Goal: Task Accomplishment & Management: Manage account settings

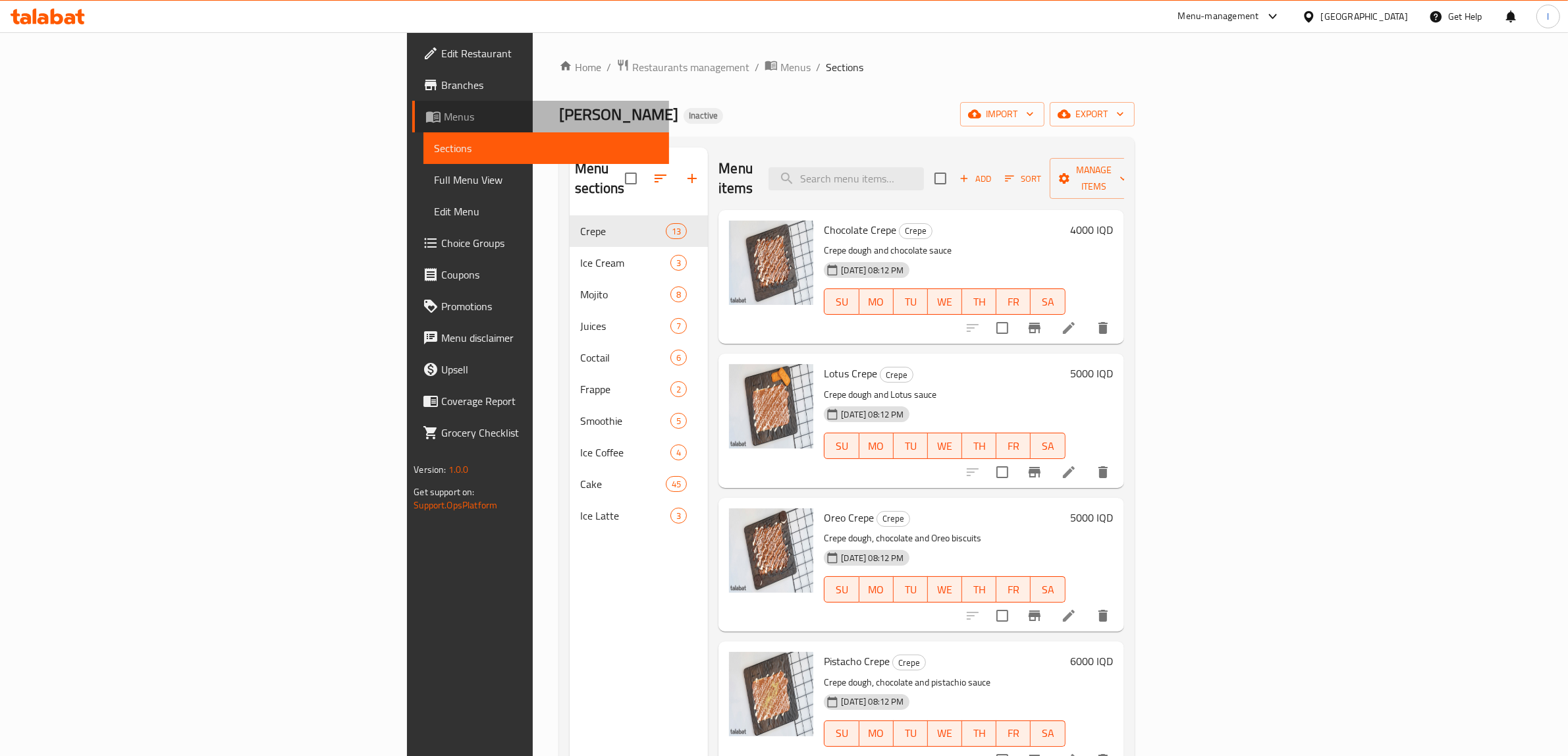
click at [444, 122] on span "Menus" at bounding box center [551, 116] width 215 height 16
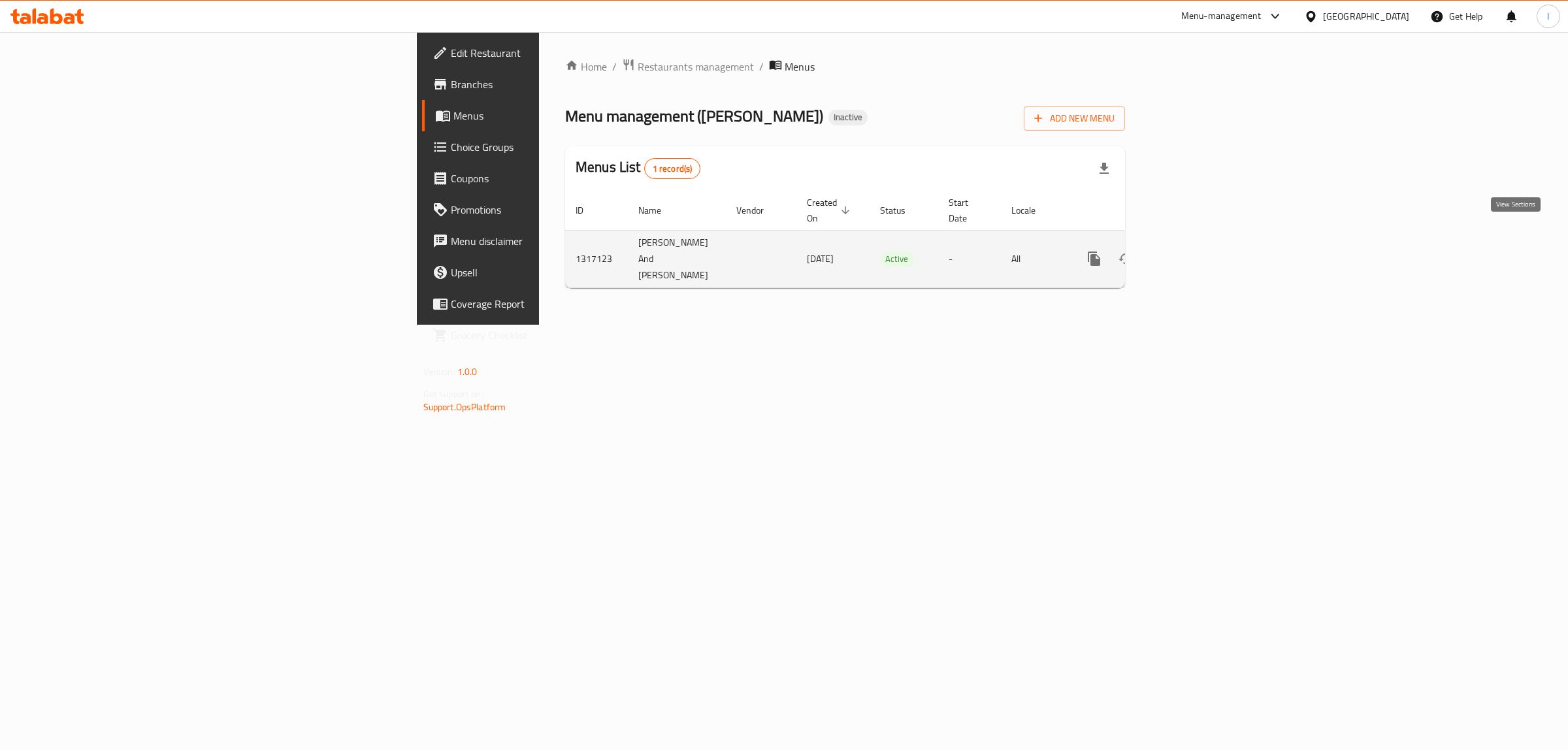
click at [1196, 251] on icon "enhanced table" at bounding box center [1188, 259] width 15 height 15
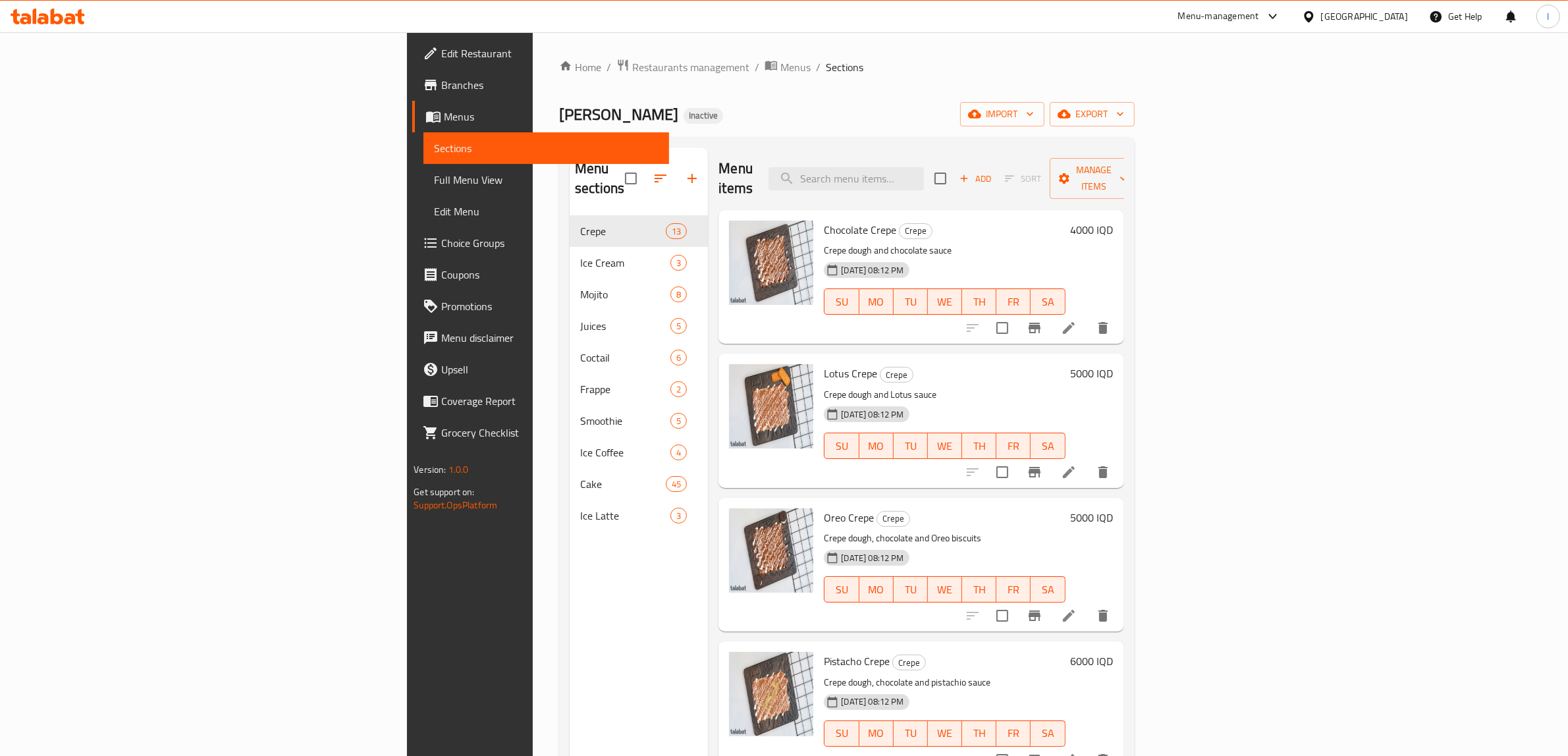
click at [412, 125] on link "Menus" at bounding box center [540, 116] width 257 height 32
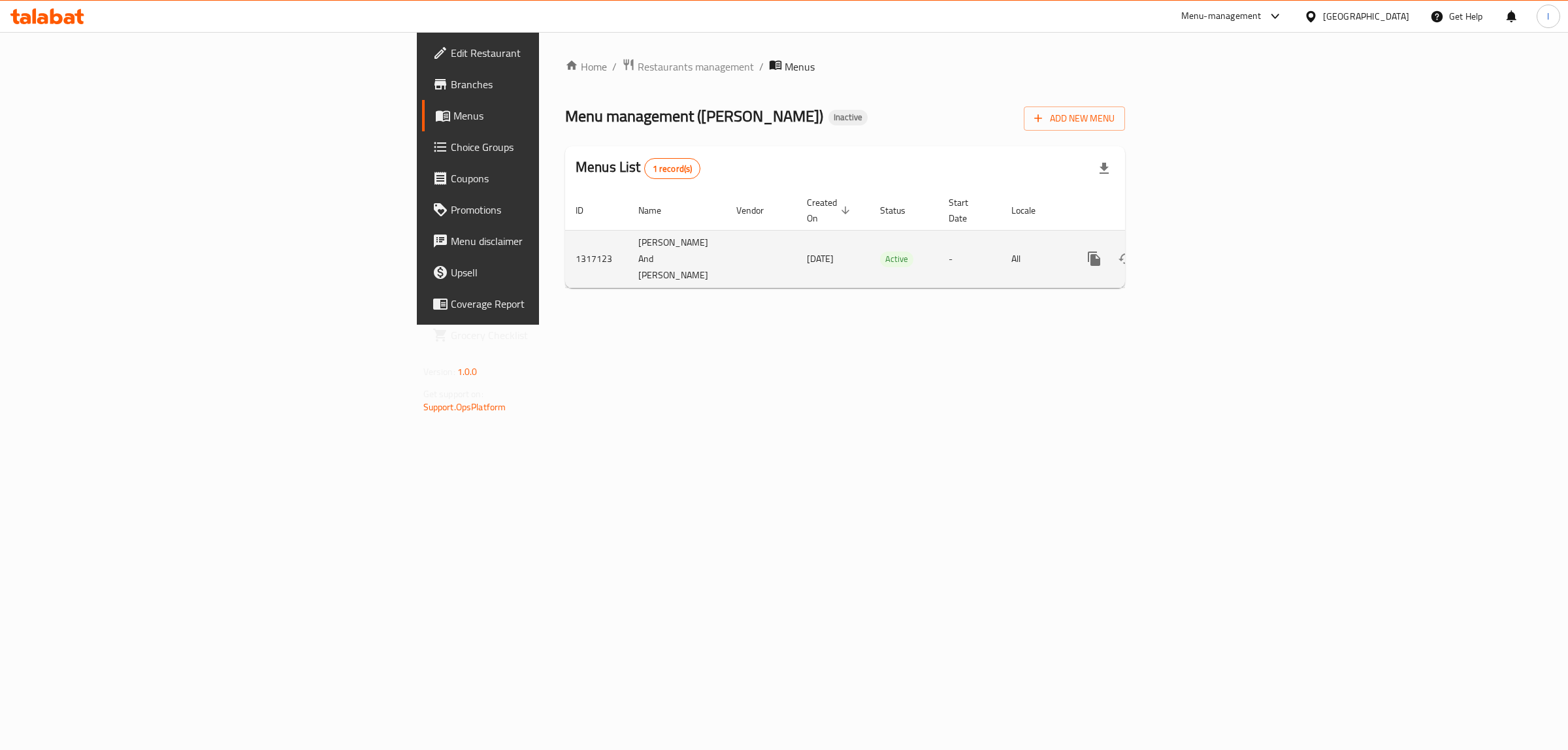
click at [1204, 245] on link "enhanced table" at bounding box center [1188, 259] width 32 height 32
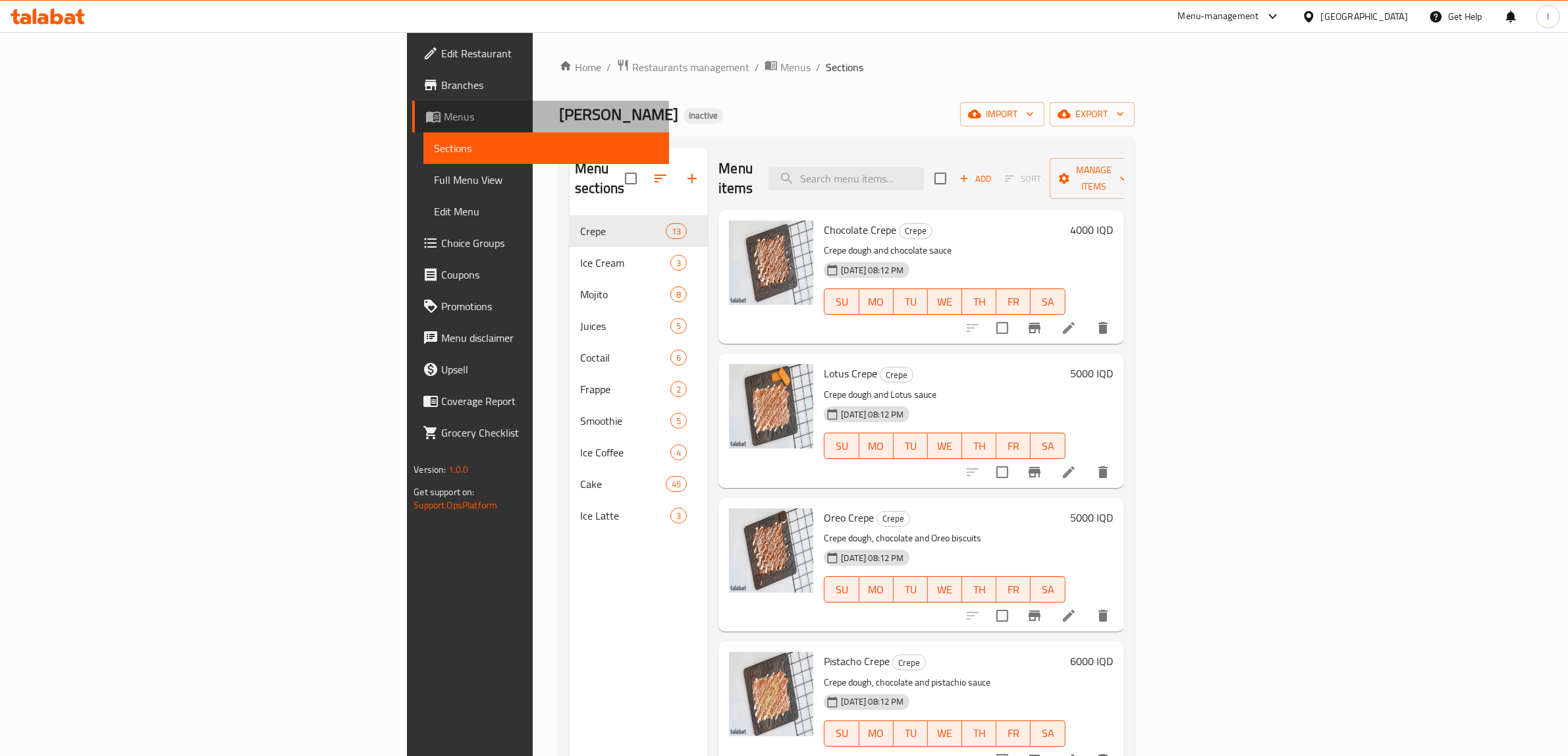
click at [444, 112] on span "Menus" at bounding box center [551, 116] width 215 height 16
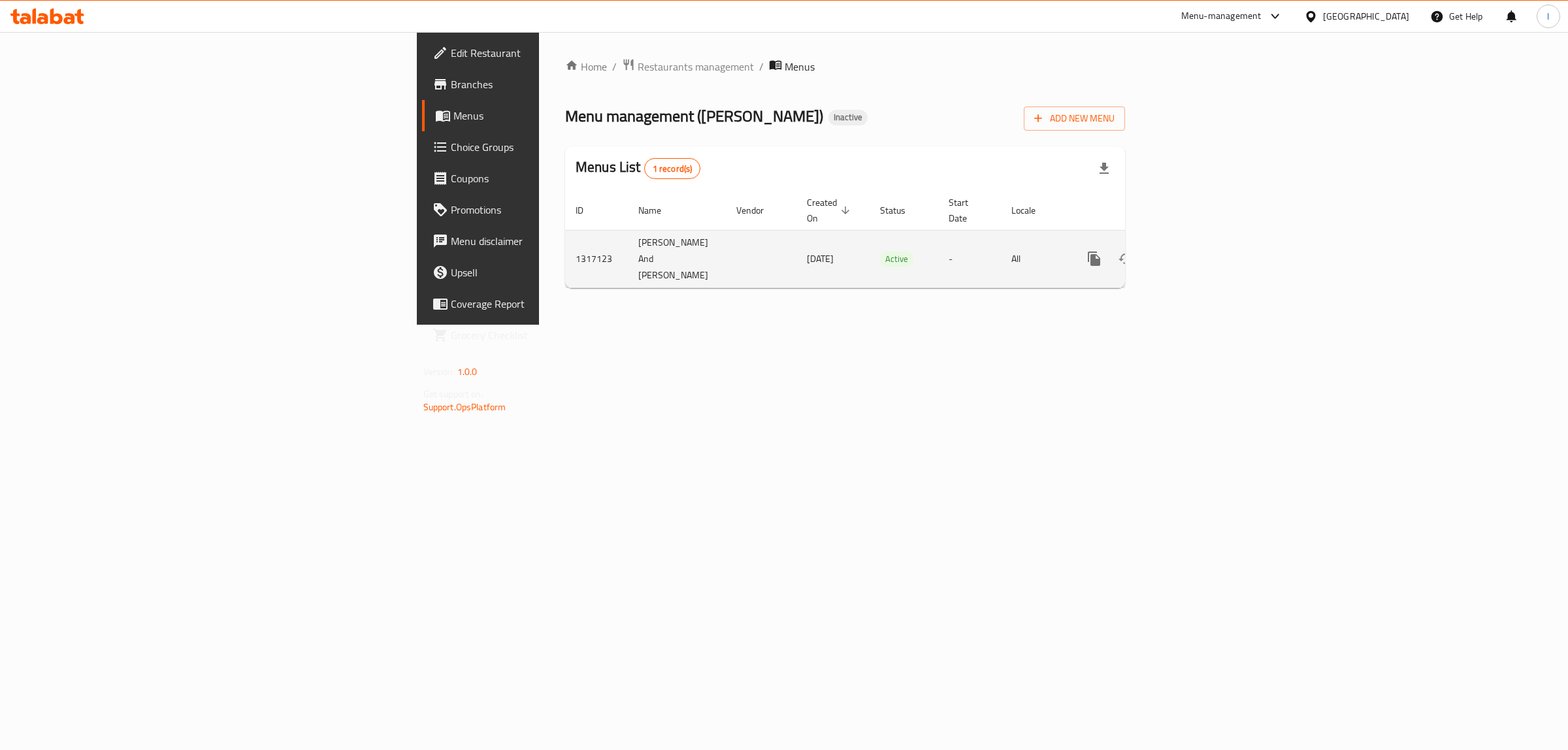
click at [1196, 251] on icon "enhanced table" at bounding box center [1188, 259] width 15 height 15
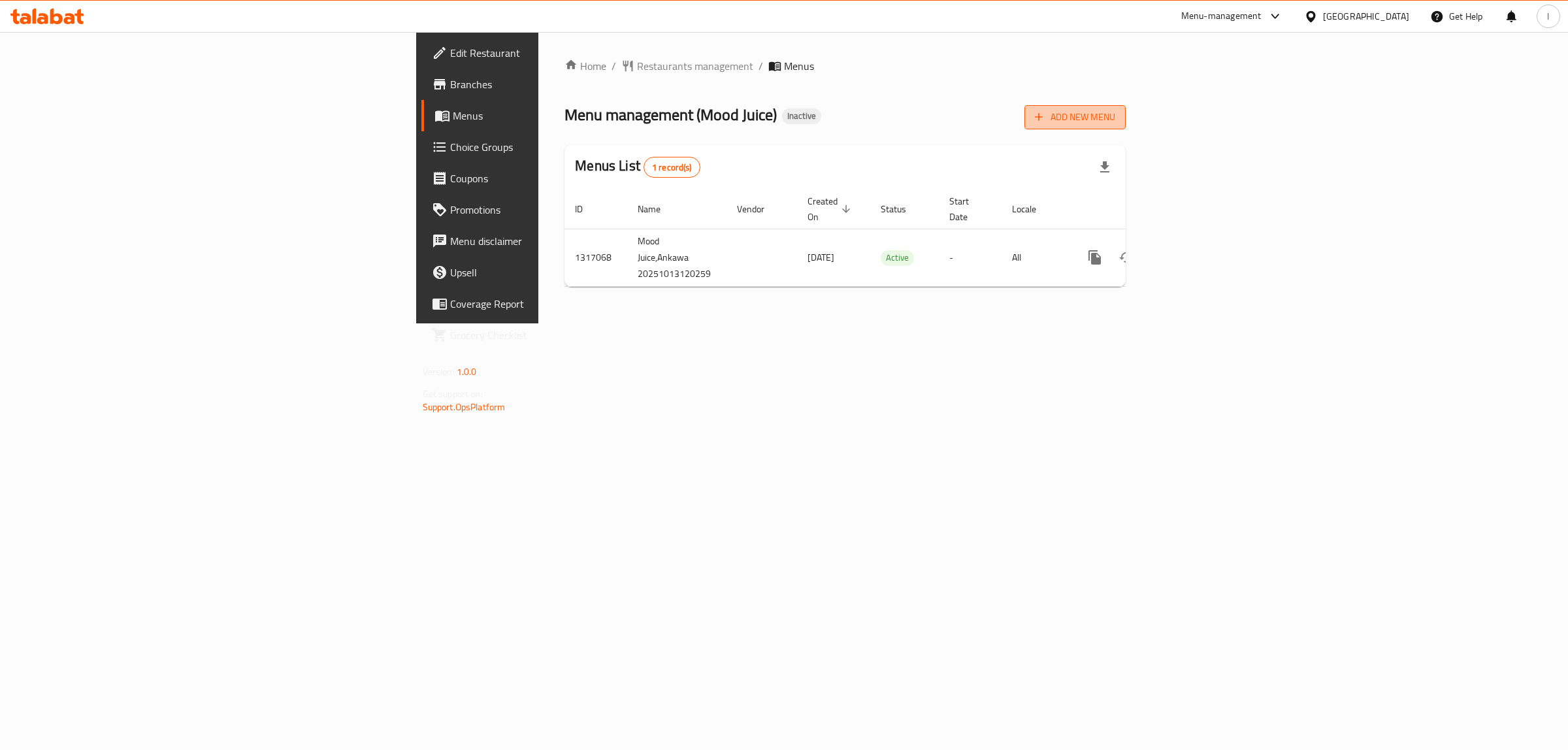
click at [1115, 112] on span "Add New Menu" at bounding box center [1075, 117] width 81 height 16
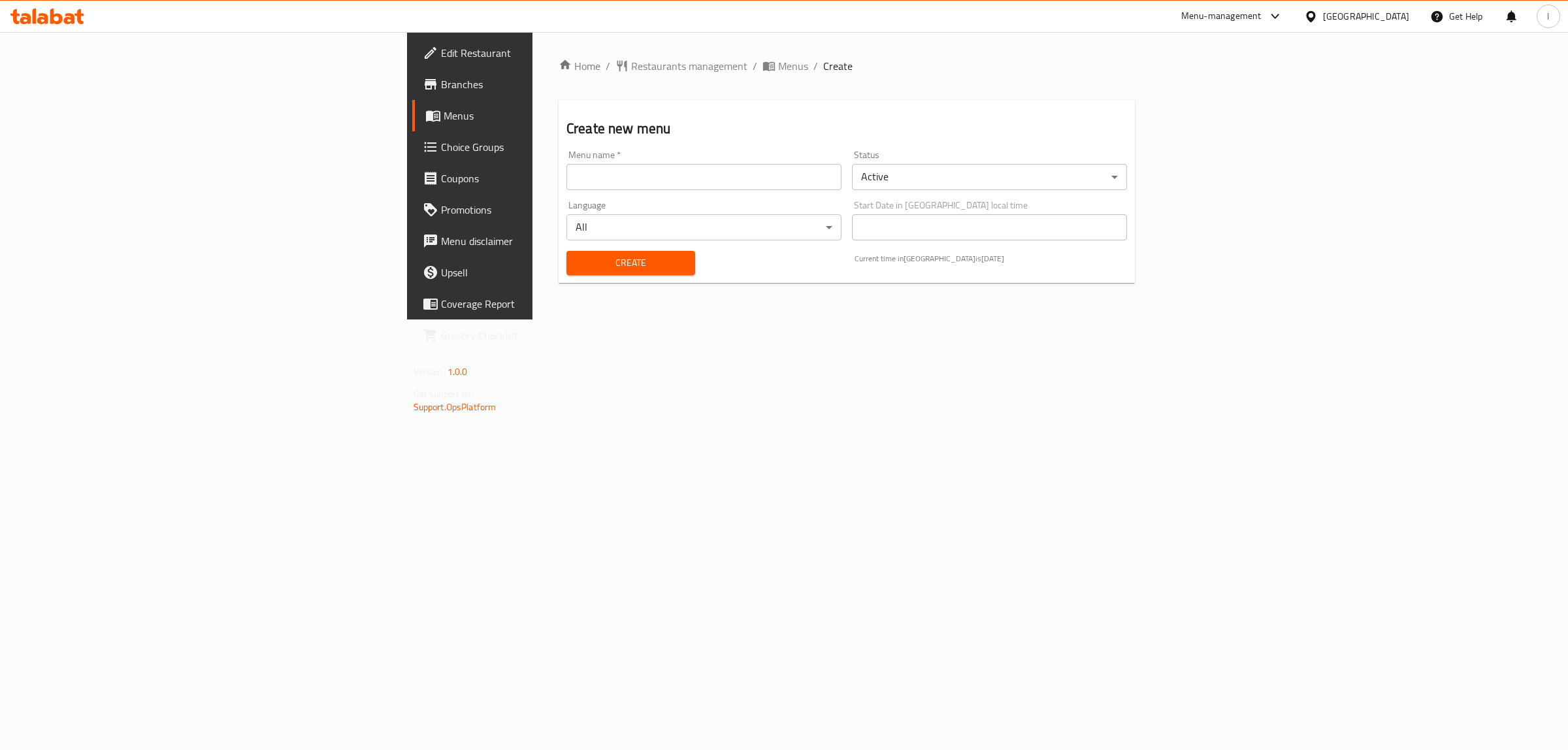
click at [566, 177] on input "text" at bounding box center [704, 177] width 275 height 26
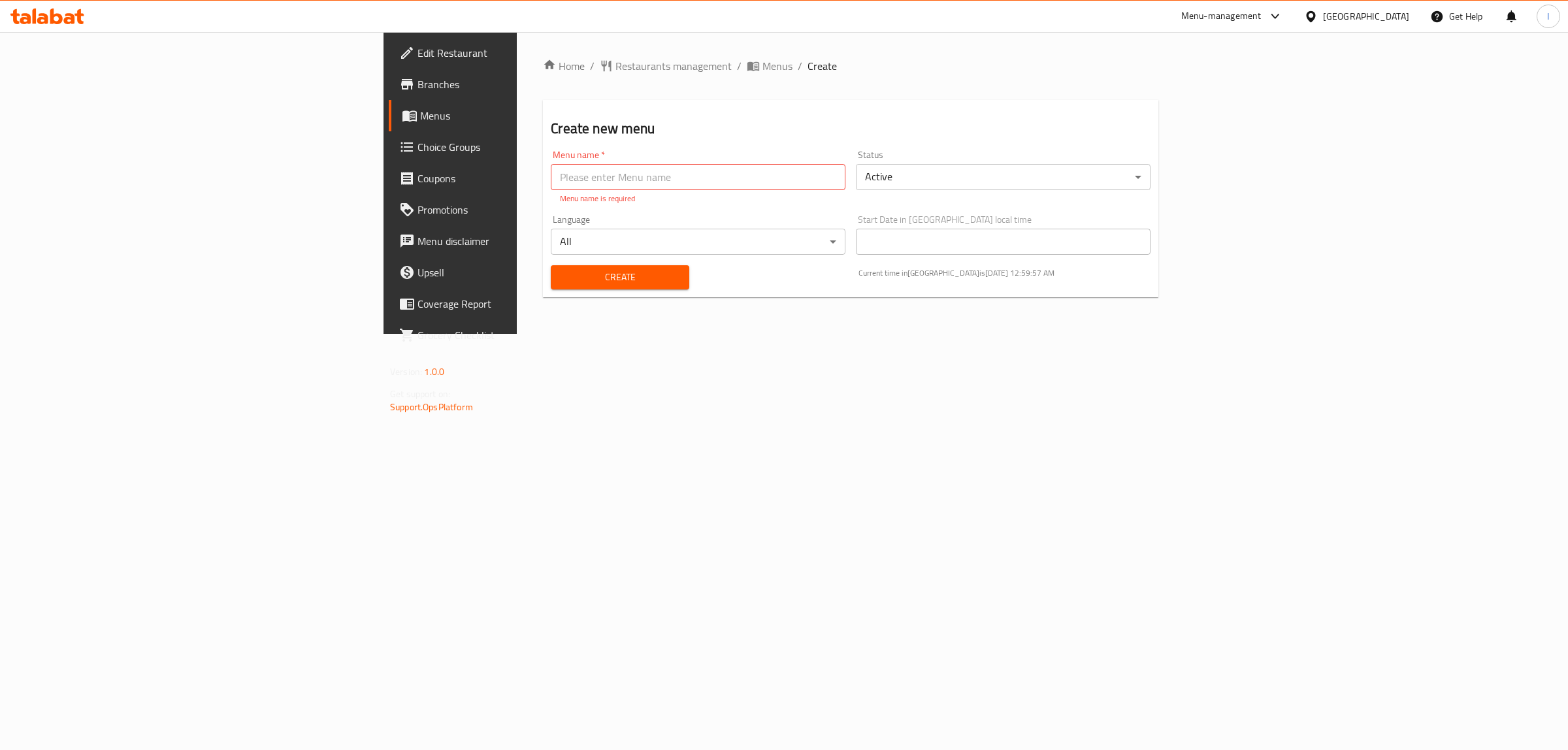
click at [551, 162] on div "Menu name   * Menu name * Menu name is required" at bounding box center [698, 177] width 295 height 54
click at [551, 186] on input "text" at bounding box center [698, 177] width 295 height 26
type input "Lanya"
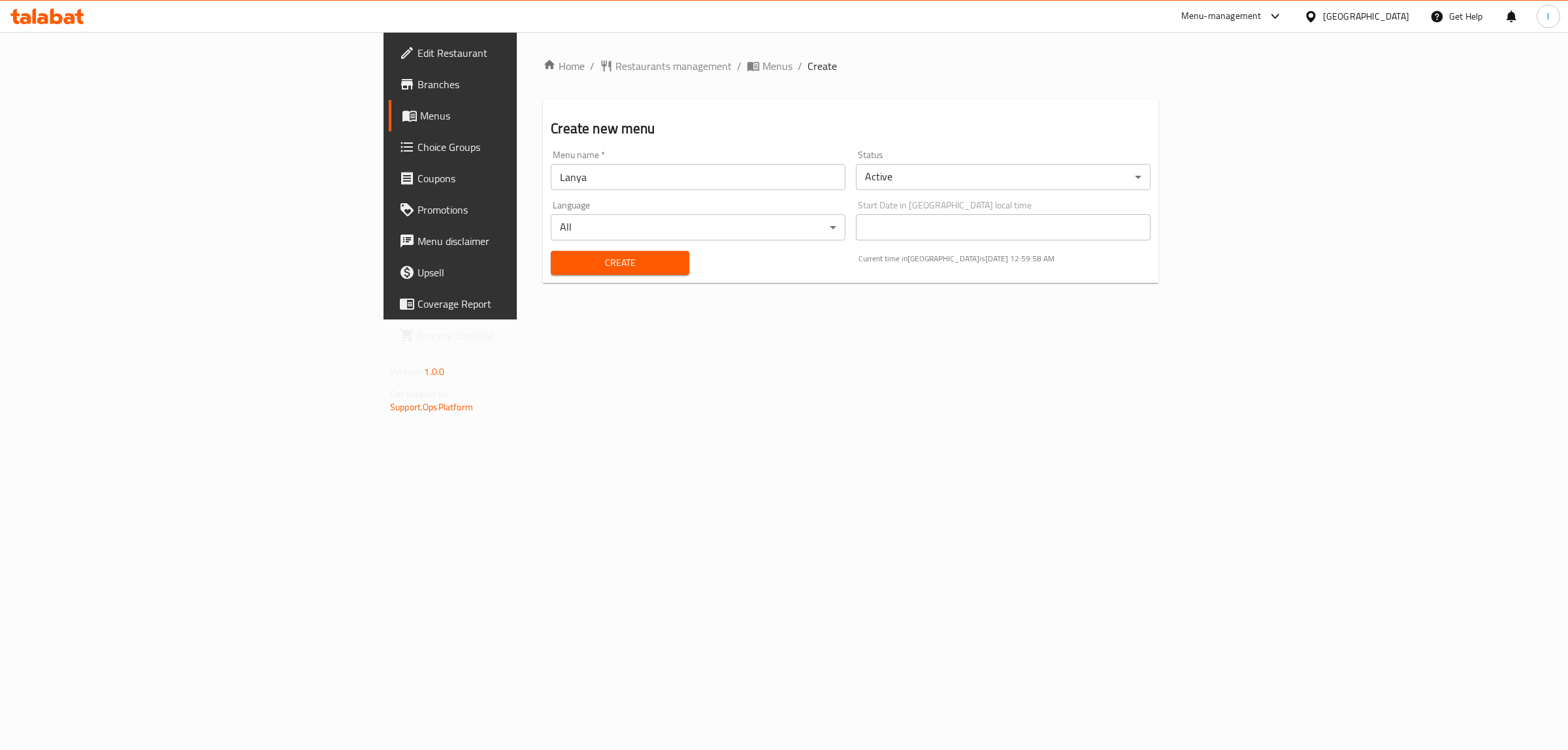
click at [543, 276] on div "Create" at bounding box center [619, 263] width 154 height 40
click at [561, 259] on span "Create" at bounding box center [620, 263] width 117 height 16
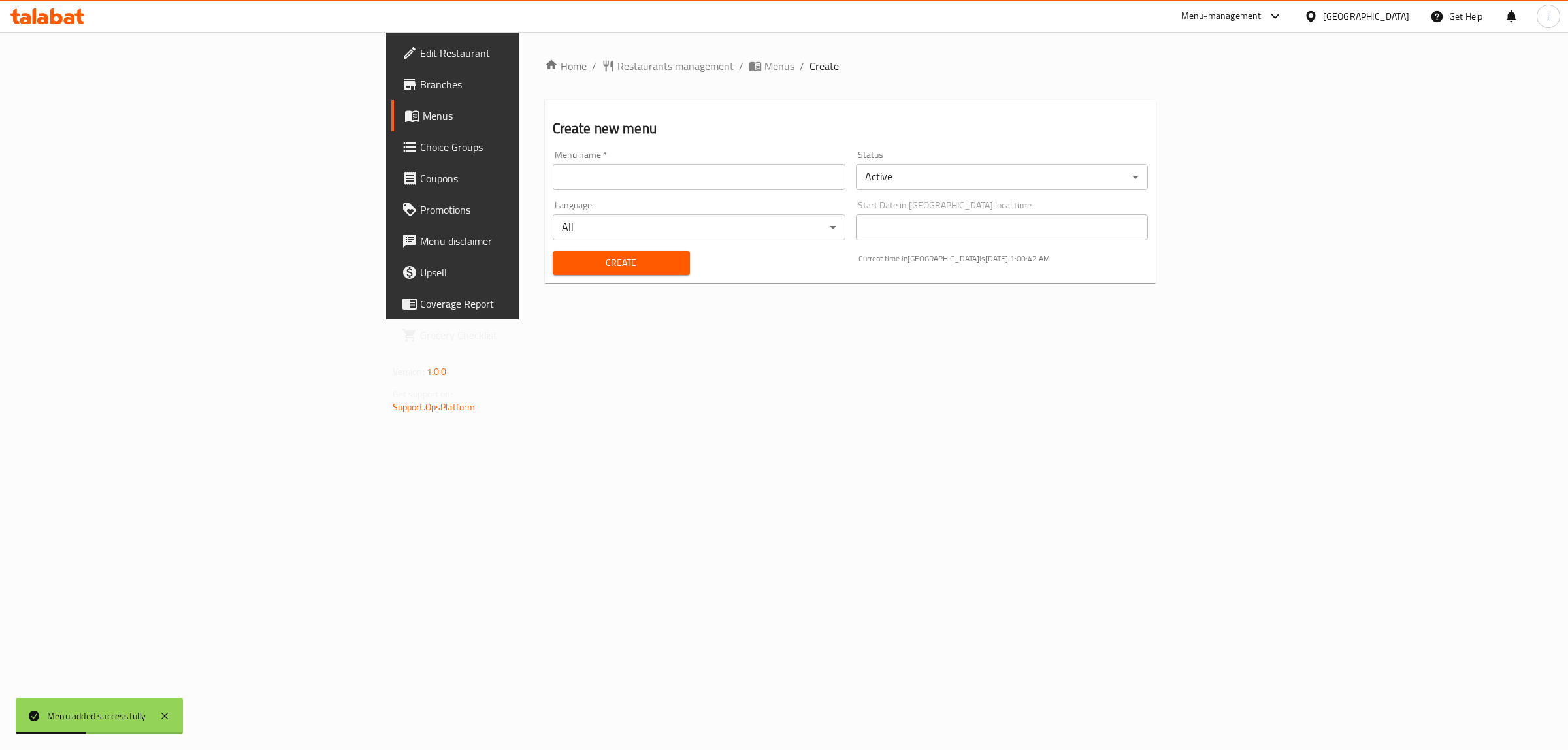
click at [405, 114] on icon at bounding box center [412, 116] width 14 height 11
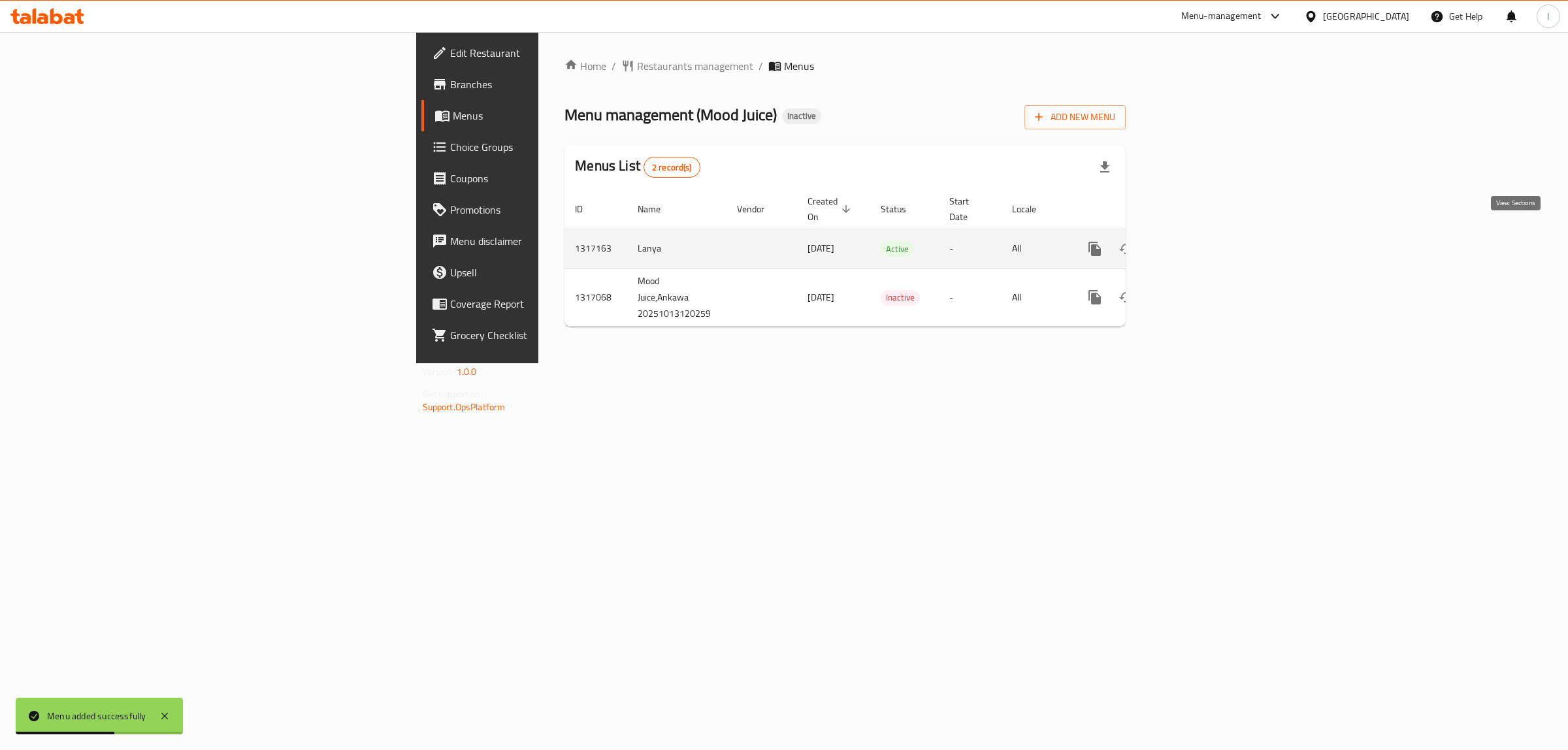
click at [1197, 241] on icon "enhanced table" at bounding box center [1189, 248] width 15 height 15
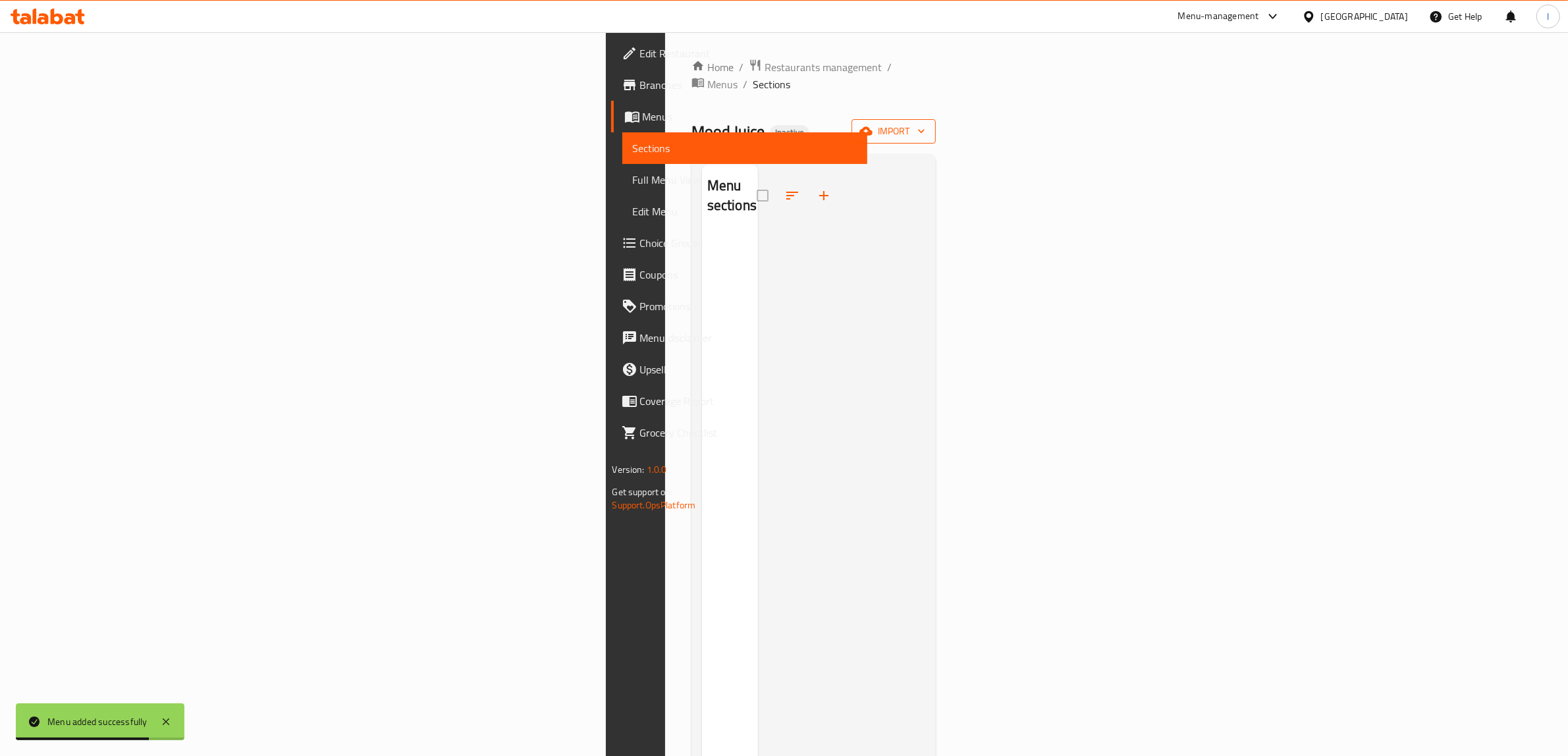
click at [925, 123] on span "import" at bounding box center [893, 131] width 63 height 16
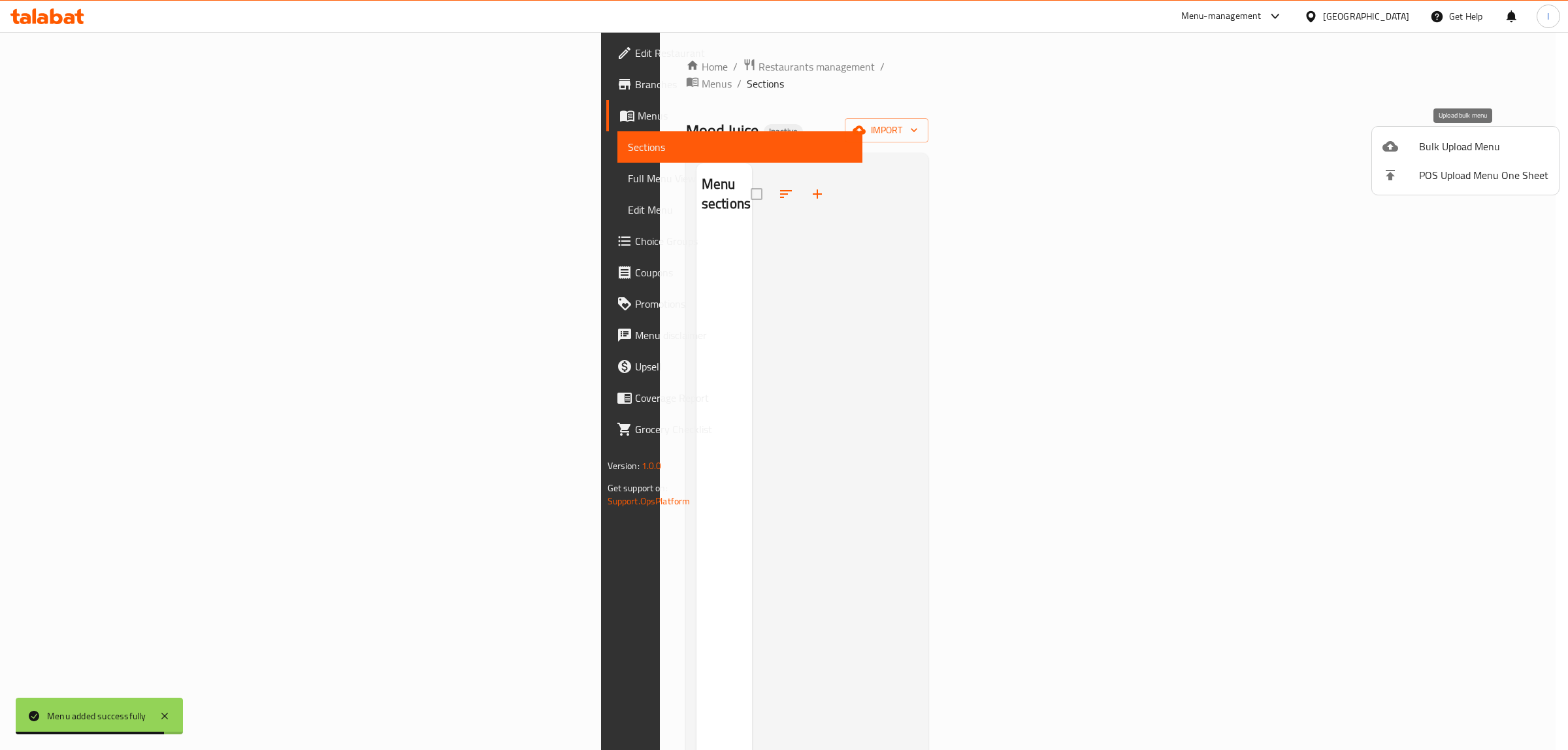
click at [1418, 149] on div at bounding box center [1400, 146] width 36 height 15
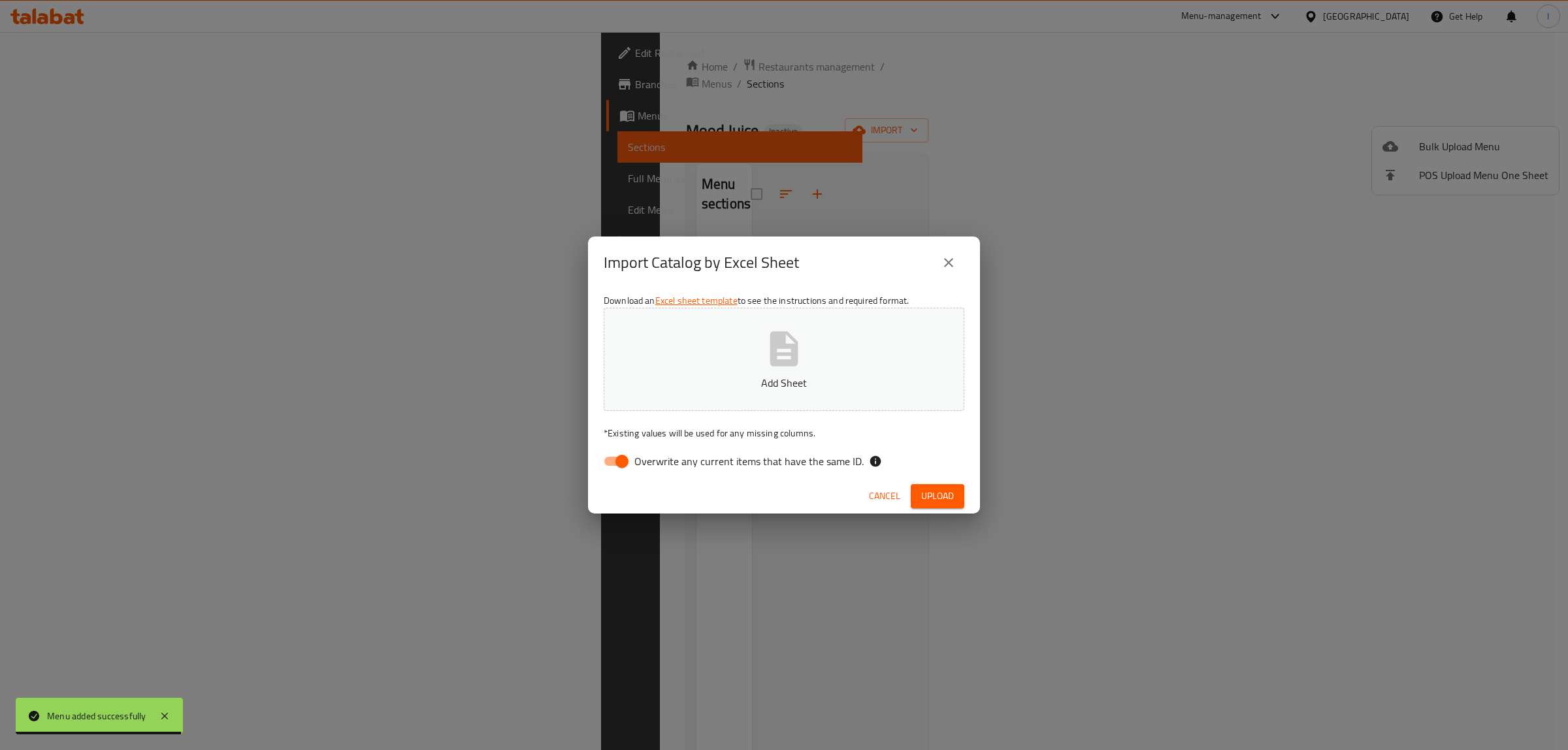
click at [652, 465] on span "Overwrite any current items that have the same ID." at bounding box center [749, 461] width 229 height 15
click at [652, 465] on input "Overwrite any current items that have the same ID." at bounding box center [622, 461] width 75 height 25
checkbox input "false"
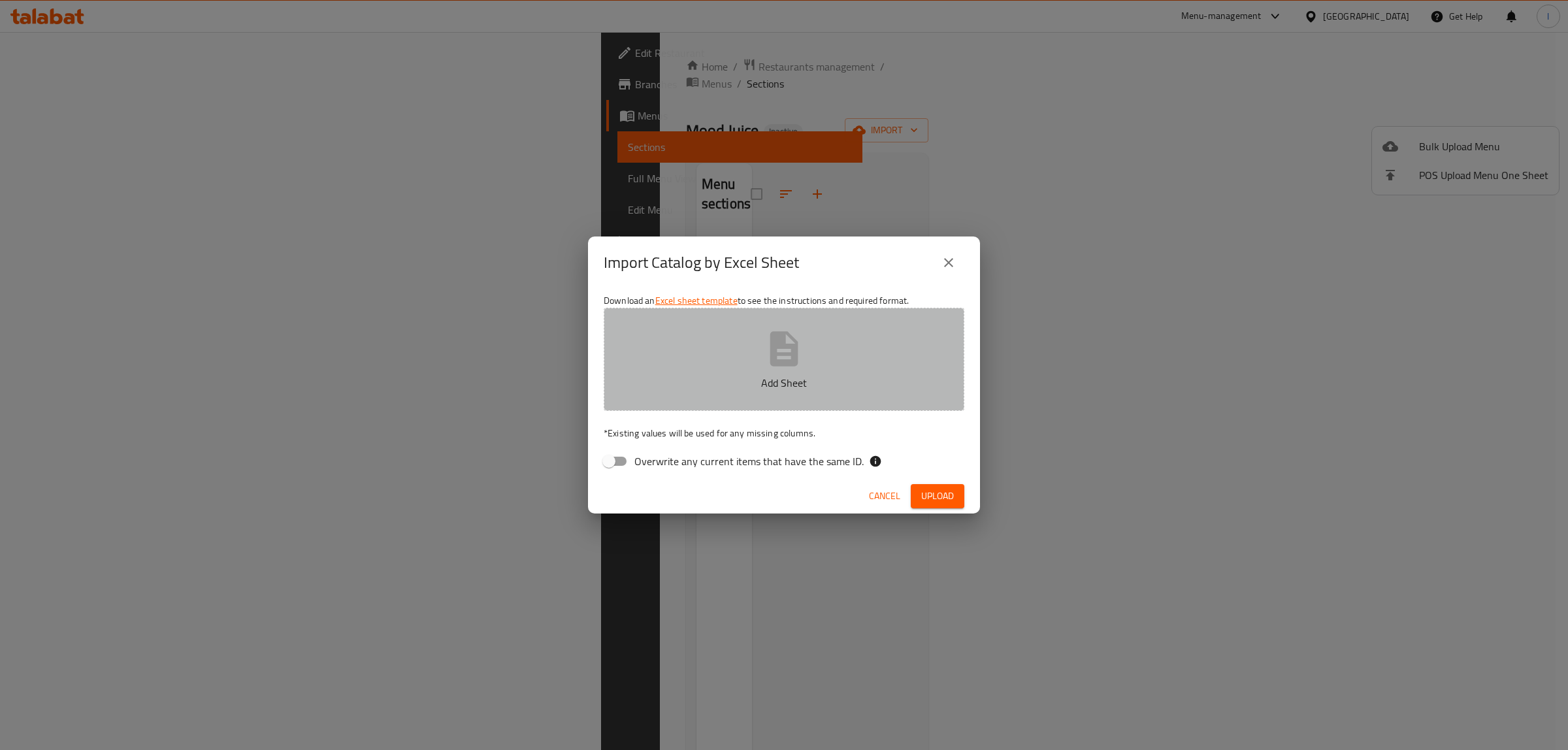
click at [683, 387] on p "Add Sheet" at bounding box center [784, 382] width 320 height 15
click at [727, 337] on button "Add Sheet" at bounding box center [784, 359] width 361 height 103
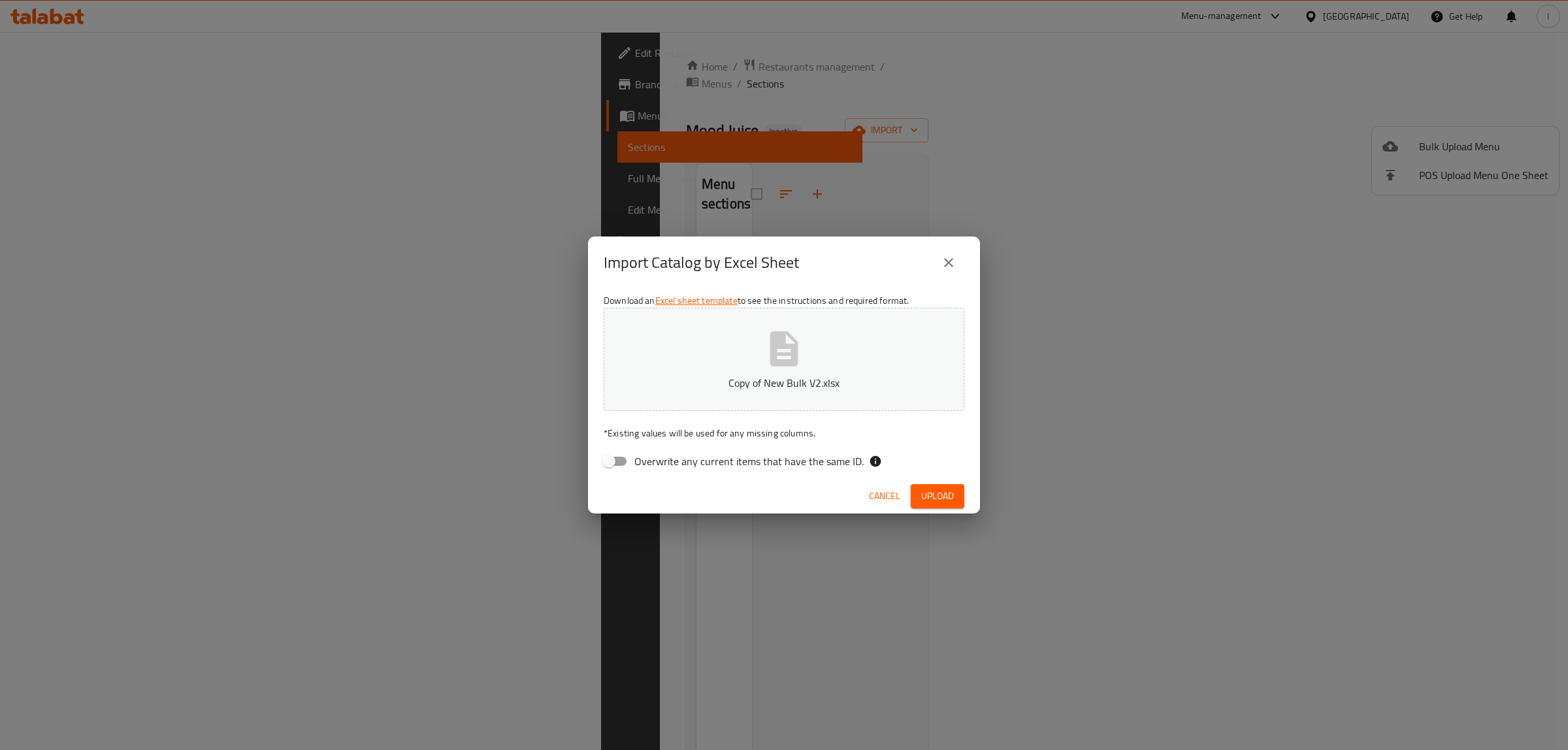
click at [950, 494] on span "Upload" at bounding box center [937, 496] width 33 height 16
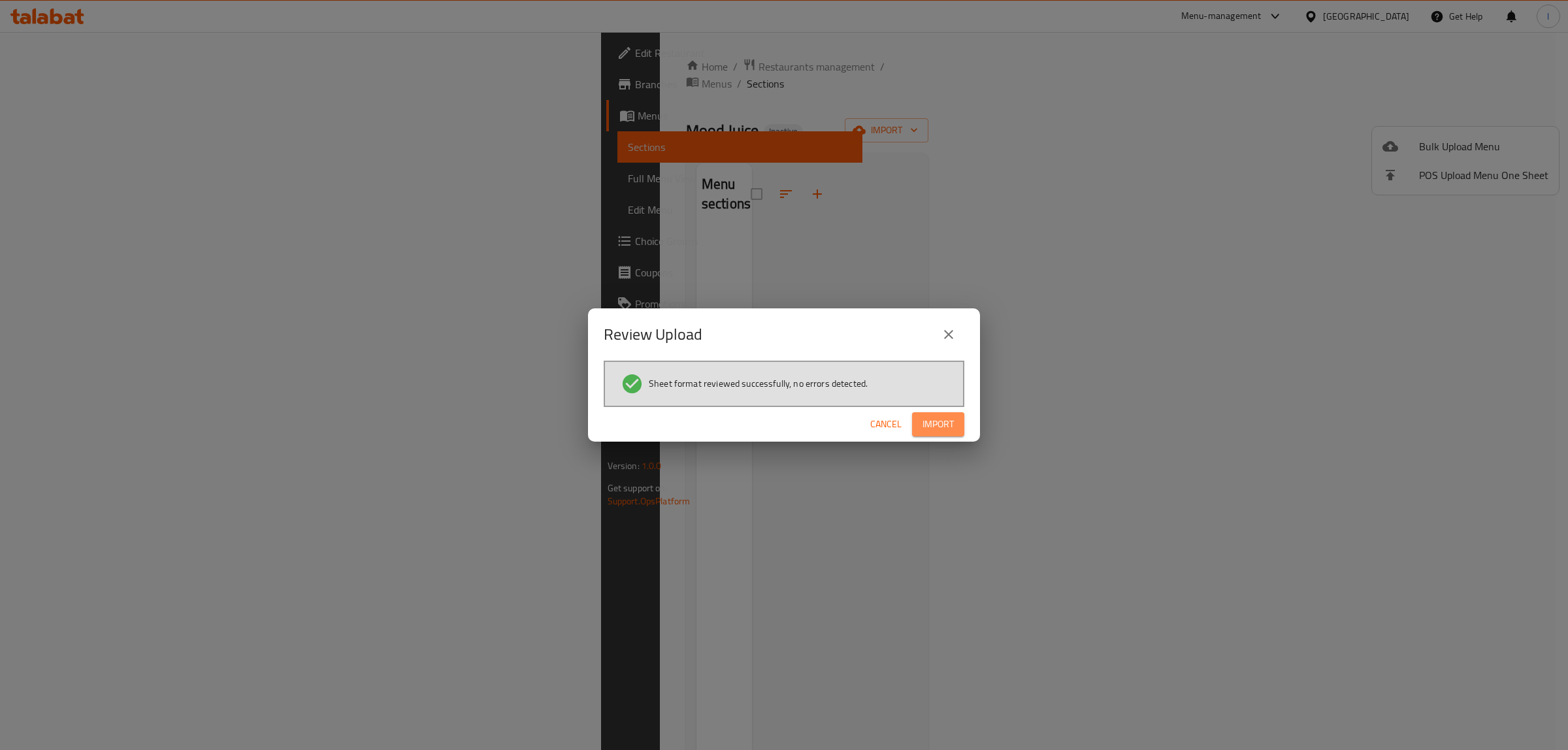
click at [938, 420] on span "Import" at bounding box center [938, 424] width 32 height 16
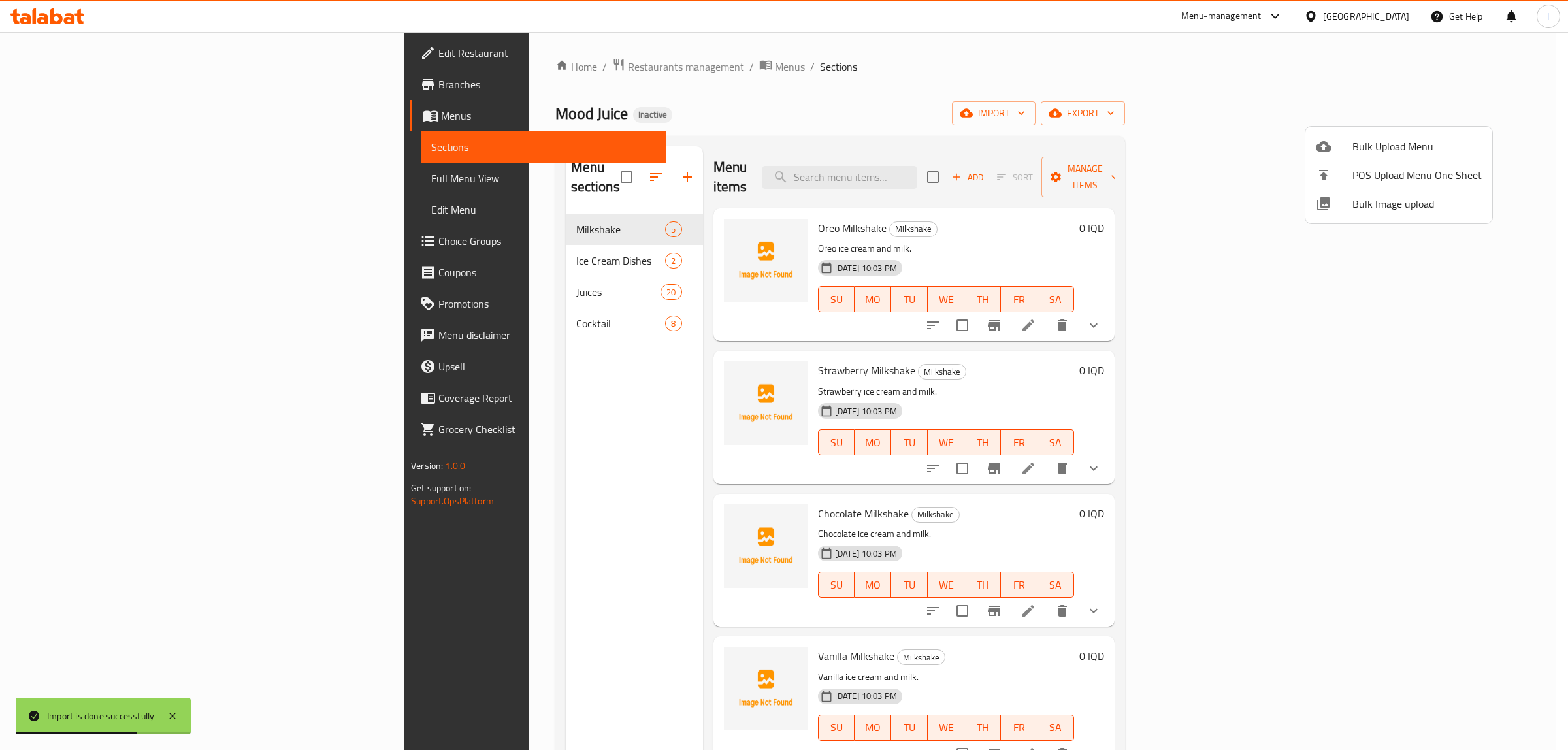
click at [102, 180] on div at bounding box center [784, 375] width 1568 height 750
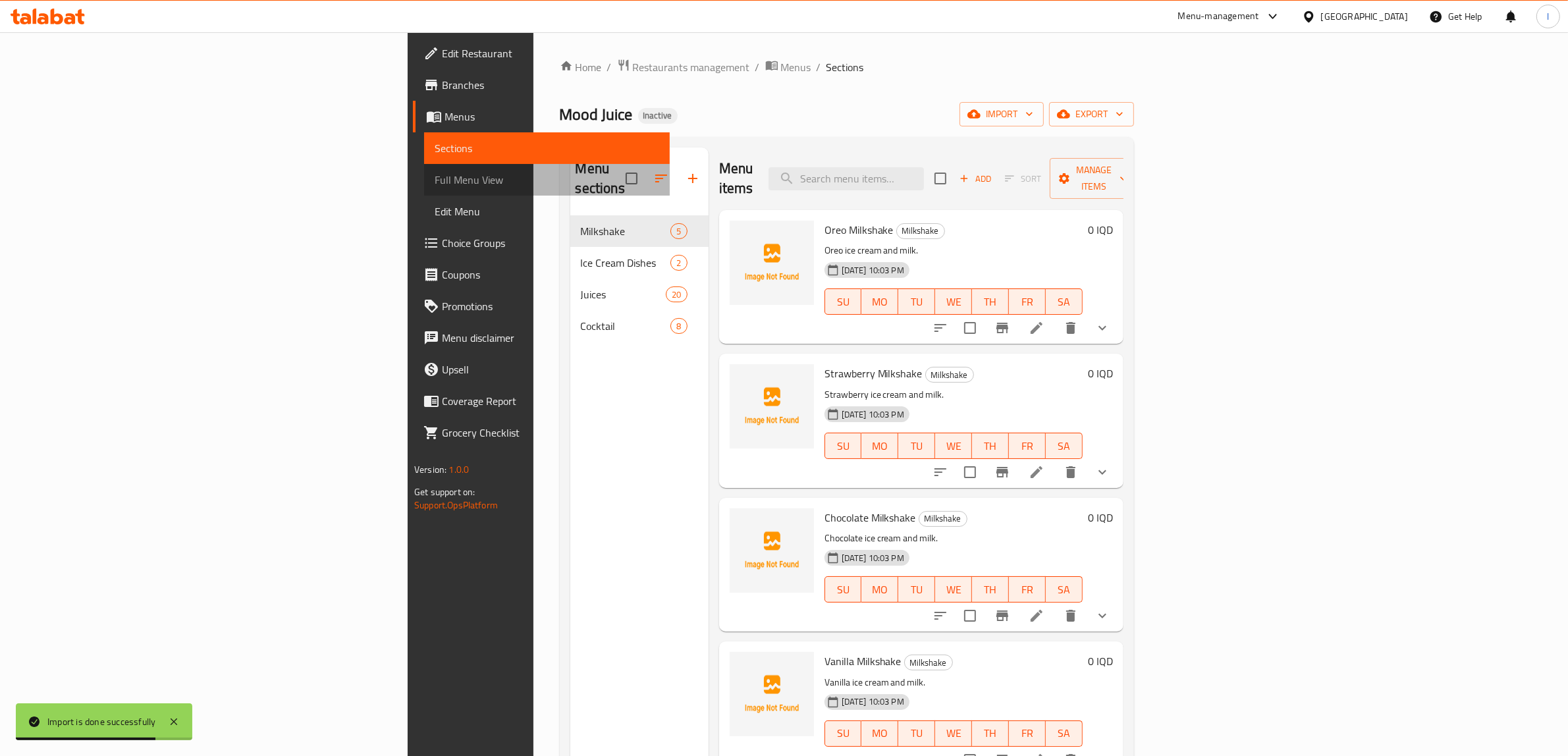
click at [435, 186] on span "Full Menu View" at bounding box center [547, 179] width 225 height 16
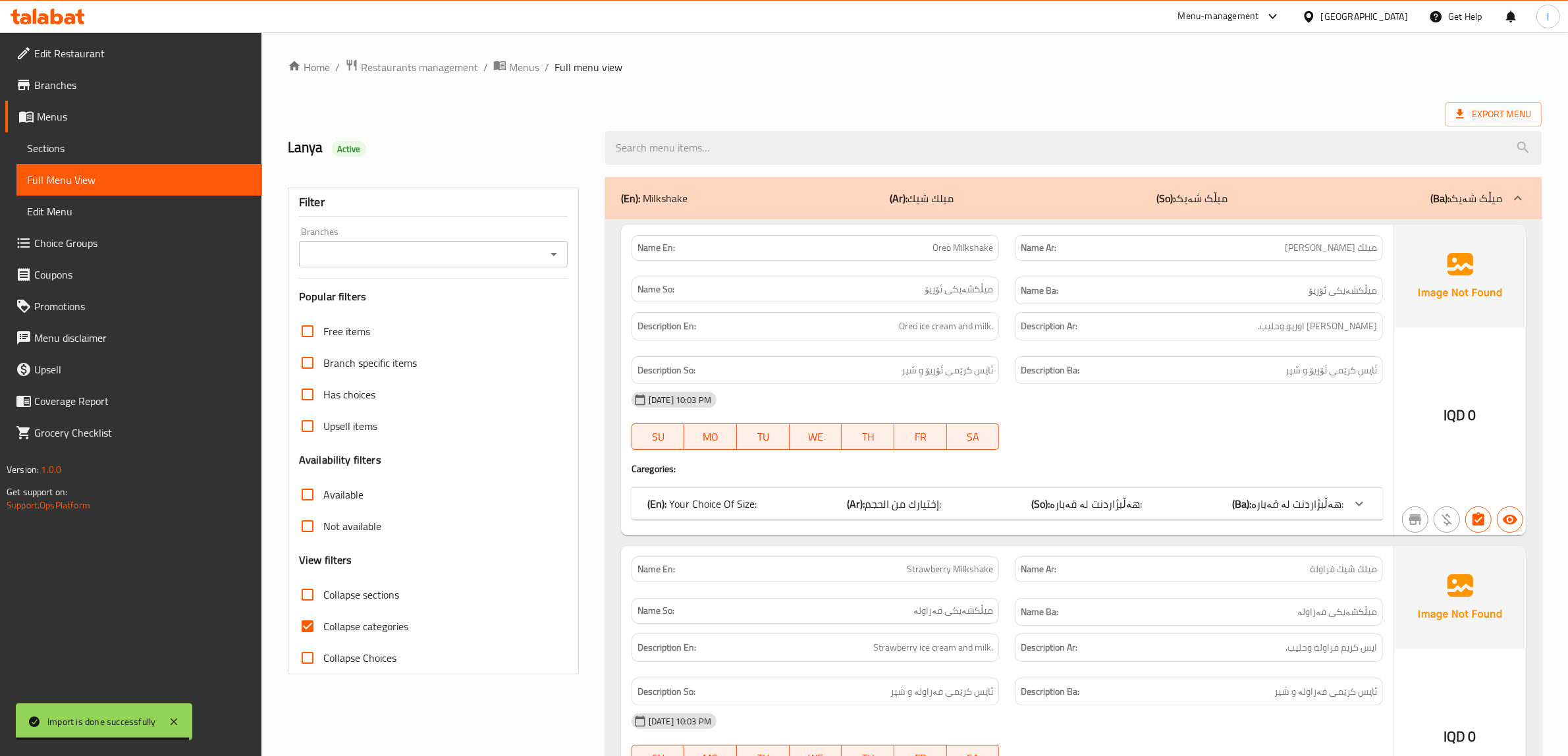
click at [515, 265] on div "Branches" at bounding box center [433, 254] width 269 height 26
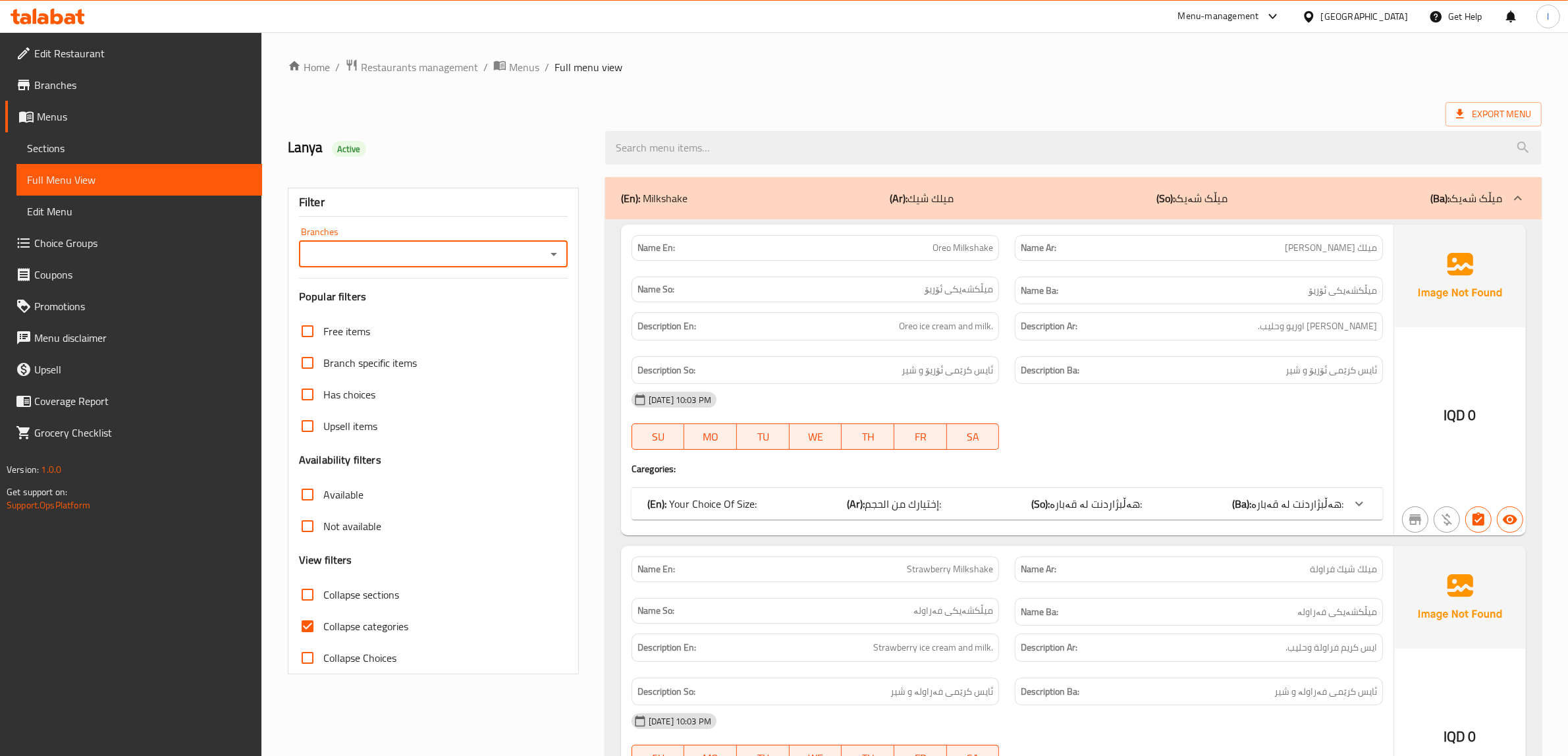
click at [542, 252] on div "Branches" at bounding box center [433, 254] width 269 height 26
click at [550, 251] on icon "Open" at bounding box center [553, 254] width 16 height 16
click at [436, 321] on li "Mood Juice,Ankawa" at bounding box center [433, 311] width 269 height 24
type input "Mood Juice,Ankawa"
click at [310, 622] on input "Collapse categories" at bounding box center [307, 626] width 32 height 32
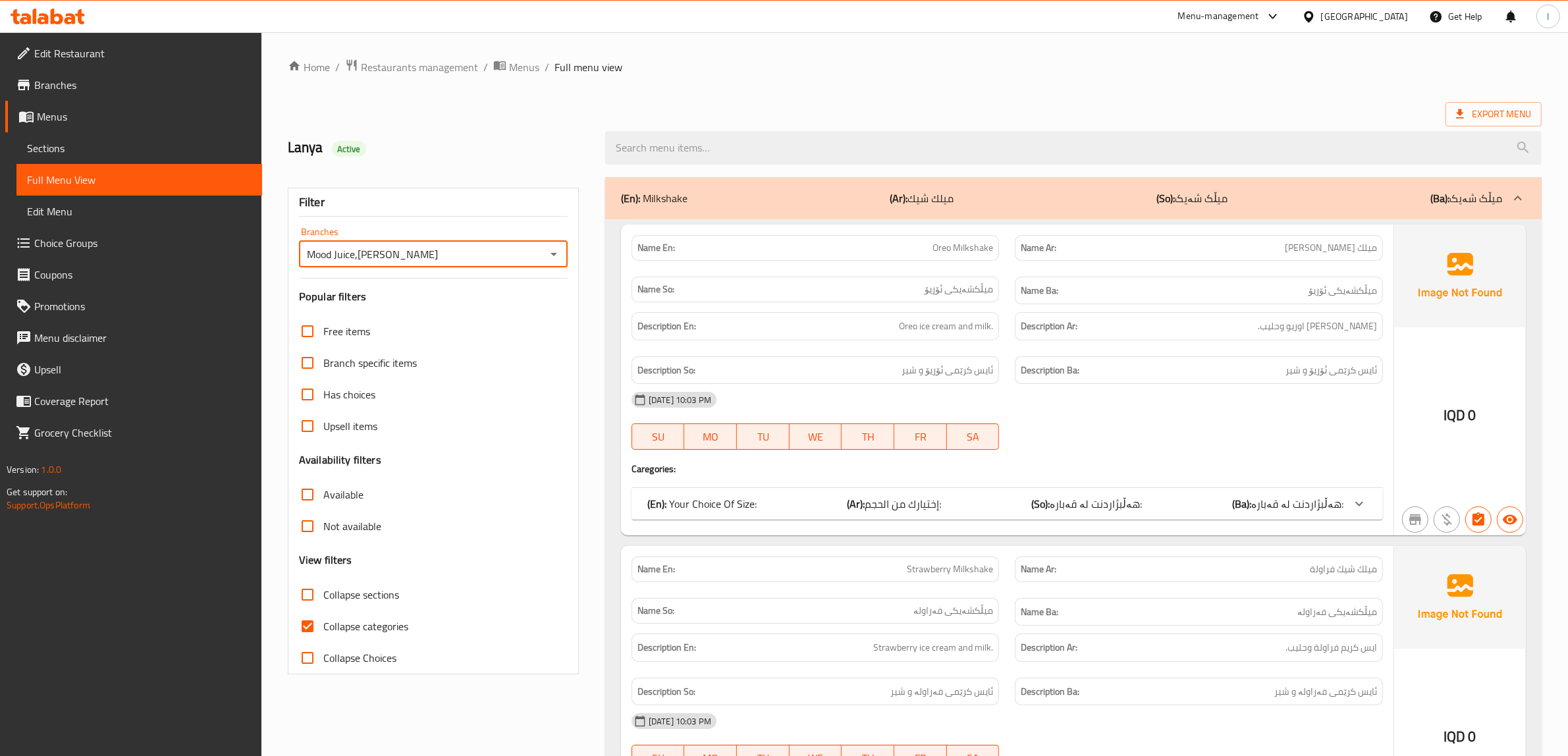
checkbox input "false"
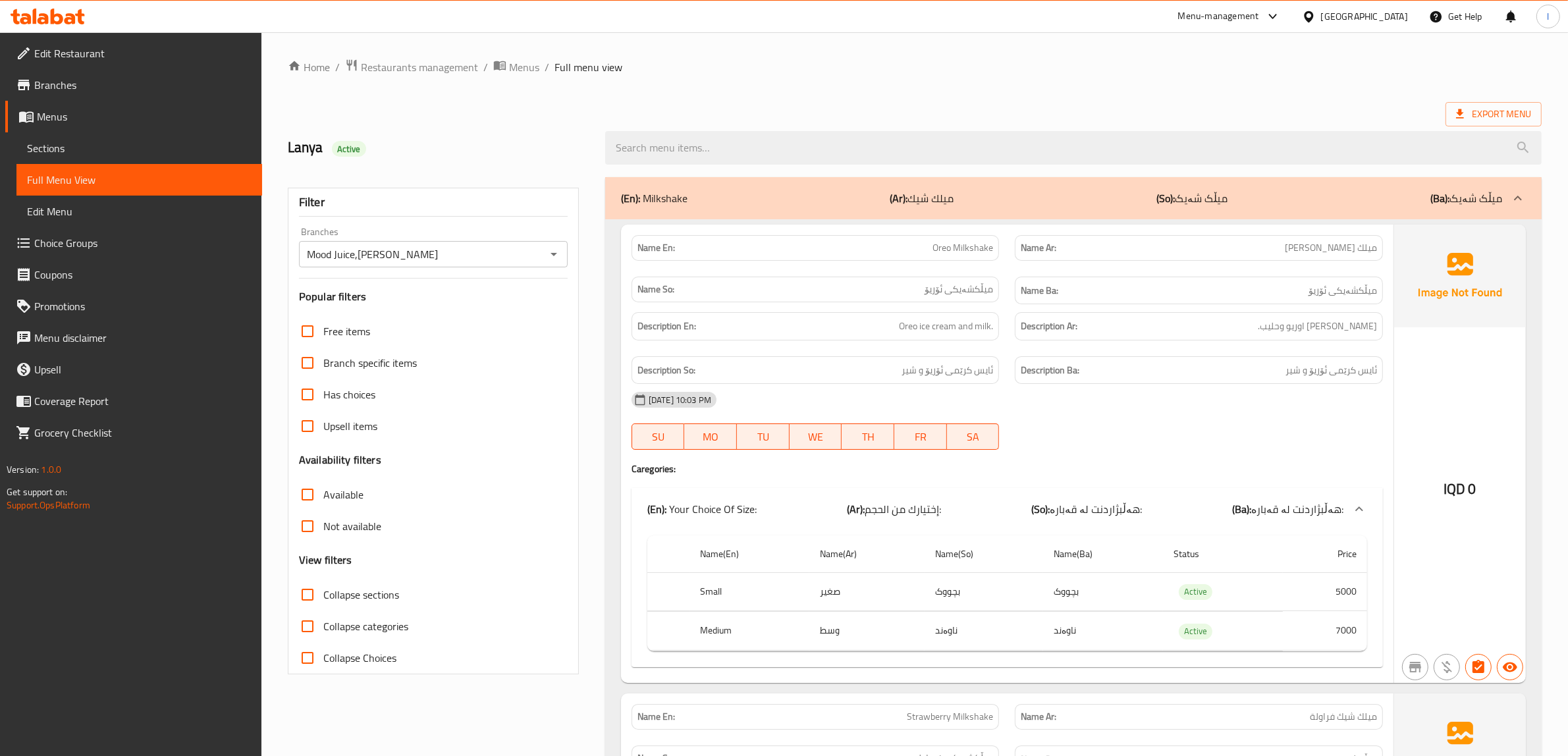
click at [322, 598] on input "Collapse sections" at bounding box center [307, 594] width 32 height 32
checkbox input "true"
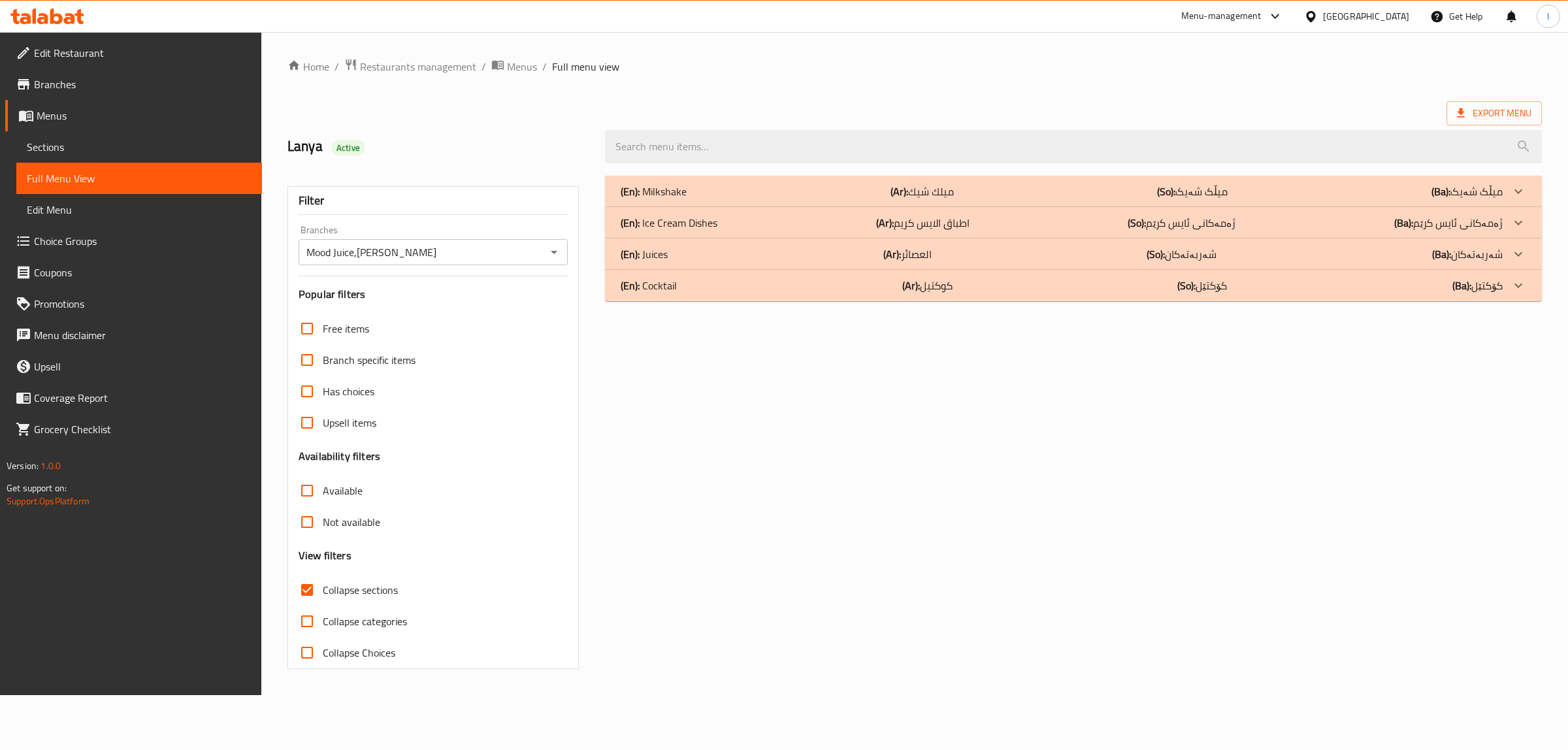
click at [706, 194] on div "(En): Milkshake (Ar): ميلك شيك (So): میڵک شەیک (Ba): میڵک شەیک" at bounding box center [1061, 191] width 882 height 15
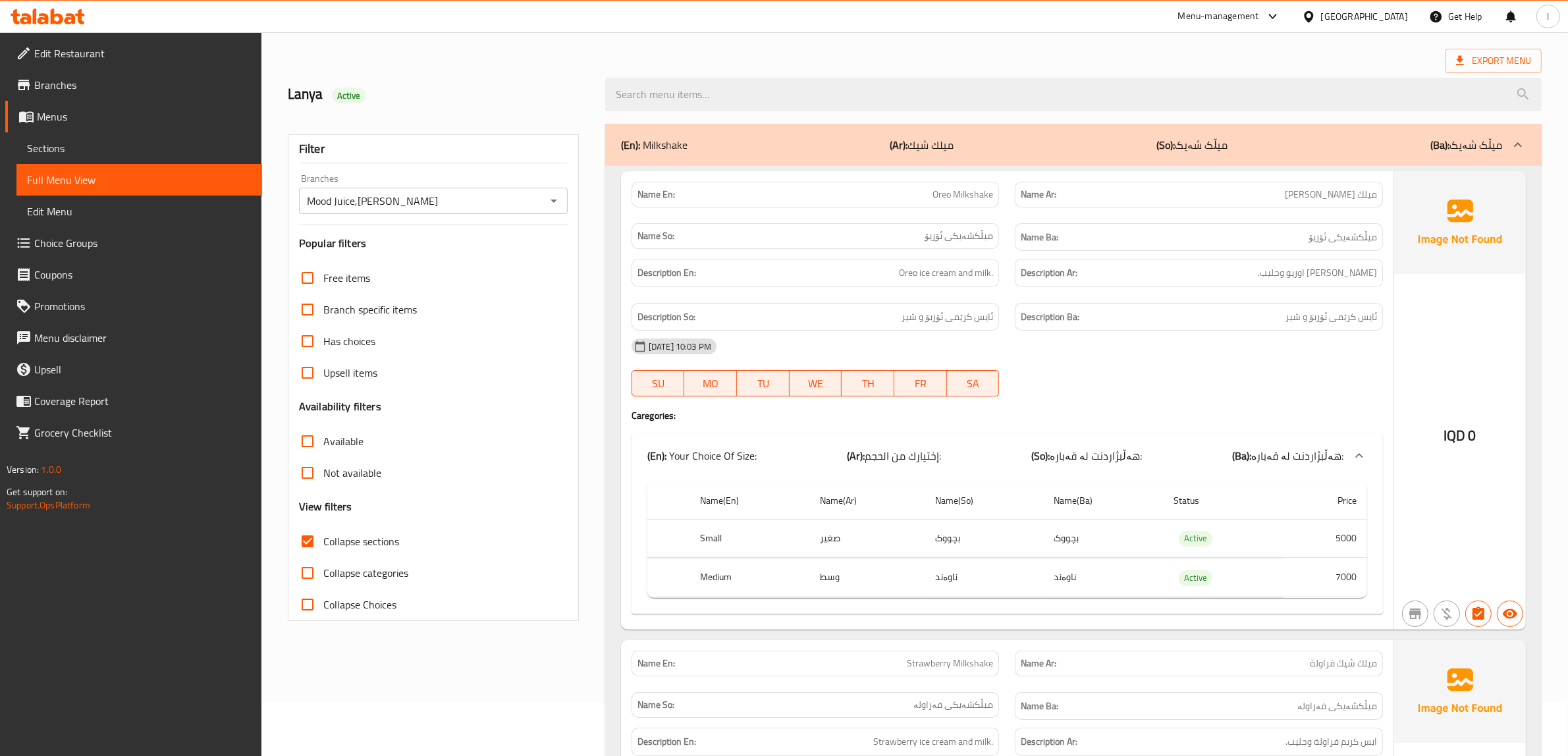
scroll to position [83, 0]
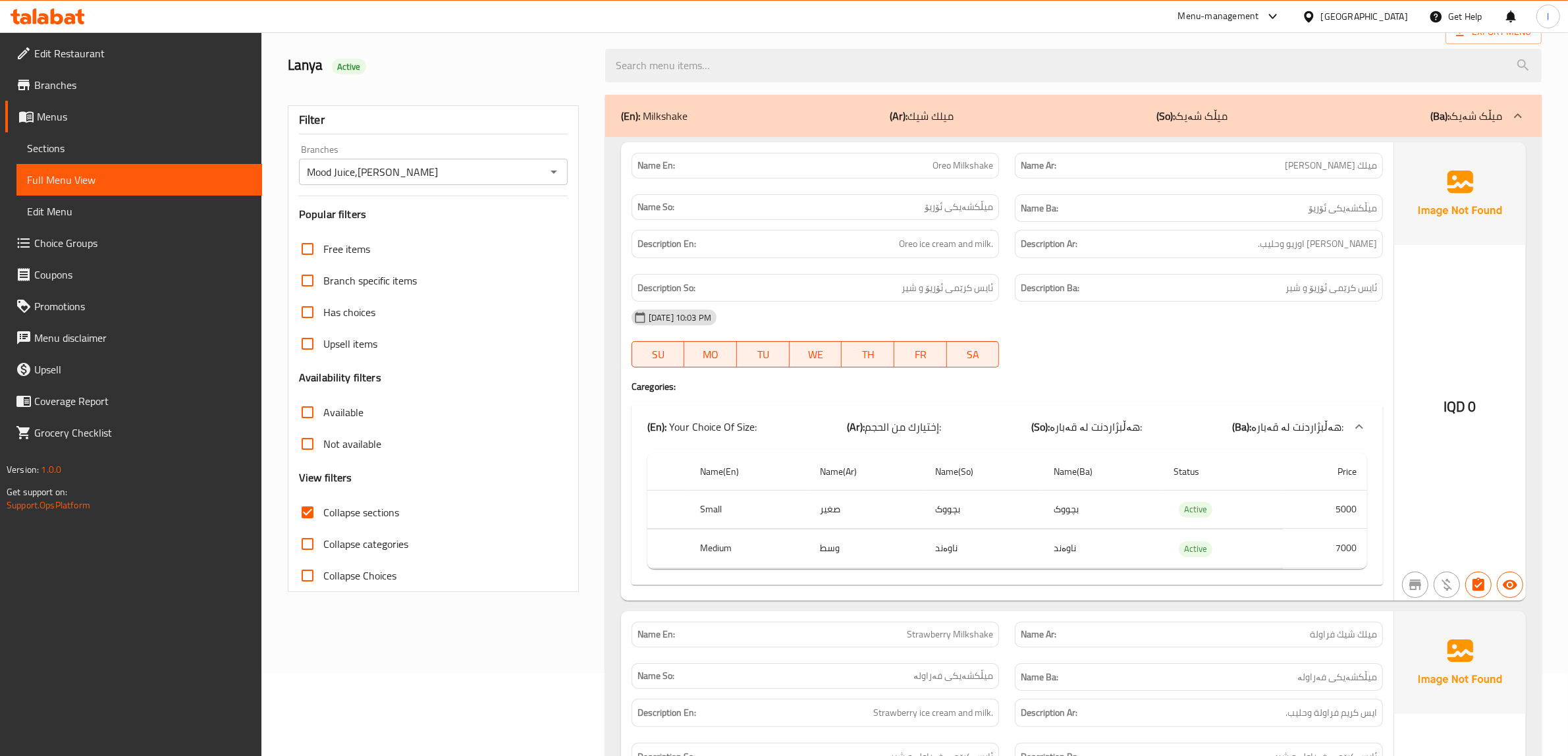
click at [1187, 357] on div "13-10-2025 10:03 PM SU MO TU WE TH FR SA" at bounding box center [1007, 338] width 767 height 74
click at [1307, 347] on div "13-10-2025 10:03 PM SU MO TU WE TH FR SA" at bounding box center [1007, 338] width 767 height 74
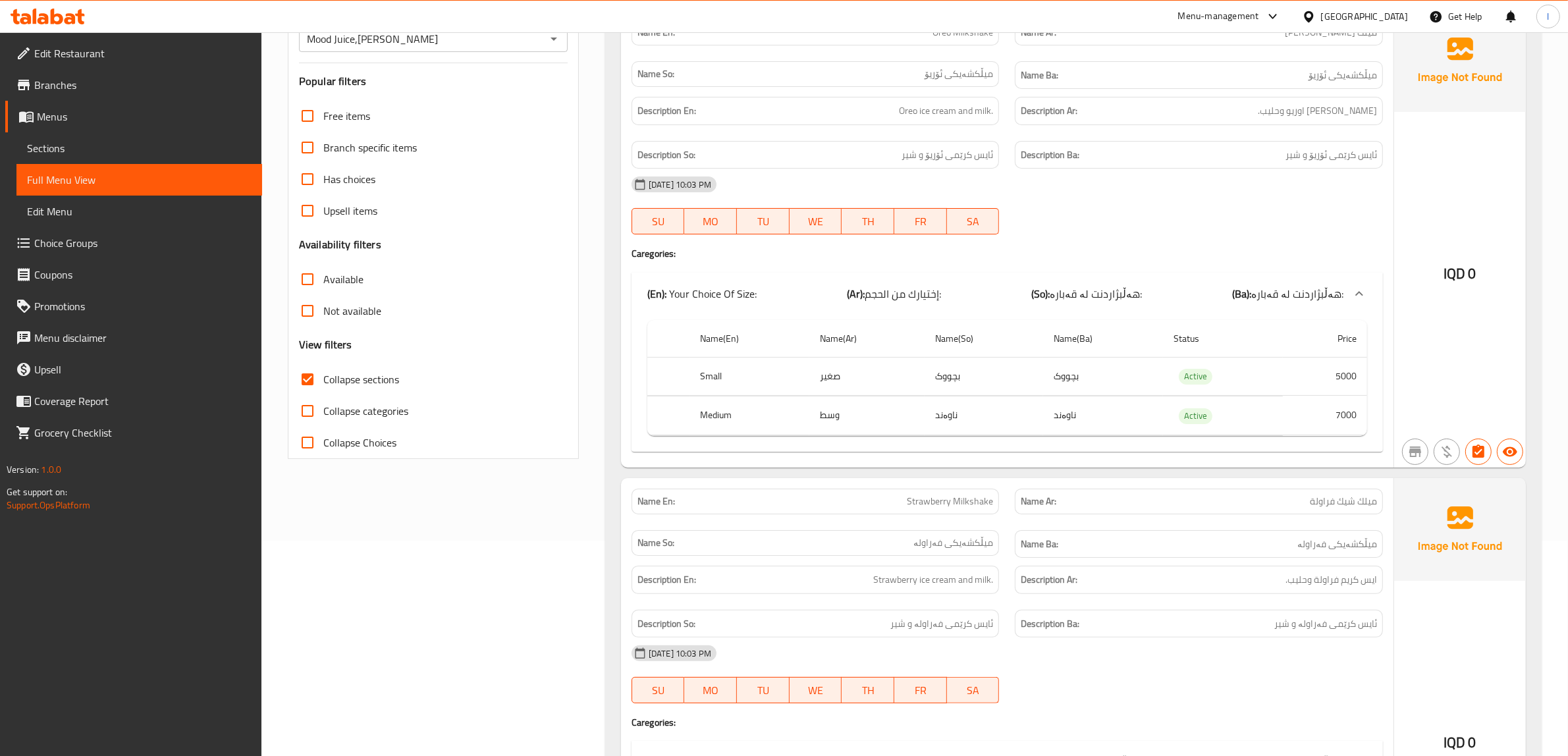
scroll to position [7, 0]
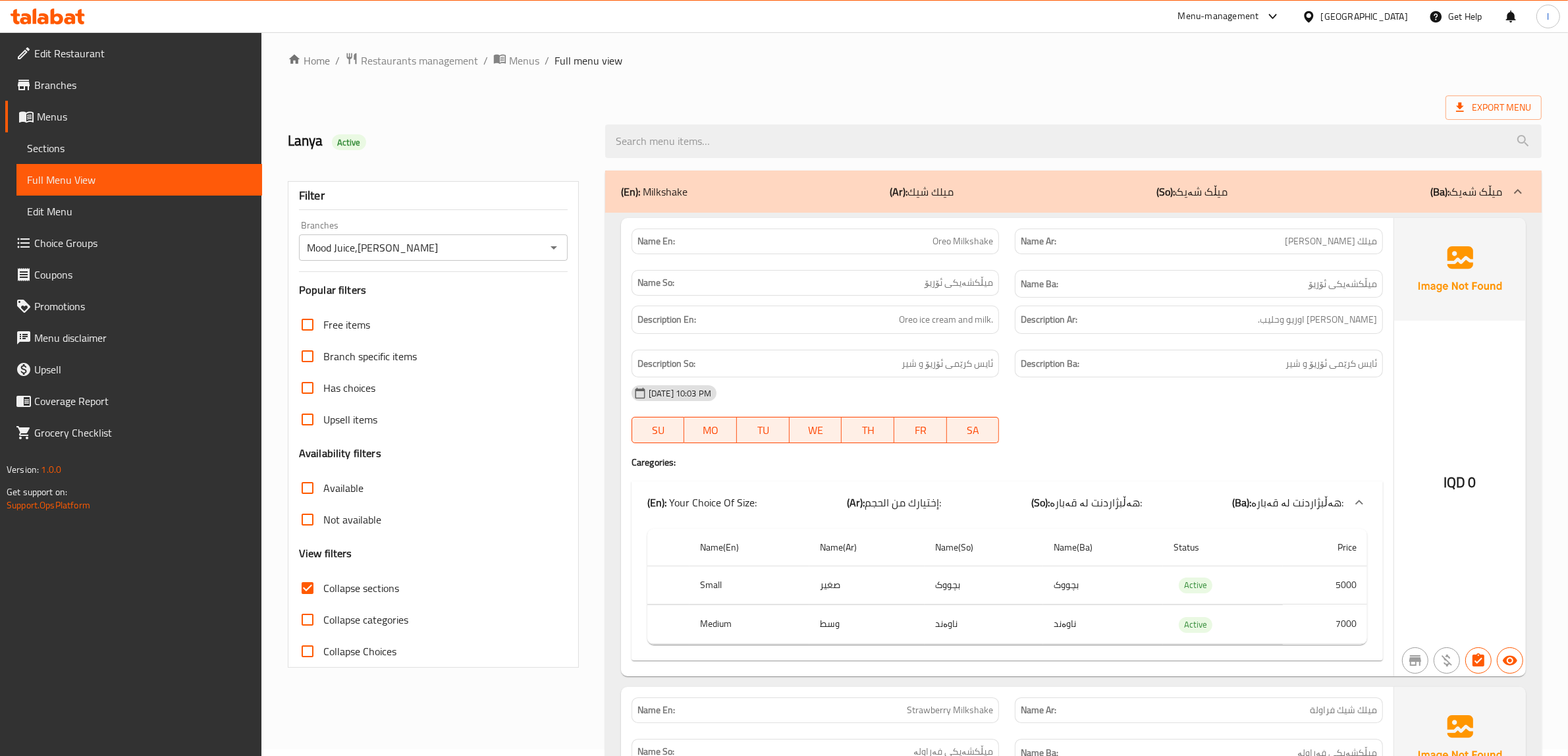
click at [1041, 191] on div "(En): Milkshake (Ar): ميلك شيك (So): میڵک شەیک (Ba): میڵک شەیک" at bounding box center [1062, 191] width 881 height 16
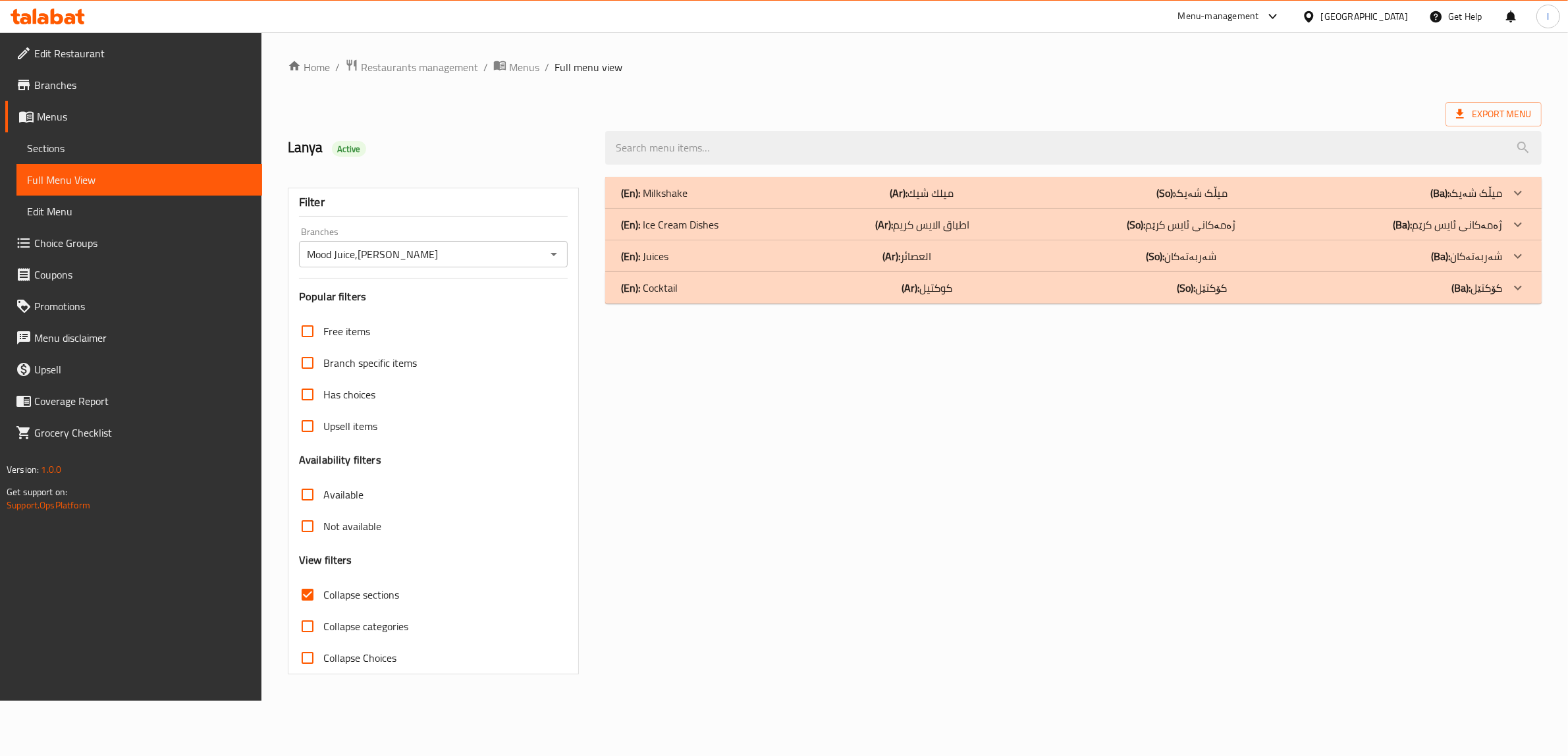
scroll to position [0, 0]
click at [959, 225] on p "(Ar): اطباق الايس كريم" at bounding box center [930, 224] width 94 height 16
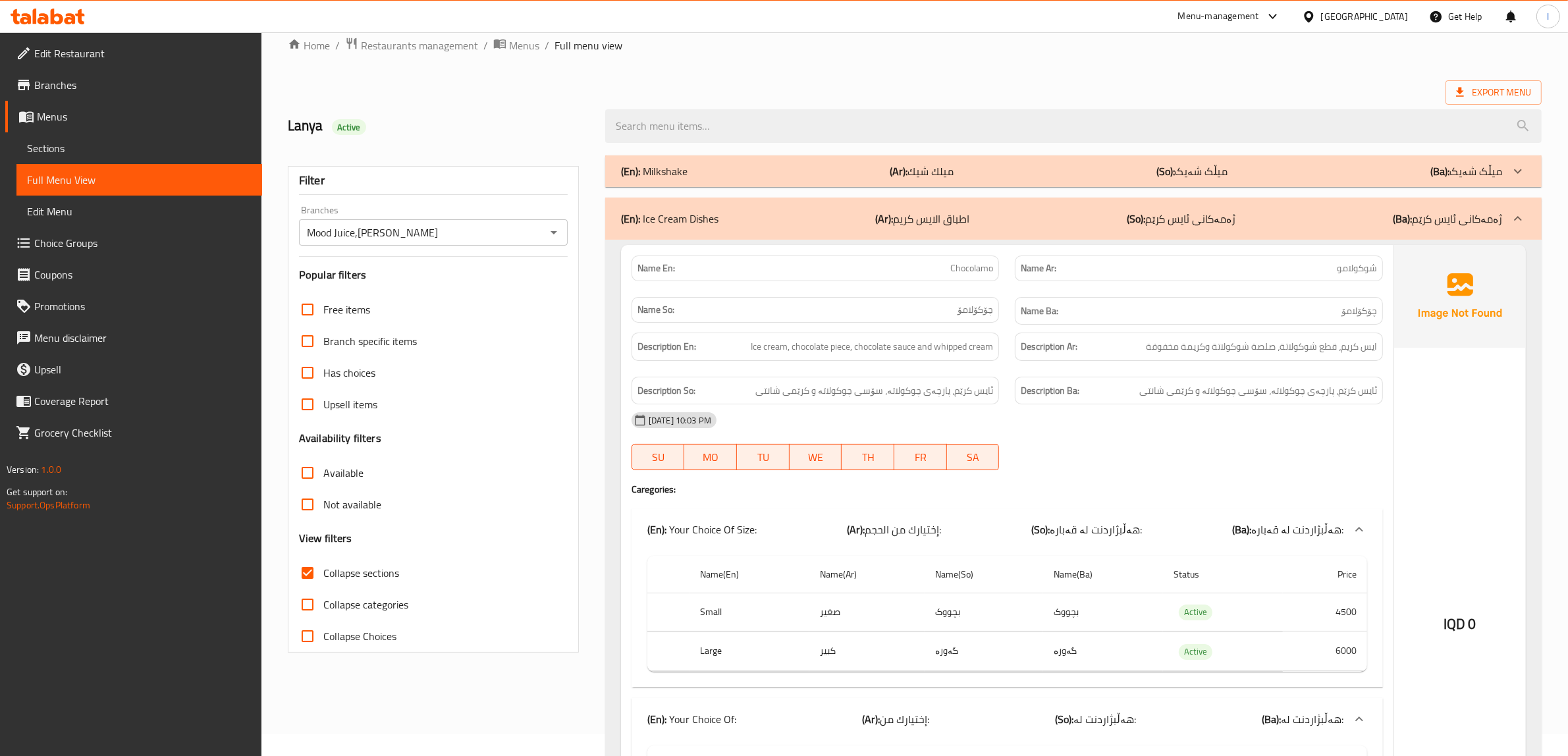
scroll to position [5, 0]
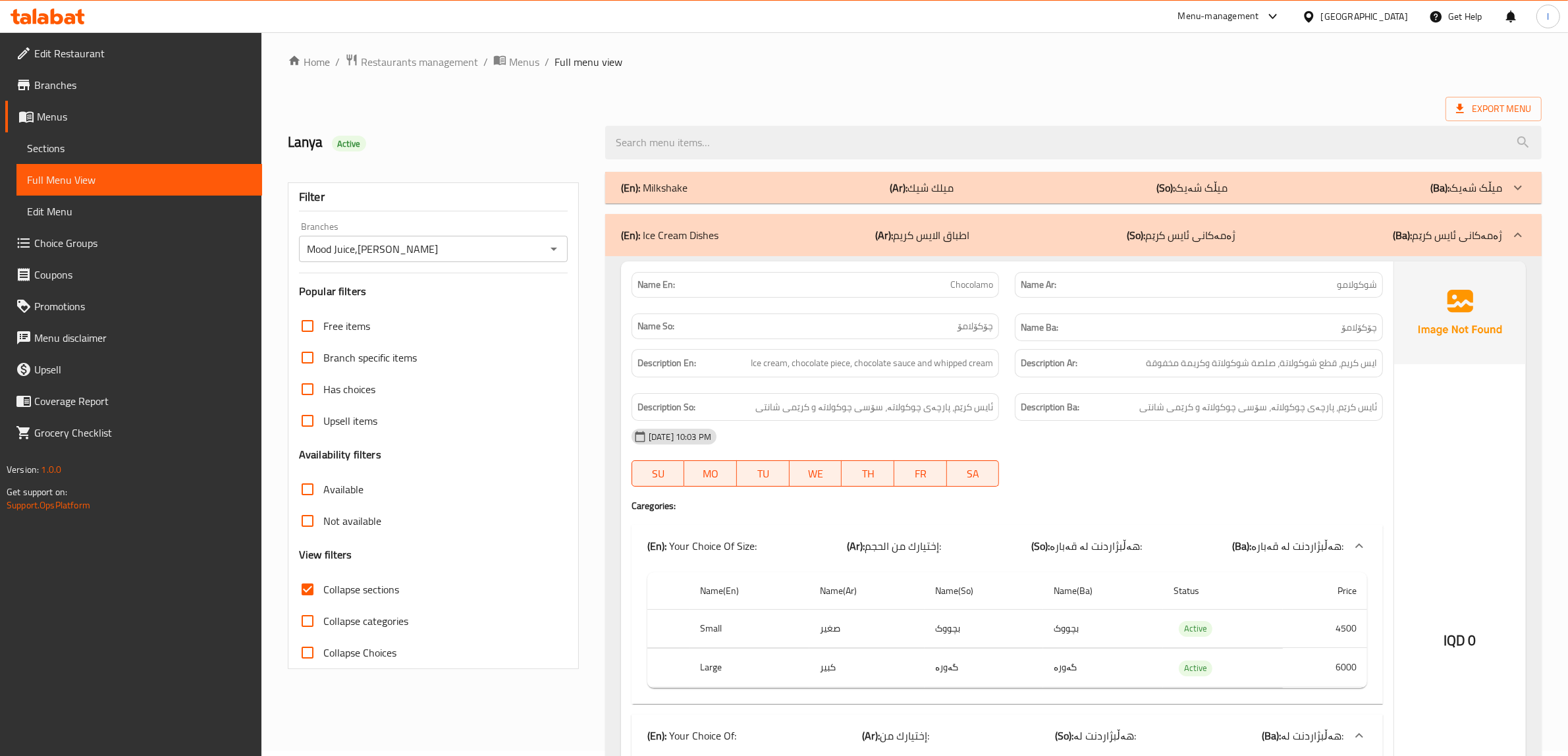
click at [117, 147] on span "Sections" at bounding box center [139, 148] width 225 height 16
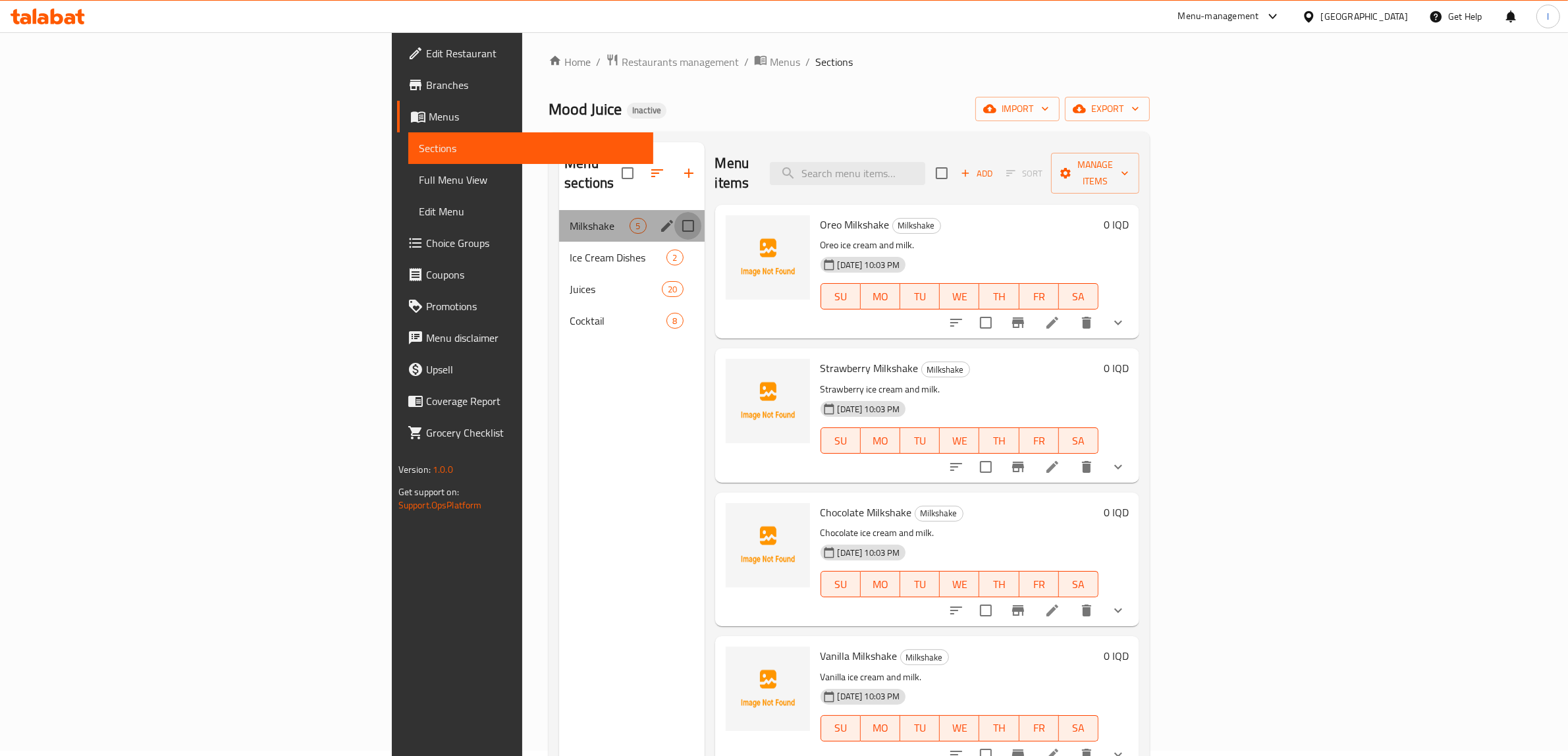
click at [674, 212] on input "Menu sections" at bounding box center [688, 225] width 28 height 28
checkbox input "true"
click at [674, 244] on input "Menu sections" at bounding box center [688, 257] width 28 height 28
checkbox input "true"
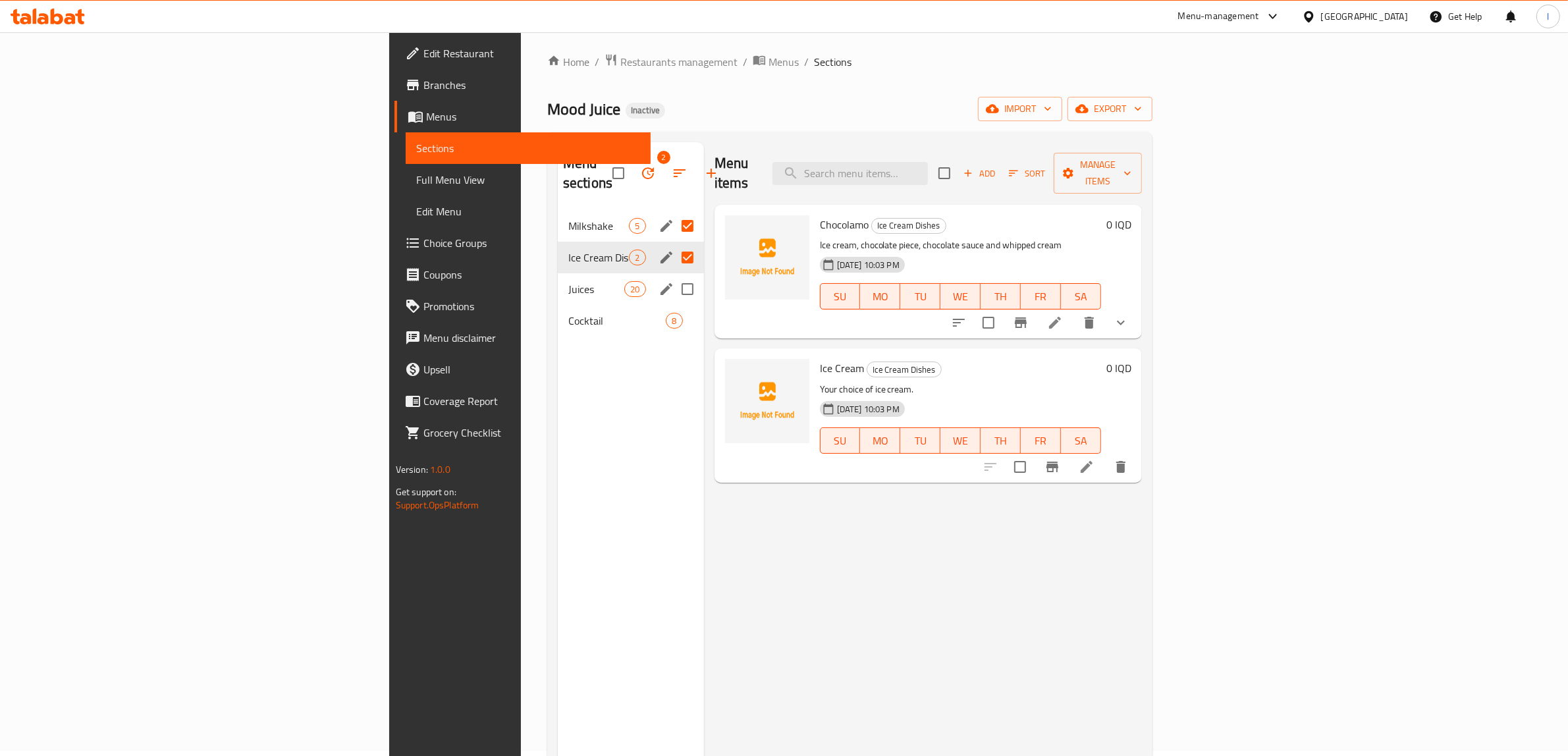
click at [674, 277] on input "Menu sections" at bounding box center [687, 289] width 28 height 28
checkbox input "true"
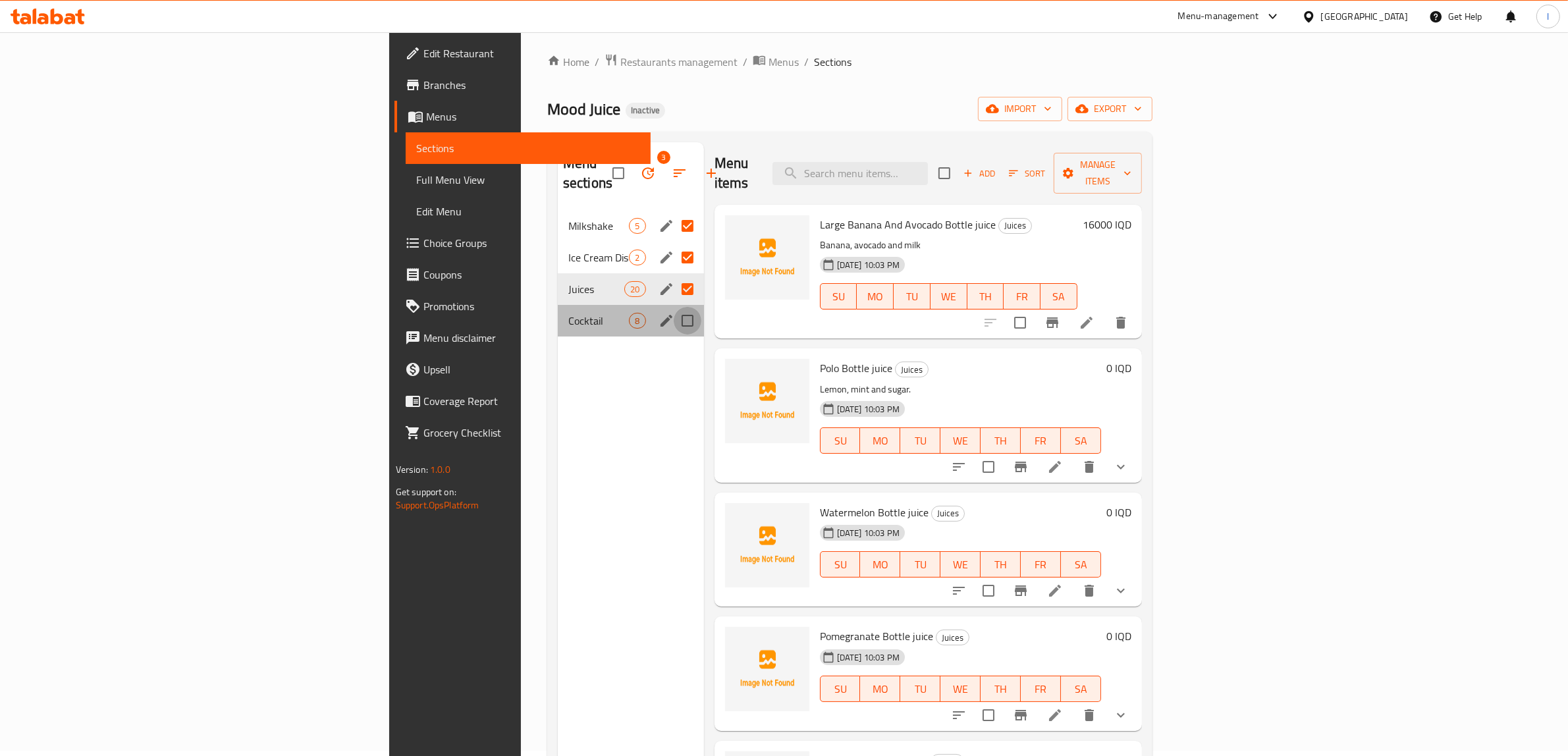
click at [674, 307] on input "Menu sections" at bounding box center [687, 320] width 28 height 28
checkbox input "true"
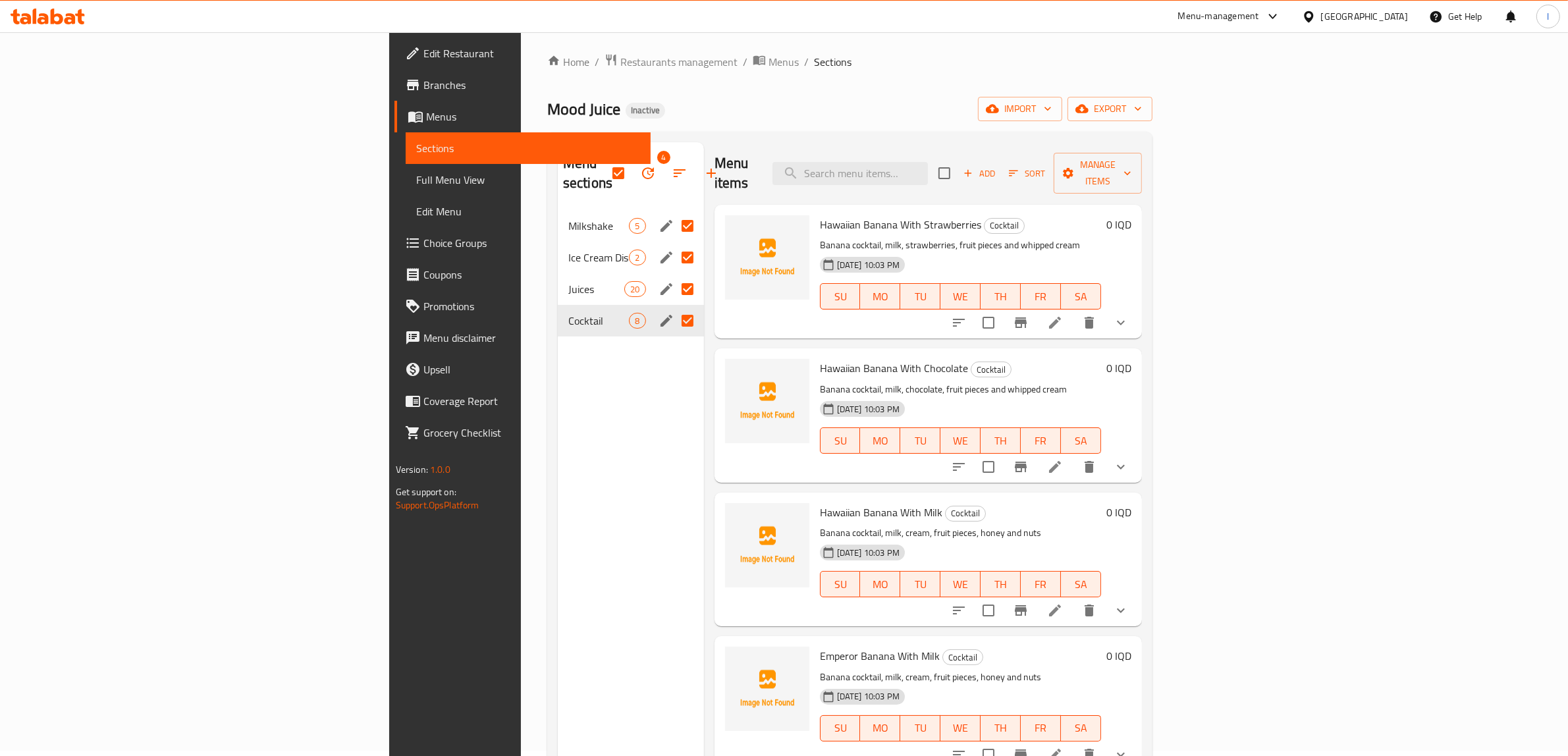
click at [632, 158] on button "button" at bounding box center [648, 173] width 32 height 32
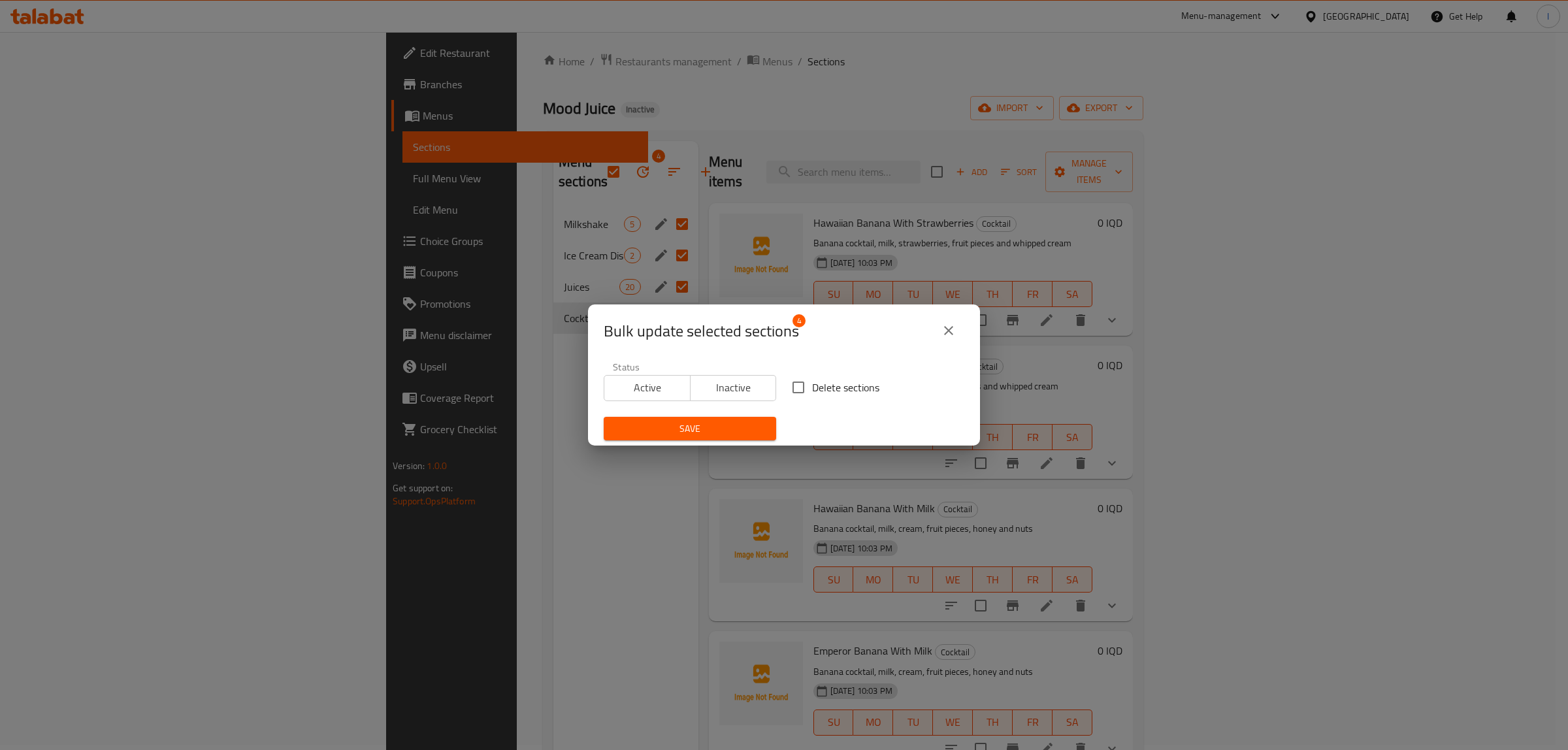
click at [835, 389] on span "Delete sections" at bounding box center [845, 387] width 67 height 15
click at [812, 389] on input "Delete sections" at bounding box center [798, 387] width 28 height 28
checkbox input "true"
drag, startPoint x: 735, startPoint y: 424, endPoint x: 721, endPoint y: 436, distance: 18.4
click at [735, 425] on span "Save" at bounding box center [690, 428] width 152 height 16
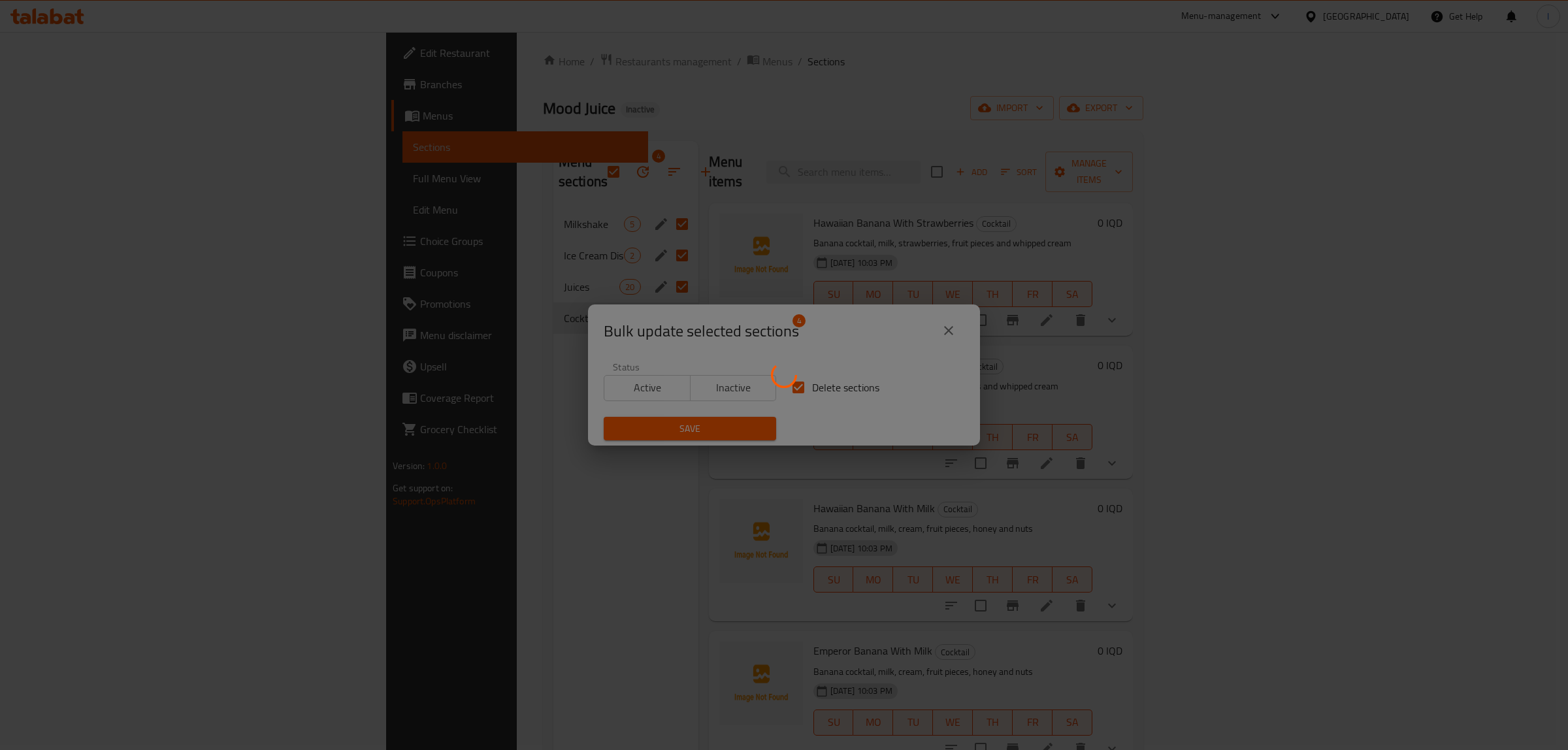
checkbox input "false"
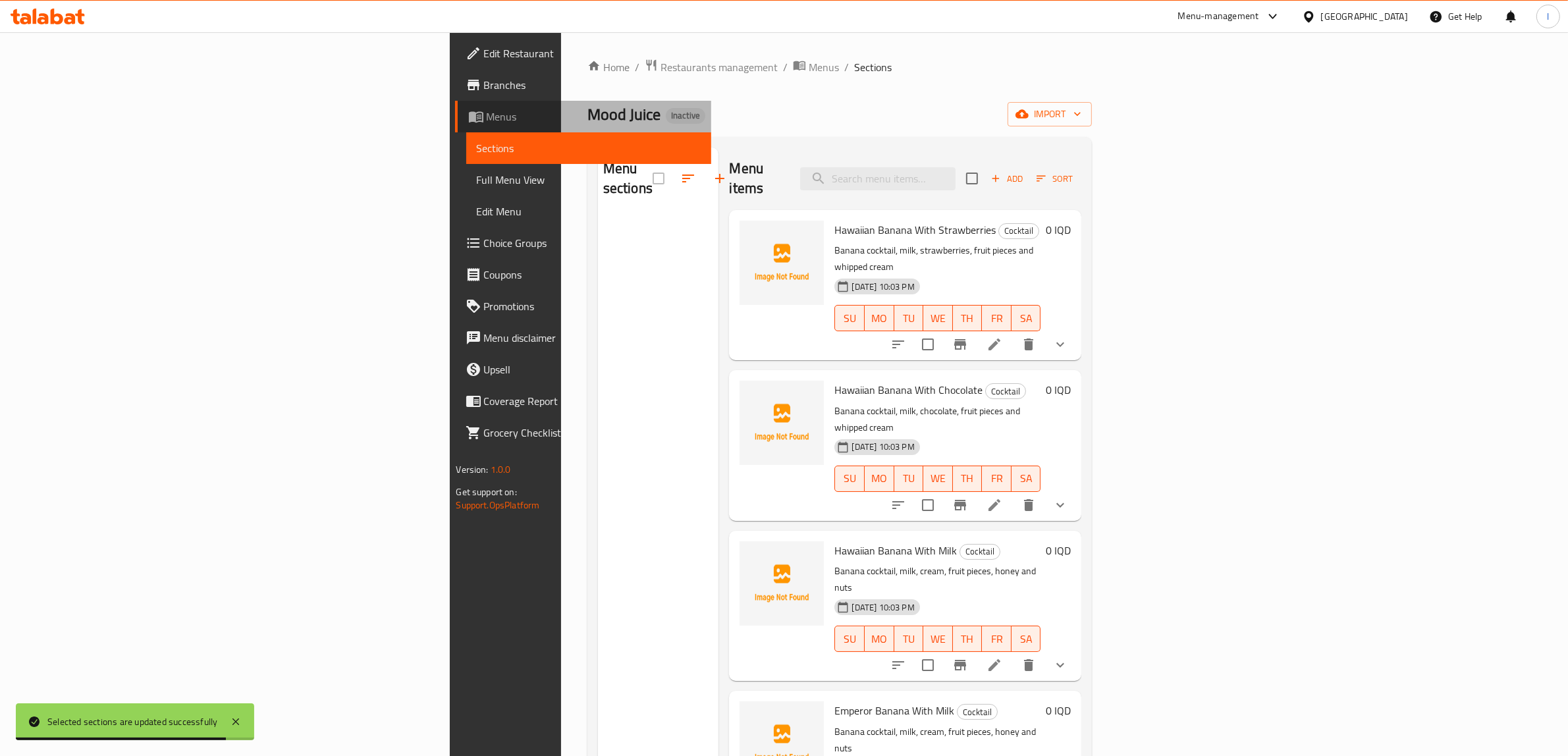
click at [487, 119] on span "Menus" at bounding box center [594, 116] width 215 height 16
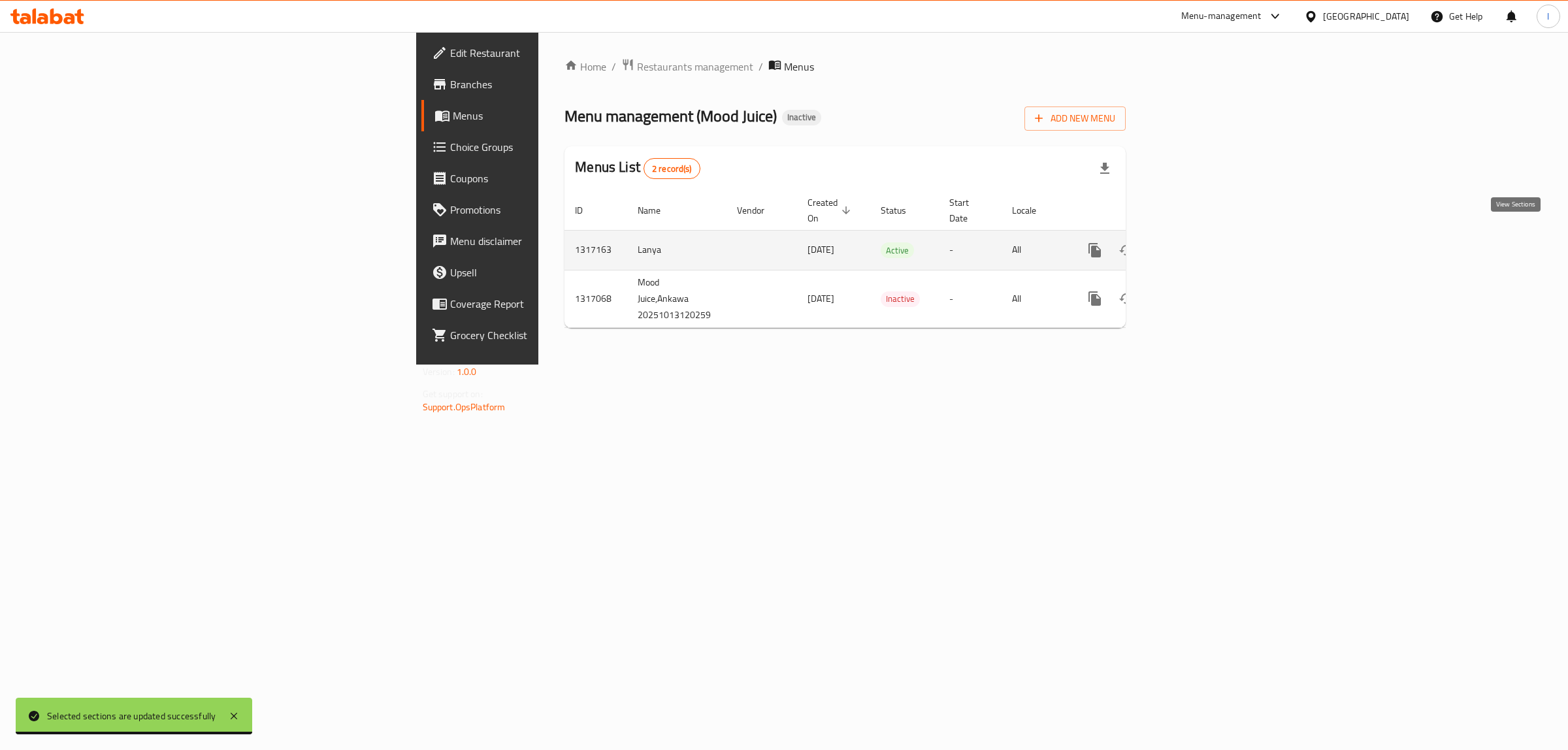
click at [1197, 242] on icon "enhanced table" at bounding box center [1189, 250] width 15 height 15
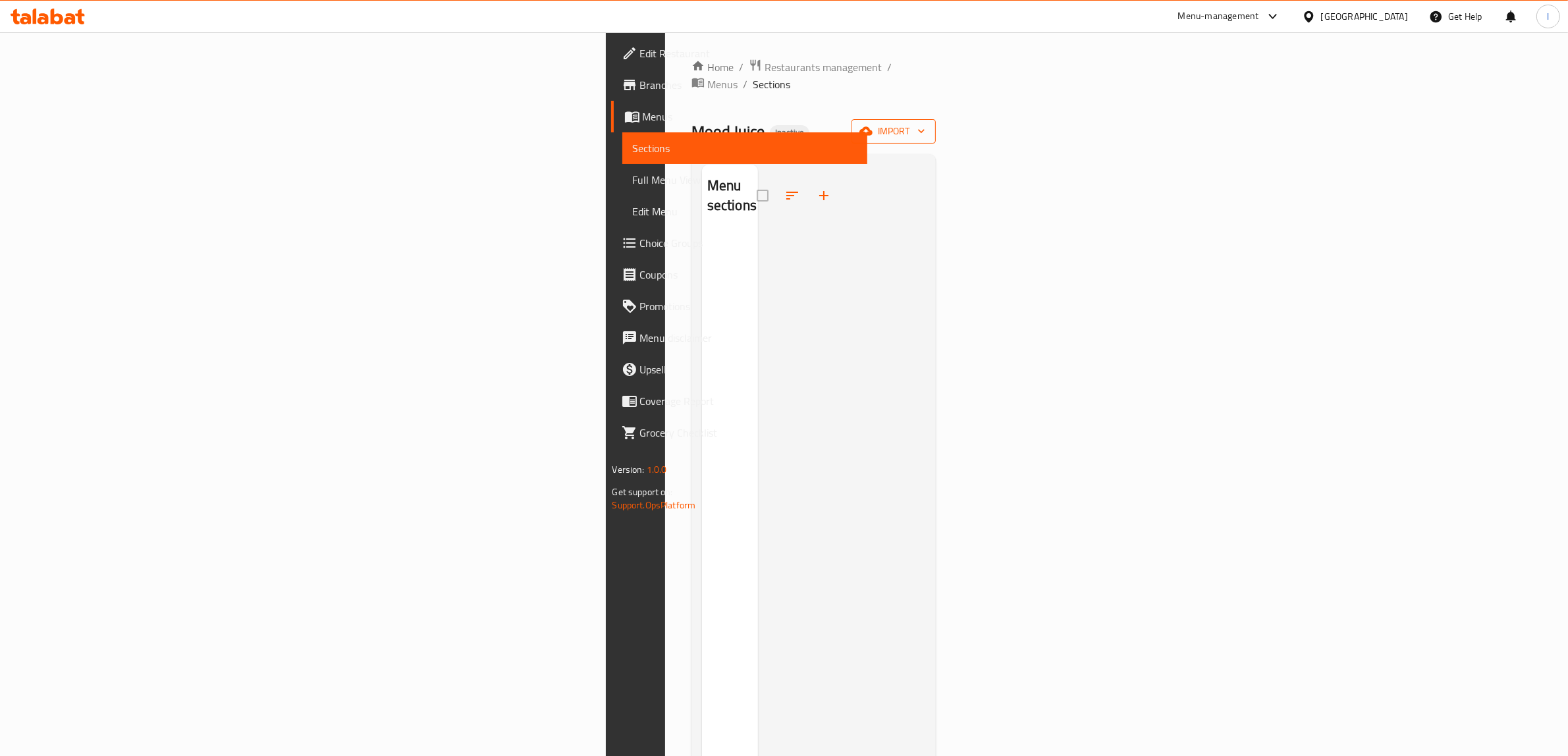
click at [925, 123] on span "import" at bounding box center [893, 131] width 63 height 16
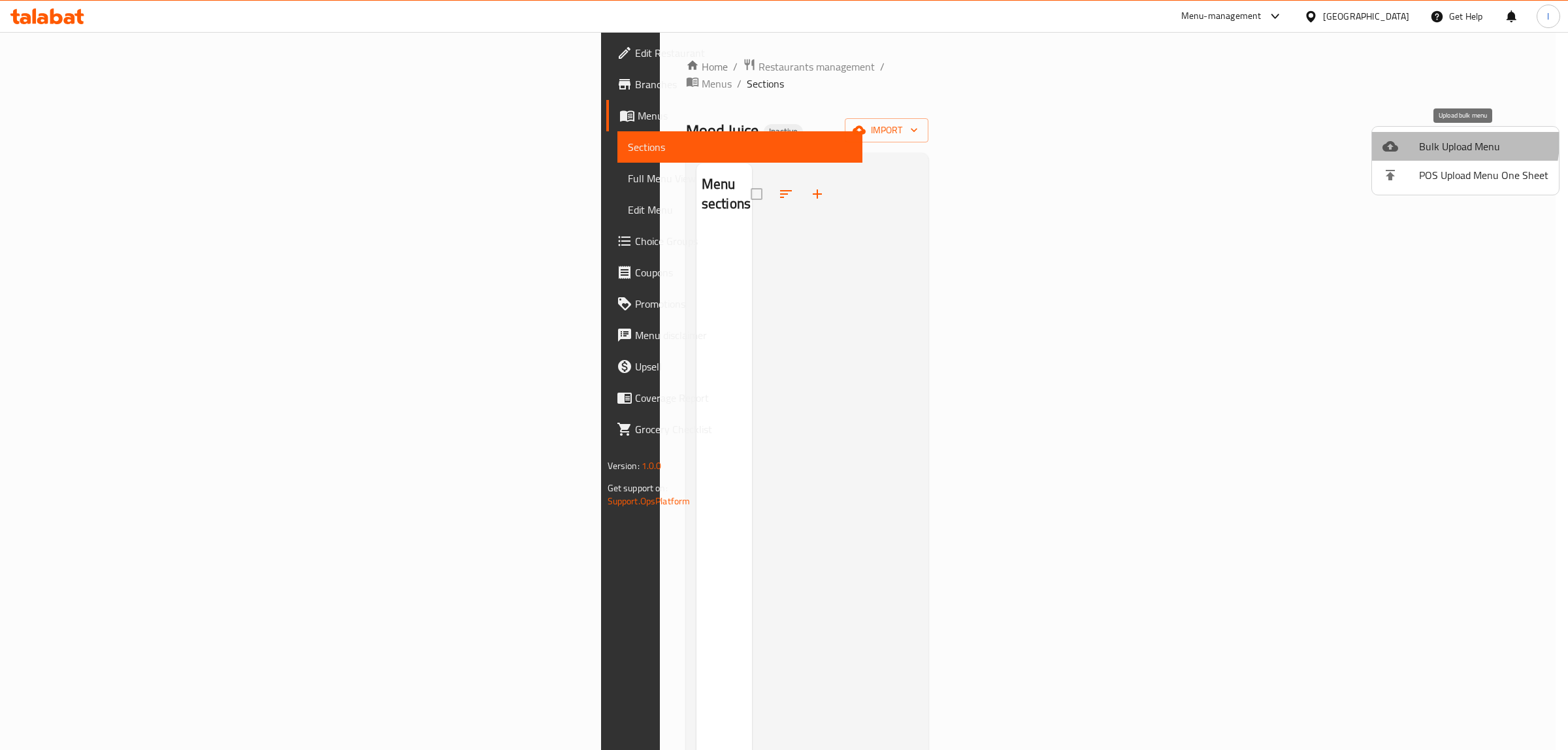
click at [1438, 140] on span "Bulk Upload Menu" at bounding box center [1483, 146] width 130 height 15
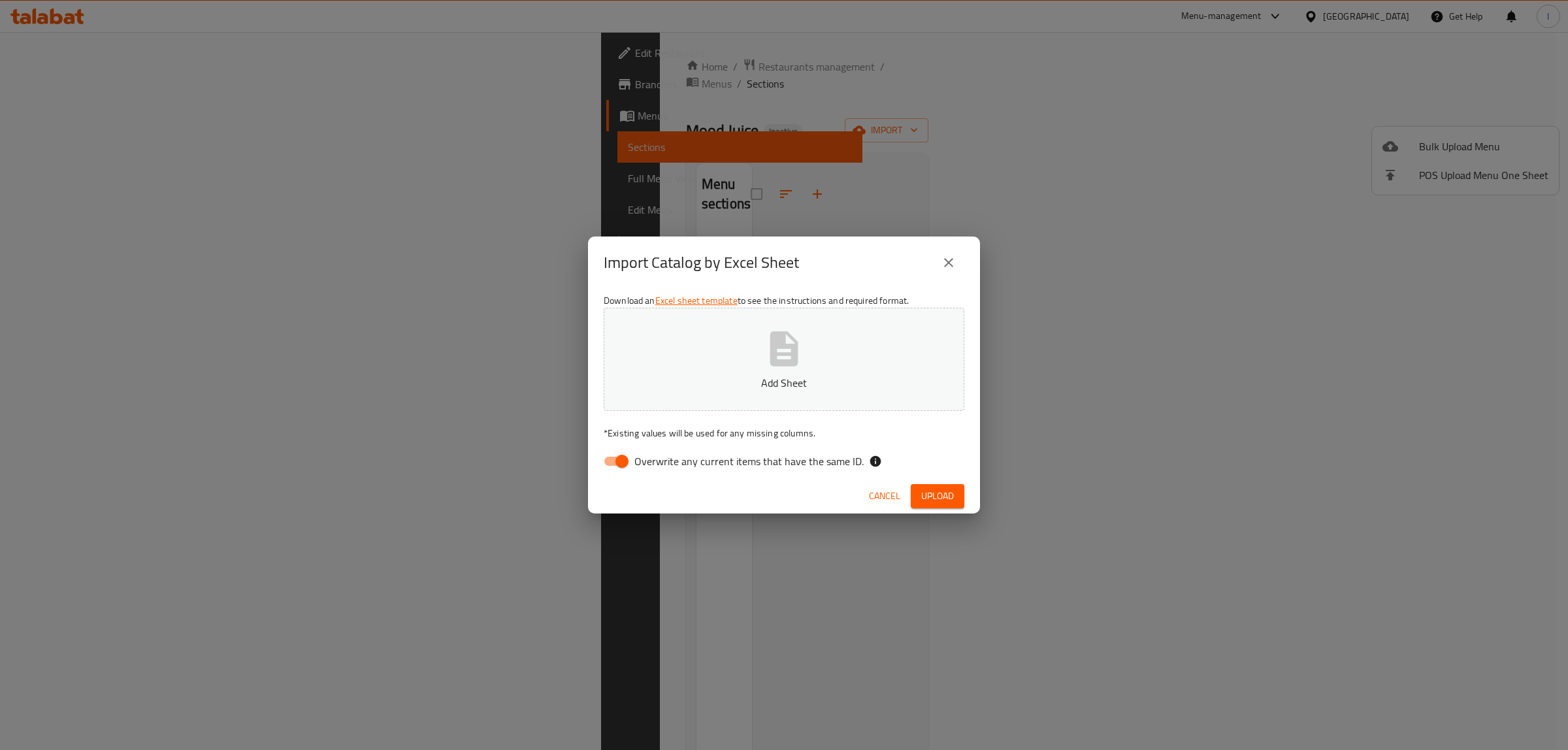
click at [692, 468] on span "Overwrite any current items that have the same ID." at bounding box center [749, 461] width 229 height 15
click at [659, 468] on input "Overwrite any current items that have the same ID." at bounding box center [622, 461] width 75 height 25
checkbox input "false"
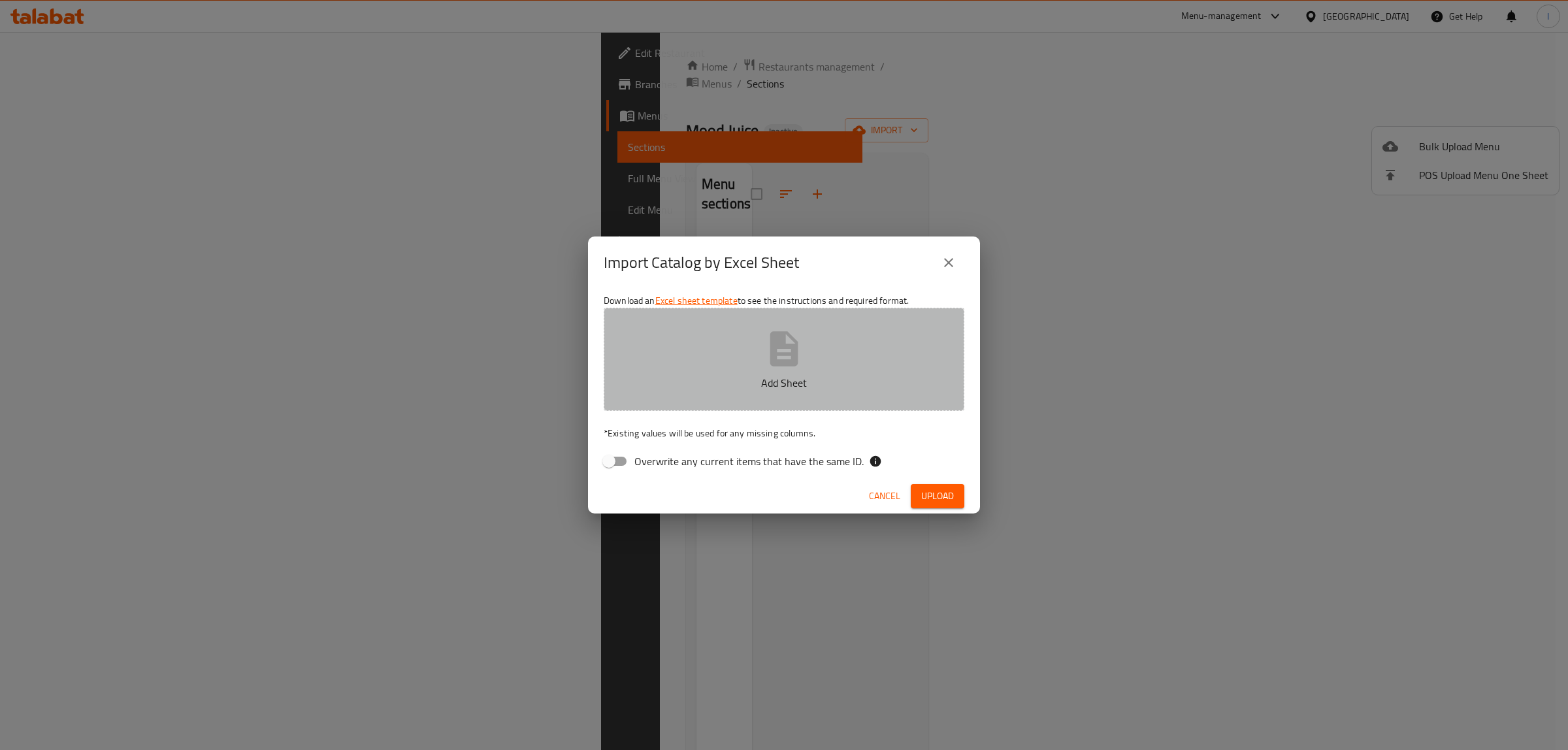
click at [723, 359] on button "Add Sheet" at bounding box center [784, 359] width 361 height 103
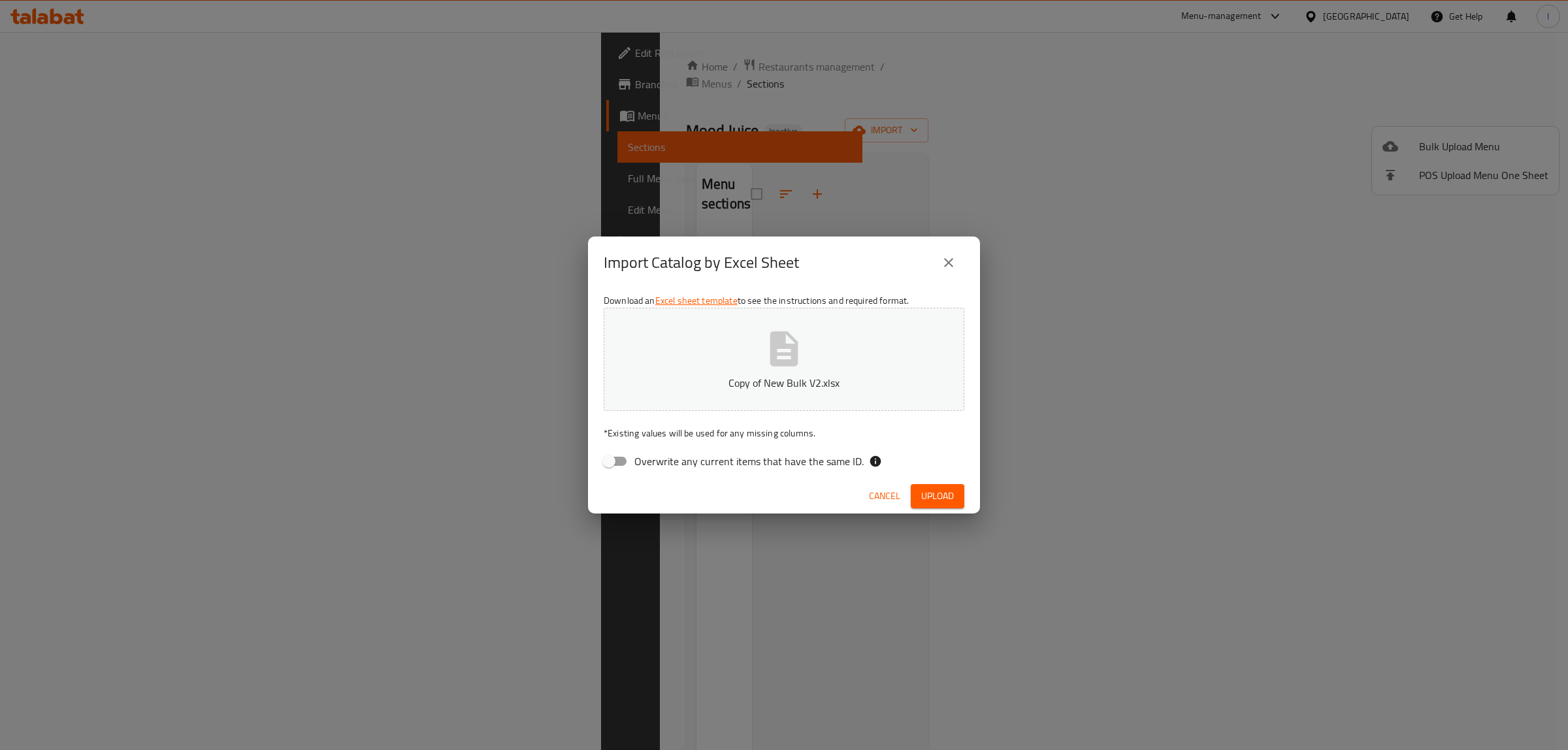
click at [941, 488] on span "Upload" at bounding box center [937, 496] width 33 height 16
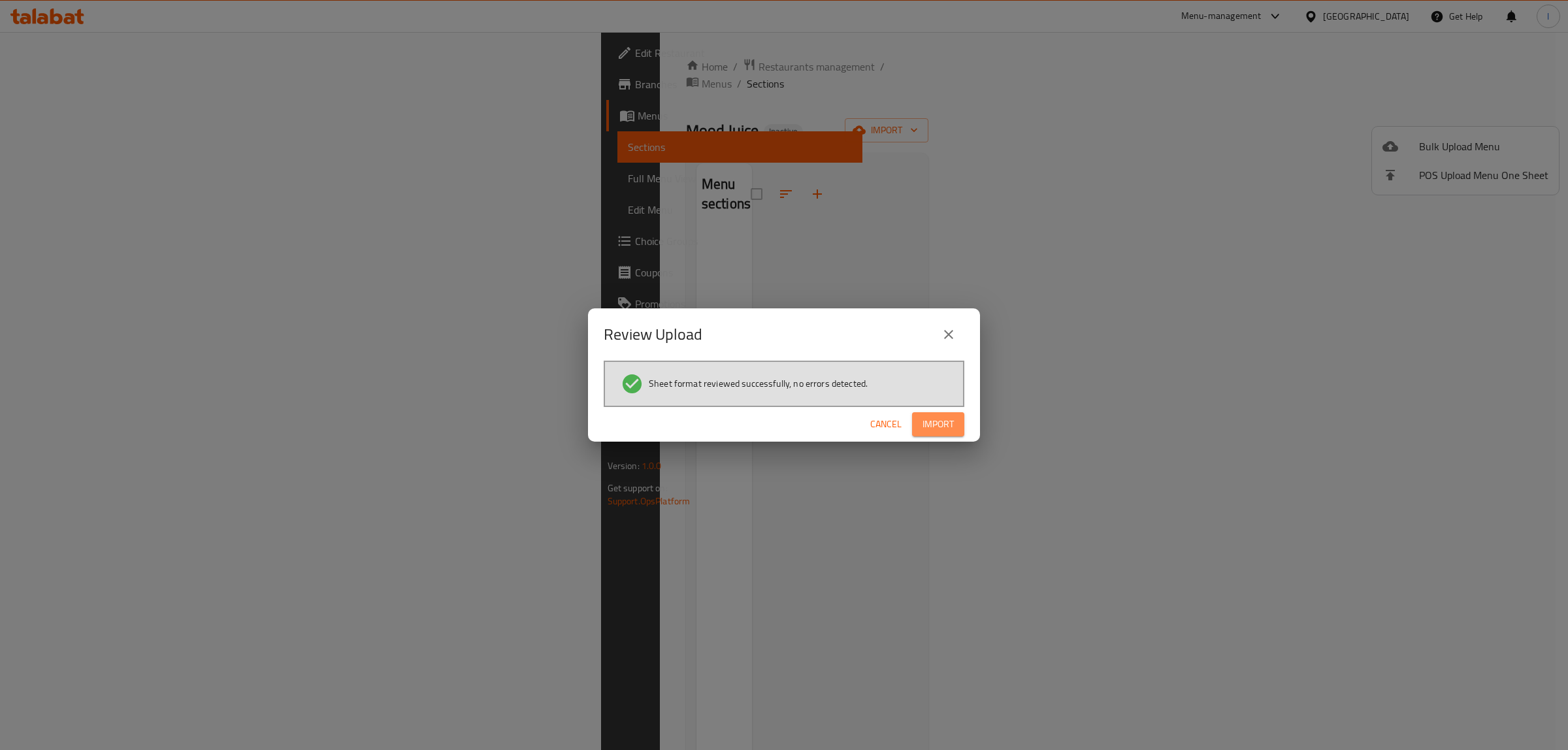
click at [946, 429] on span "Import" at bounding box center [938, 424] width 32 height 16
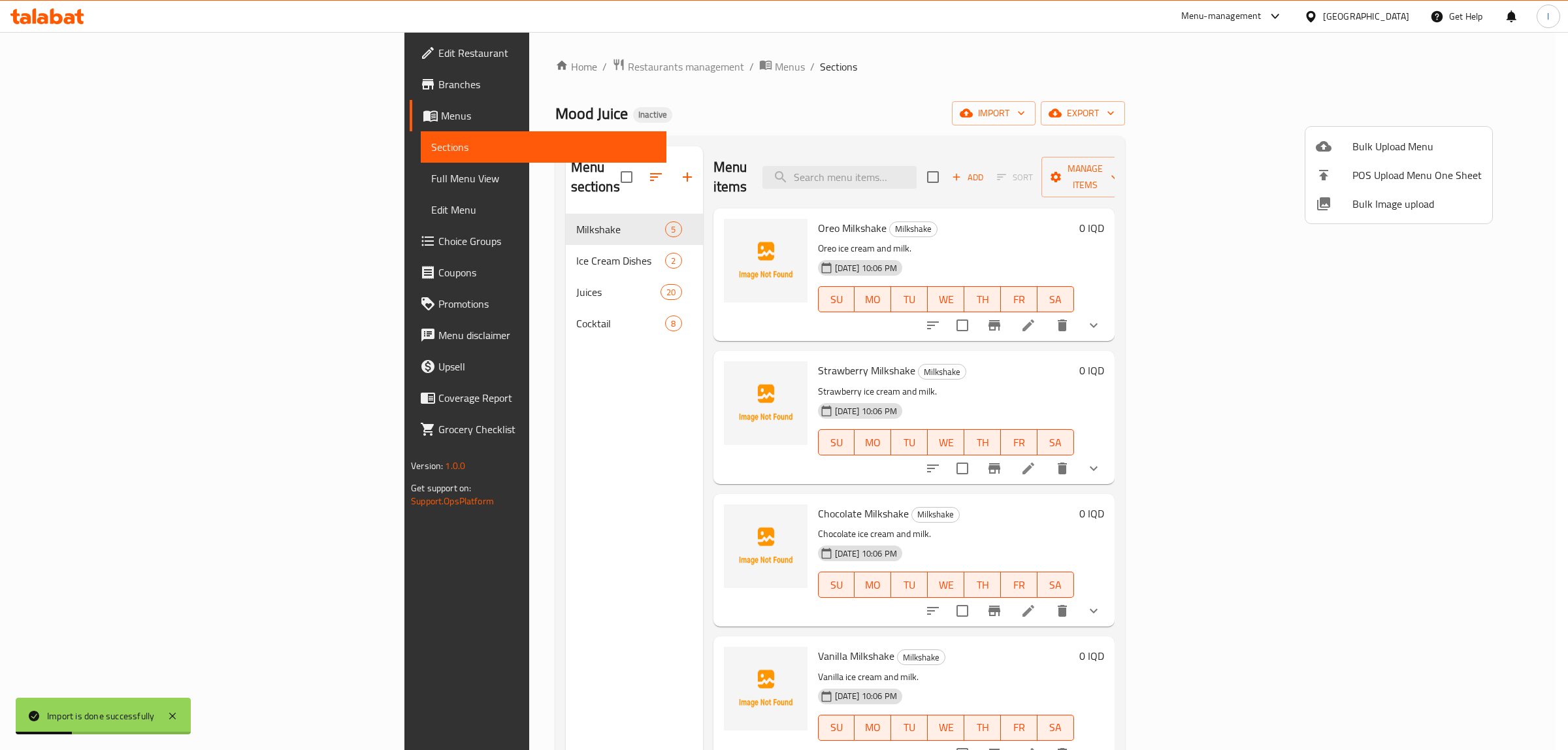
click at [84, 183] on div at bounding box center [784, 375] width 1568 height 750
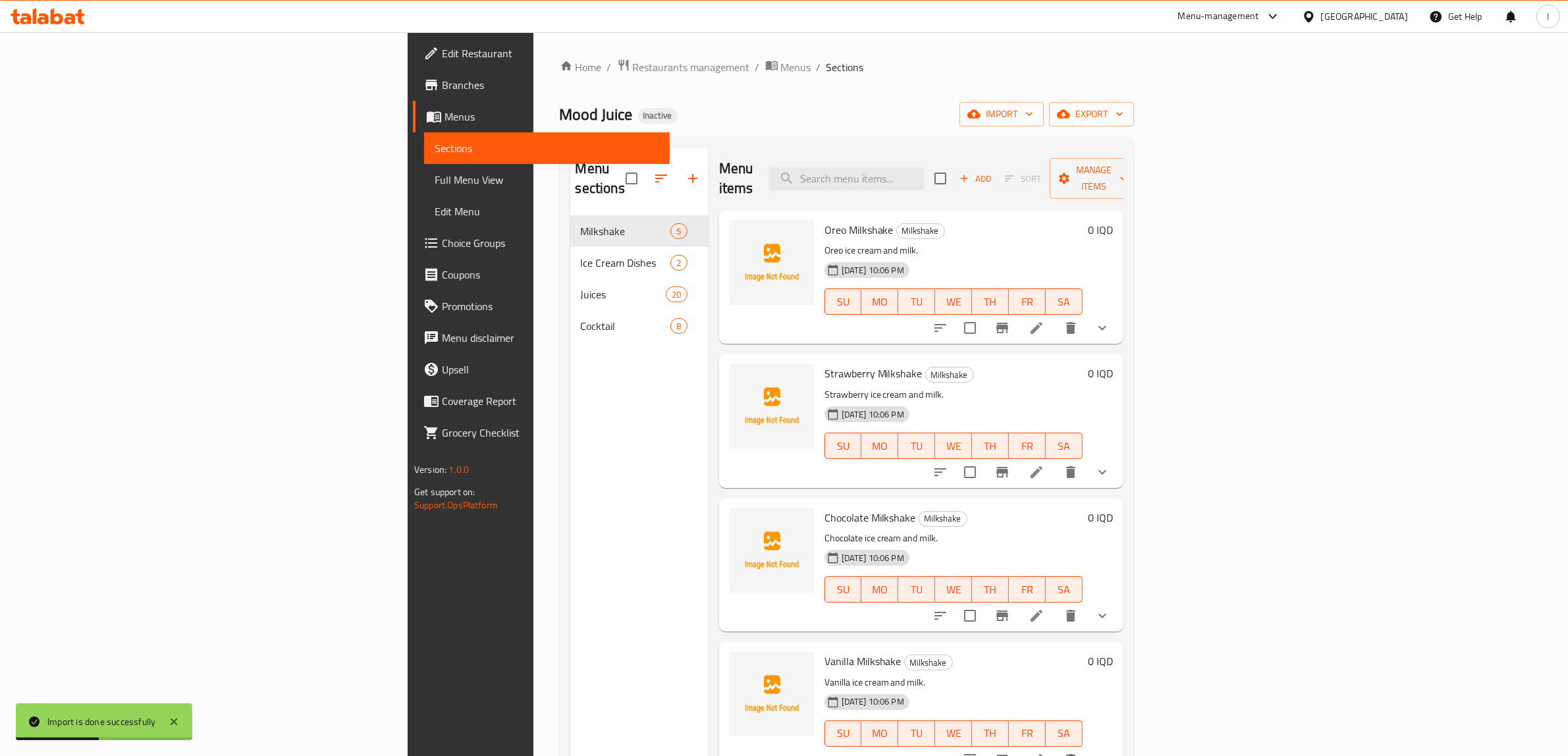
click at [435, 184] on span "Full Menu View" at bounding box center [547, 179] width 225 height 16
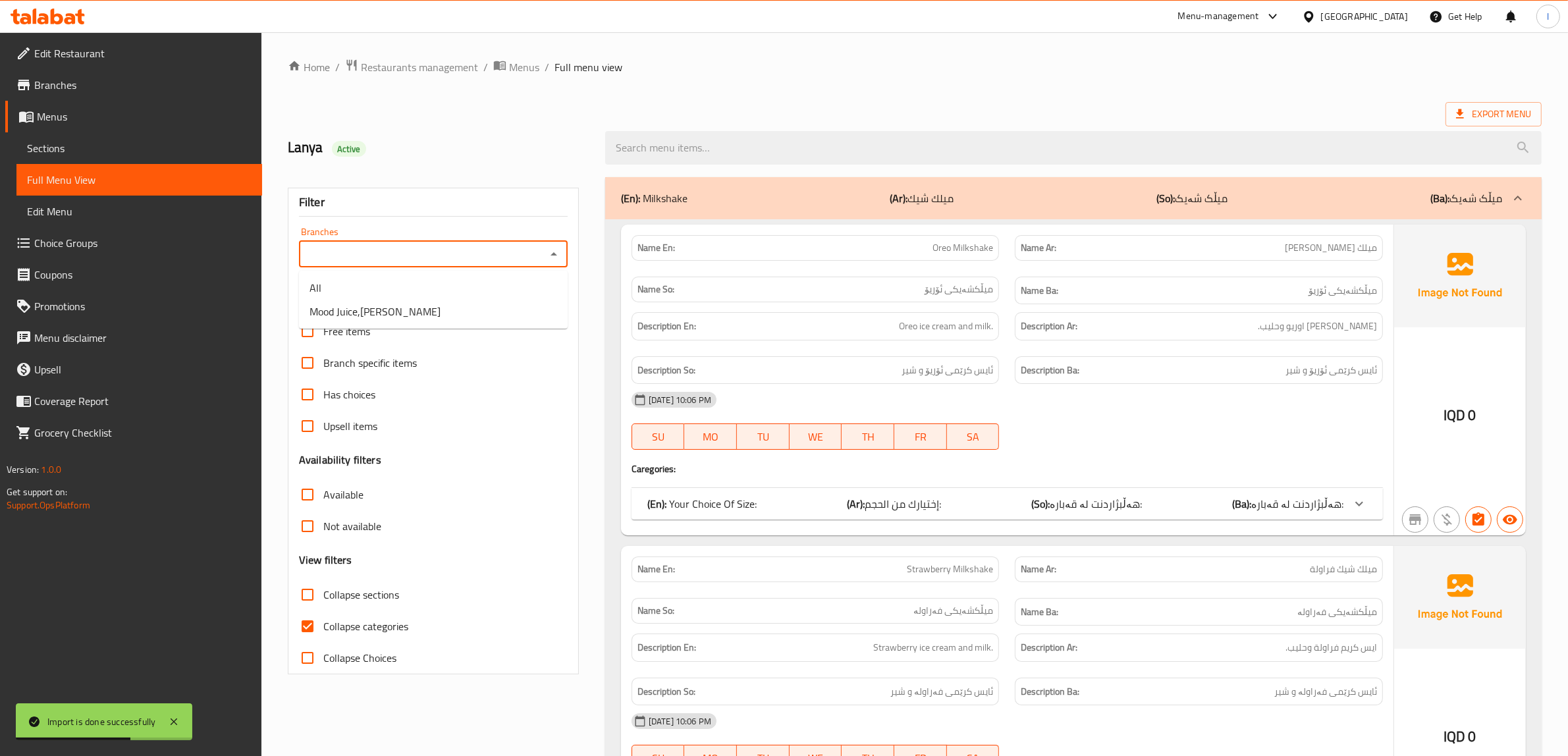
drag, startPoint x: 524, startPoint y: 255, endPoint x: 516, endPoint y: 255, distance: 8.0
click at [521, 255] on input "Branches" at bounding box center [422, 254] width 239 height 18
click at [406, 324] on ul "All Mood Juice,Ankawa" at bounding box center [433, 300] width 269 height 58
click at [378, 310] on span "Mood Juice,Ankawa" at bounding box center [375, 311] width 131 height 16
type input "Mood Juice,Ankawa"
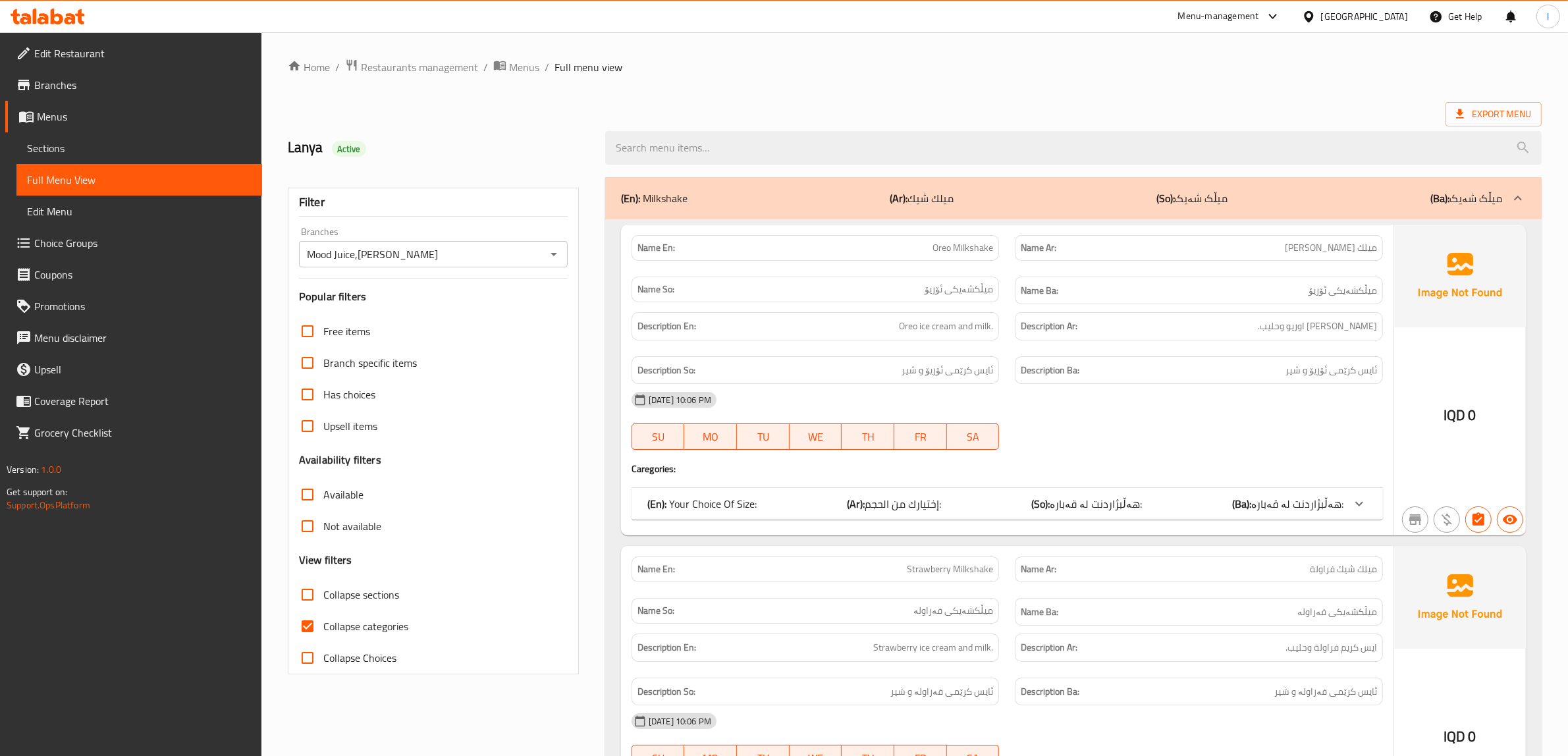
click at [371, 627] on span "Collapse categories" at bounding box center [366, 625] width 85 height 16
click at [324, 627] on input "Collapse categories" at bounding box center [307, 626] width 32 height 32
checkbox input "false"
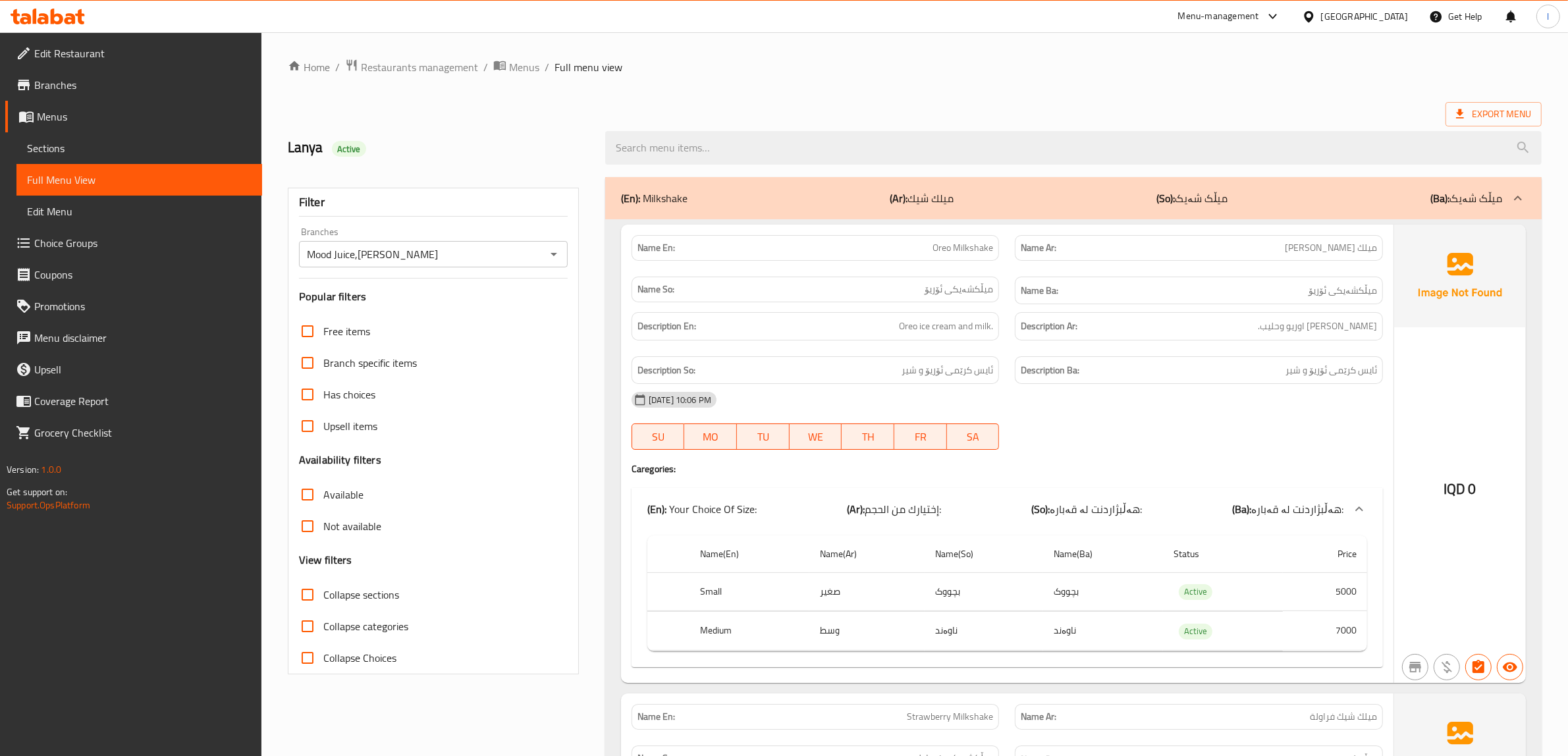
click at [330, 598] on span "Collapse sections" at bounding box center [362, 594] width 76 height 16
click at [324, 598] on input "Collapse sections" at bounding box center [307, 594] width 32 height 32
checkbox input "true"
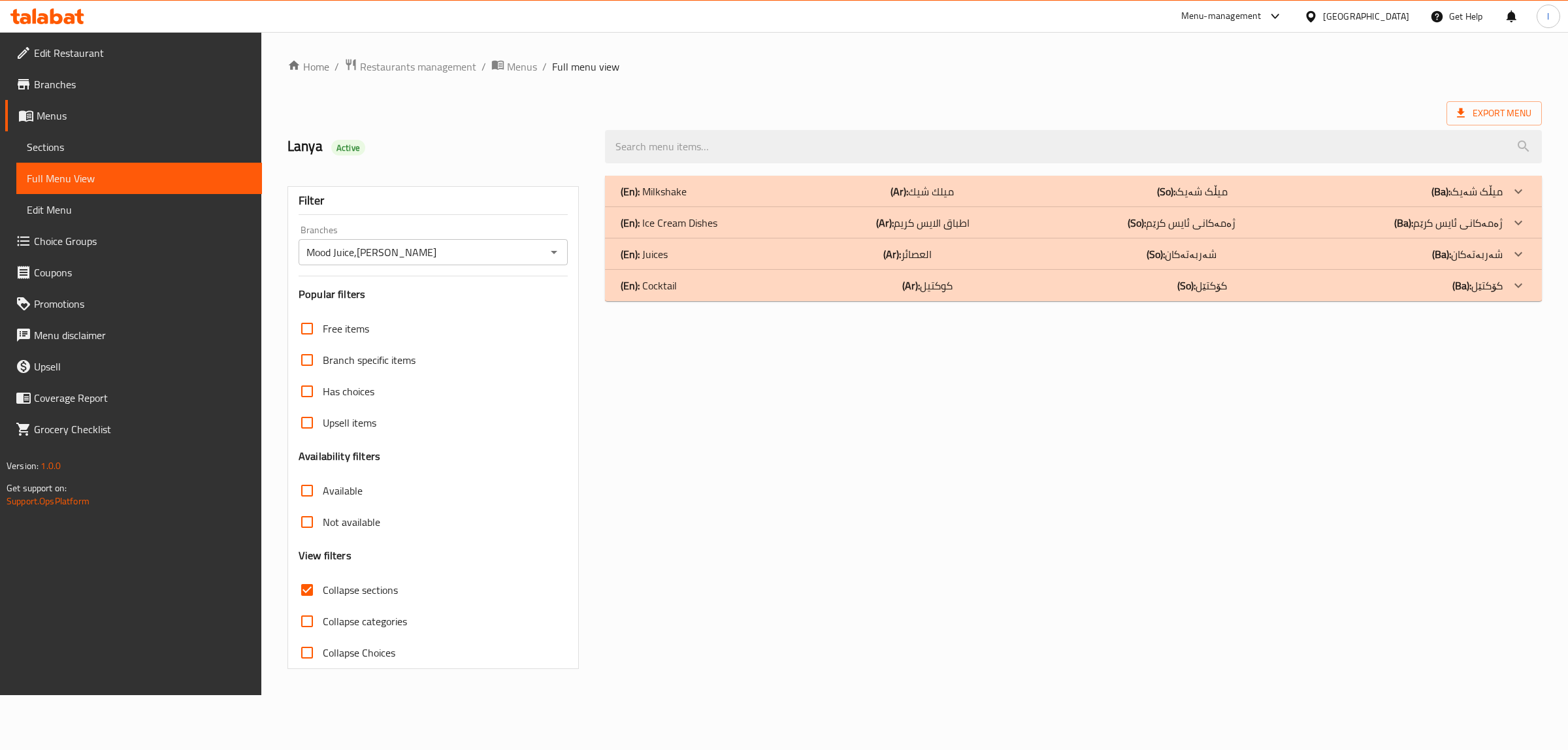
click at [735, 219] on div "(En): Ice Cream Dishes (Ar): اطباق الايس كريم (So): ژەمەکانی ئایس کرێم (Ba): ژە…" at bounding box center [1061, 222] width 882 height 15
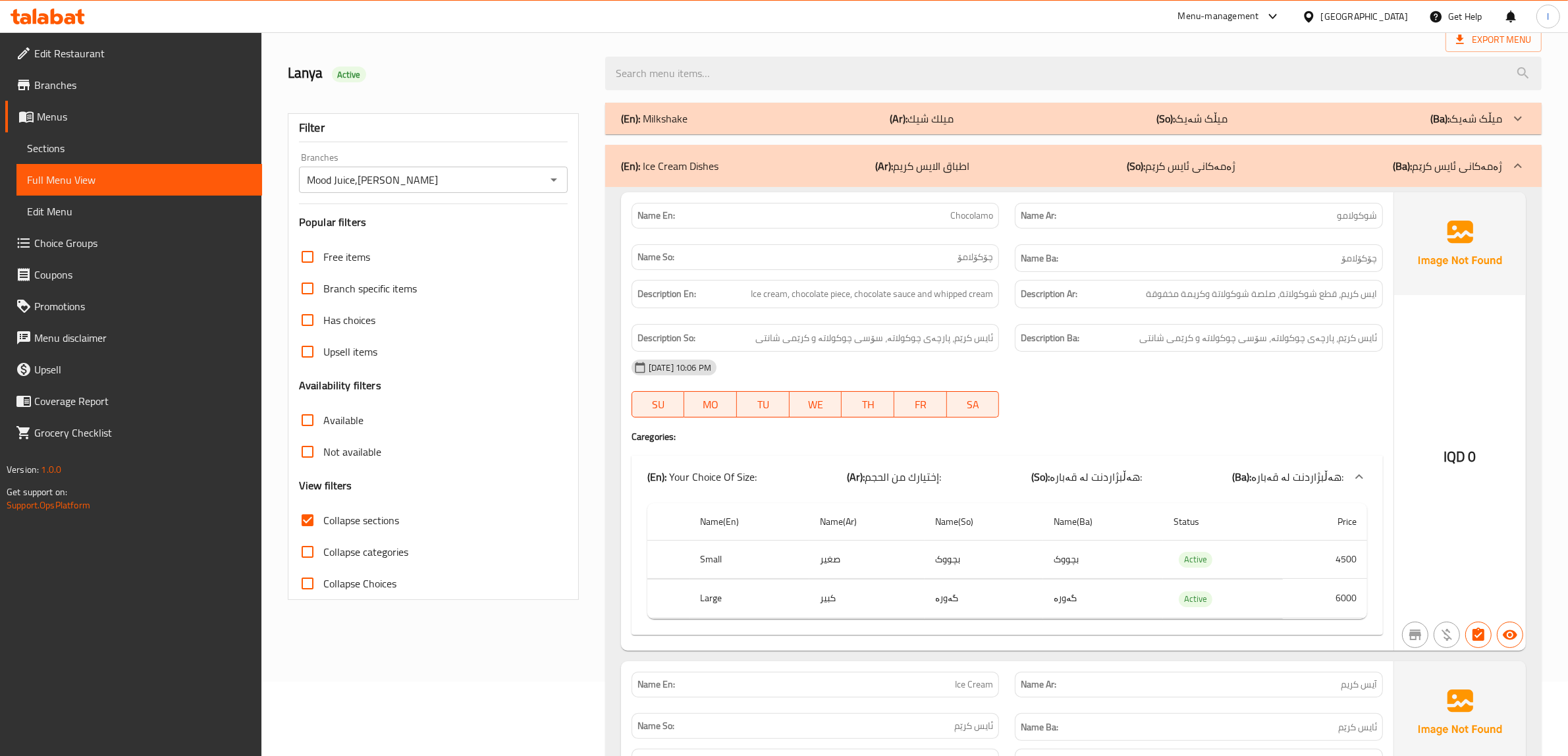
scroll to position [33, 0]
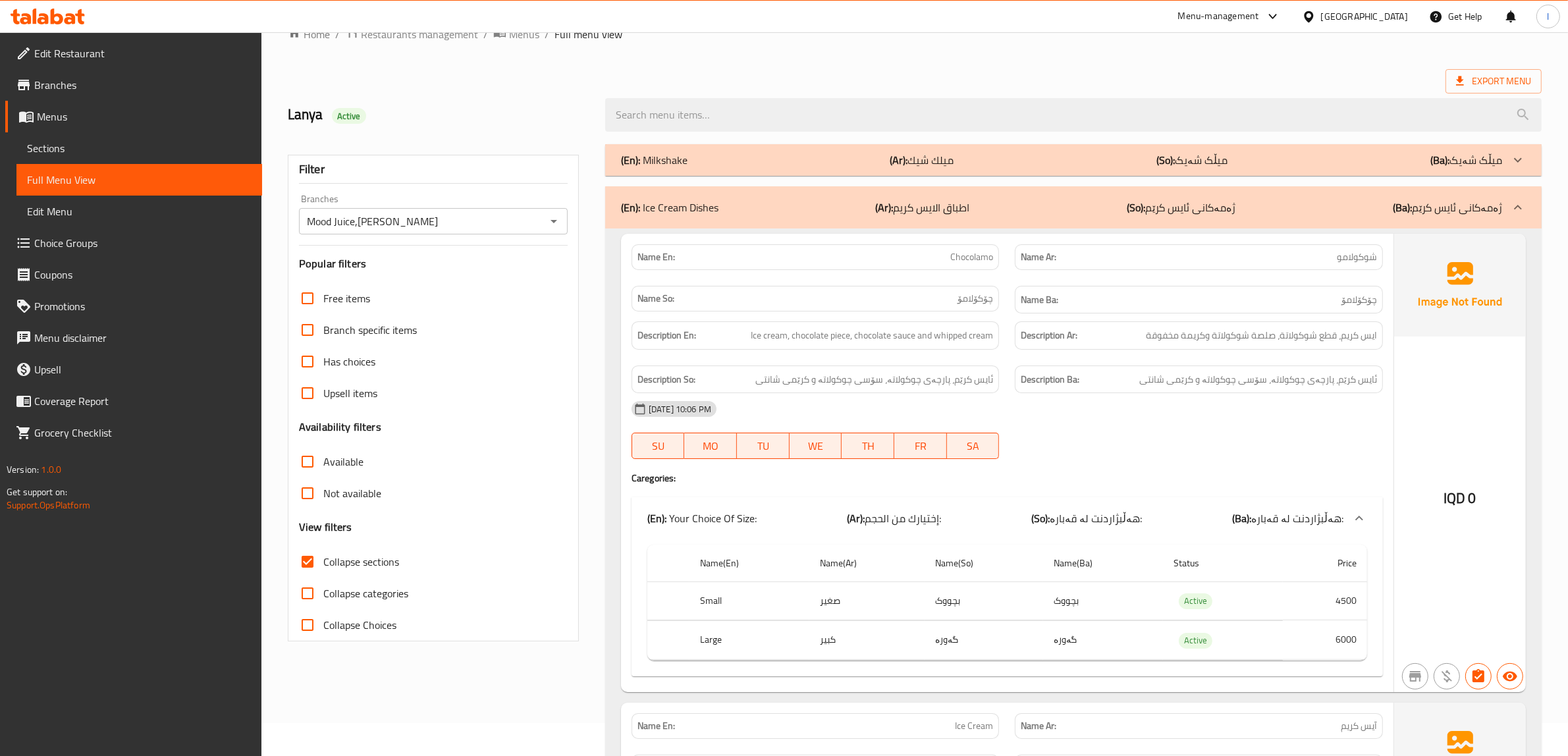
click at [1253, 591] on td "Active" at bounding box center [1223, 600] width 120 height 39
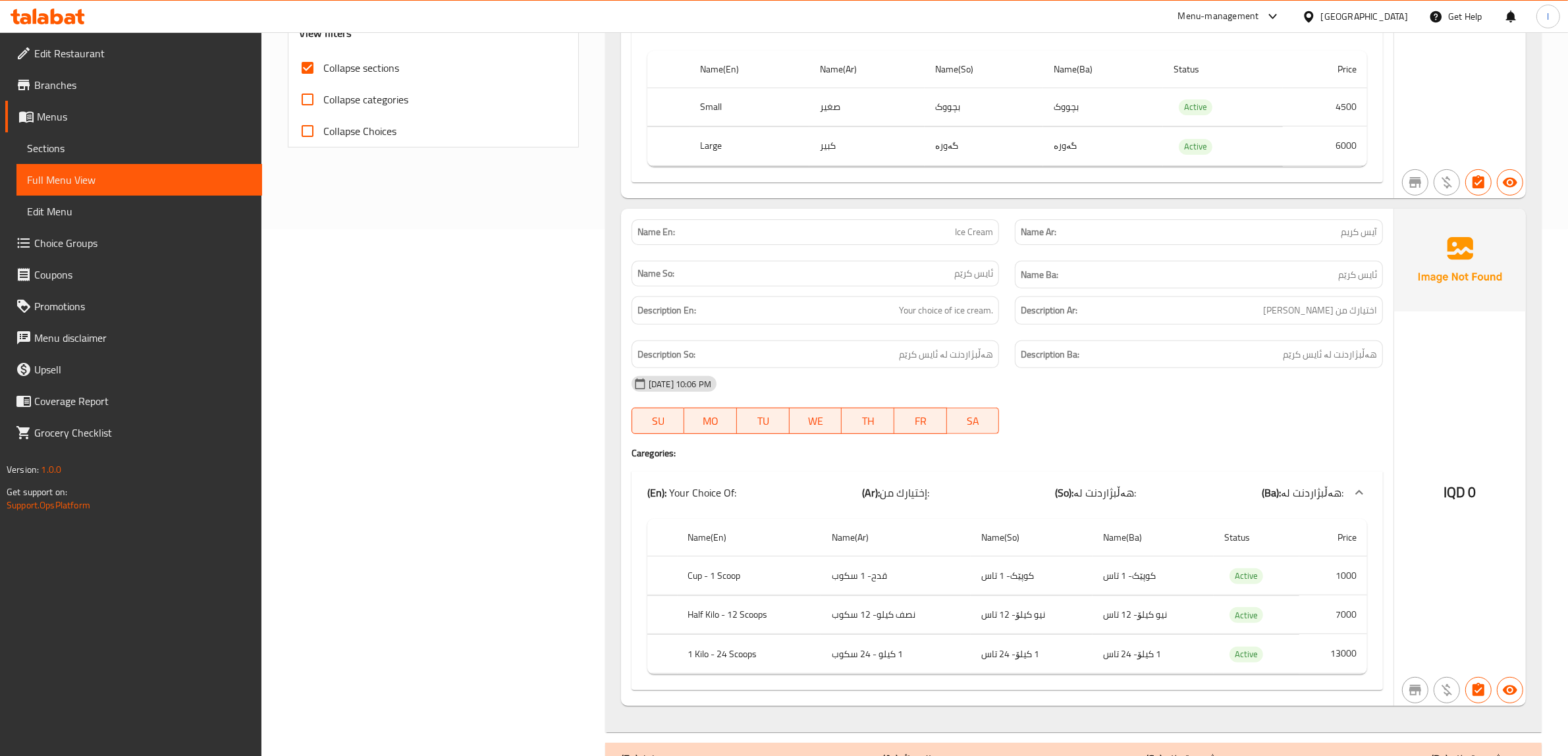
scroll to position [609, 0]
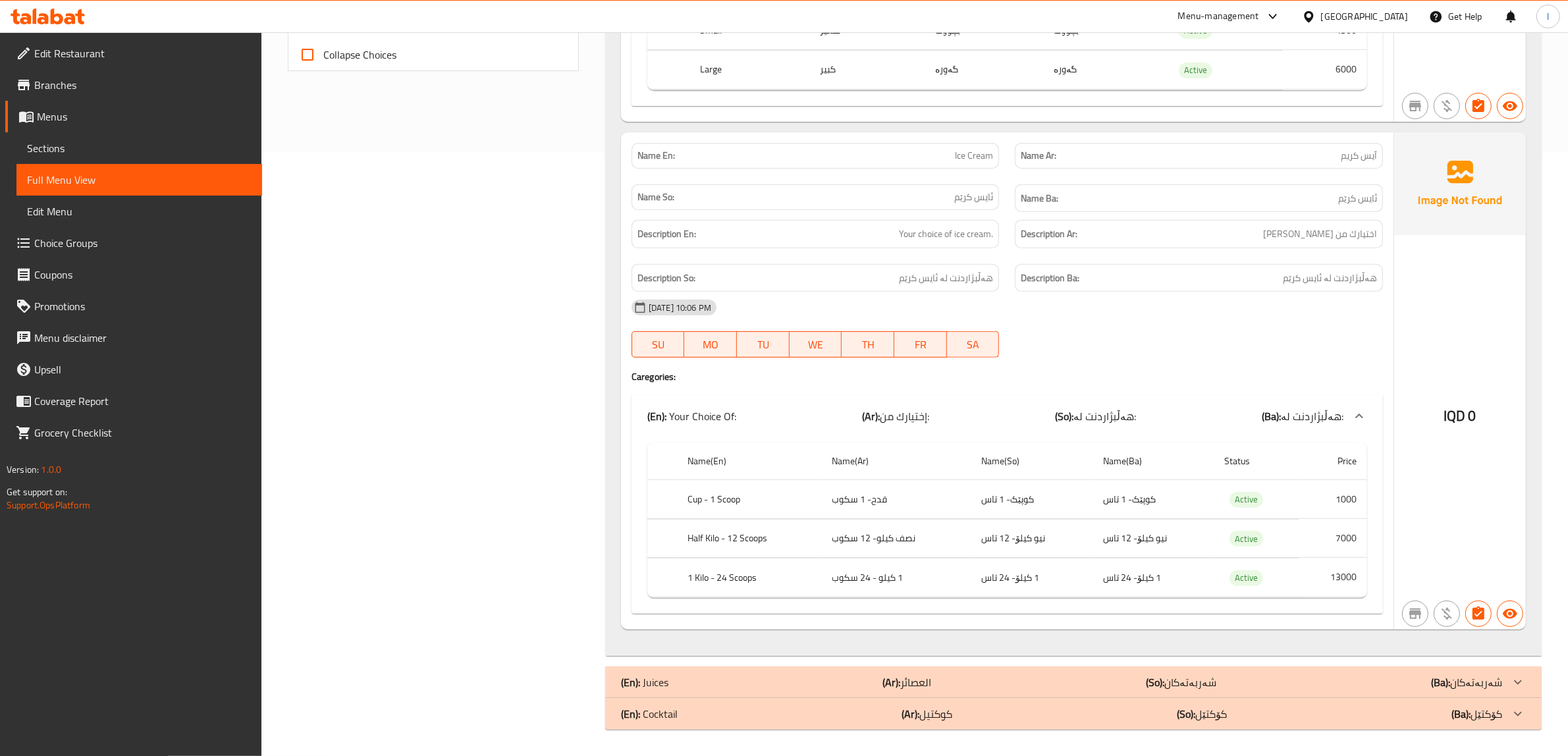
click at [558, 492] on div "Filter Branches Mood Juice,Ankawa Branches Popular filters Free items Branch sp…" at bounding box center [438, 152] width 318 height 1172
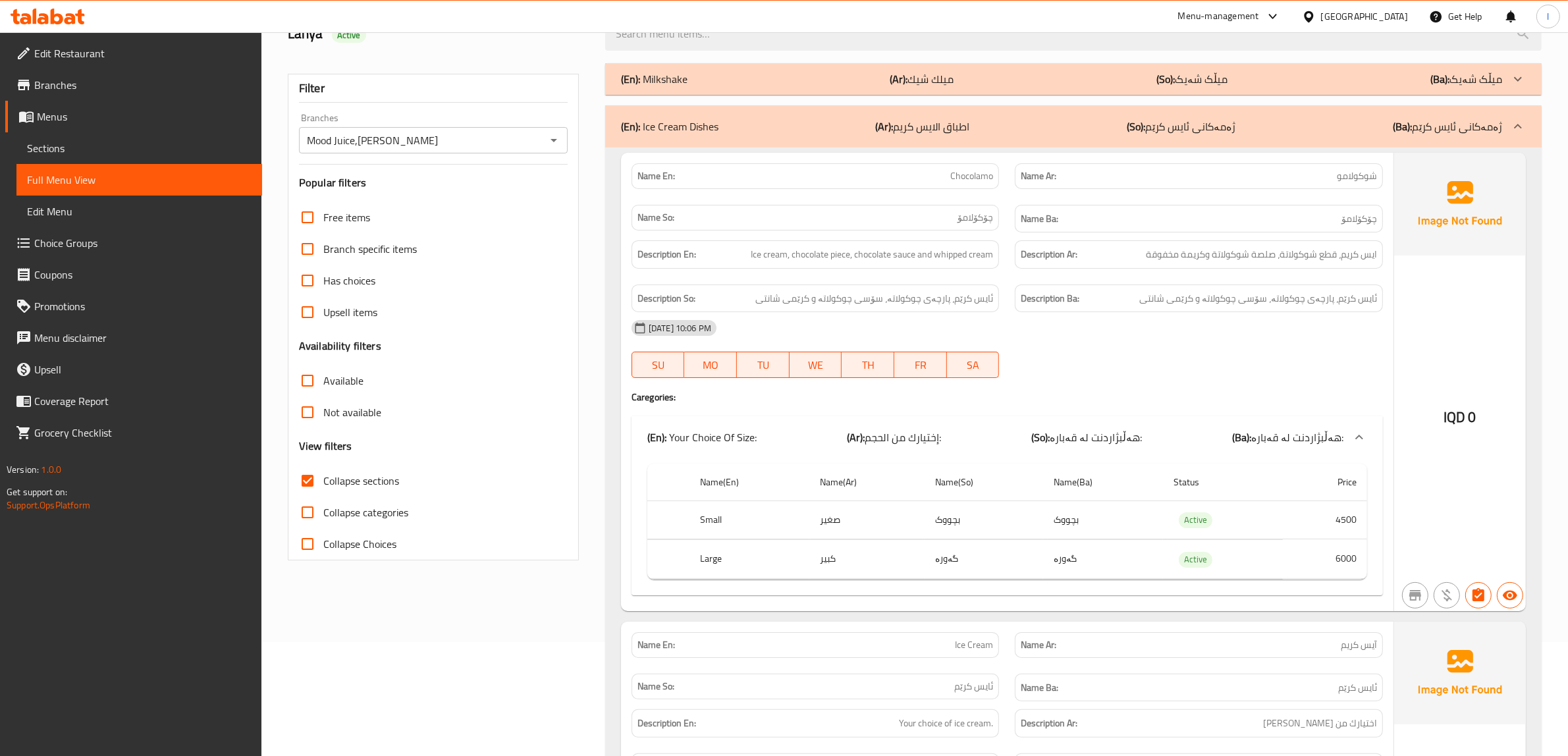
scroll to position [0, 0]
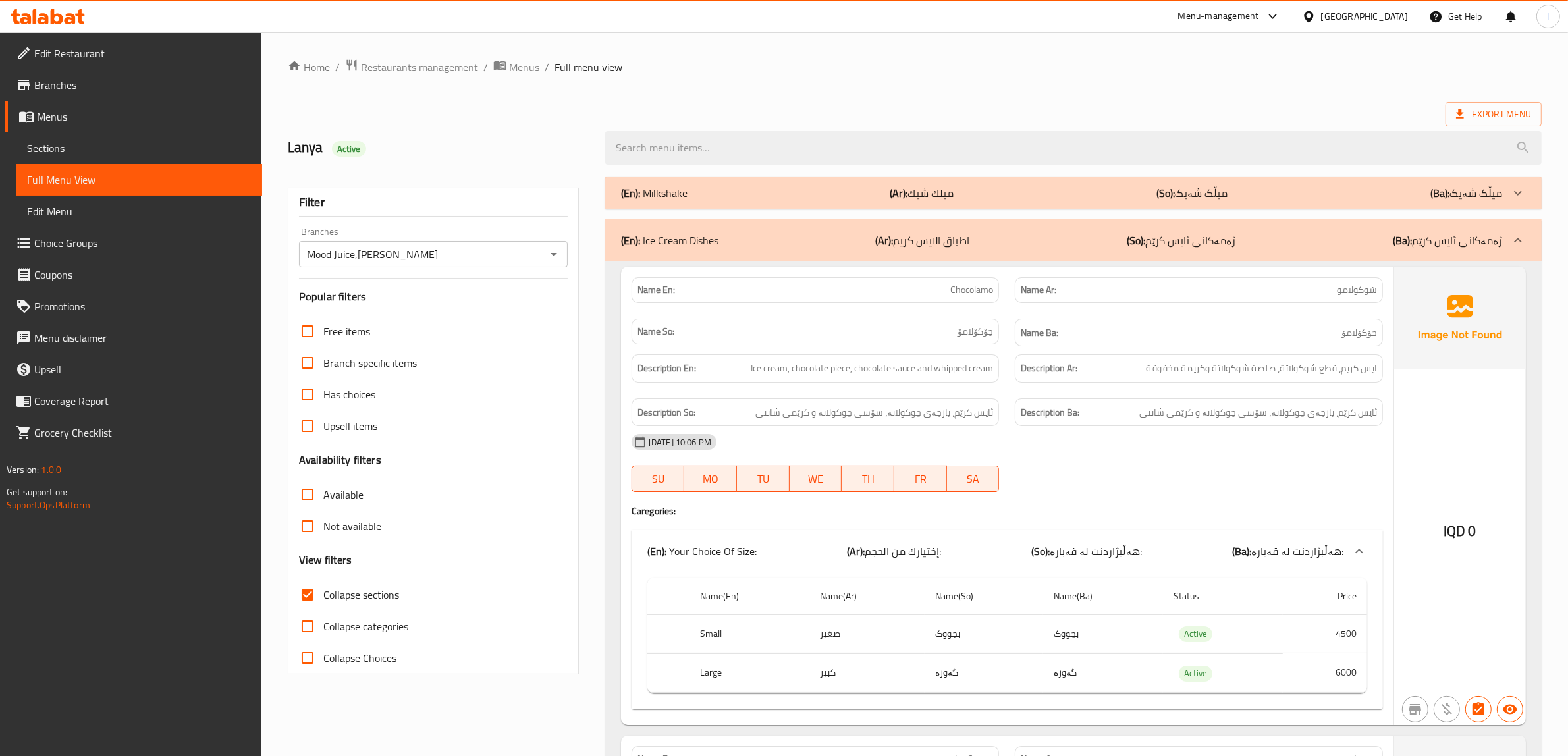
click at [904, 257] on div "(En): Ice Cream Dishes (Ar): اطباق الايس كريم (So): ژەمەکانی ئایس کرێم (Ba): ژە…" at bounding box center [1073, 240] width 936 height 42
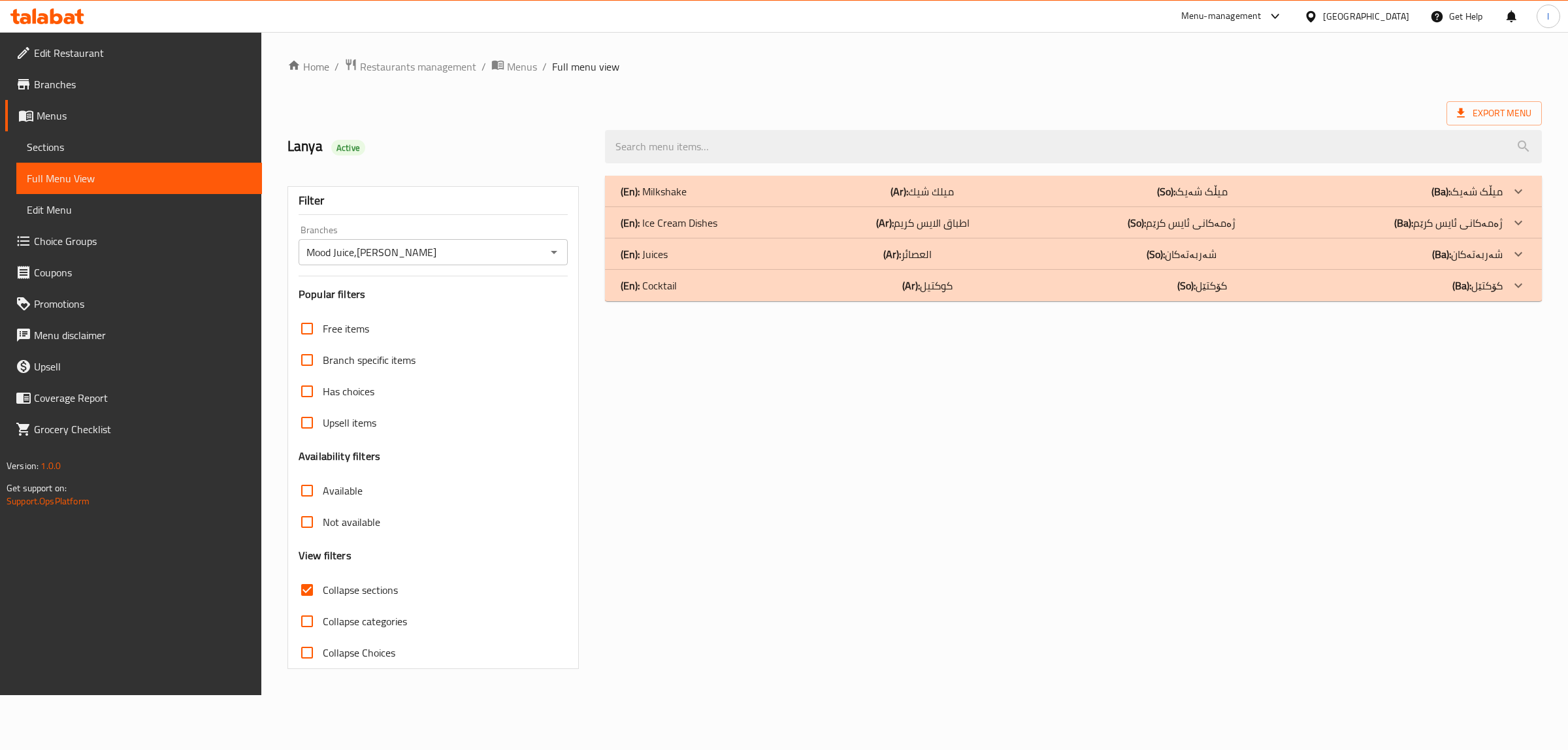
click at [857, 261] on div "(En): Juices (Ar): العصائر (So): شەربەتەکان (Ba): شەربەتەکان" at bounding box center [1061, 254] width 882 height 15
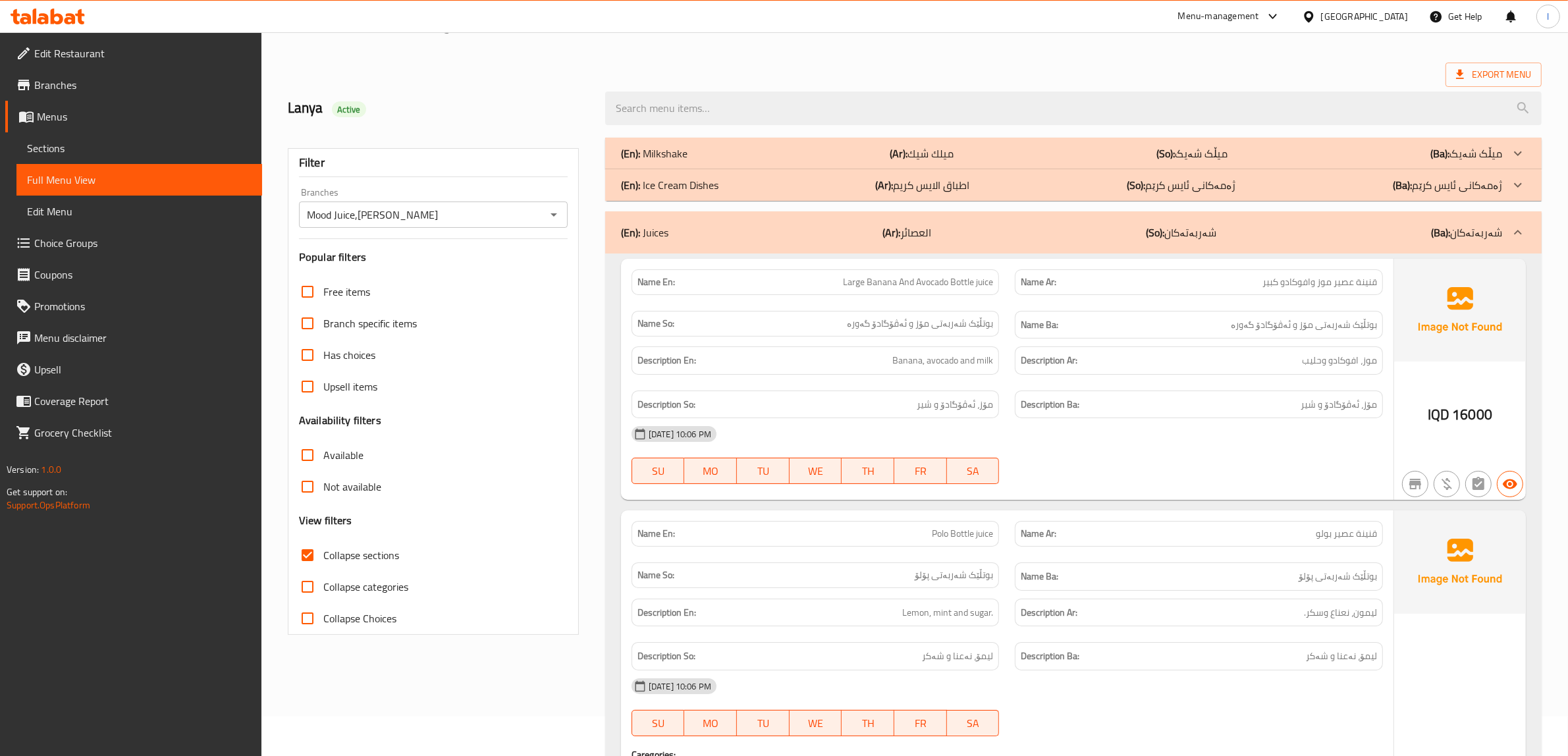
scroll to position [164, 0]
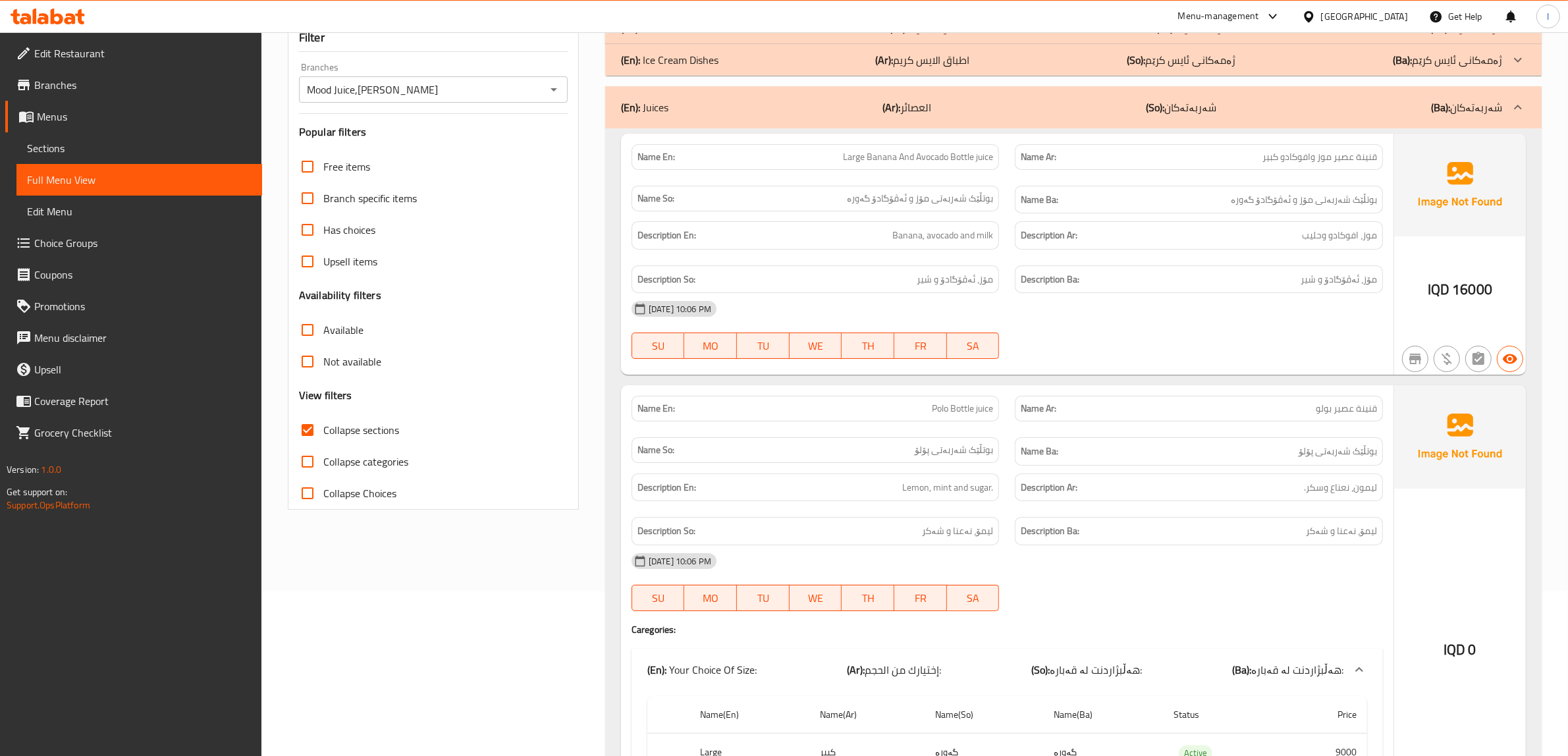
click at [1329, 259] on div "Description Ba: مۆز، ئەڤۆگادۆ و شیر" at bounding box center [1198, 279] width 384 height 44
drag, startPoint x: 1309, startPoint y: 288, endPoint x: 1257, endPoint y: 280, distance: 52.6
click at [1275, 283] on h6 "Description Ba: مۆز، ئەڤۆگادۆ و شیر" at bounding box center [1199, 280] width 356 height 16
click at [934, 242] on span "Banana, avocado and milk" at bounding box center [942, 236] width 101 height 16
click at [952, 286] on span "مۆز، ئەڤۆگادۆ و شیر" at bounding box center [955, 280] width 77 height 16
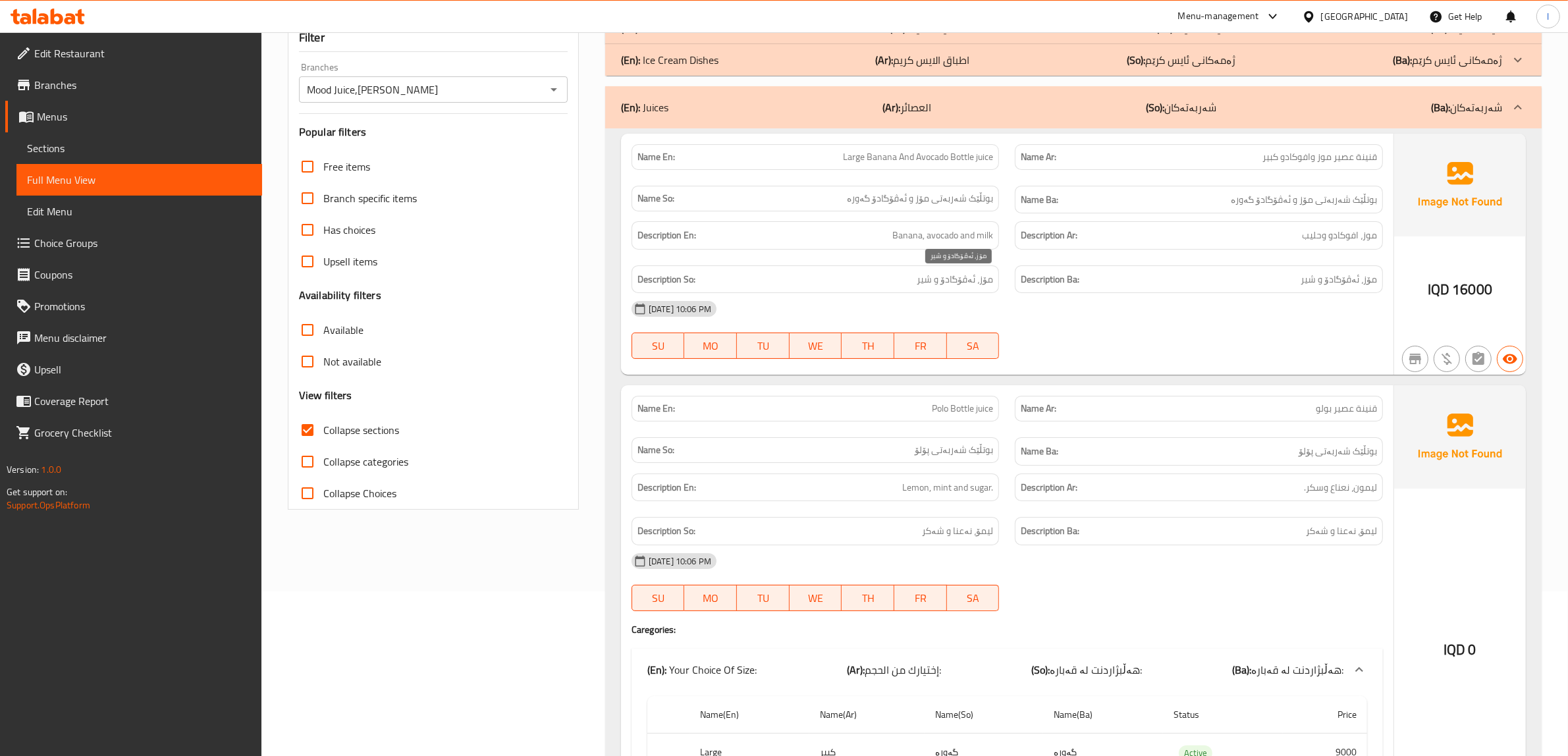
click at [923, 278] on span "مۆز، ئەڤۆگادۆ و شیر" at bounding box center [955, 280] width 77 height 16
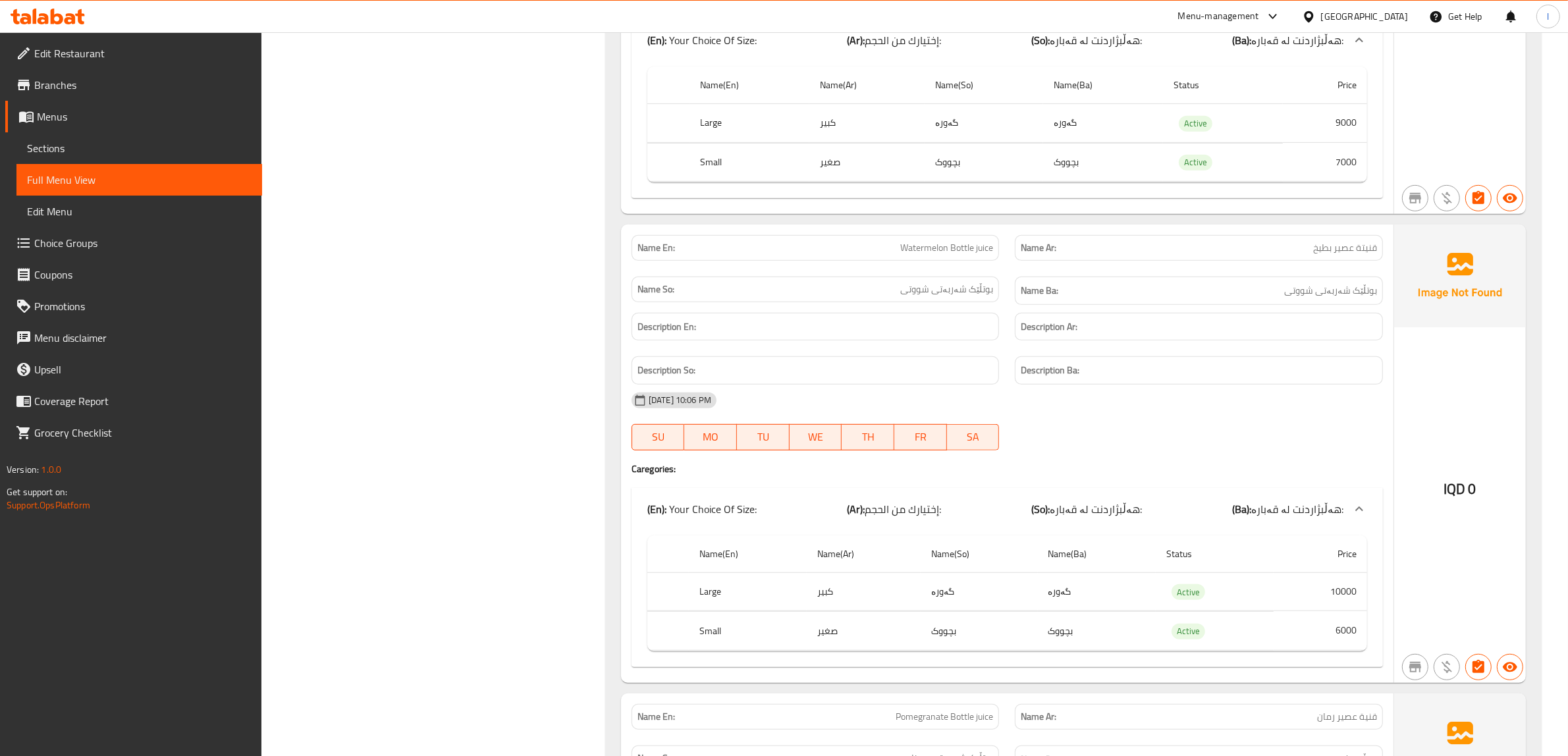
scroll to position [823, 0]
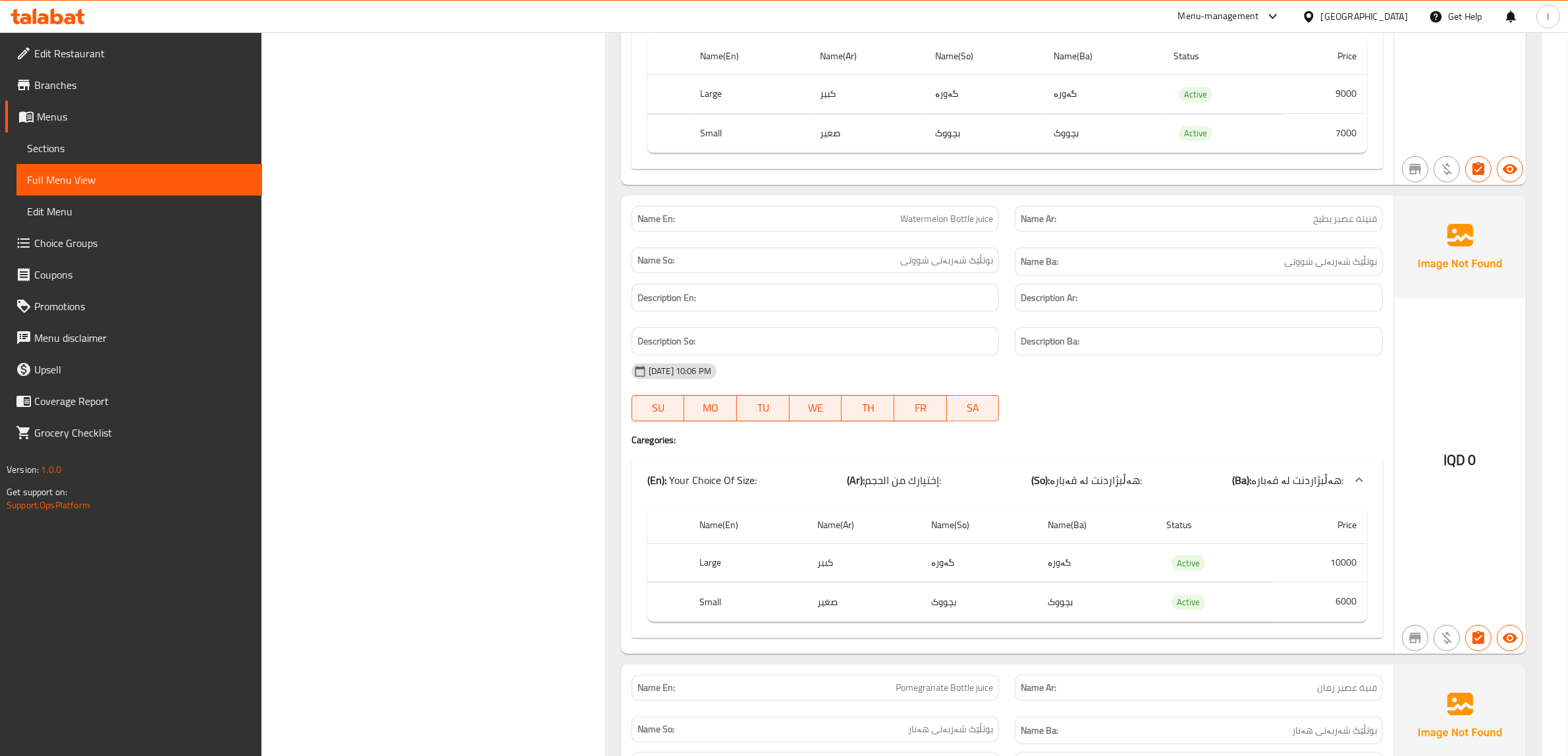
click at [944, 226] on span "Watermelon Bottle juice" at bounding box center [946, 219] width 93 height 14
copy span "Watermelon Bottle juice"
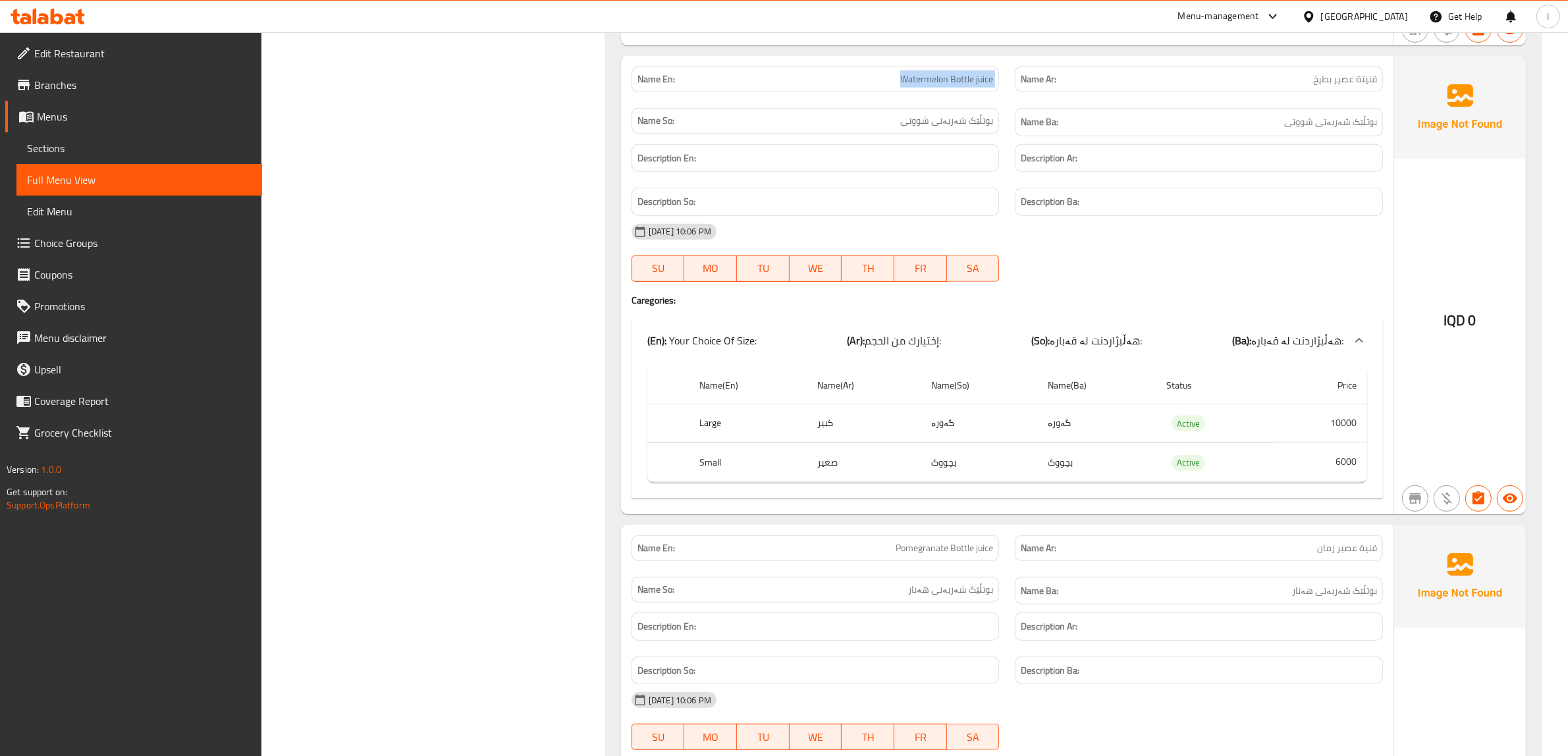
scroll to position [987, 0]
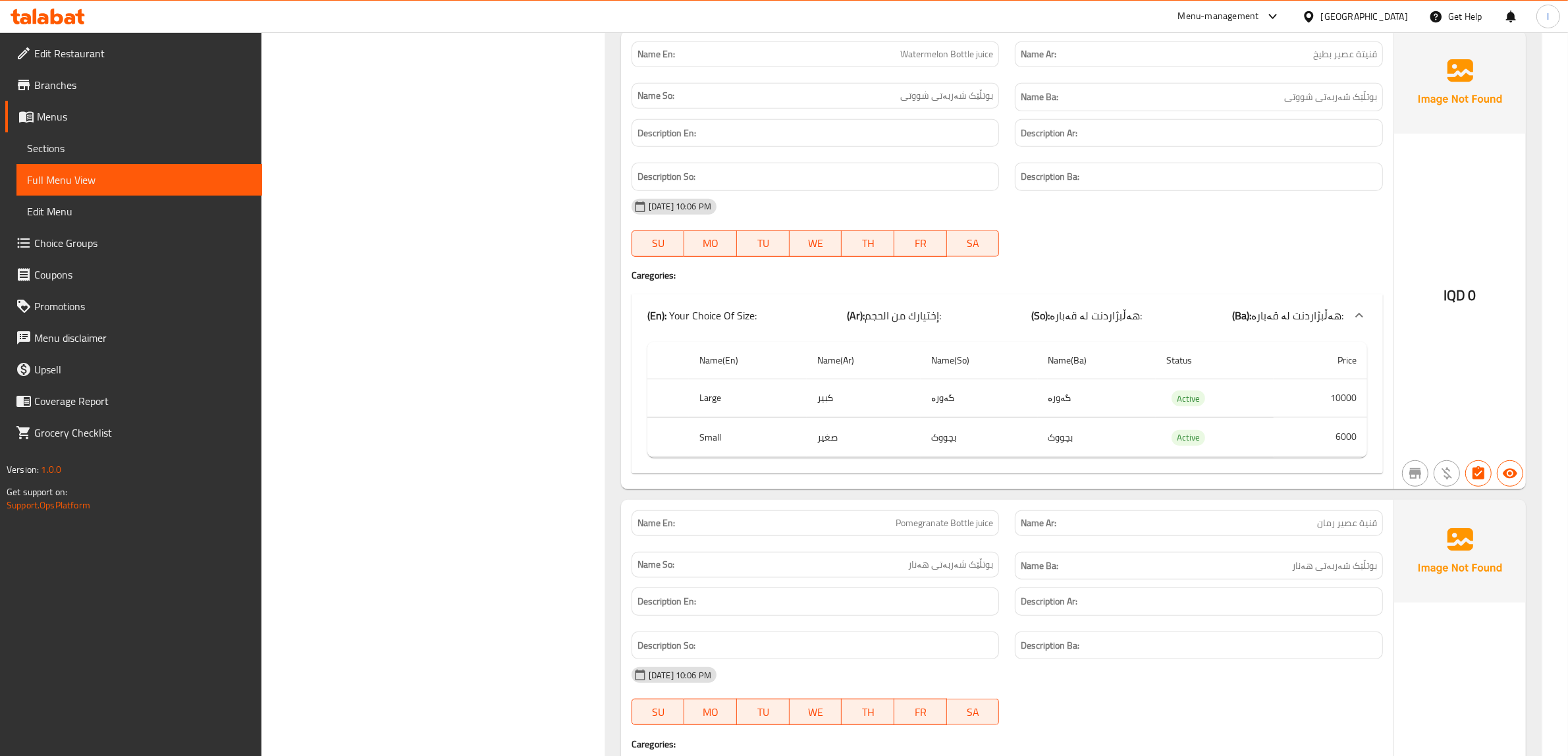
click at [813, 536] on div "Name En: Pomegranate Bottle juice" at bounding box center [816, 523] width 368 height 26
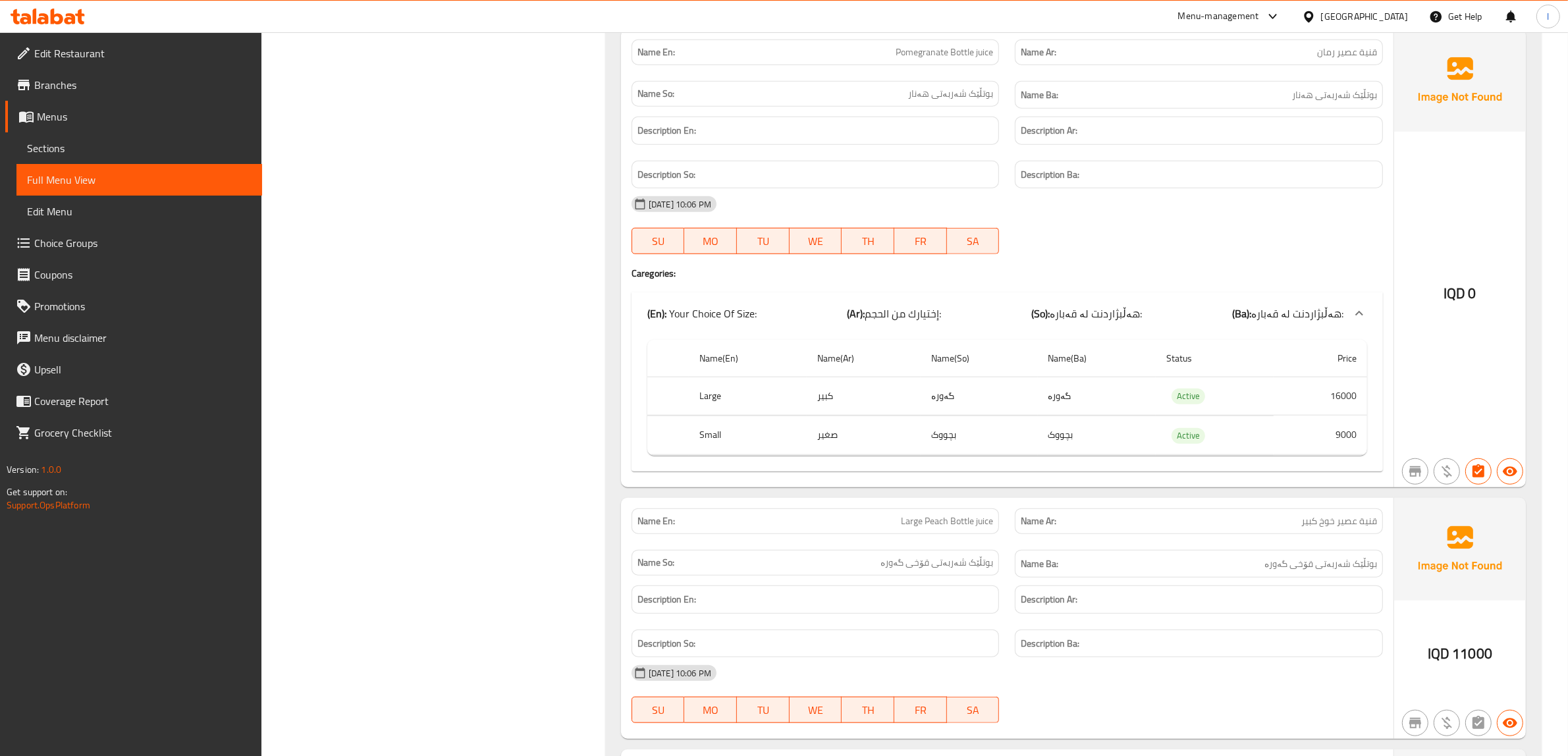
scroll to position [1482, 0]
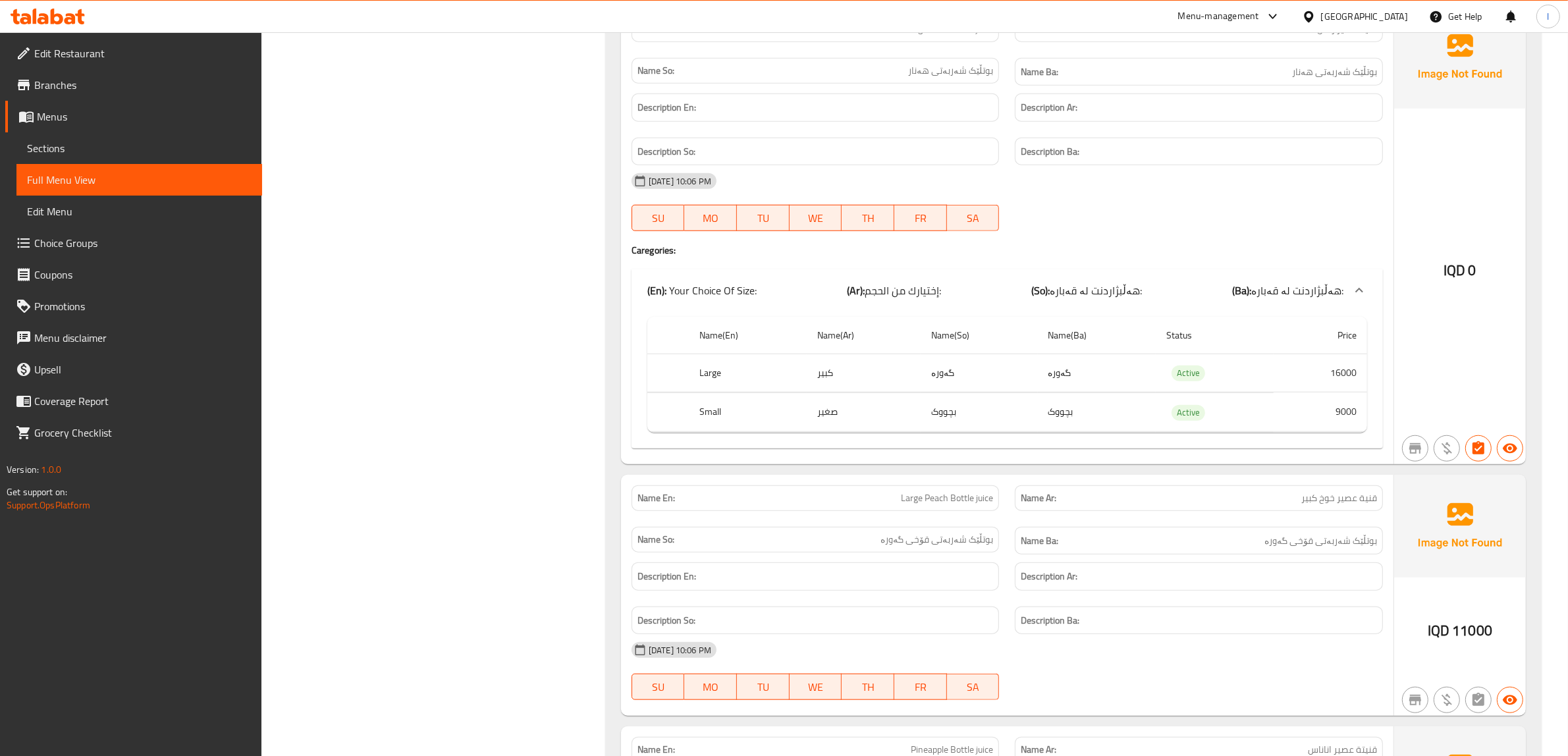
click at [863, 519] on div "Name En: Large Peach Bottle juice" at bounding box center [815, 497] width 384 height 41
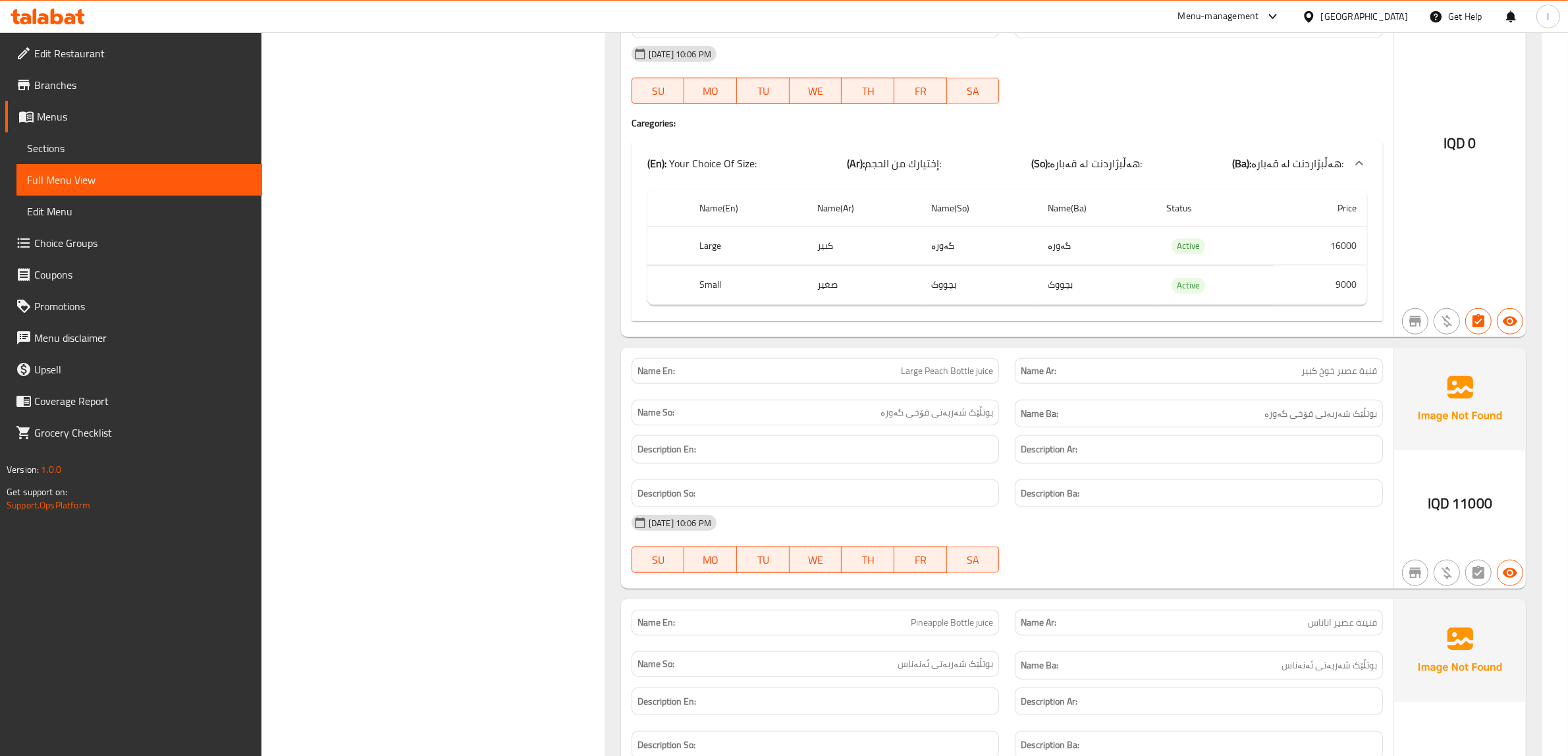
scroll to position [1646, 0]
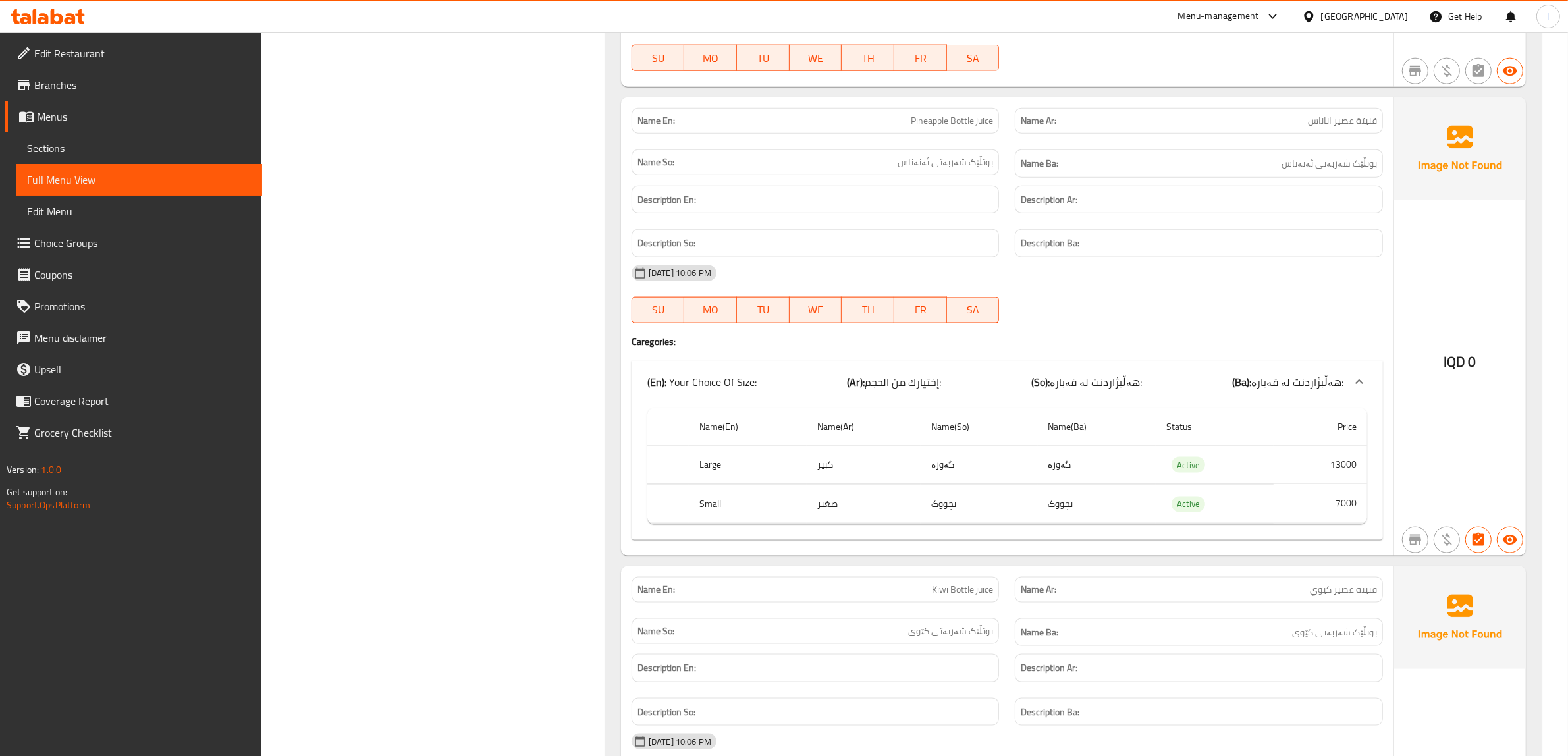
scroll to position [2139, 0]
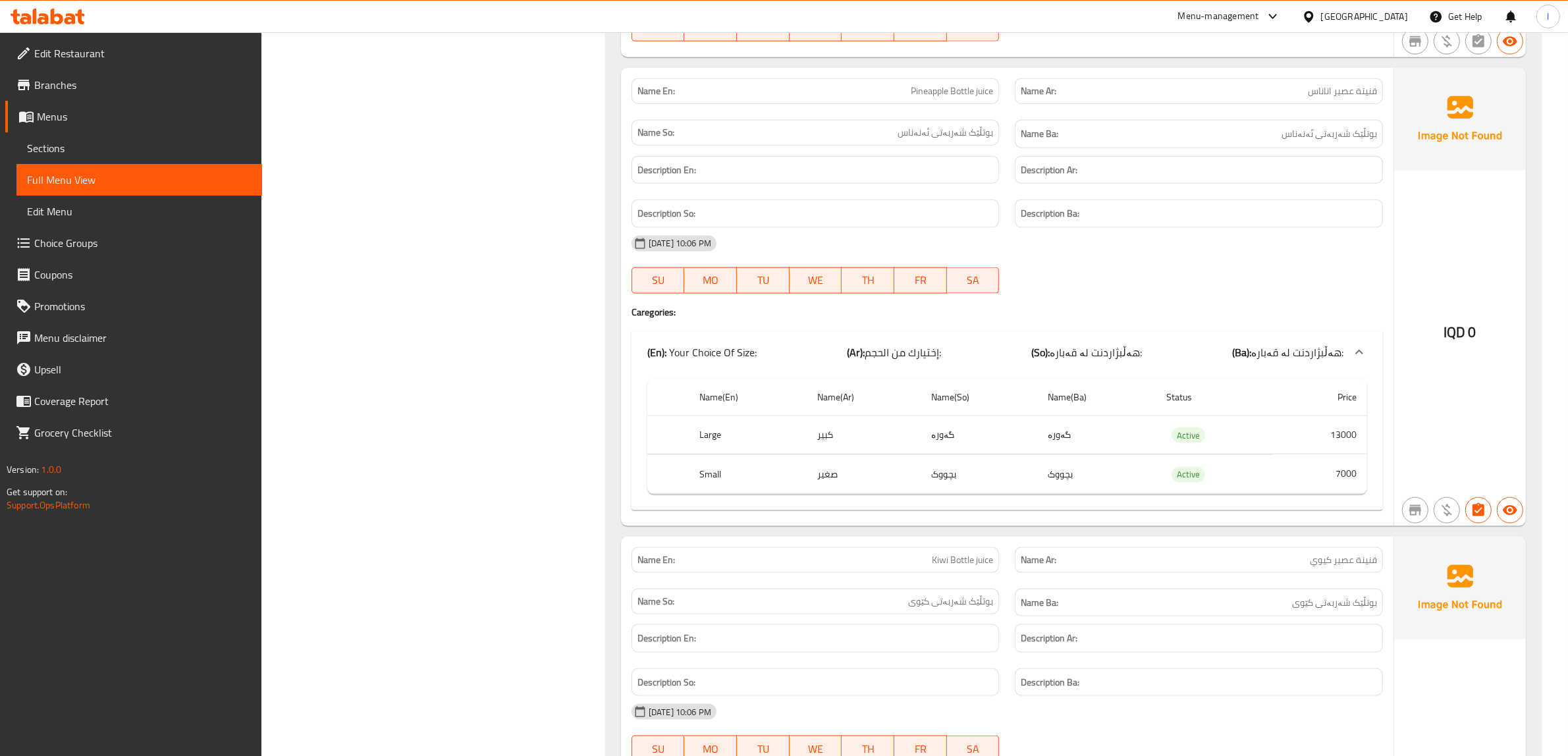
click at [899, 567] on p "Name En: Kiwi Bottle juice" at bounding box center [816, 560] width 356 height 14
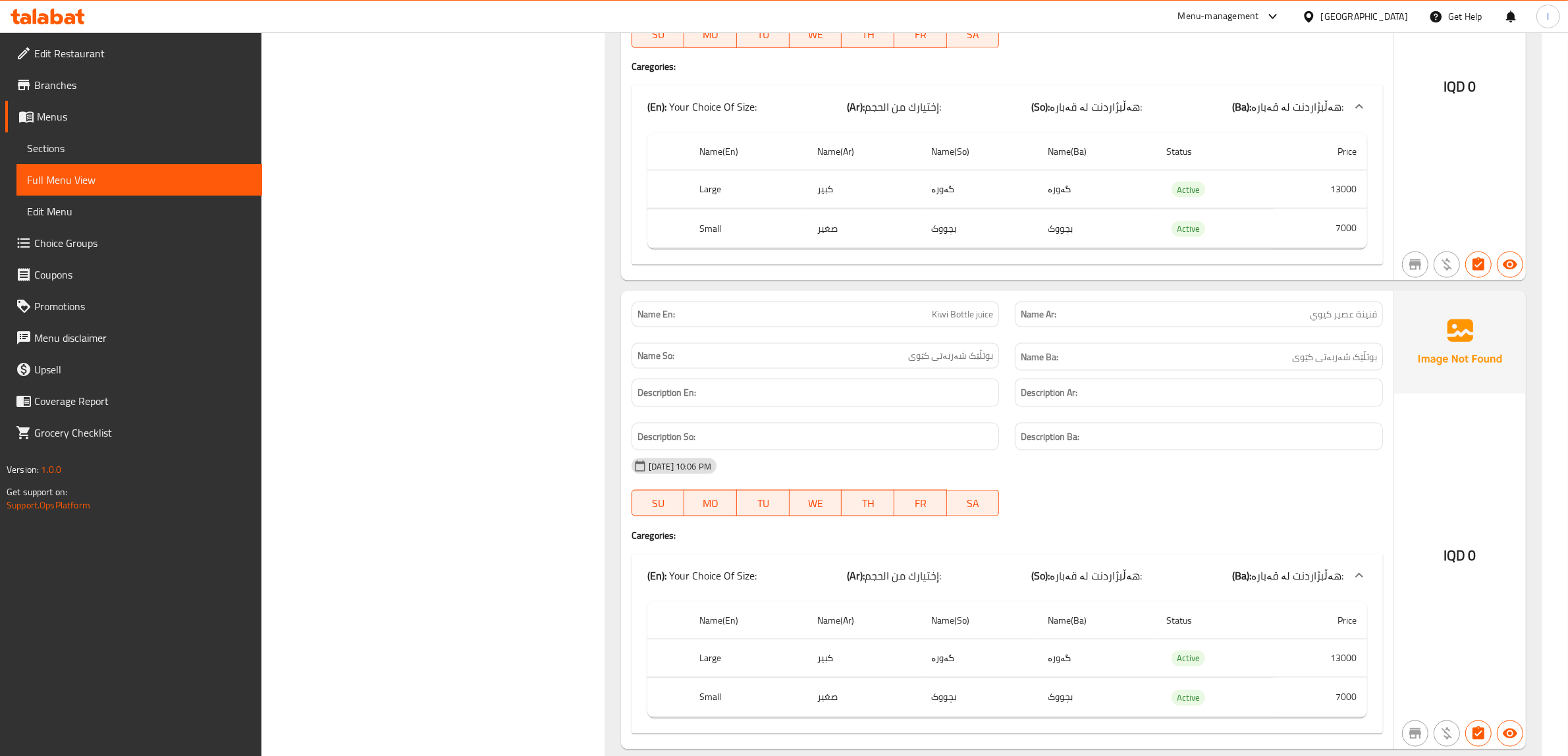
scroll to position [2386, 0]
click at [1054, 499] on div "13-10-2025 10:06 PM SU MO TU WE TH FR SA" at bounding box center [1007, 485] width 767 height 74
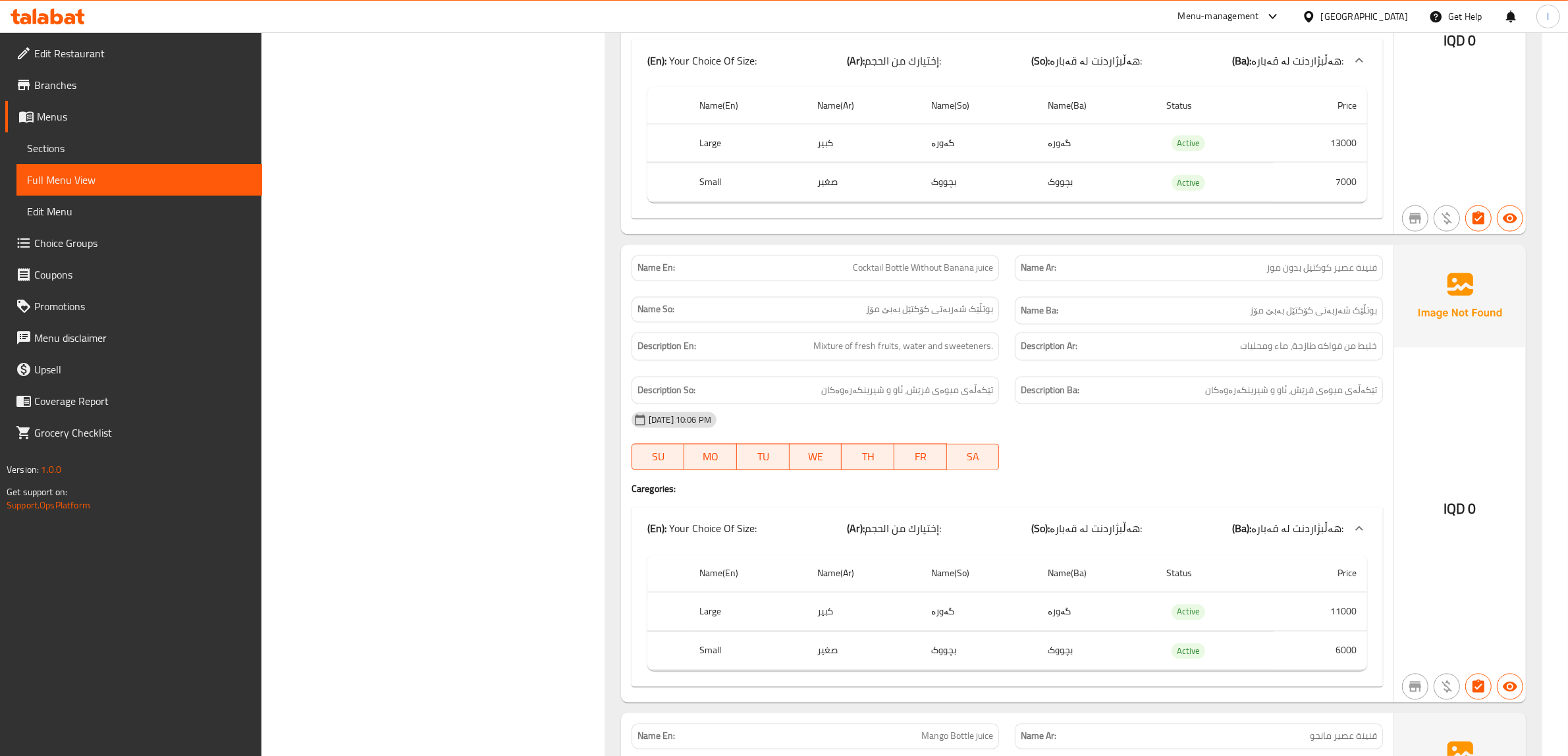
scroll to position [3045, 0]
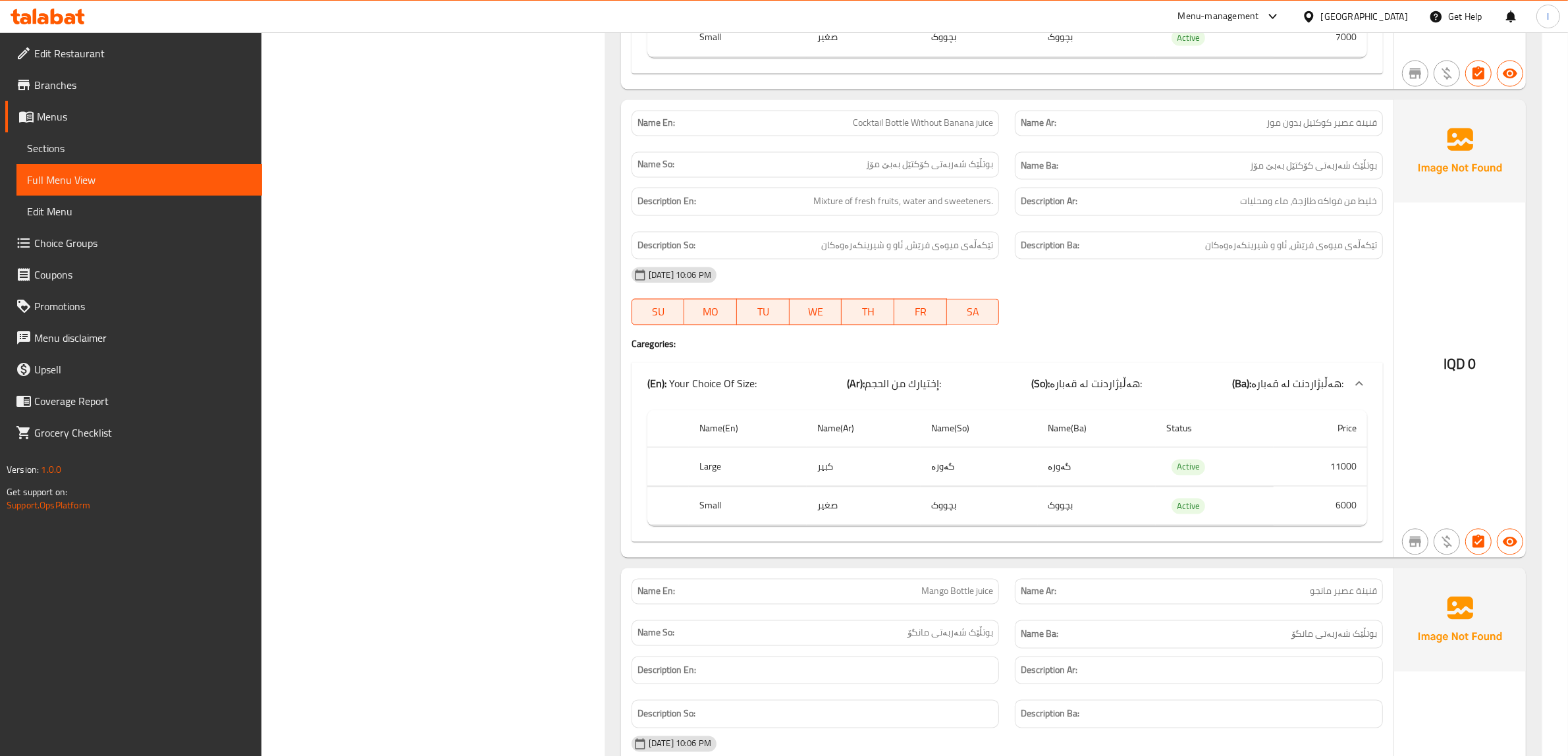
click at [782, 447] on th "Name(En)" at bounding box center [747, 428] width 118 height 37
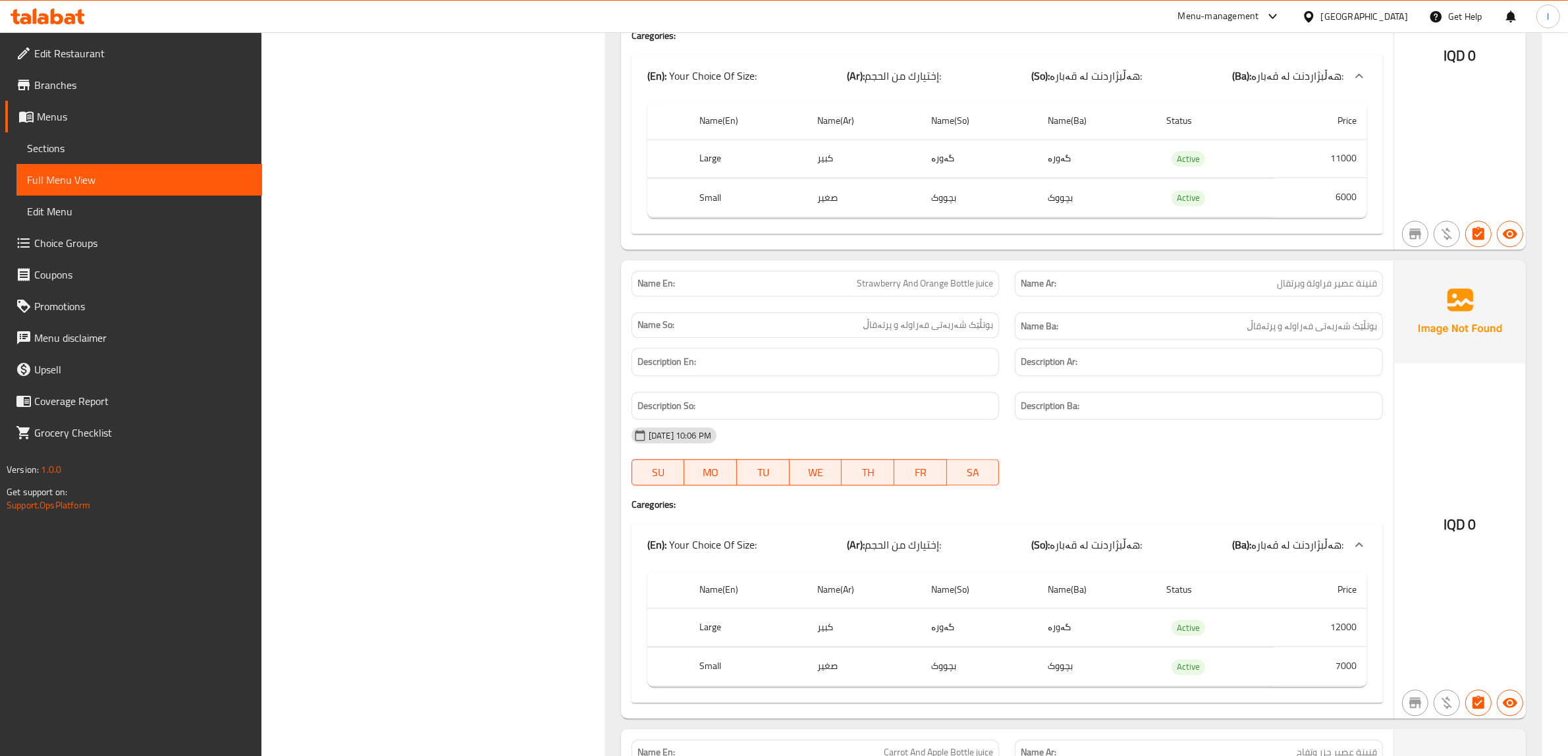
scroll to position [3868, 0]
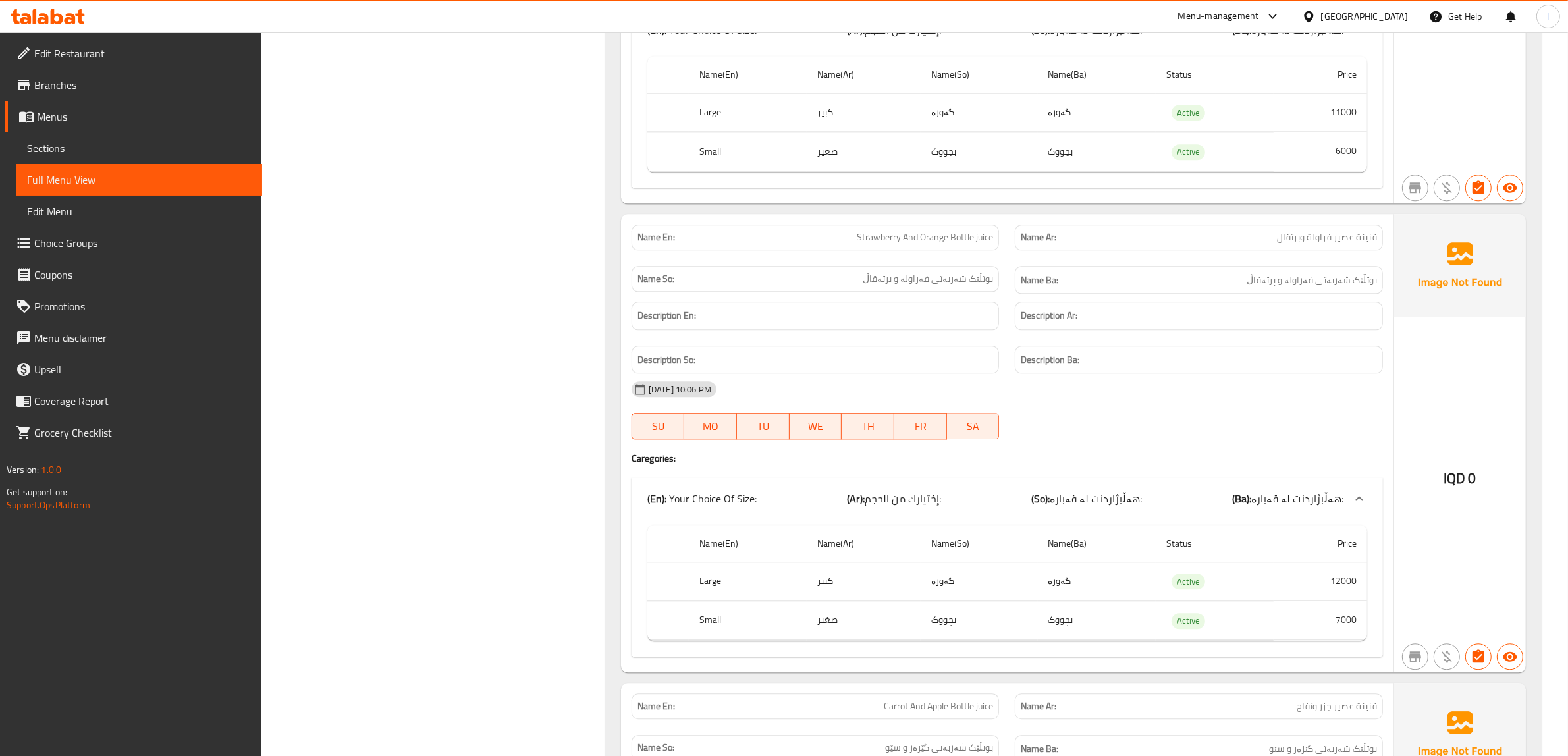
click at [1124, 465] on h4 "Caregories:" at bounding box center [1007, 458] width 752 height 13
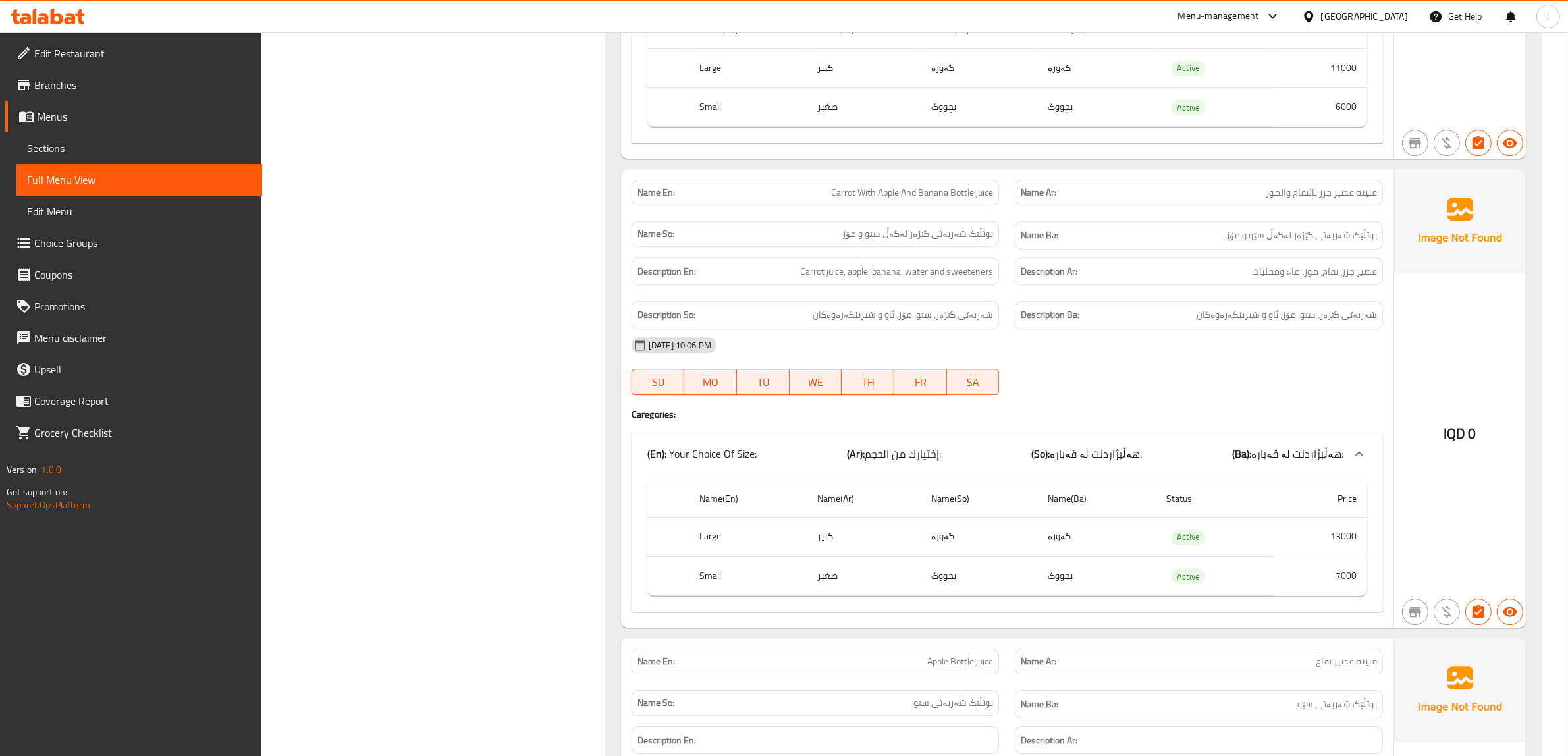
scroll to position [4855, 0]
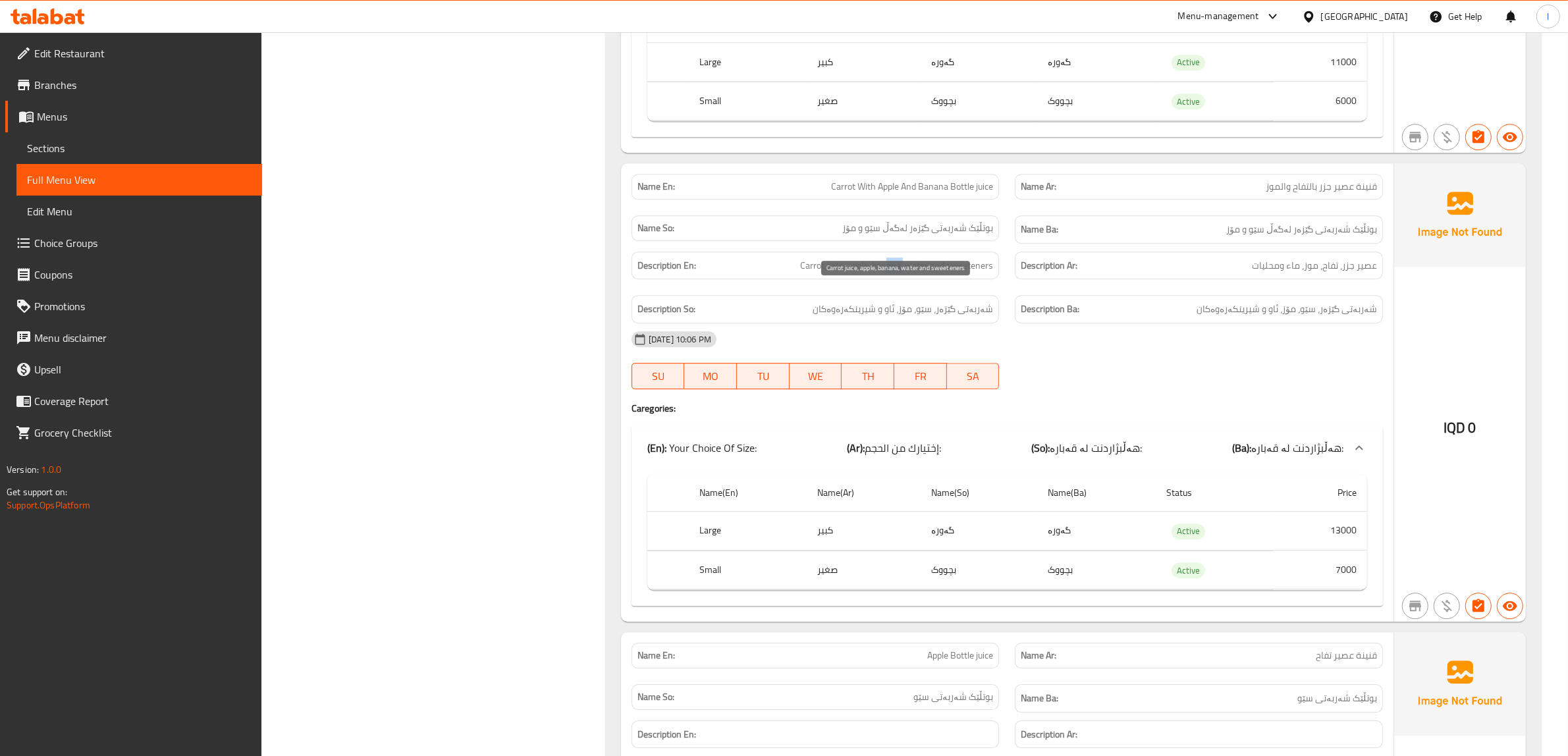
drag, startPoint x: 890, startPoint y: 296, endPoint x: 906, endPoint y: 294, distance: 16.1
click at [906, 274] on span "Carrot juice, apple, banana, water and sweeteners" at bounding box center [896, 265] width 193 height 16
click at [1052, 550] on td "گەورە" at bounding box center [1097, 531] width 118 height 39
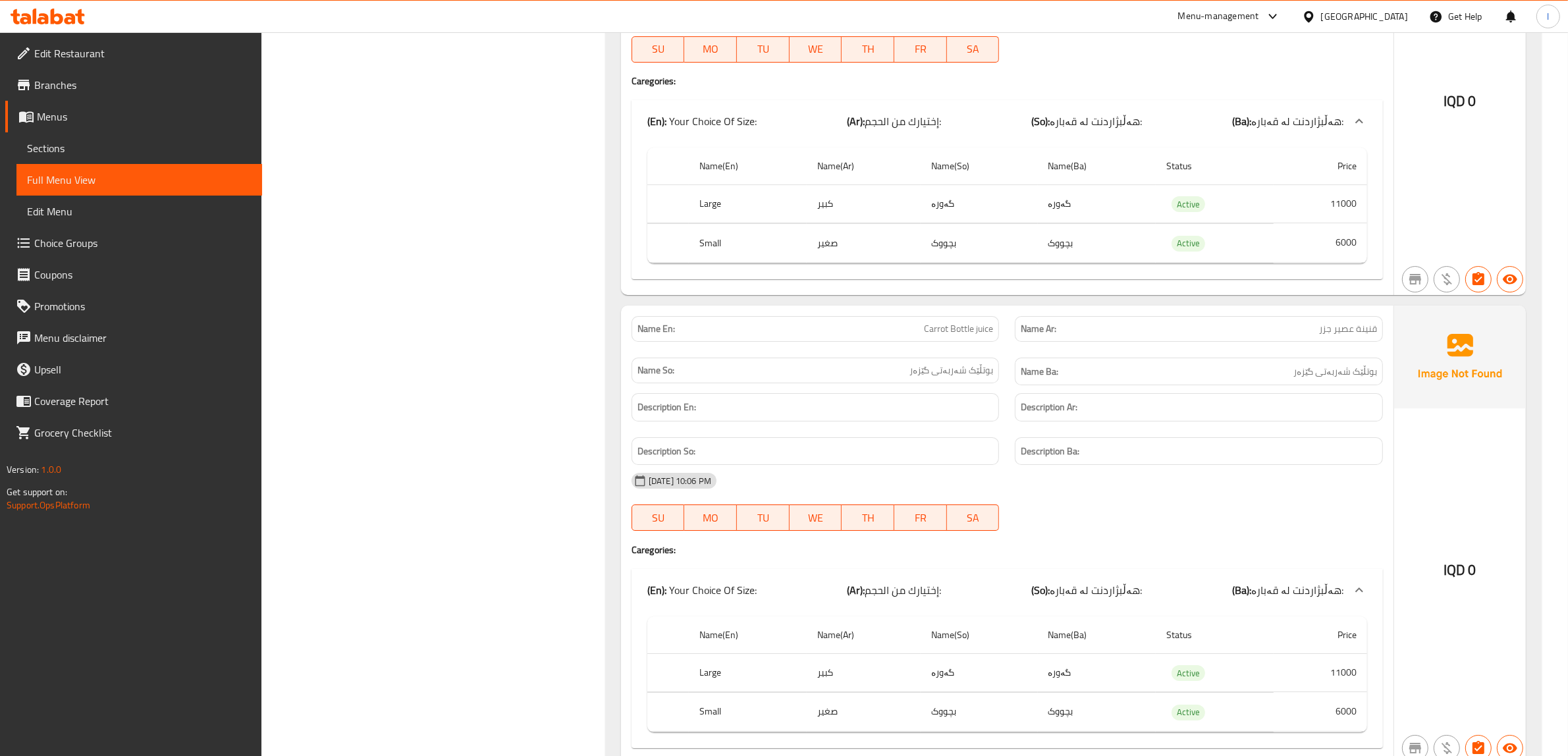
scroll to position [5678, 0]
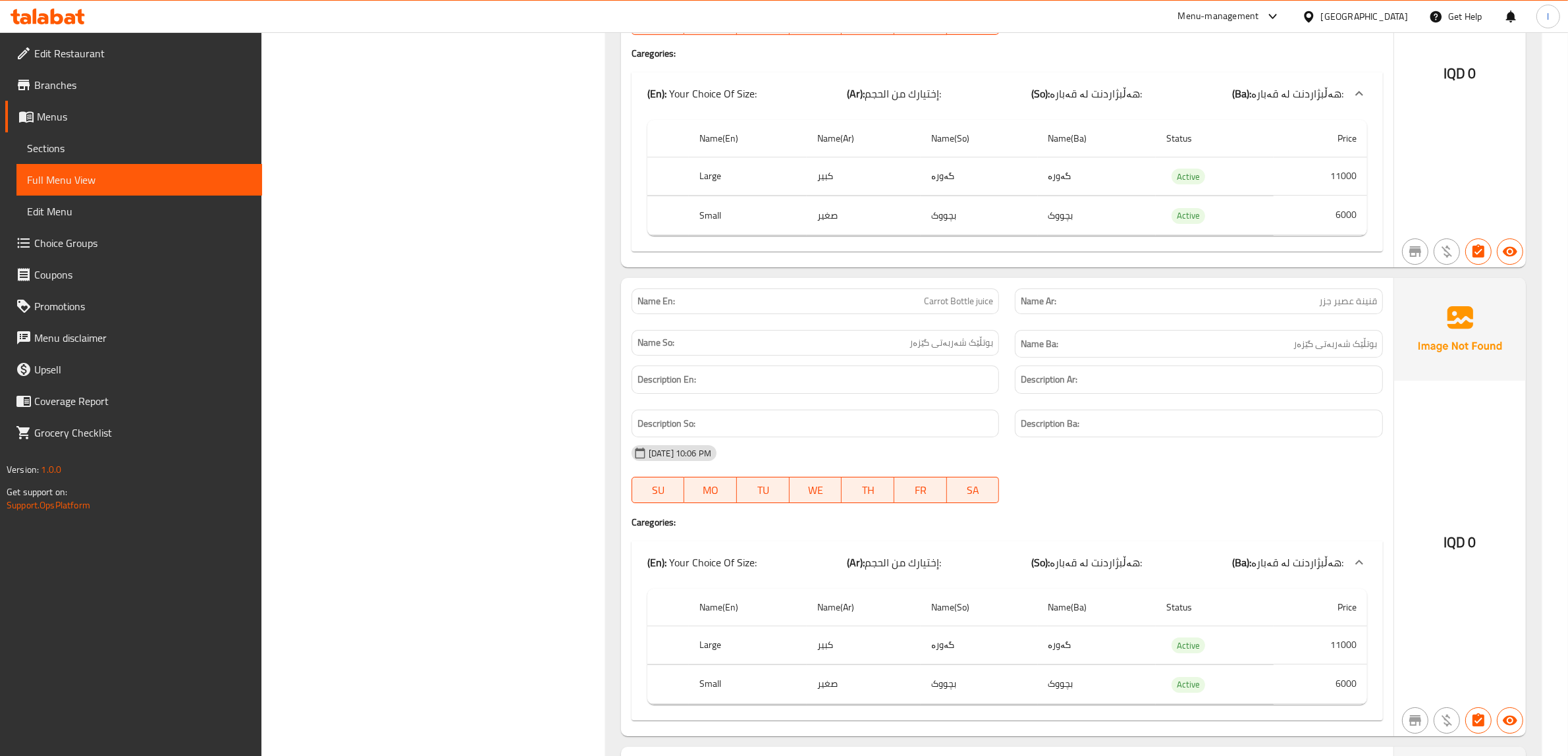
click at [1194, 469] on div "13-10-2025 10:06 PM" at bounding box center [1007, 453] width 767 height 32
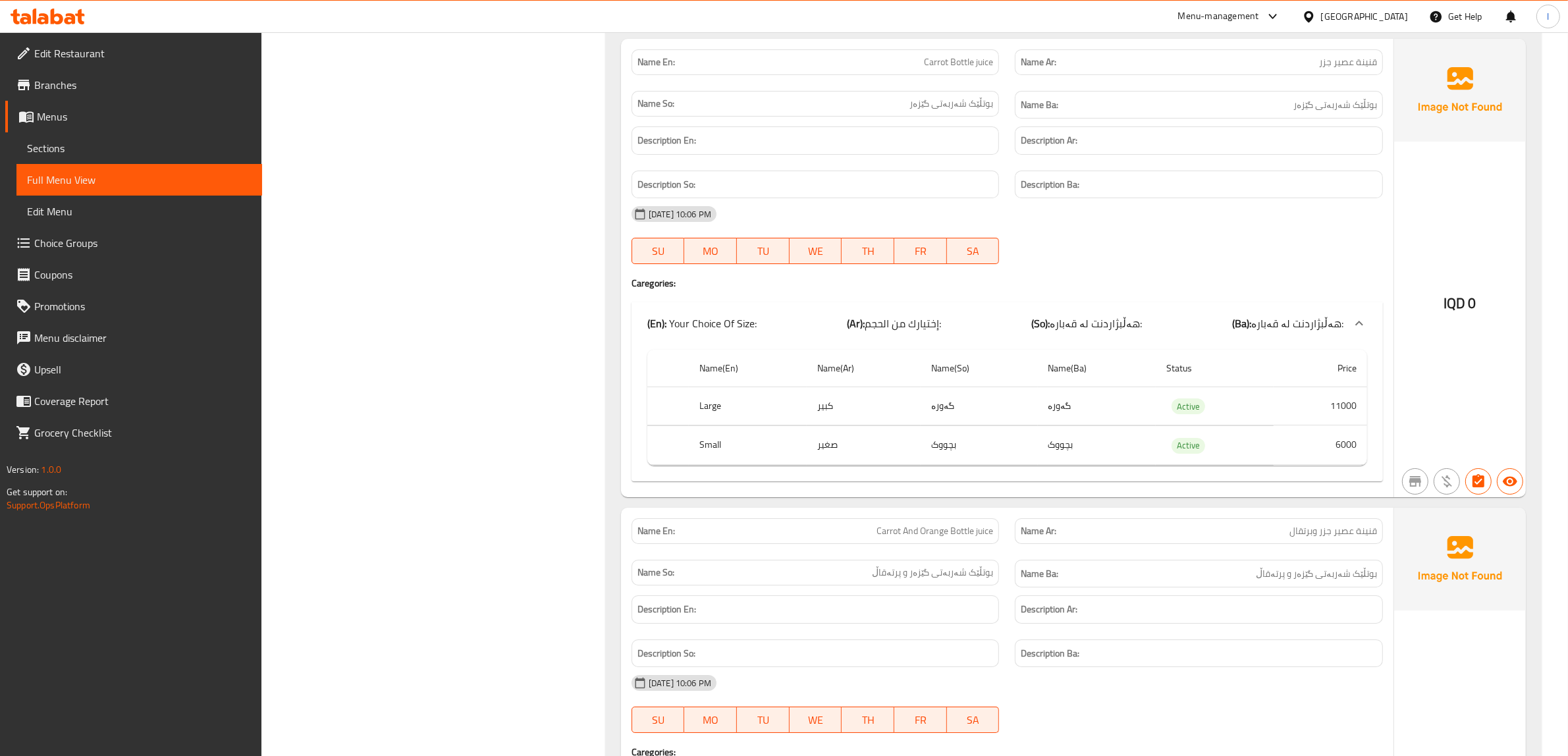
scroll to position [5925, 0]
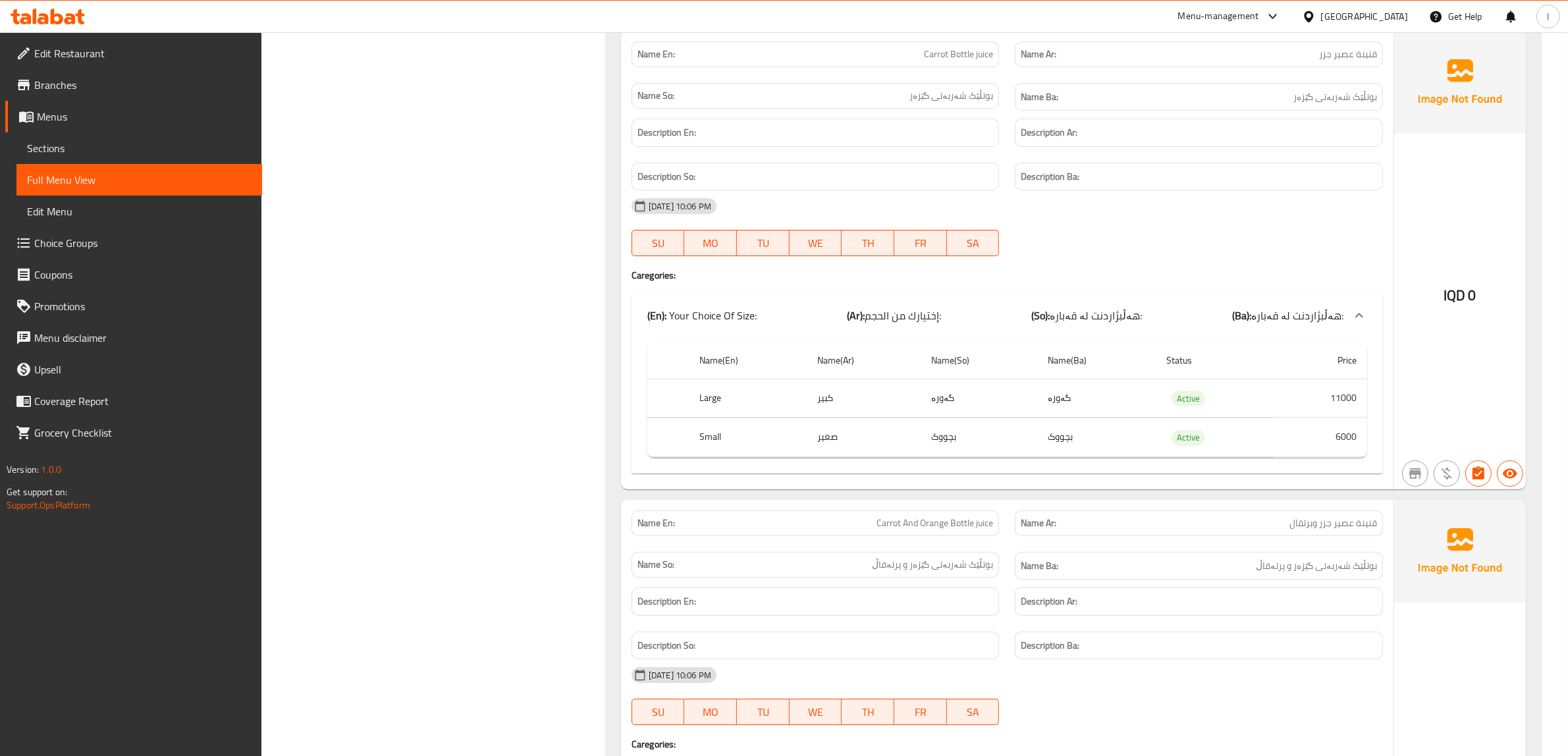
click at [907, 536] on div "Name En: Carrot And Orange Bottle juice" at bounding box center [816, 523] width 368 height 26
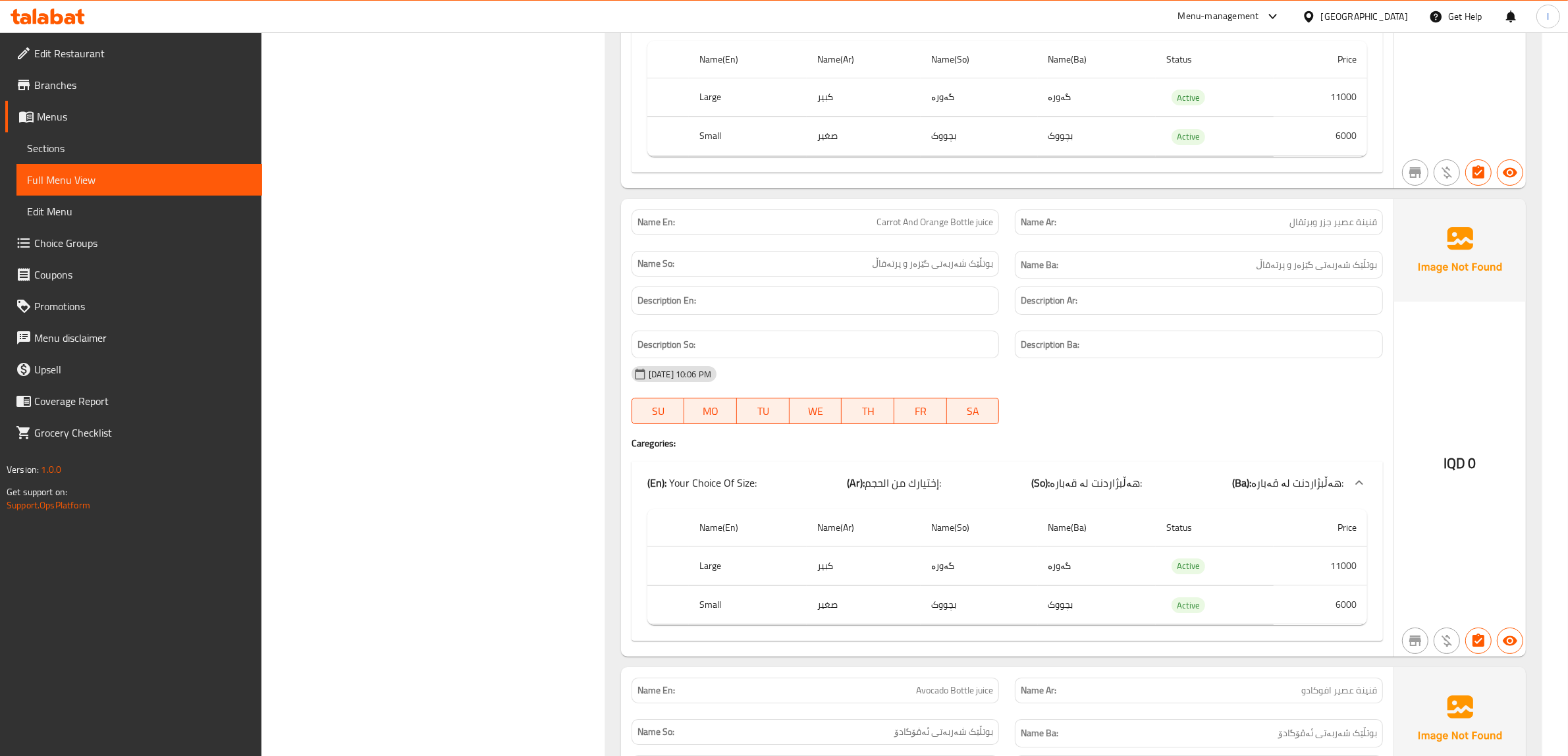
scroll to position [6254, 0]
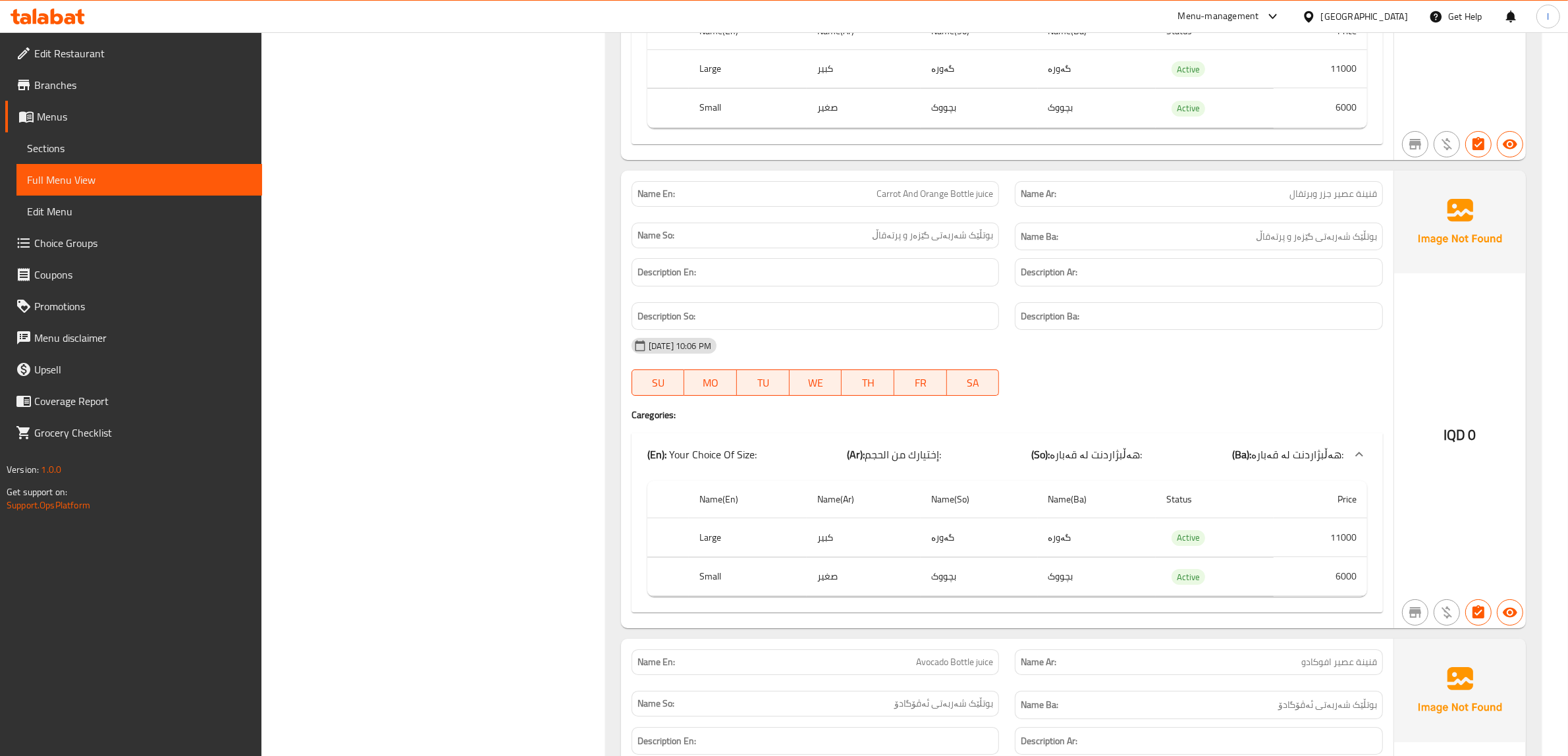
click at [940, 465] on div "Name En: Carrot And Orange Bottle juice Name Ar: قنينة عصير جزر وبرتقال Name So…" at bounding box center [1007, 399] width 772 height 458
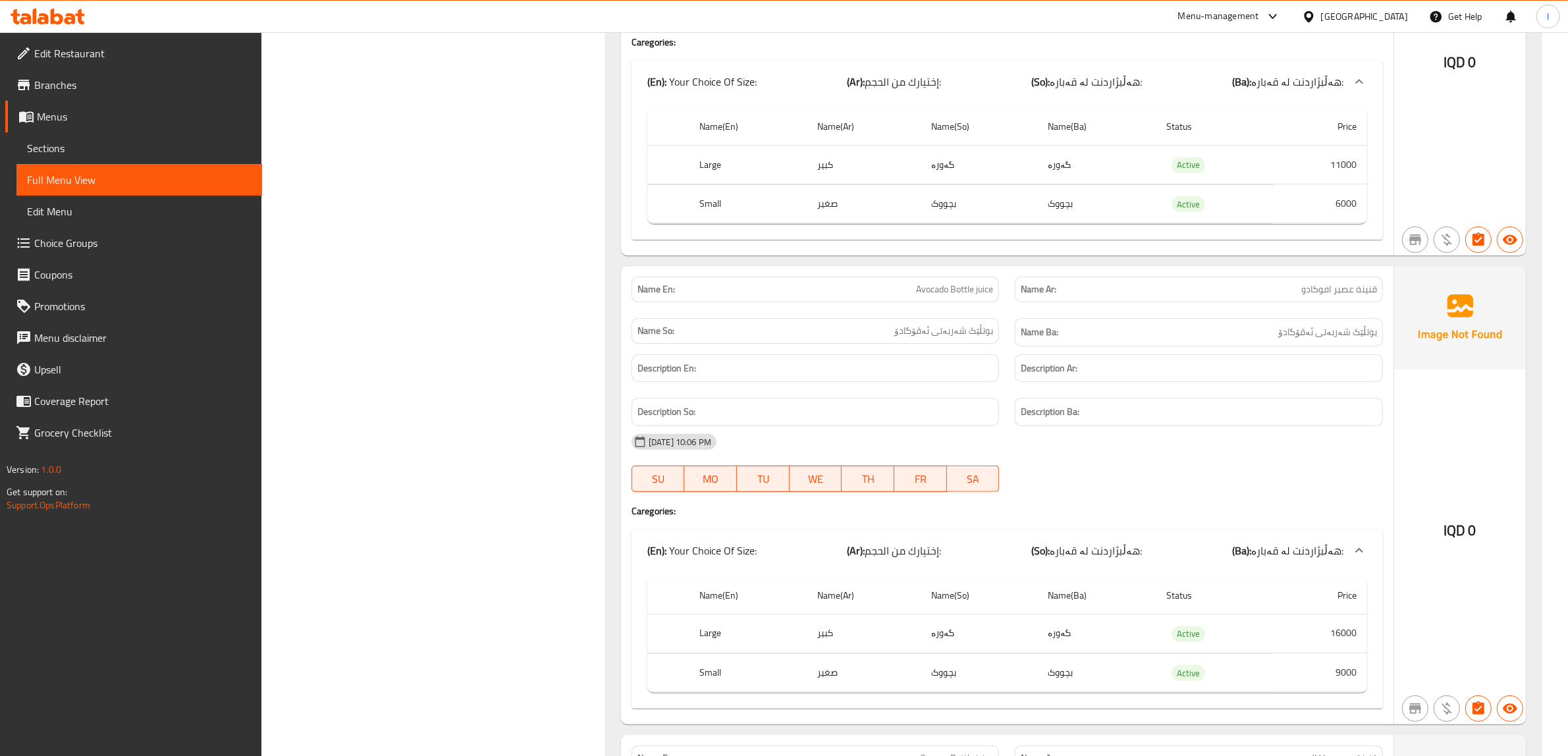
scroll to position [6666, 0]
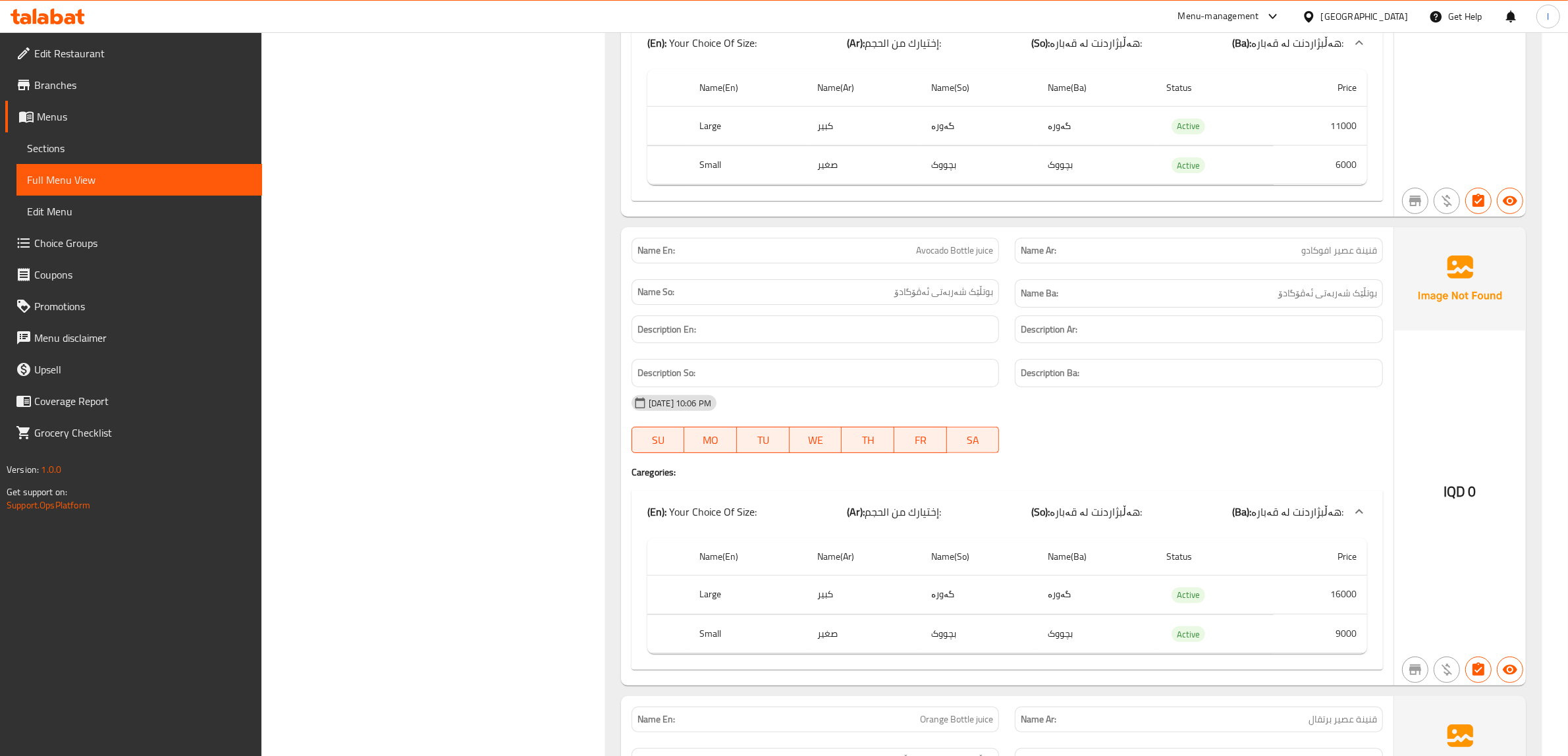
click at [1045, 502] on div "Name En: Avocado Bottle juice Name Ar: قنينة عصير افوكادو Name So: بوتڵێک شەربە…" at bounding box center [1007, 456] width 772 height 458
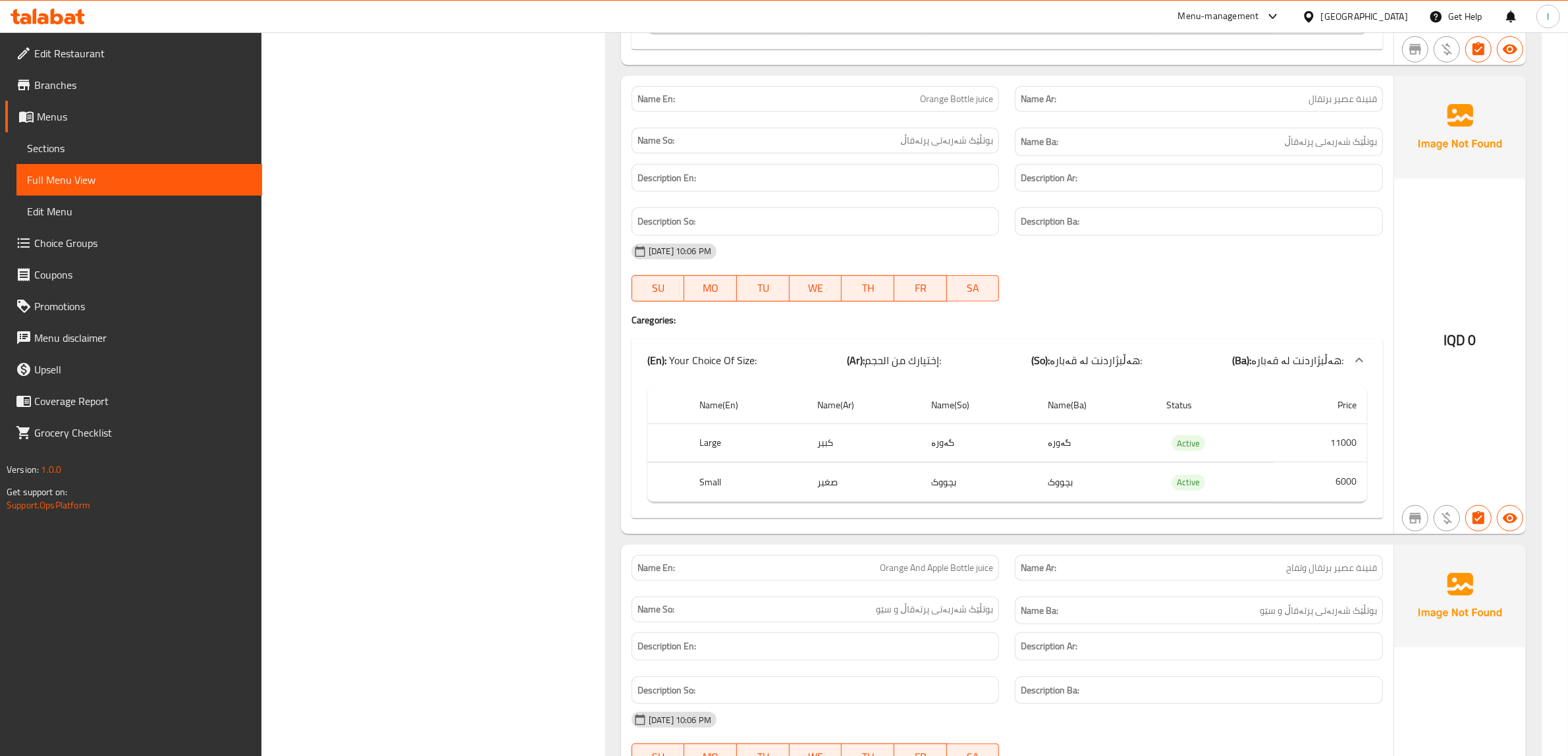
scroll to position [7324, 0]
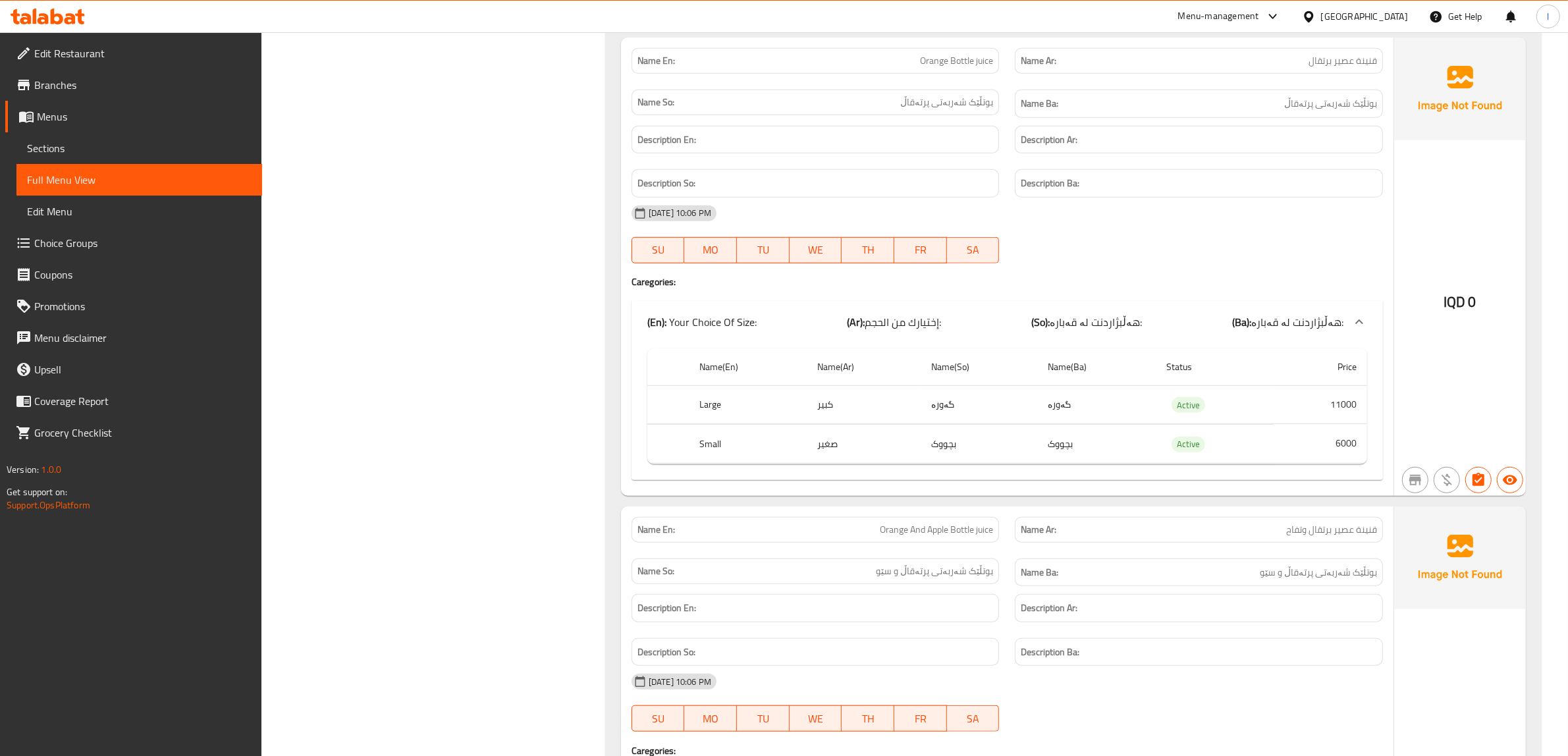
click at [1125, 537] on p "Name Ar: قنينة عصير برتقال وتفاح" at bounding box center [1199, 529] width 356 height 14
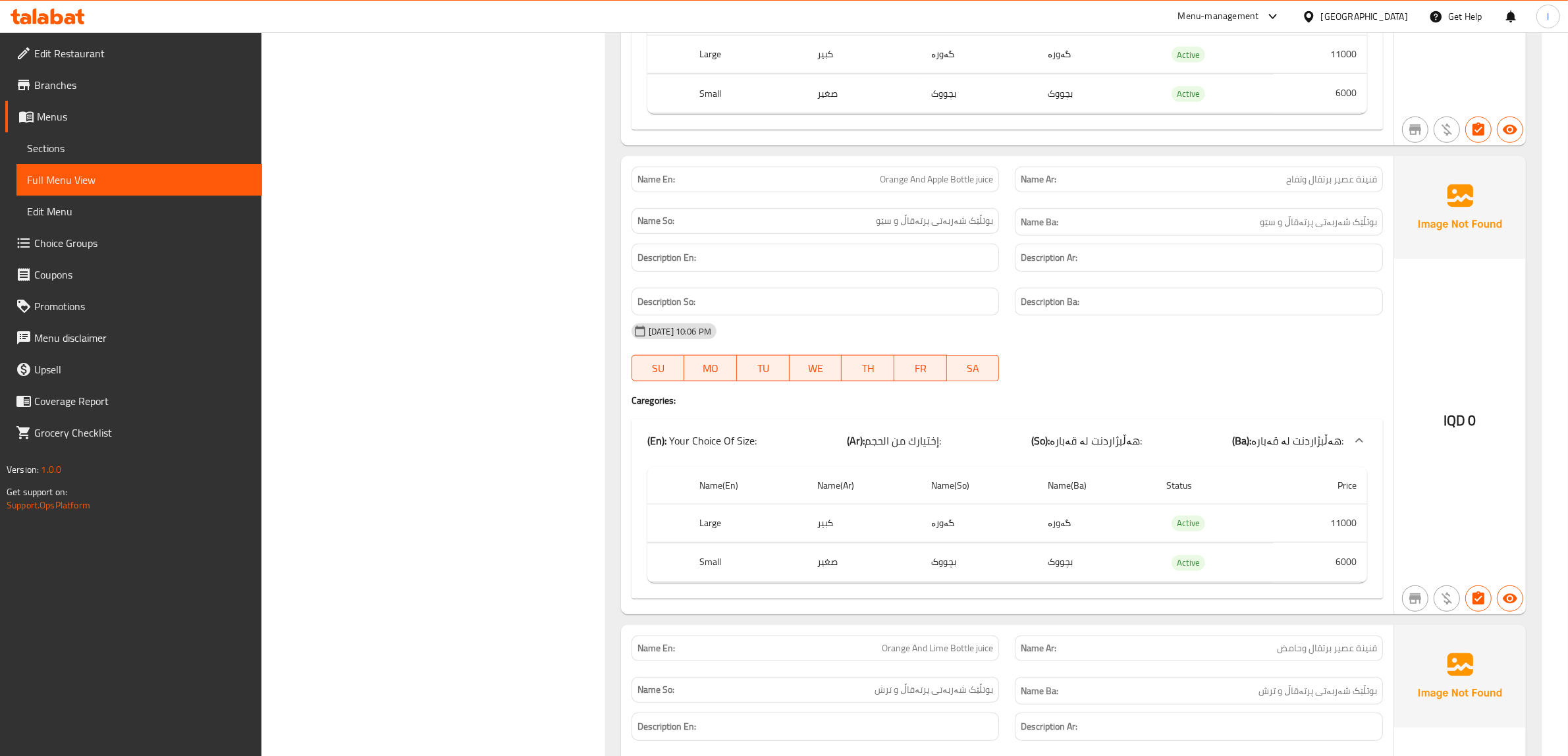
scroll to position [7736, 0]
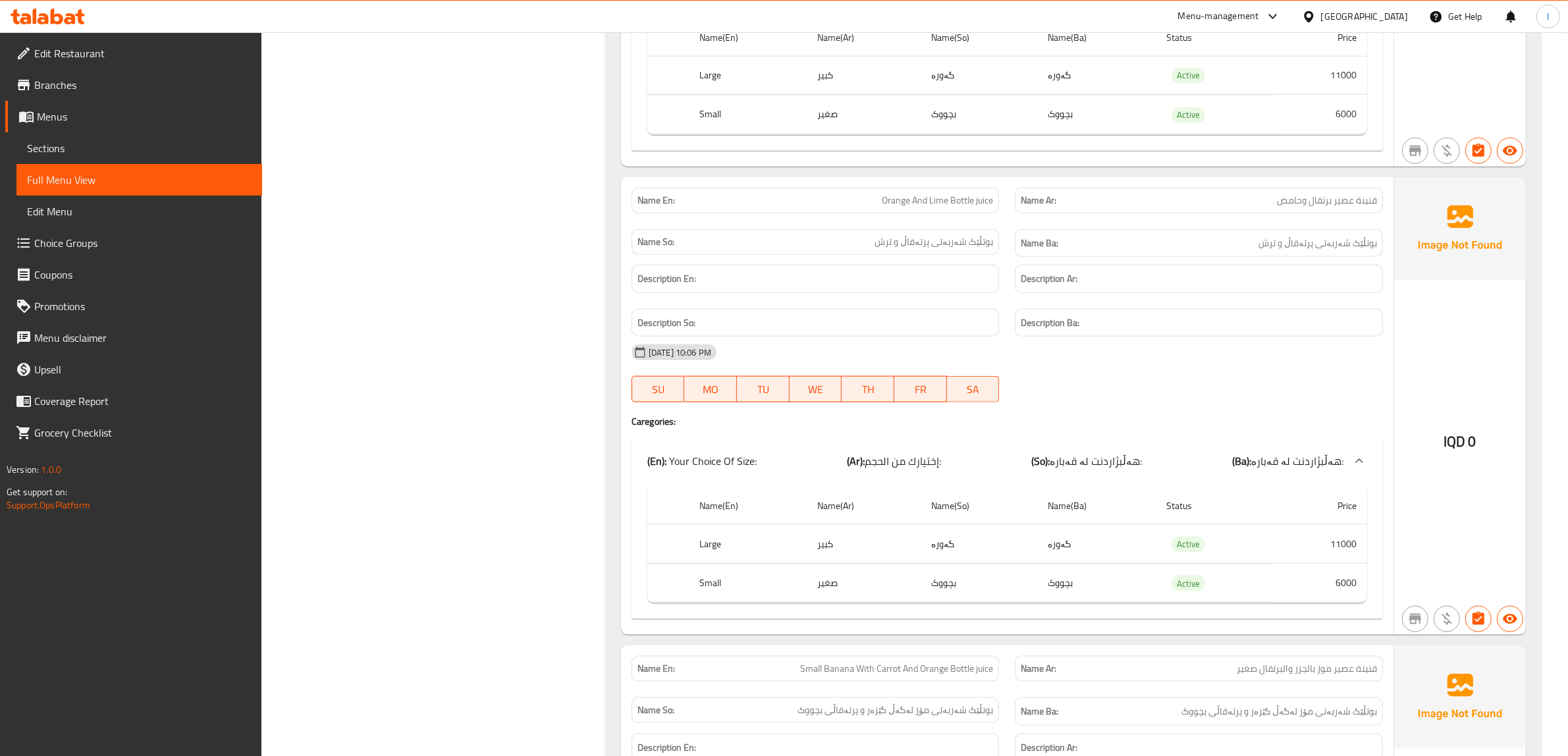
scroll to position [8147, 0]
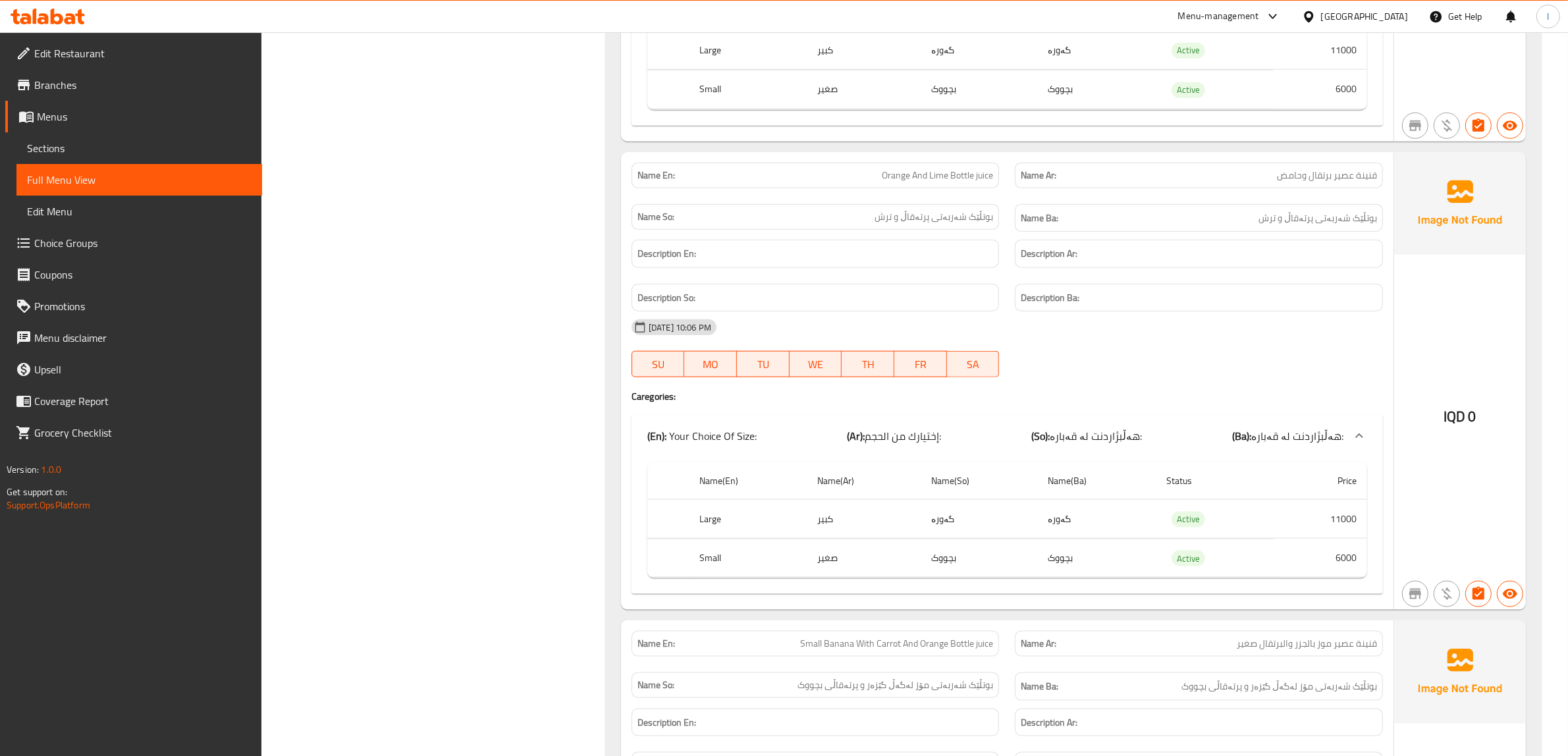
click at [1087, 499] on th "Name(Ba)" at bounding box center [1097, 481] width 118 height 37
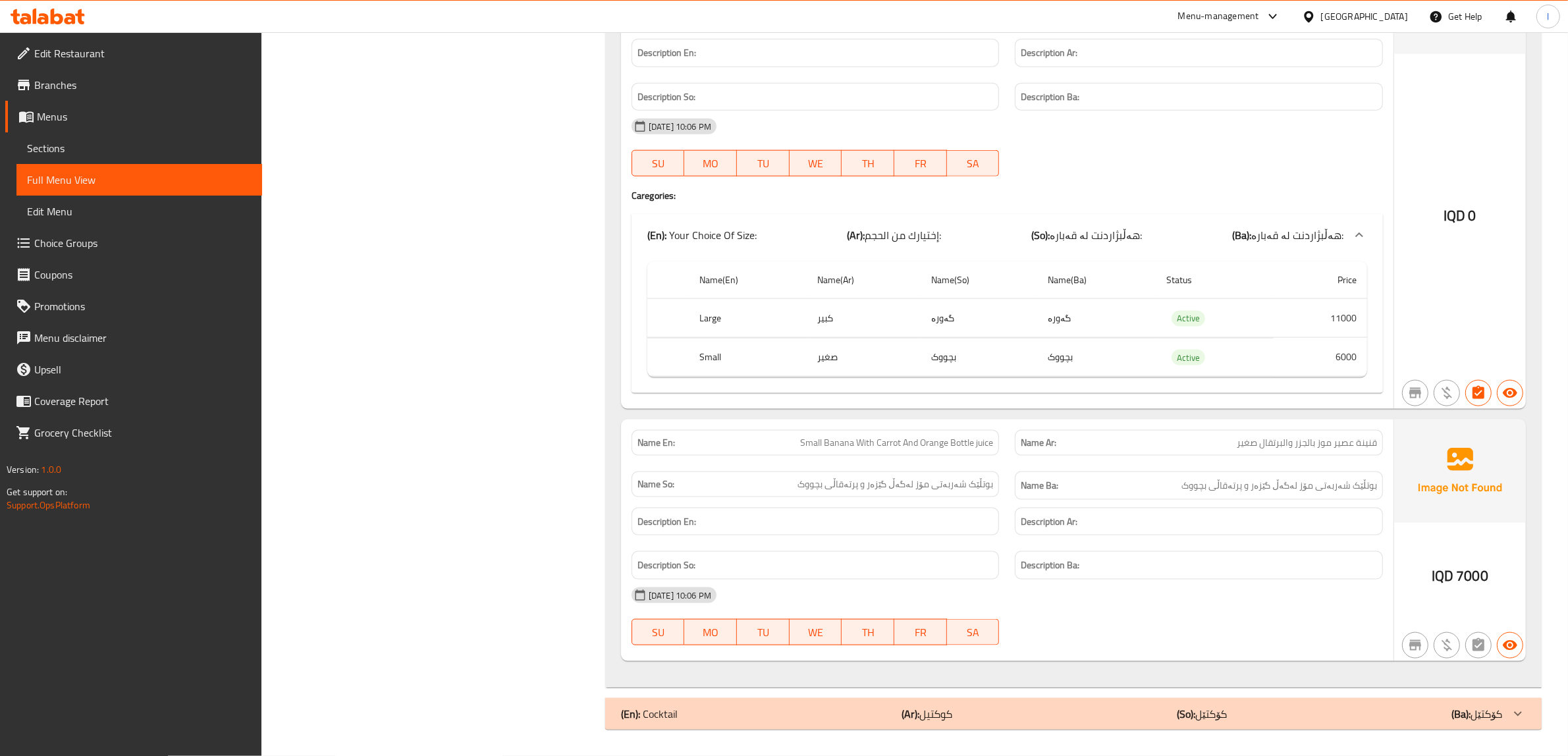
scroll to position [8395, 0]
click at [847, 471] on div "Name So: بوتڵێک شەربەتی مۆز لەگەڵ گێزەر و پرتەقاڵی بچووک" at bounding box center [816, 484] width 368 height 26
click at [857, 491] on span "بوتڵێک شەربەتی مۆز لەگەڵ گێزەر و پرتەقاڵی بچووک" at bounding box center [895, 484] width 196 height 14
click at [959, 448] on span "Small Banana With Carrot And Orange Bottle juice" at bounding box center [896, 443] width 193 height 14
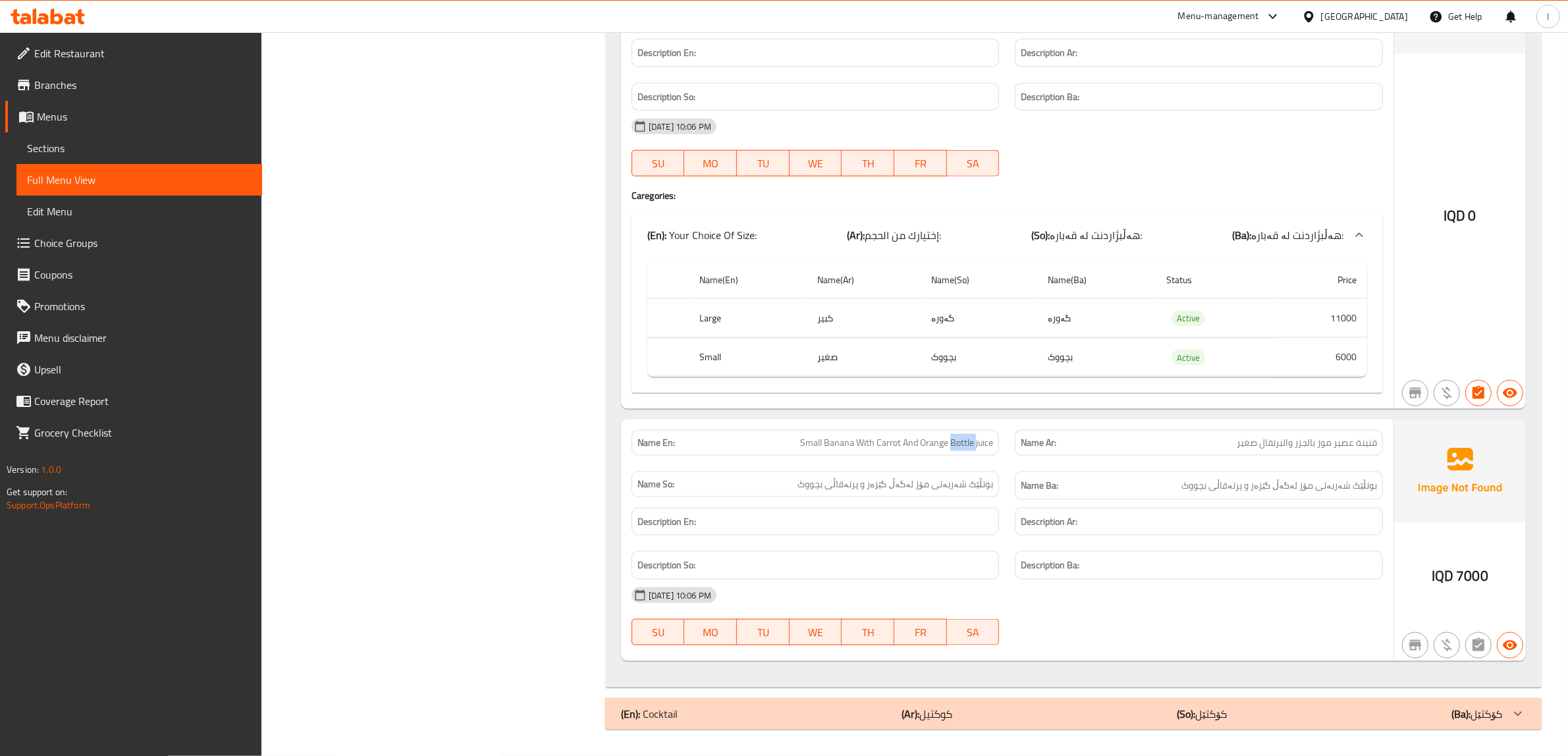
click at [959, 448] on span "Small Banana With Carrot And Orange Bottle juice" at bounding box center [896, 443] width 193 height 14
copy span "Small Banana With Carrot And Orange Bottle juice"
click at [866, 707] on div "(En): Cocktail (Ar): كوكتيل (So): كۆكتێل (Ba): كۆكتێل" at bounding box center [1062, 713] width 881 height 16
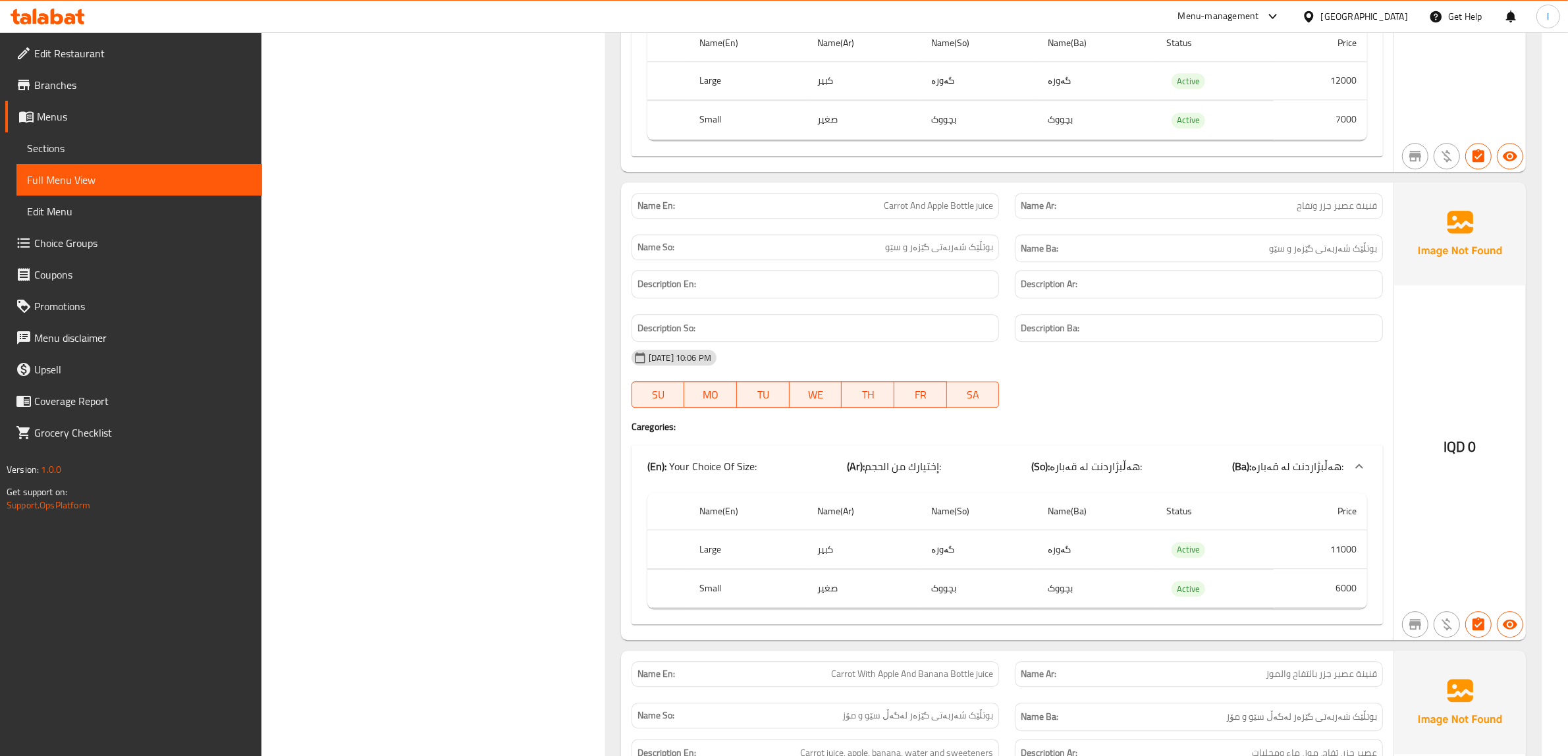
scroll to position [11, 0]
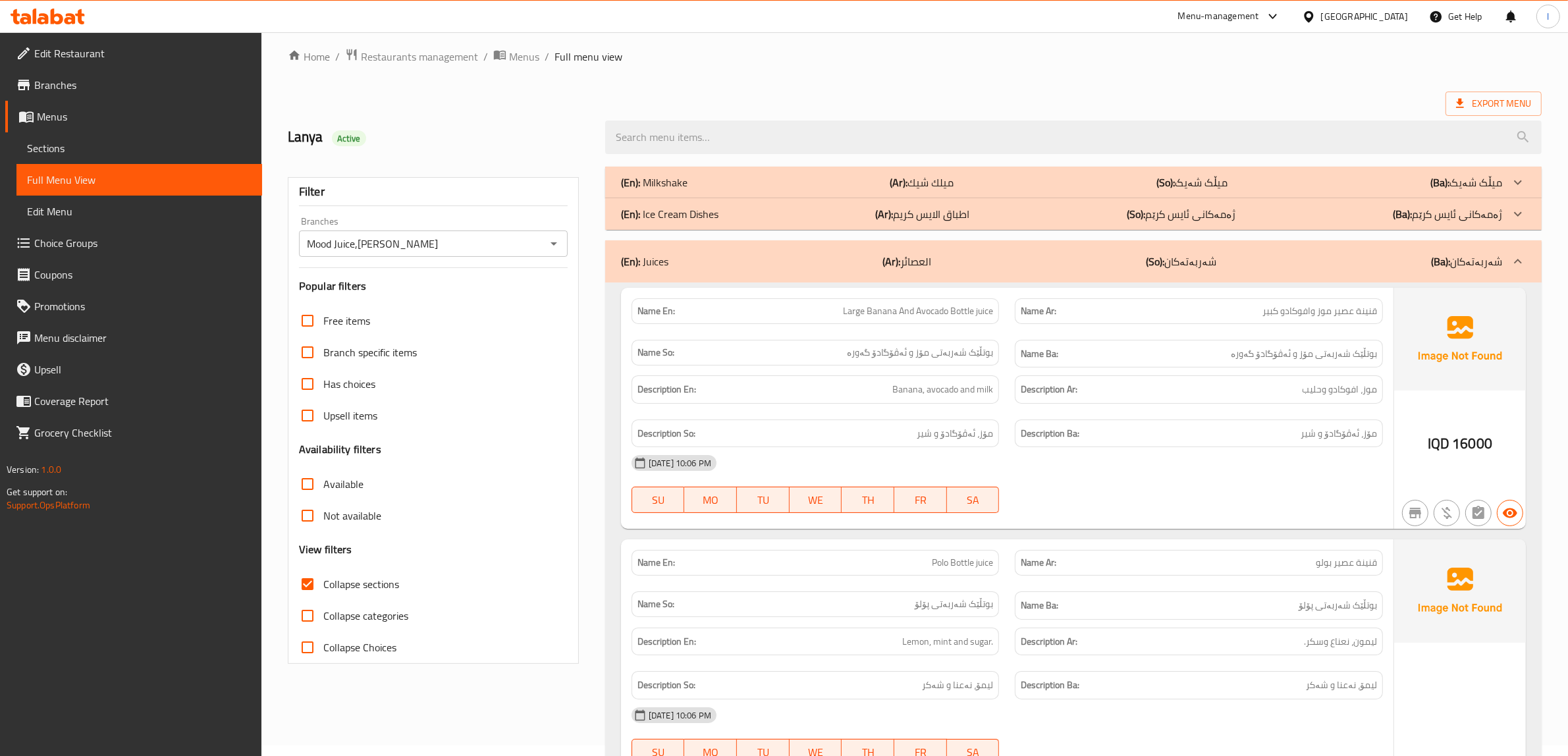
click at [1219, 248] on div "(En): Juices (Ar): العصائر (So): شەربەتەکان (Ba): شەربەتەکان" at bounding box center [1073, 261] width 936 height 42
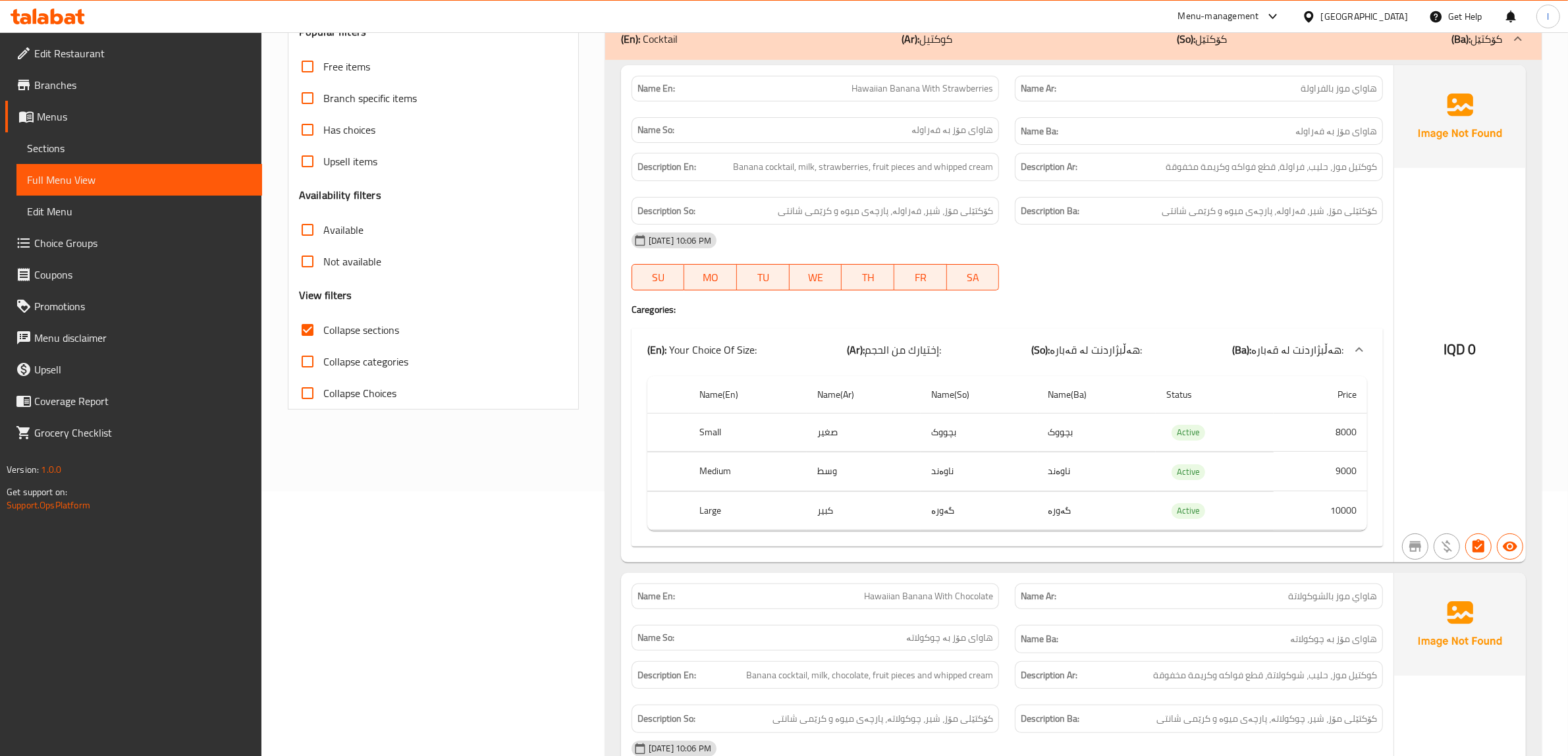
scroll to position [175, 0]
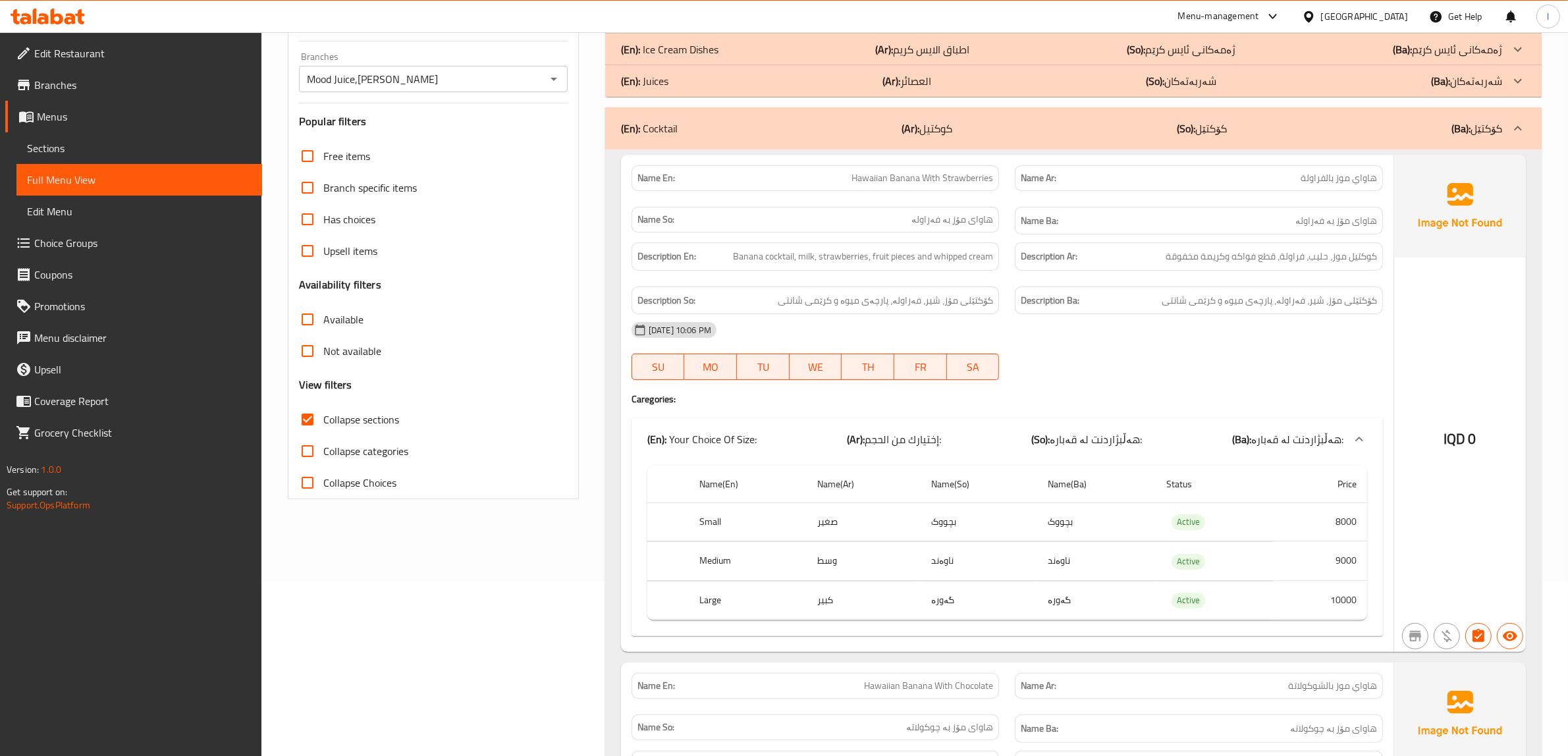
click at [1307, 219] on span "هاوای مۆز بە فەراولە" at bounding box center [1336, 221] width 82 height 16
click at [1197, 587] on td "Active" at bounding box center [1215, 600] width 118 height 39
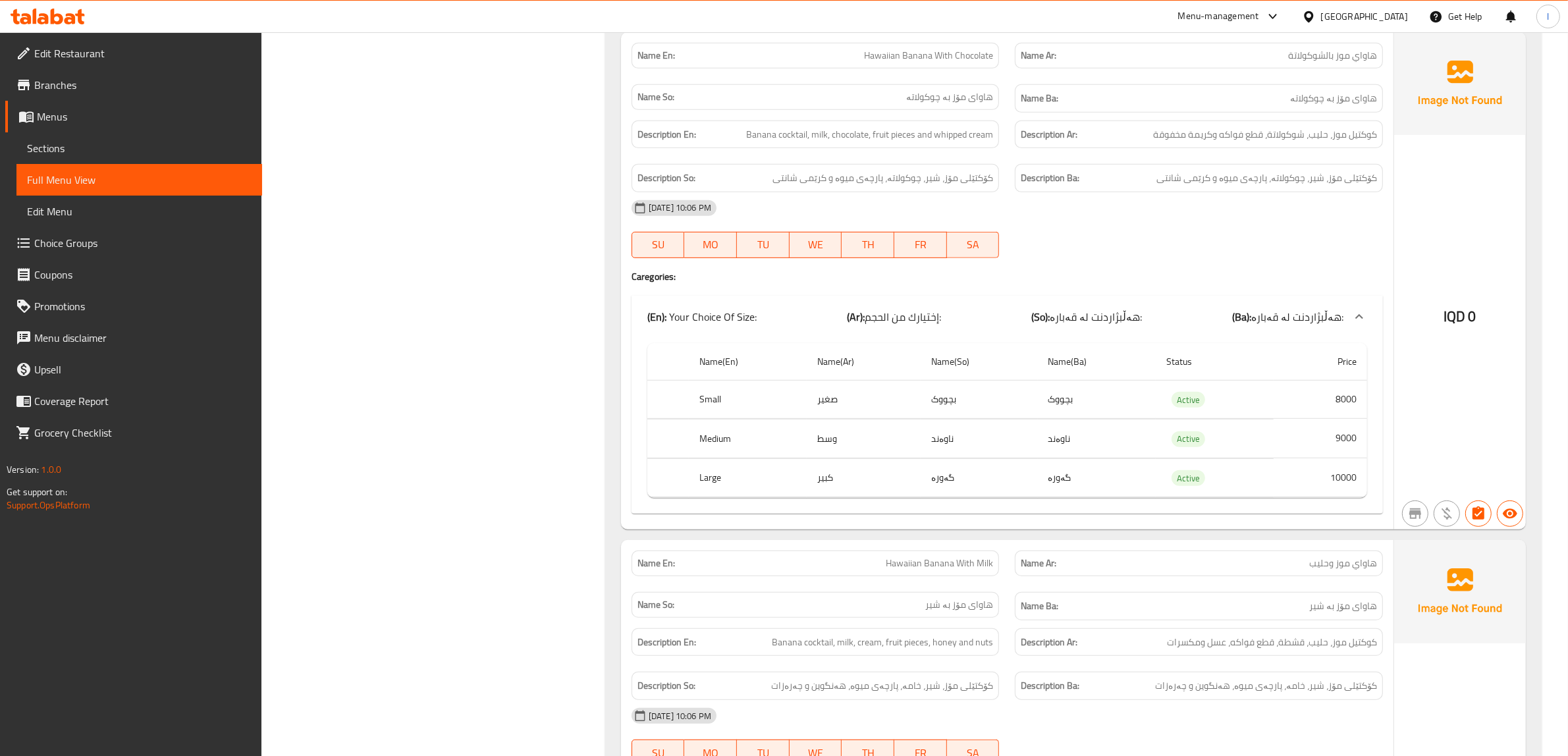
scroll to position [834, 0]
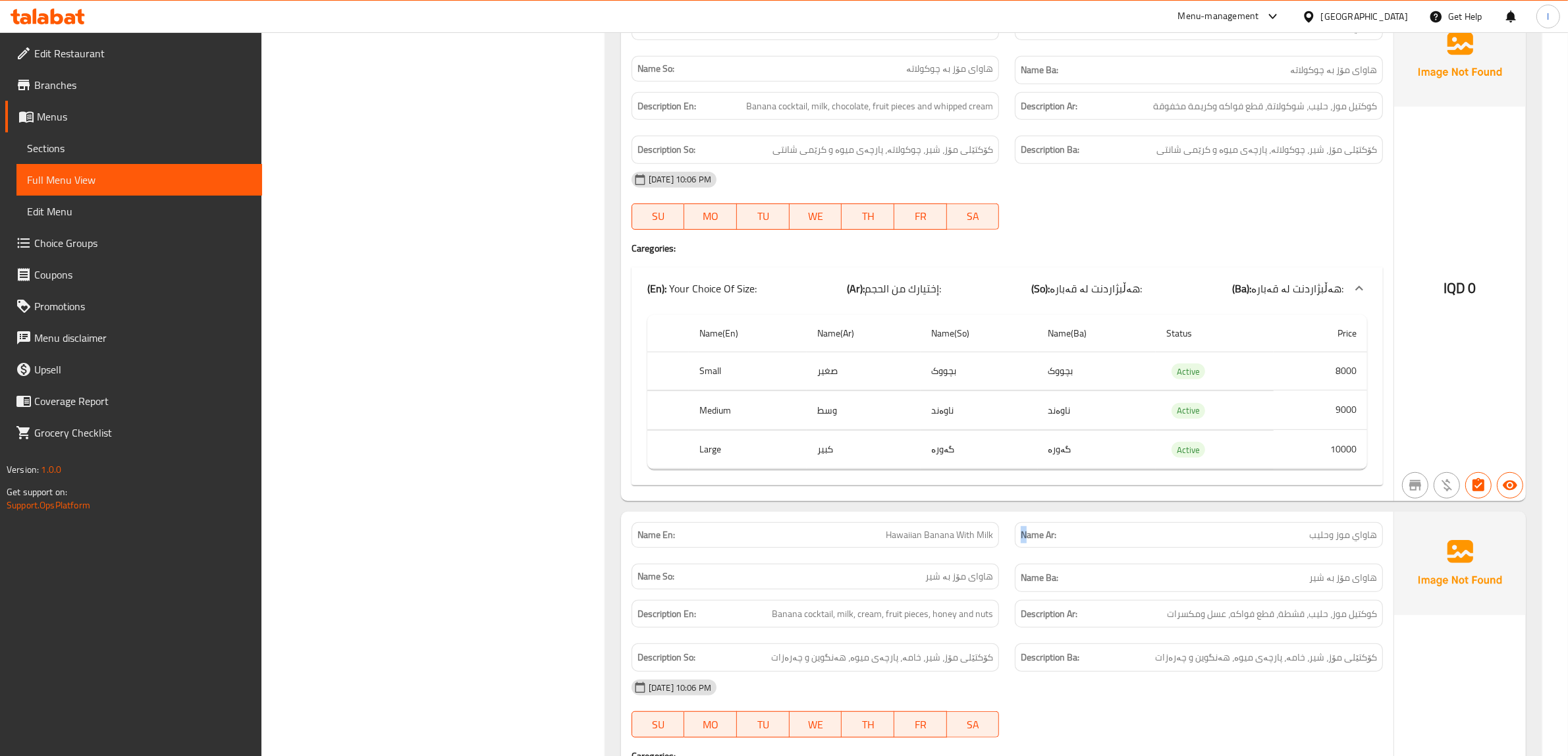
click at [1025, 548] on div "Name Ar: هاواي موز وحليب" at bounding box center [1199, 535] width 368 height 26
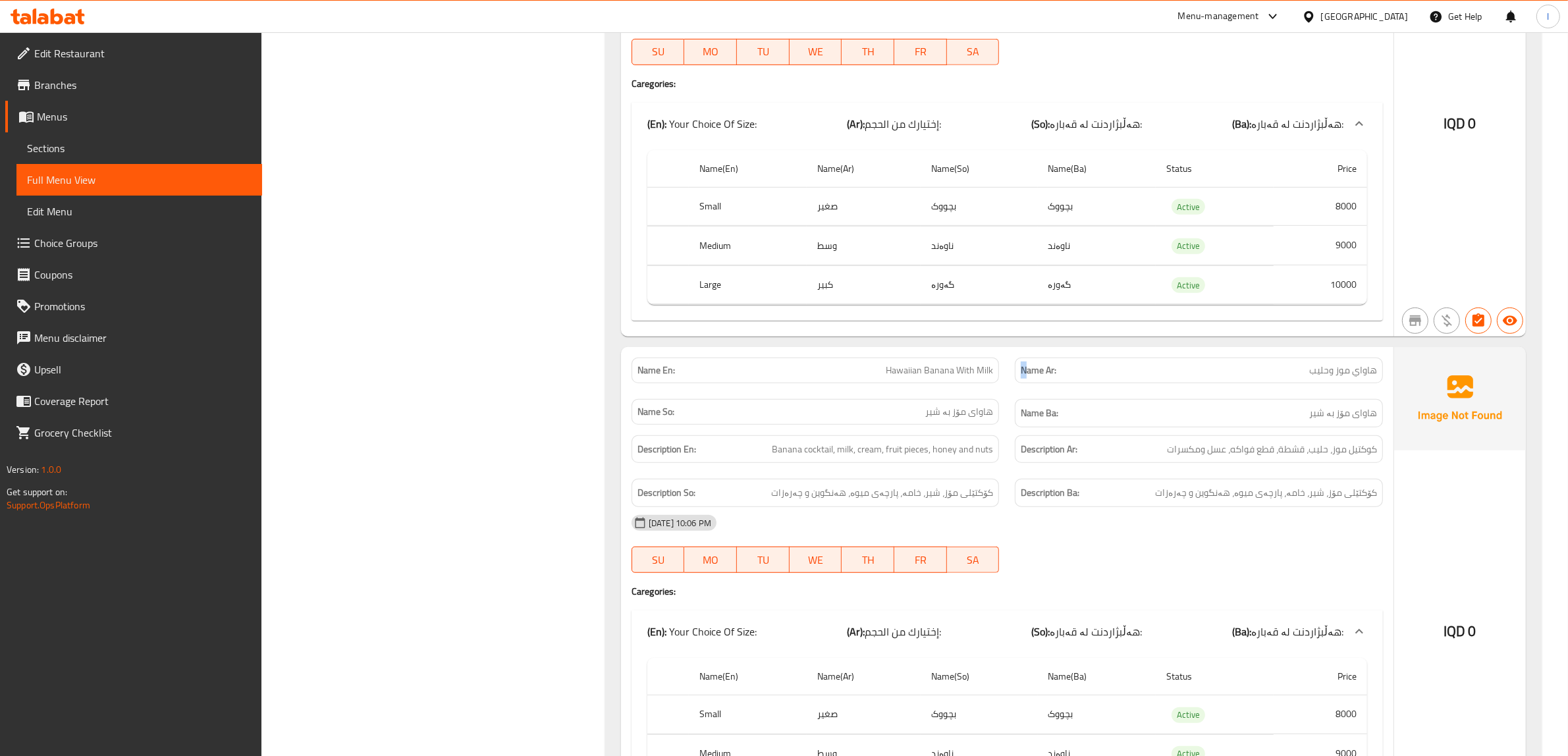
scroll to position [1080, 0]
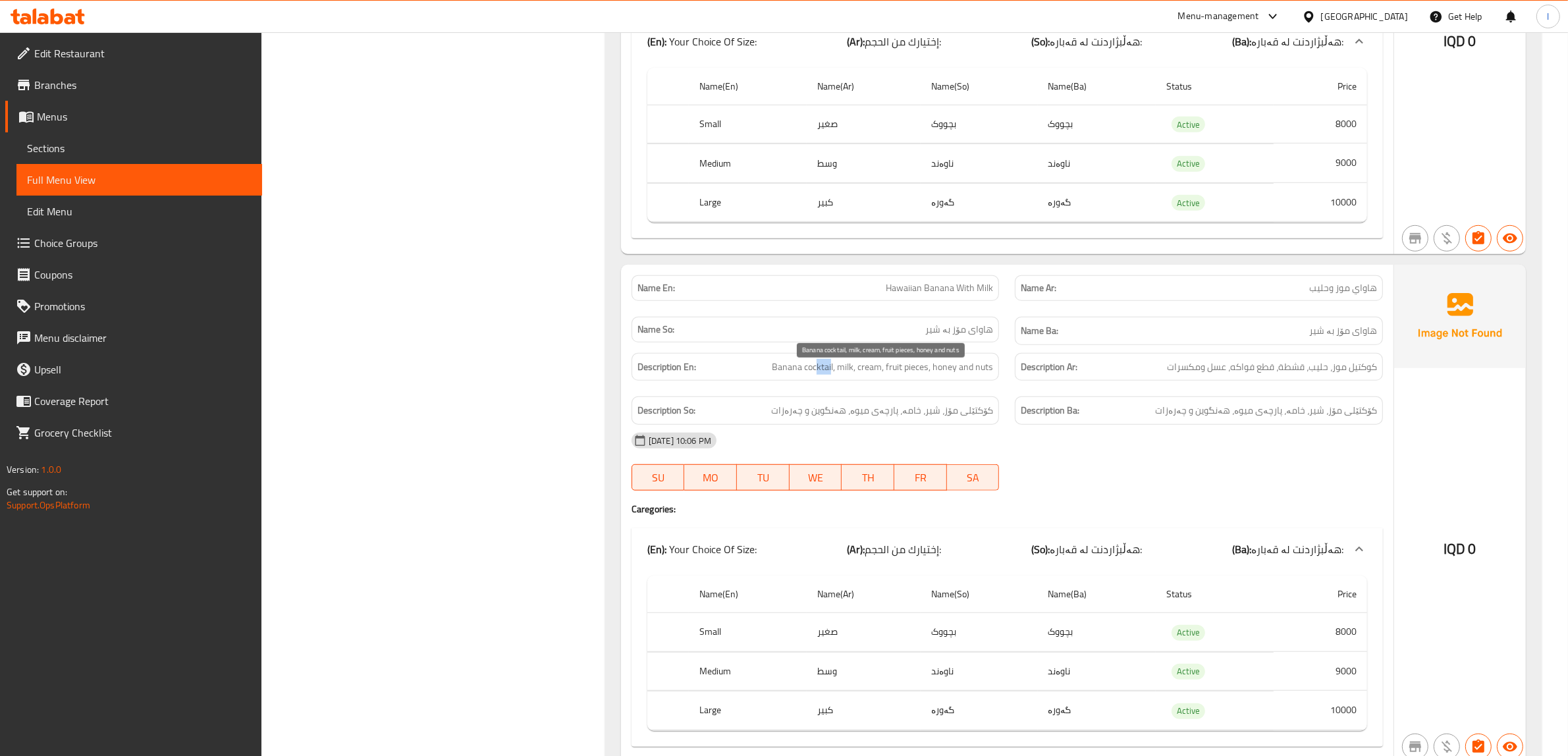
drag, startPoint x: 816, startPoint y: 370, endPoint x: 832, endPoint y: 370, distance: 16.0
click at [832, 370] on span "Banana cocktail, milk, cream, fruit pieces, honey and nuts" at bounding box center [882, 367] width 221 height 16
click at [854, 373] on span "Banana cocktail, milk, cream, fruit pieces, honey and nuts" at bounding box center [882, 367] width 221 height 16
drag, startPoint x: 871, startPoint y: 378, endPoint x: 881, endPoint y: 373, distance: 11.2
click at [881, 373] on span "Banana cocktail, milk, cream, fruit pieces, honey and nuts" at bounding box center [882, 367] width 221 height 16
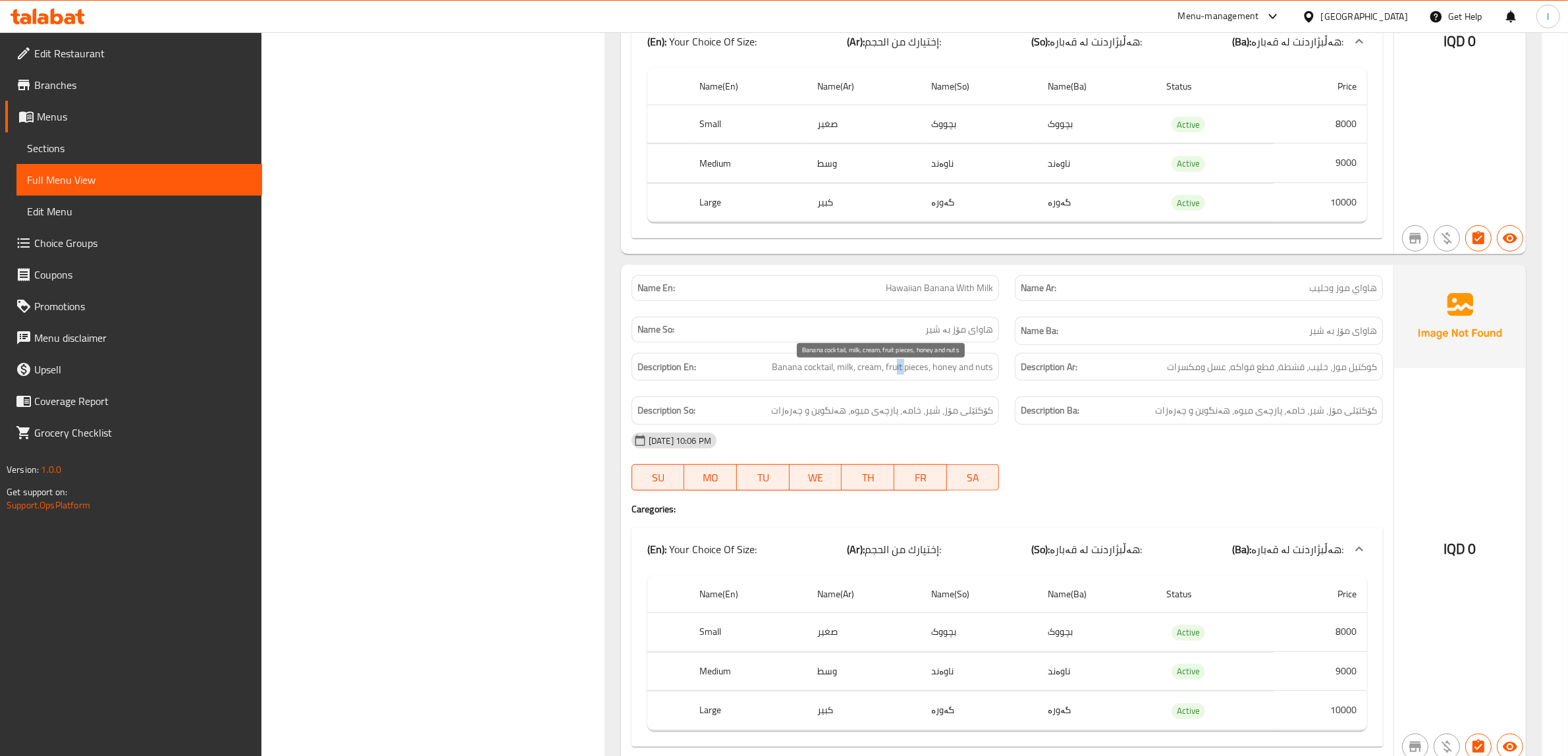
drag, startPoint x: 907, startPoint y: 374, endPoint x: 896, endPoint y: 376, distance: 11.2
click at [896, 375] on span "Banana cocktail, milk, cream, fruit pieces, honey and nuts" at bounding box center [882, 367] width 221 height 16
click at [947, 374] on span "Banana cocktail, milk, cream, fruit pieces, honey and nuts" at bounding box center [882, 367] width 221 height 16
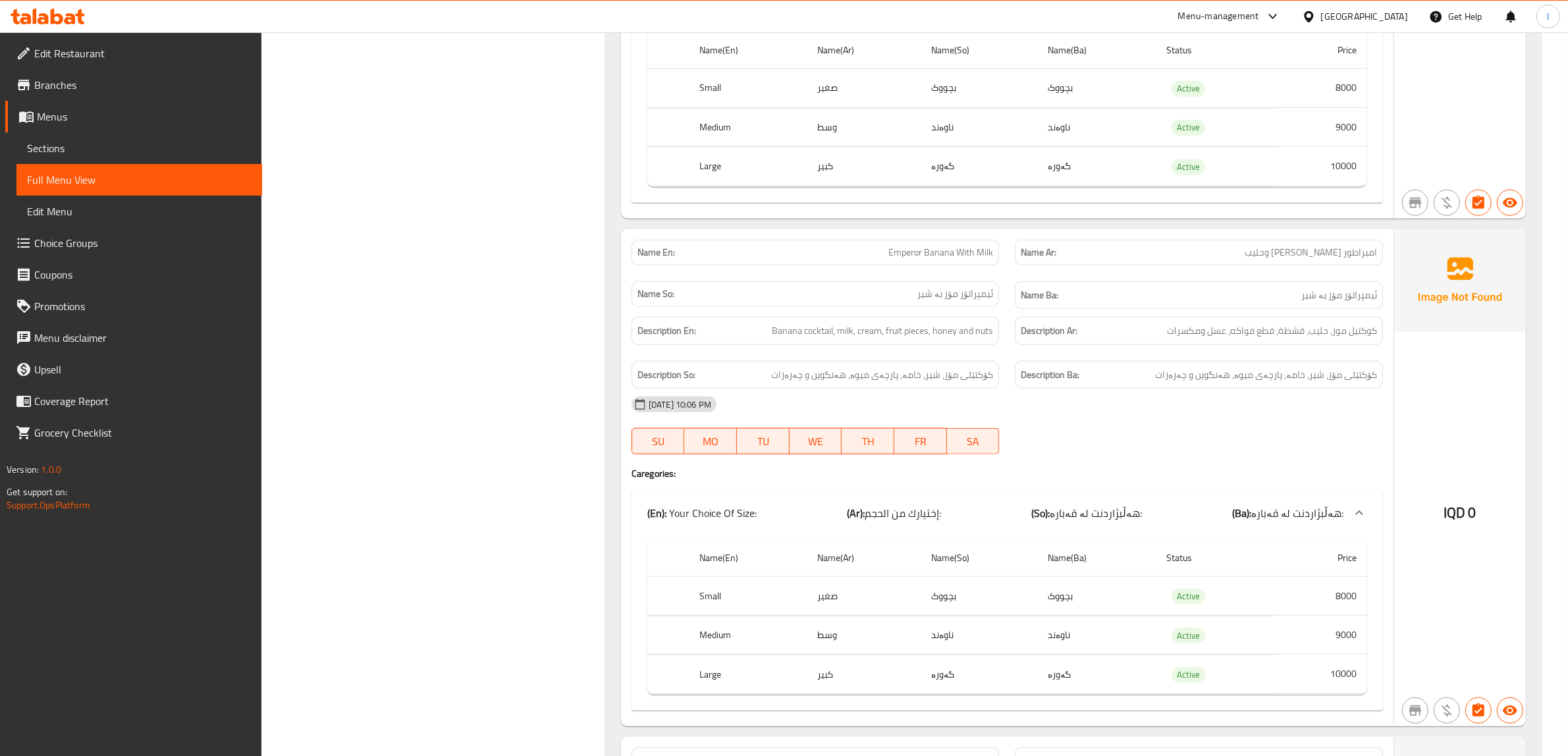
scroll to position [1656, 0]
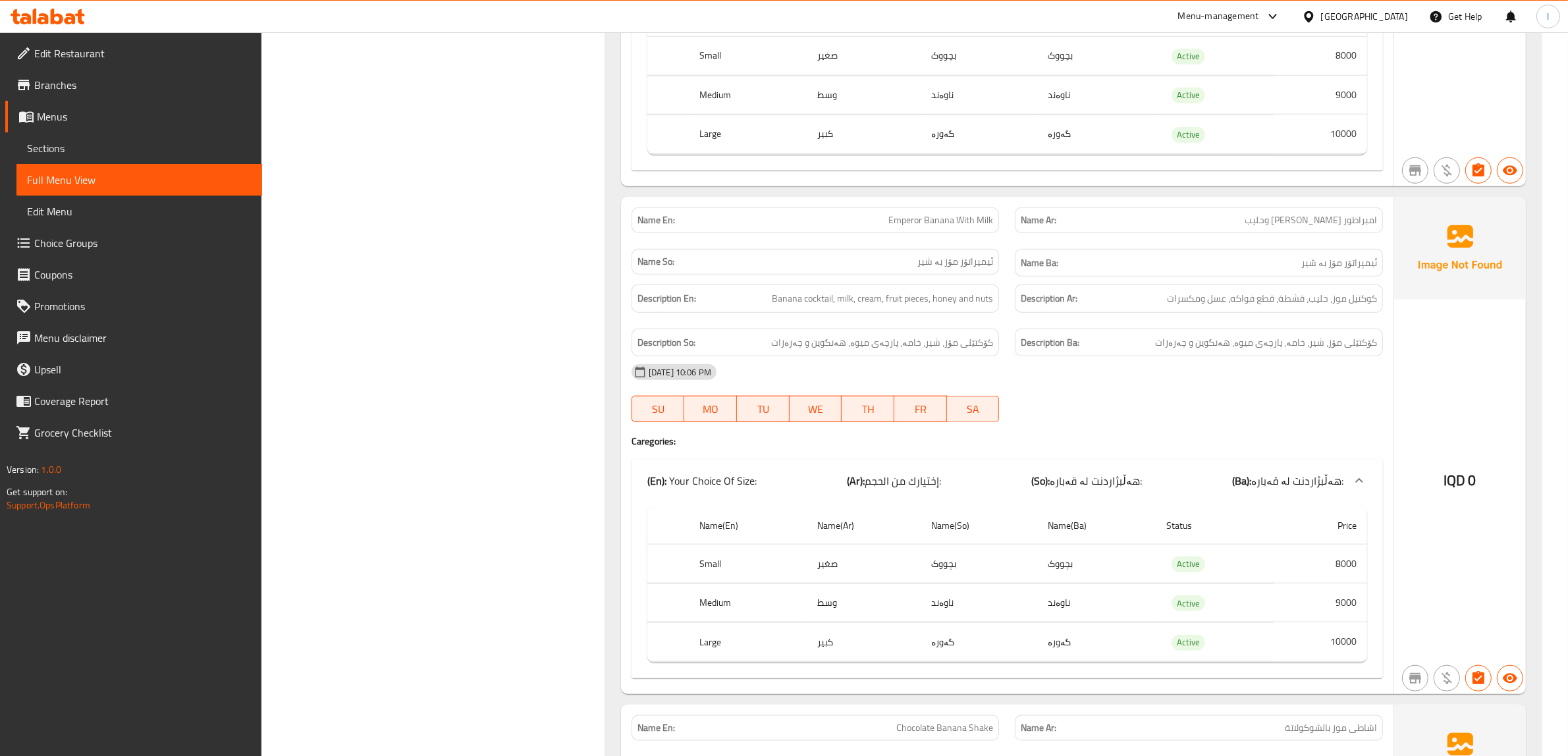
click at [1226, 429] on div at bounding box center [1198, 422] width 384 height 16
drag, startPoint x: 1173, startPoint y: 396, endPoint x: 1176, endPoint y: 409, distance: 13.3
click at [1176, 409] on div "13-10-2025 10:06 PM SU MO TU WE TH FR SA" at bounding box center [1007, 393] width 767 height 74
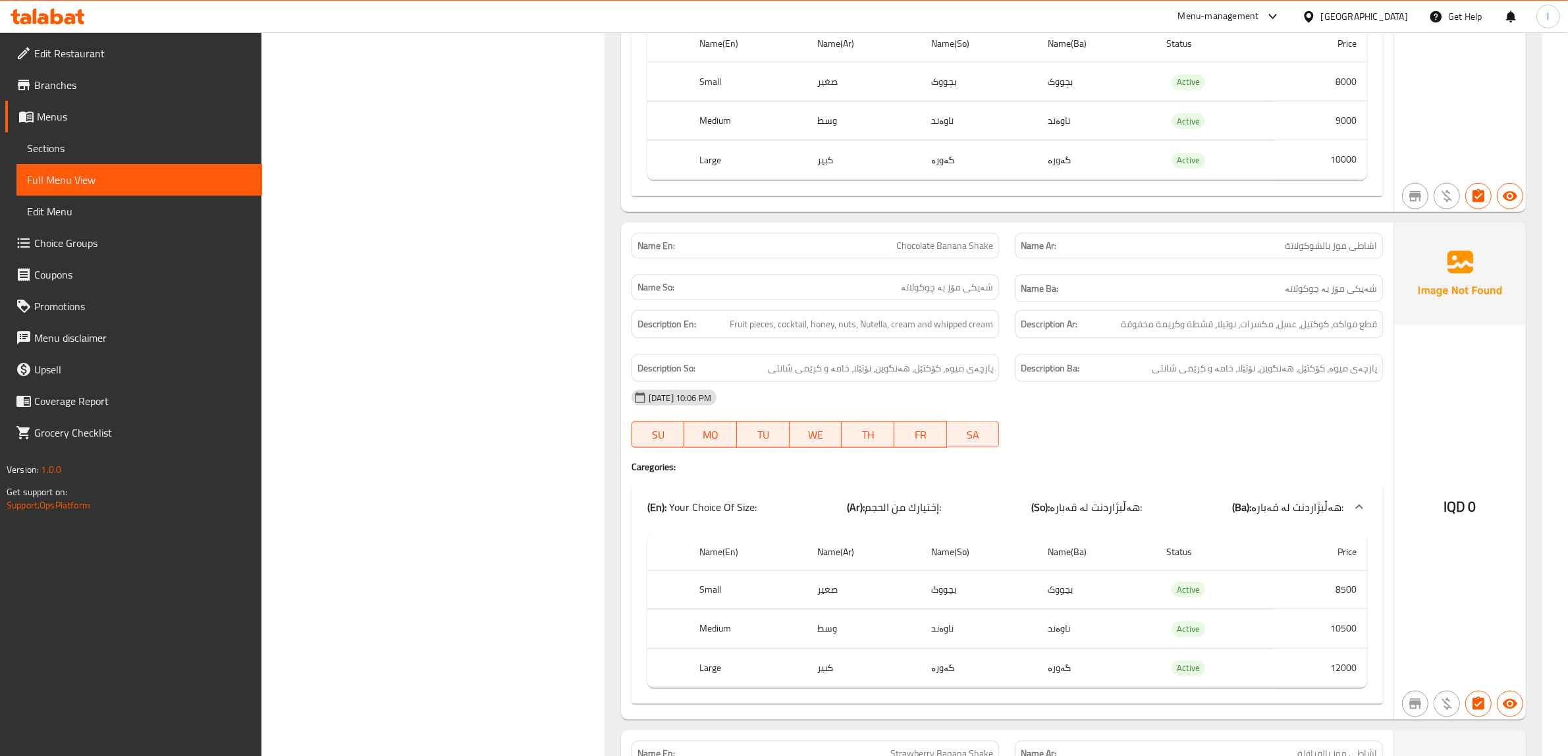
scroll to position [2150, 0]
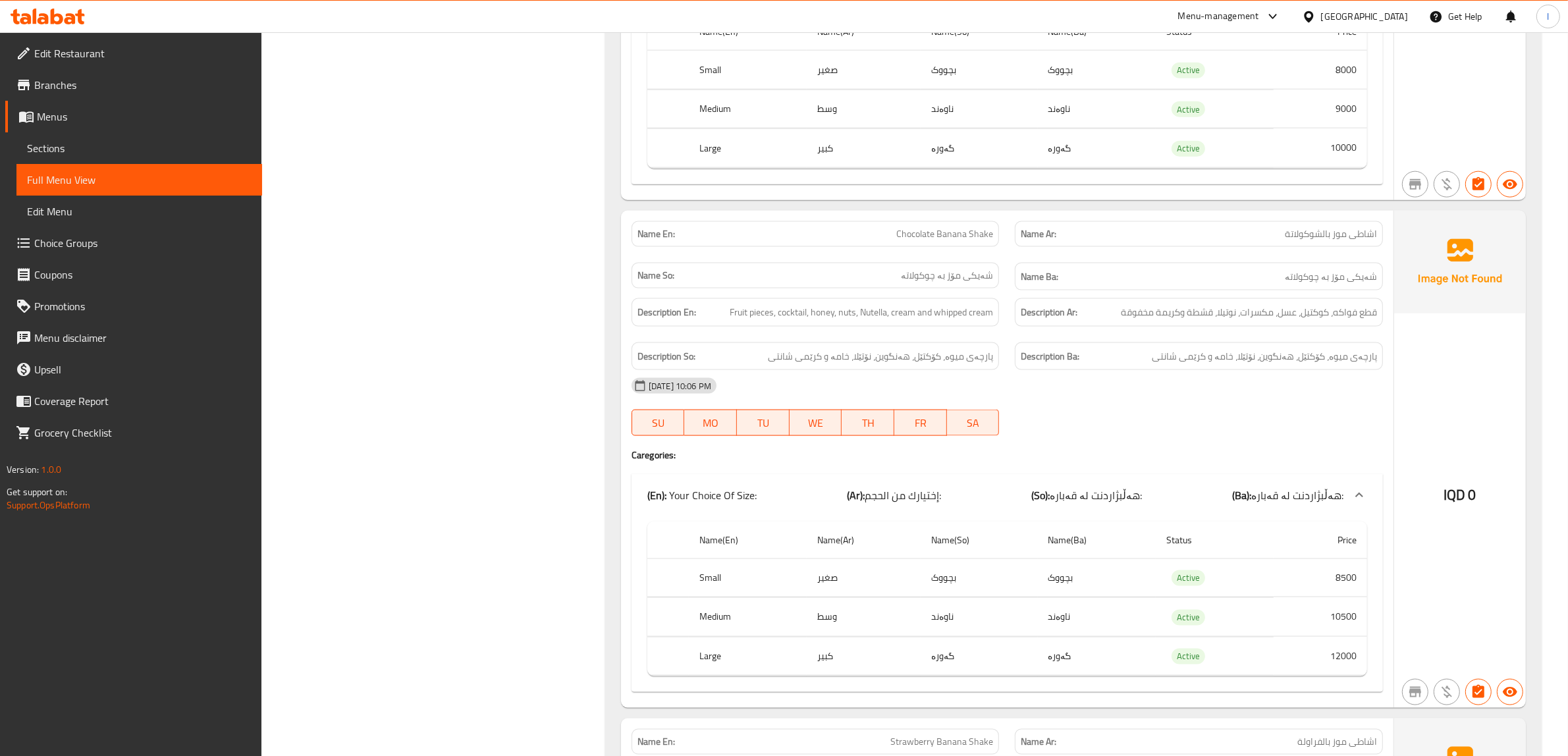
click at [1237, 400] on div "13-10-2025 10:06 PM" at bounding box center [1007, 386] width 767 height 32
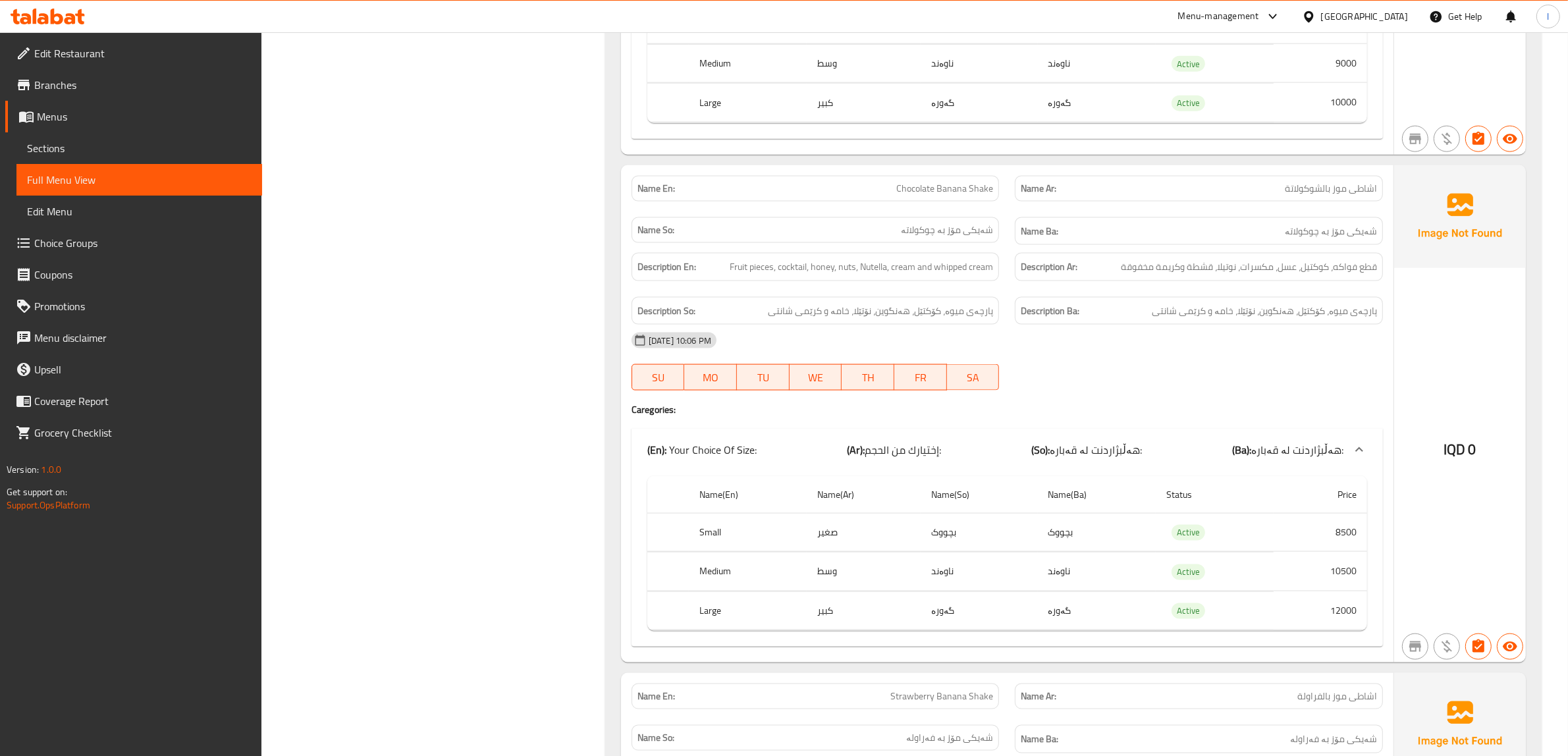
scroll to position [2233, 0]
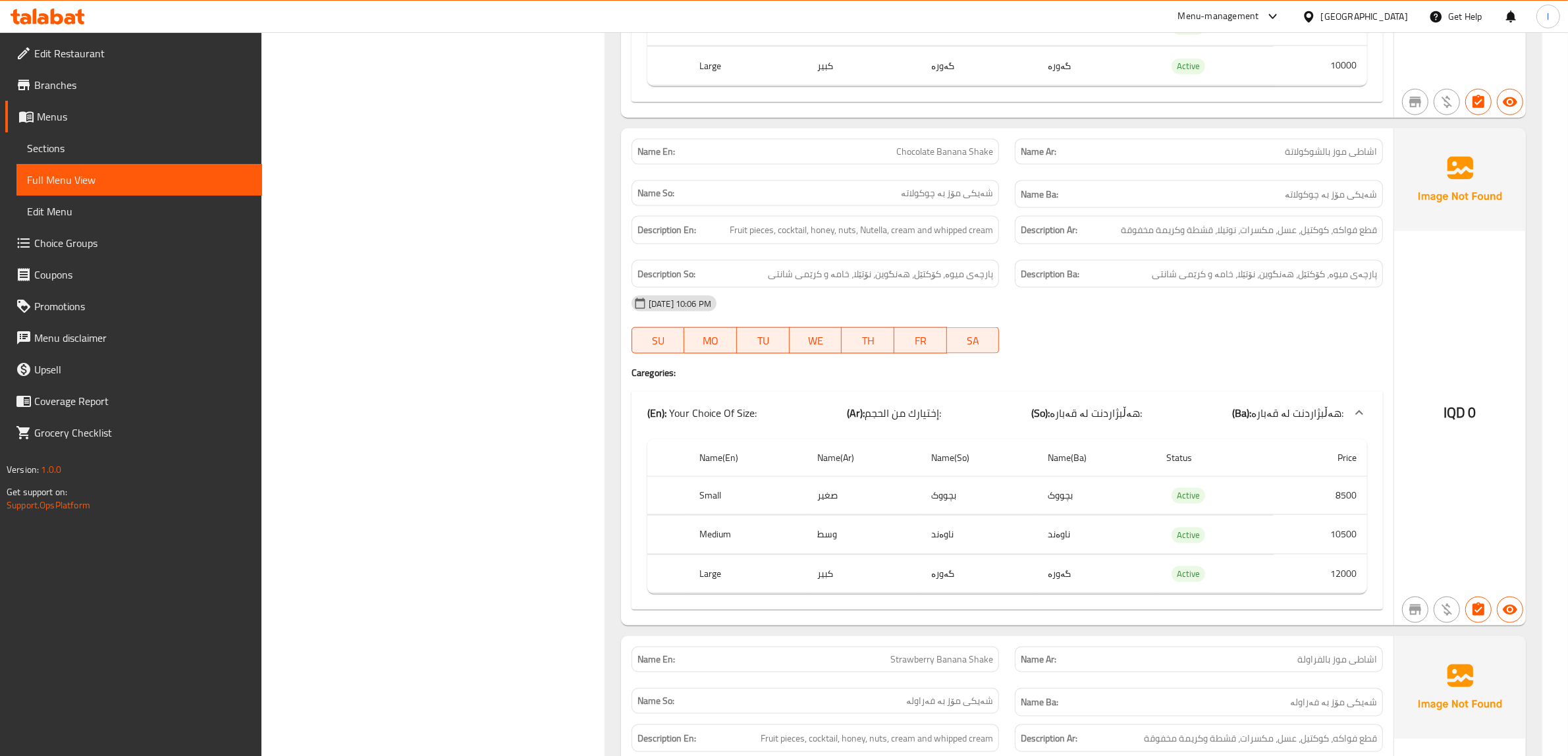
click at [1177, 405] on div "(En): Your Choice Of Size: (Ar): إختيارك من الحجم: (So): هەڵبژاردنت لە قەبارە: …" at bounding box center [1007, 413] width 752 height 42
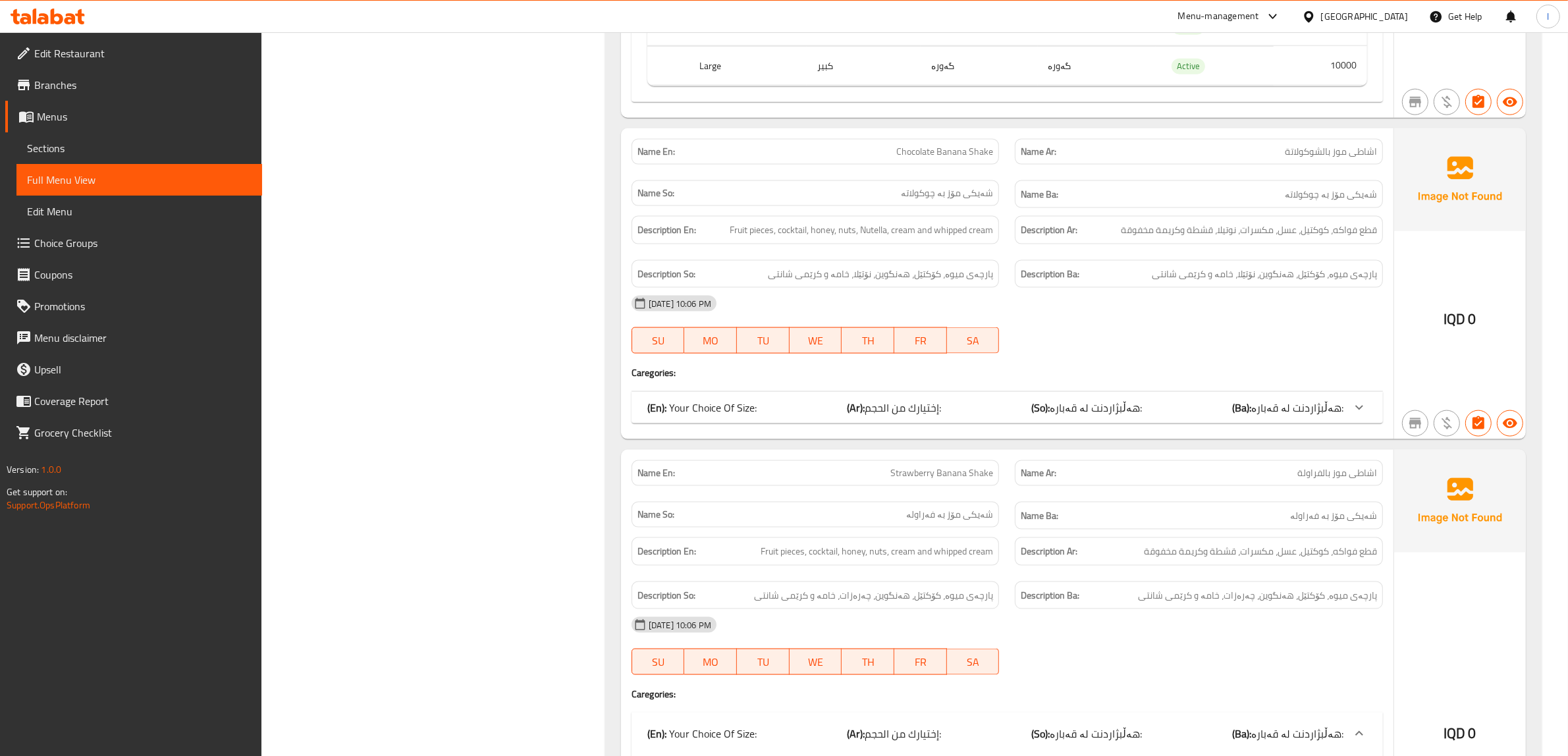
scroll to position [2150, 0]
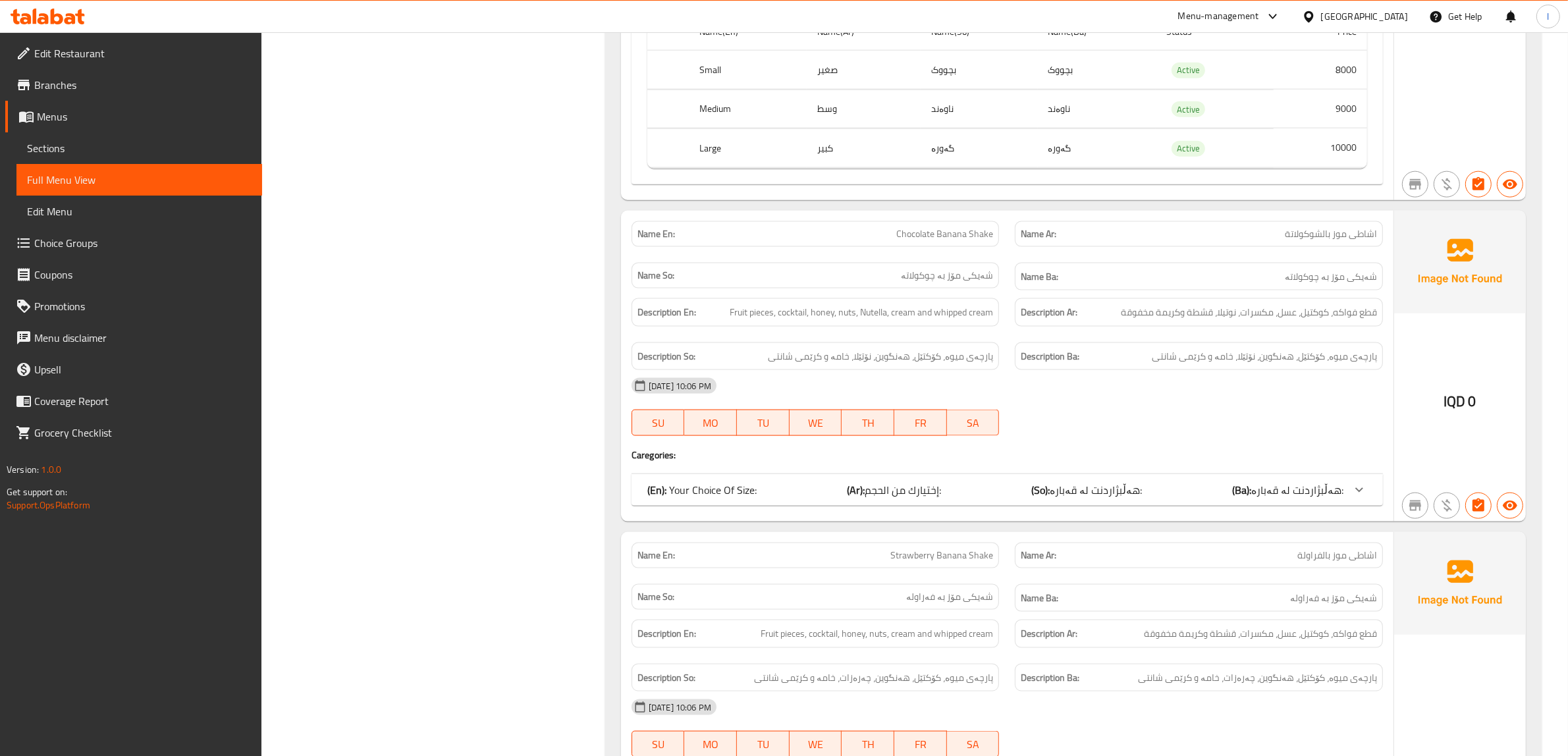
click at [1196, 497] on div "(En): Your Choice Of Size: (Ar): إختيارك من الحجم: (So): هەڵبژاردنت لە قەبارە: …" at bounding box center [995, 489] width 696 height 16
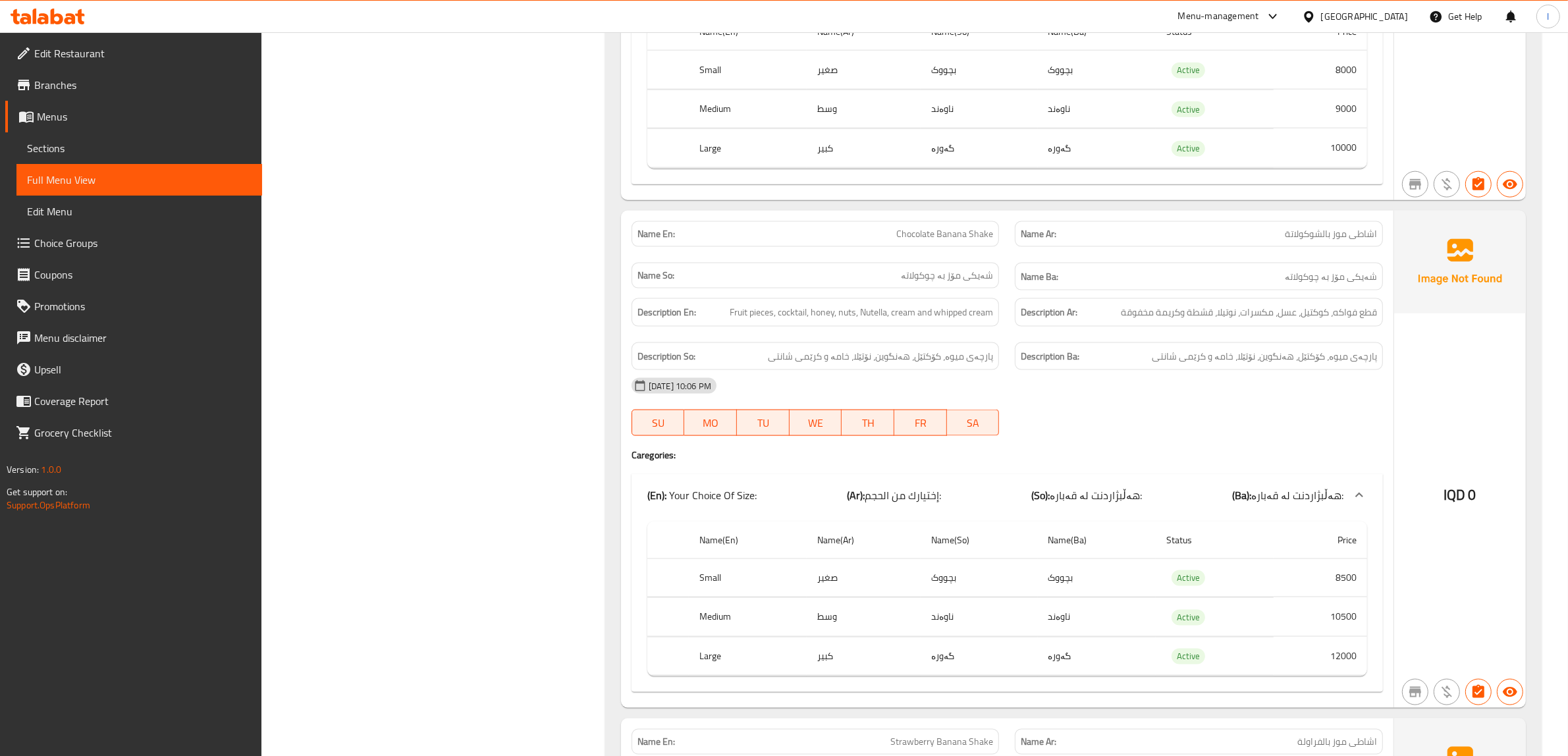
click at [914, 241] on span "Chocolate Banana Shake" at bounding box center [944, 234] width 97 height 14
copy span "Chocolate Banana Shake"
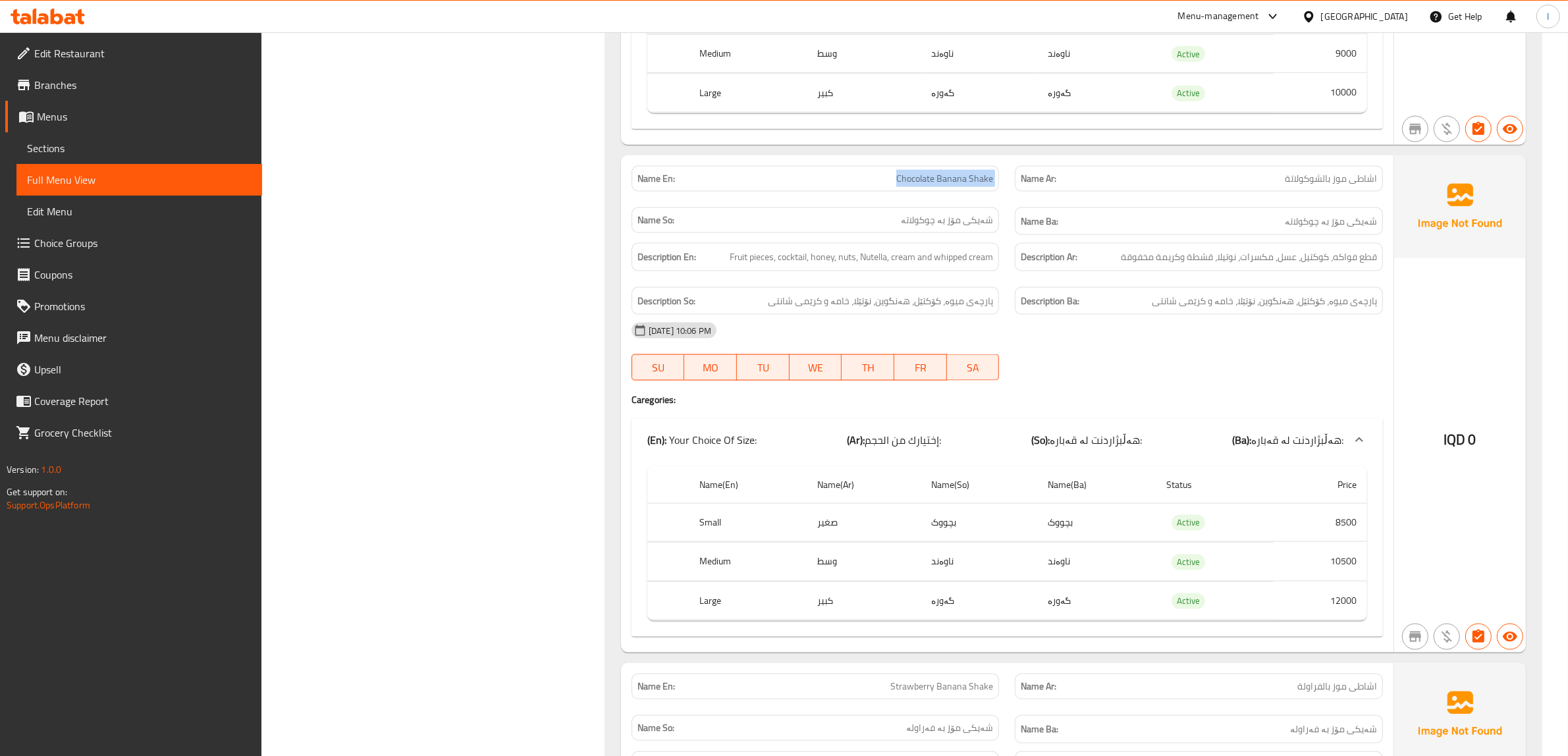
scroll to position [2233, 0]
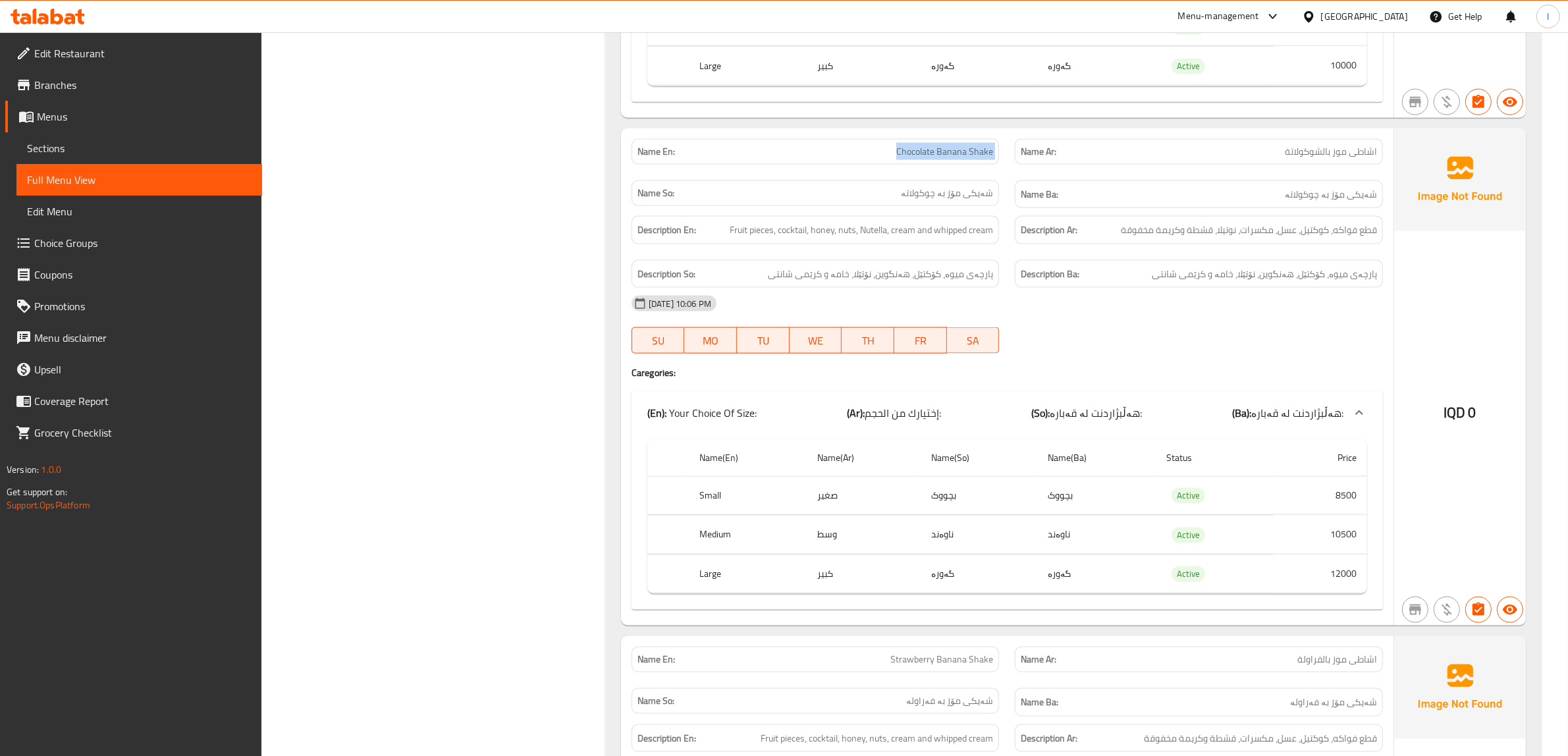
drag, startPoint x: 1336, startPoint y: 307, endPoint x: 1309, endPoint y: 301, distance: 27.7
click at [1309, 301] on div "Name En: Chocolate Banana Shake Name Ar: اشاطى موز بالشوكولاتة Name So: شەیکی م…" at bounding box center [1007, 377] width 772 height 497
click at [1309, 288] on div "Description Ba: پارچەی میوە، کۆکتێل، هەنگوین، نۆتێلا، خامە و کرێمی شانتی" at bounding box center [1199, 274] width 368 height 28
click at [1275, 282] on span "پارچەی میوە، کۆکتێل، هەنگوین، نۆتێلا، خامە و کرێمی شانتی" at bounding box center [1264, 274] width 225 height 16
click at [1252, 282] on span "پارچەی میوە، کۆکتێل، هەنگوین، نۆتێلا، خامە و کرێمی شانتی" at bounding box center [1264, 274] width 225 height 16
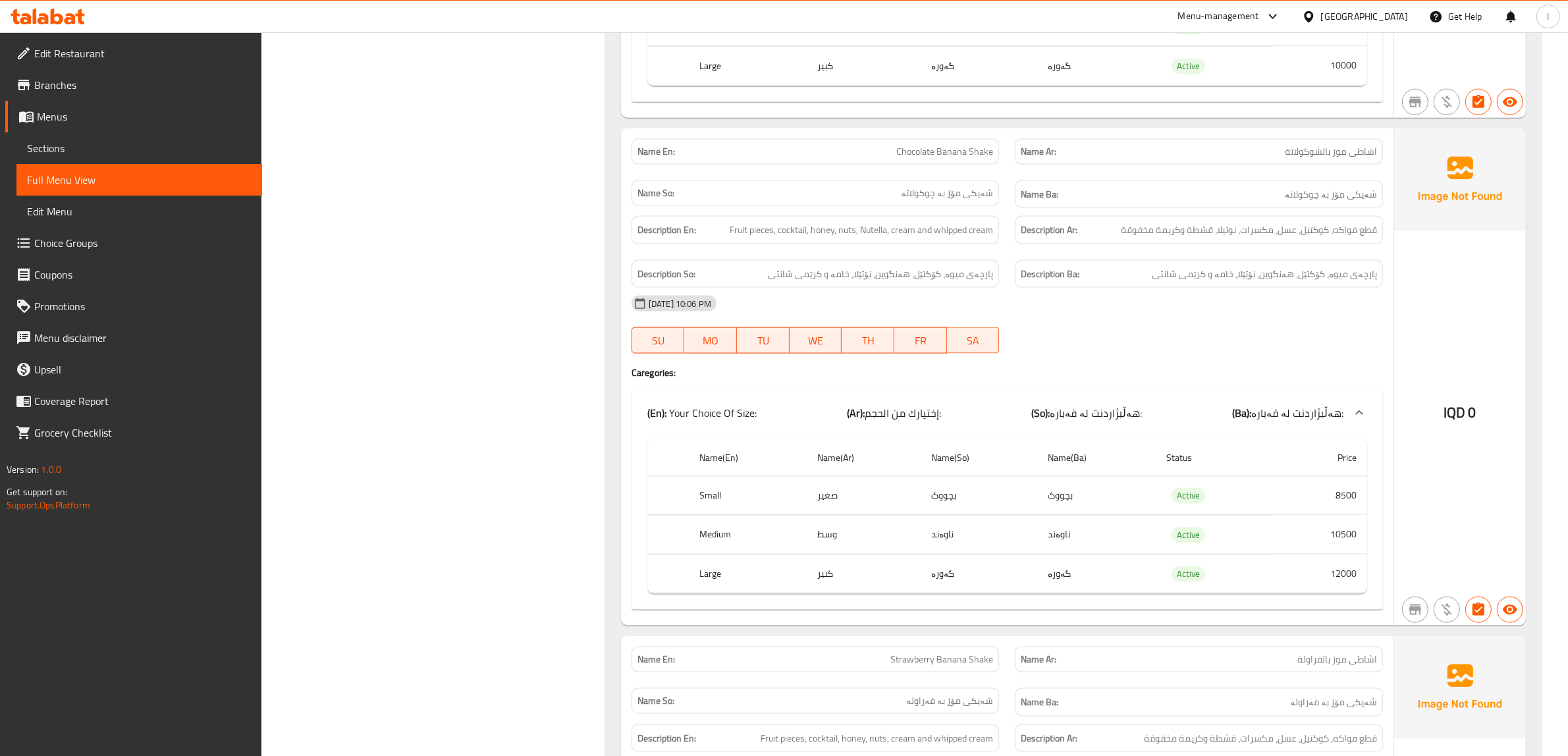
click at [1228, 302] on div "13-10-2025 10:06 PM" at bounding box center [1007, 303] width 767 height 32
click at [1171, 288] on div "Description Ba: پارچەی میوە، کۆکتێل، هەنگوین، نۆتێلا، خامە و کرێمی شانتی" at bounding box center [1199, 274] width 368 height 28
click at [1278, 282] on span "پارچەی میوە، کۆکتێل، هەنگوین، نۆتێلا، خامە و کرێمی شانتی" at bounding box center [1264, 274] width 225 height 16
click at [1248, 282] on span "پارچەی میوە، کۆکتێل، هەنگوین، نۆتێلا، خامە و کرێمی شانتی" at bounding box center [1264, 274] width 225 height 16
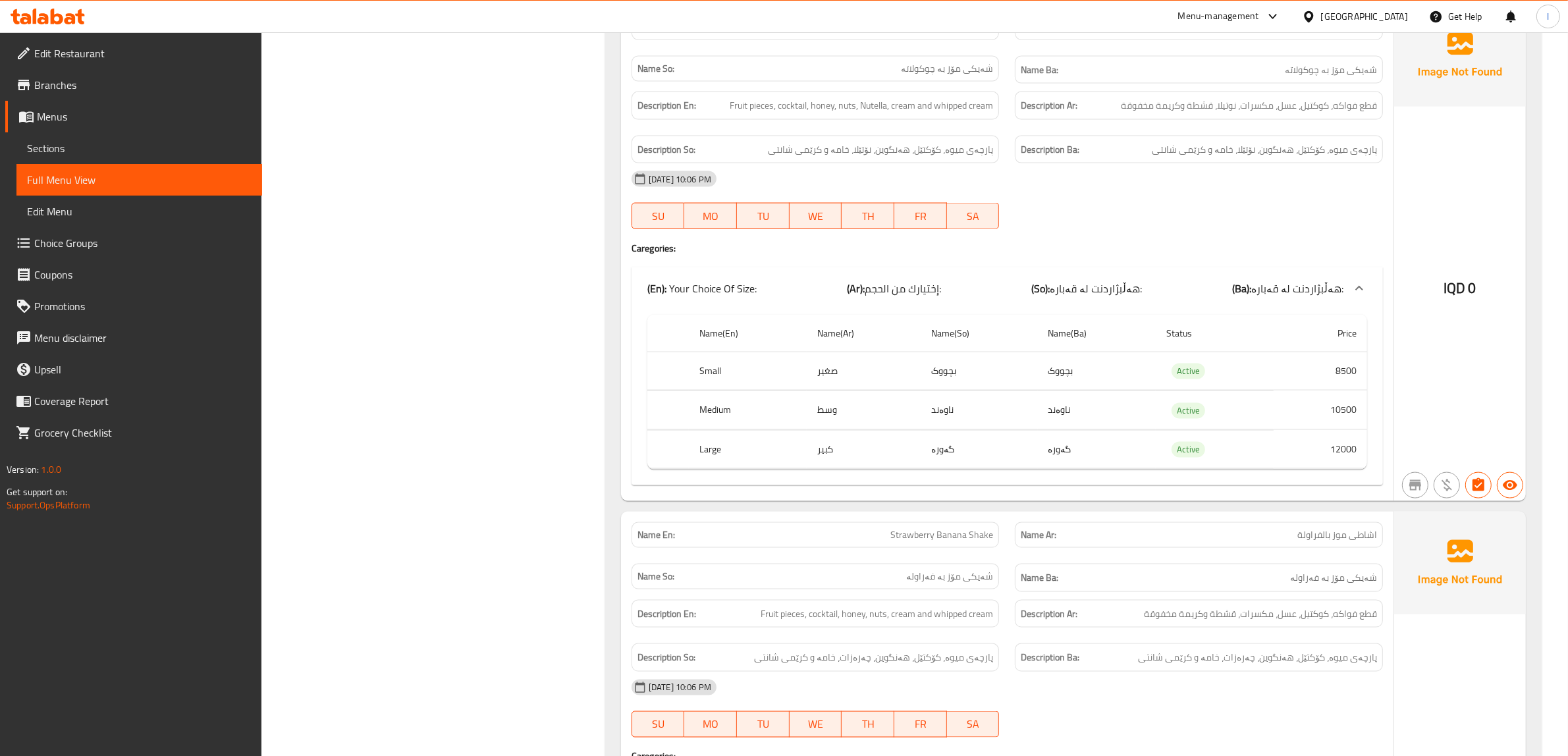
scroll to position [2397, 0]
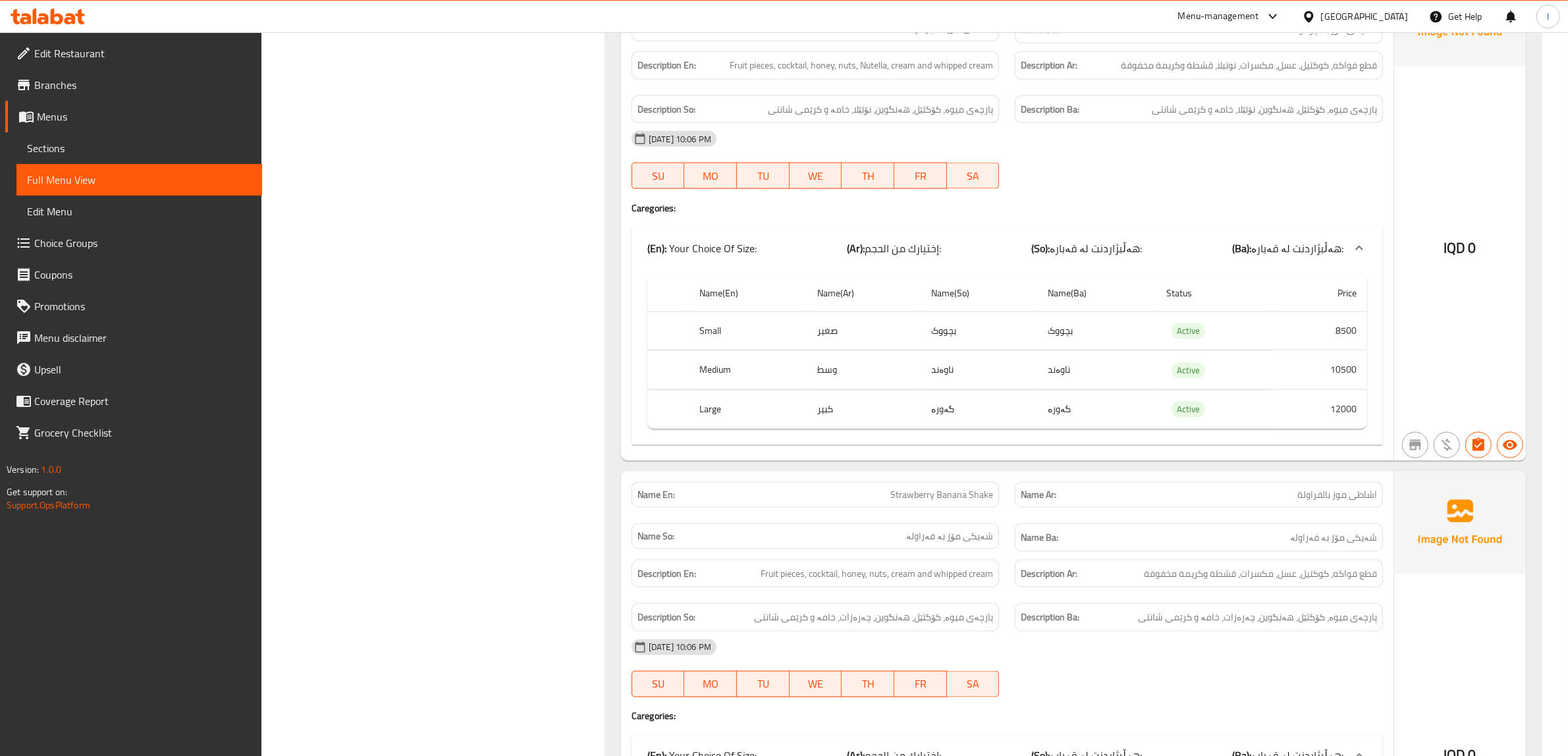
click at [1103, 516] on div "Name Ar: اشاطى موز بالفراولة" at bounding box center [1198, 494] width 384 height 41
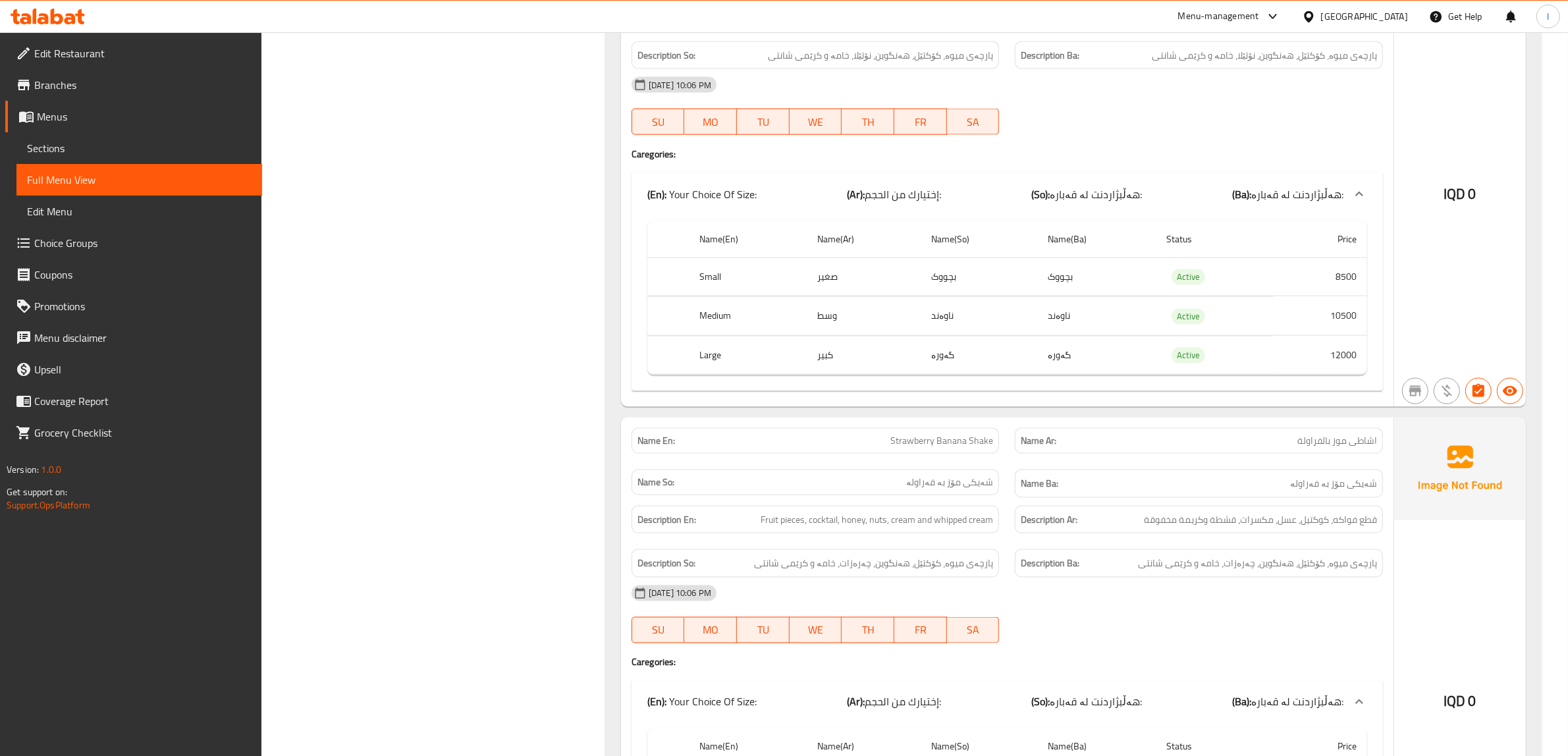
scroll to position [2479, 0]
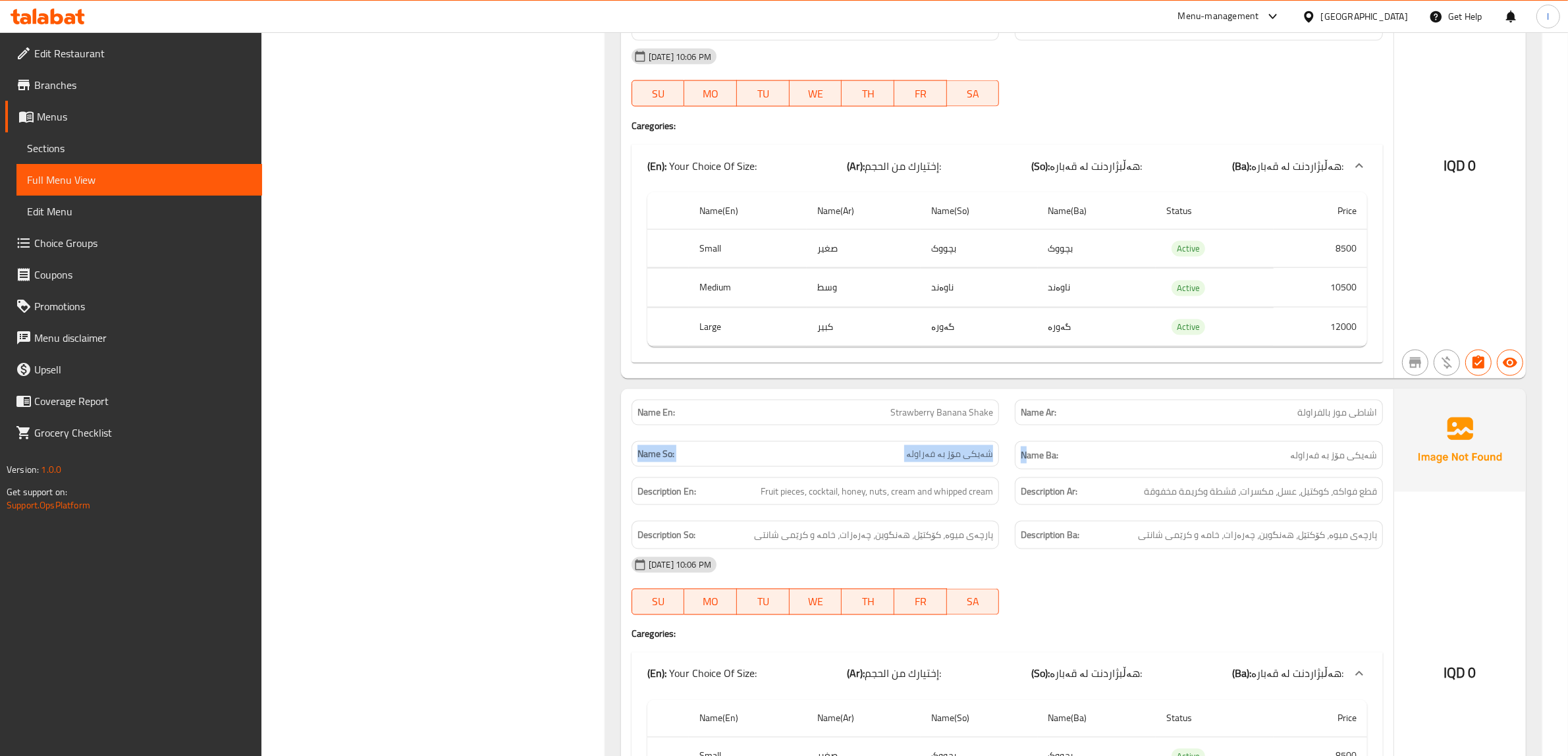
drag, startPoint x: 1220, startPoint y: 447, endPoint x: 1023, endPoint y: 454, distance: 197.1
click at [1023, 454] on div "Name En: Strawberry Banana Shake Name Ar: اشاطى موز بالفراولة Name So: شەیکی مۆ…" at bounding box center [1007, 435] width 767 height 85
click at [1018, 468] on div "Name Ba: شەیکی مۆز بە فەراولە" at bounding box center [1199, 455] width 368 height 28
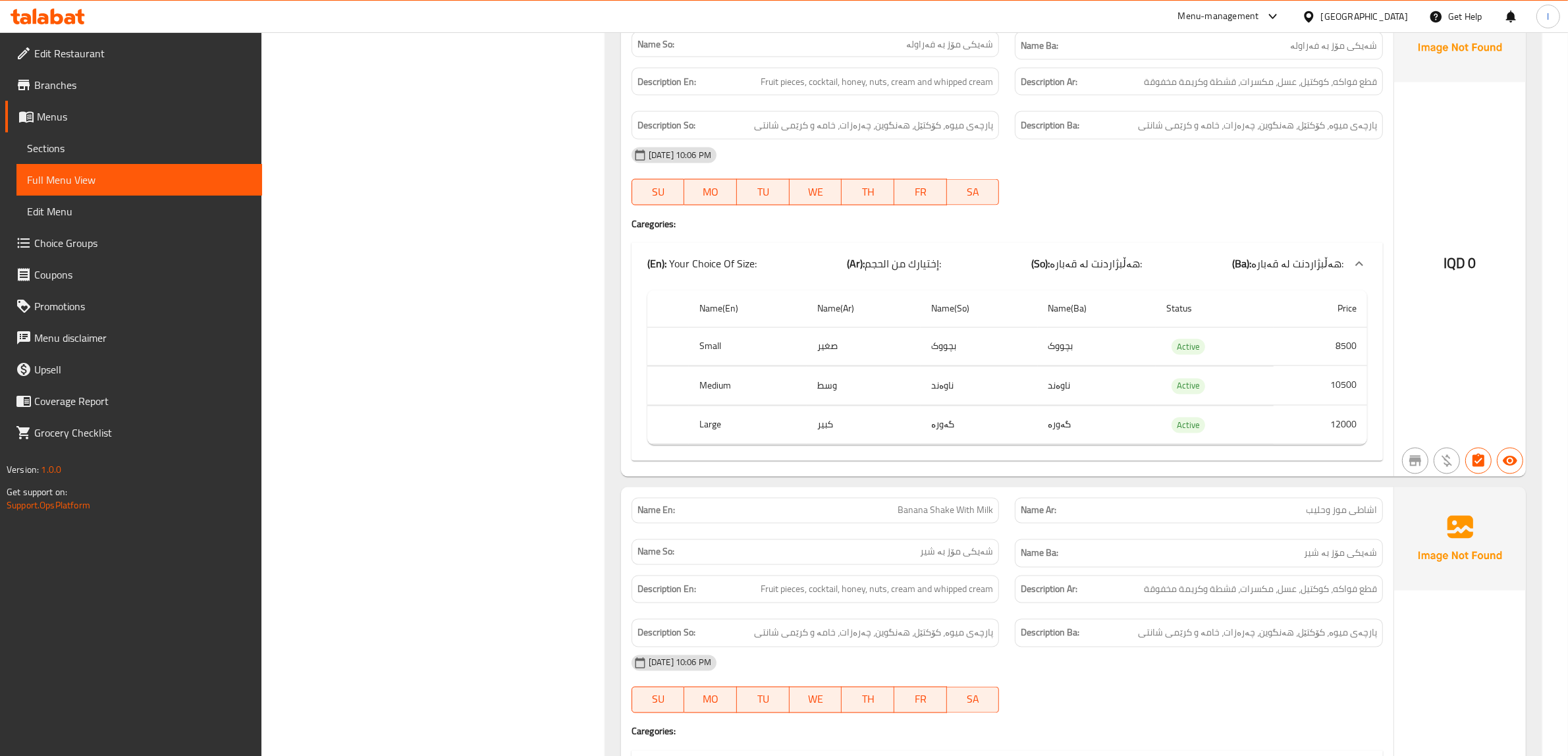
scroll to position [2891, 0]
click at [1196, 529] on div "Name Ar: اشاطى موز وحليب" at bounding box center [1198, 508] width 384 height 41
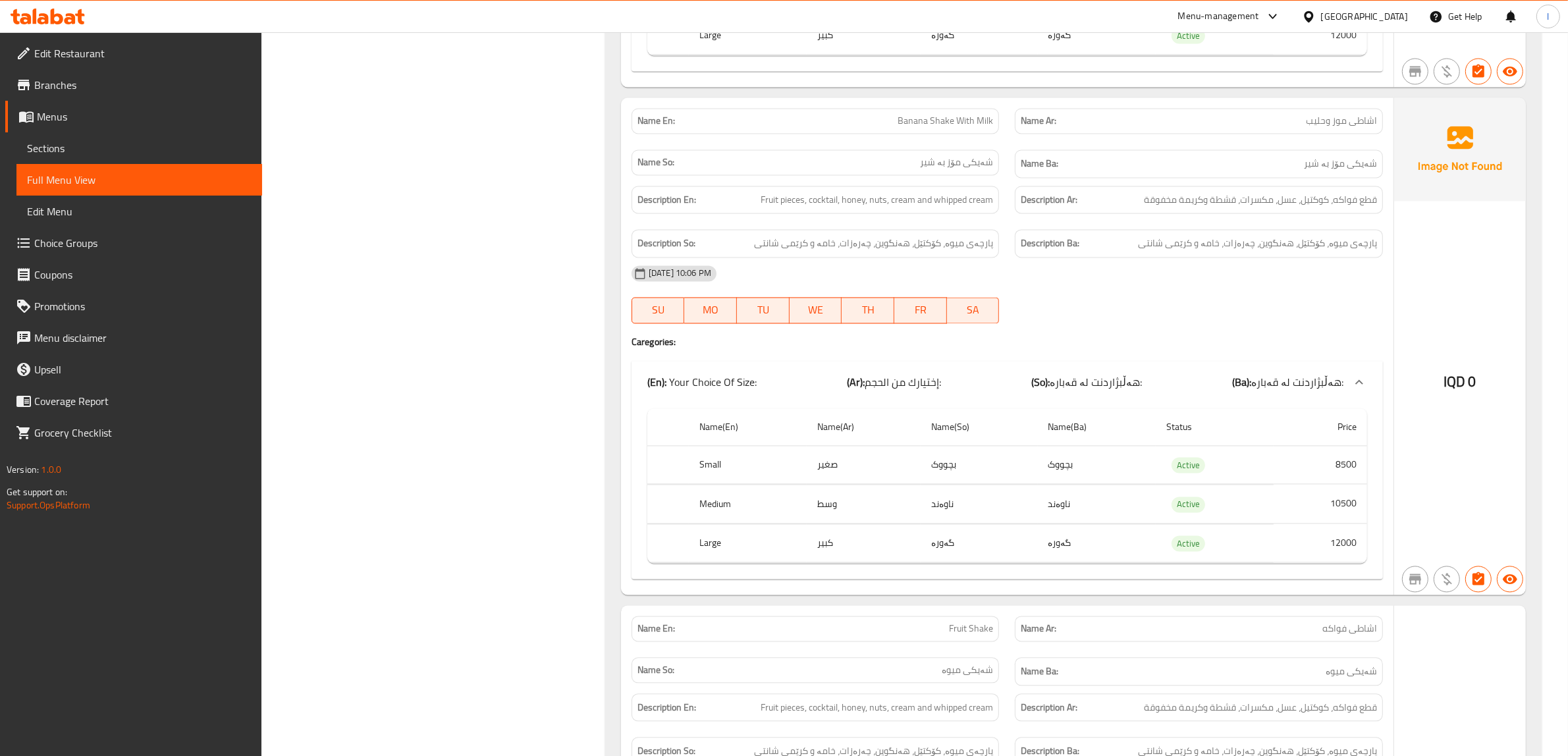
scroll to position [3302, 0]
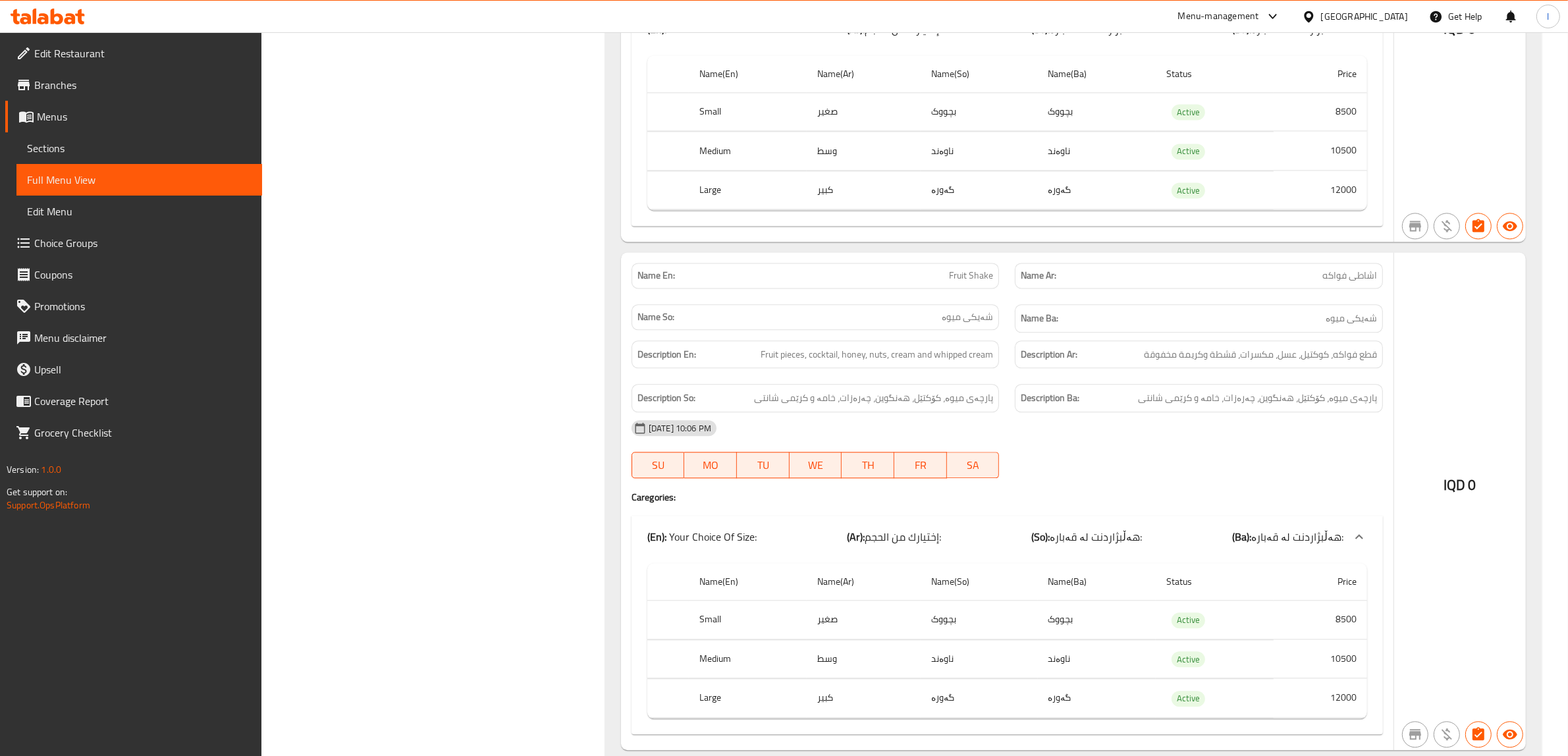
scroll to position [3704, 0]
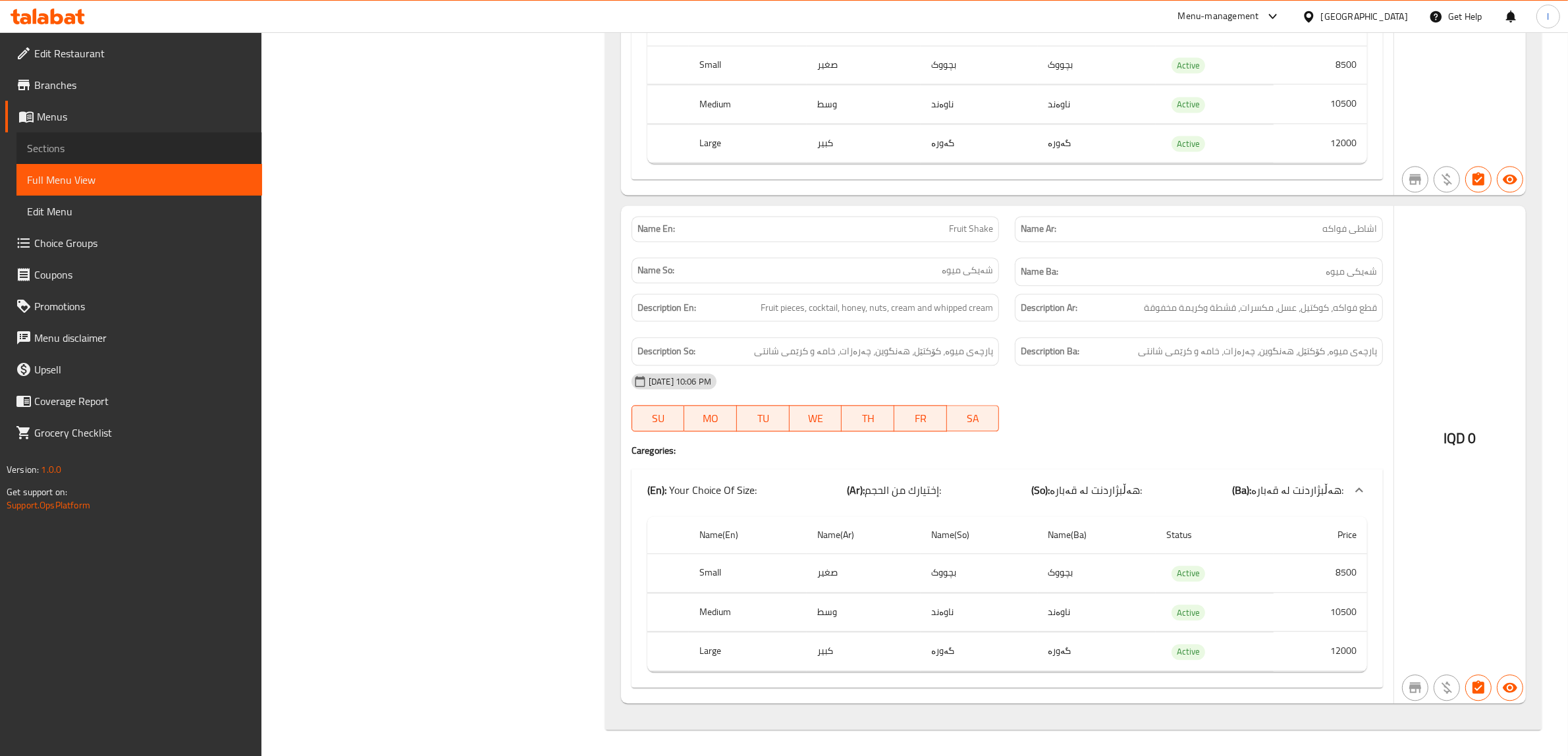
click at [83, 143] on span "Sections" at bounding box center [139, 148] width 225 height 16
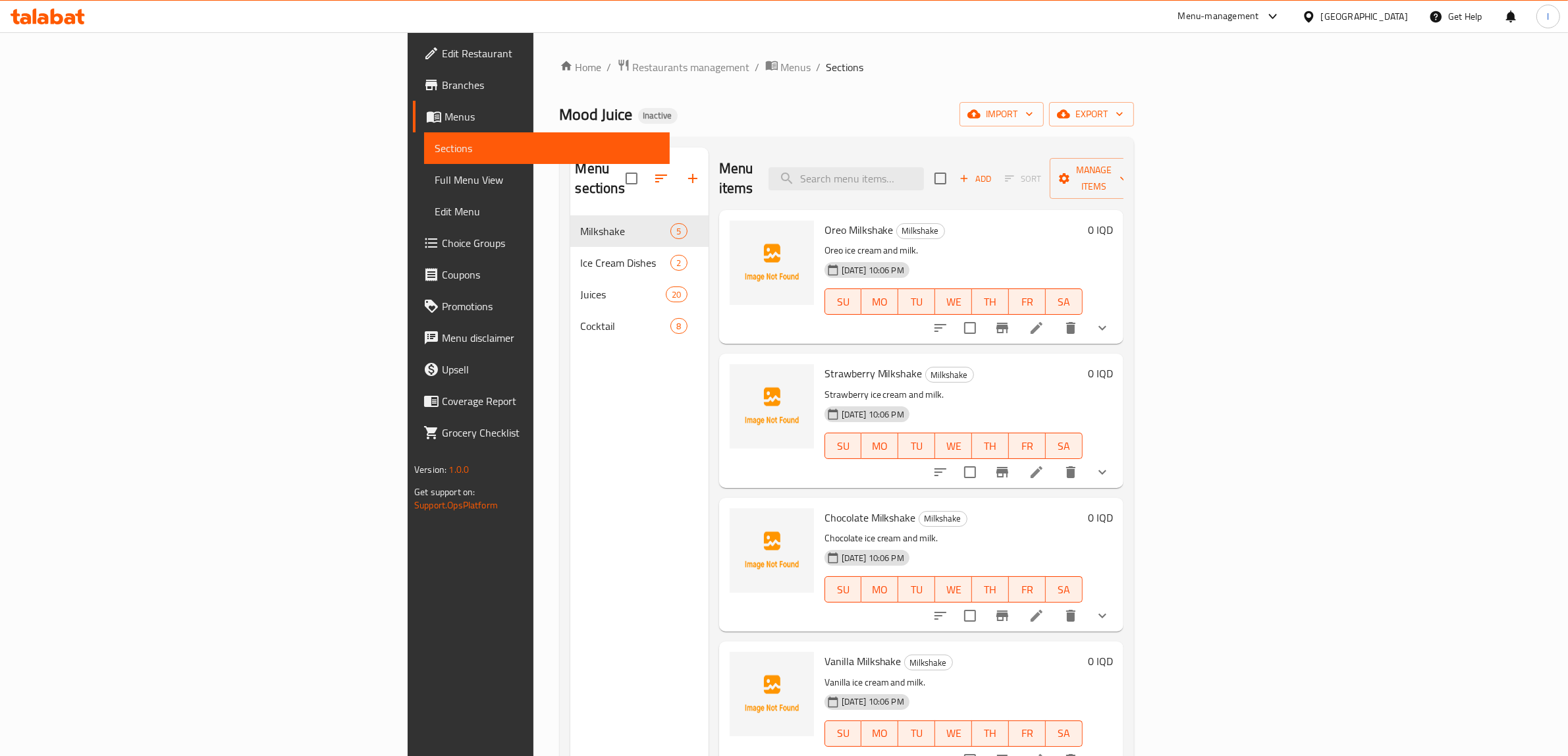
click at [570, 608] on div "Menu sections Milkshake 5 Ice Cream Dishes 2 Juices 20 Cocktail 8" at bounding box center [639, 525] width 138 height 756
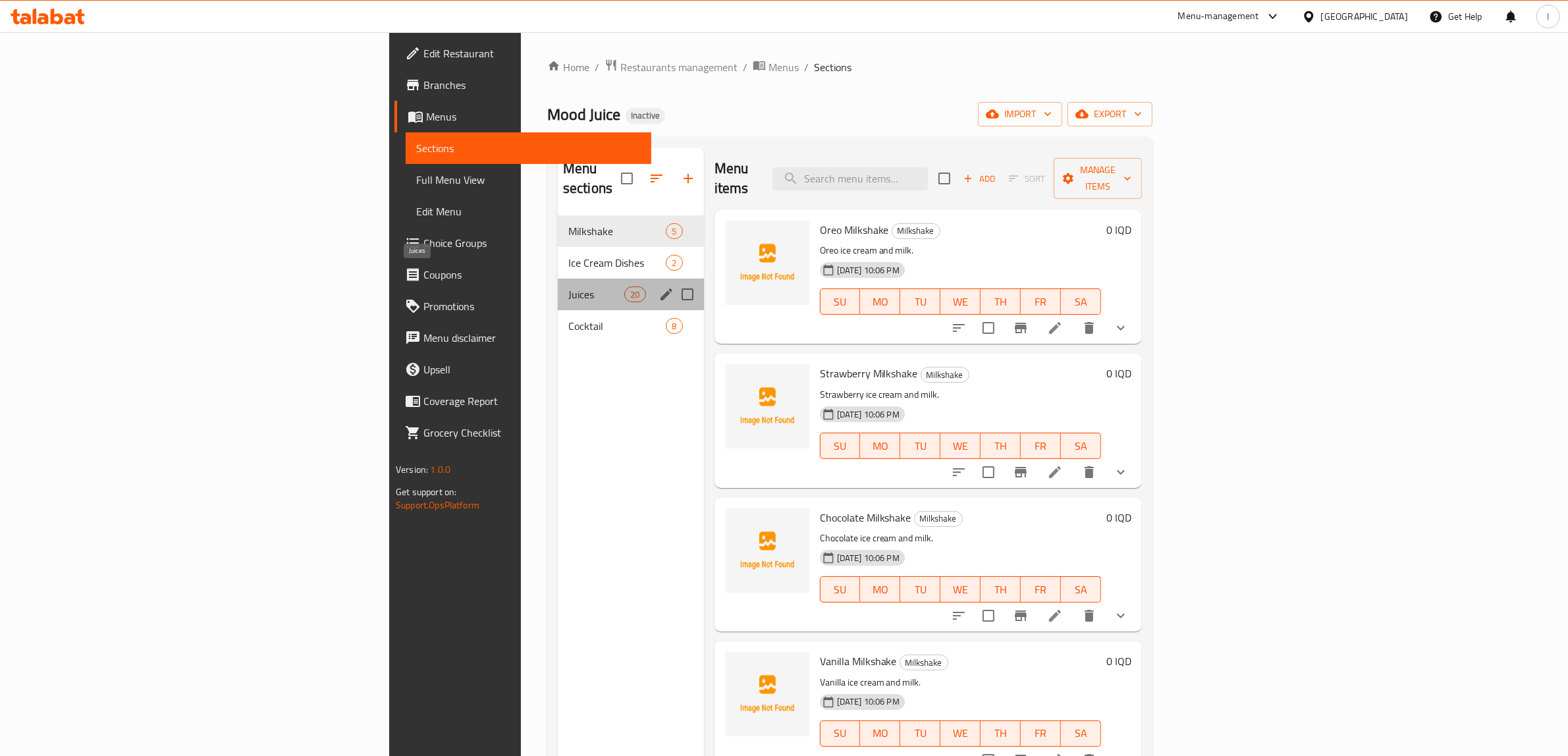
click at [568, 286] on span "Juices" at bounding box center [596, 294] width 56 height 16
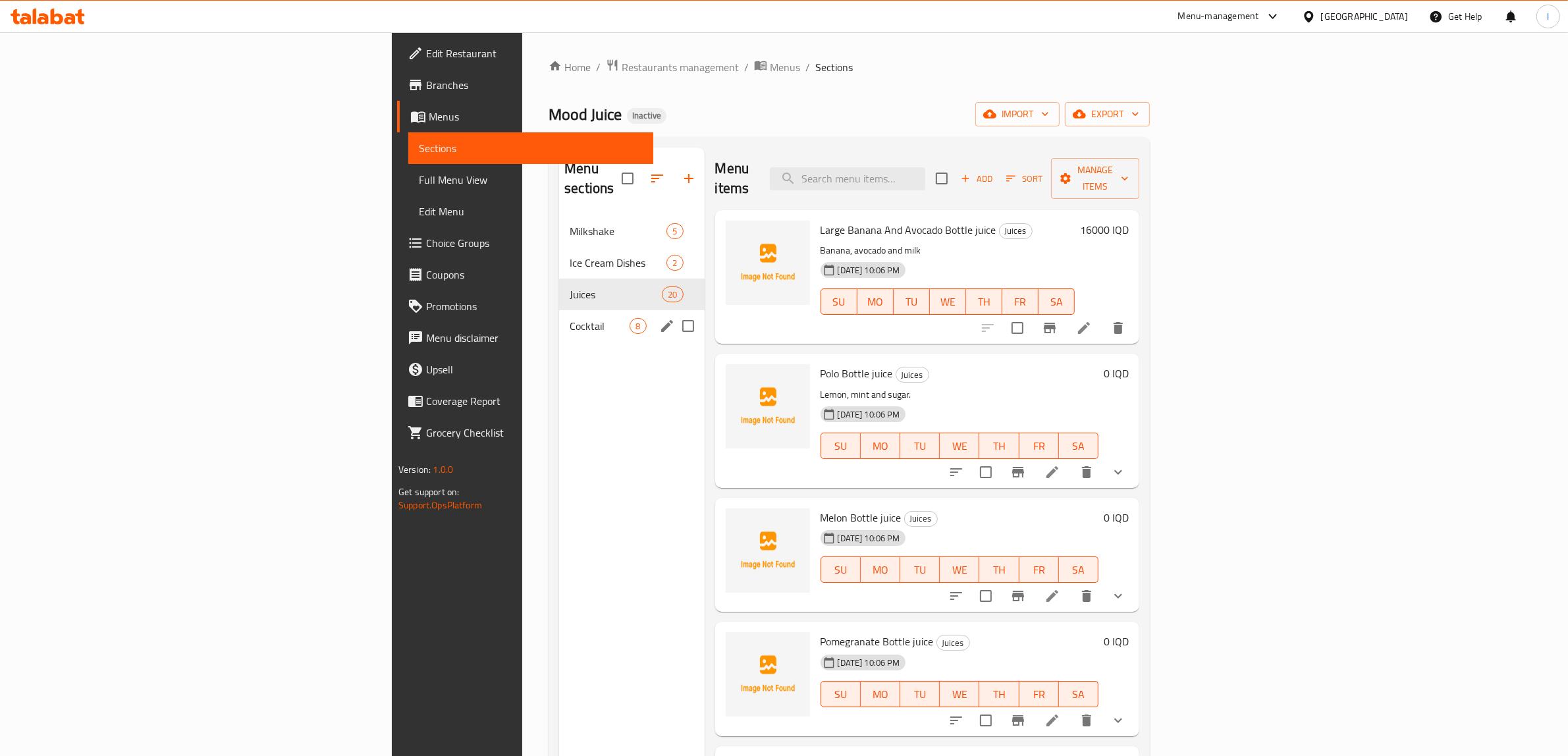
click at [569, 318] on span "Cocktail" at bounding box center [599, 326] width 60 height 16
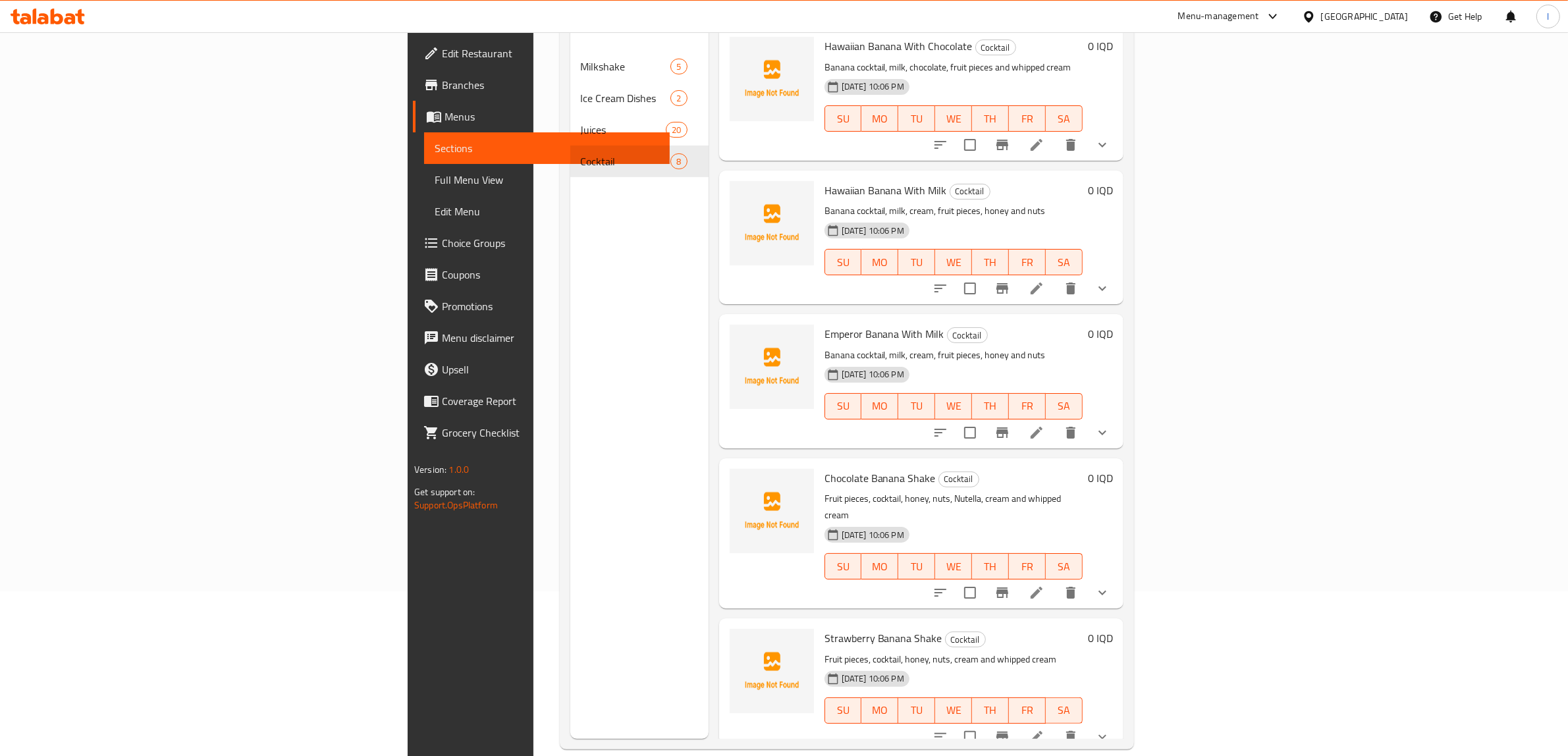
scroll to position [97, 0]
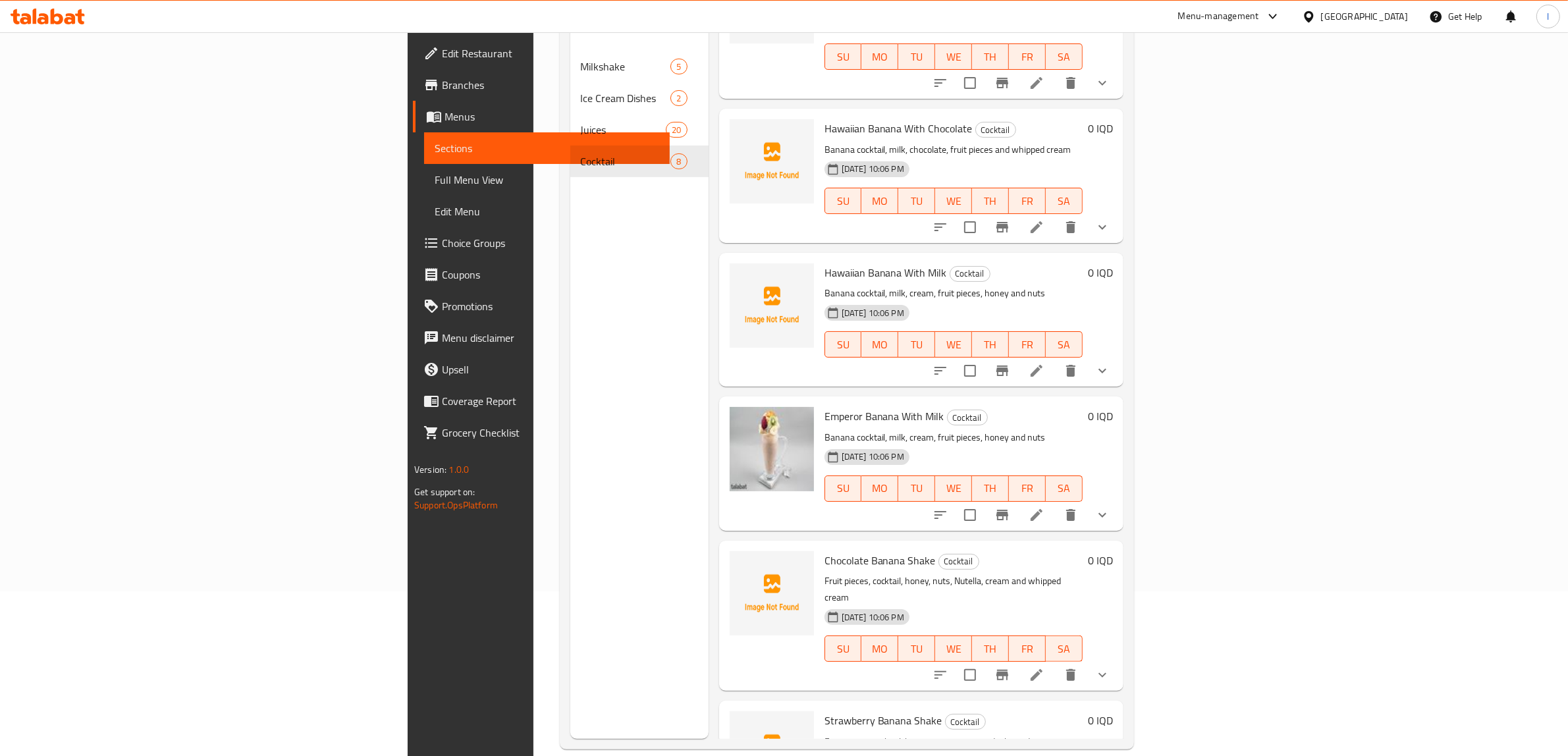
click at [570, 660] on div "Menu sections Milkshake 5 Ice Cream Dishes 2 Juices 20 Cocktail 8" at bounding box center [639, 361] width 138 height 756
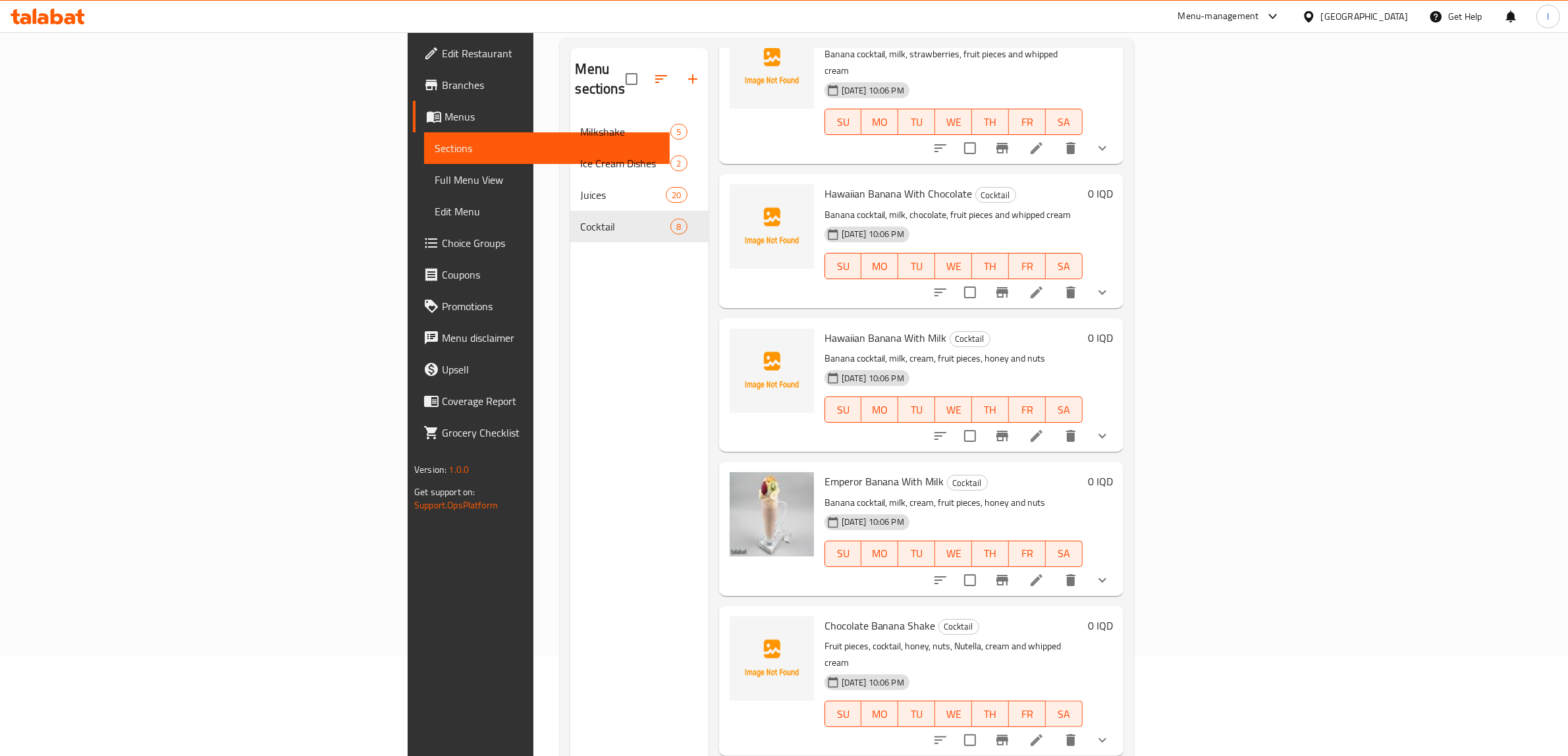
scroll to position [0, 0]
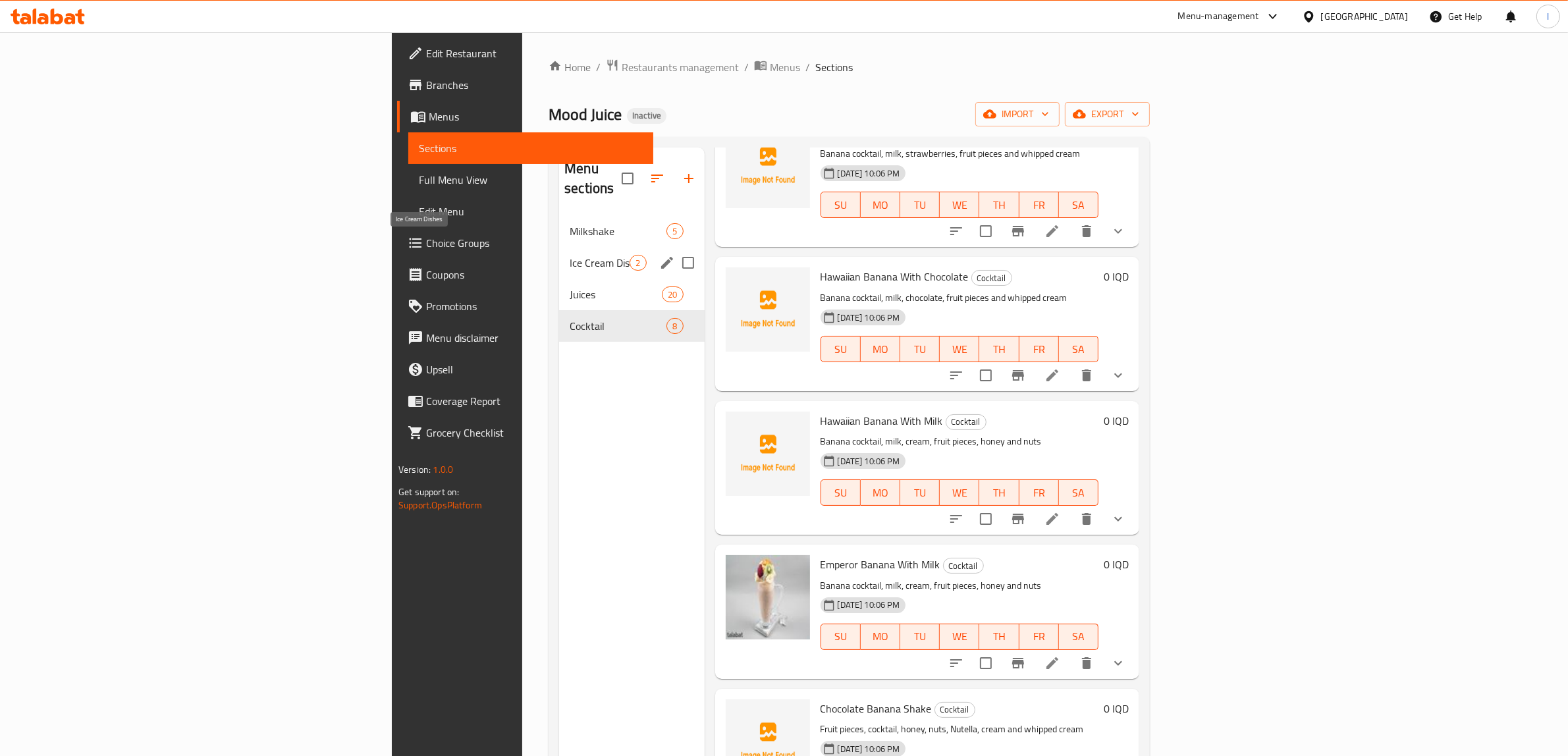
click at [569, 254] on span "Ice Cream Dishes" at bounding box center [599, 262] width 60 height 16
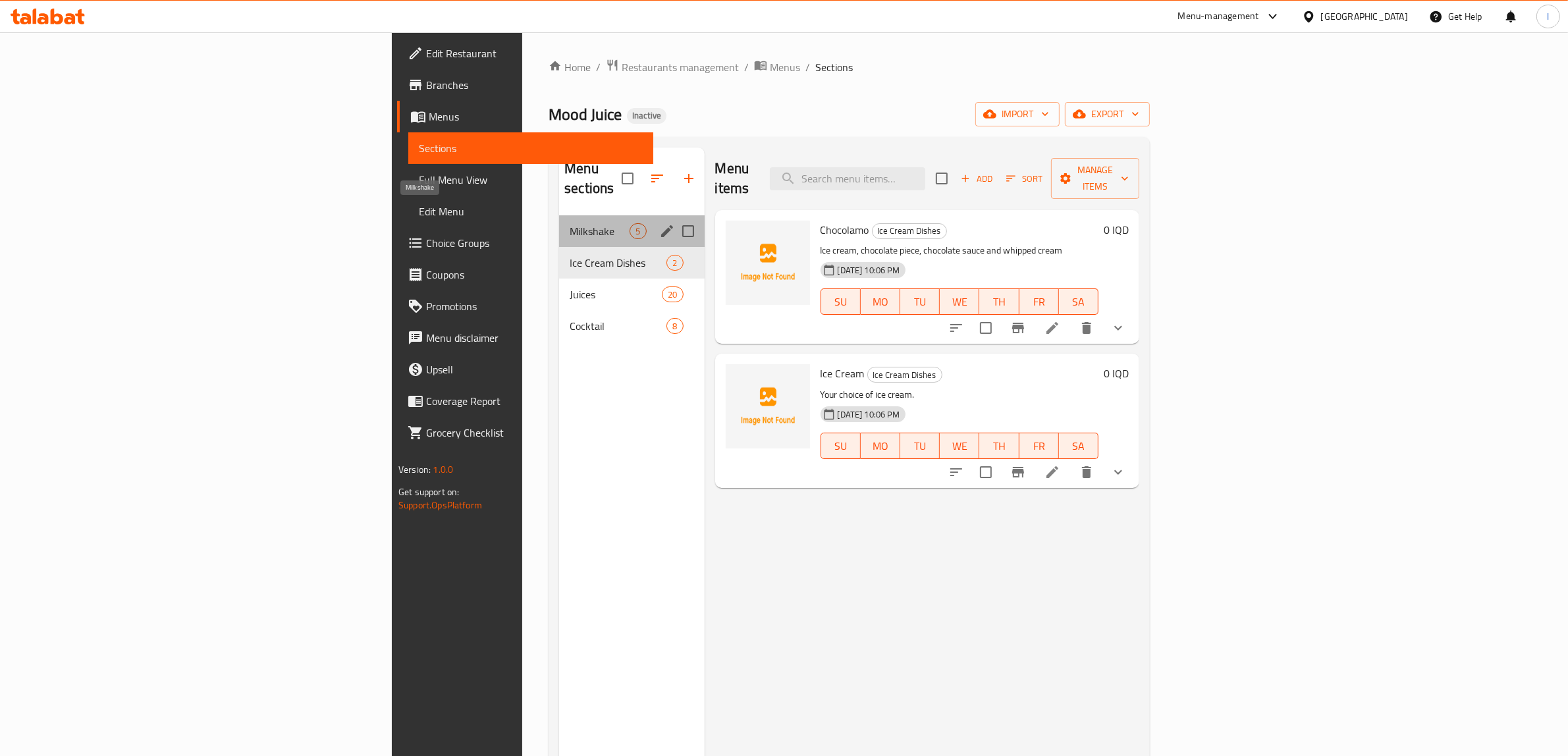
click at [569, 223] on span "Milkshake" at bounding box center [599, 231] width 60 height 16
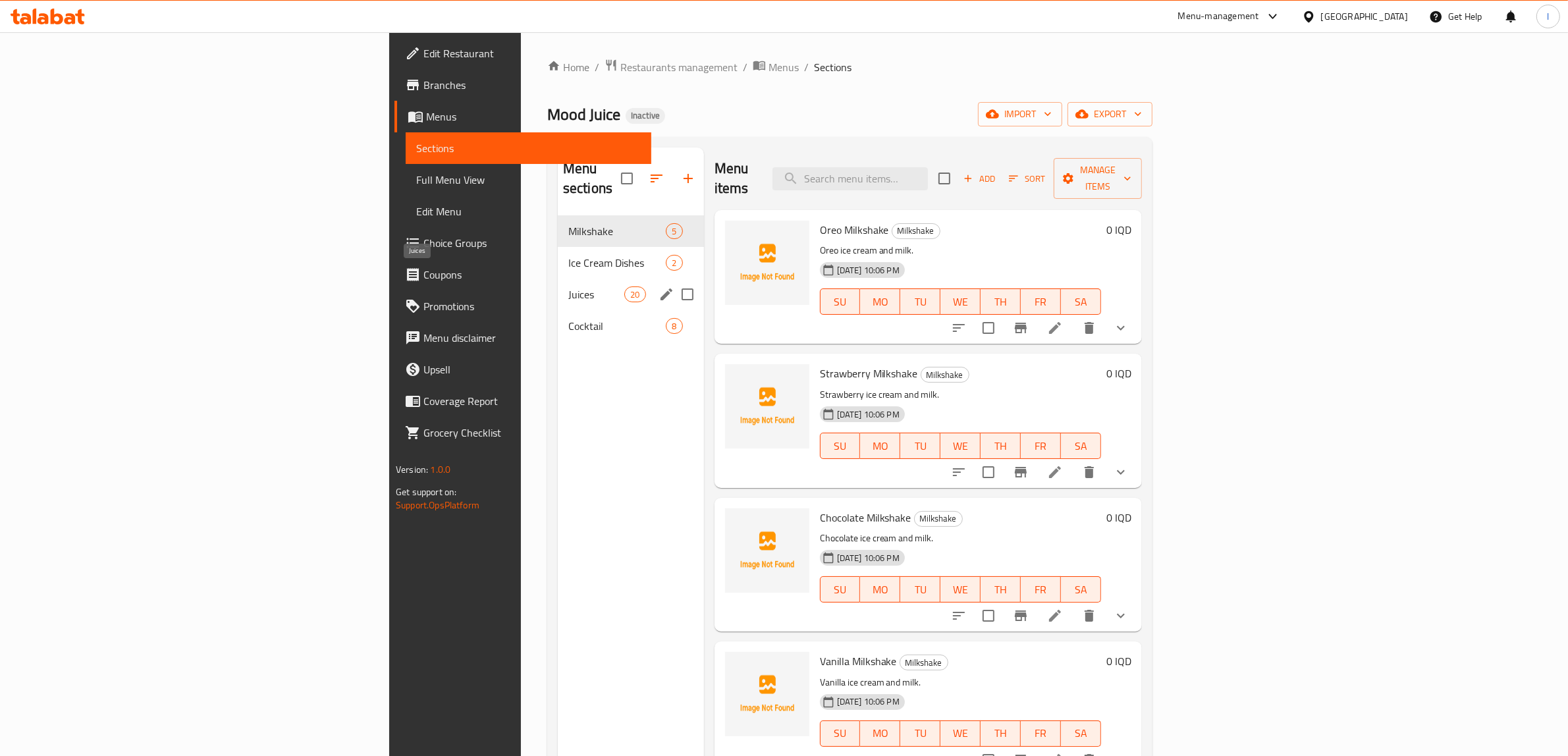
click at [568, 286] on span "Juices" at bounding box center [596, 294] width 56 height 16
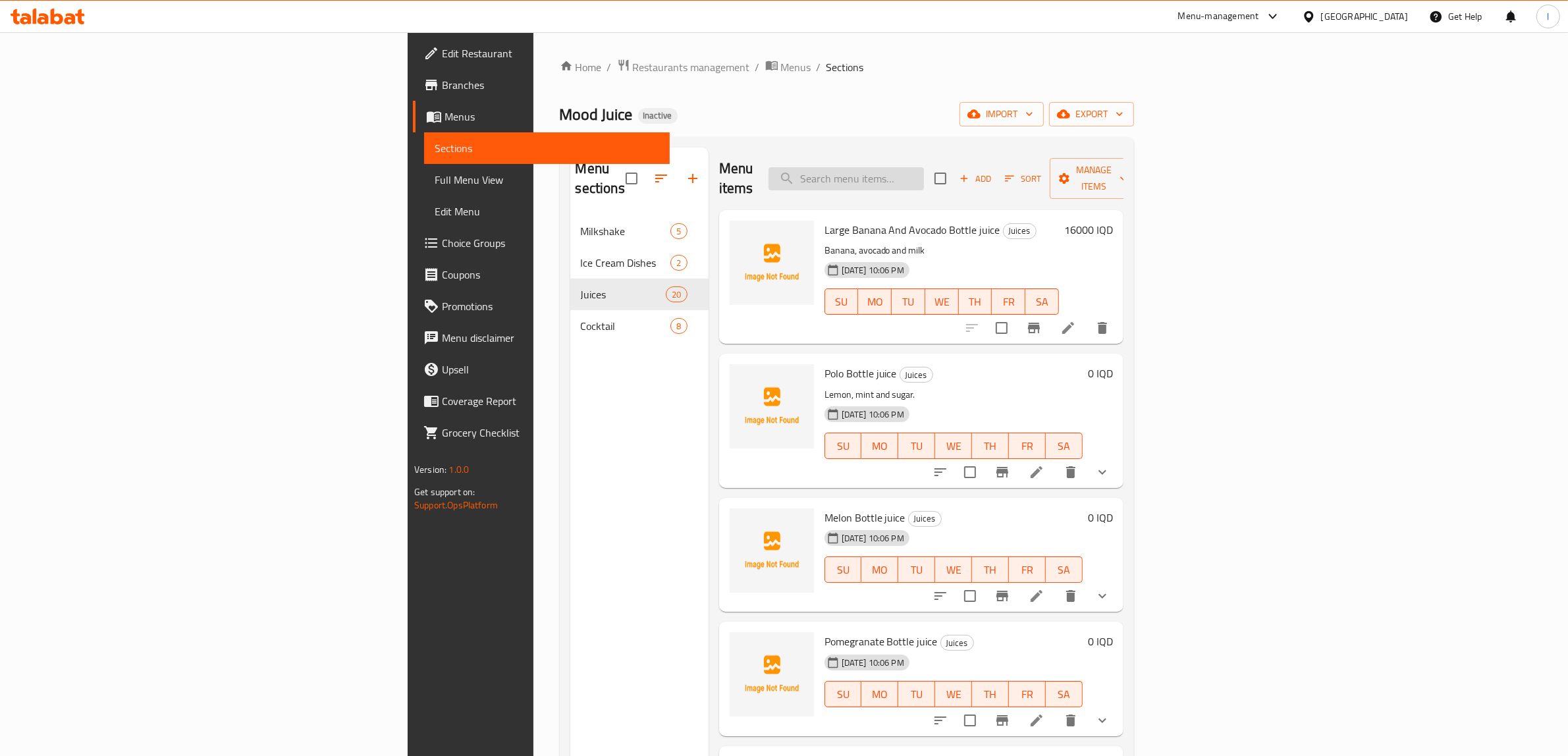
click at [924, 175] on input "search" at bounding box center [846, 179] width 156 height 23
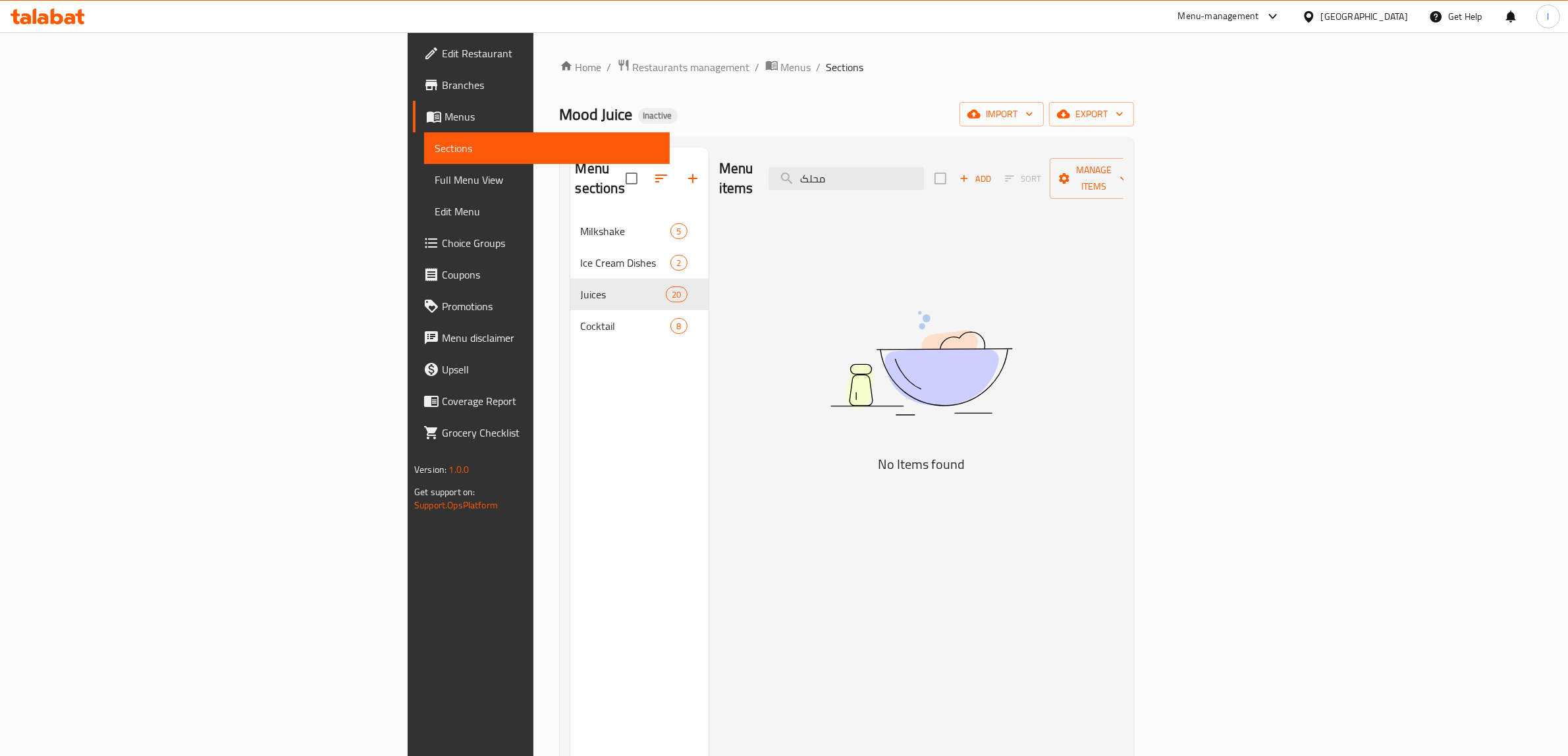
drag, startPoint x: 992, startPoint y: 162, endPoint x: 860, endPoint y: 166, distance: 132.1
click at [860, 166] on div "Menu items محلک Add Sort Manage items" at bounding box center [921, 179] width 404 height 62
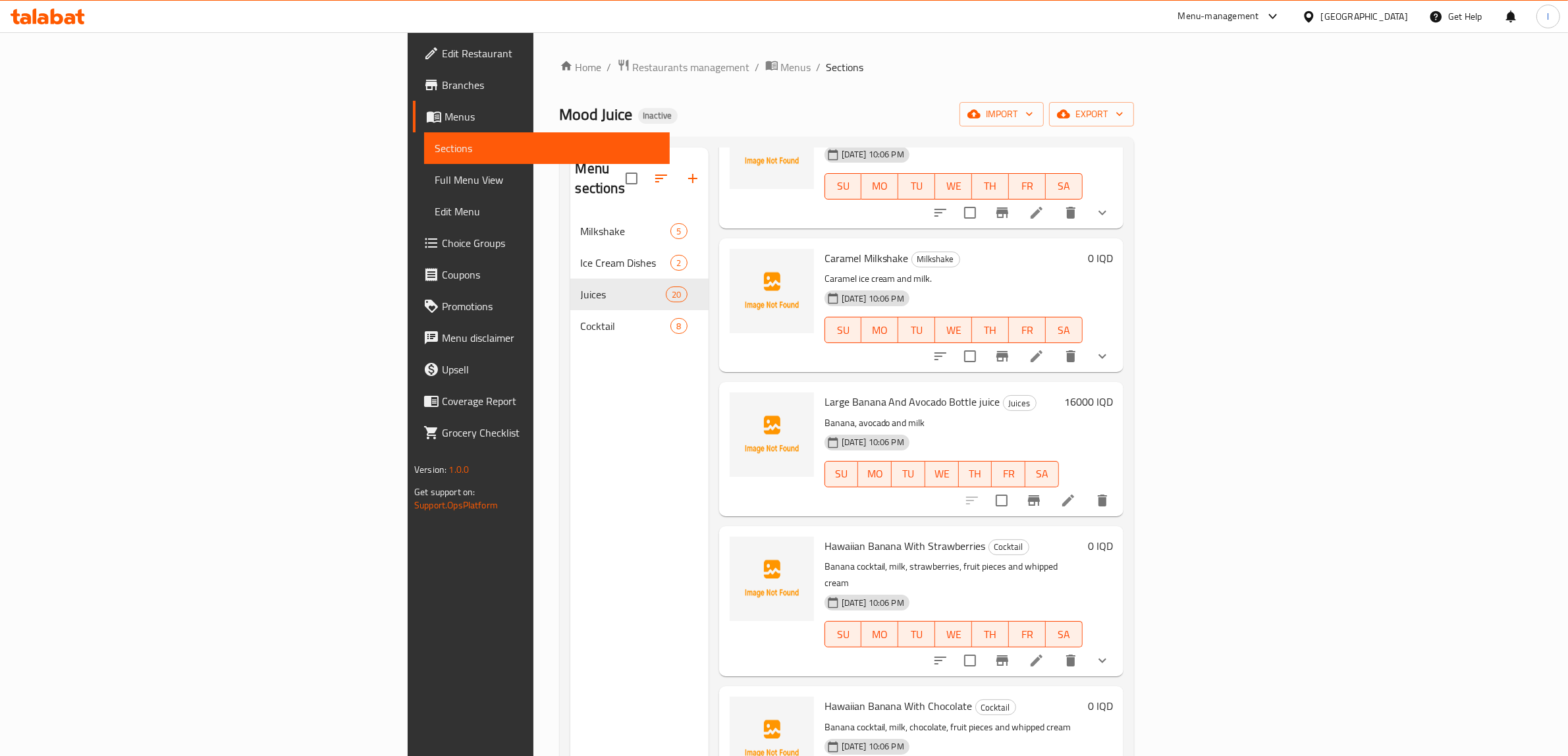
scroll to position [576, 0]
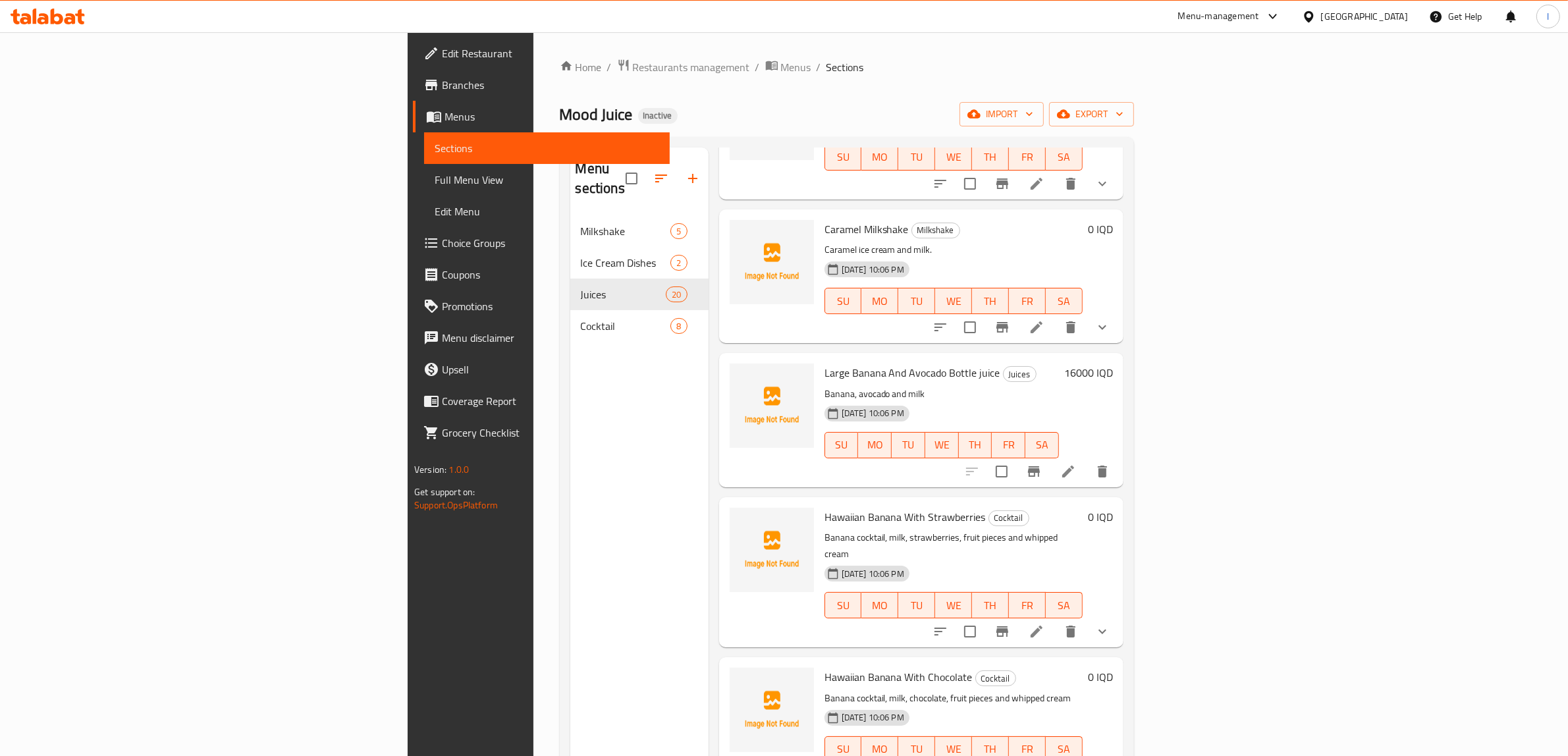
click at [570, 380] on div "Menu sections Milkshake 5 Ice Cream Dishes 2 Juices 20 Cocktail 8" at bounding box center [639, 525] width 138 height 756
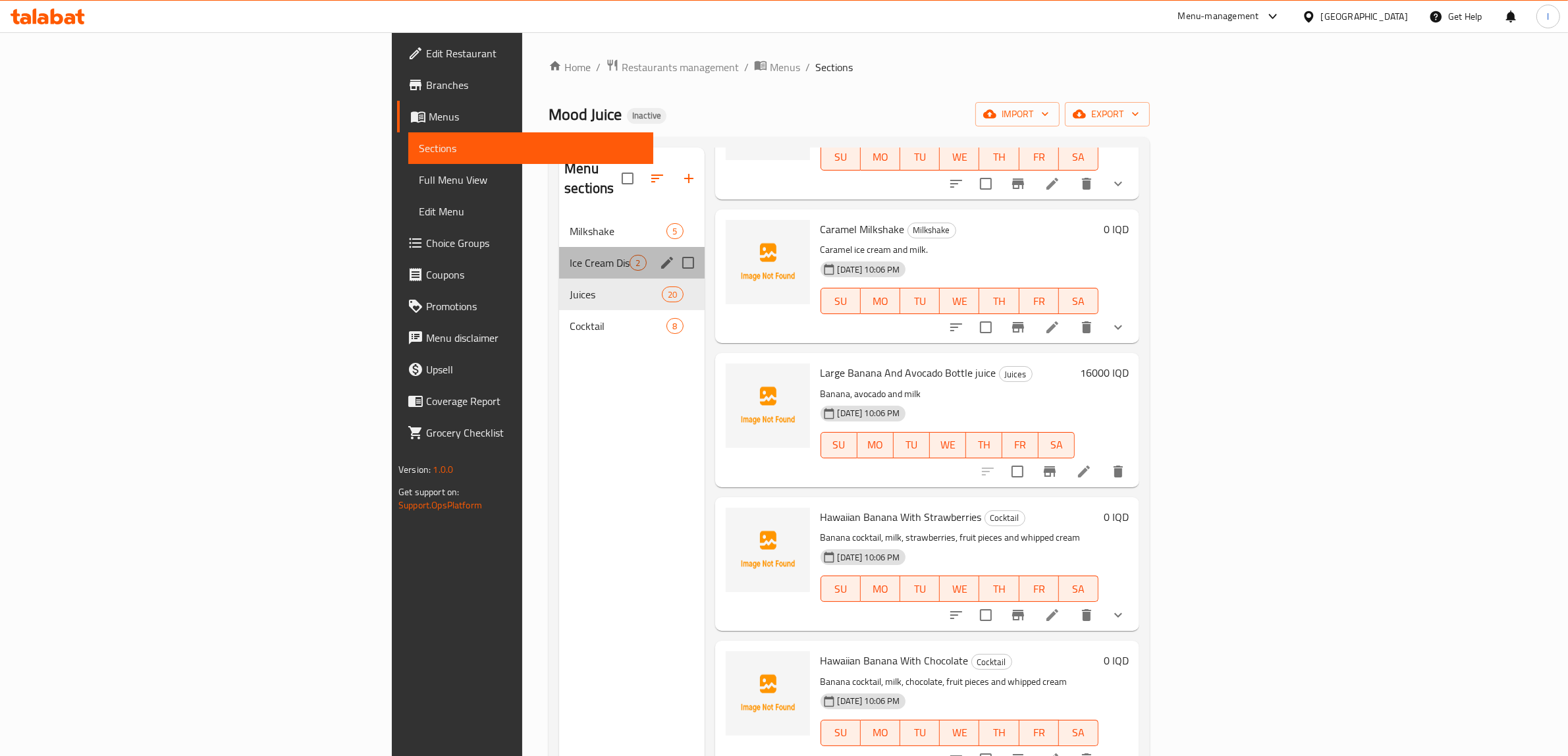
click at [559, 252] on div "Ice Cream Dishes 2" at bounding box center [632, 263] width 145 height 32
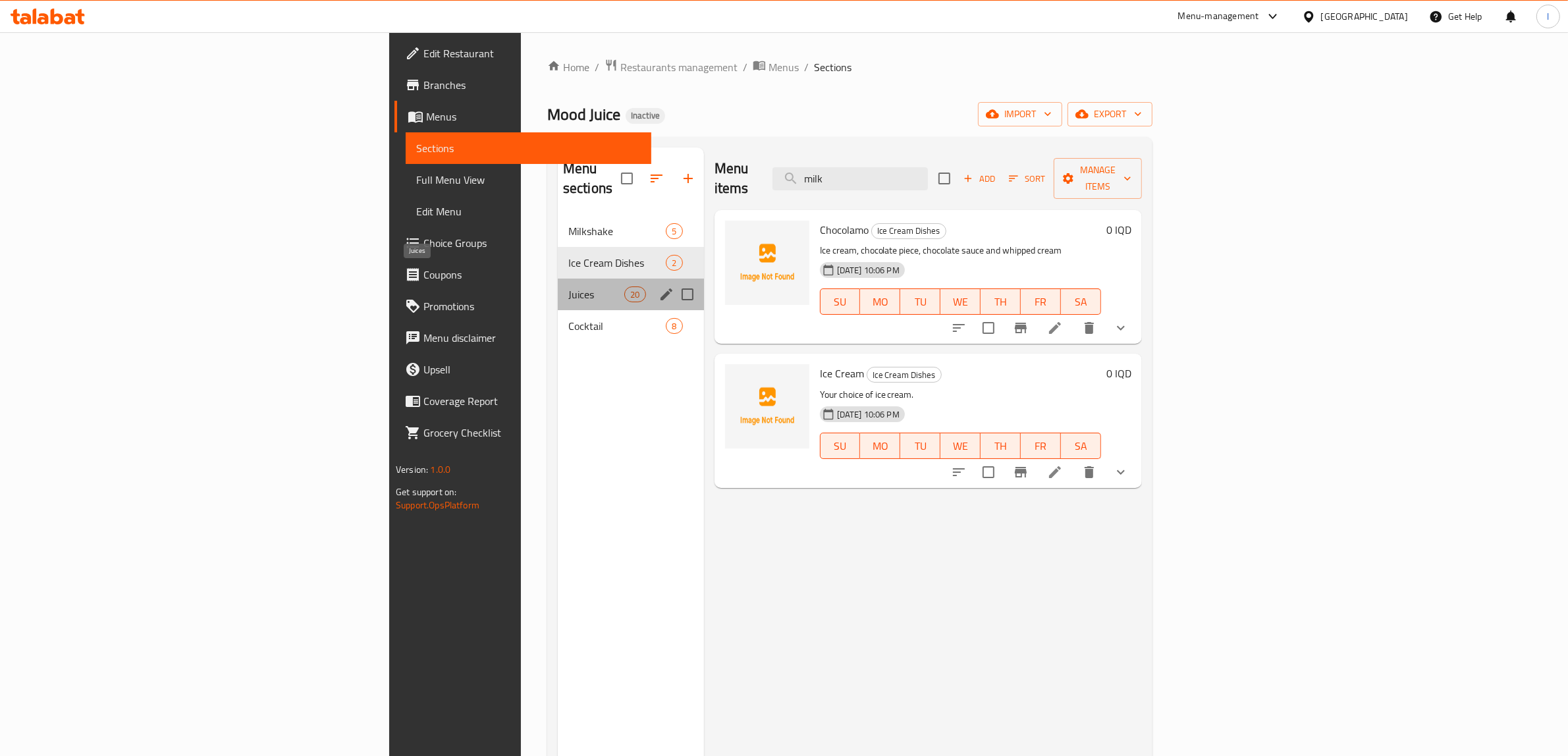
click at [568, 286] on span "Juices" at bounding box center [596, 294] width 56 height 16
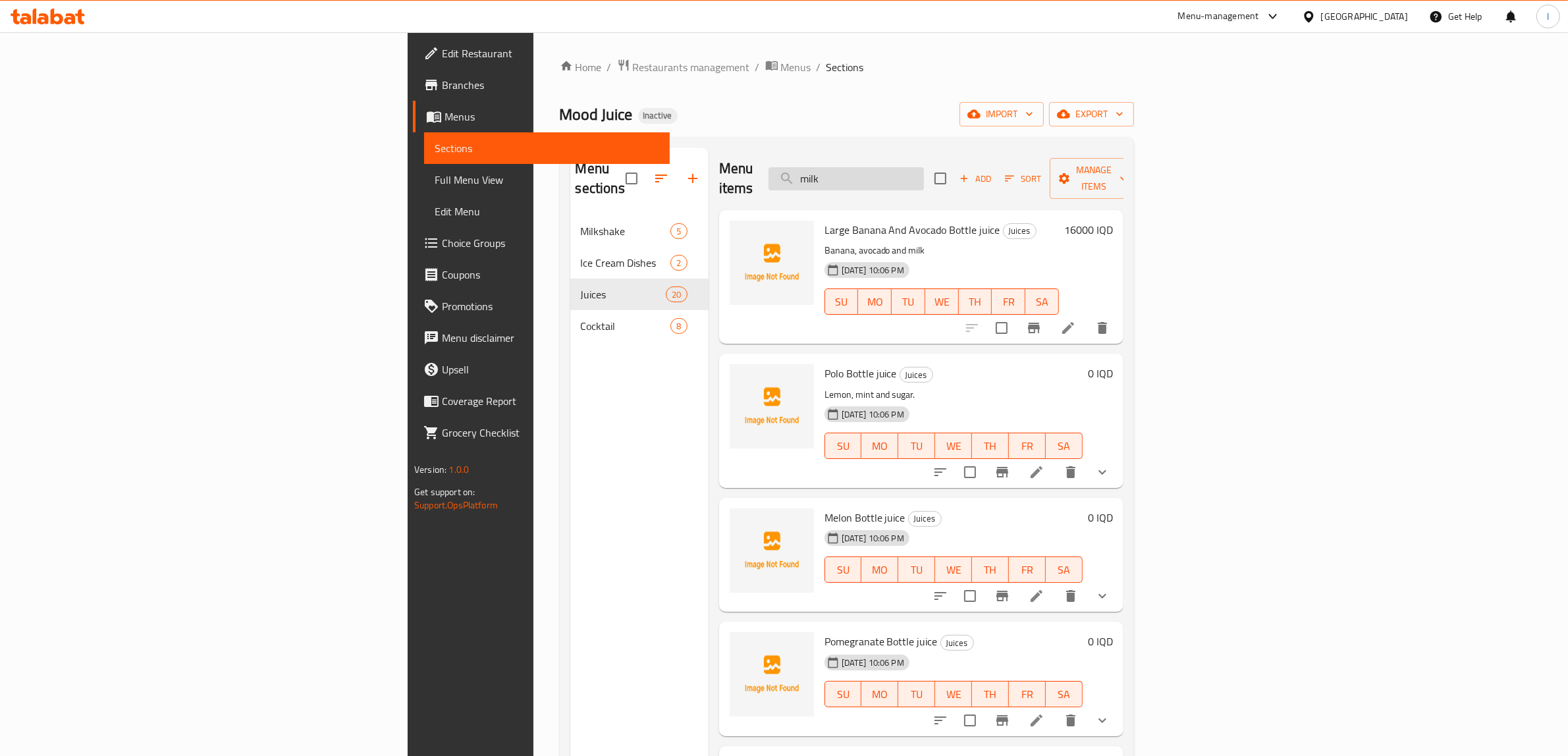
click at [924, 175] on input "milk" at bounding box center [846, 179] width 156 height 23
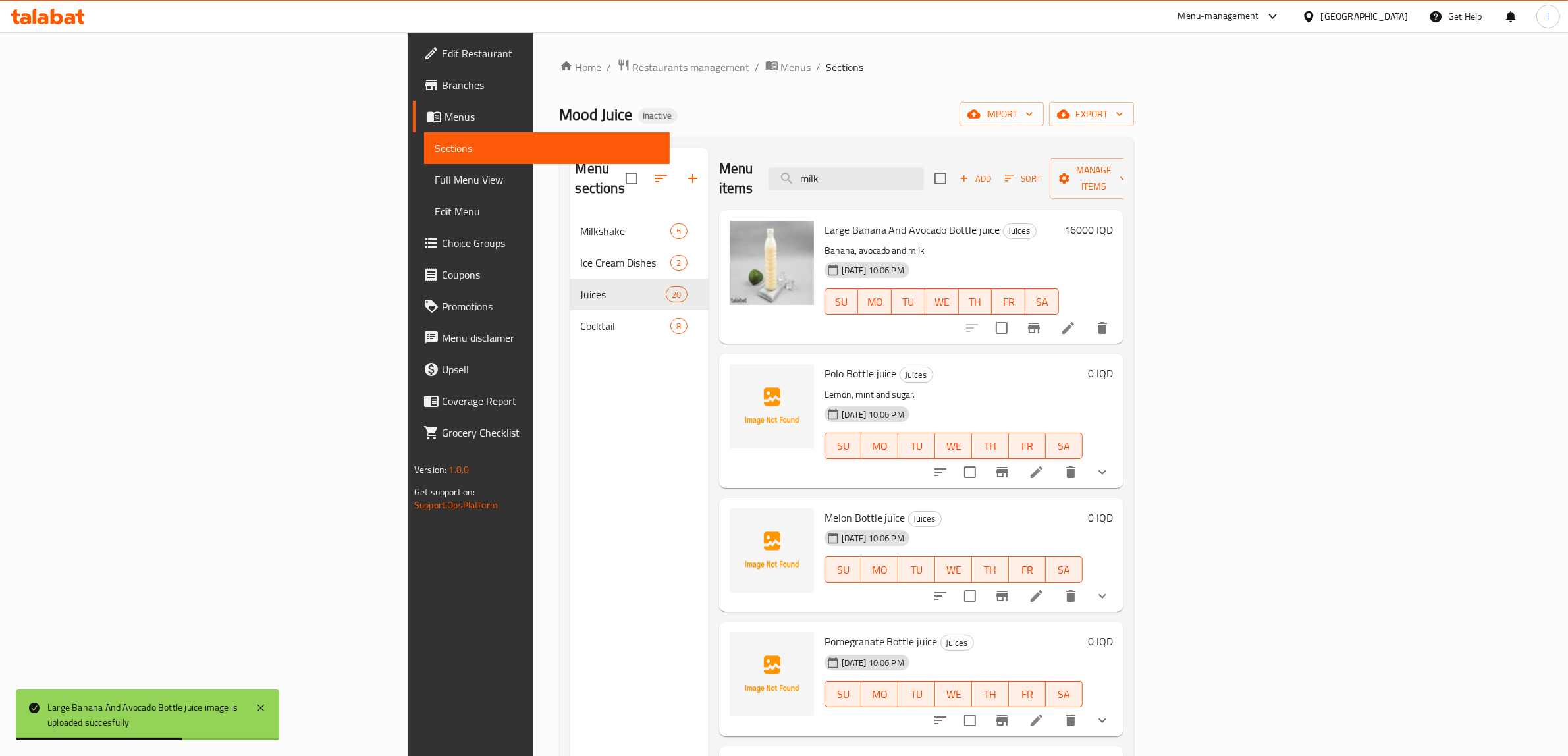
drag, startPoint x: 993, startPoint y: 178, endPoint x: 891, endPoint y: 169, distance: 102.4
click at [894, 168] on div "Menu items milk Add Sort Manage items" at bounding box center [921, 179] width 404 height 62
drag, startPoint x: 962, startPoint y: 158, endPoint x: 758, endPoint y: 156, distance: 204.0
click at [758, 156] on div "Menu items pin Add Sort Manage items" at bounding box center [921, 179] width 404 height 62
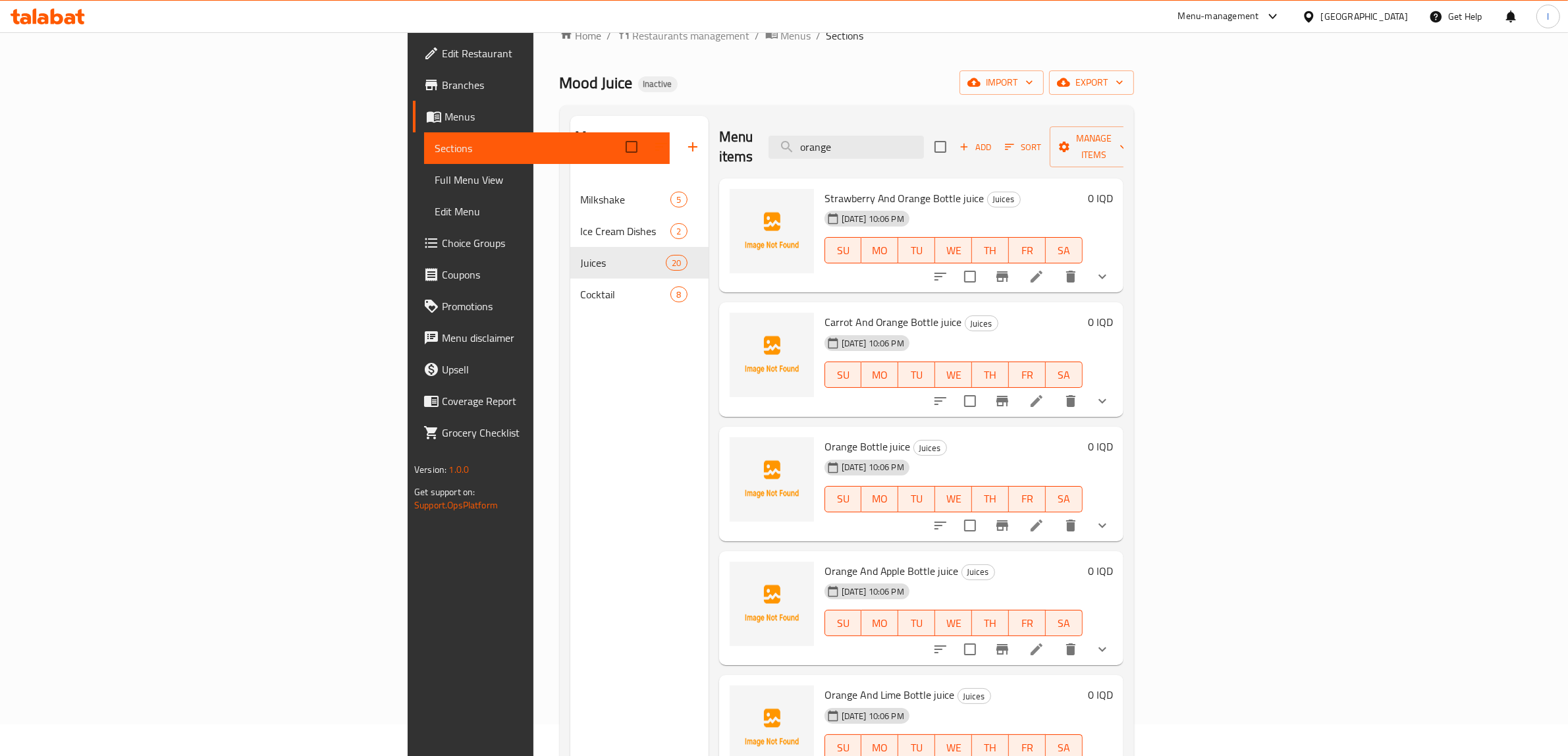
scroll to position [20, 0]
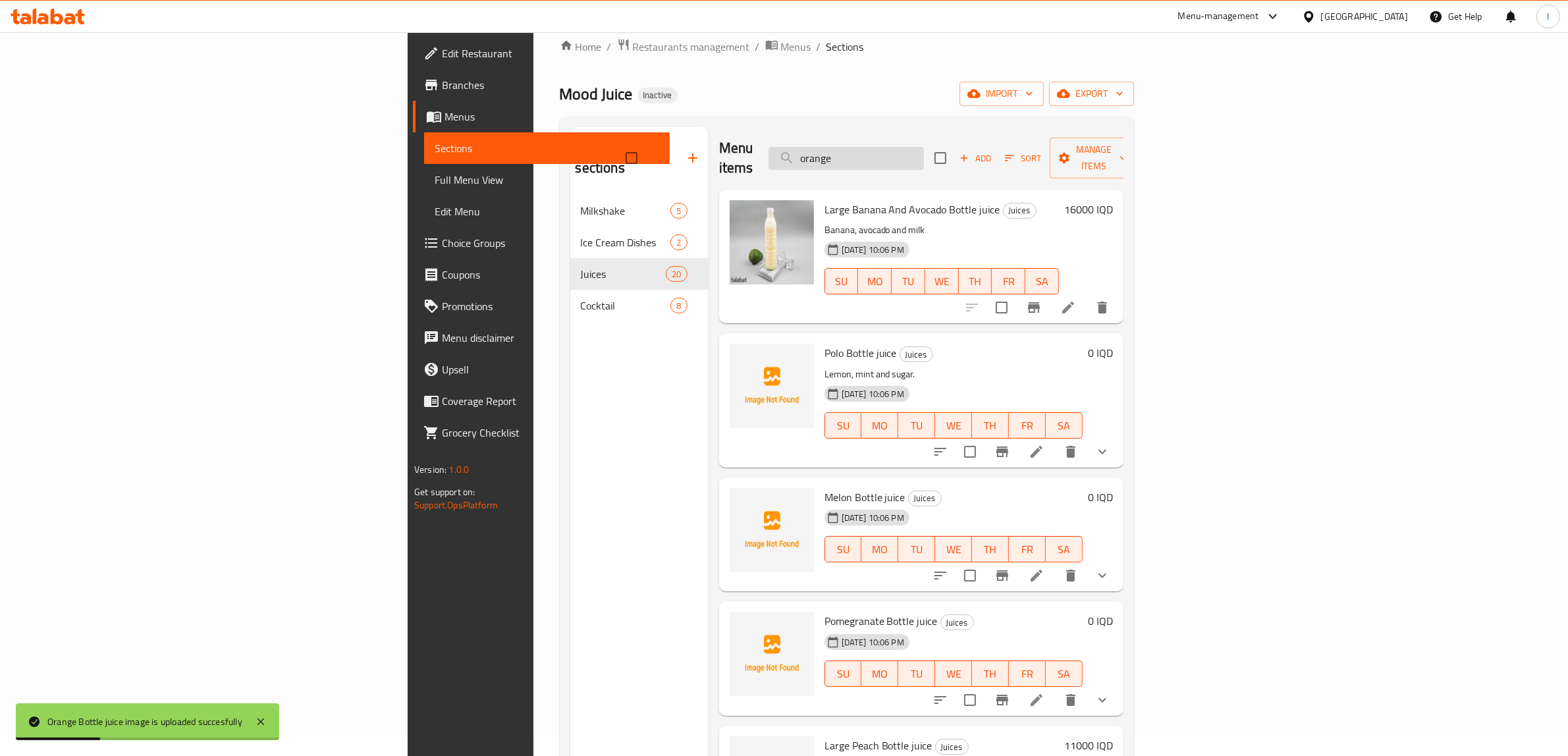
click at [924, 153] on input "orange" at bounding box center [846, 158] width 156 height 23
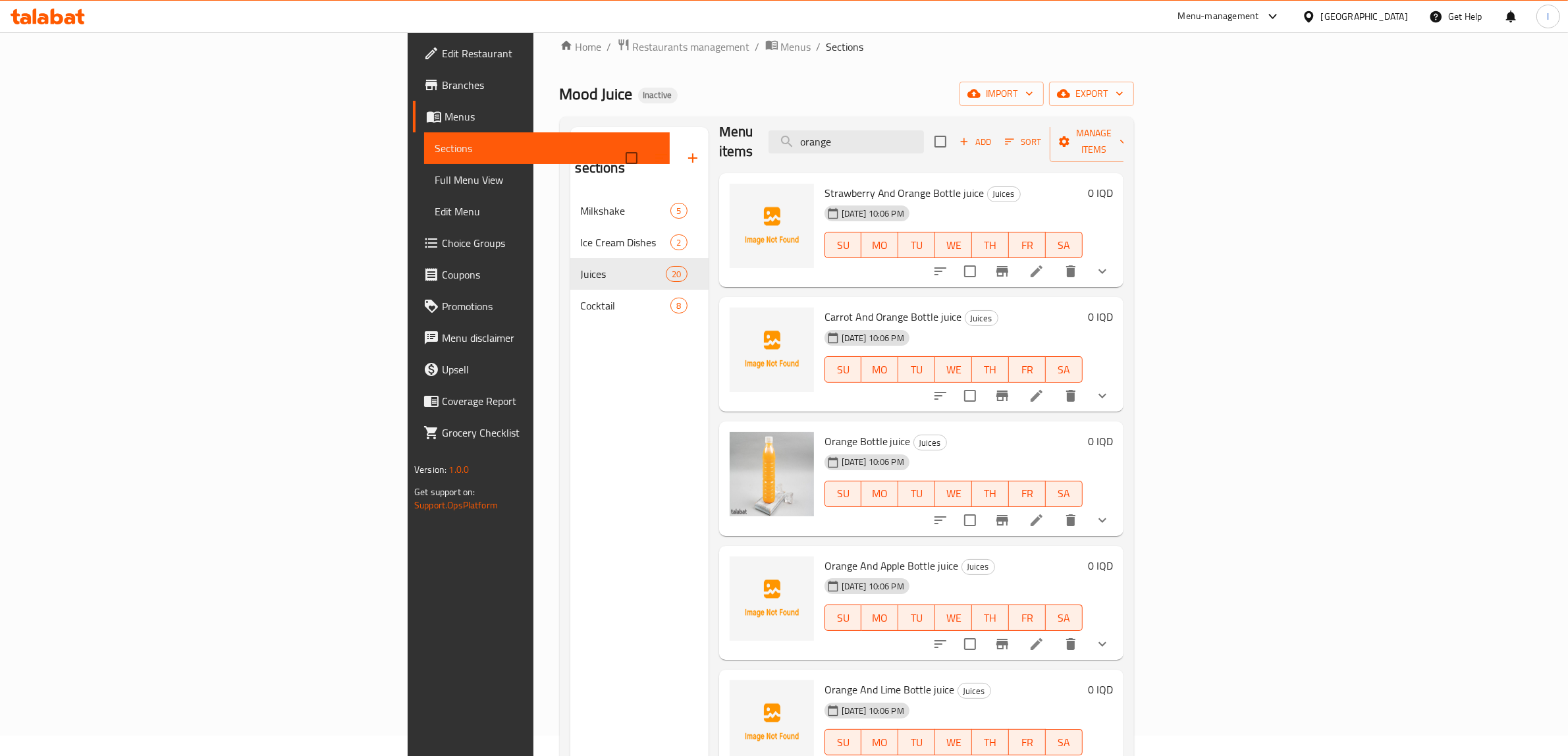
scroll to position [21, 0]
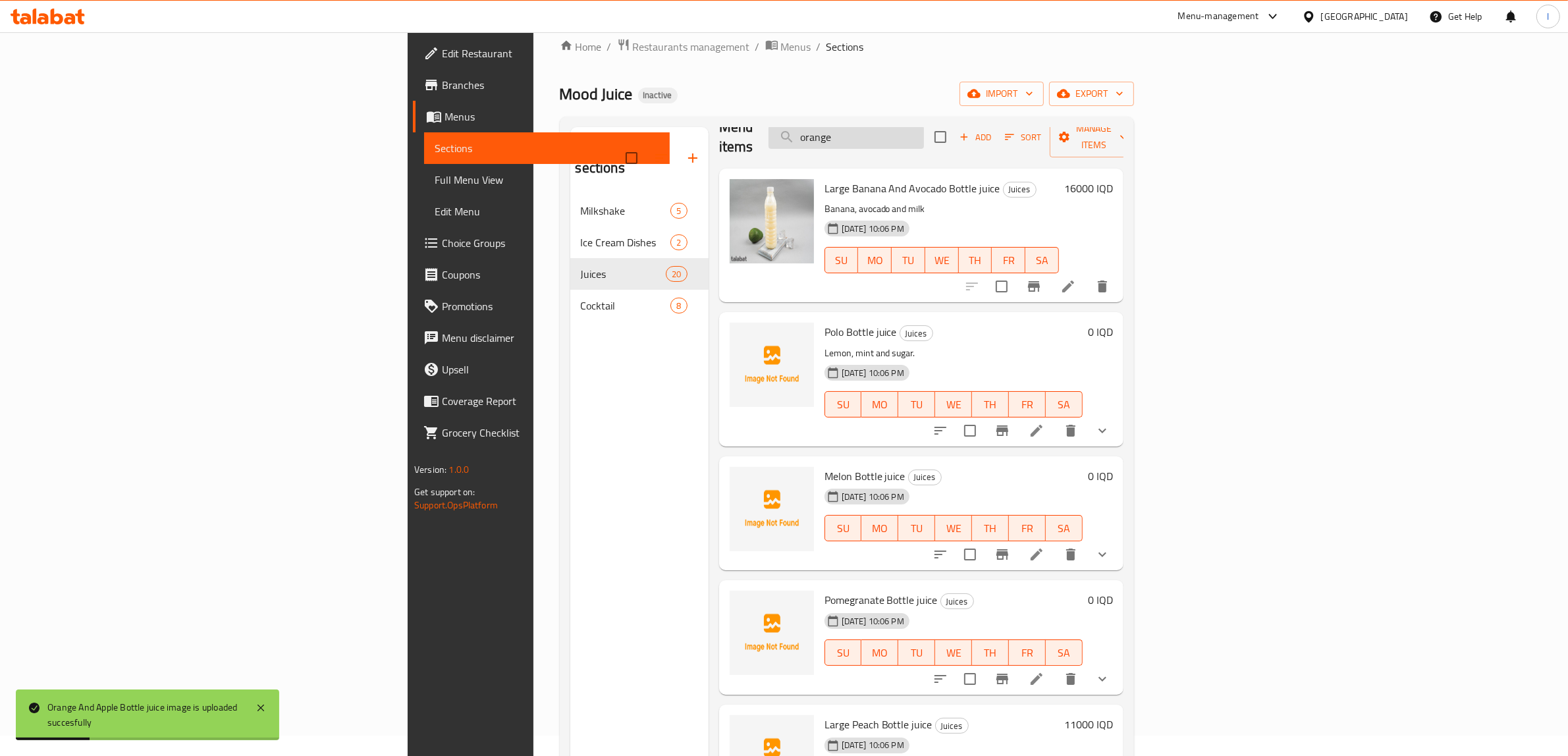
click at [924, 129] on input "orange" at bounding box center [846, 137] width 156 height 23
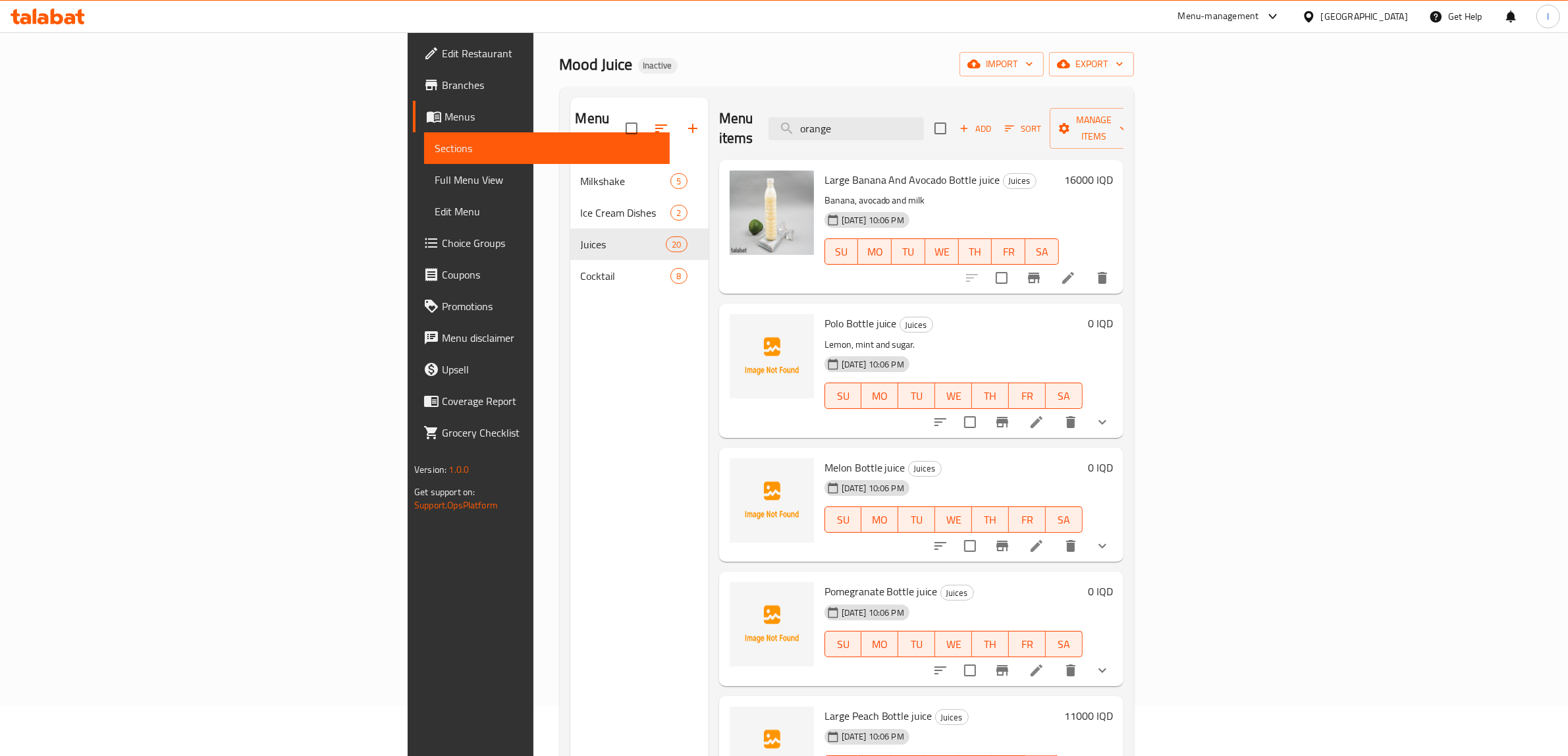
scroll to position [0, 0]
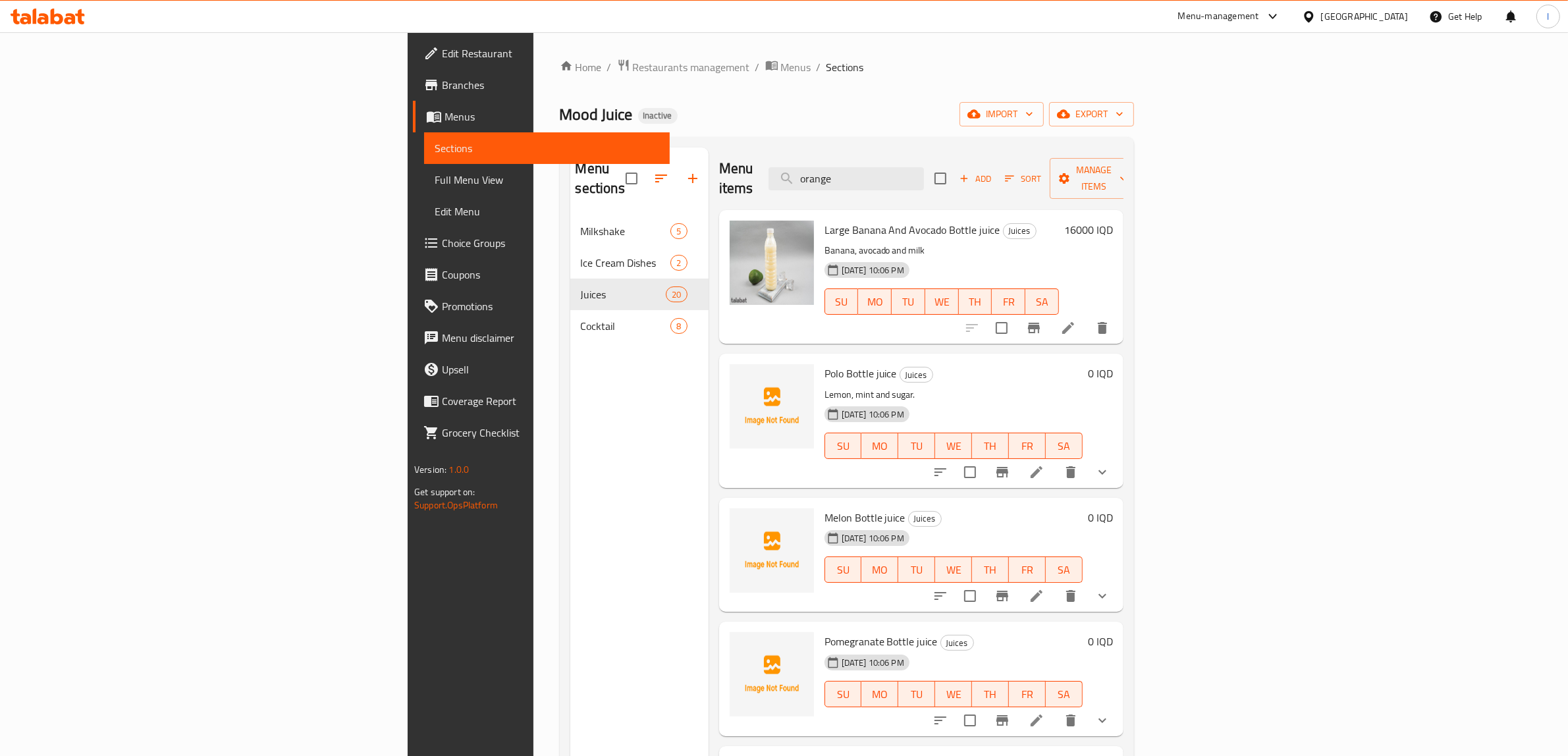
drag, startPoint x: 982, startPoint y: 172, endPoint x: 787, endPoint y: 182, distance: 195.3
click at [781, 175] on div "Menu items orange Add Sort Manage items" at bounding box center [921, 179] width 404 height 62
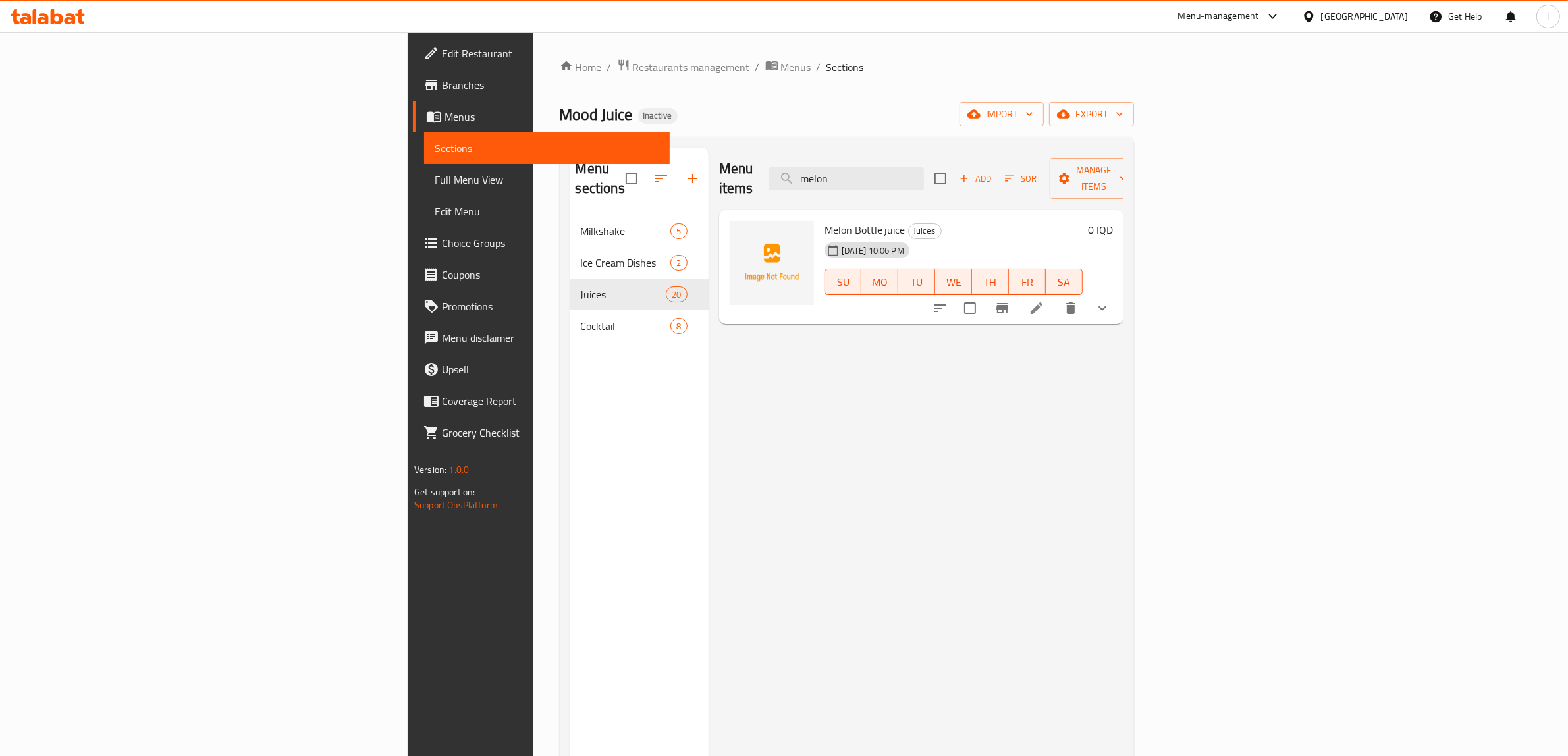
click at [1110, 301] on icon "show more" at bounding box center [1102, 308] width 16 height 16
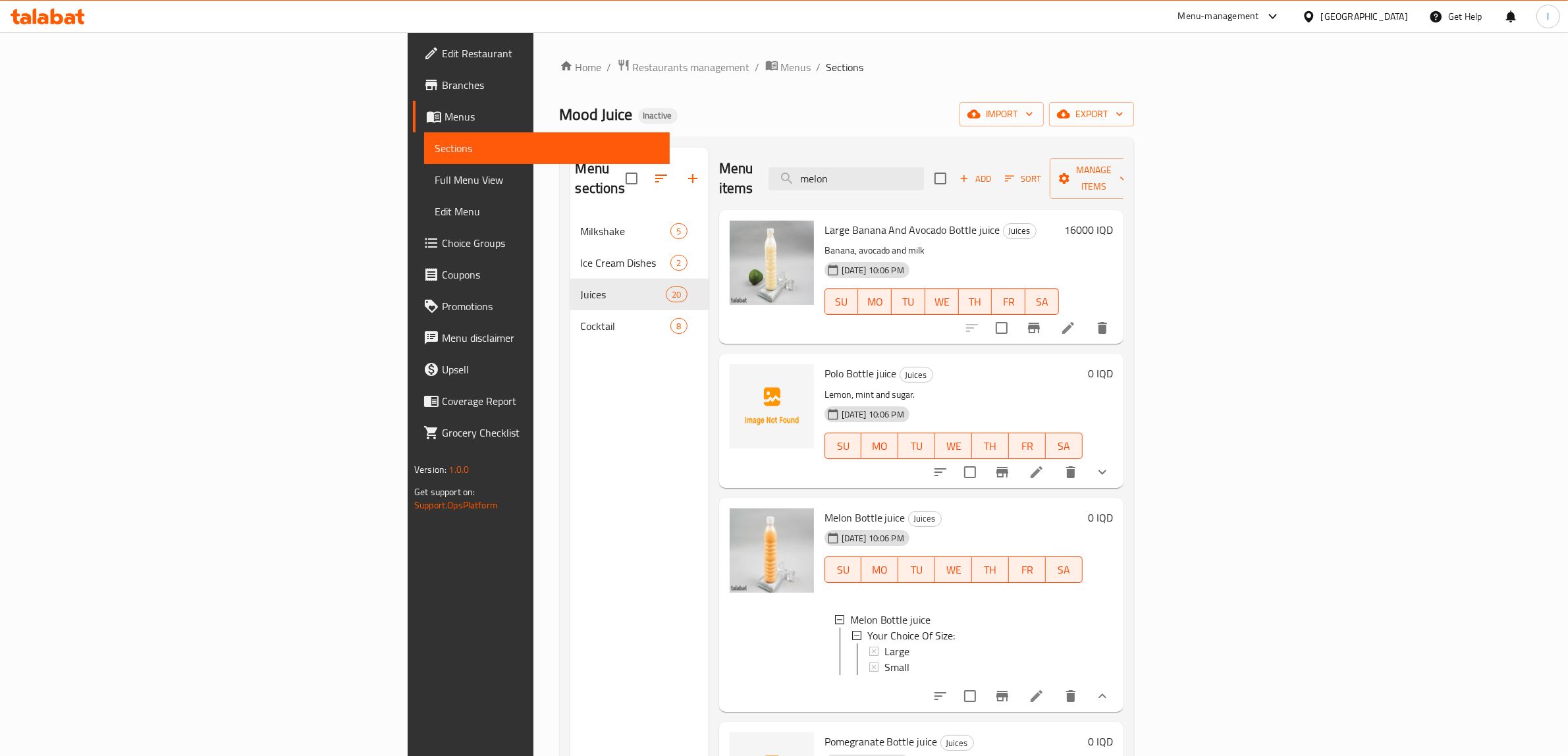
drag, startPoint x: 876, startPoint y: 173, endPoint x: 867, endPoint y: 173, distance: 9.0
click at [867, 173] on div "Menu items melon Add Sort Manage items" at bounding box center [921, 179] width 404 height 62
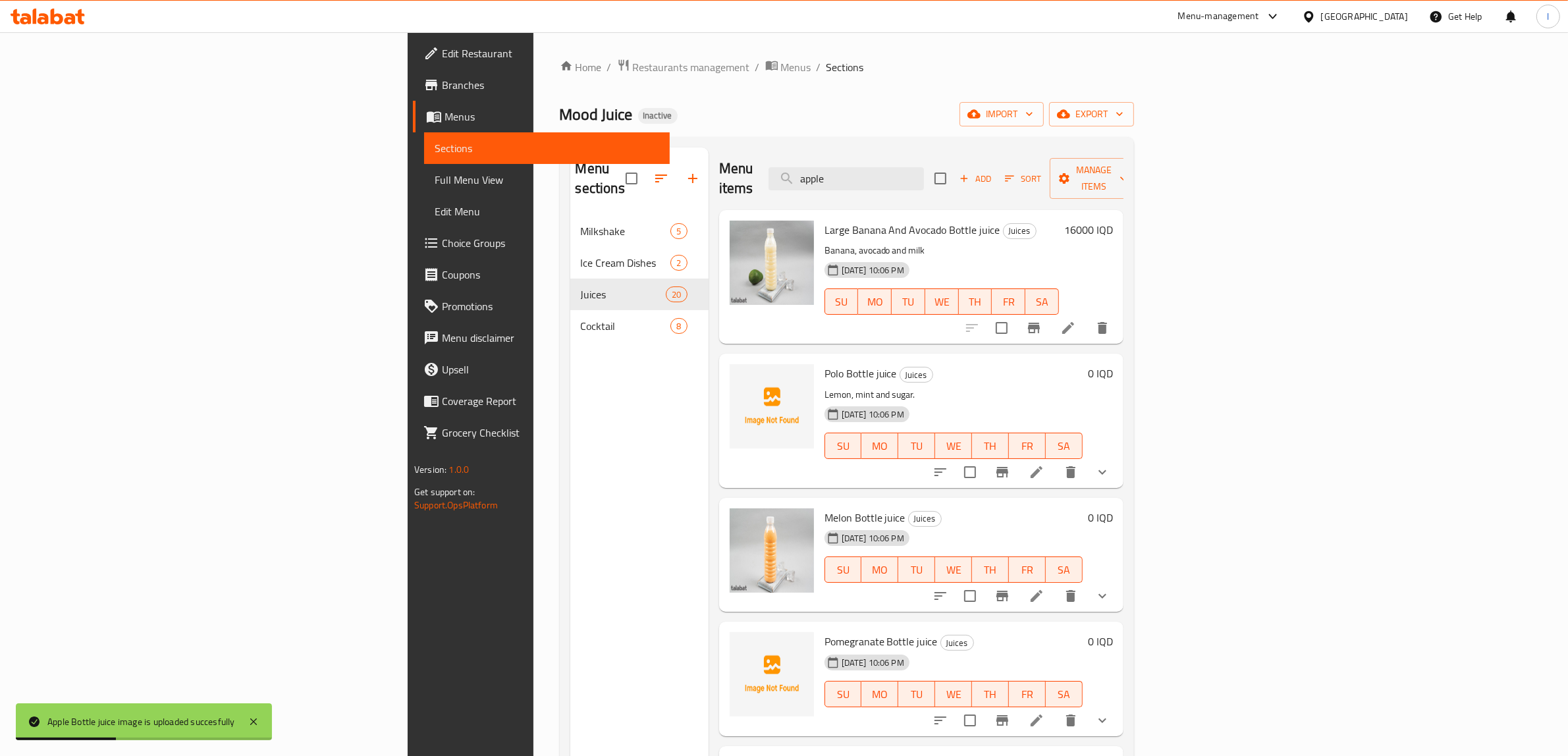
drag, startPoint x: 1002, startPoint y: 176, endPoint x: 838, endPoint y: 181, distance: 164.1
click at [838, 181] on div "Menu items apple Add Sort Manage items" at bounding box center [921, 179] width 404 height 62
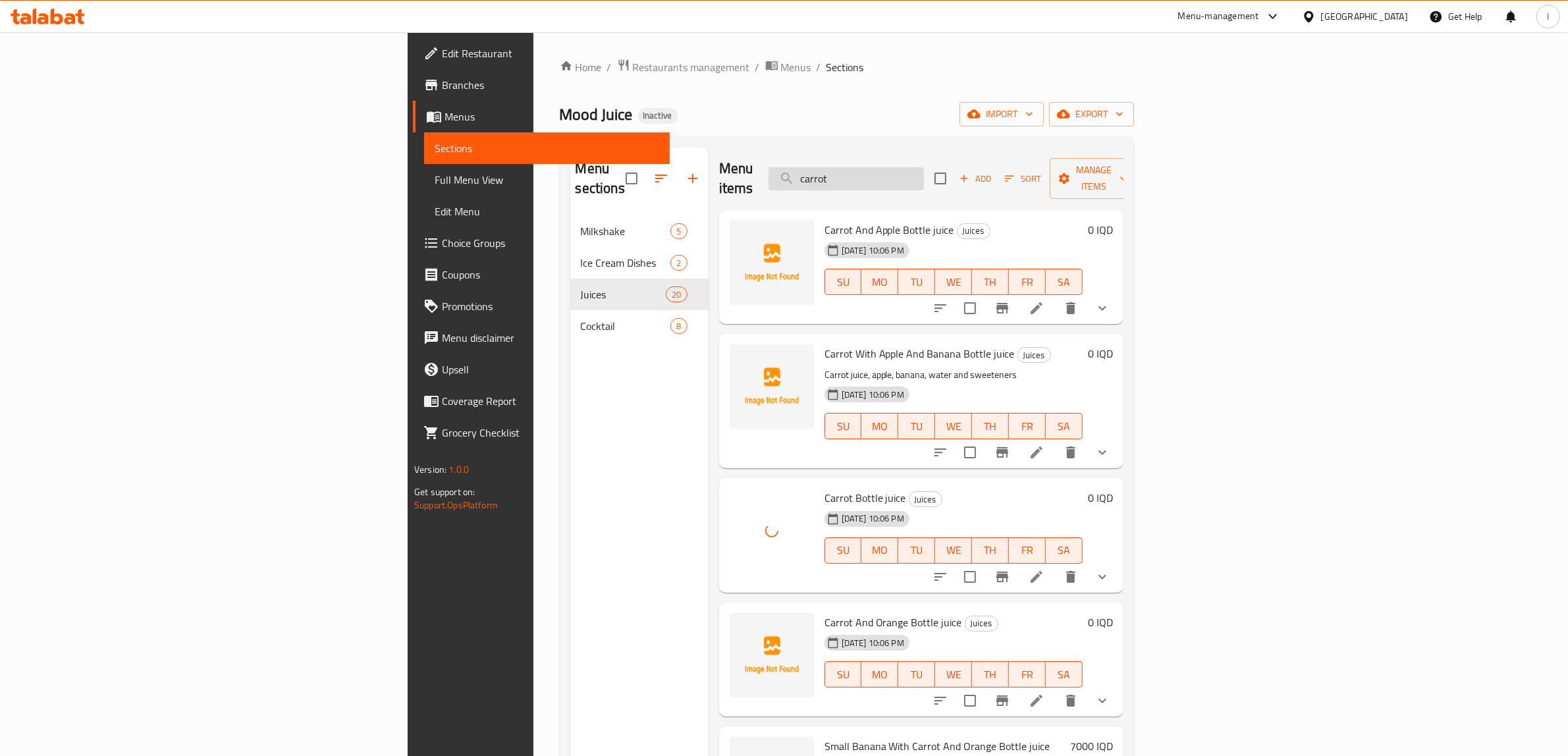
click at [924, 168] on input "carrot" at bounding box center [846, 179] width 156 height 23
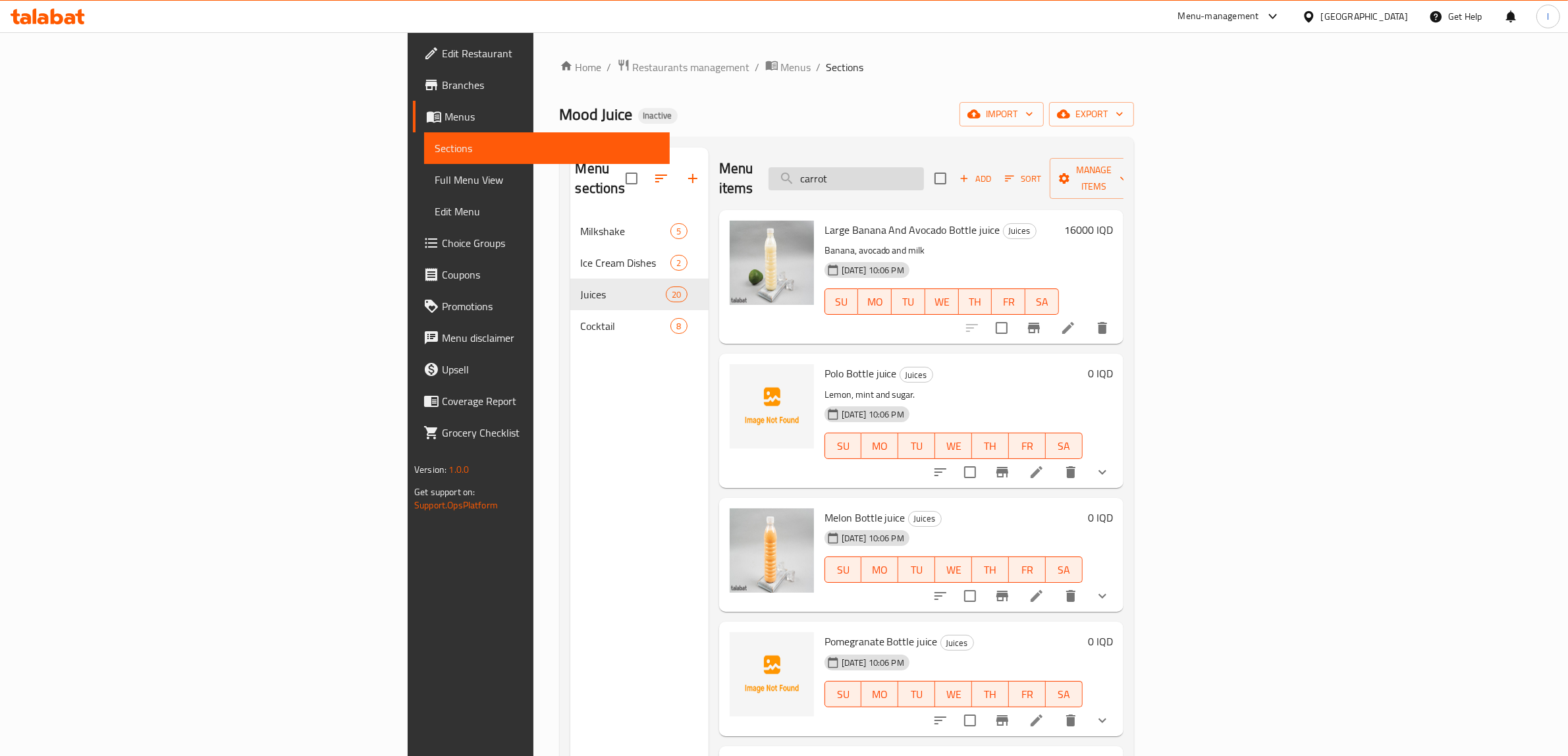
click at [924, 173] on input "carrot" at bounding box center [846, 179] width 156 height 23
drag, startPoint x: 993, startPoint y: 168, endPoint x: 854, endPoint y: 176, distance: 139.2
click at [854, 176] on div "Menu items carrot Add Sort Manage items" at bounding box center [921, 179] width 404 height 62
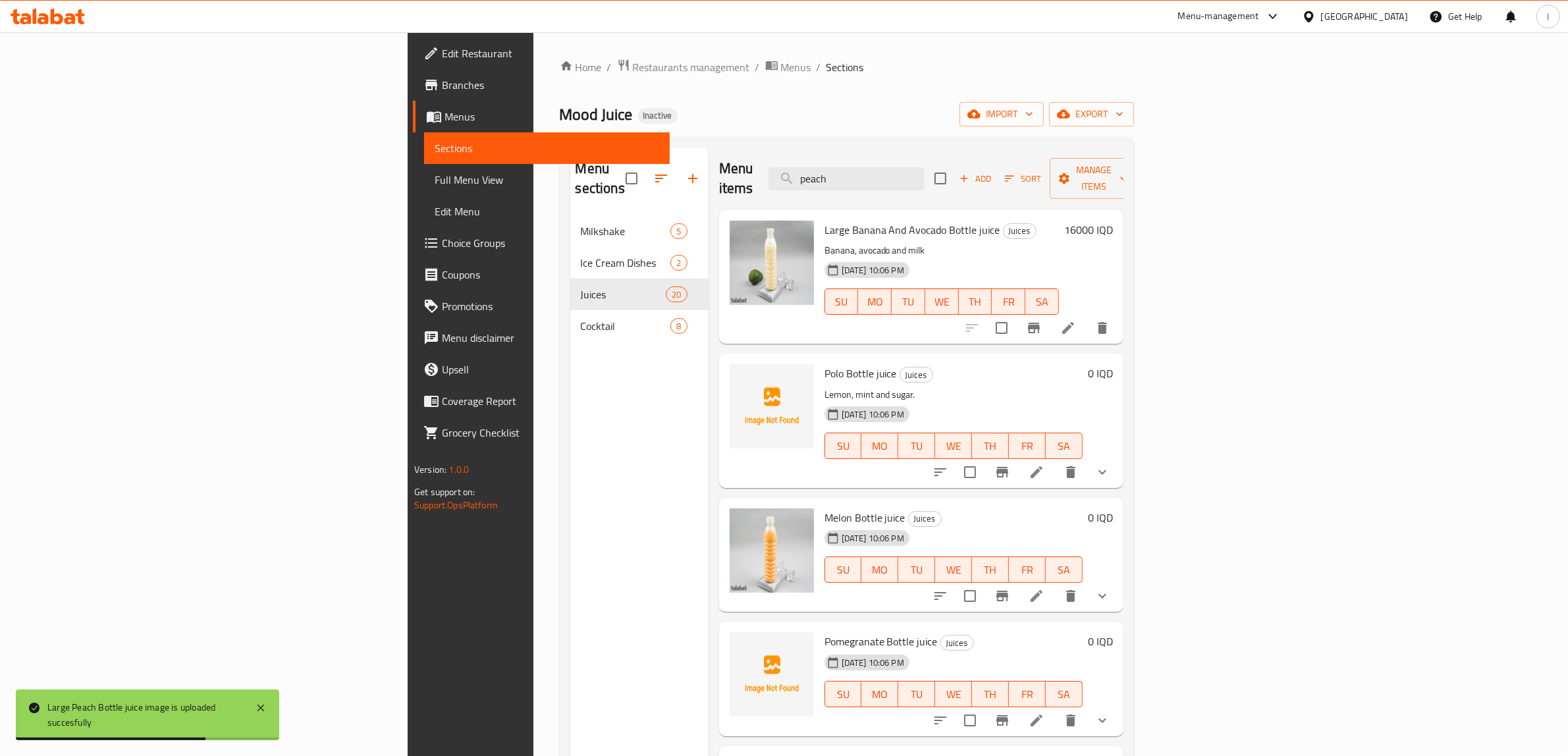
drag, startPoint x: 973, startPoint y: 166, endPoint x: 871, endPoint y: 173, distance: 102.2
click at [871, 173] on div "Menu items peach Add Sort Manage items" at bounding box center [921, 179] width 404 height 62
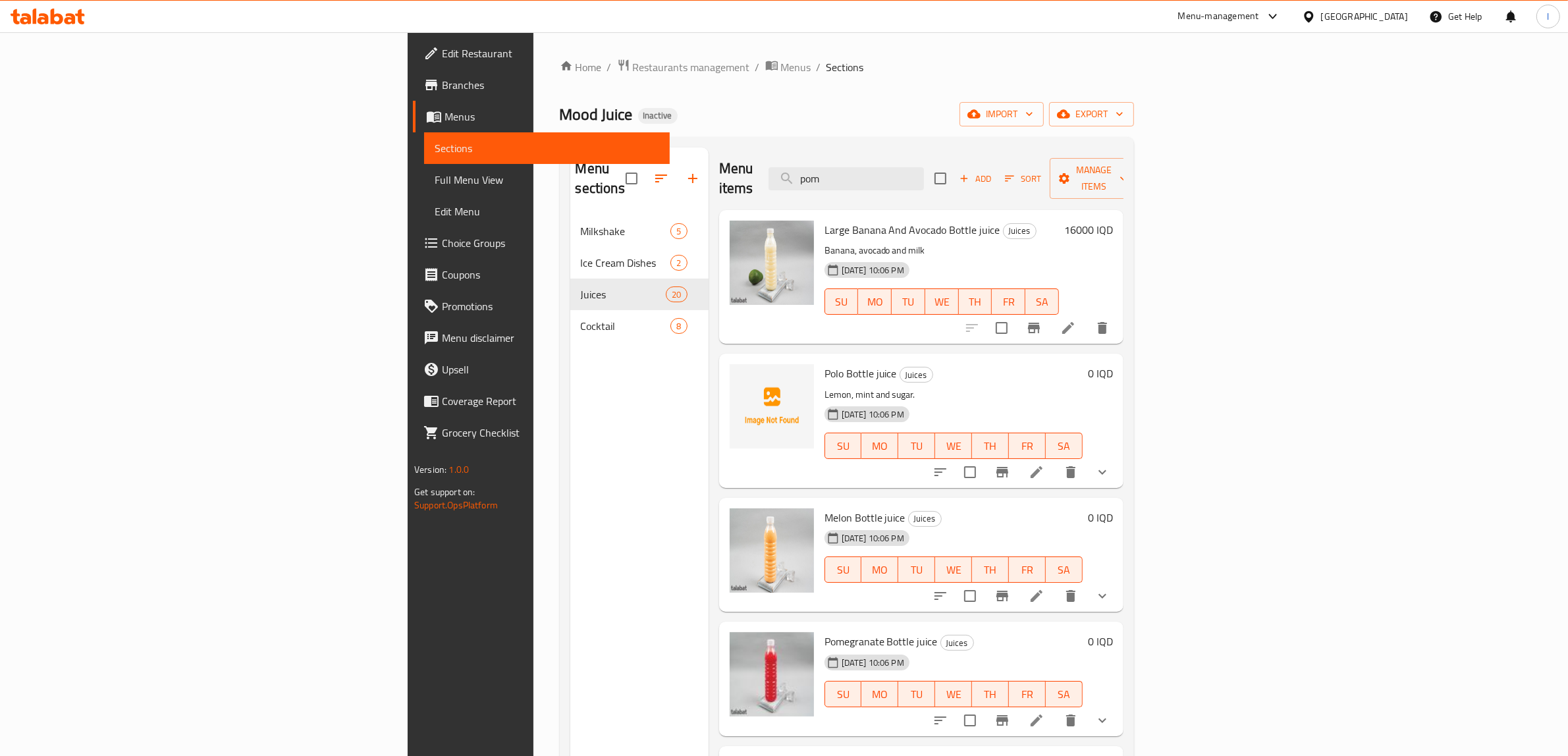
drag, startPoint x: 1002, startPoint y: 162, endPoint x: 834, endPoint y: 190, distance: 170.3
click at [834, 190] on div "Menu items pom Add Sort Manage items Large Banana And Avocado Bottle juice Juic…" at bounding box center [916, 525] width 415 height 756
drag, startPoint x: 993, startPoint y: 162, endPoint x: 865, endPoint y: 169, distance: 128.2
click at [866, 169] on div "Menu items mang Add Sort Manage items" at bounding box center [921, 179] width 404 height 62
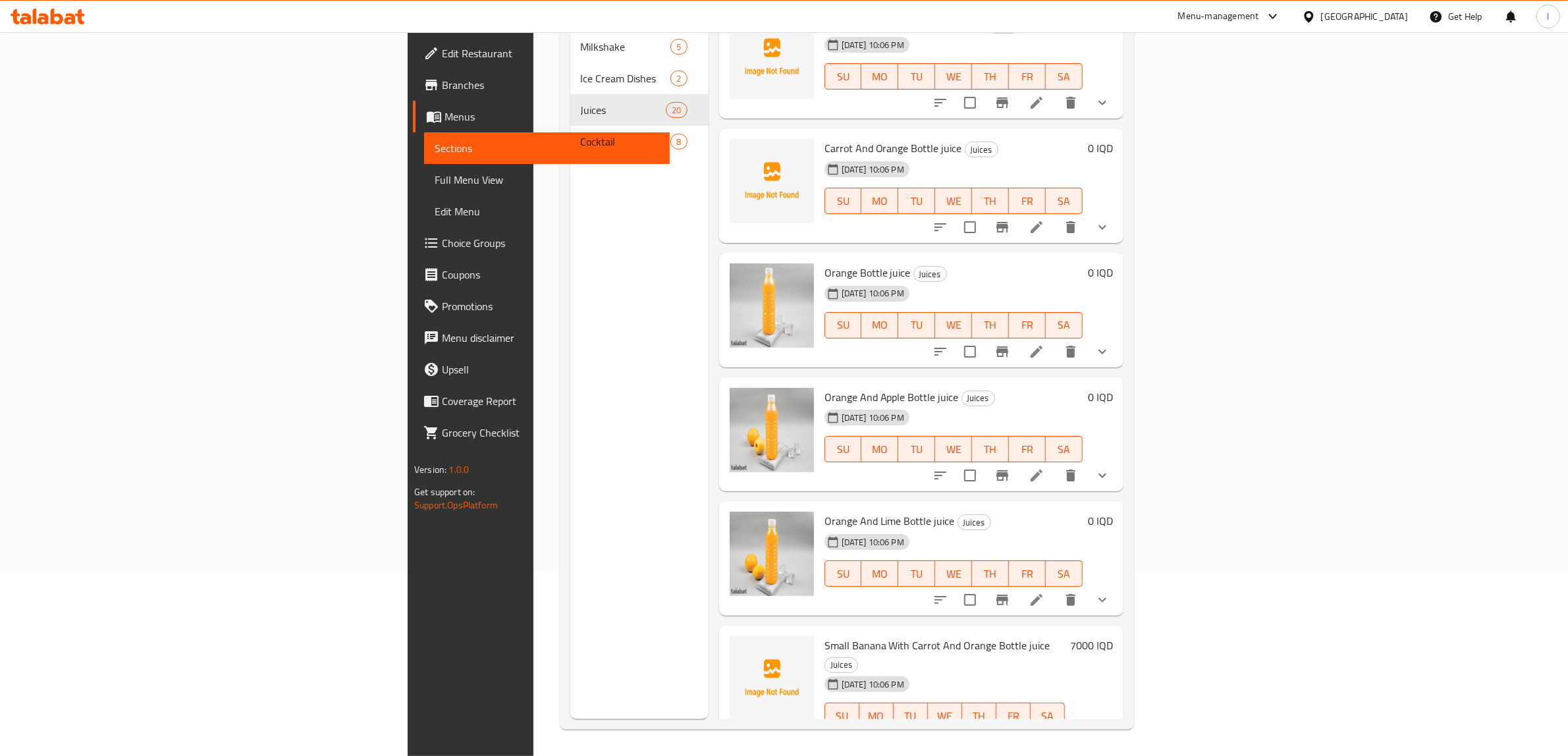
scroll to position [185, 0]
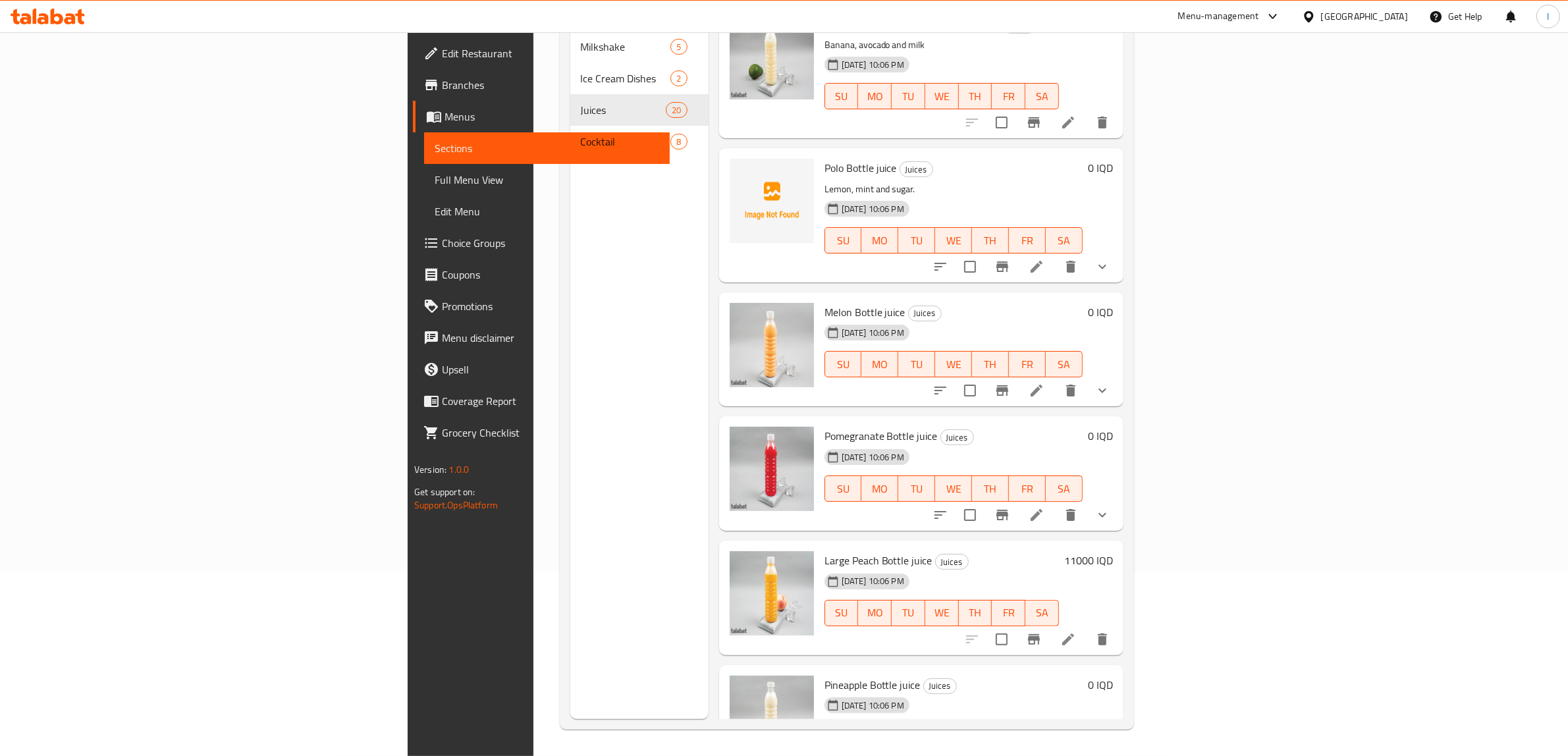
click at [570, 642] on div "Menu sections Milkshake 5 Ice Cream Dishes 2 Juices 20 Cocktail 8" at bounding box center [639, 341] width 138 height 756
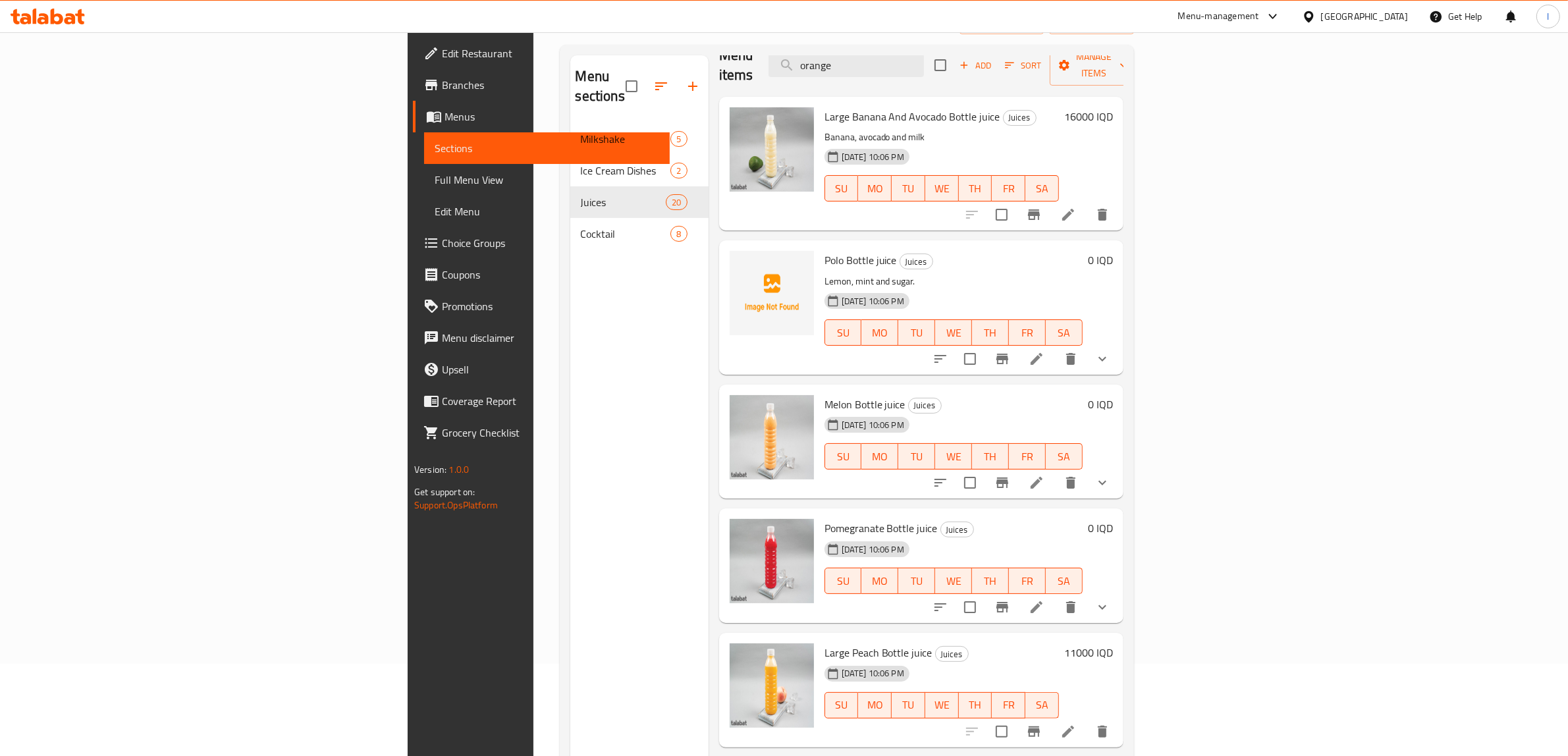
scroll to position [0, 0]
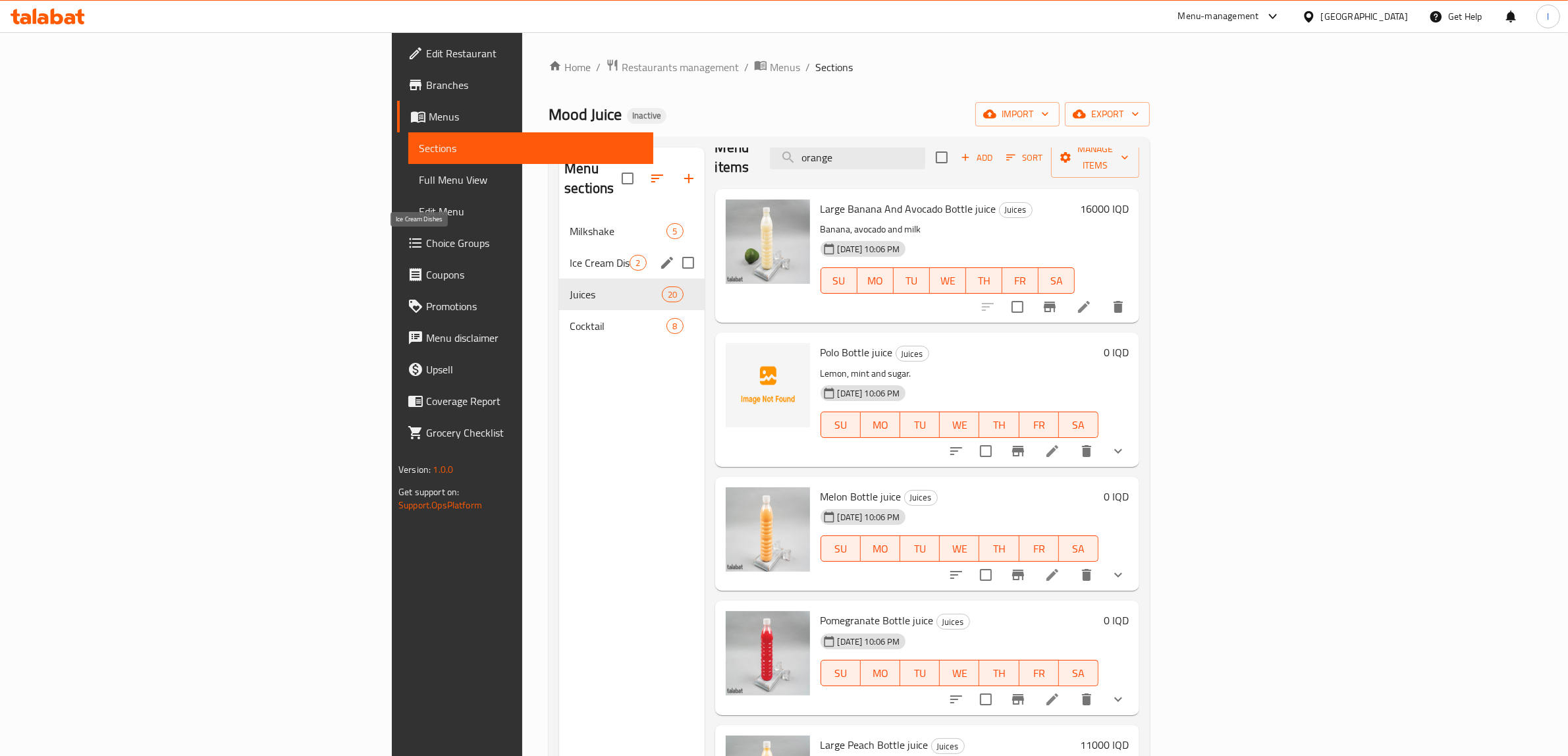
click at [569, 254] on span "Ice Cream Dishes" at bounding box center [599, 262] width 60 height 16
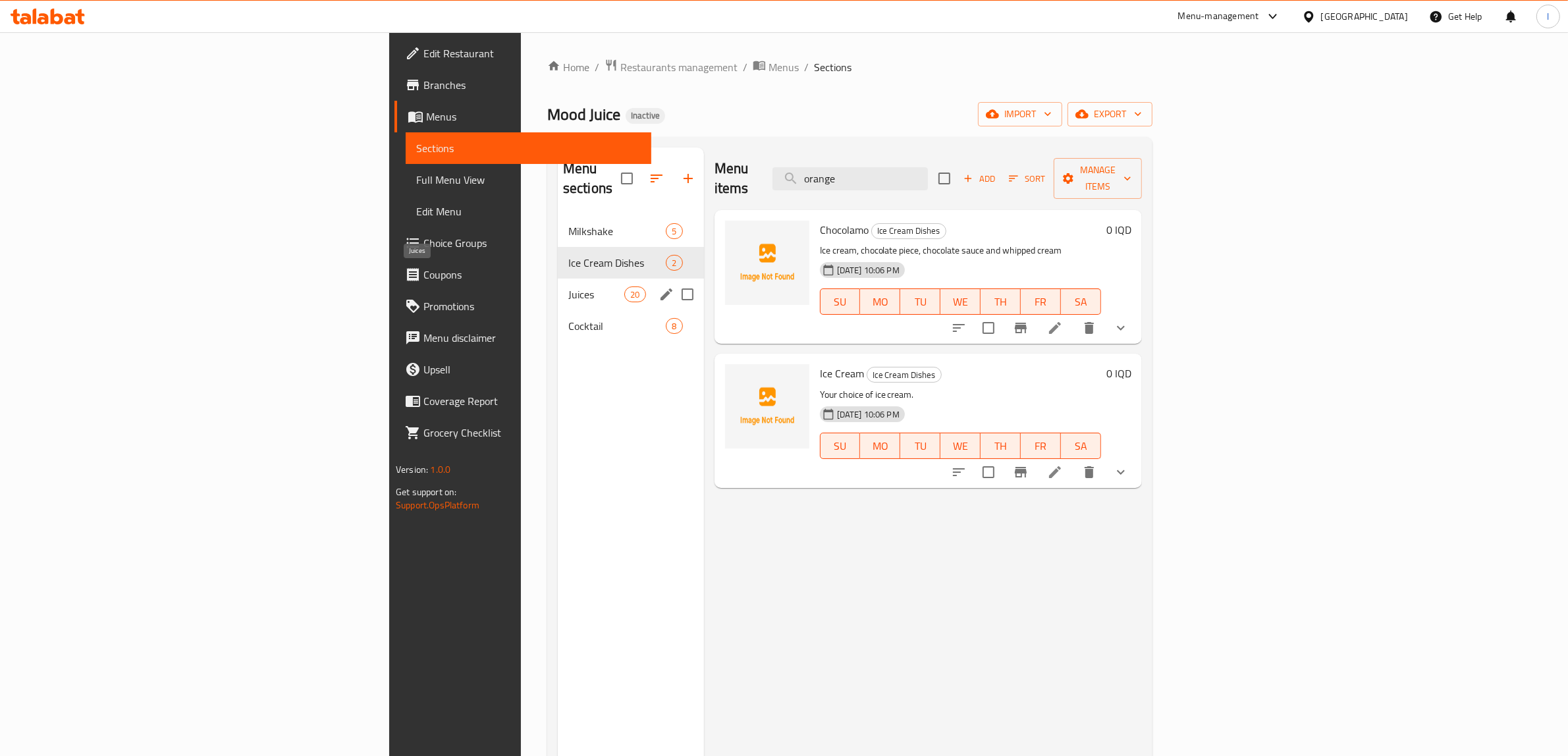
click at [568, 286] on span "Juices" at bounding box center [596, 294] width 56 height 16
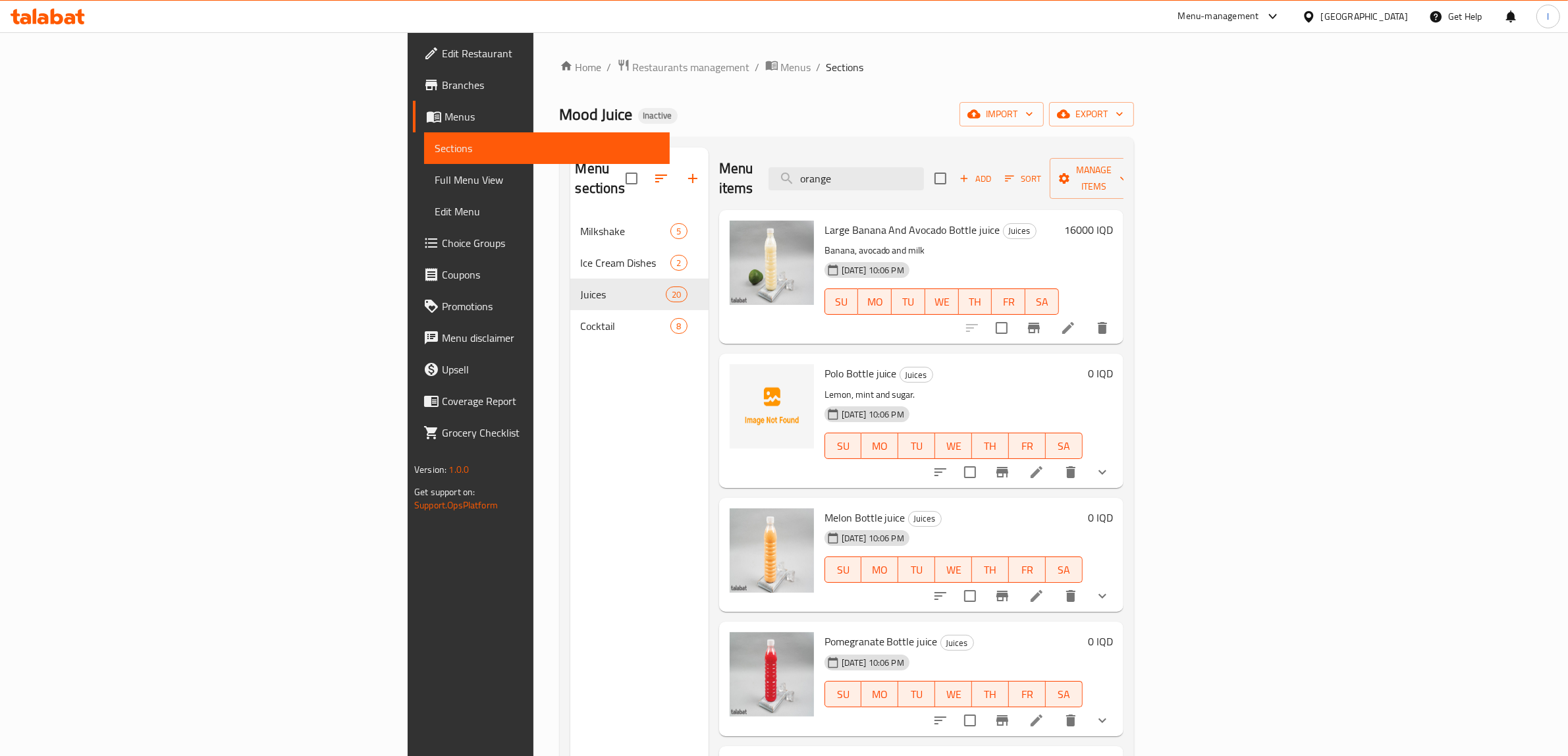
drag, startPoint x: 1011, startPoint y: 169, endPoint x: 827, endPoint y: 171, distance: 184.0
click at [830, 173] on div "Menu items orange Add Sort Manage items" at bounding box center [921, 179] width 404 height 62
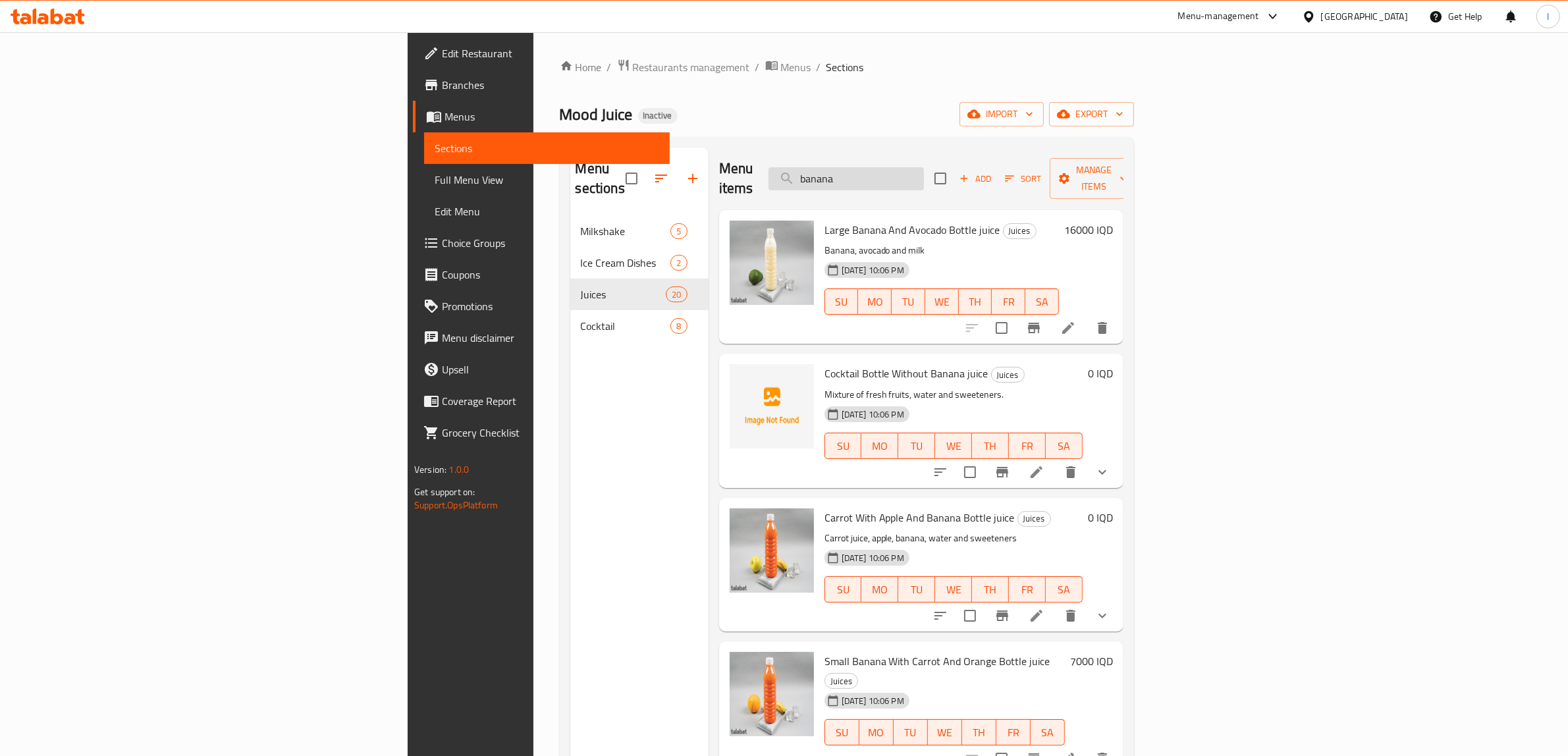
click at [924, 167] on input "banana" at bounding box center [846, 179] width 156 height 23
drag, startPoint x: 881, startPoint y: 152, endPoint x: 856, endPoint y: 152, distance: 25.0
click at [856, 152] on div "Menu items banana Add Sort Manage items" at bounding box center [921, 179] width 404 height 62
drag, startPoint x: 911, startPoint y: 164, endPoint x: 759, endPoint y: 146, distance: 153.1
click at [767, 145] on div "Menu sections Milkshake 5 Ice Cream Dishes 2 Juices 20 Cocktail 8 Menu items ba…" at bounding box center [847, 525] width 574 height 777
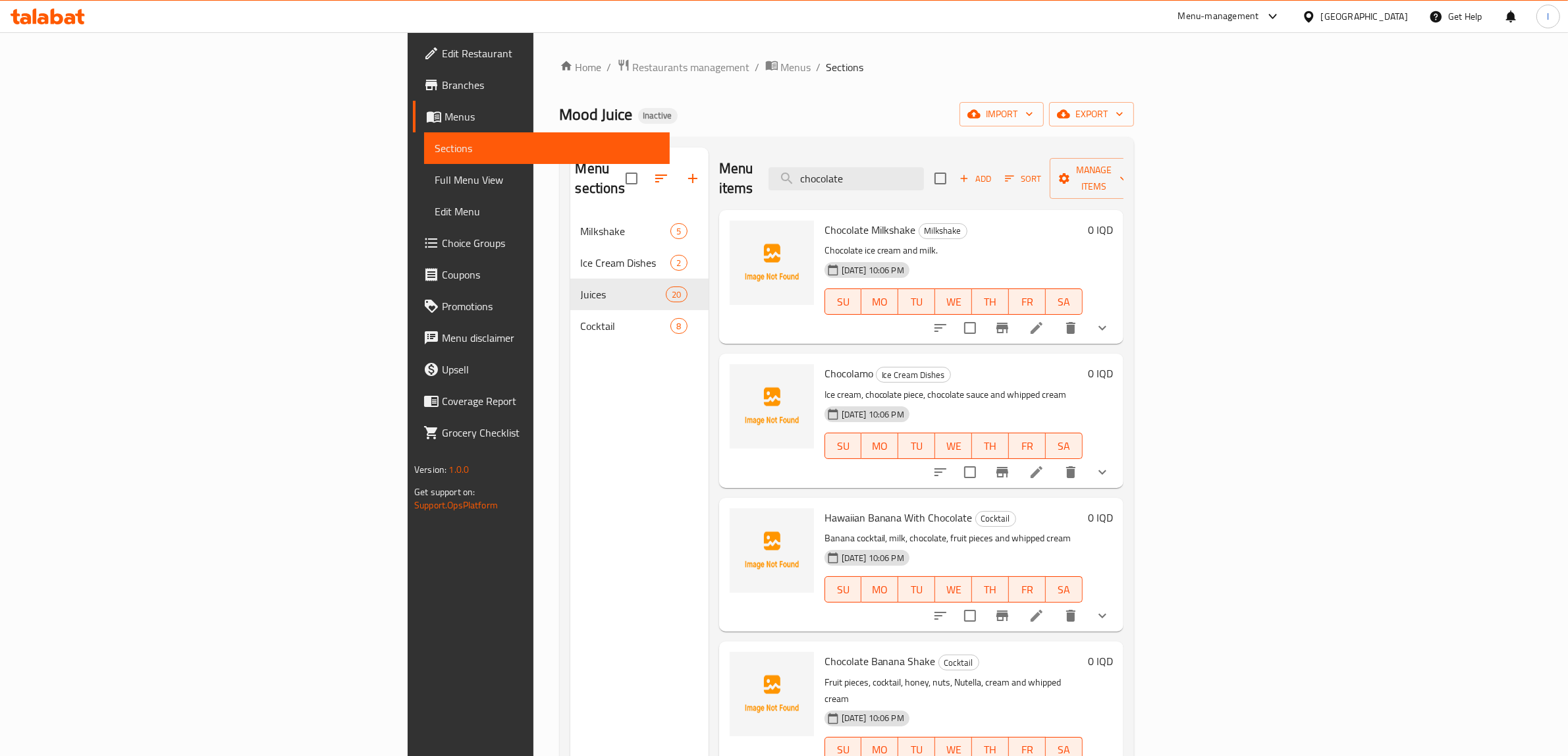
drag, startPoint x: 1012, startPoint y: 153, endPoint x: 917, endPoint y: 162, distance: 95.4
click at [917, 162] on div "Menu items chocolate Add Sort Manage items" at bounding box center [921, 179] width 404 height 62
drag, startPoint x: 1002, startPoint y: 161, endPoint x: 848, endPoint y: 146, distance: 154.7
click at [848, 146] on div "Menu sections Milkshake 5 Ice Cream Dishes 2 Juices 20 Cocktail 8 Menu items ch…" at bounding box center [847, 525] width 574 height 777
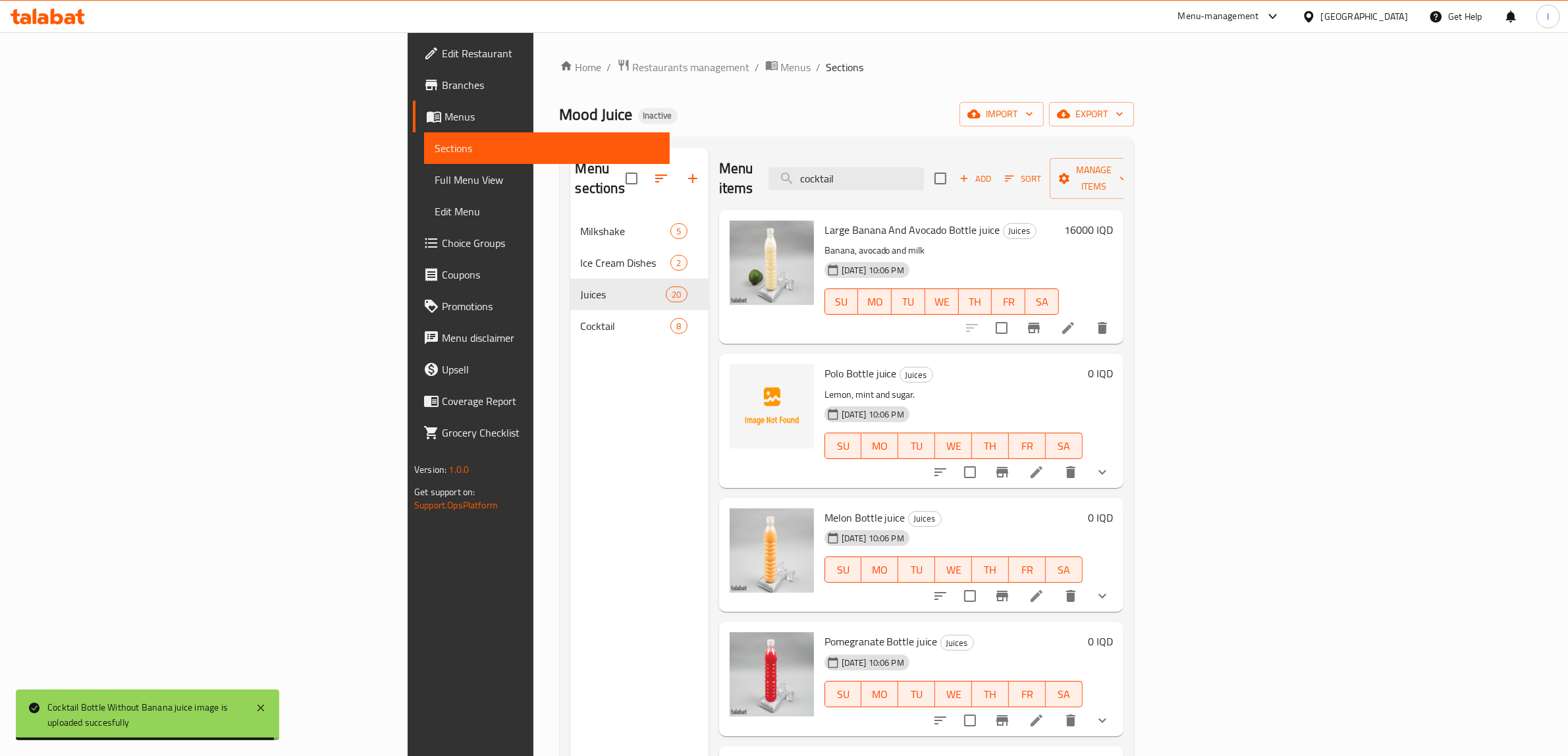
drag, startPoint x: 1000, startPoint y: 173, endPoint x: 900, endPoint y: 178, distance: 100.1
click at [900, 178] on div "Menu items cocktail Add Sort Manage items" at bounding box center [921, 179] width 404 height 62
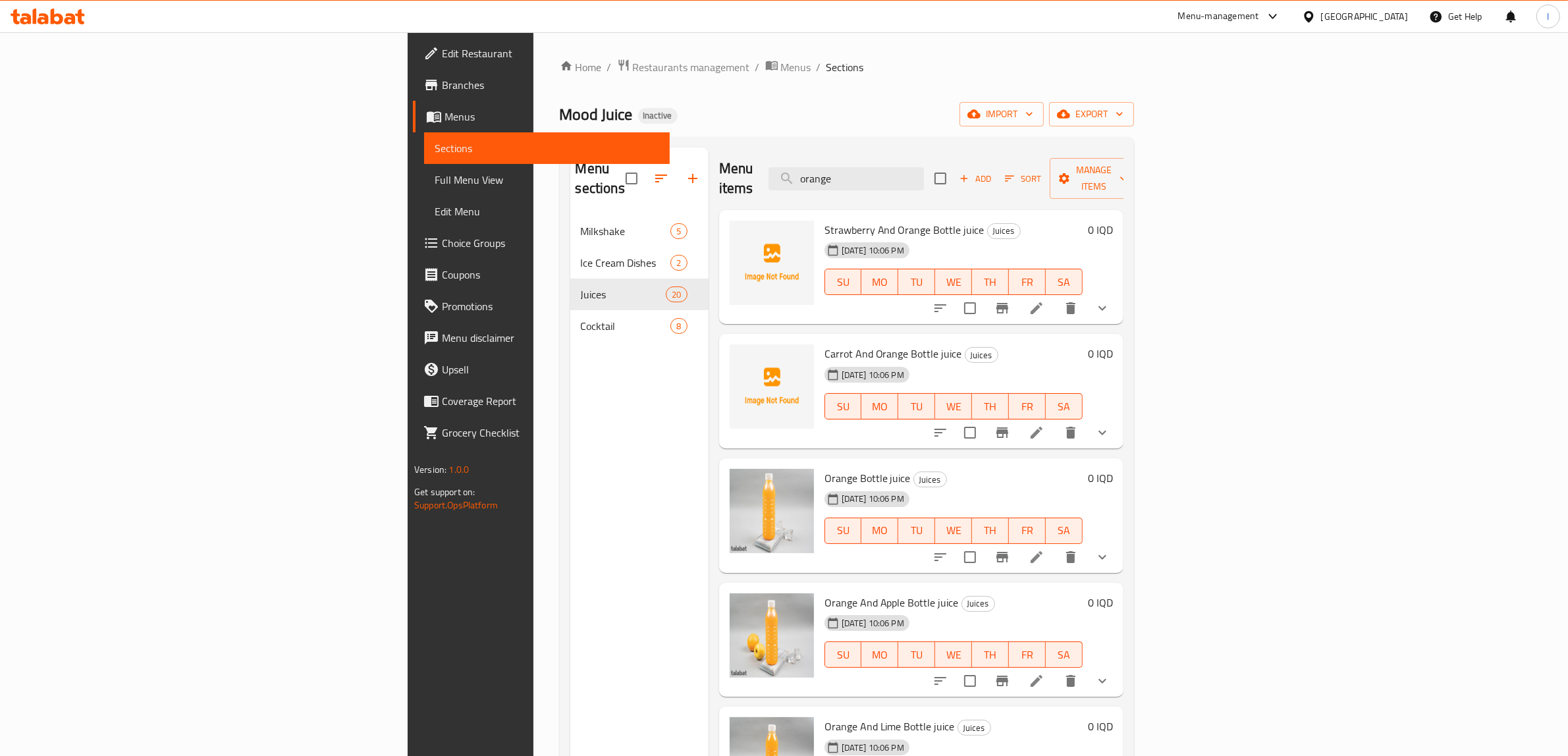
drag, startPoint x: 999, startPoint y: 163, endPoint x: 888, endPoint y: 163, distance: 111.0
click at [888, 163] on div "Menu items orange Add Sort Manage items" at bounding box center [921, 179] width 404 height 62
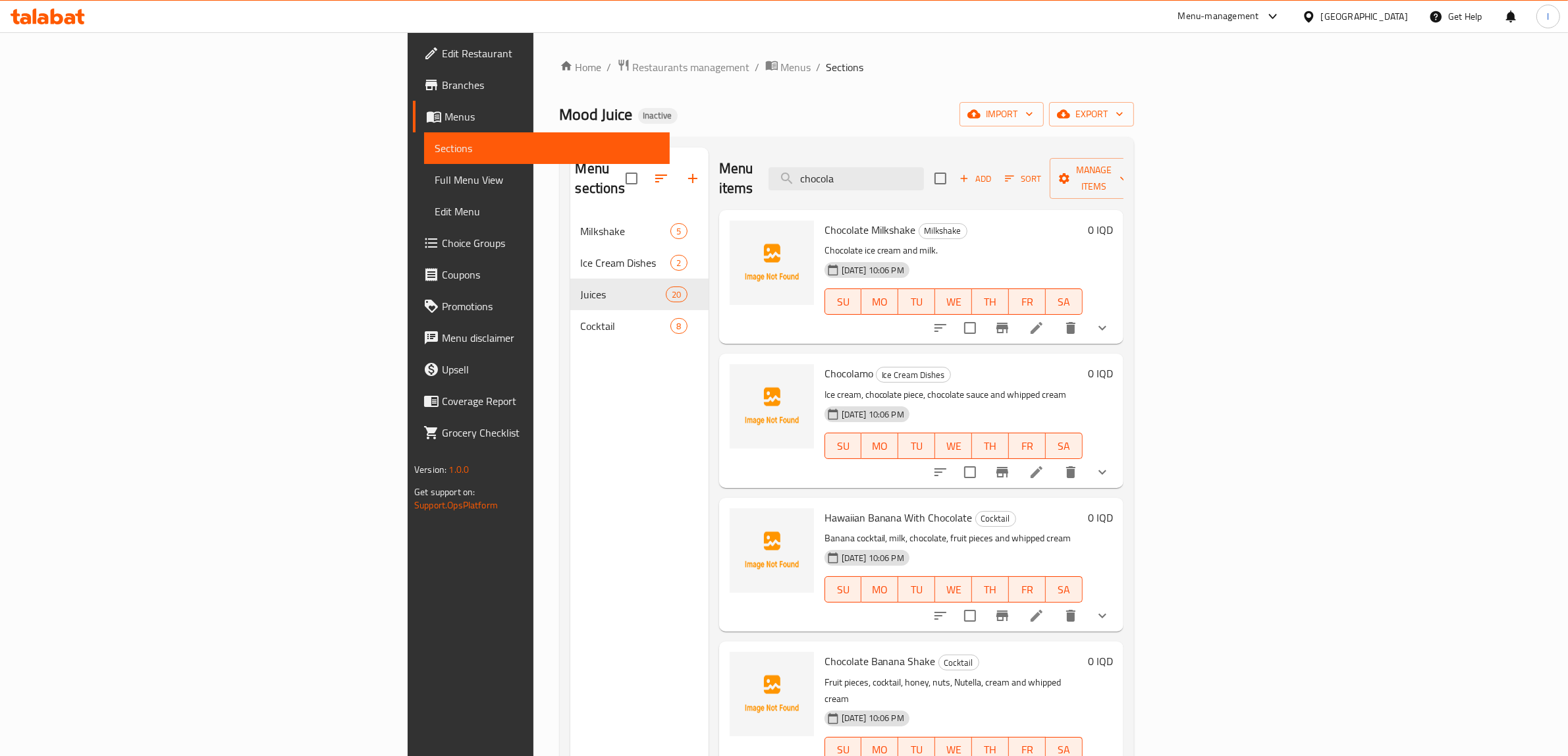
click at [570, 370] on div "Menu sections Milkshake 5 Ice Cream Dishes 2 Juices 20 Cocktail 8" at bounding box center [639, 525] width 138 height 756
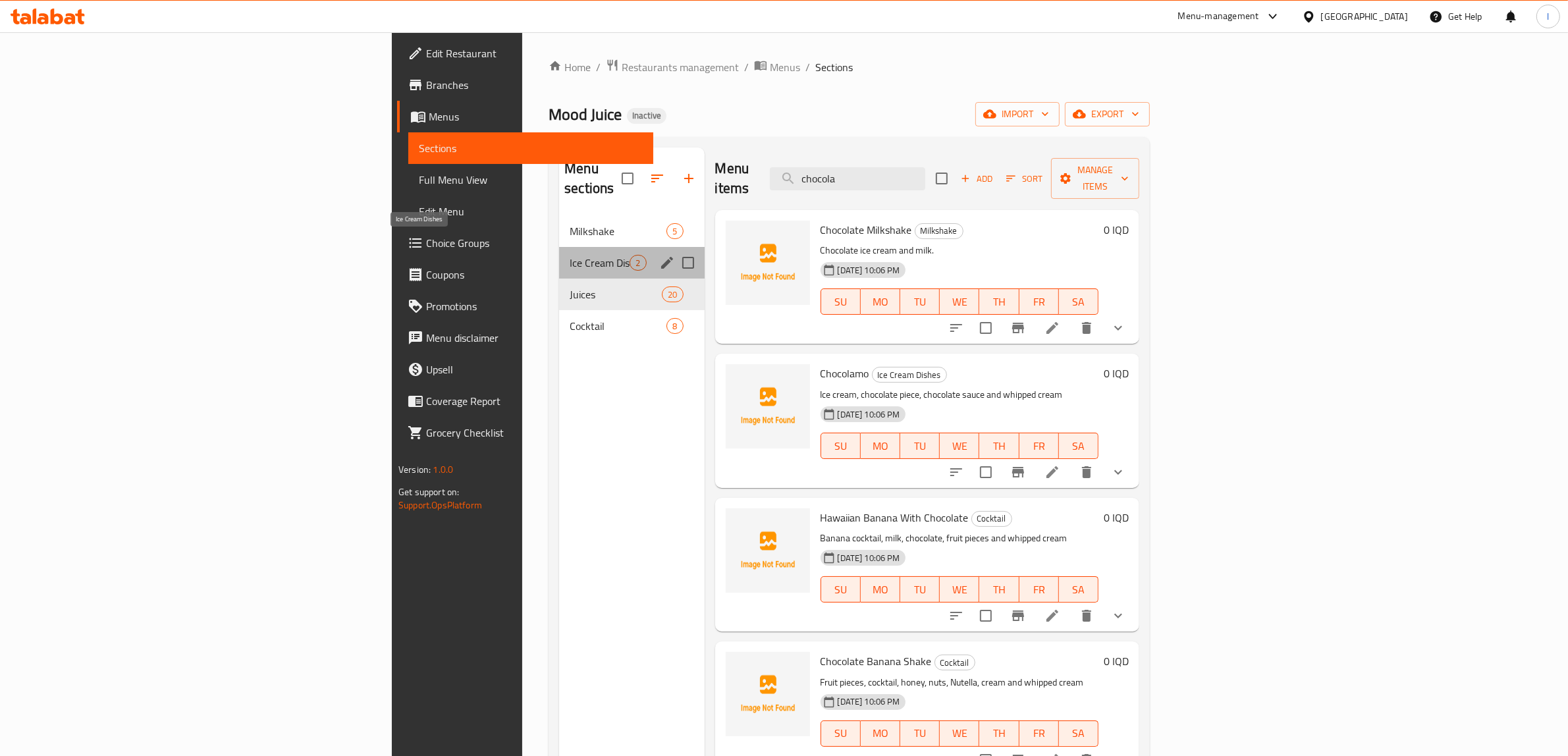
click at [569, 254] on span "Ice Cream Dishes" at bounding box center [599, 262] width 60 height 16
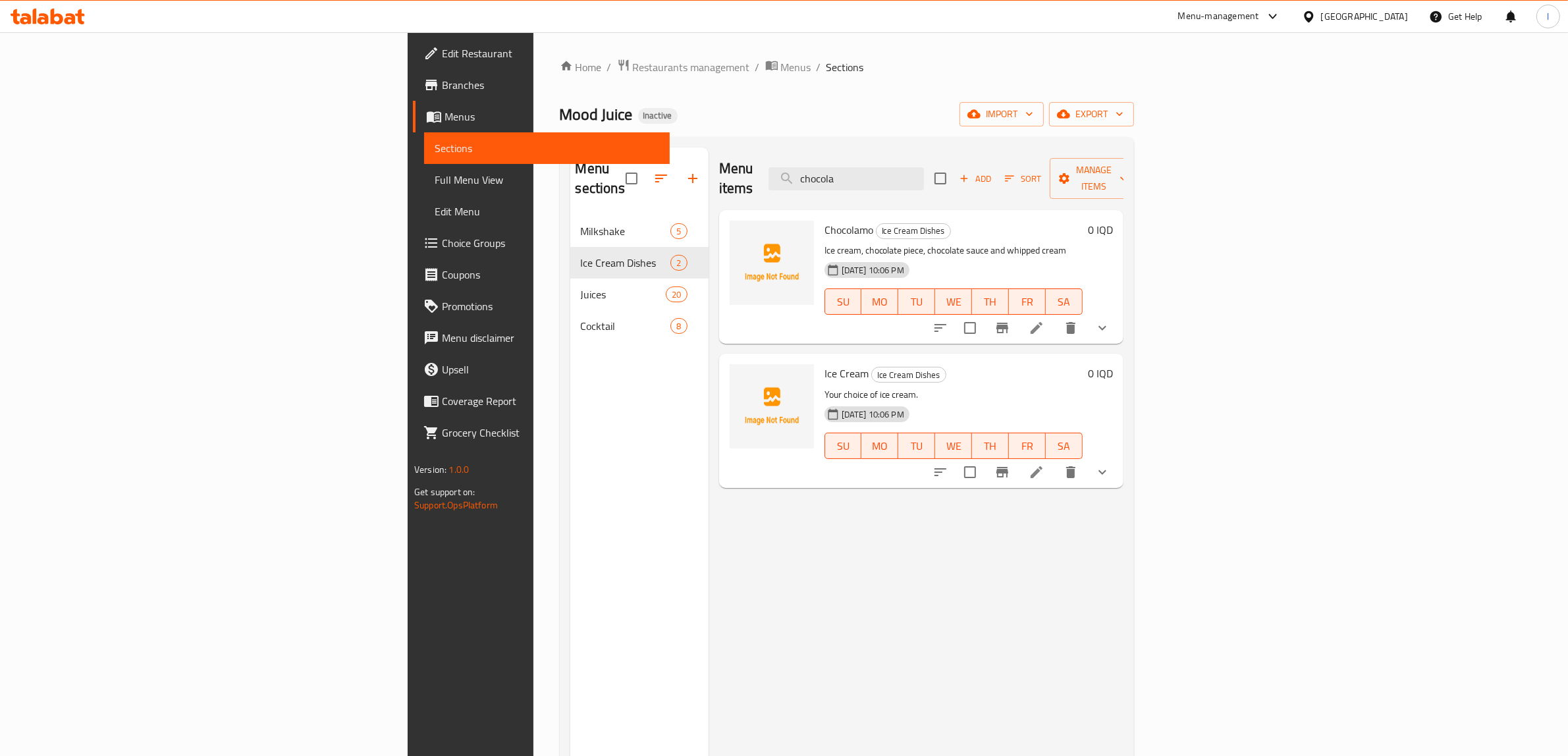
click at [1118, 456] on button "show more" at bounding box center [1102, 472] width 32 height 32
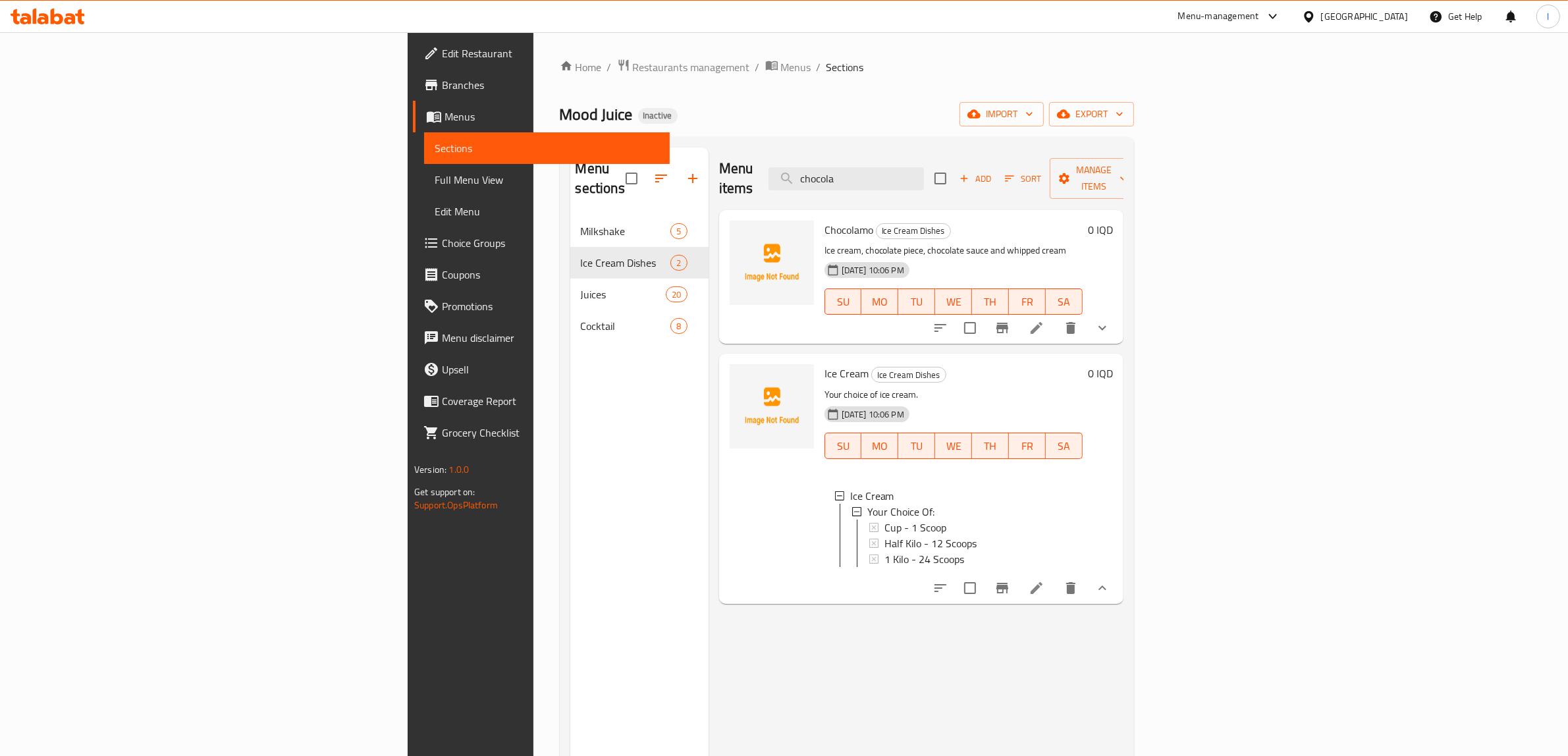
click at [709, 603] on div "Menu items chocola Add Sort Manage items Chocolamo Ice Cream Dishes Ice cream, …" at bounding box center [916, 525] width 415 height 756
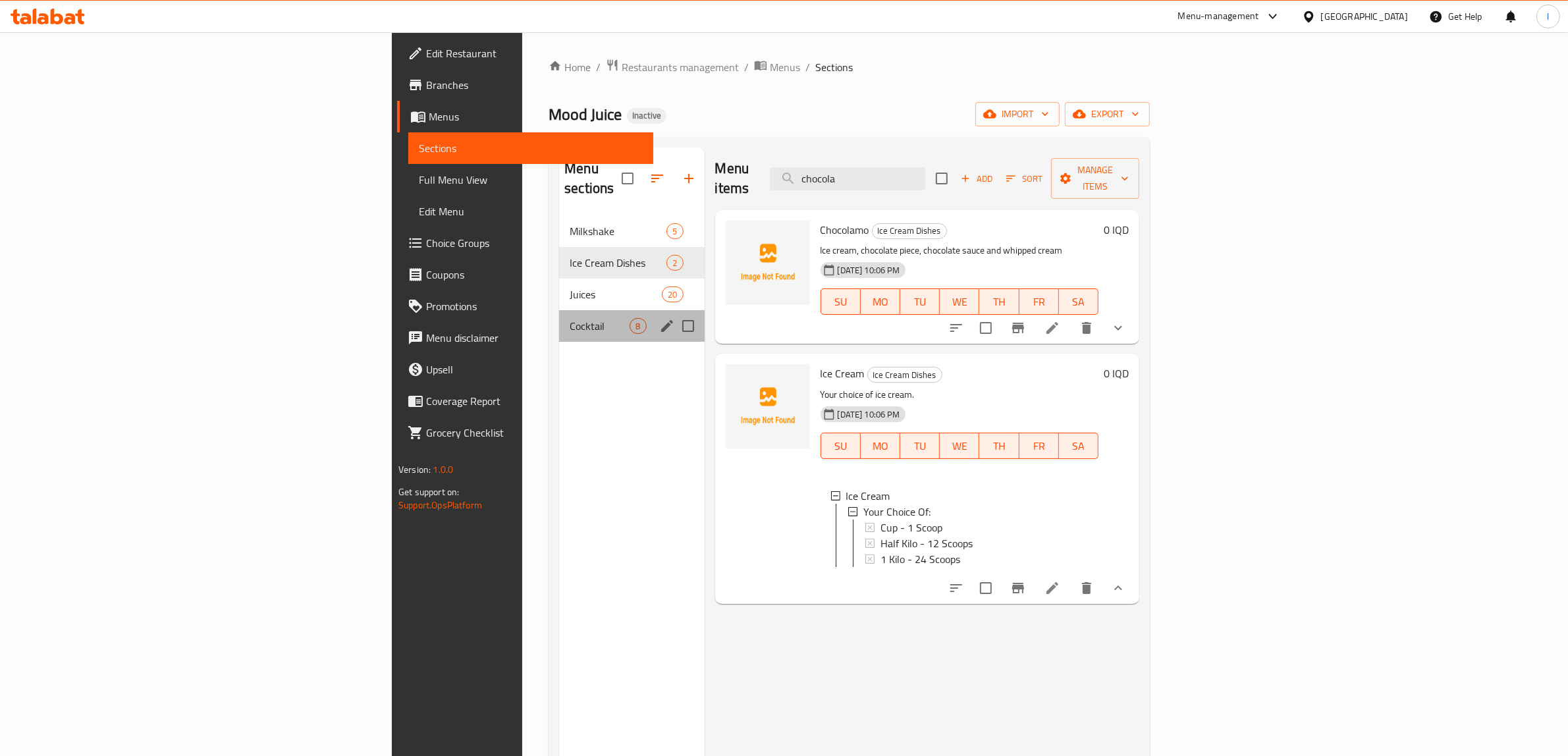
click at [559, 310] on div "Cocktail 8" at bounding box center [632, 326] width 145 height 32
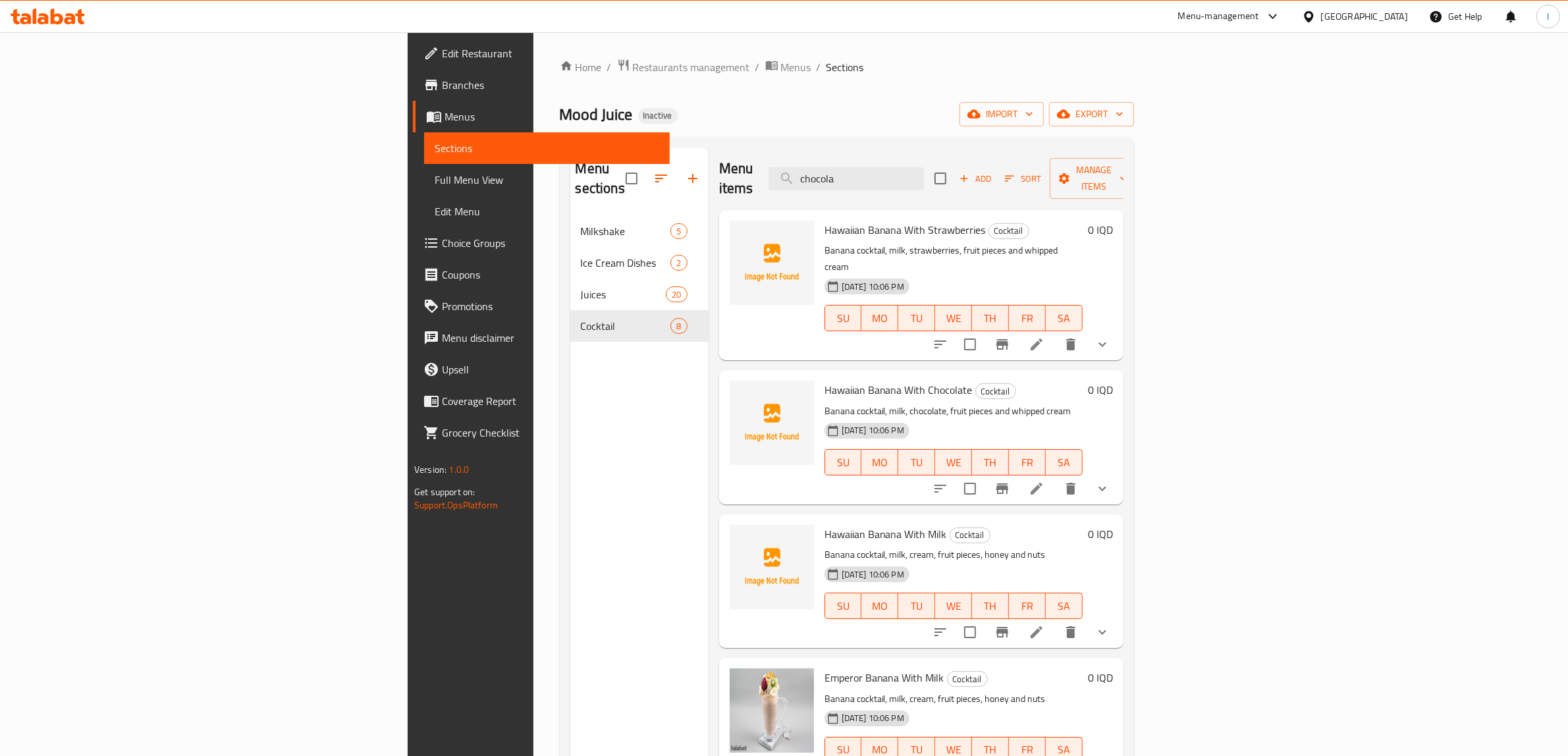
click at [570, 637] on div "Menu sections Milkshake 5 Ice Cream Dishes 2 Juices 20 Cocktail 8" at bounding box center [639, 525] width 138 height 756
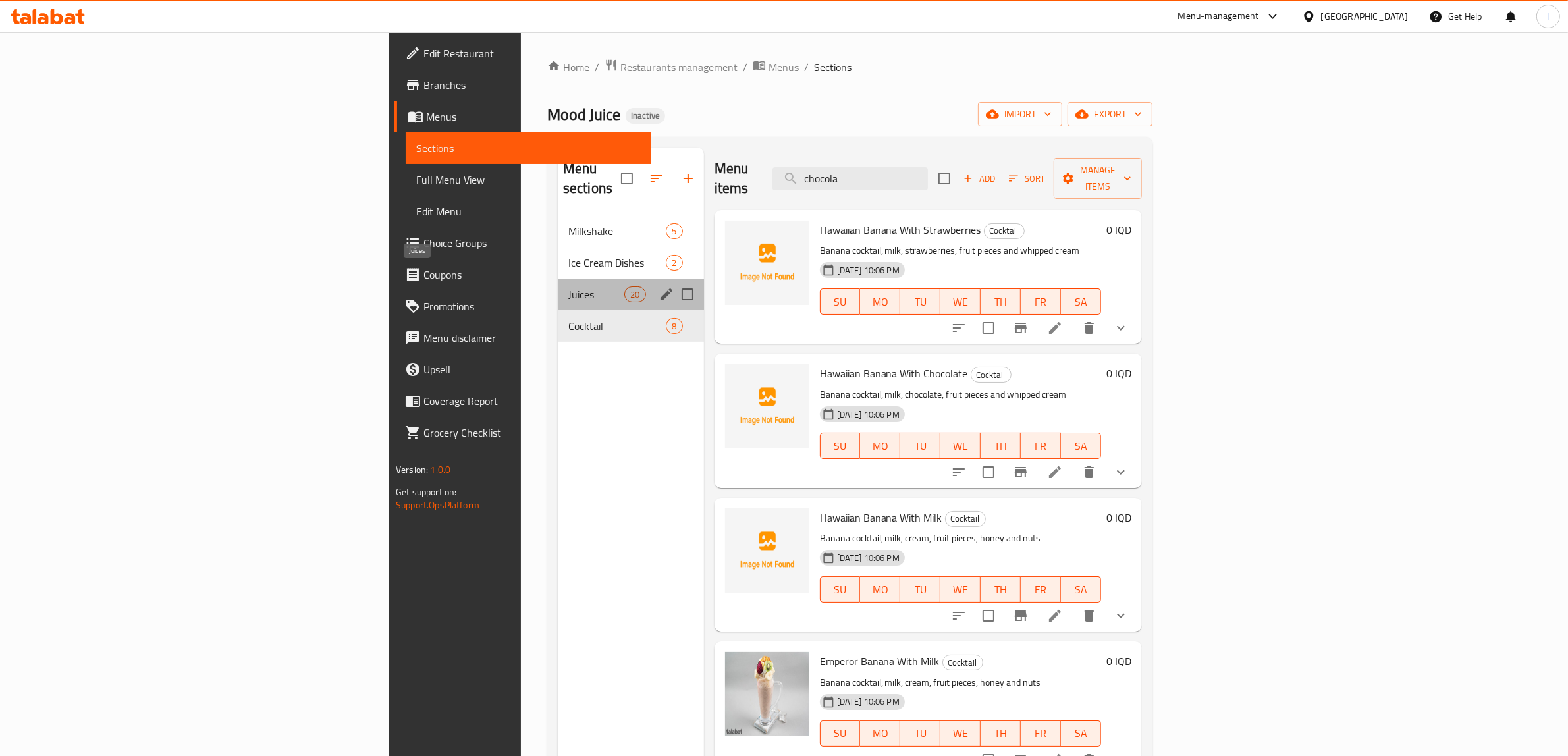
click at [568, 286] on span "Juices" at bounding box center [596, 294] width 56 height 16
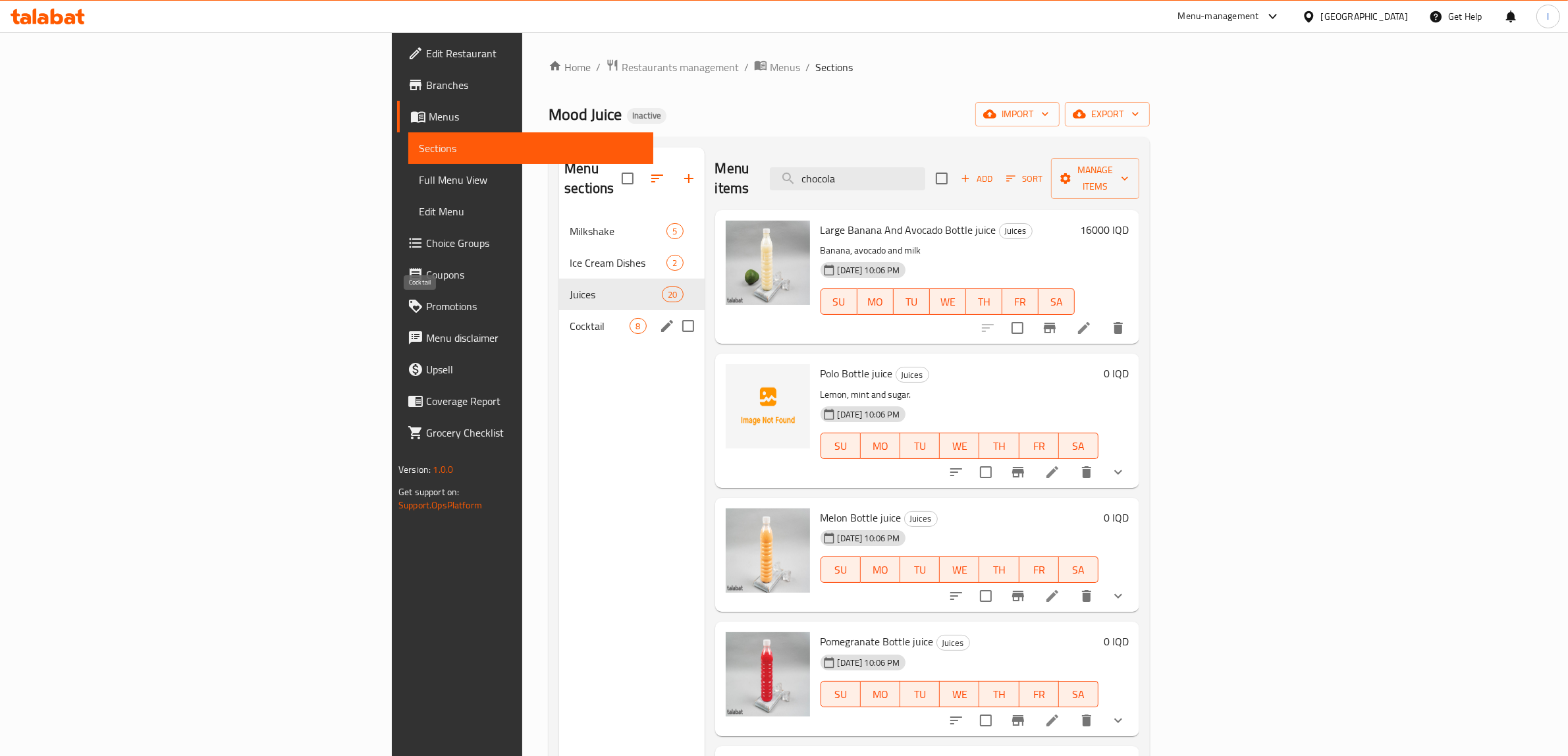
click at [569, 318] on span "Cocktail" at bounding box center [599, 326] width 60 height 16
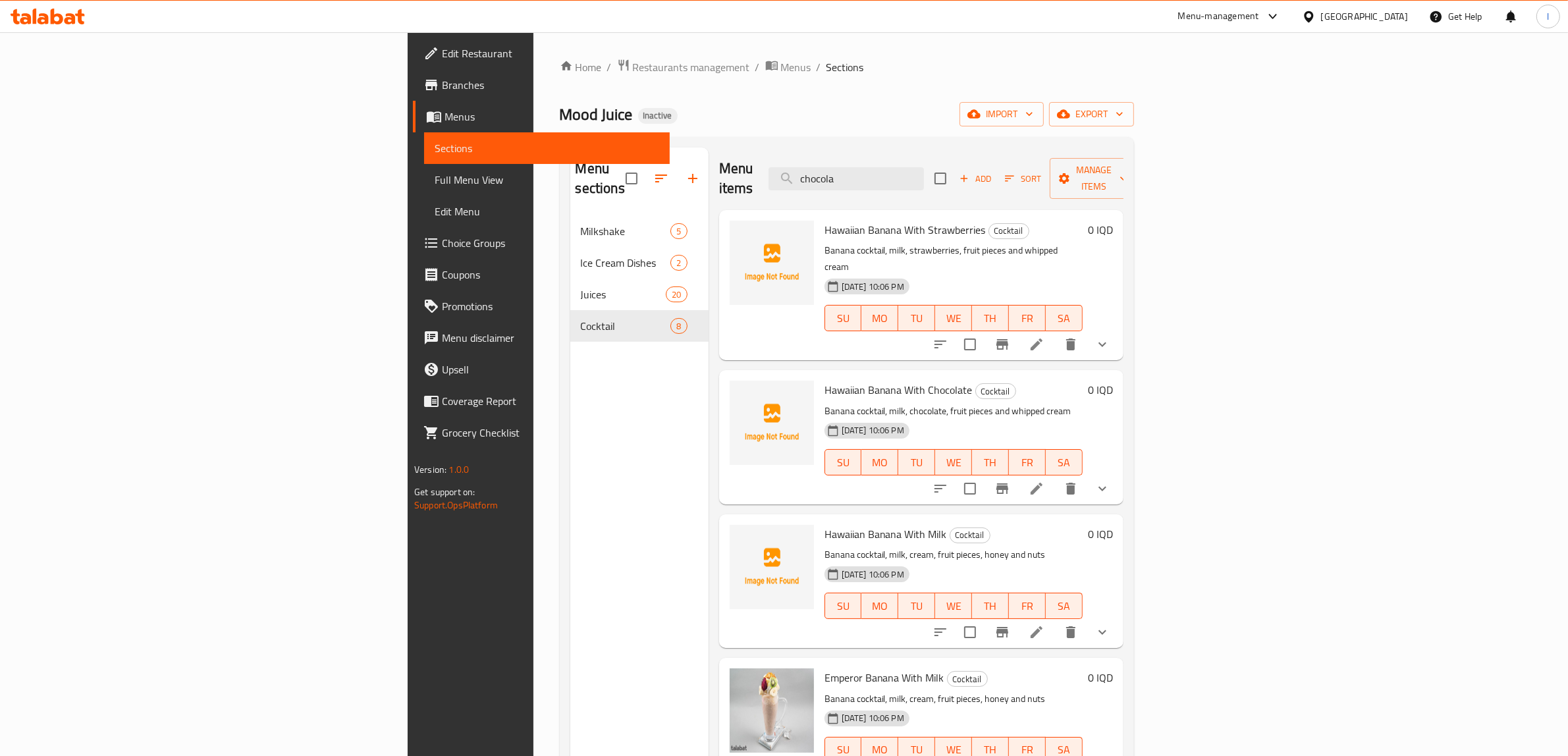
drag, startPoint x: 999, startPoint y: 166, endPoint x: 837, endPoint y: 171, distance: 162.1
click at [837, 171] on div "Menu items chocola Add Sort Manage items" at bounding box center [921, 179] width 404 height 62
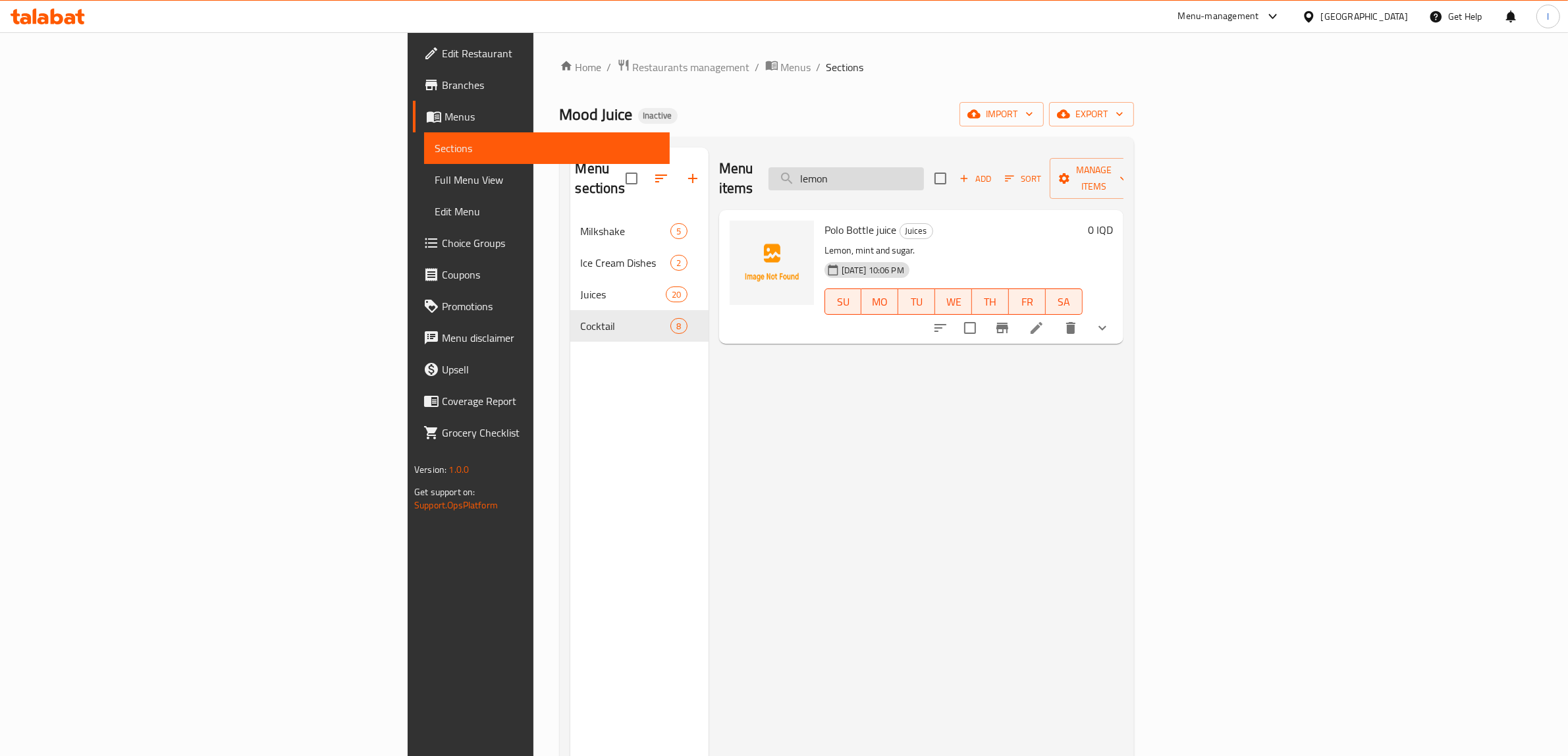
drag, startPoint x: 1003, startPoint y: 164, endPoint x: 963, endPoint y: 165, distance: 40.0
click at [924, 167] on input "lemon" at bounding box center [846, 179] width 156 height 23
drag, startPoint x: 443, startPoint y: 187, endPoint x: 435, endPoint y: 205, distance: 19.7
click at [570, 188] on div "Menu sections" at bounding box center [639, 179] width 138 height 62
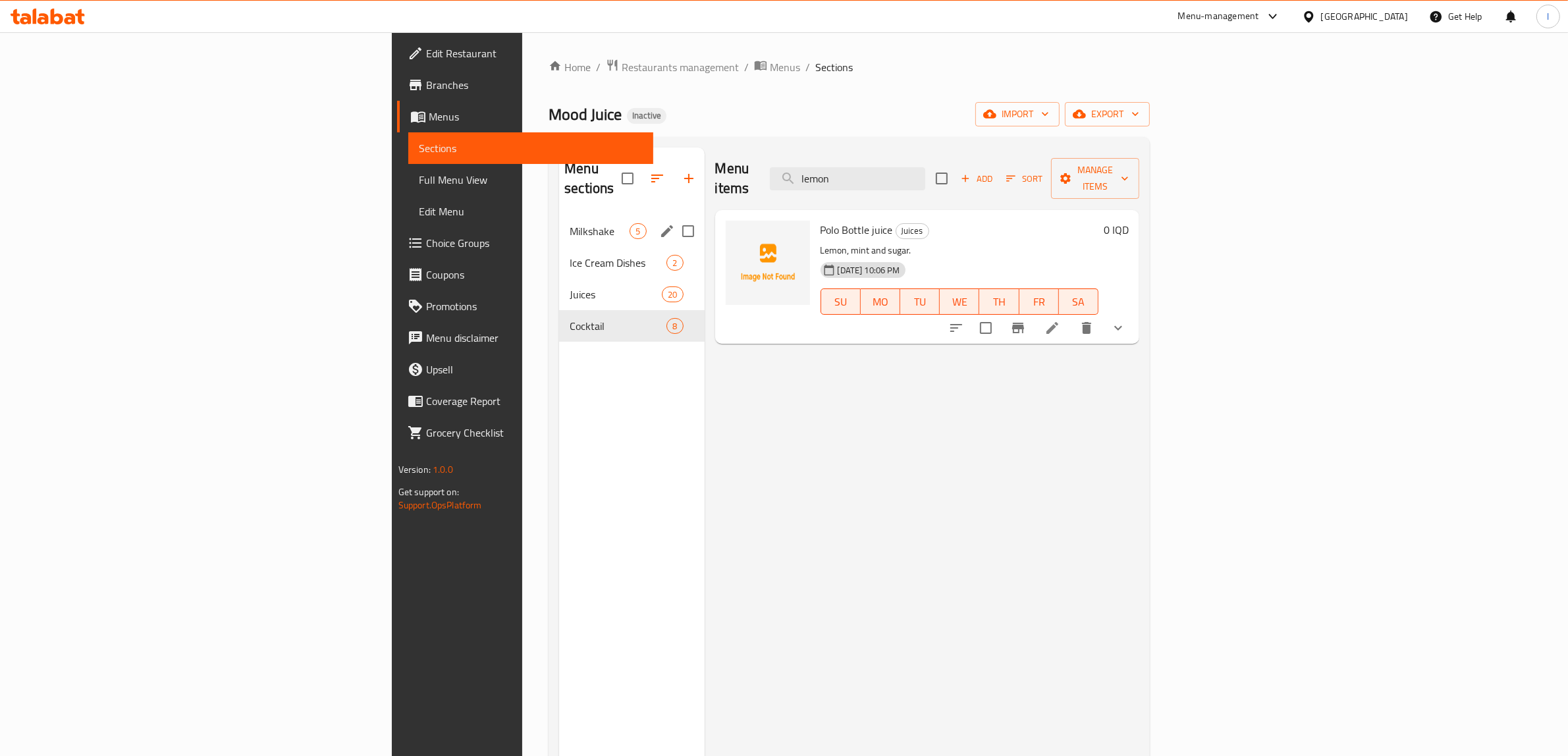
click at [569, 223] on span "Milkshake" at bounding box center [599, 231] width 60 height 16
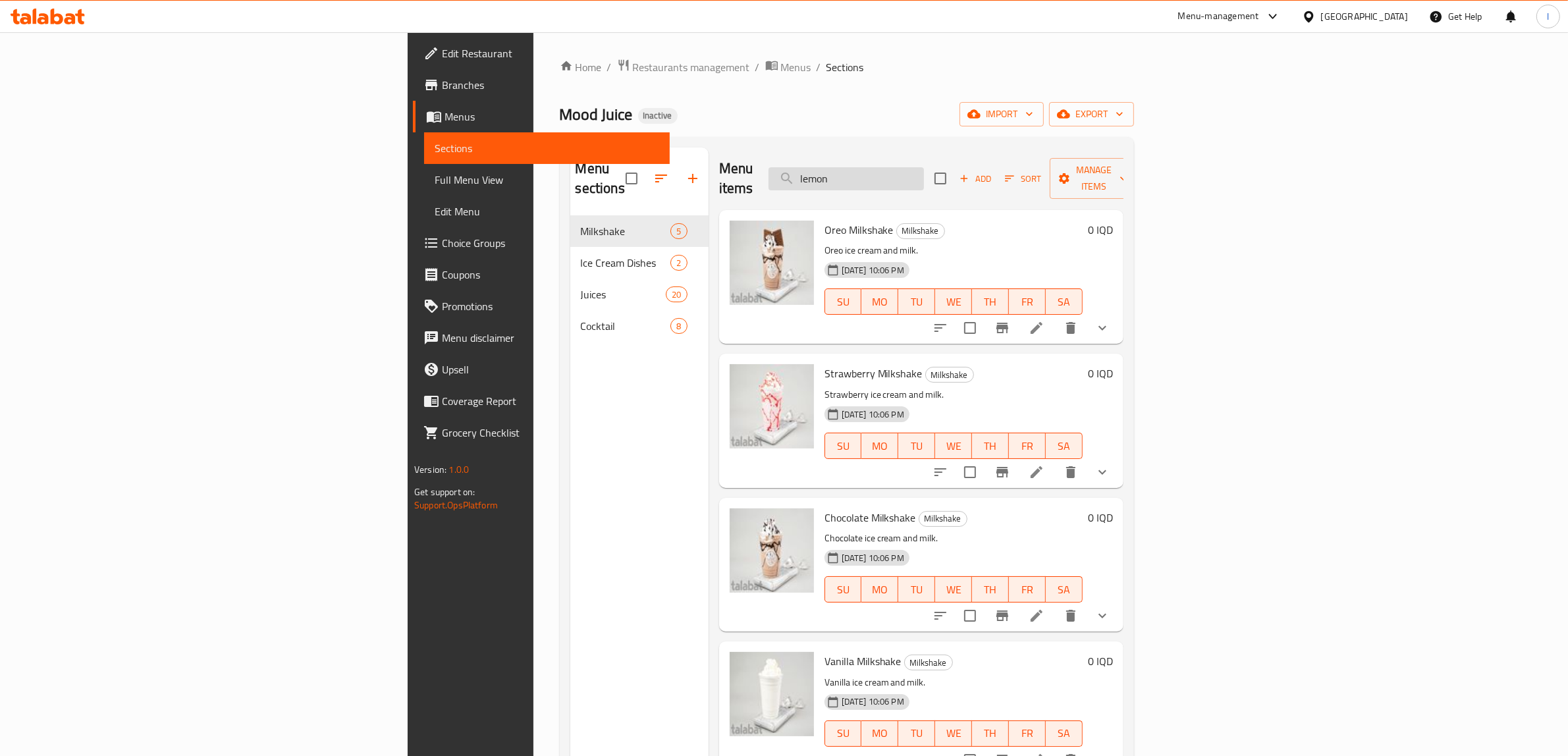
drag, startPoint x: 989, startPoint y: 162, endPoint x: 925, endPoint y: 170, distance: 64.5
click at [924, 170] on input "lemon" at bounding box center [846, 179] width 156 height 23
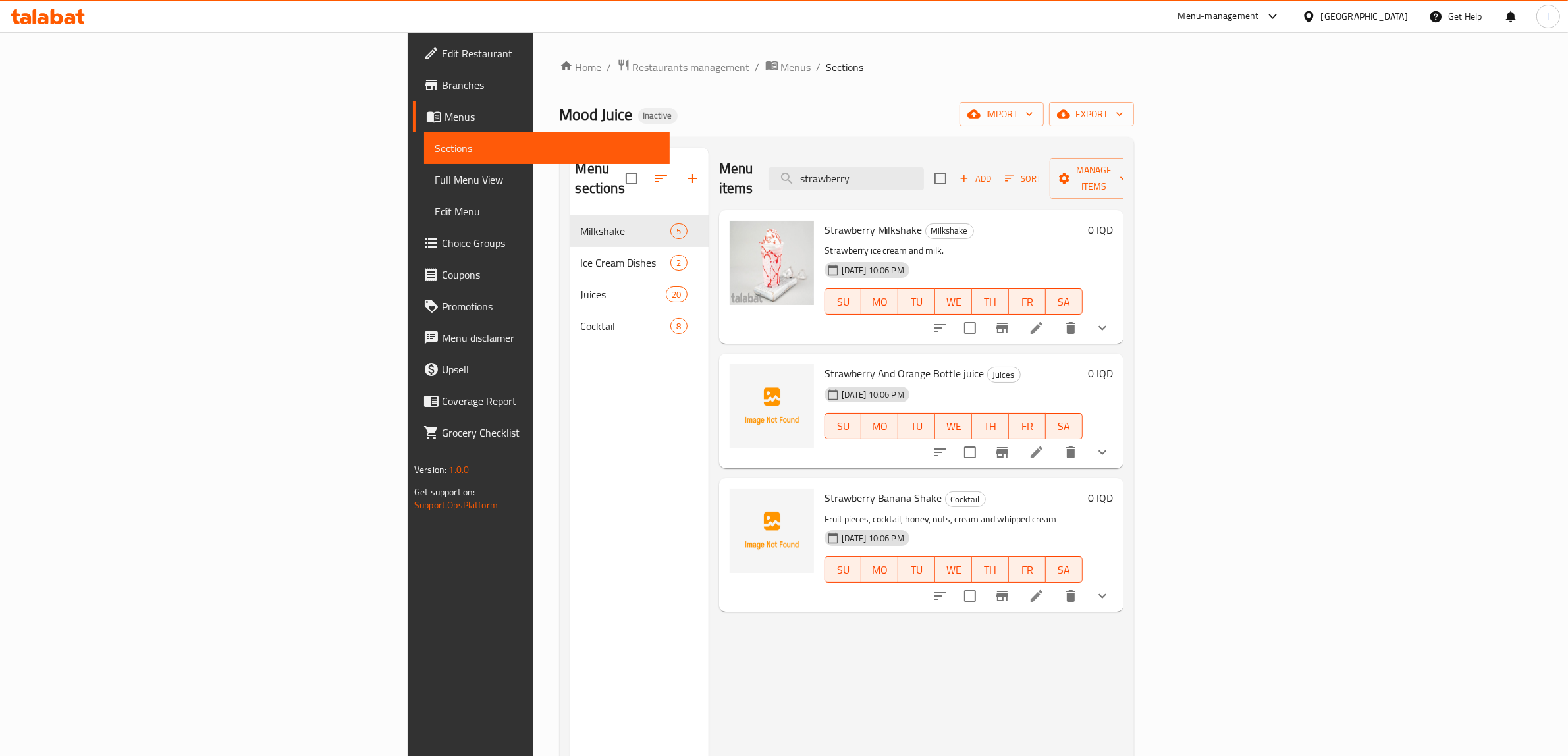
type input "strawberry"
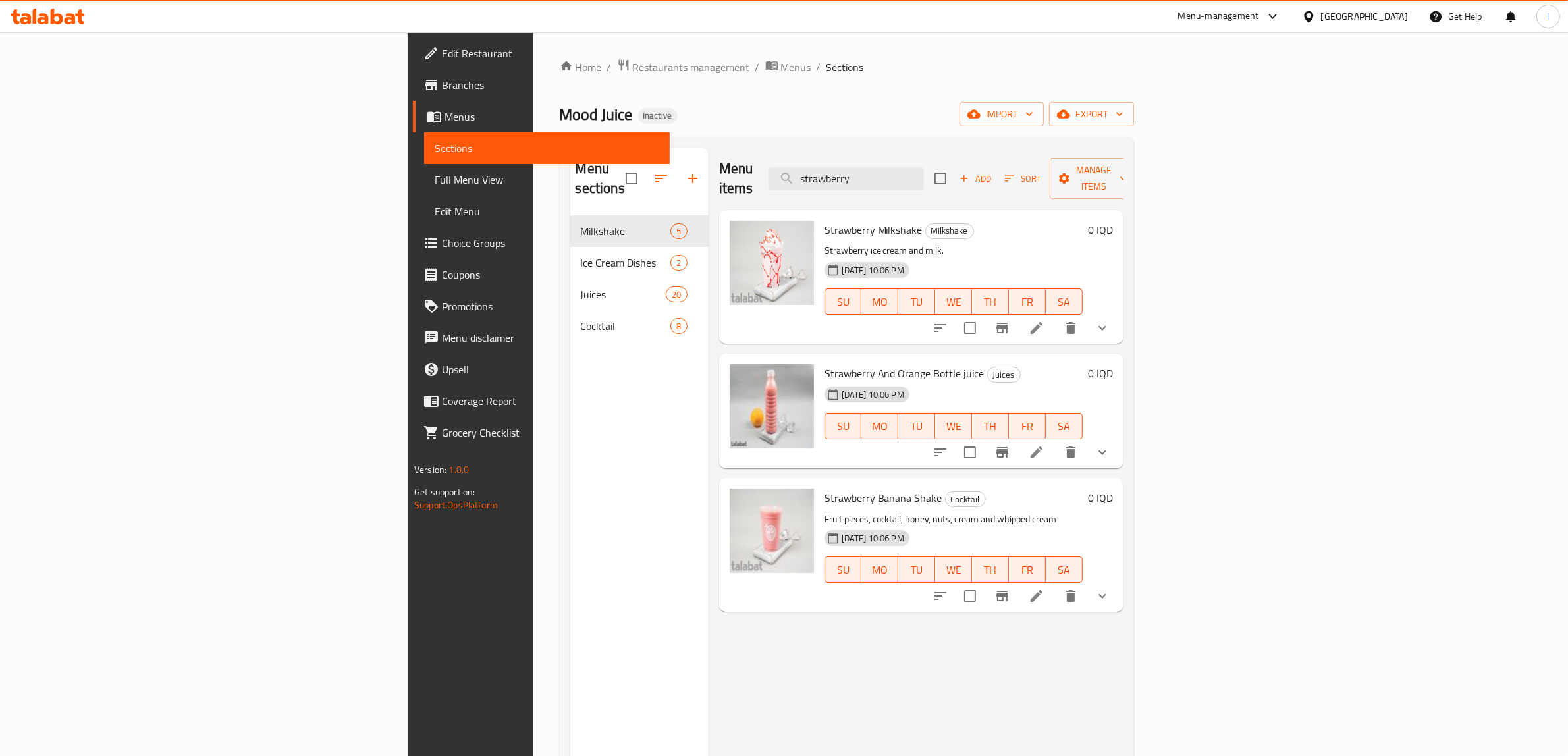
click at [709, 653] on div "Menu items strawberry Add Sort Manage items Strawberry Milkshake Milkshake Stra…" at bounding box center [916, 525] width 415 height 756
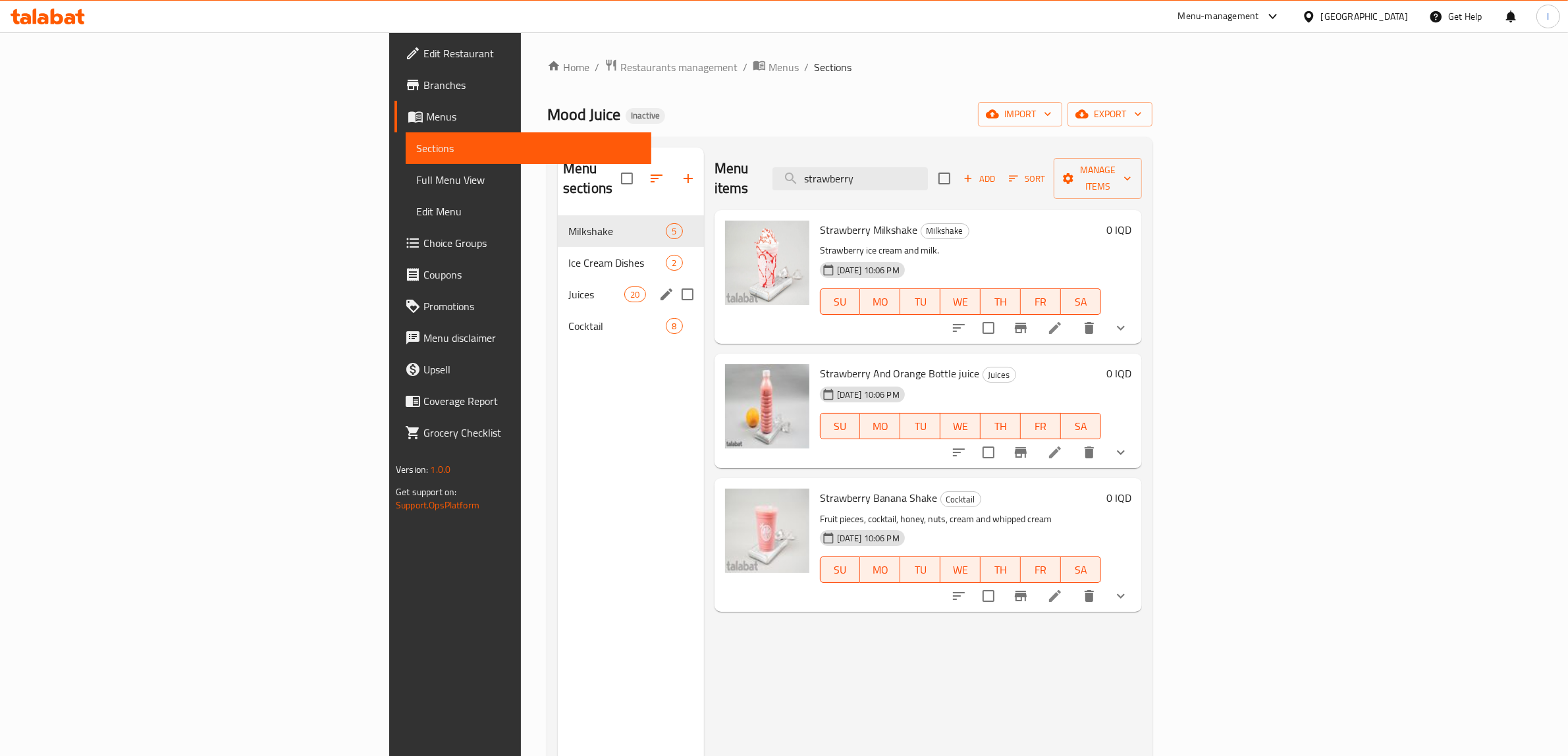
click at [568, 286] on span "Juices" at bounding box center [596, 294] width 56 height 16
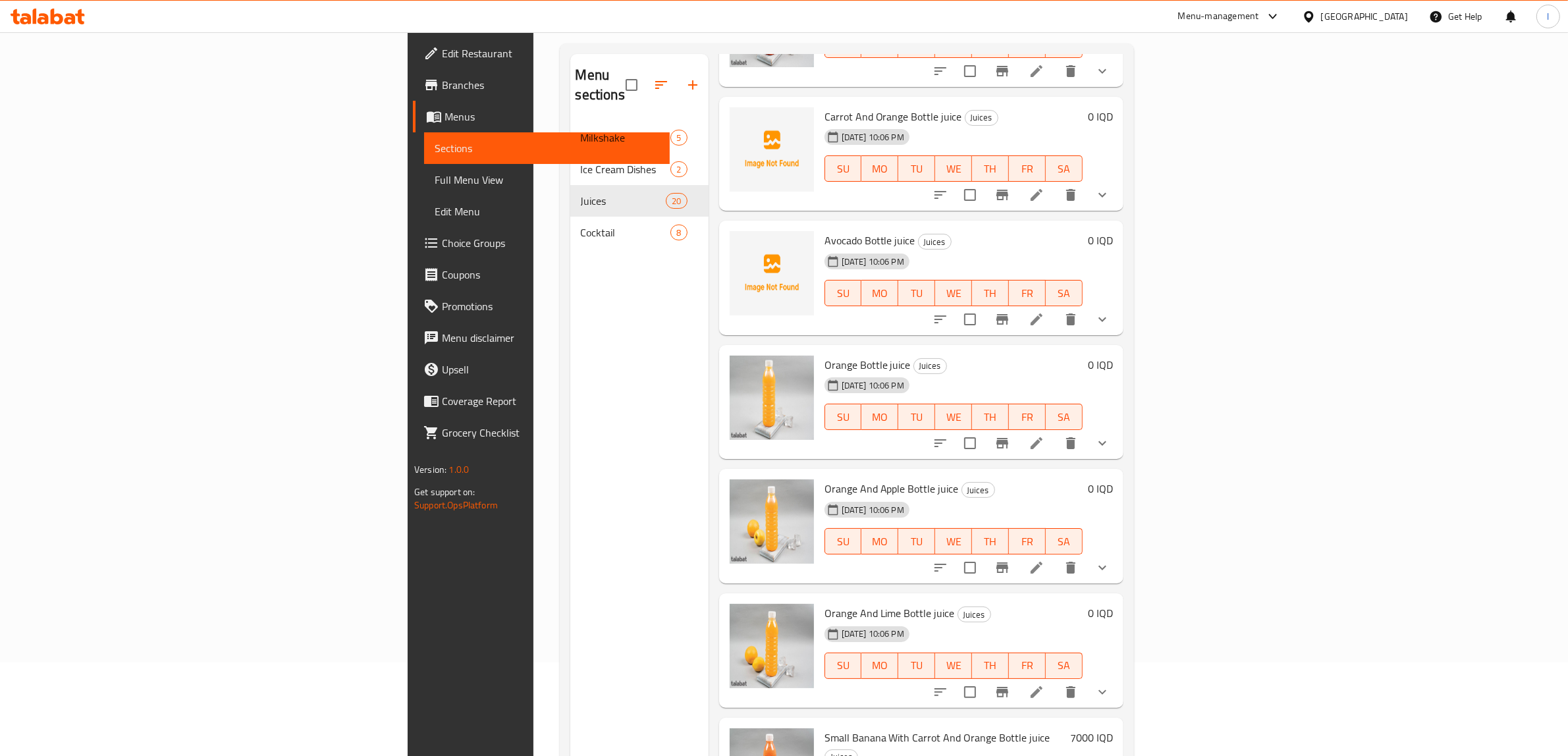
scroll to position [185, 0]
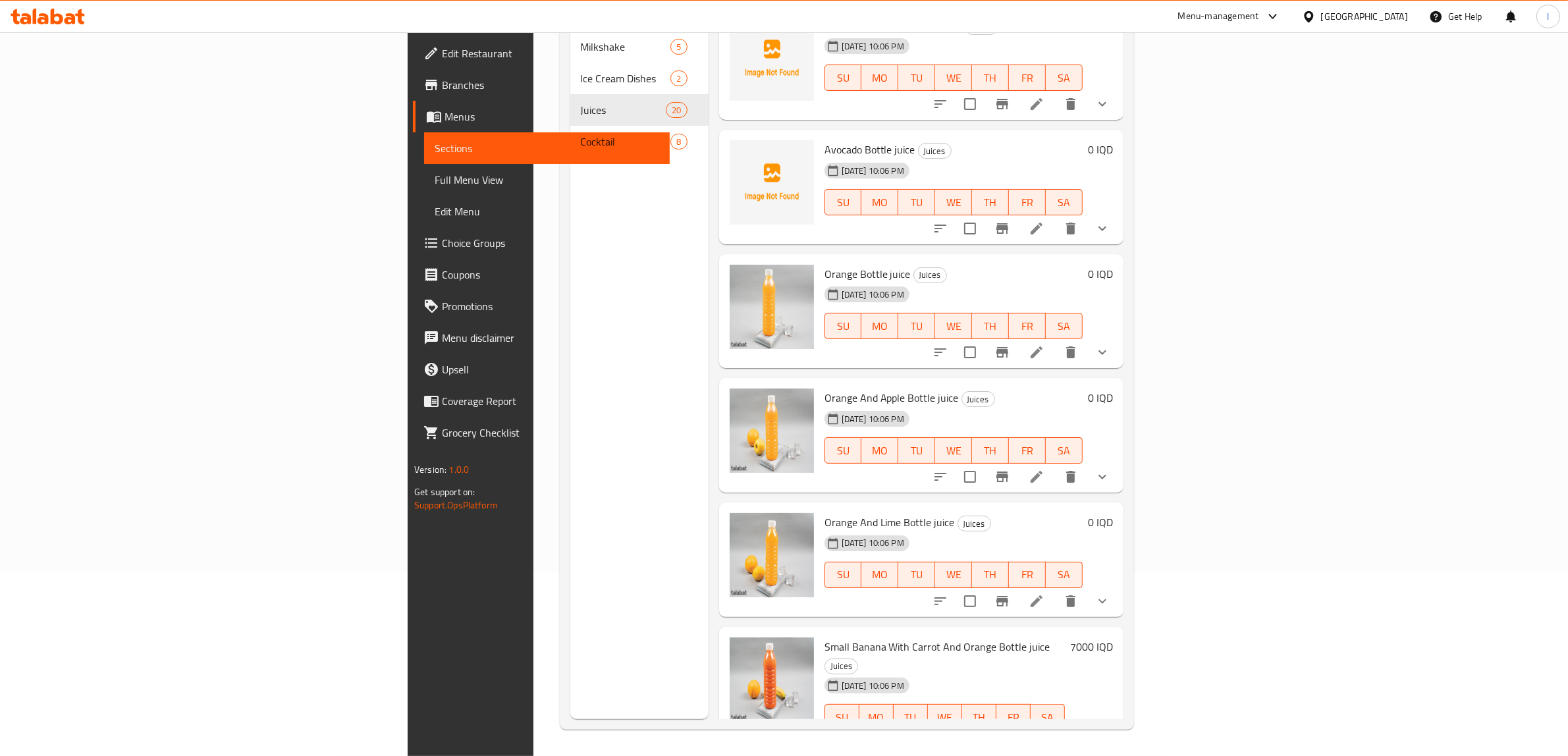
click at [585, 692] on div "Menu sections Milkshake 5 Ice Cream Dishes 2 Juices 20 Cocktail 8" at bounding box center [639, 341] width 138 height 756
click at [570, 163] on div "Menu sections Milkshake 5 Ice Cream Dishes 2 Juices 20 Cocktail 8" at bounding box center [639, 341] width 138 height 756
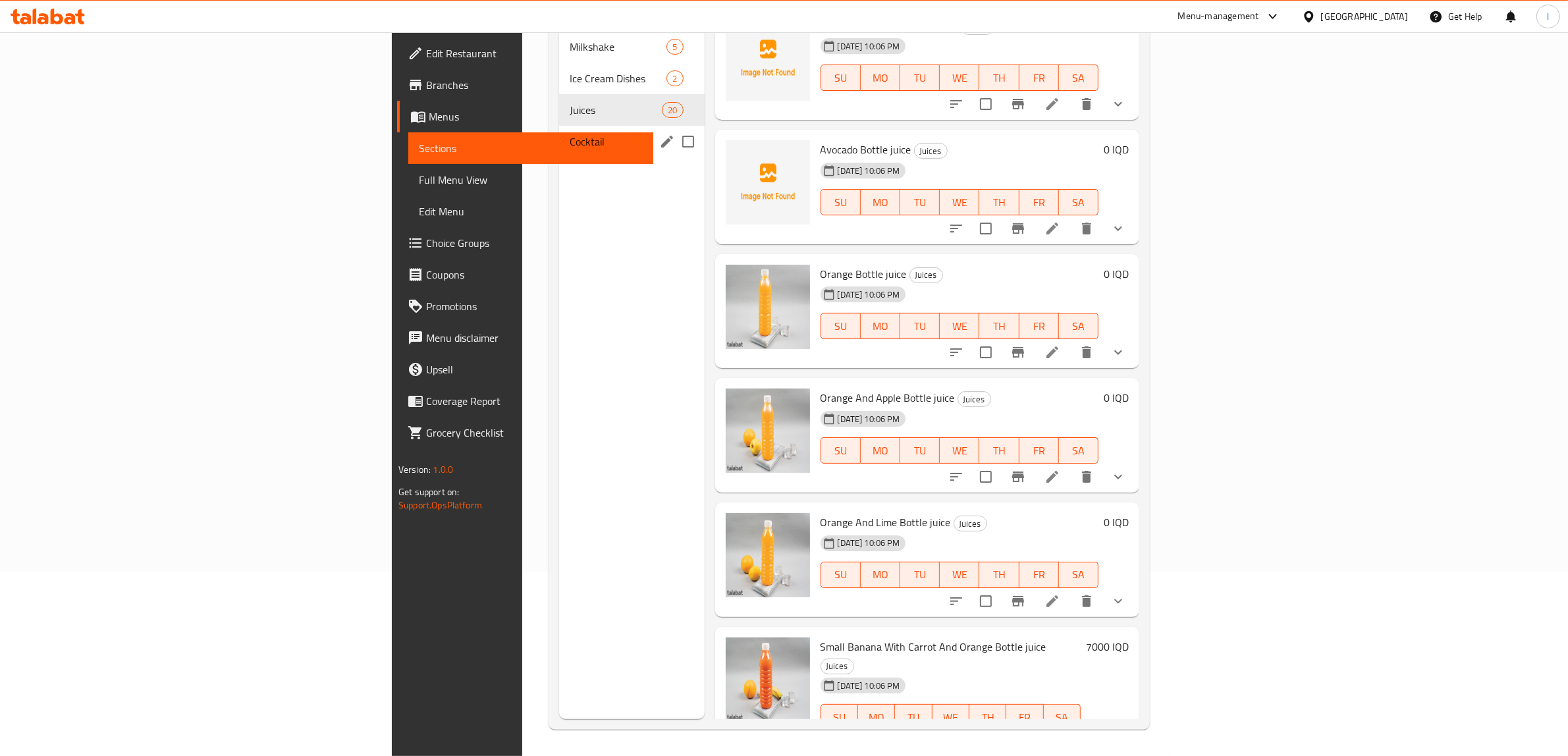
click at [569, 133] on span "Cocktail" at bounding box center [599, 141] width 60 height 16
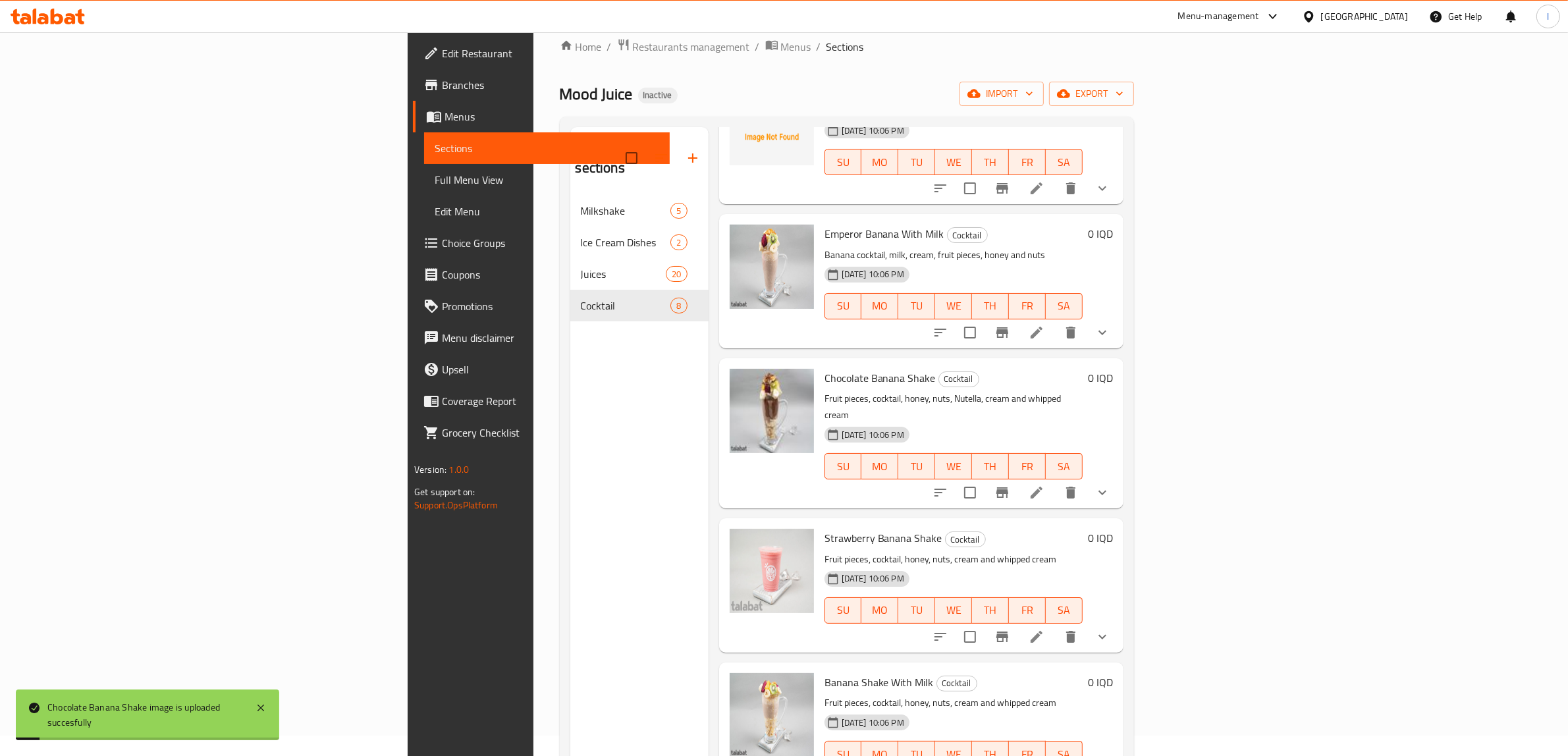
scroll to position [426, 0]
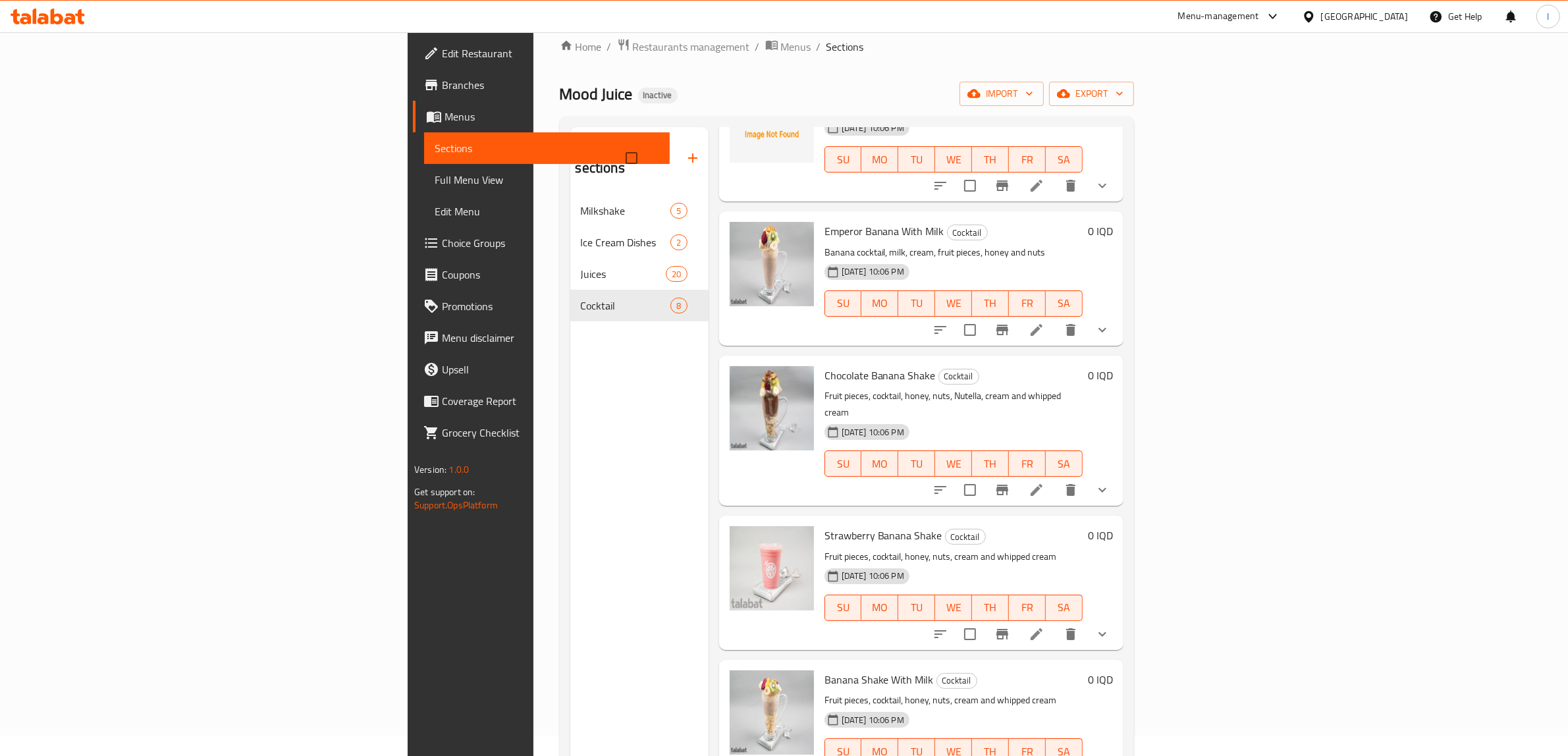
click at [1118, 618] on button "show more" at bounding box center [1102, 633] width 32 height 32
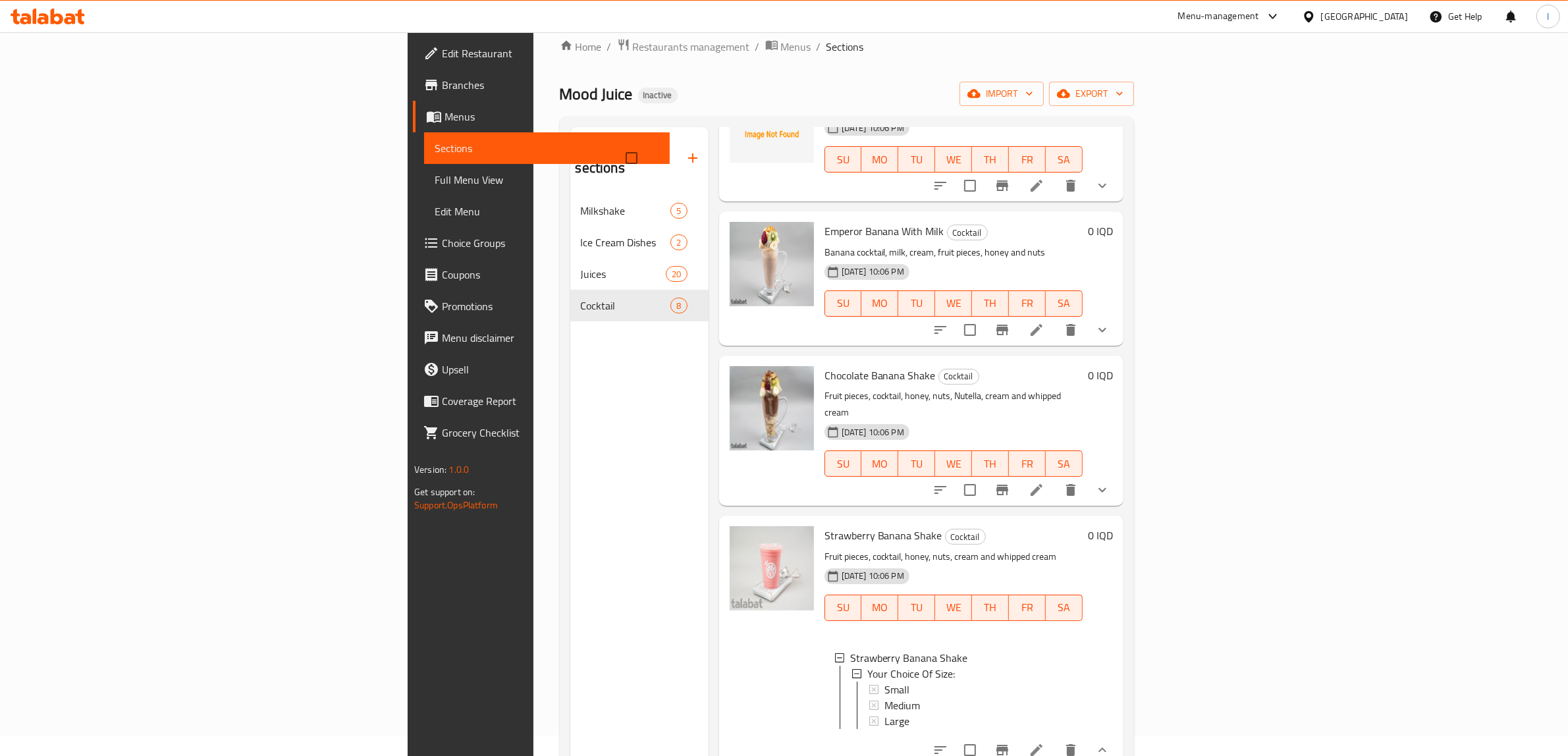
click at [1113, 583] on div "0 IQD" at bounding box center [1097, 640] width 30 height 229
click at [1118, 734] on button "show more" at bounding box center [1102, 750] width 32 height 32
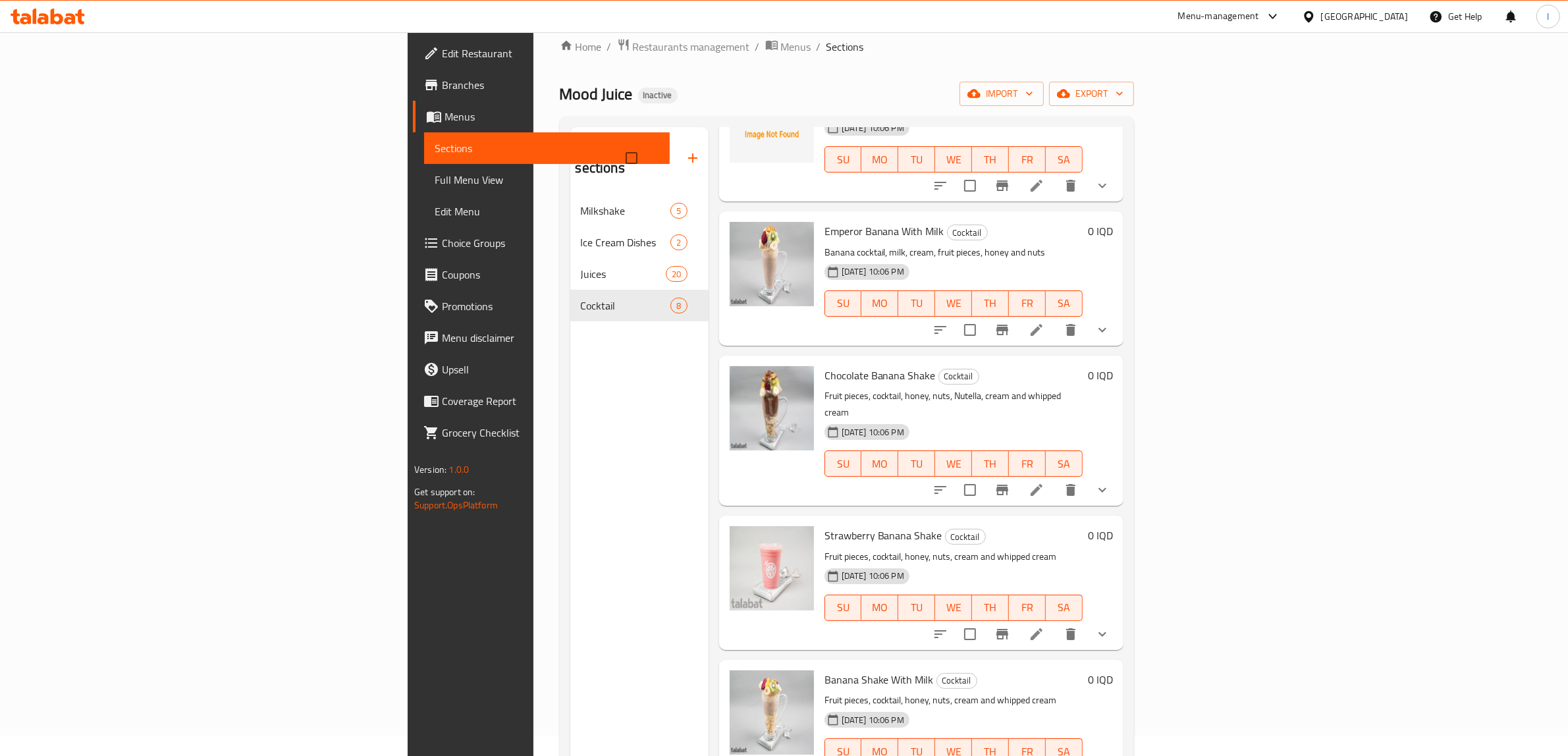
drag, startPoint x: 689, startPoint y: 738, endPoint x: 678, endPoint y: 728, distance: 14.9
click at [719, 738] on div "Banana Shake With Milk Cocktail Fruit pieces, cocktail, honey, nuts, cream and …" at bounding box center [921, 726] width 404 height 133
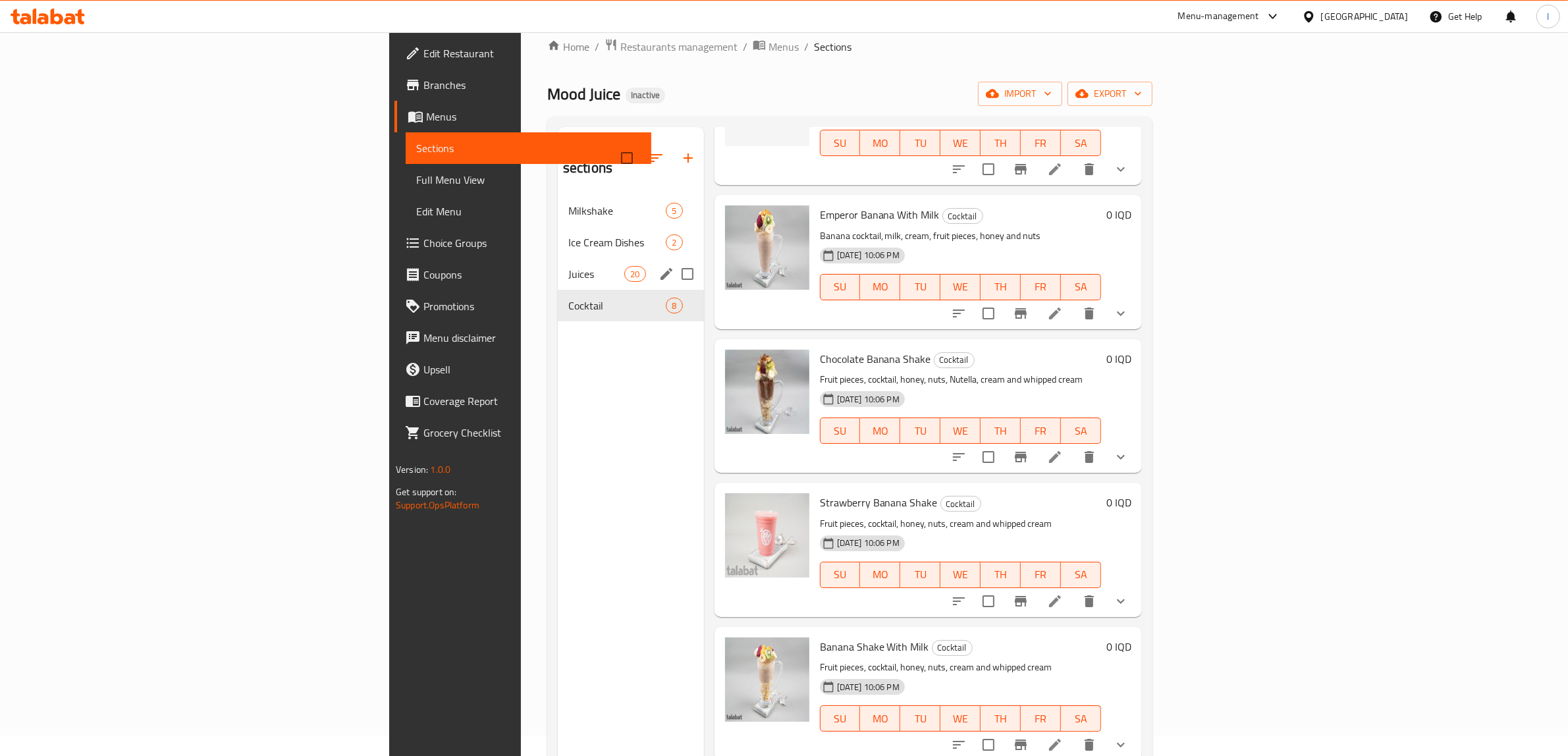
click at [568, 266] on span "Juices" at bounding box center [596, 273] width 56 height 16
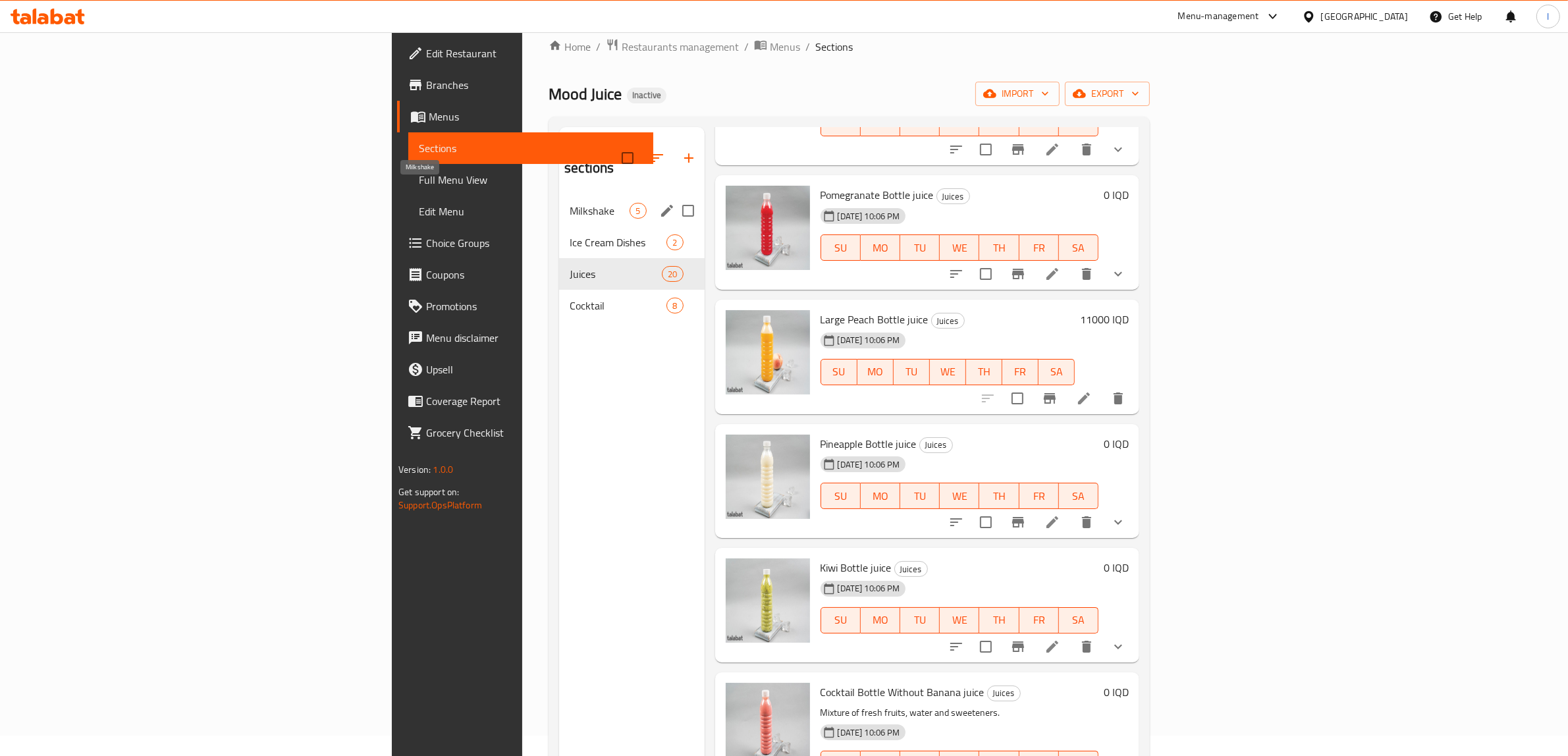
click at [569, 203] on span "Milkshake" at bounding box center [599, 210] width 60 height 16
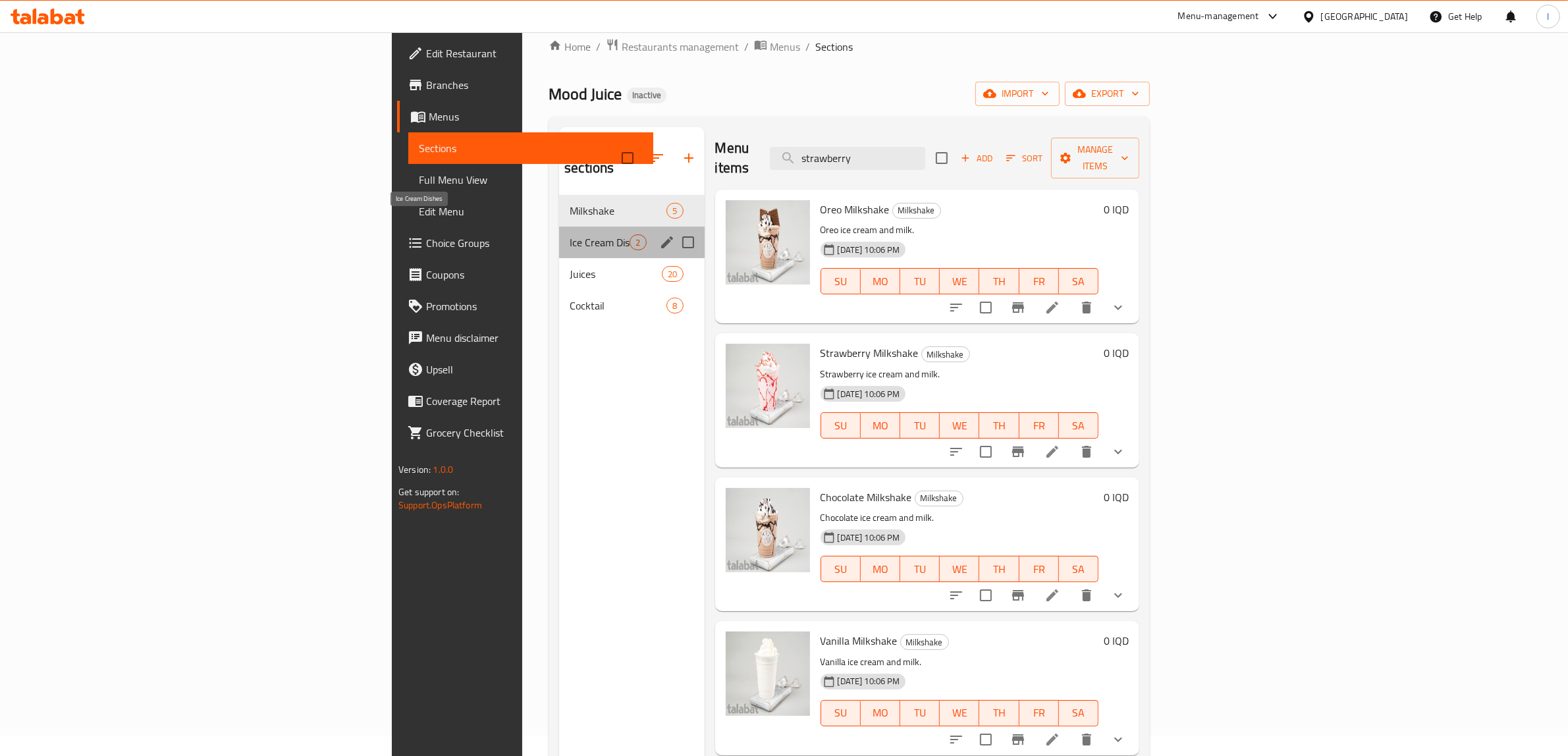
click at [569, 234] on span "Ice Cream Dishes" at bounding box center [599, 242] width 60 height 16
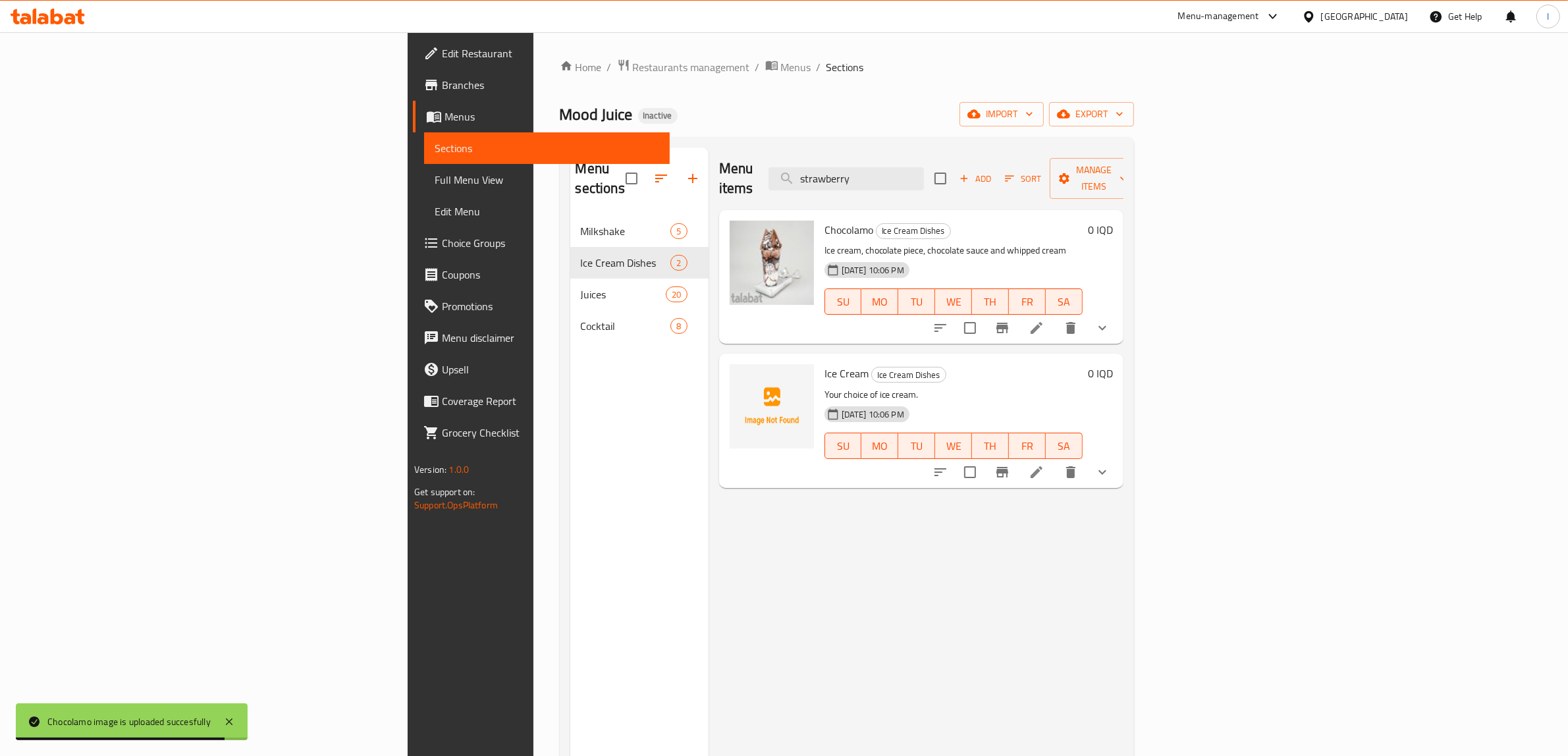
click at [737, 647] on div "Menu items strawberry Add Sort Manage items Chocolamo Ice Cream Dishes Ice crea…" at bounding box center [916, 525] width 415 height 756
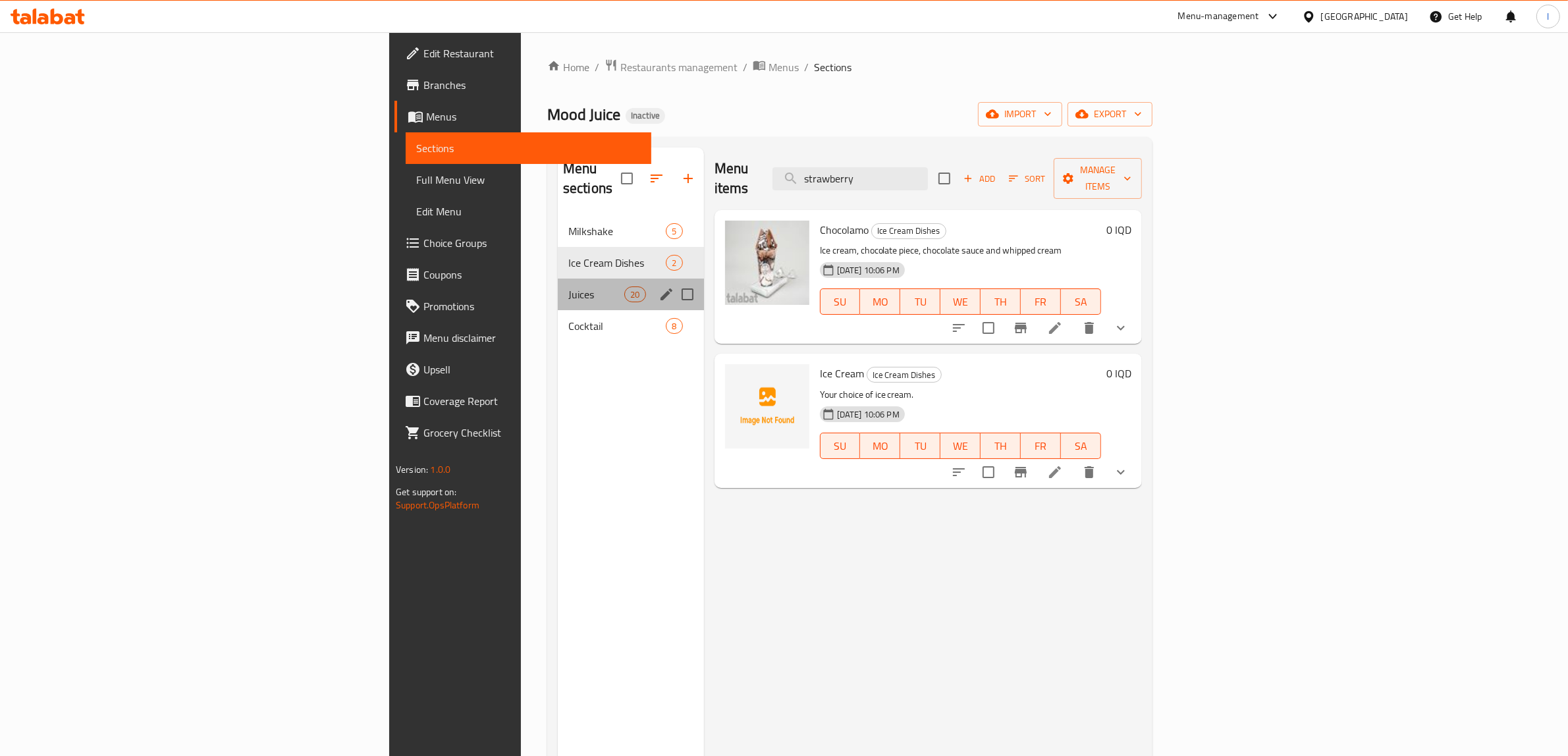
click at [558, 278] on div "Juices 20" at bounding box center [631, 294] width 146 height 32
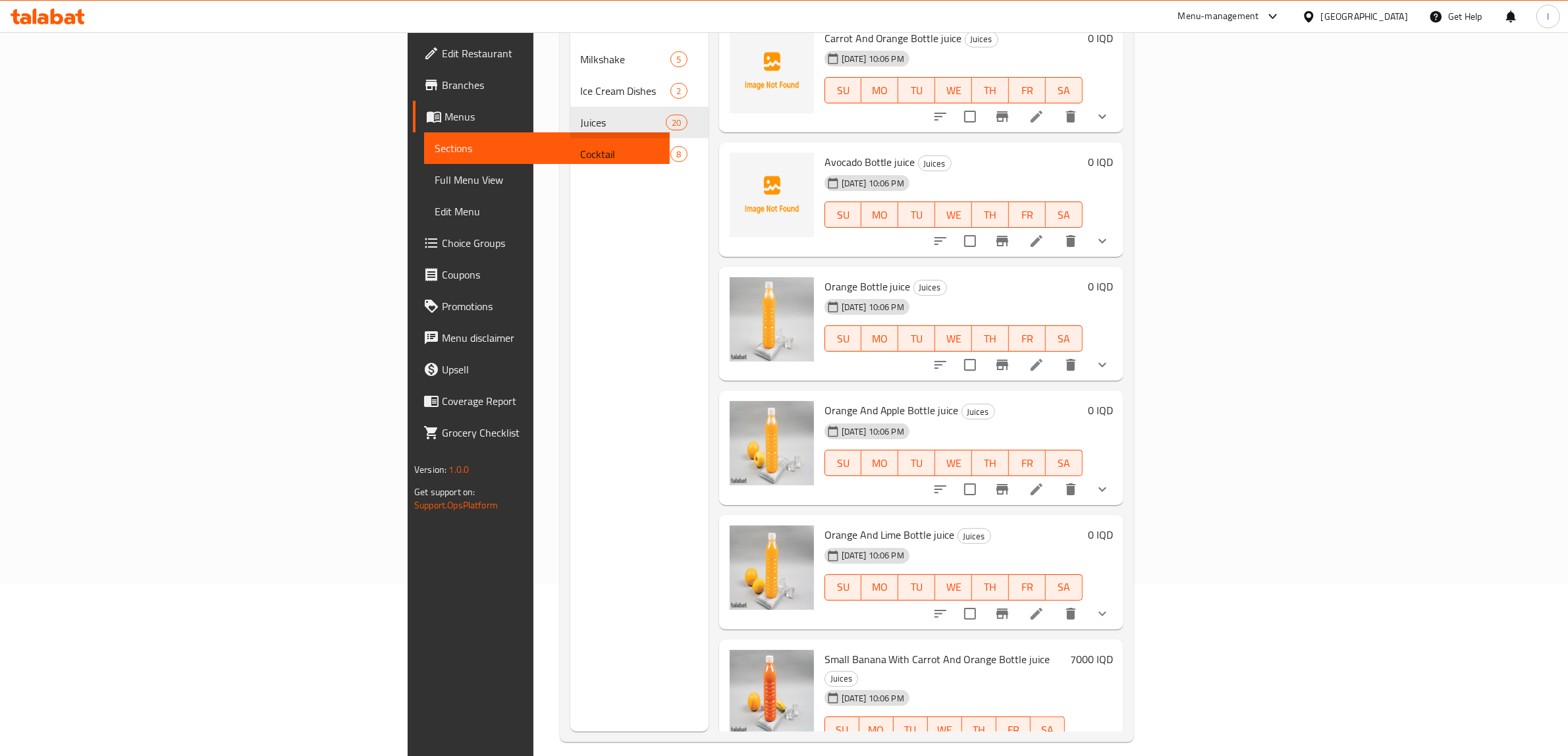
scroll to position [185, 0]
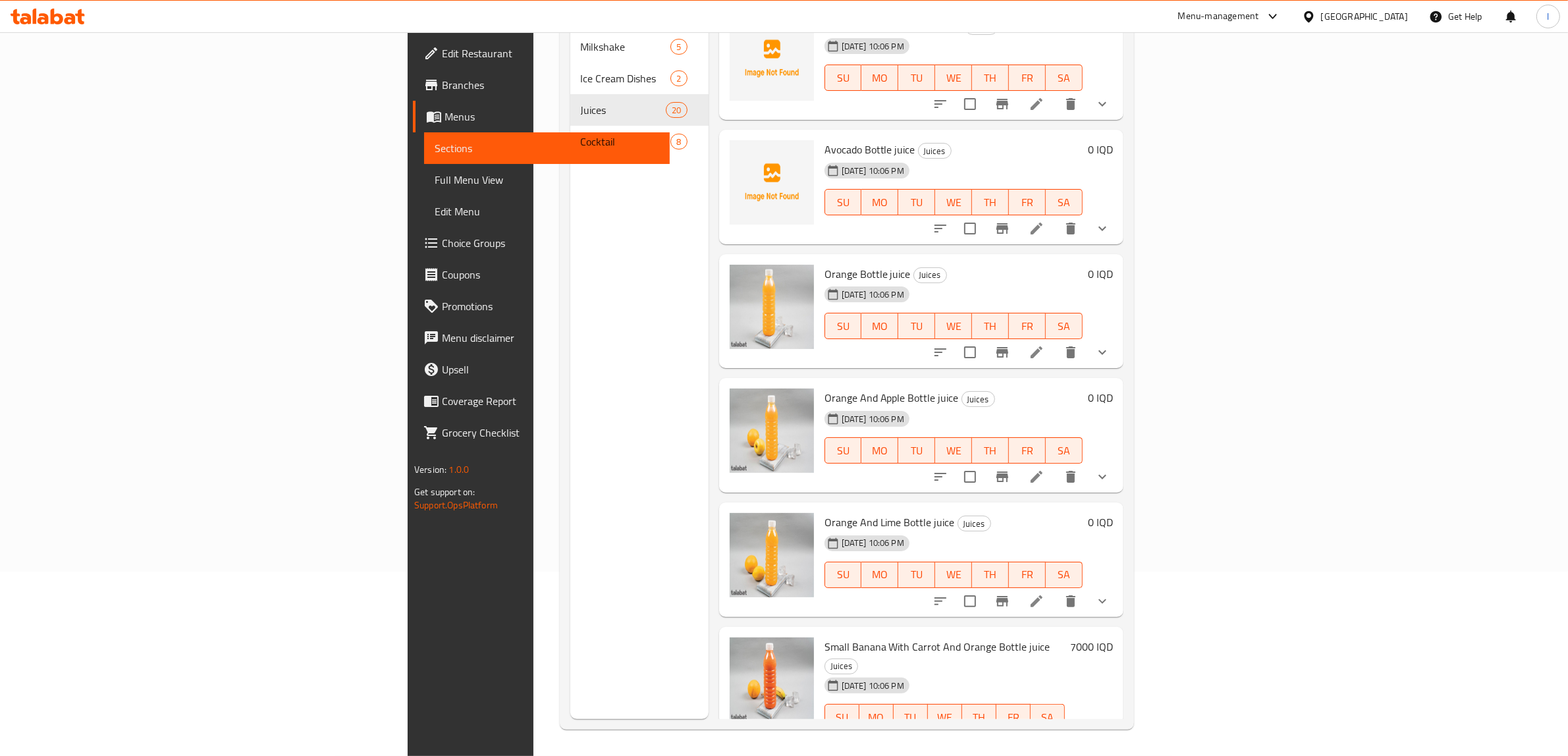
click at [819, 709] on div "Small Banana With Carrot And Orange Bottle juice Juices 13-10-2025 10:06 PM SU …" at bounding box center [944, 693] width 251 height 123
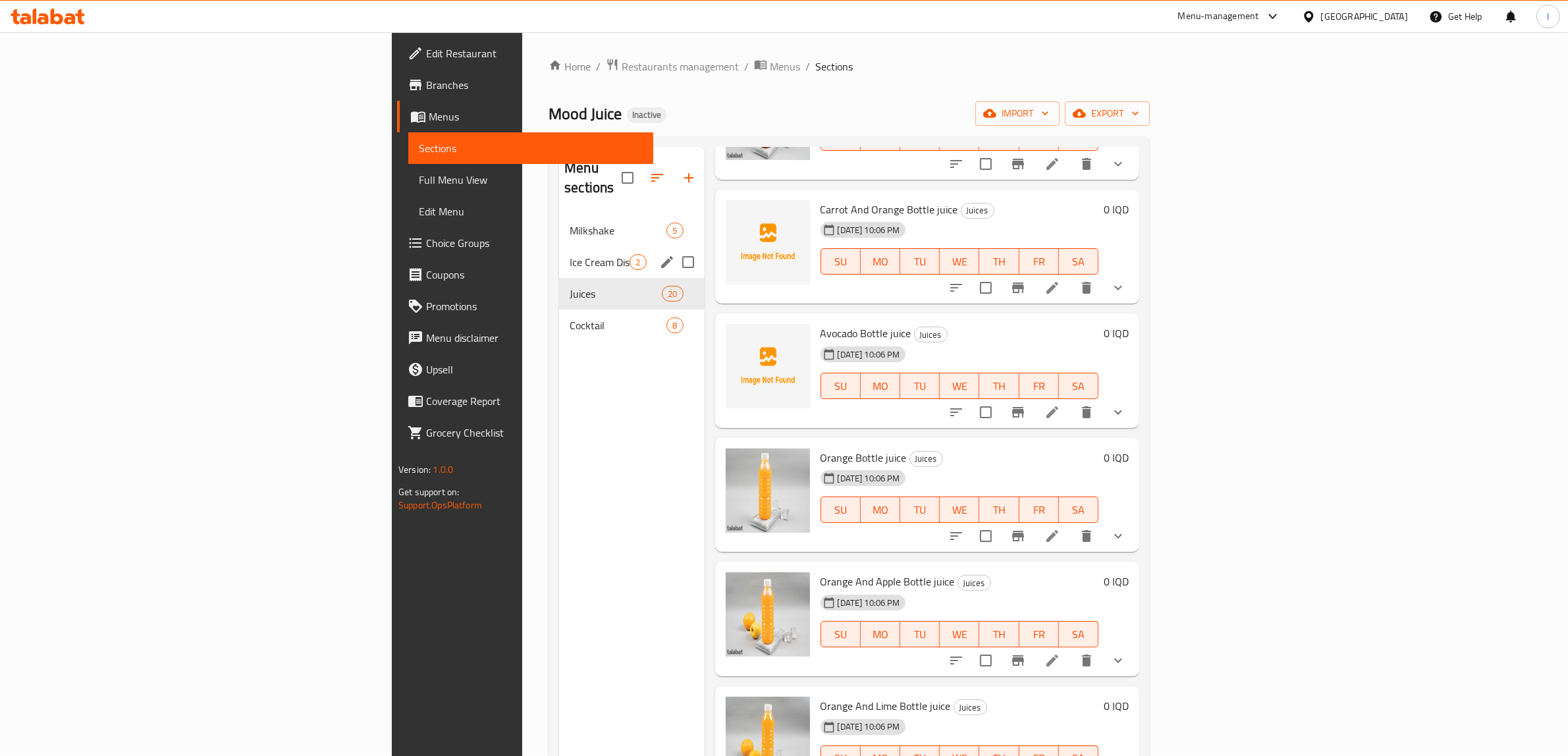
scroll to position [0, 0]
click at [559, 215] on div "Milkshake 5" at bounding box center [632, 231] width 145 height 32
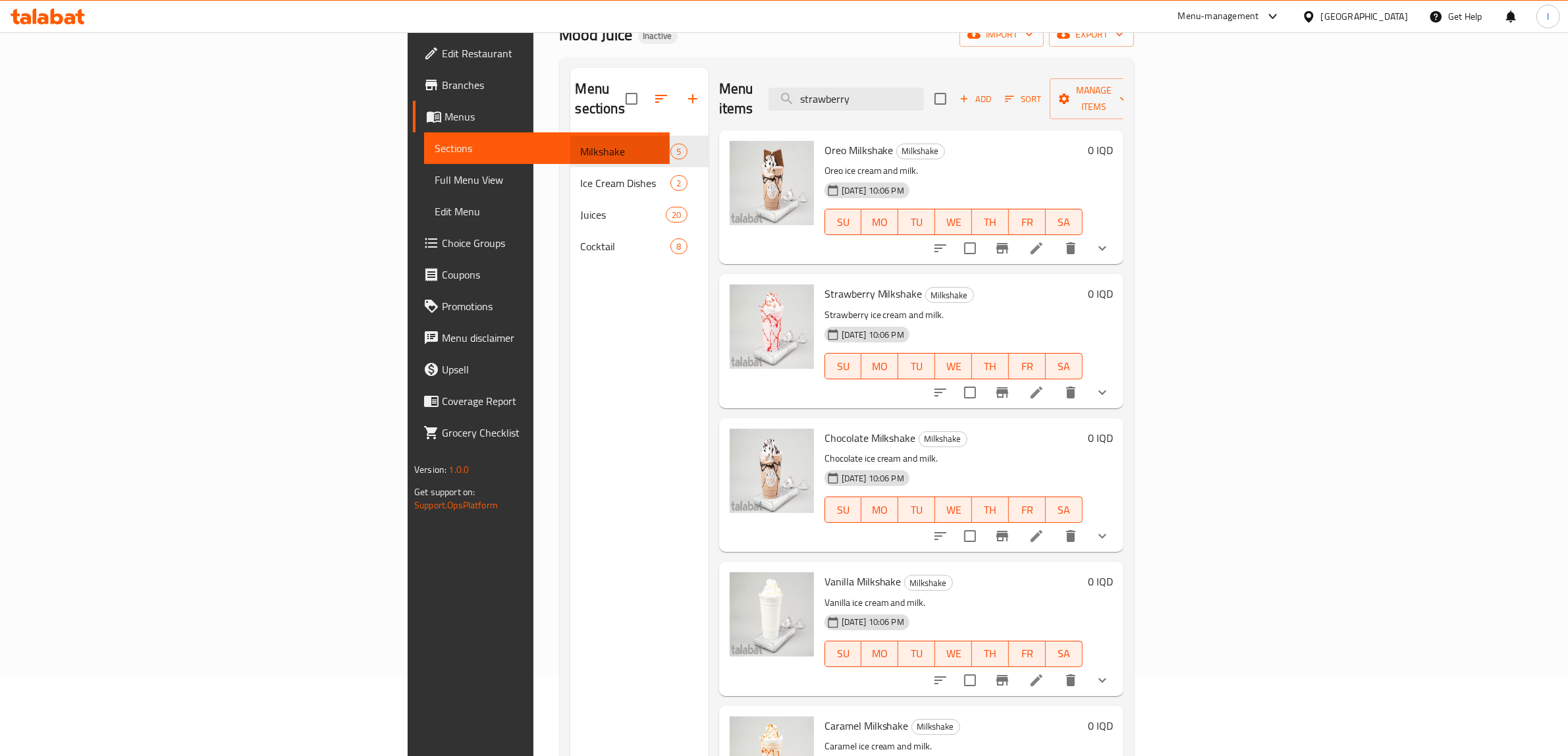
scroll to position [20, 0]
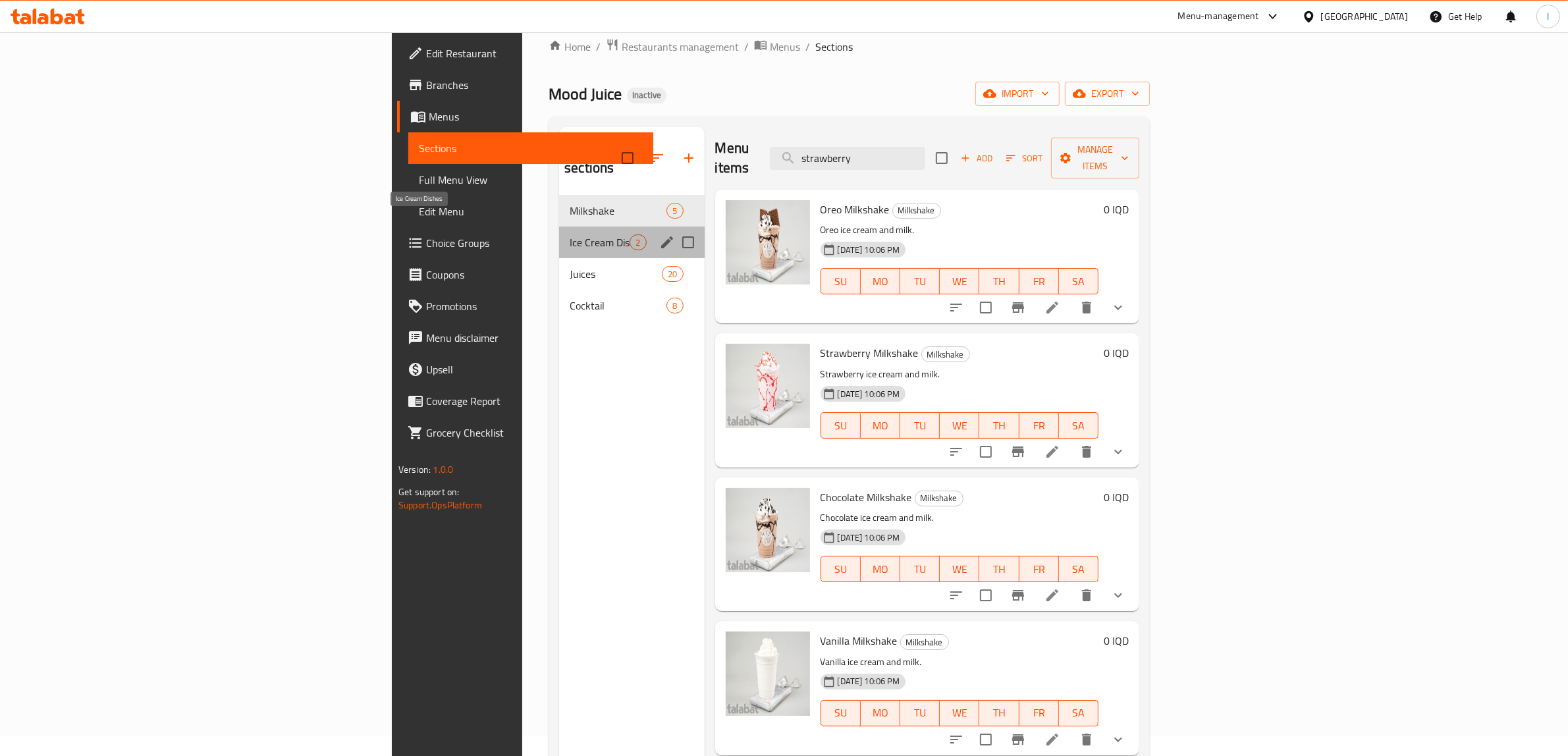
click at [569, 234] on span "Ice Cream Dishes" at bounding box center [599, 242] width 60 height 16
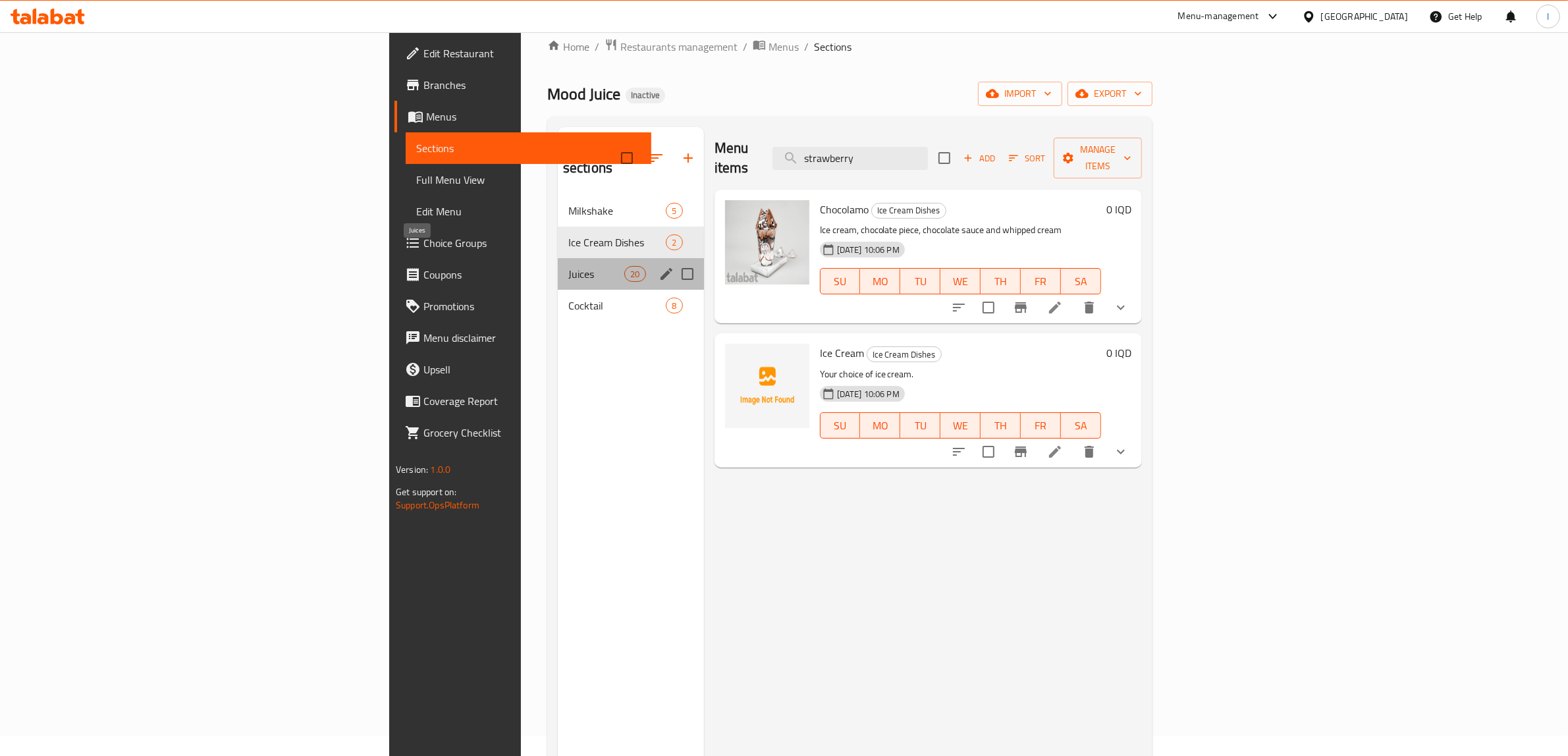
click at [568, 266] on span "Juices" at bounding box center [596, 273] width 56 height 16
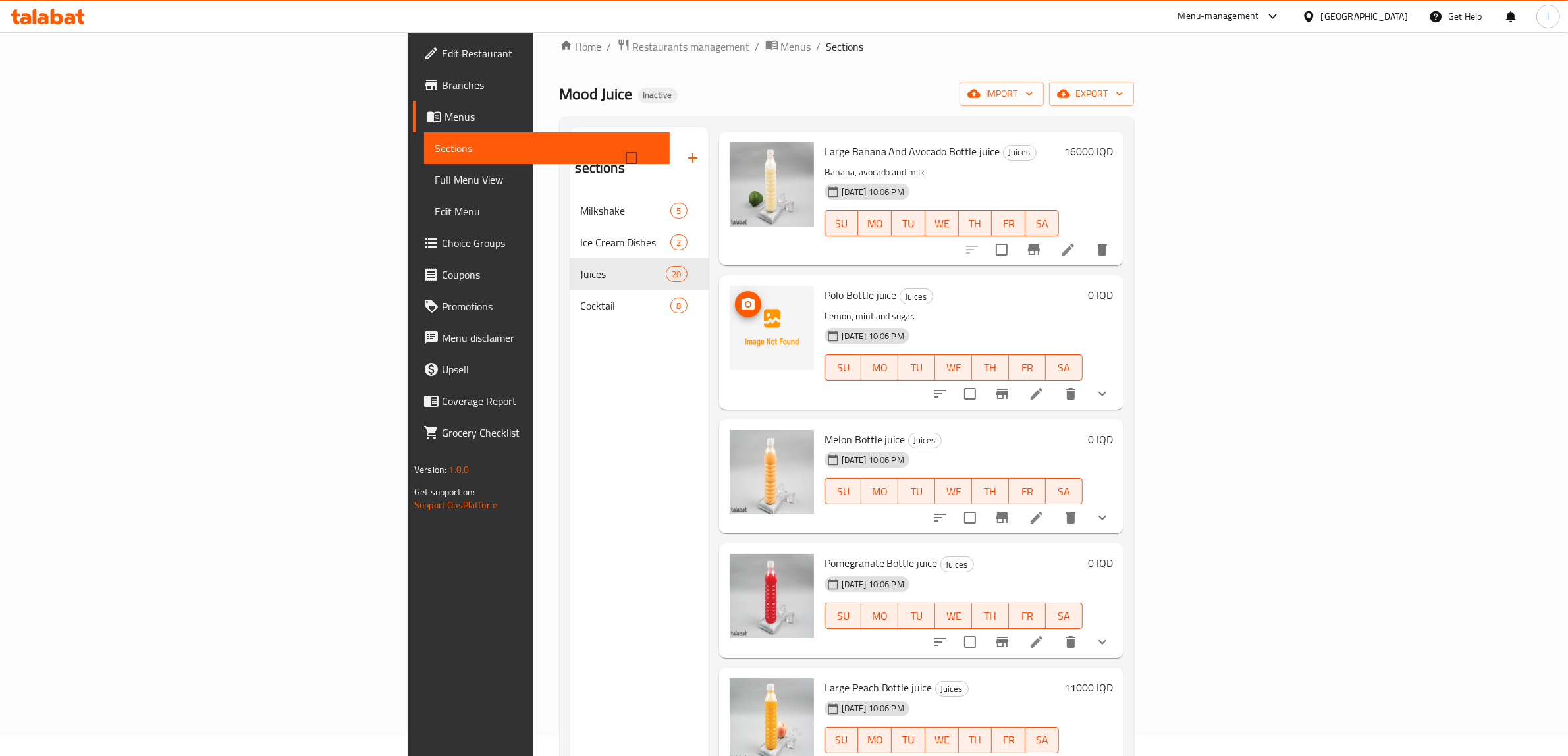
scroll to position [83, 0]
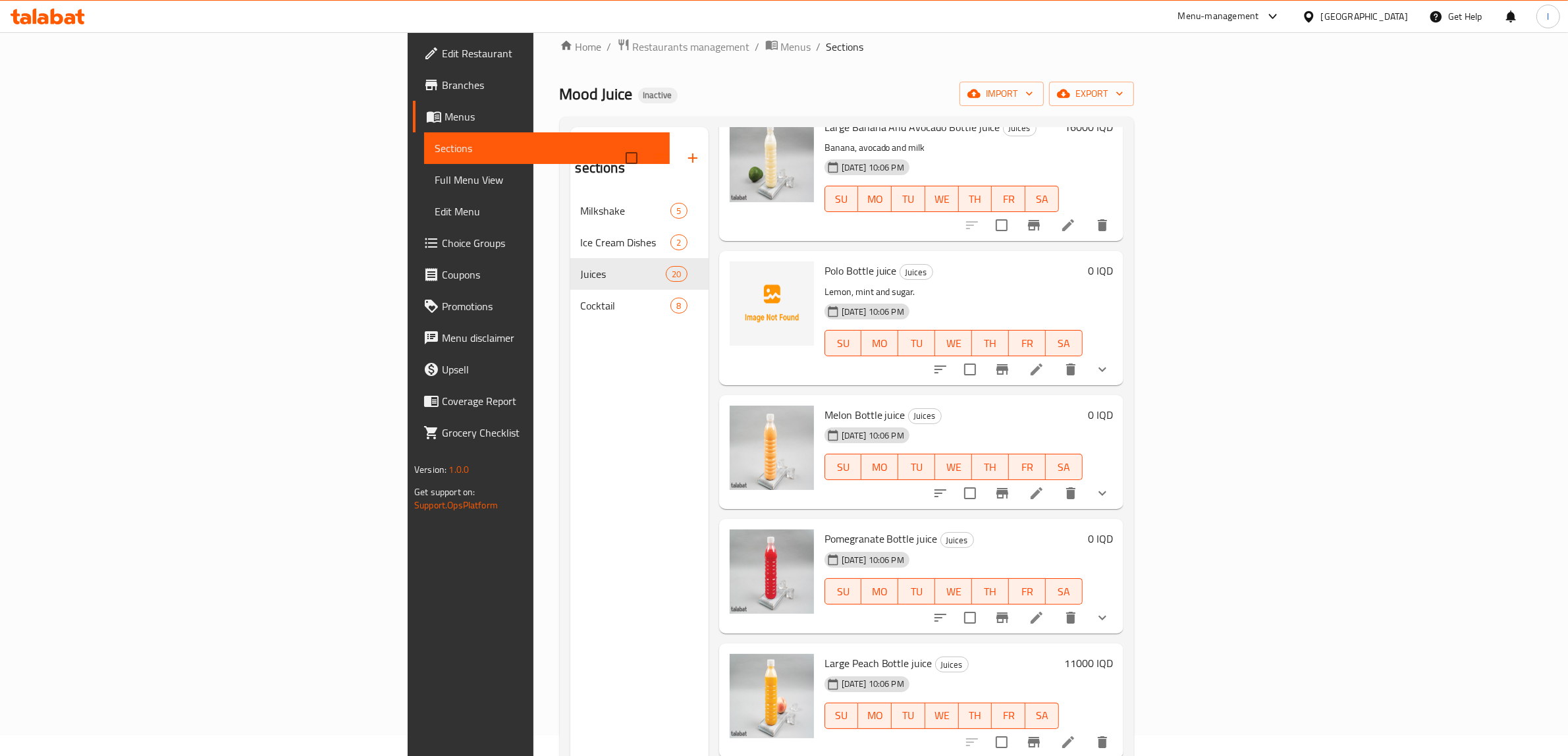
click at [825, 261] on span "Polo Bottle juice" at bounding box center [861, 270] width 72 height 20
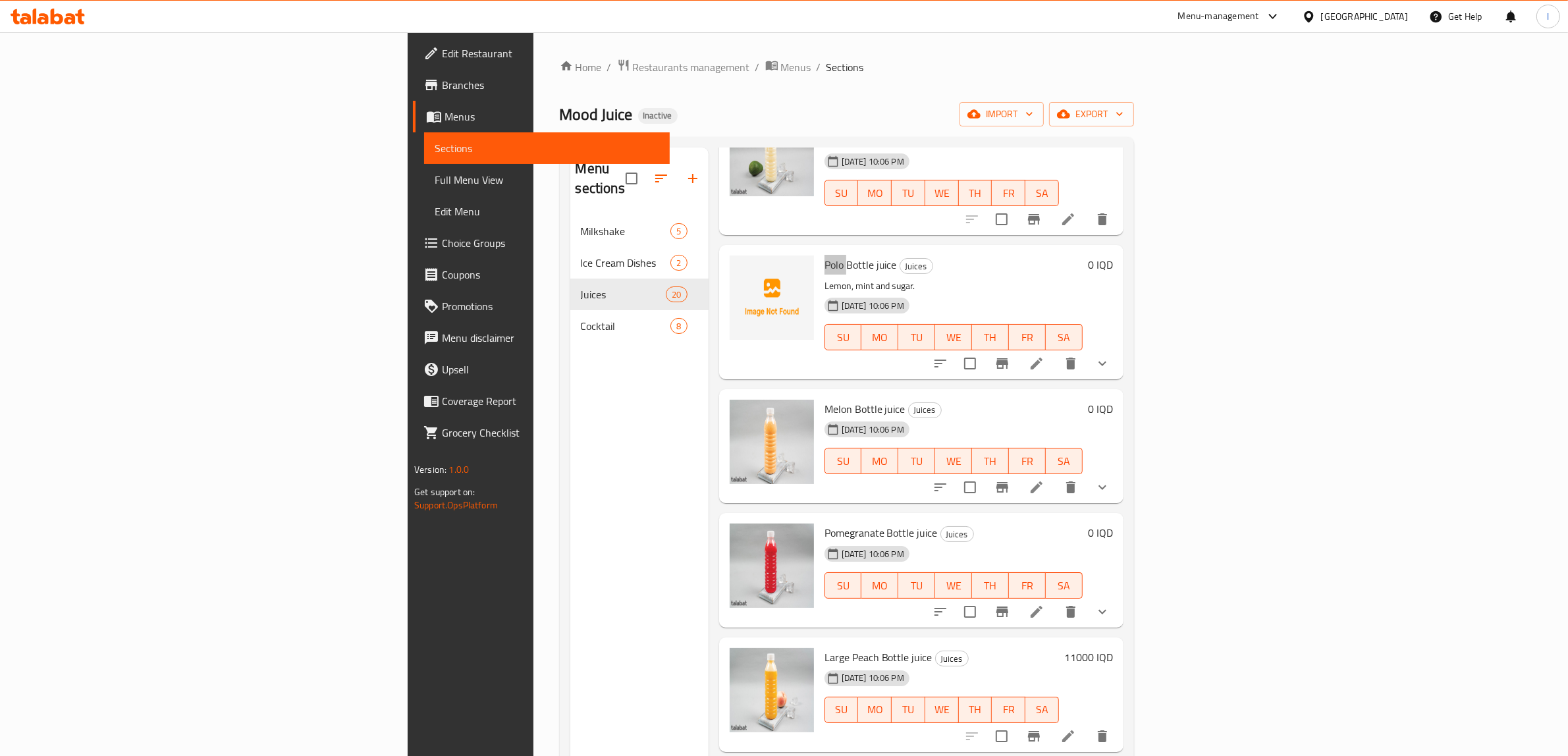
scroll to position [0, 0]
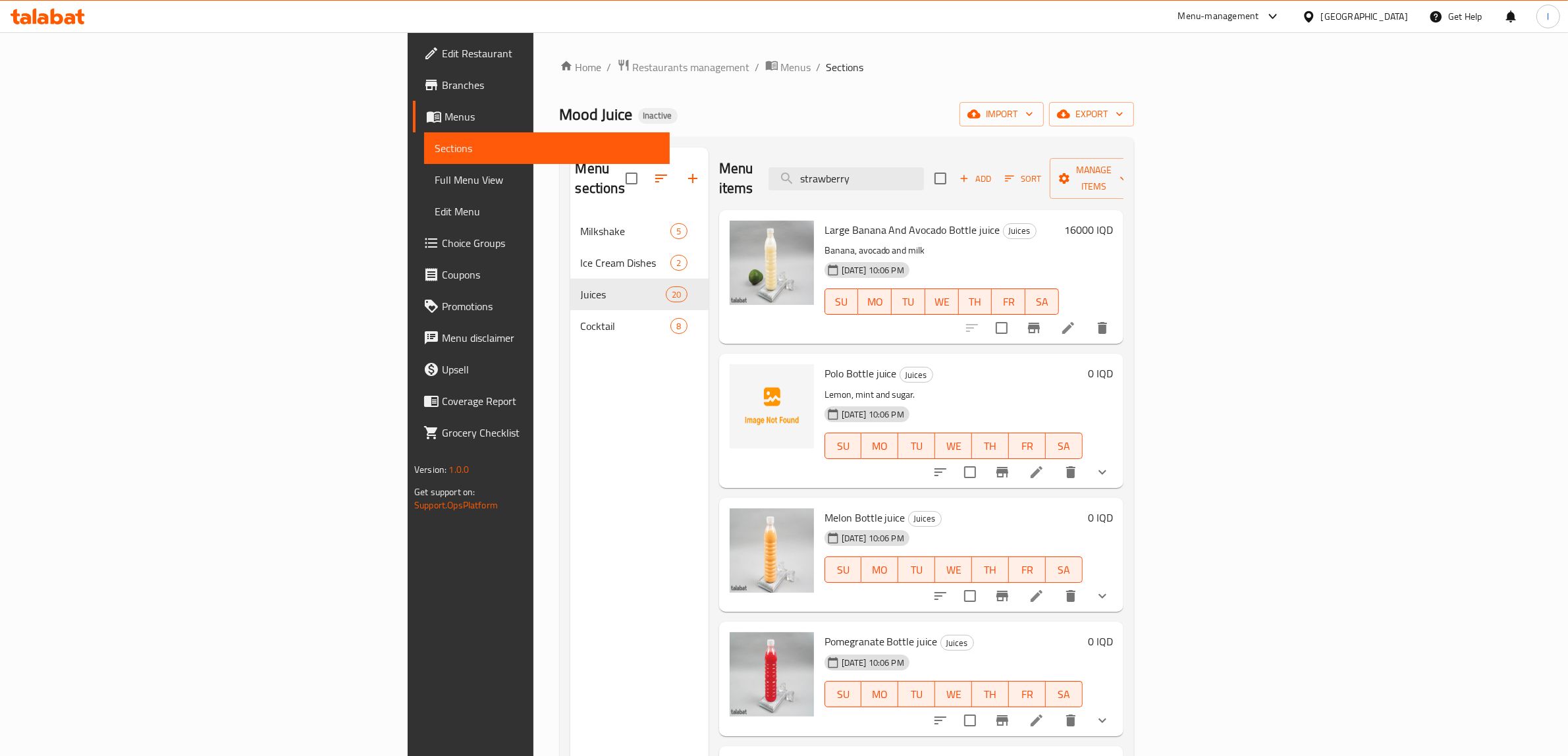
drag, startPoint x: 440, startPoint y: 646, endPoint x: 448, endPoint y: 625, distance: 22.5
click at [570, 630] on div "Menu sections Milkshake 5 Ice Cream Dishes 2 Juices 20 Cocktail 8" at bounding box center [639, 525] width 138 height 756
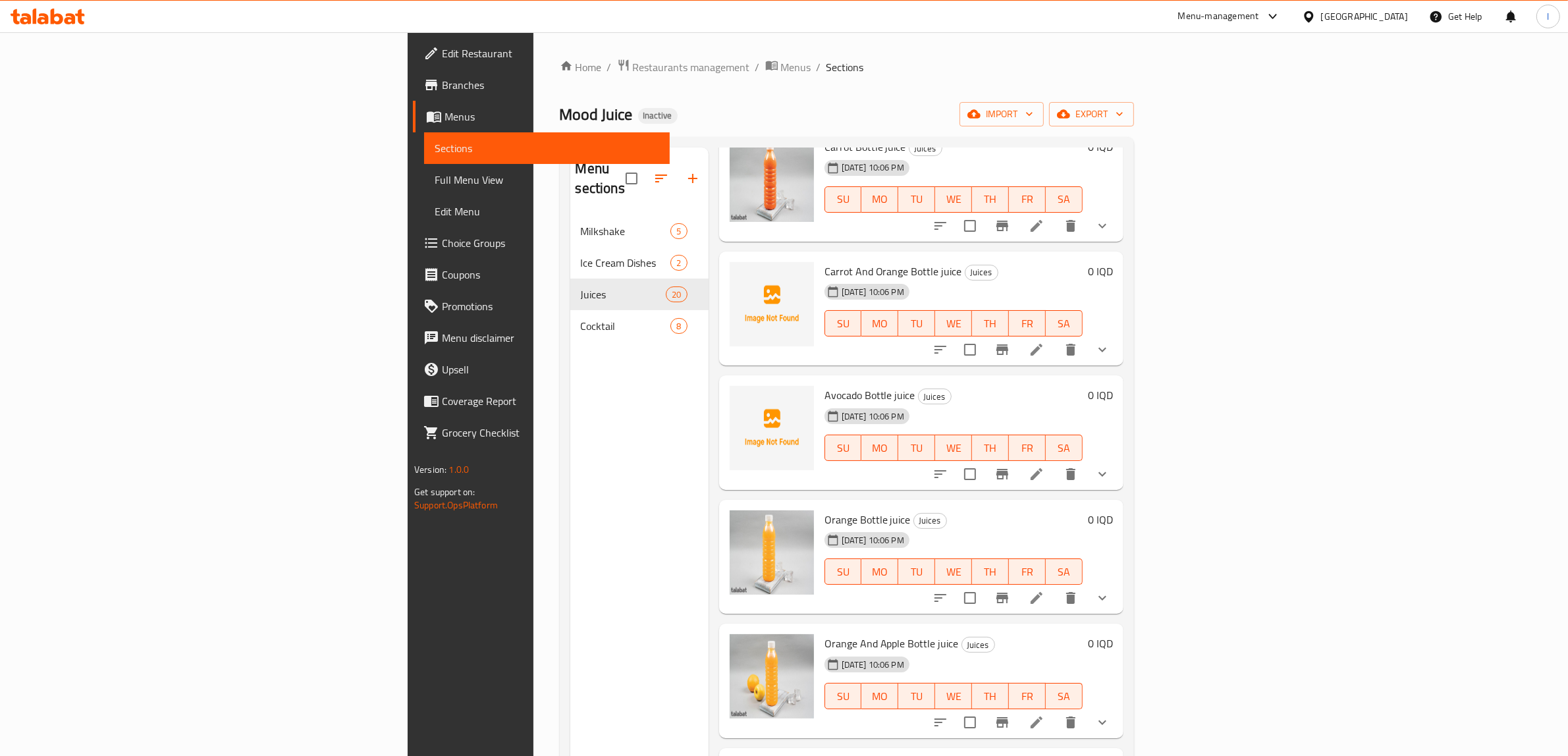
scroll to position [1837, 0]
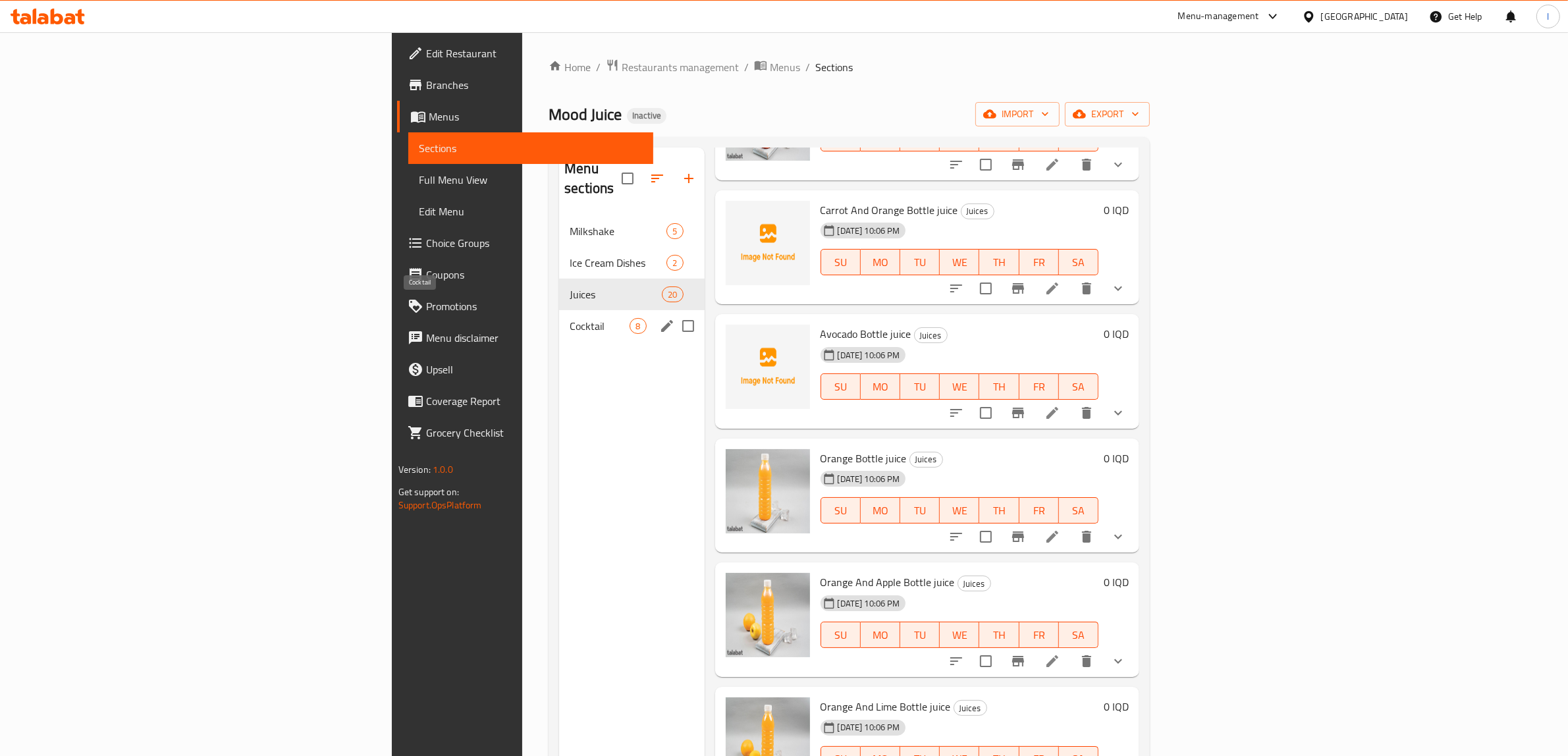
drag, startPoint x: 330, startPoint y: 301, endPoint x: 343, endPoint y: 310, distance: 15.8
click at [569, 318] on span "Cocktail" at bounding box center [599, 326] width 60 height 16
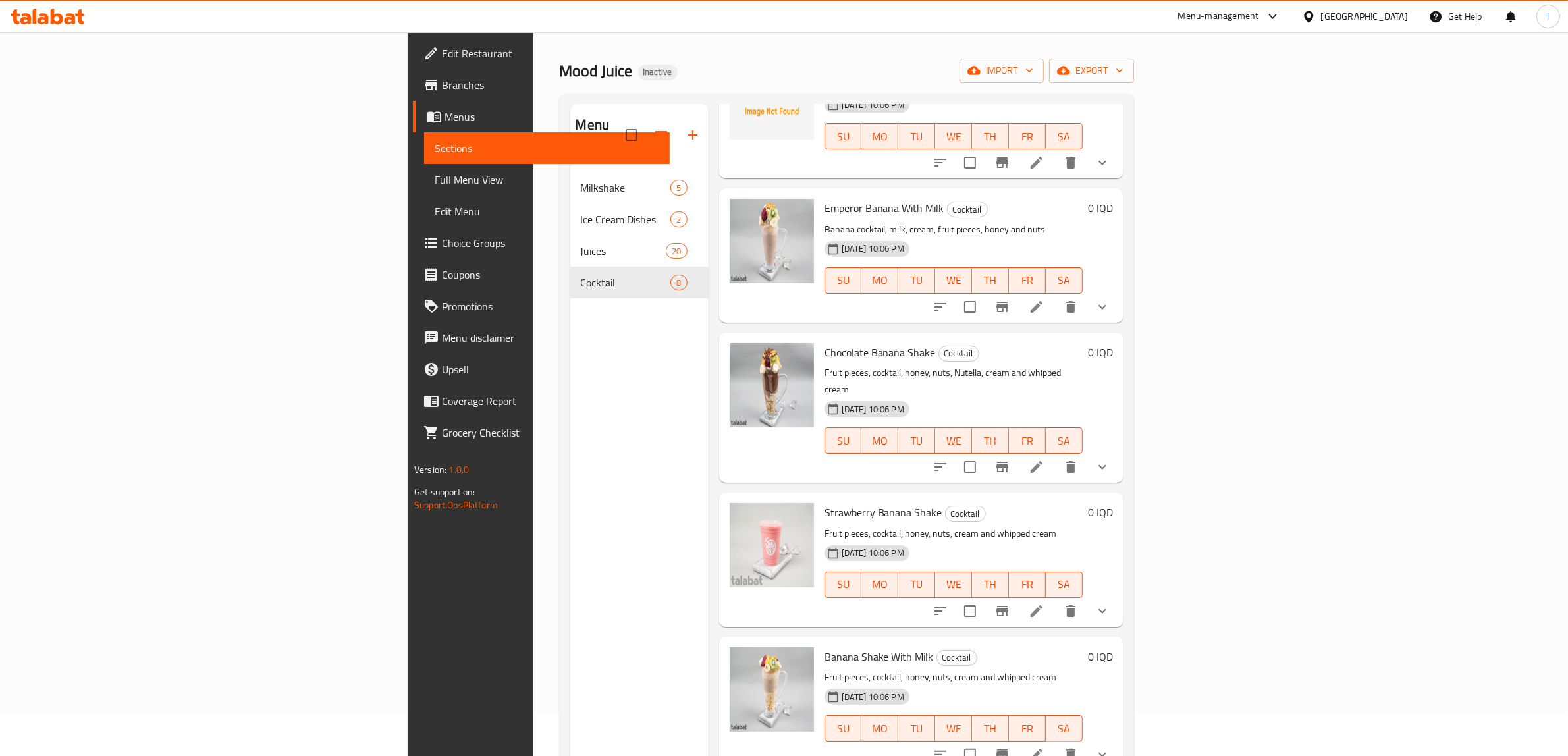
scroll to position [164, 0]
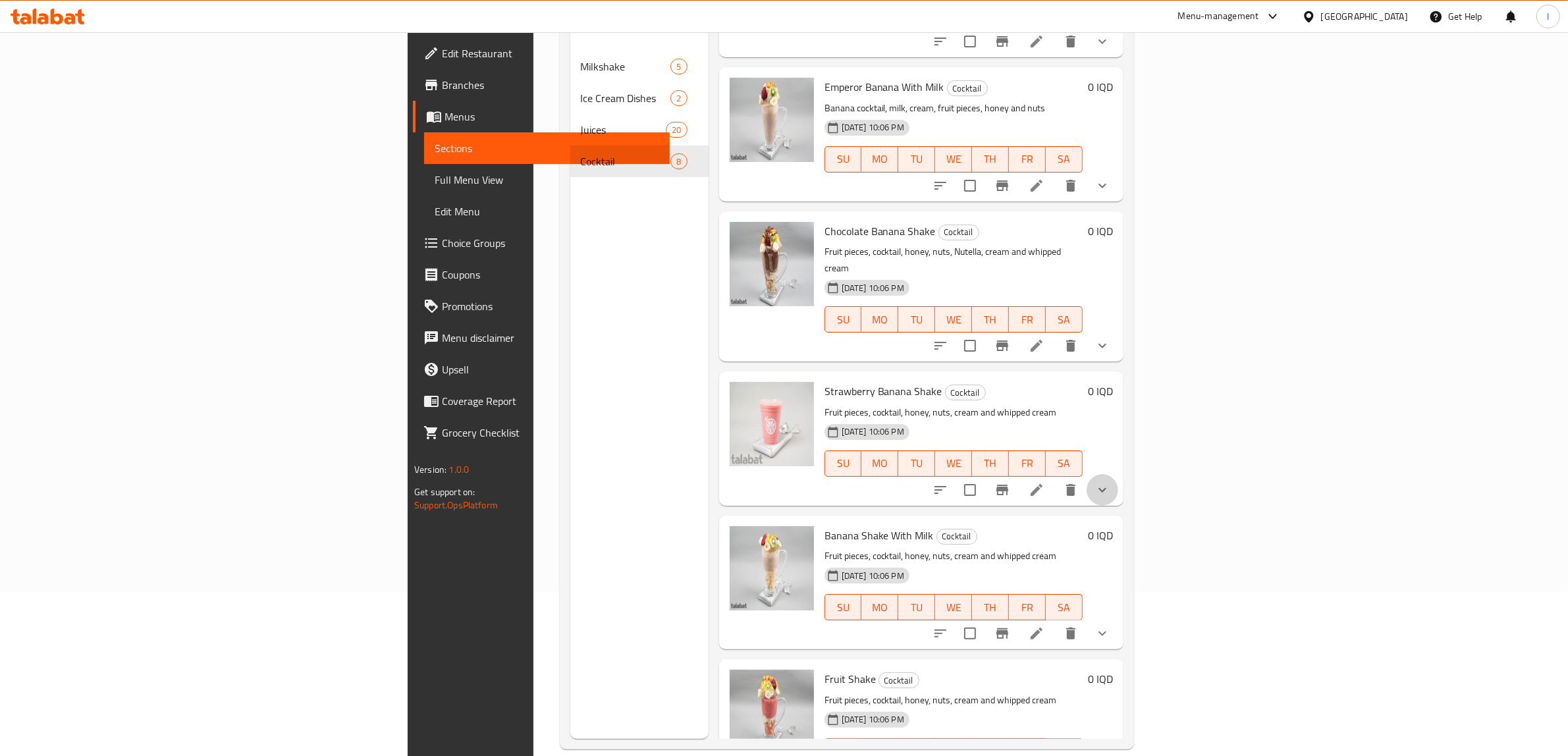
click at [1110, 482] on icon "show more" at bounding box center [1102, 489] width 16 height 16
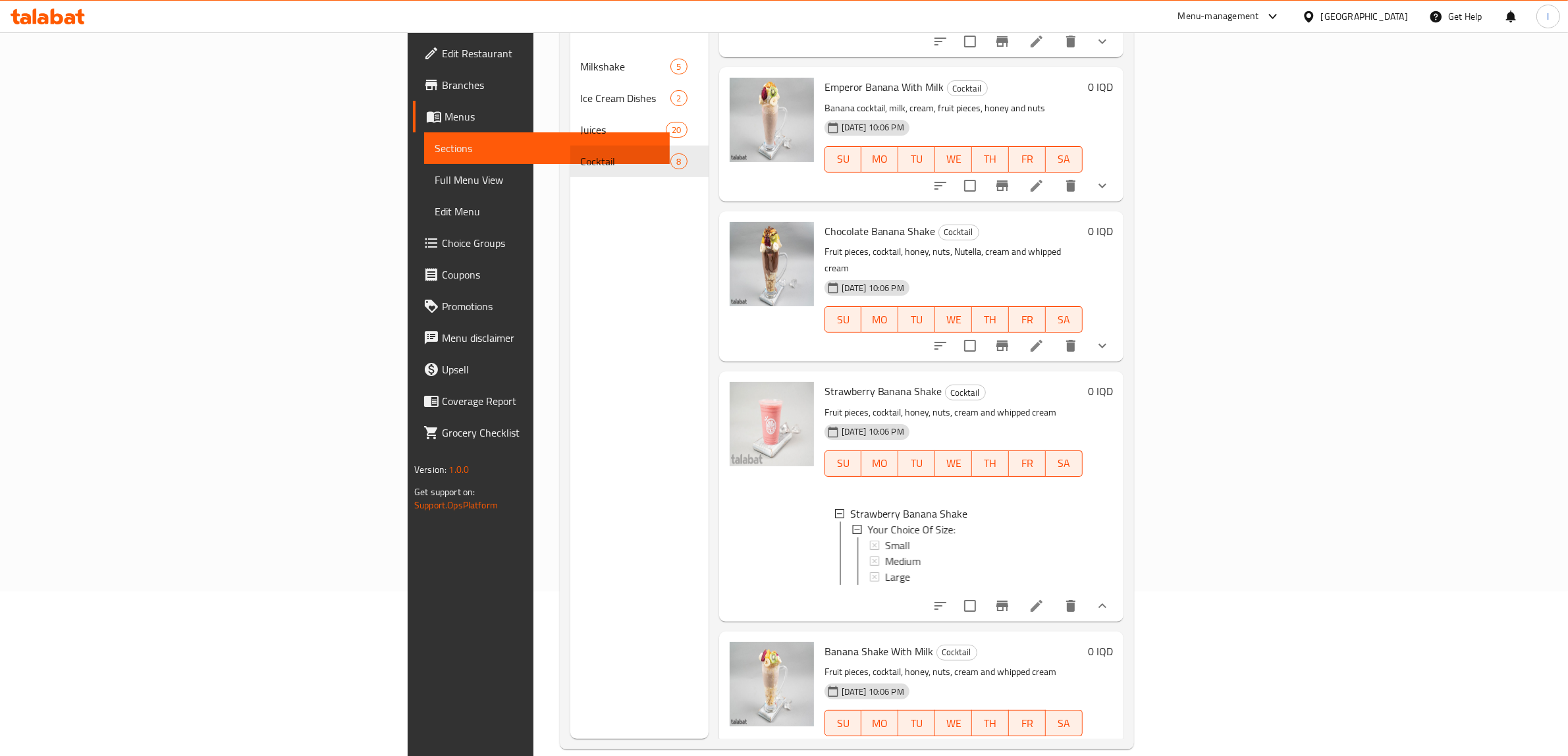
scroll to position [1, 0]
click at [1055, 594] on li at bounding box center [1037, 605] width 37 height 24
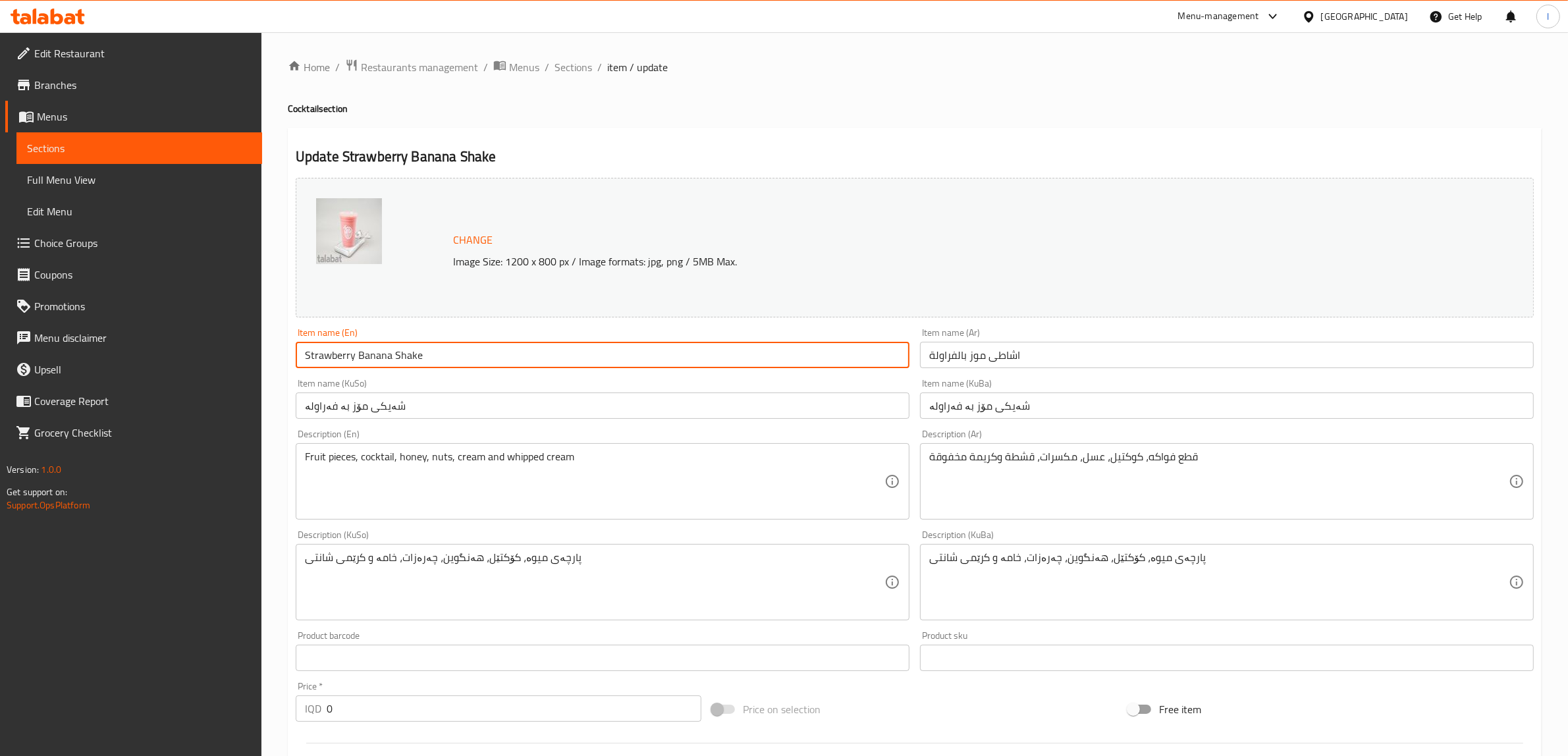
drag, startPoint x: 458, startPoint y: 365, endPoint x: 84, endPoint y: 342, distance: 374.7
click at [87, 347] on div "Edit Restaurant Branches Menus Sections Full Menu View Edit Menu Choice Groups …" at bounding box center [784, 600] width 1568 height 1136
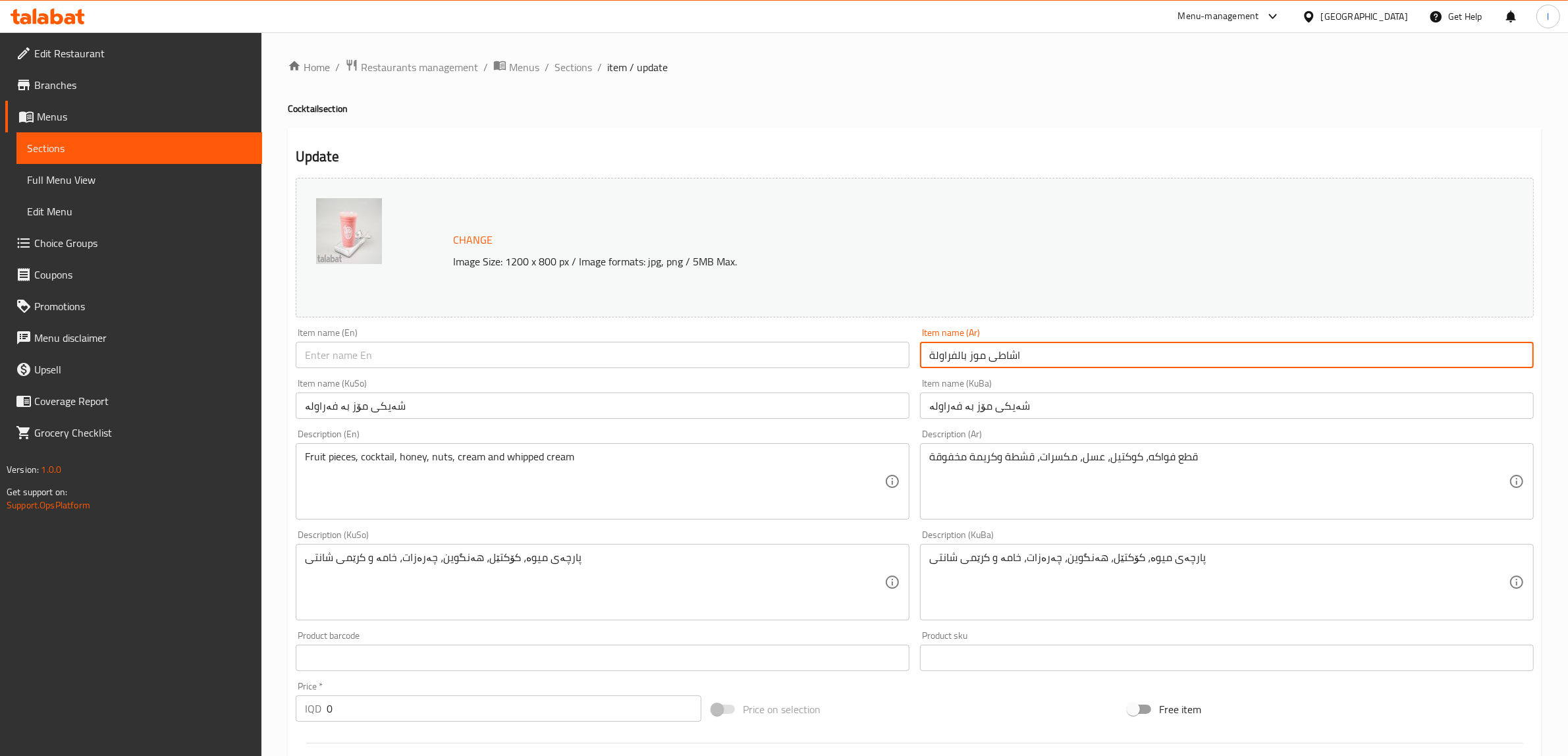
drag, startPoint x: 1051, startPoint y: 350, endPoint x: 880, endPoint y: 352, distance: 171.0
click at [880, 352] on div "Change Image Size: 1200 x 800 px / Image formats: jpg, png / 5MB Max. Item name…" at bounding box center [915, 541] width 1248 height 738
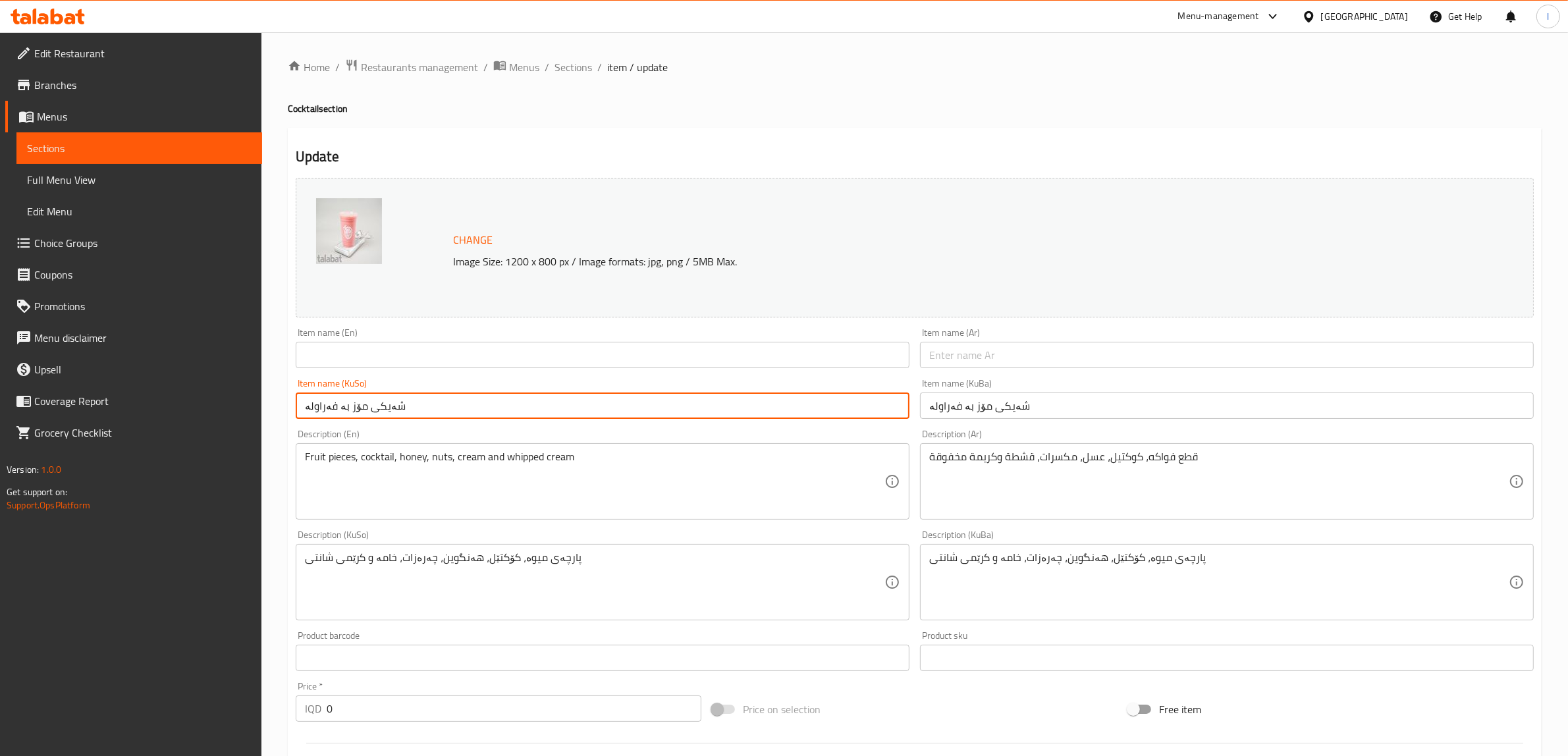
drag, startPoint x: 475, startPoint y: 428, endPoint x: 90, endPoint y: 432, distance: 385.0
click at [90, 432] on div "Edit Restaurant Branches Menus Sections Full Menu View Edit Menu Choice Groups …" at bounding box center [784, 600] width 1568 height 1136
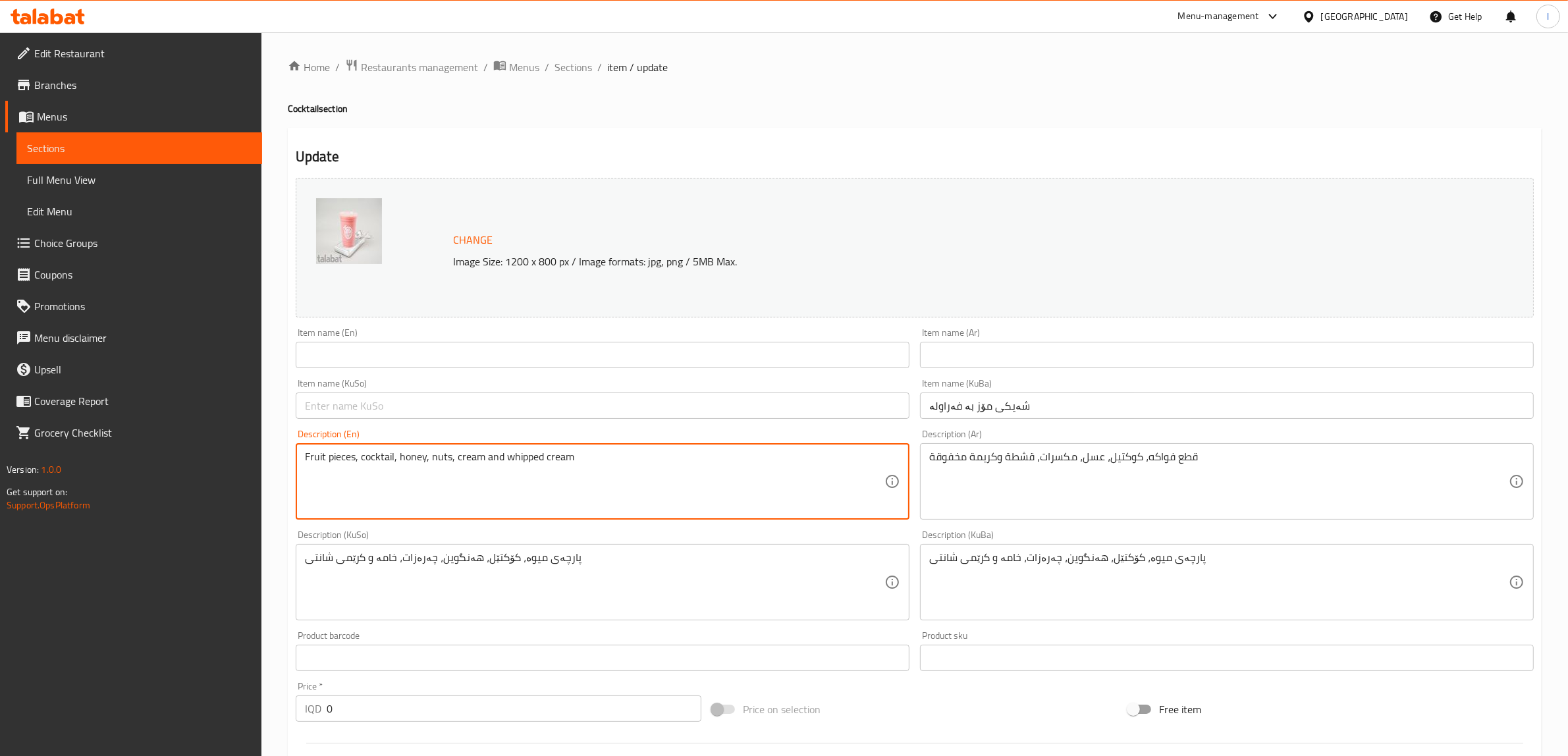
drag, startPoint x: 489, startPoint y: 468, endPoint x: 280, endPoint y: 481, distance: 209.4
drag, startPoint x: 1249, startPoint y: 471, endPoint x: 855, endPoint y: 459, distance: 394.2
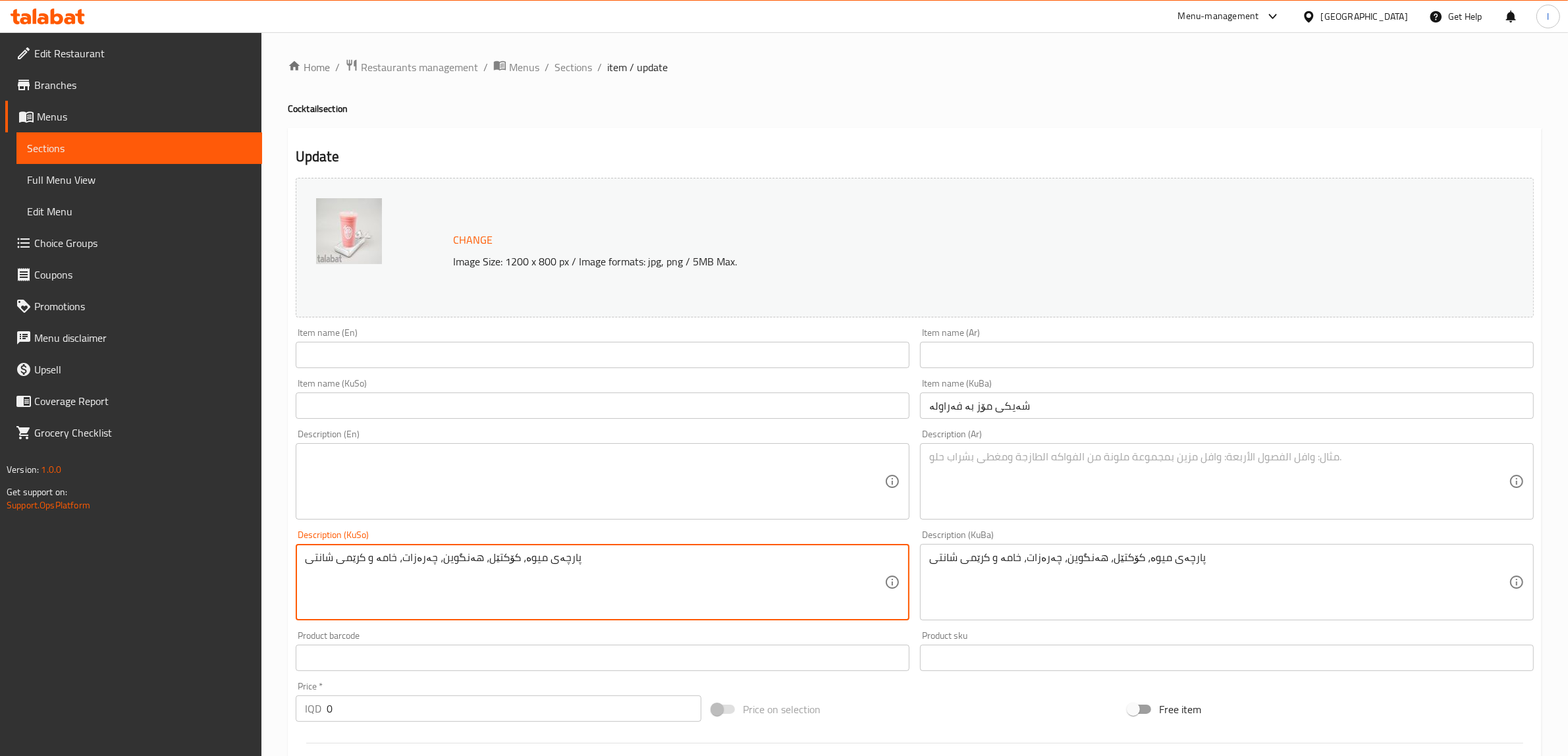
drag, startPoint x: 226, startPoint y: 583, endPoint x: 89, endPoint y: 565, distance: 138.2
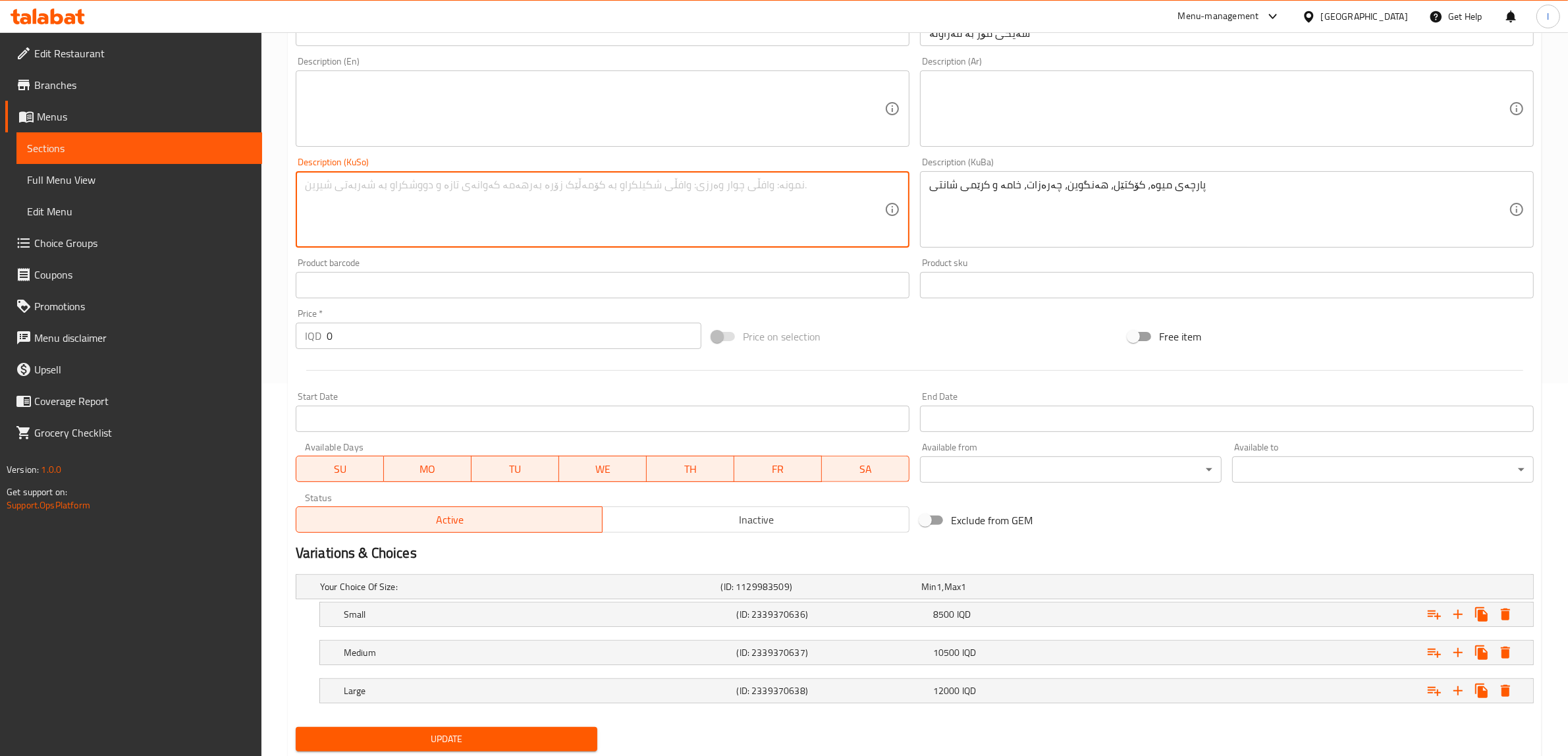
scroll to position [413, 0]
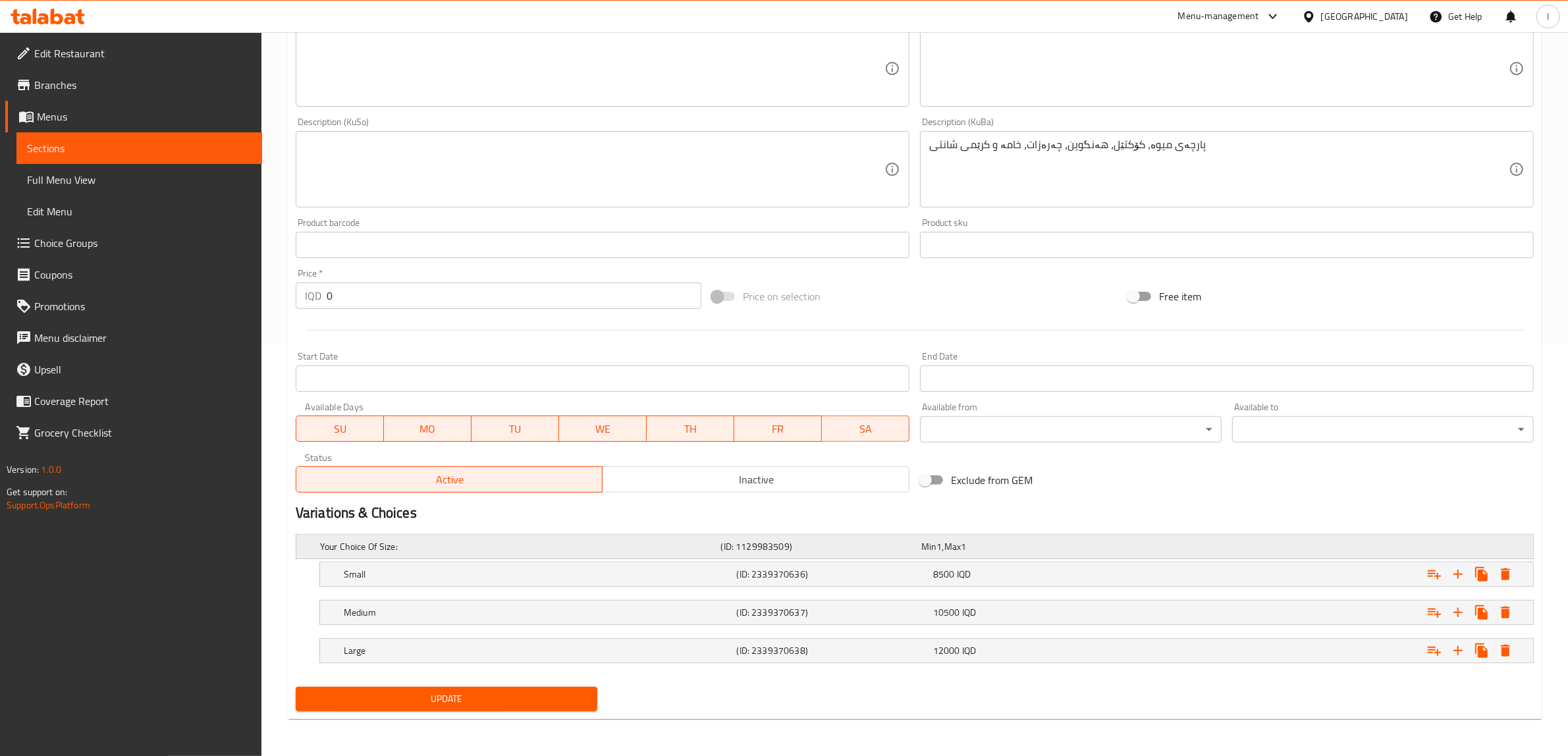
click at [673, 543] on h5 "Your Choice Of Size:" at bounding box center [518, 546] width 396 height 13
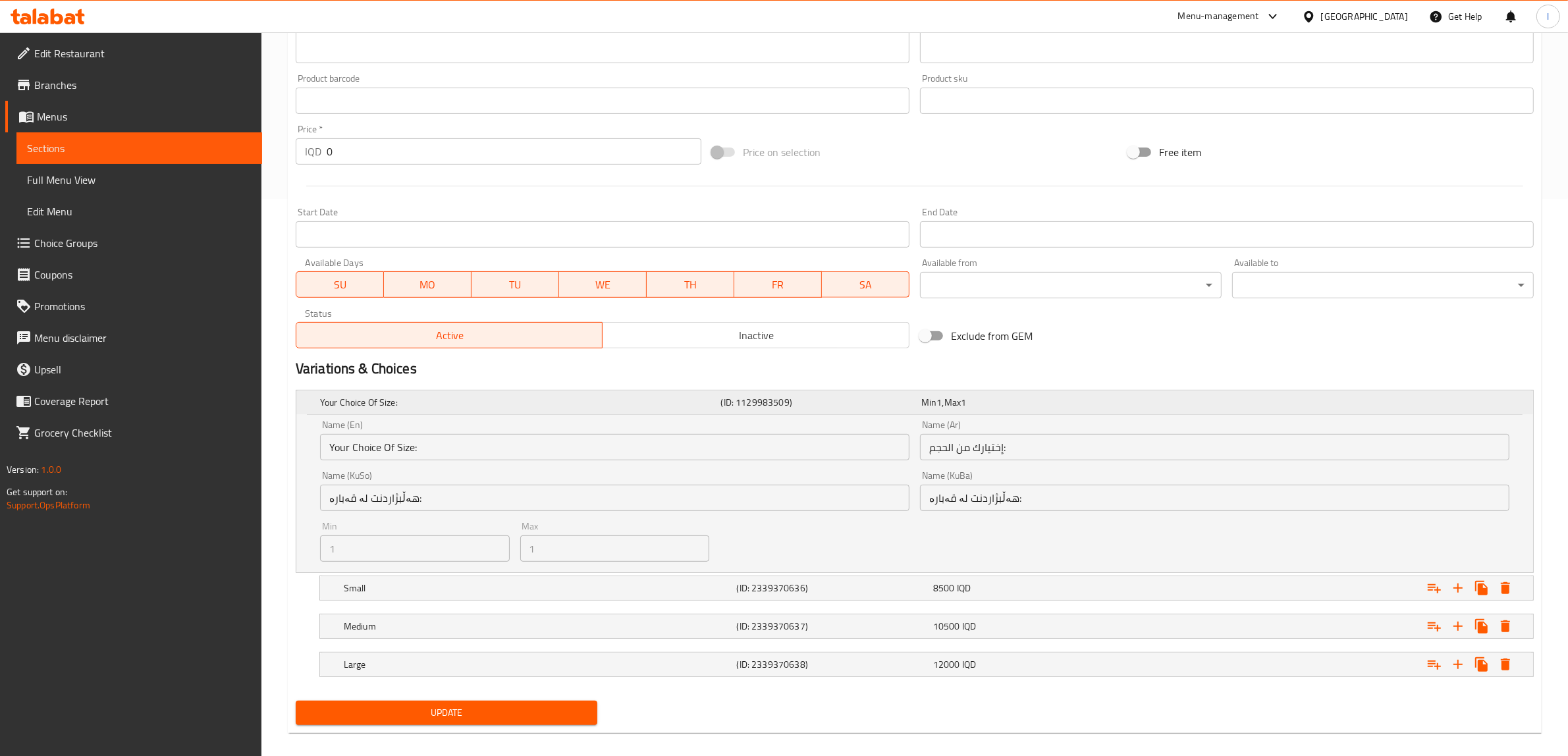
scroll to position [571, 0]
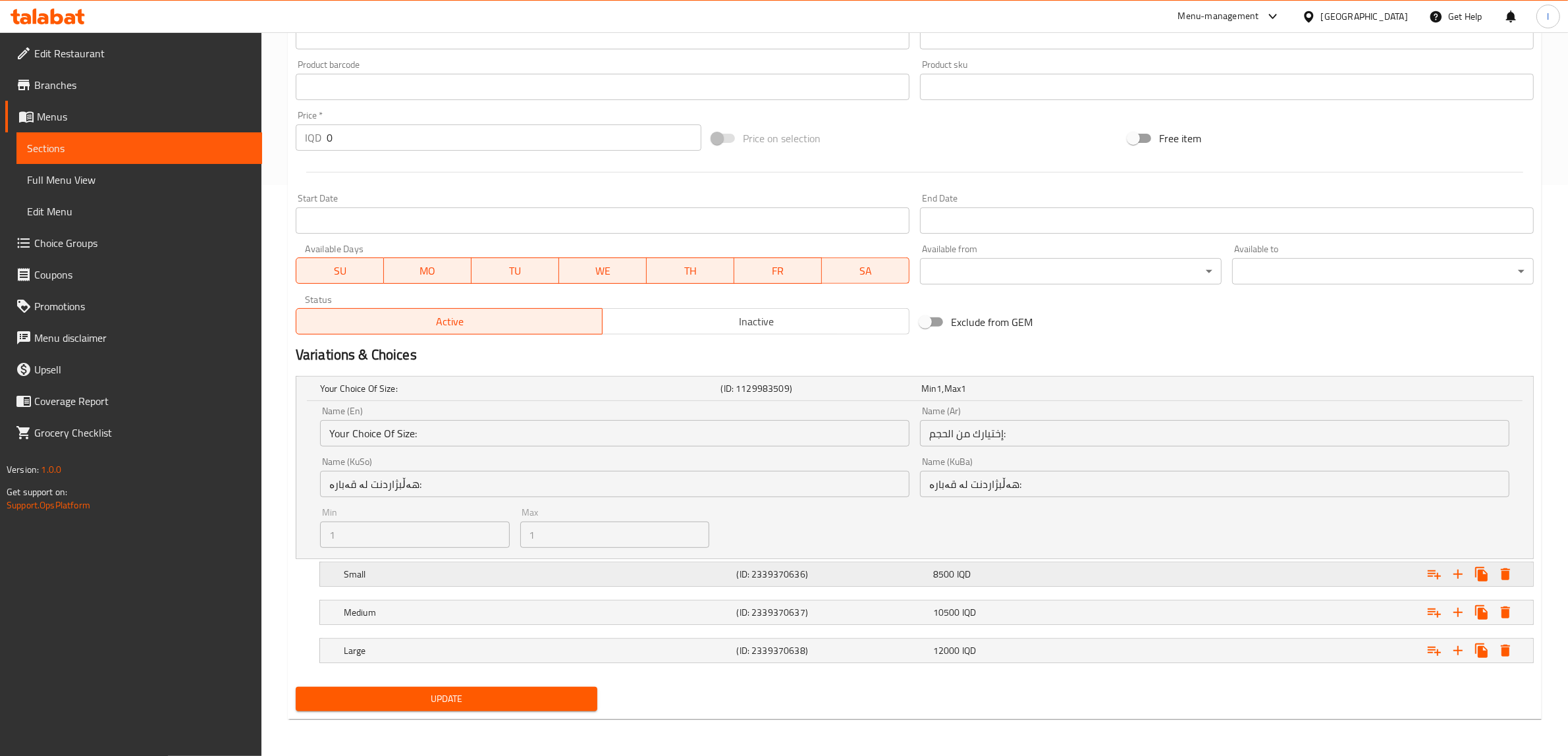
click at [674, 563] on div "Small (ID: 2339370636) 8500 IQD" at bounding box center [930, 574] width 1179 height 29
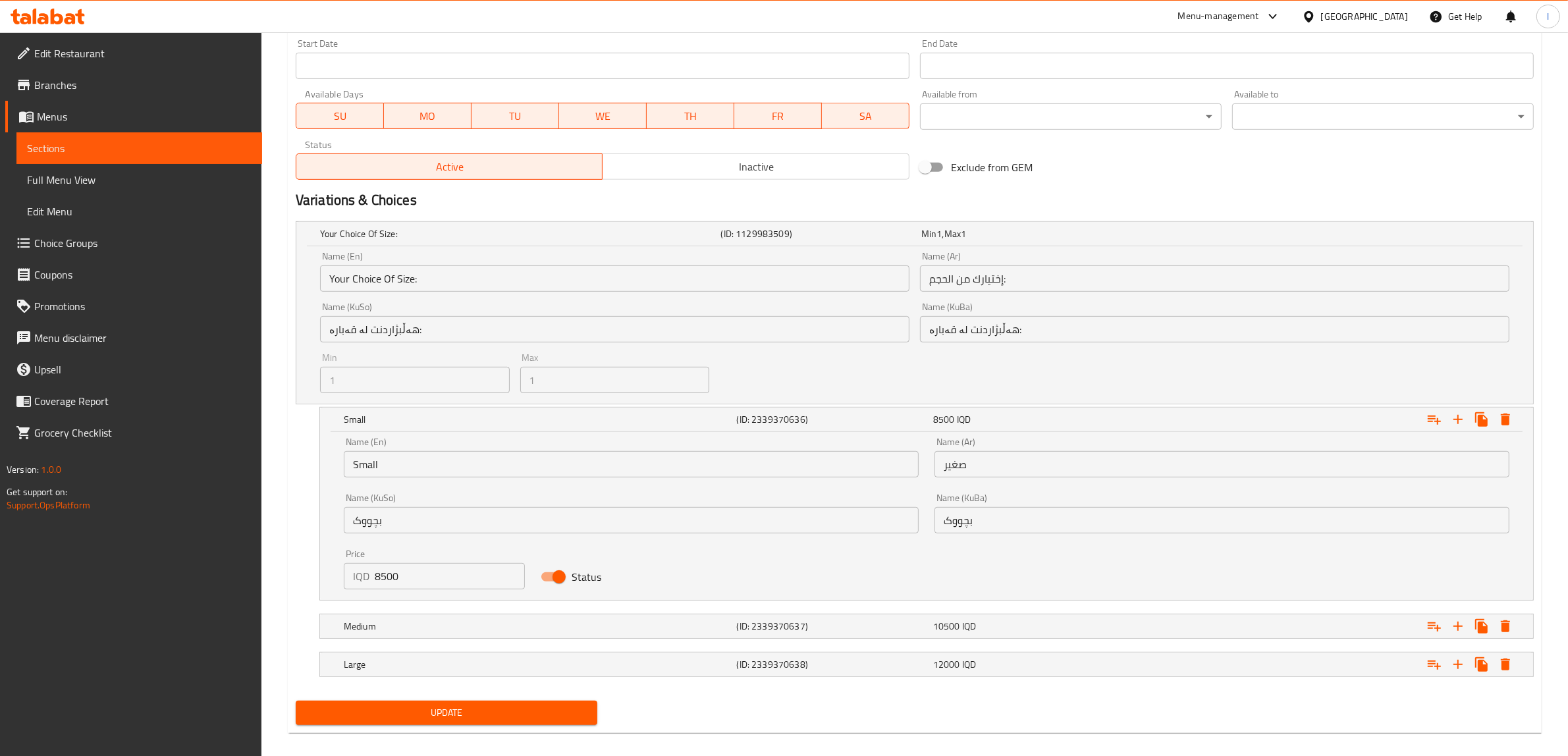
scroll to position [736, 0]
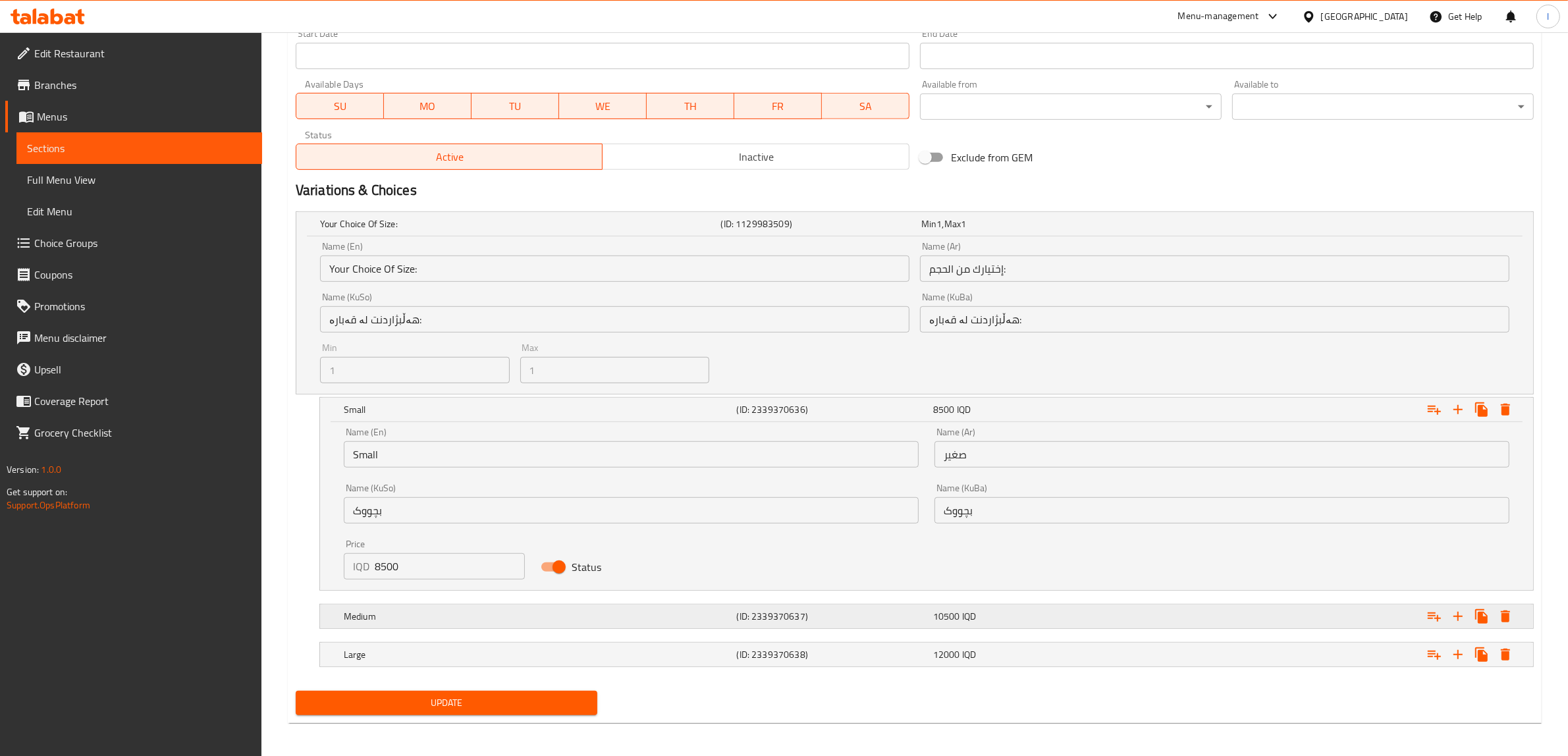
click at [587, 616] on h5 "Medium" at bounding box center [538, 616] width 388 height 13
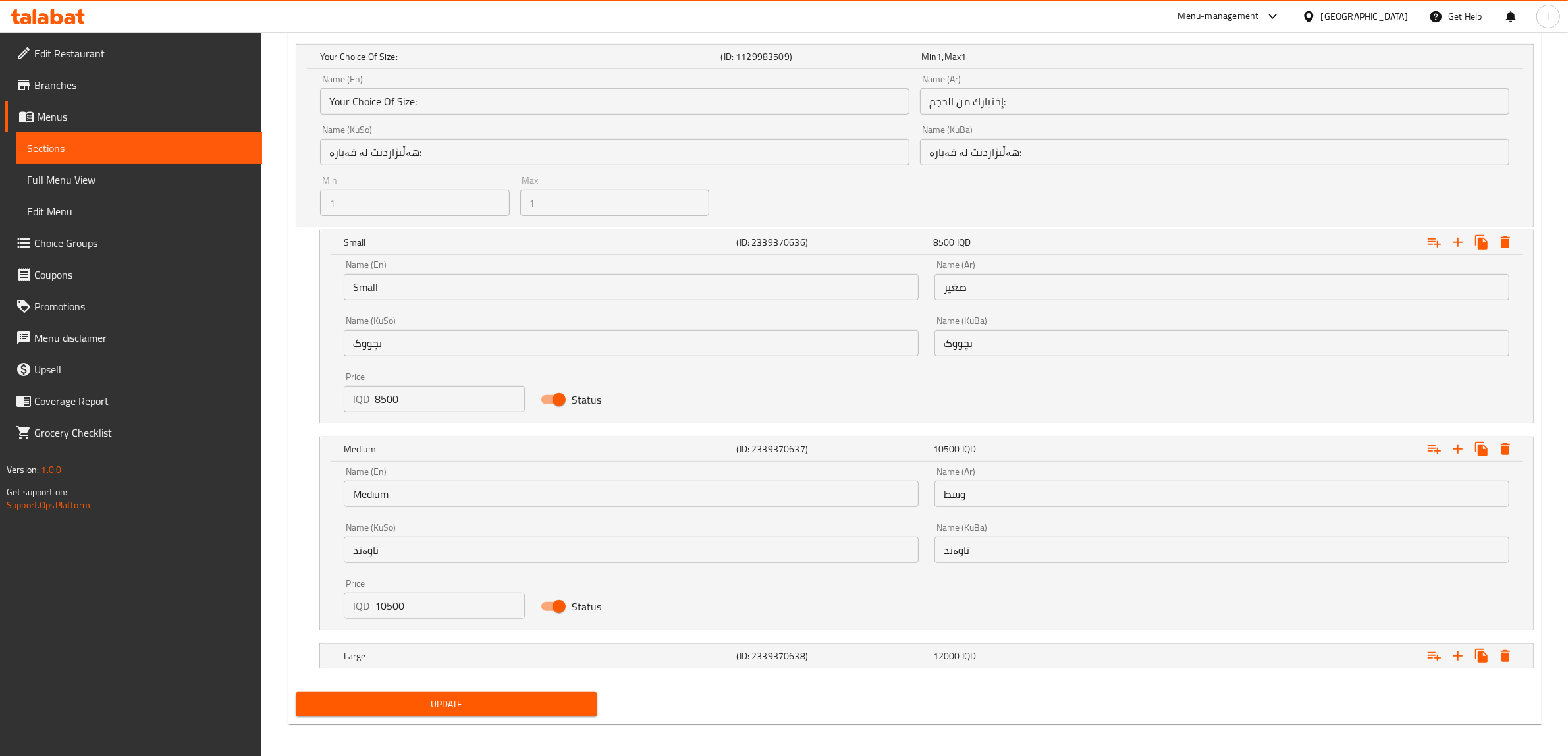
scroll to position [907, 0]
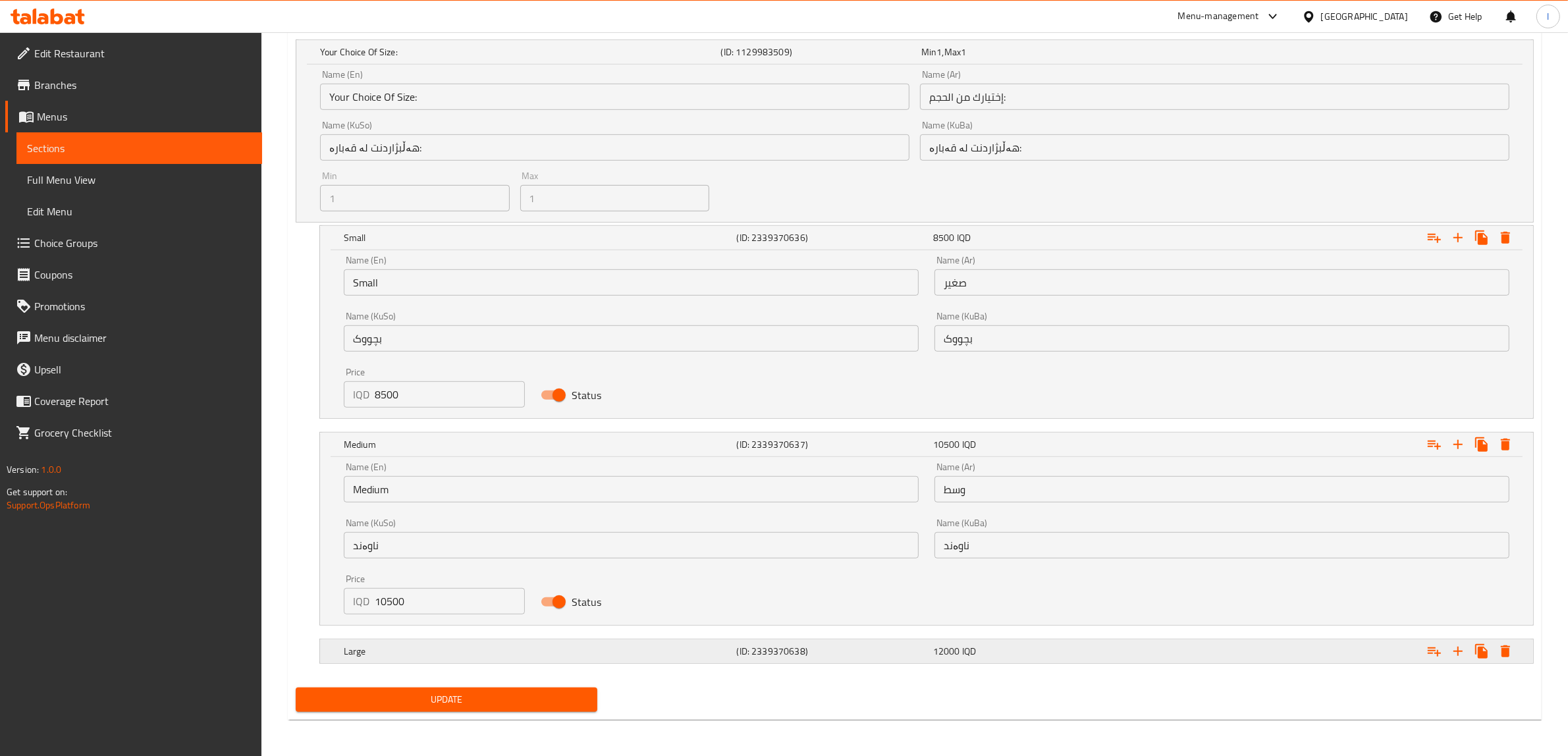
click at [510, 664] on div "Large (ID: 2339370638) 12000 IQD" at bounding box center [930, 651] width 1179 height 29
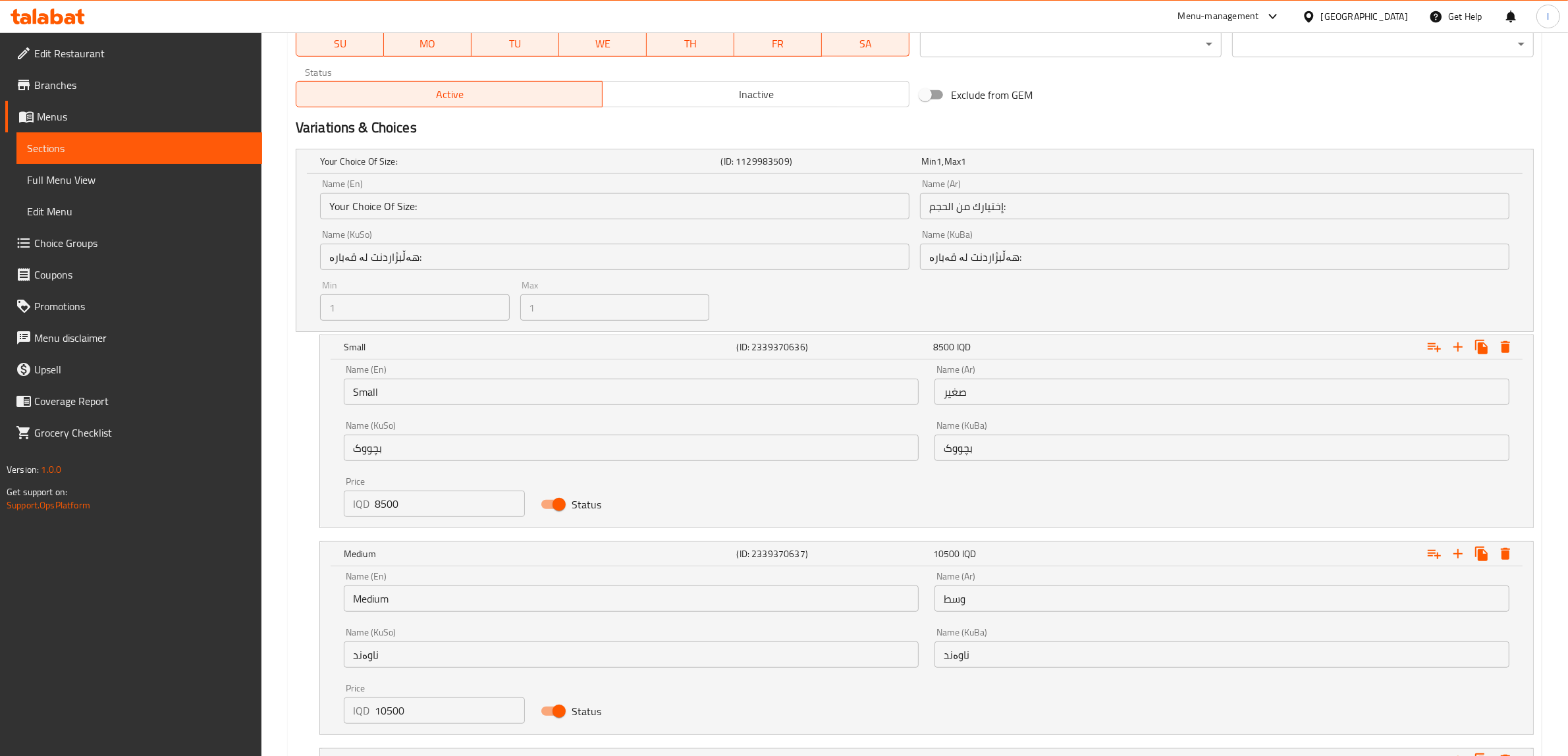
scroll to position [747, 0]
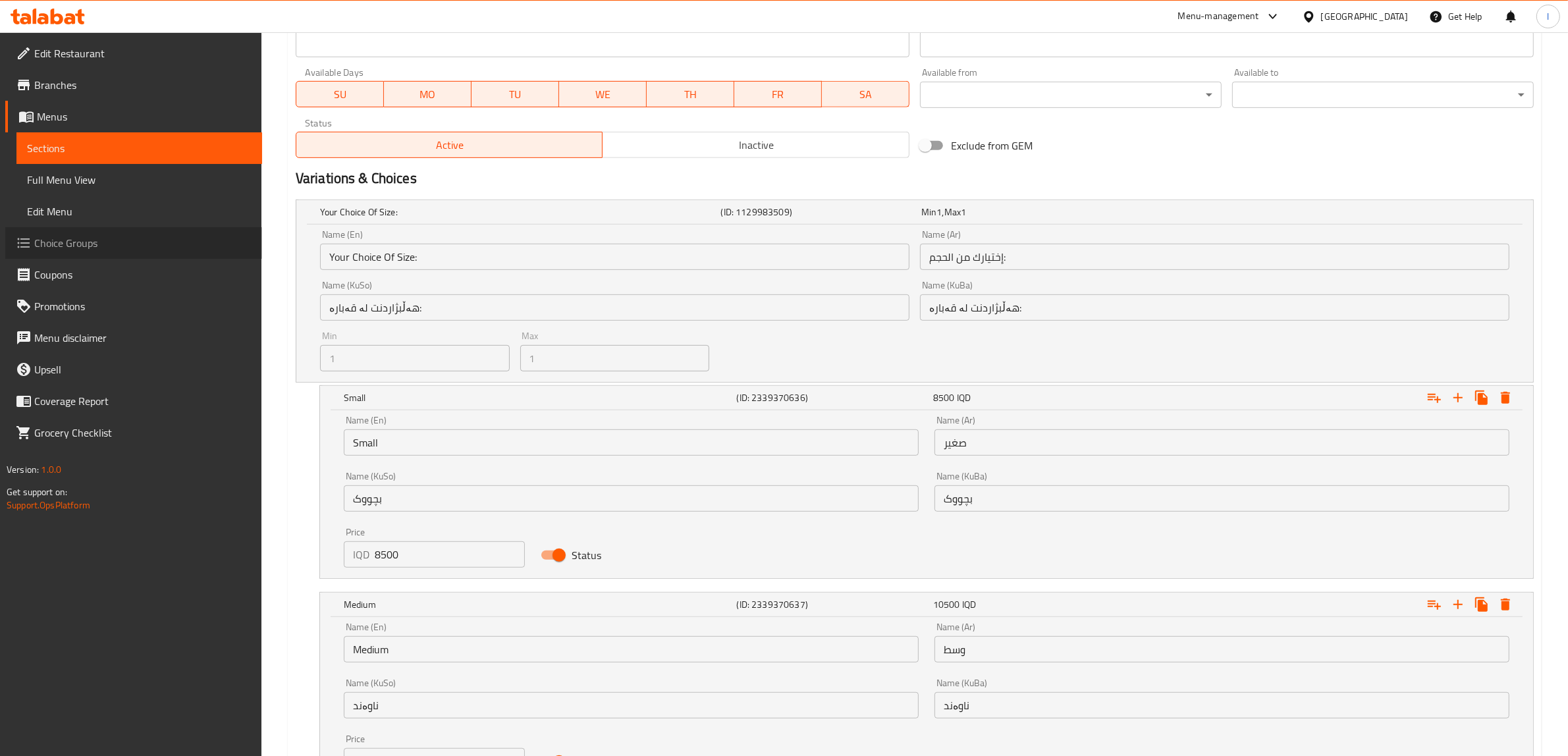
click at [51, 238] on span "Choice Groups" at bounding box center [143, 242] width 217 height 16
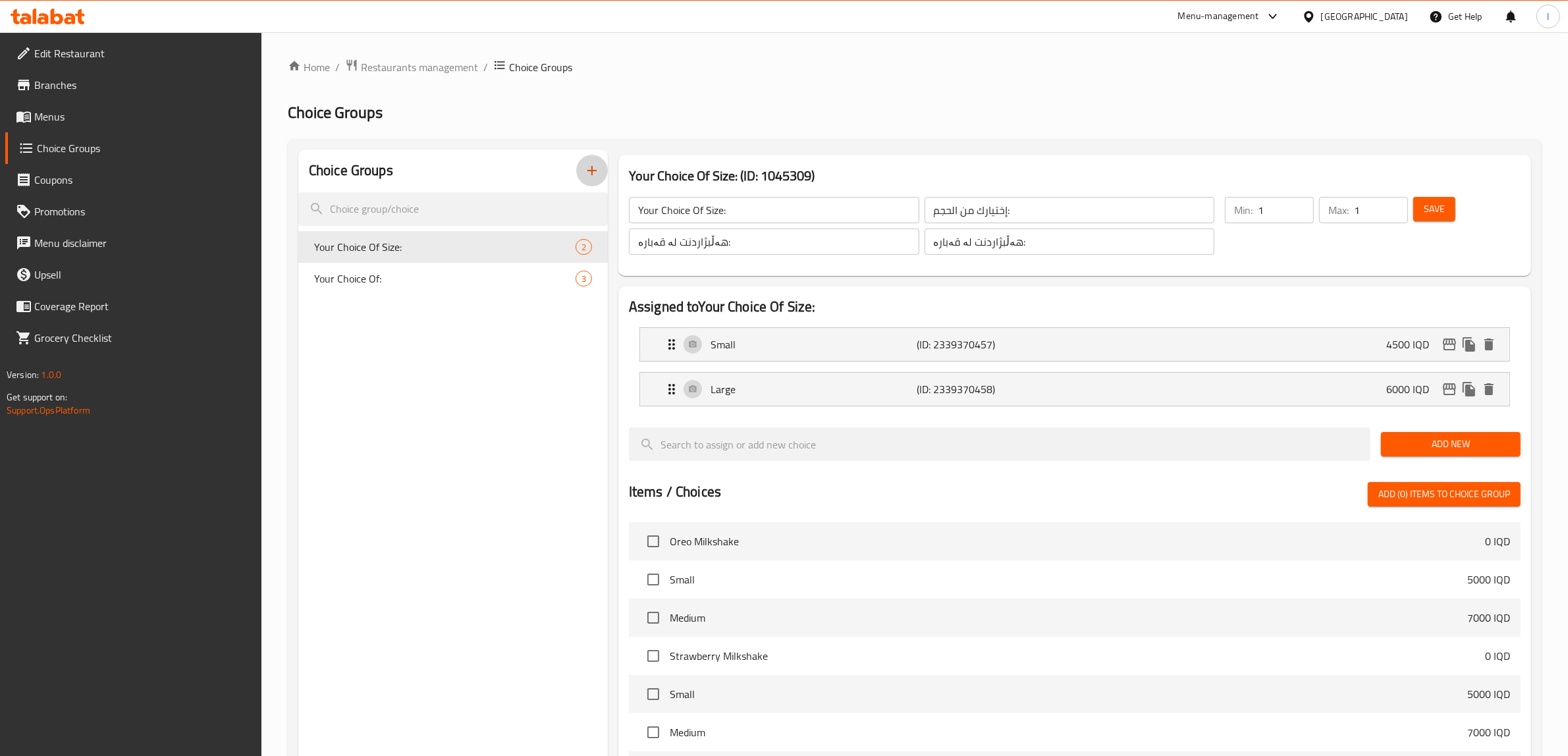
click at [588, 173] on icon "button" at bounding box center [592, 170] width 16 height 16
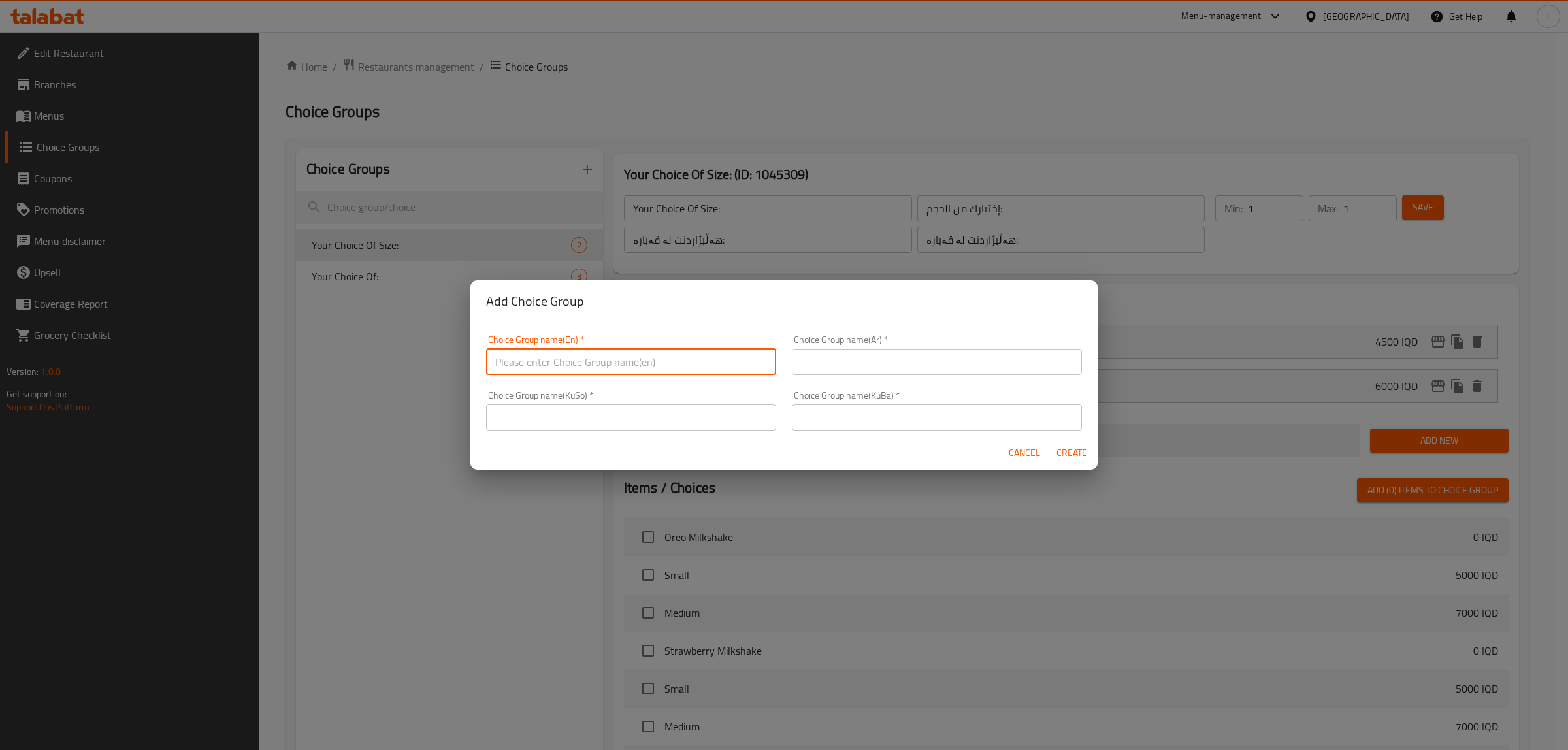
click at [565, 358] on input "text" at bounding box center [631, 361] width 290 height 26
type input "Your Choice Of Size:"
click at [882, 354] on input "text" at bounding box center [937, 361] width 290 height 26
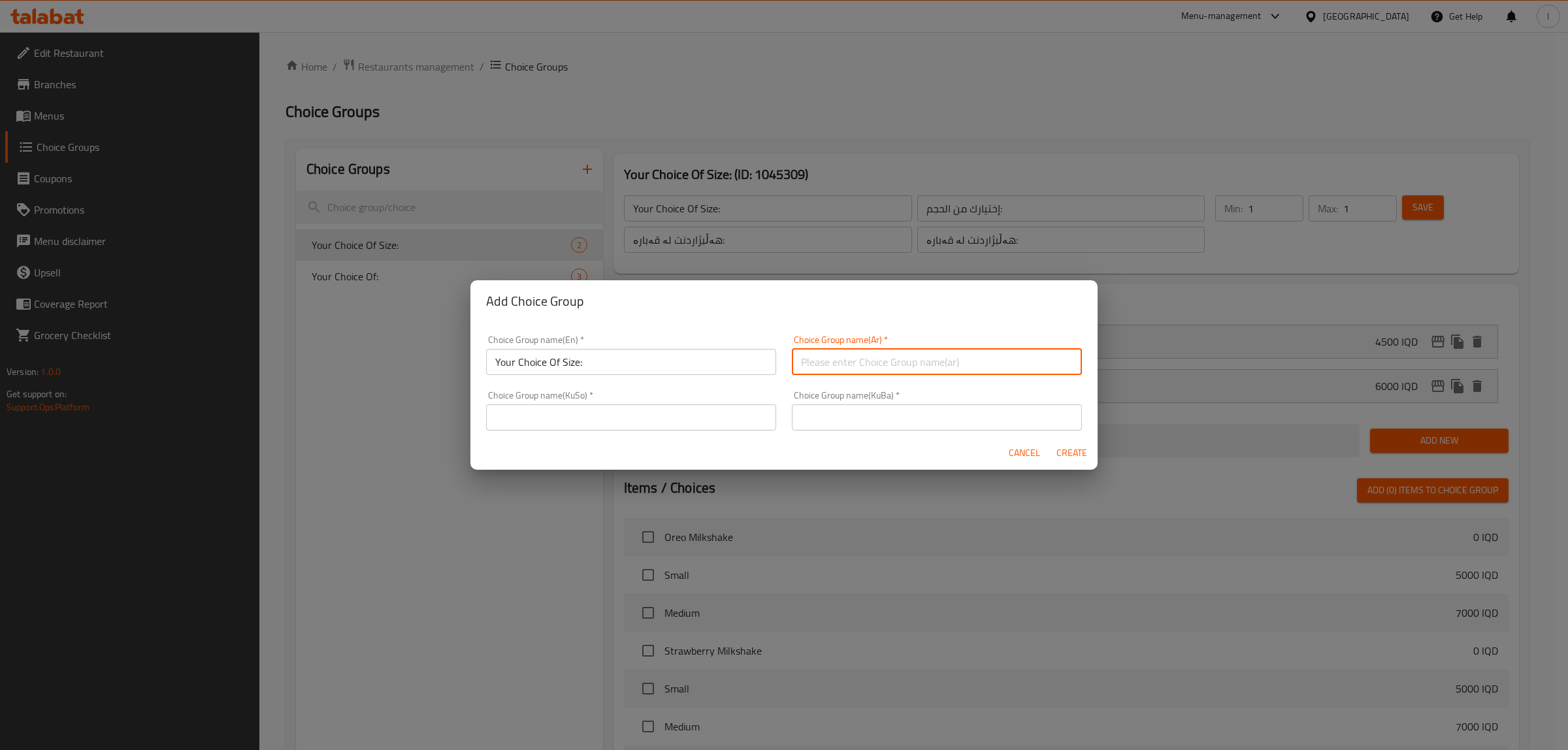
type input "إختيارك من :"
click at [863, 361] on input "إختيارك من :" at bounding box center [937, 361] width 290 height 26
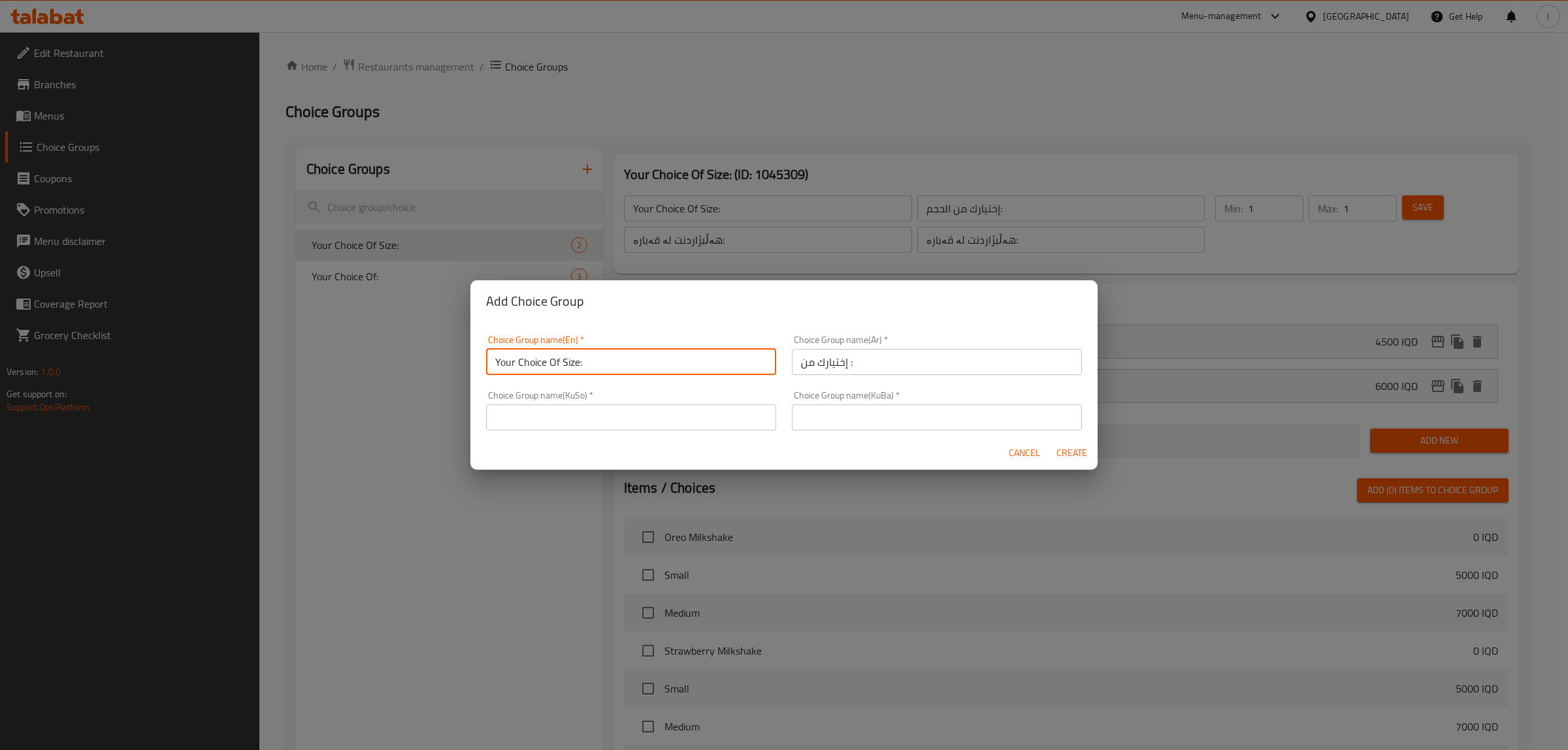
click at [577, 367] on input "Your Choice Of Size:" at bounding box center [631, 361] width 290 height 26
type input "Your Choice Of Size :"
click at [875, 361] on input "إختيارك من :" at bounding box center [937, 361] width 290 height 26
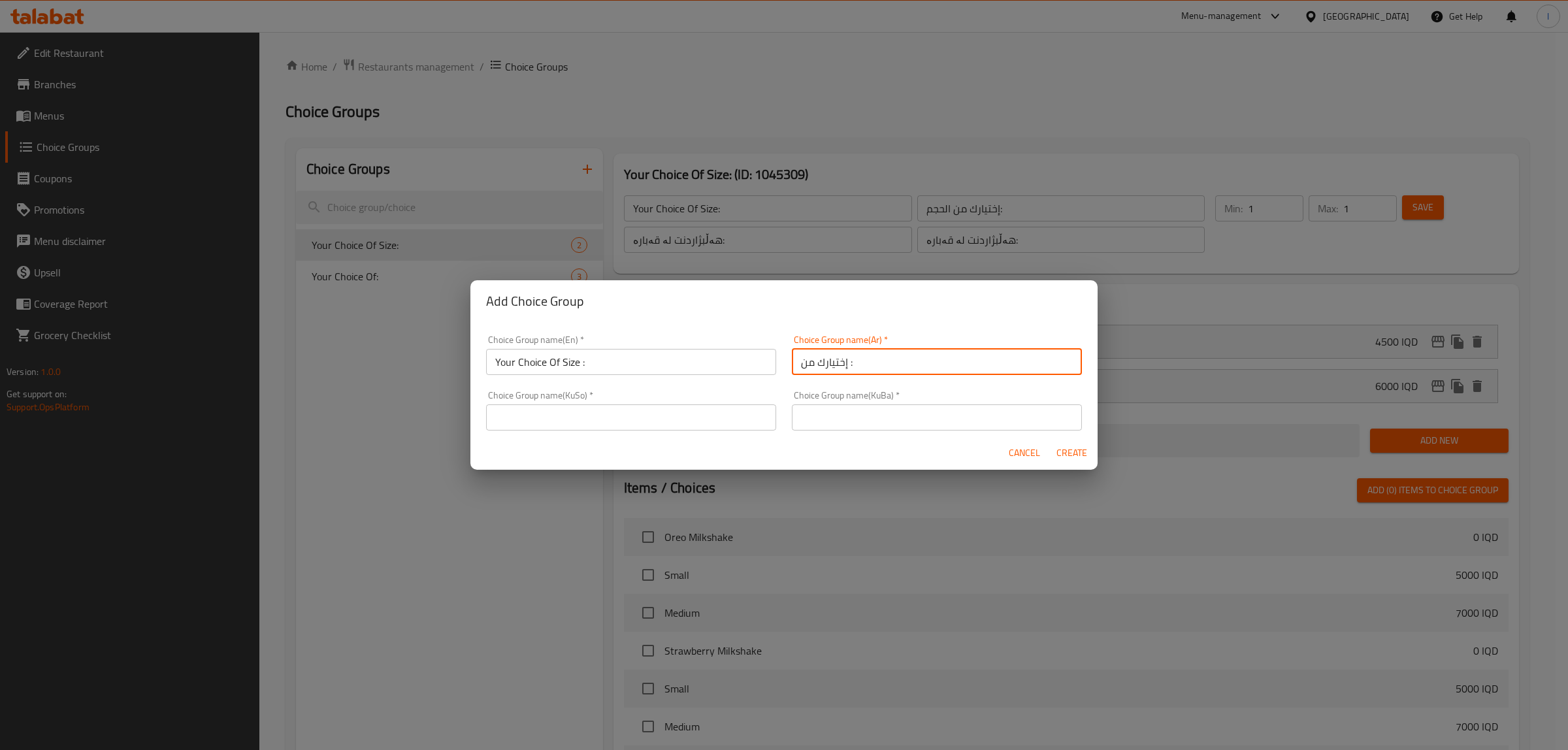
drag, startPoint x: 875, startPoint y: 363, endPoint x: 643, endPoint y: 364, distance: 232.0
click at [648, 364] on div "Choice Group name(En)   * Your Choice Of Size : Choice Group name(En) * Choice …" at bounding box center [784, 382] width 611 height 111
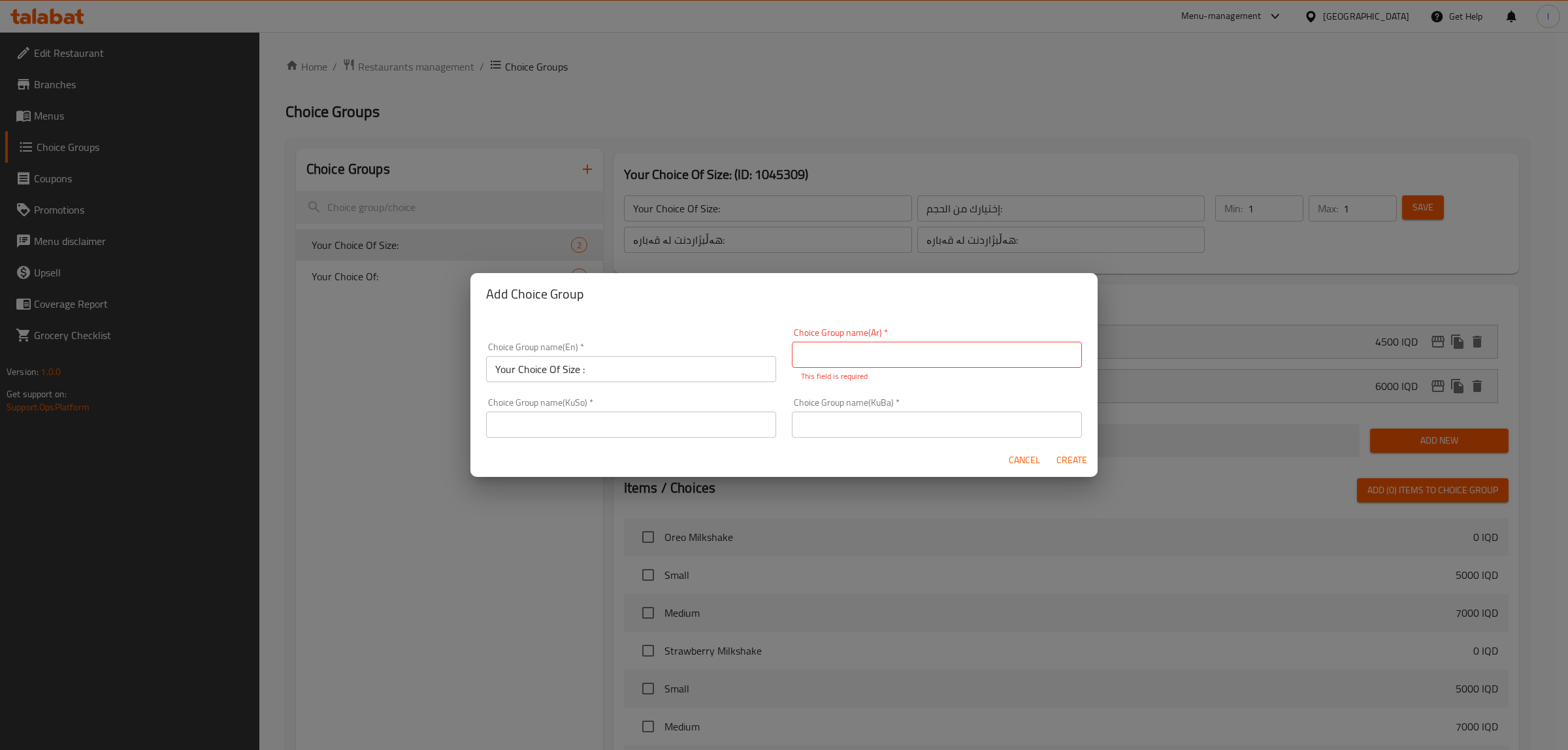
click at [857, 393] on div "Choice Group name(KuBa)   * Choice Group name(KuBa) *" at bounding box center [936, 418] width 306 height 56
click at [858, 358] on input "text" at bounding box center [937, 355] width 290 height 26
click at [867, 357] on input "إختيارك من الحجم:" at bounding box center [937, 355] width 290 height 26
type input "إختيارك من الحجم :"
drag, startPoint x: 673, startPoint y: 426, endPoint x: 661, endPoint y: 430, distance: 12.6
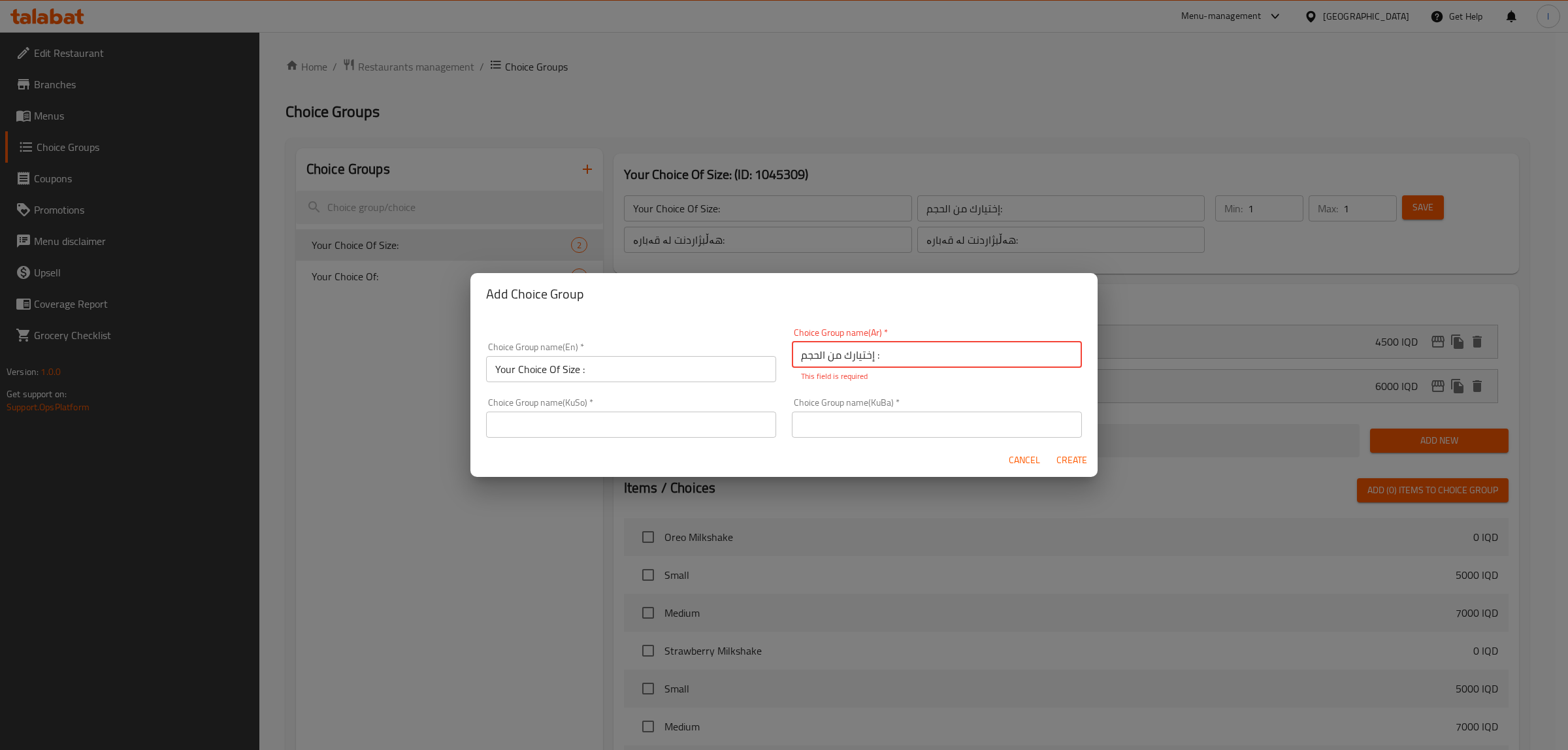
click at [673, 426] on input "text" at bounding box center [631, 424] width 290 height 26
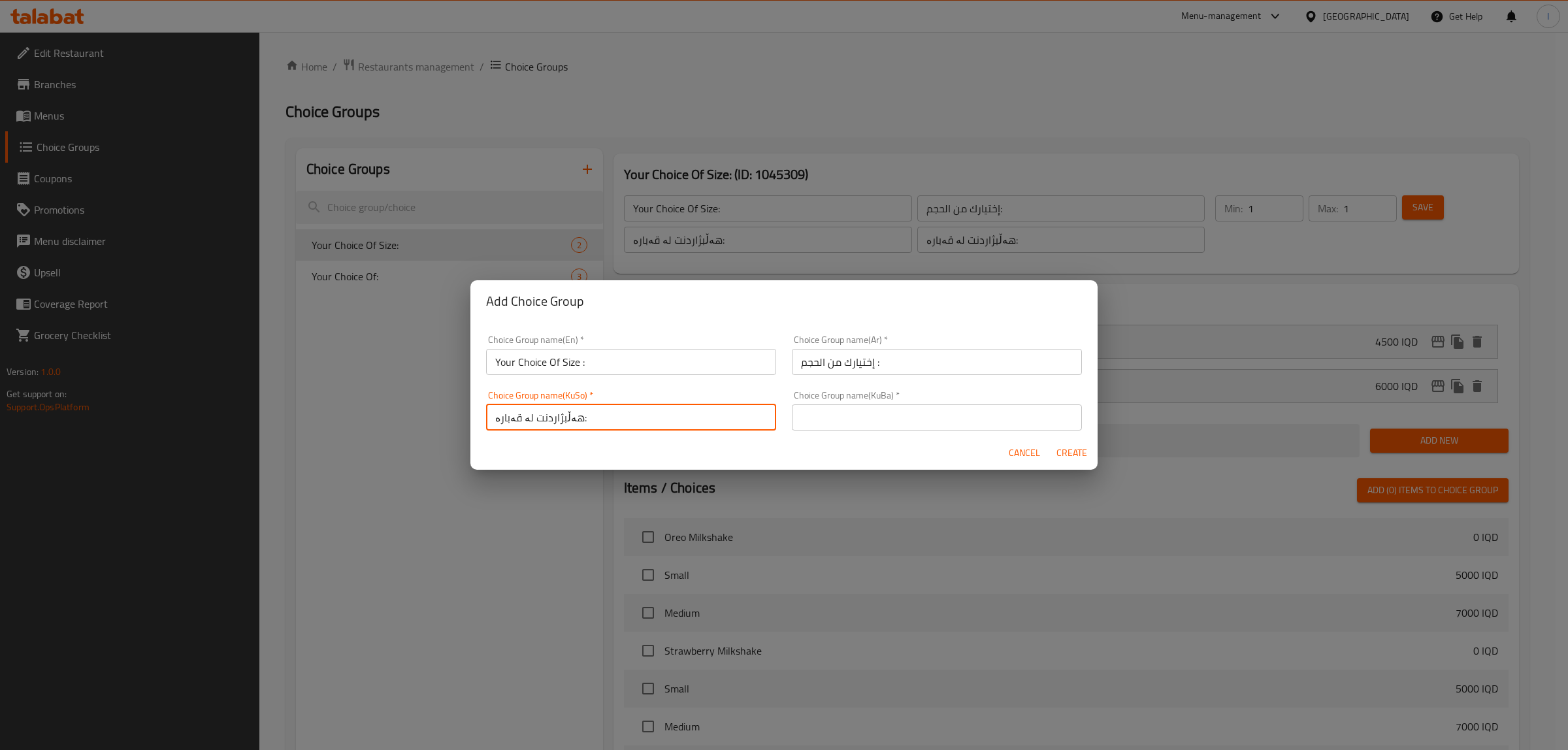
click at [572, 421] on input "هەڵبژاردنت لە قەبارە:" at bounding box center [631, 417] width 290 height 26
drag, startPoint x: 626, startPoint y: 420, endPoint x: 214, endPoint y: 392, distance: 413.0
click at [214, 393] on div "Add Choice Group Choice Group name(En)   * Your Choice Of Size : Choice Group n…" at bounding box center [784, 375] width 1568 height 750
type input "هەڵبژاردنت لە قەبارە :"
click at [859, 404] on input "text" at bounding box center [937, 417] width 290 height 26
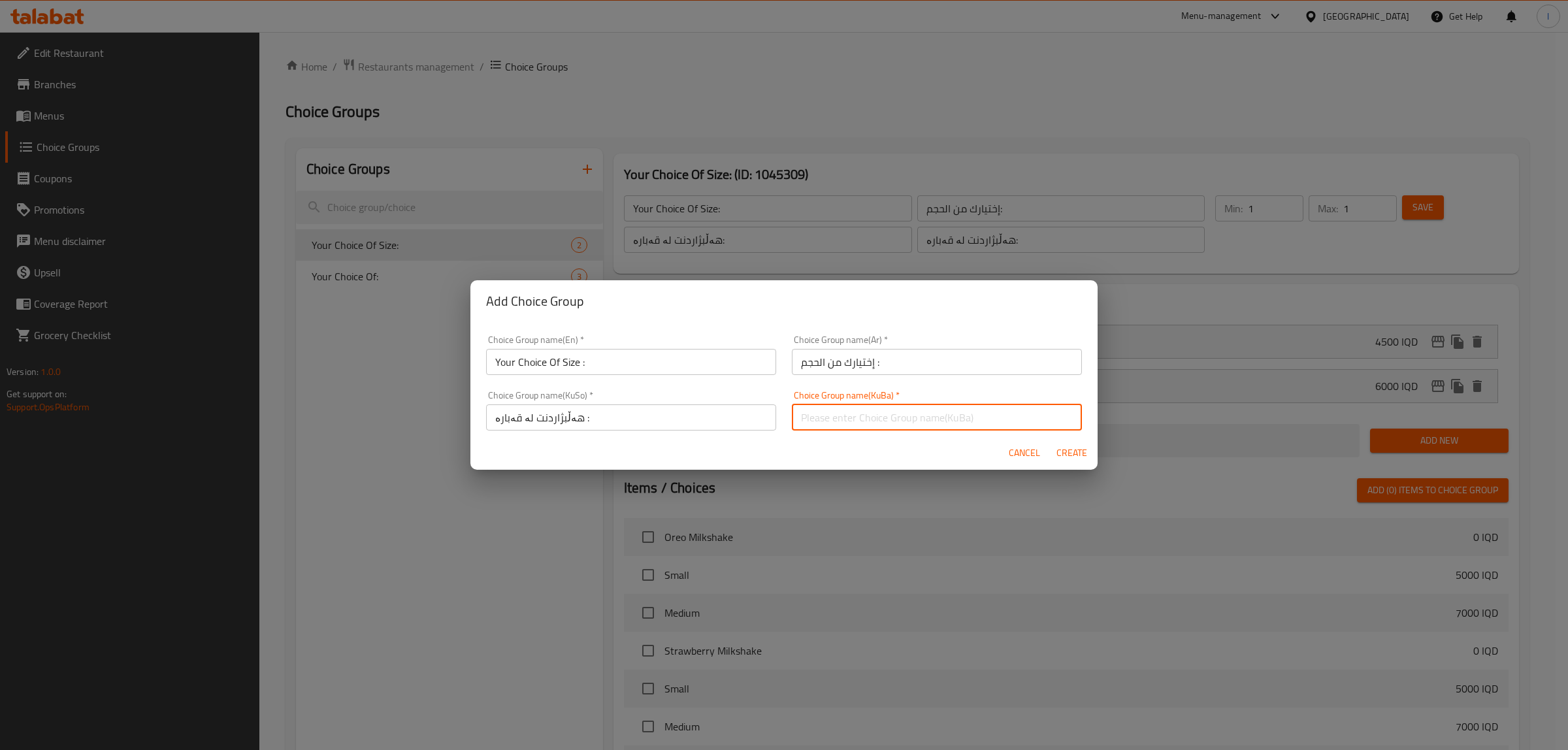
paste input "هەڵبژاردنت لە قەبارە :"
type input "هەڵبژاردنت لە قەبارە :"
click at [1072, 451] on span "Create" at bounding box center [1071, 453] width 32 height 16
type input "Your Choice Of Size :"
type input "إختيارك من الحجم :"
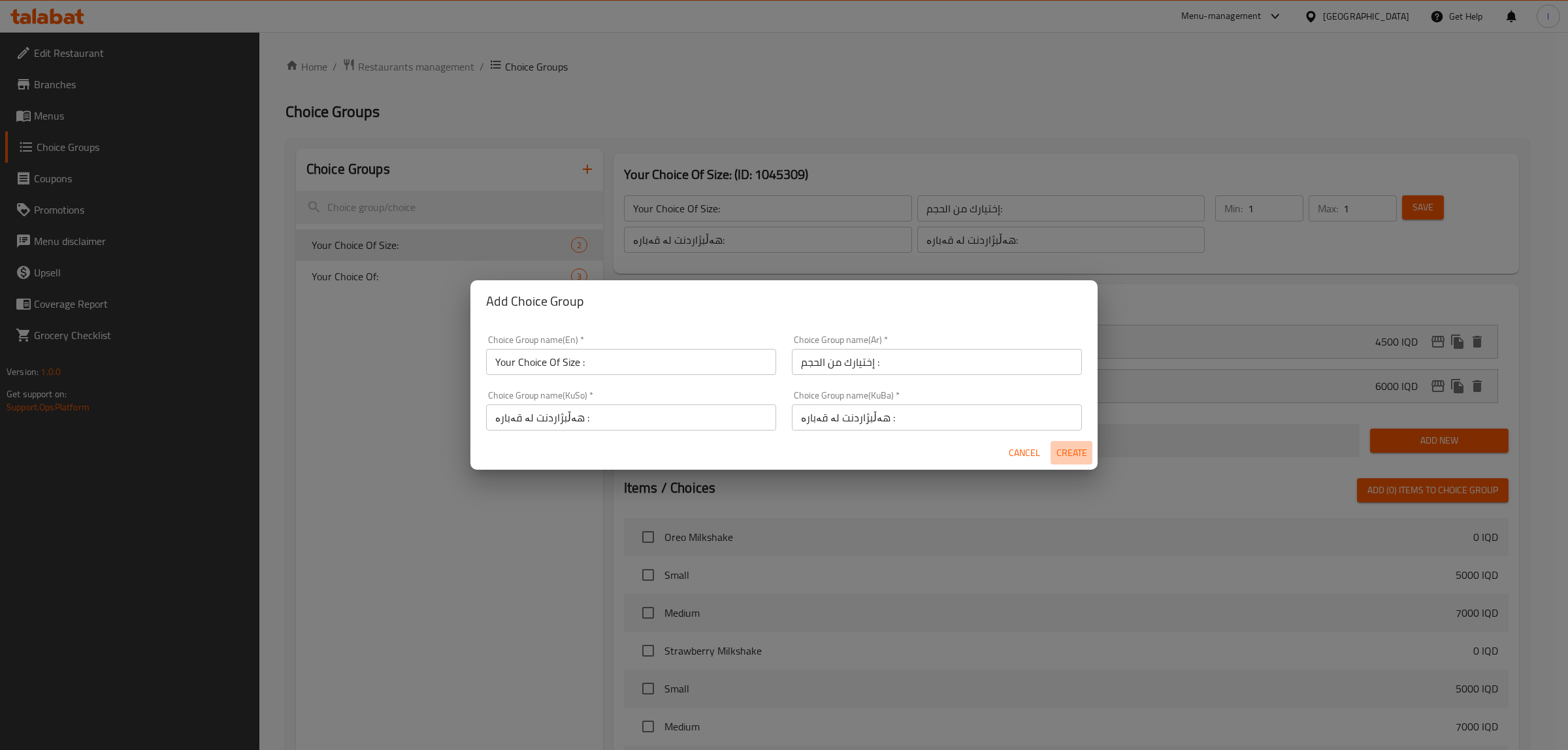
type input "هەڵبژاردنت لە قەبارە :"
type input "0"
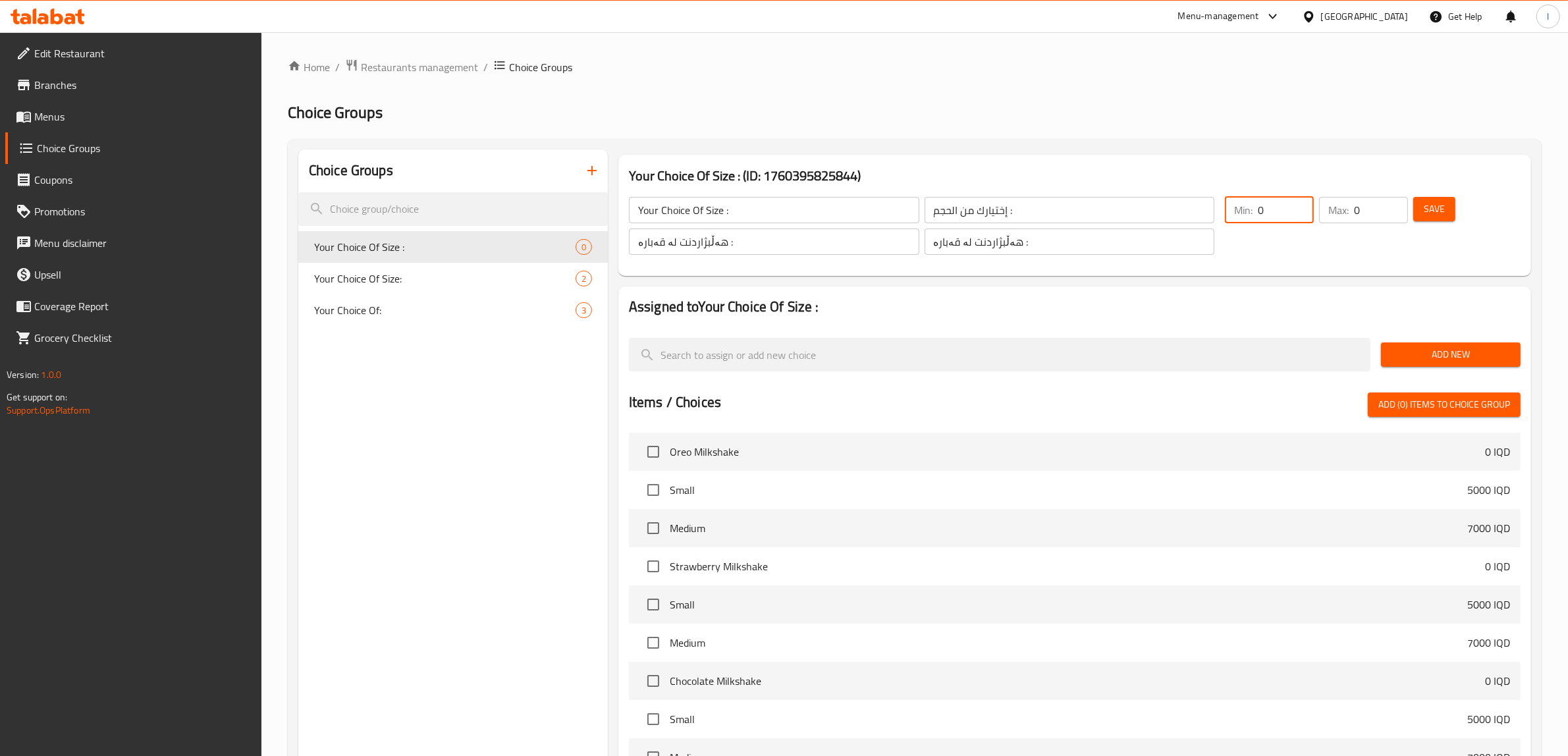
drag, startPoint x: 1274, startPoint y: 216, endPoint x: 1205, endPoint y: 213, distance: 69.1
click at [1205, 213] on div "Your Choice Of Size : ​ إختيارك من الحجم : ​ هەڵبژاردنت لە قەبارە : ​ هەڵبژاردن…" at bounding box center [1074, 226] width 902 height 89
type input "1"
drag, startPoint x: 1375, startPoint y: 214, endPoint x: 1292, endPoint y: 215, distance: 83.0
click at [1293, 215] on div "Min: 1 ​ Max: 0 ​" at bounding box center [1317, 225] width 194 height 68
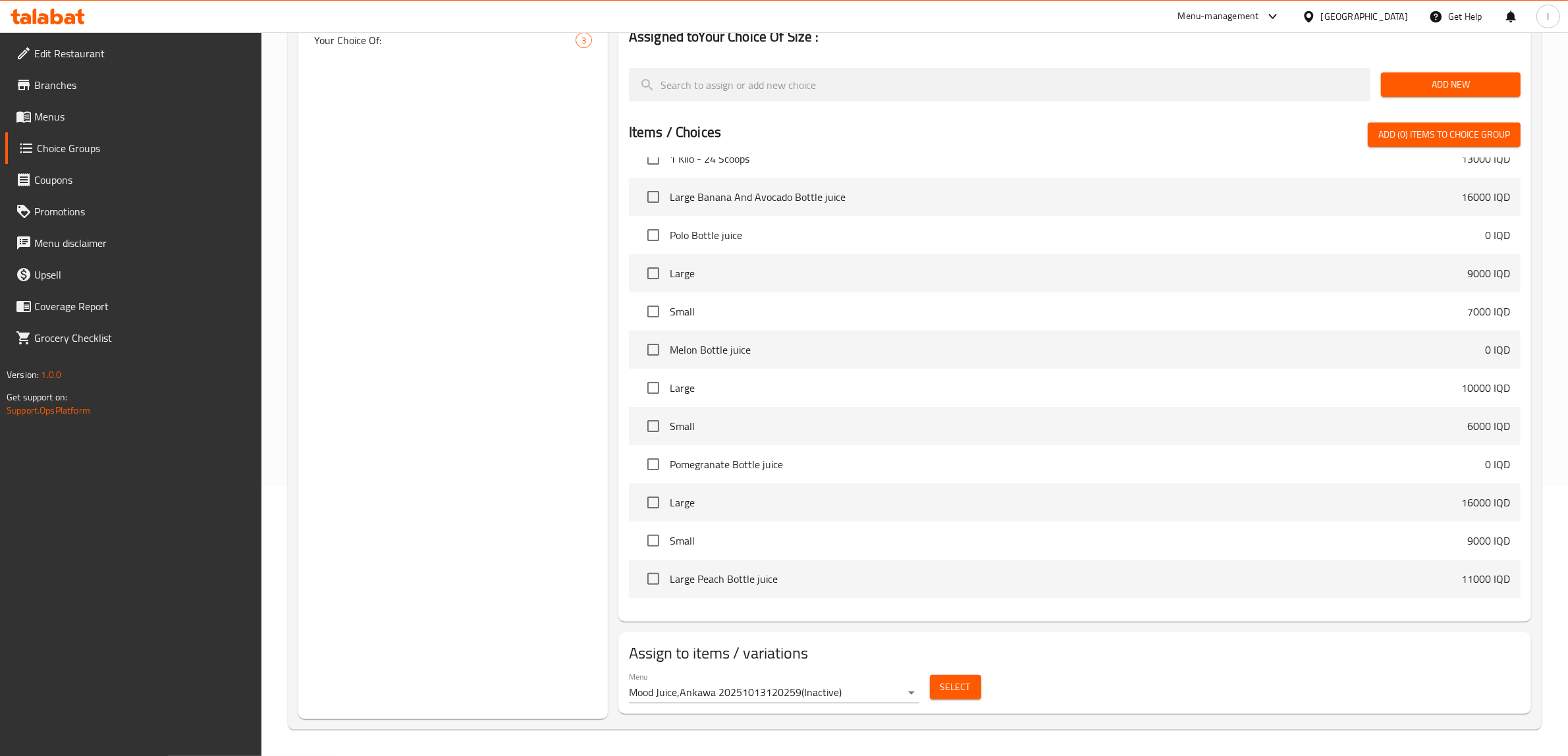
scroll to position [987, 0]
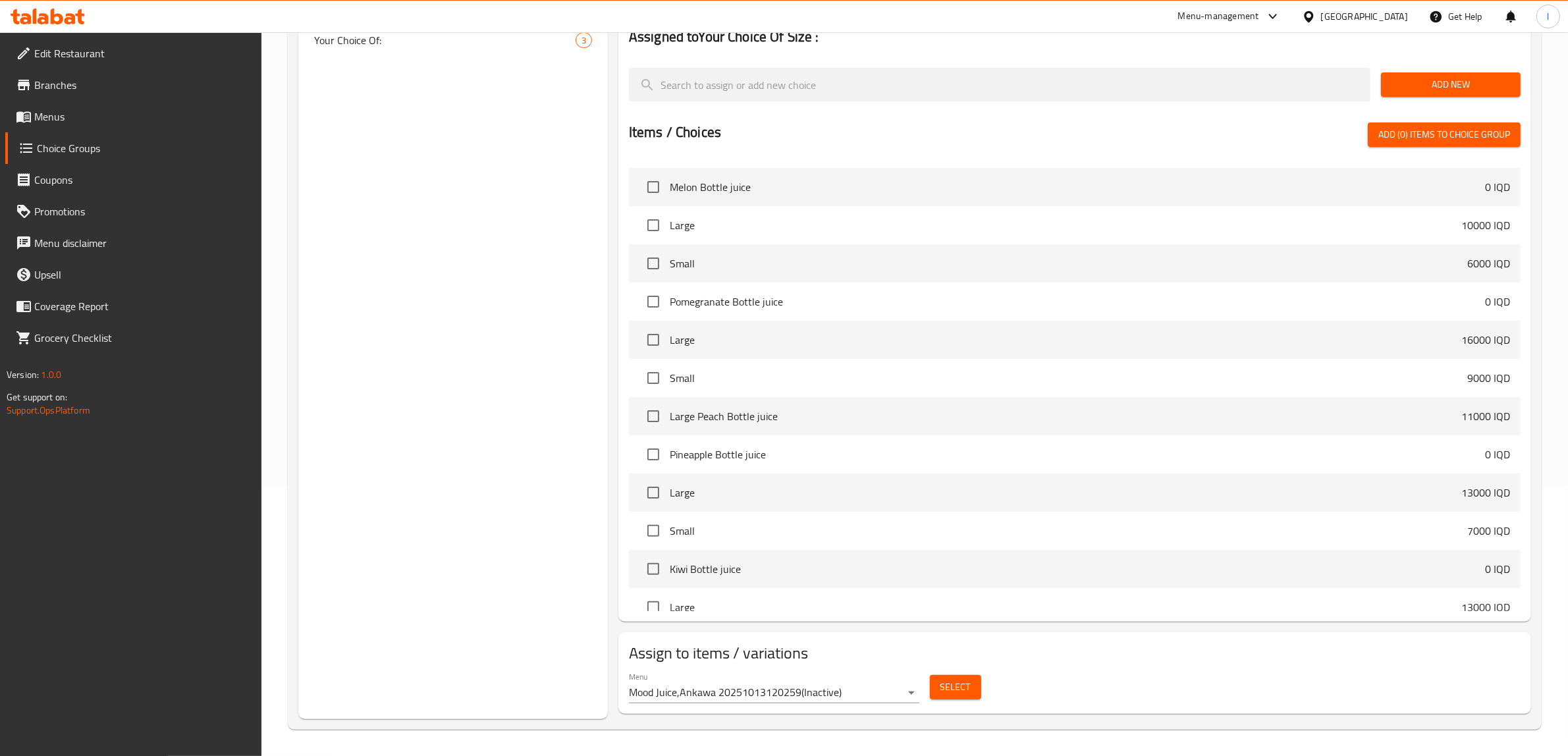
type input "1"
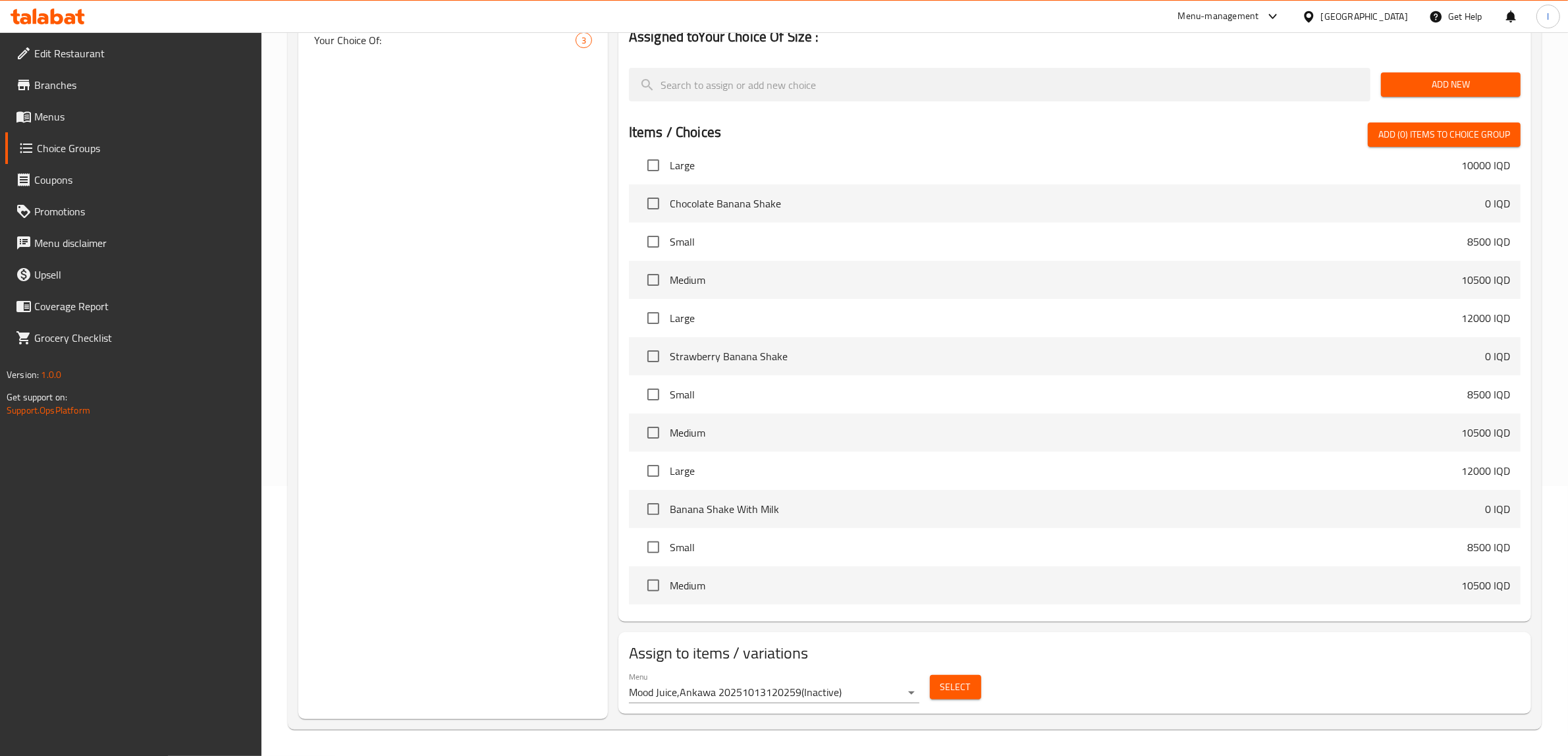
scroll to position [3714, 0]
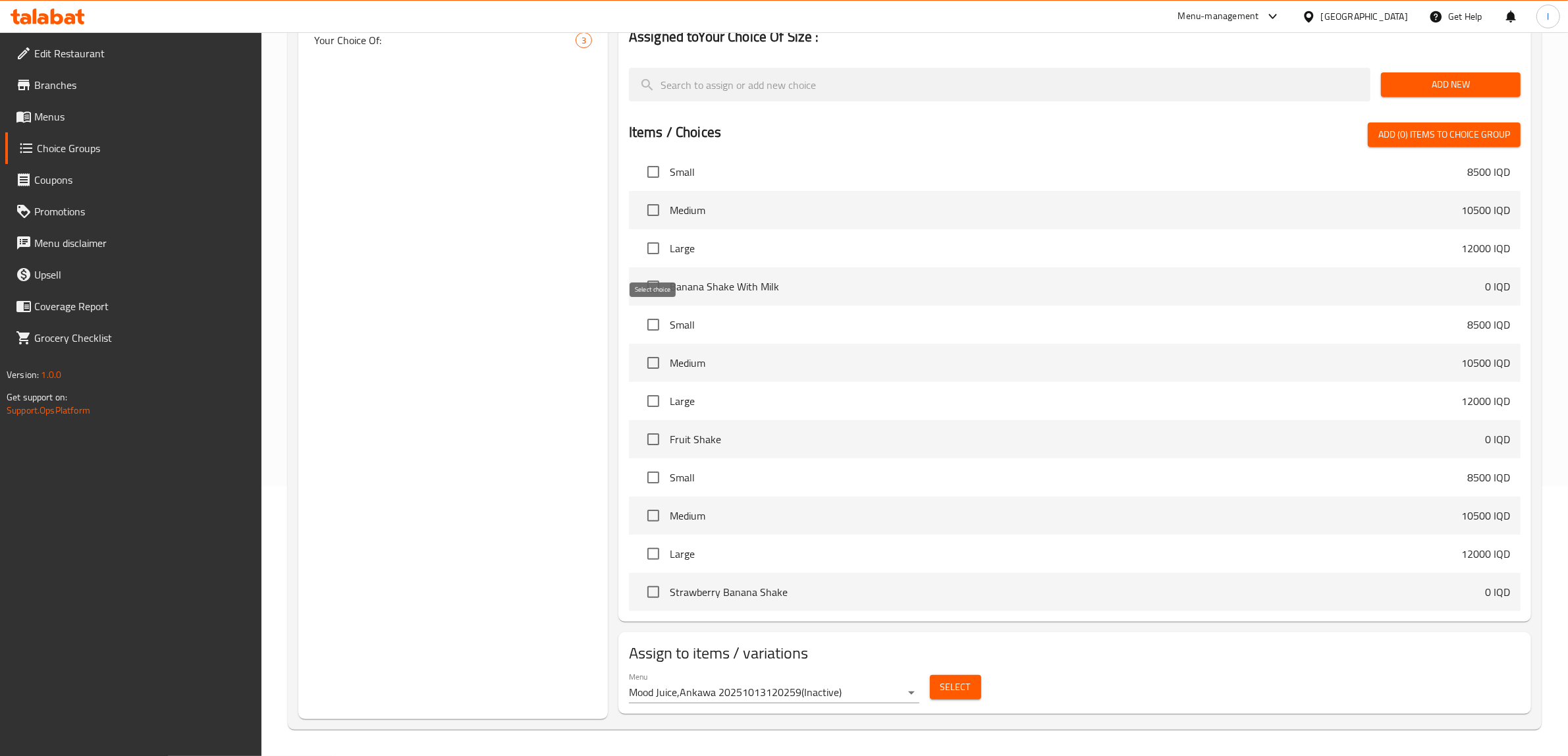
click at [653, 324] on input "checkbox" at bounding box center [653, 324] width 28 height 28
checkbox input "true"
click at [654, 364] on input "checkbox" at bounding box center [653, 363] width 28 height 28
checkbox input "true"
click at [649, 397] on input "checkbox" at bounding box center [653, 401] width 28 height 28
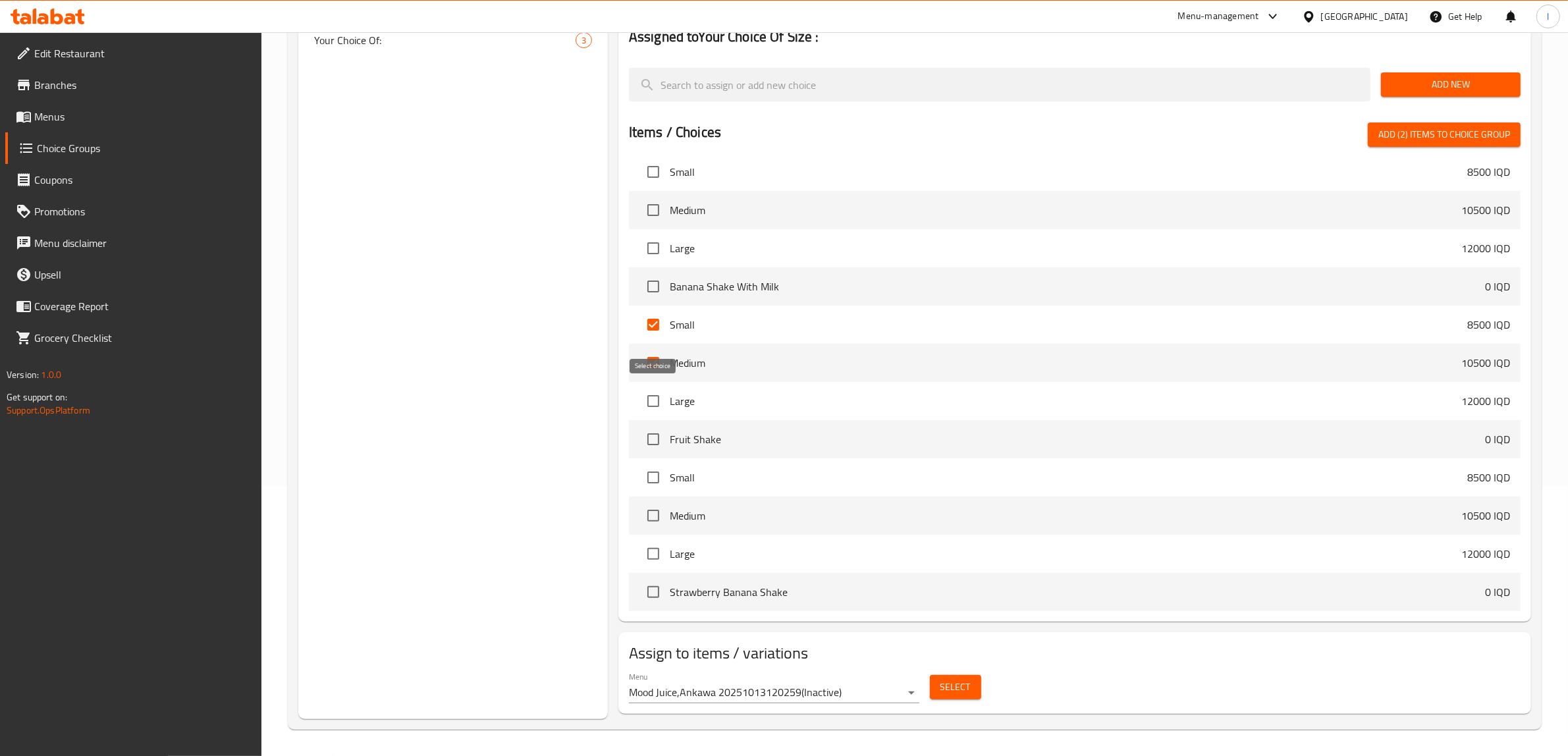
checkbox input "true"
click at [886, 486] on body "​ Menu-management Iraq Get Help l Edit Restaurant Branches Menus Choice Groups …" at bounding box center [790, 124] width 1581 height 724
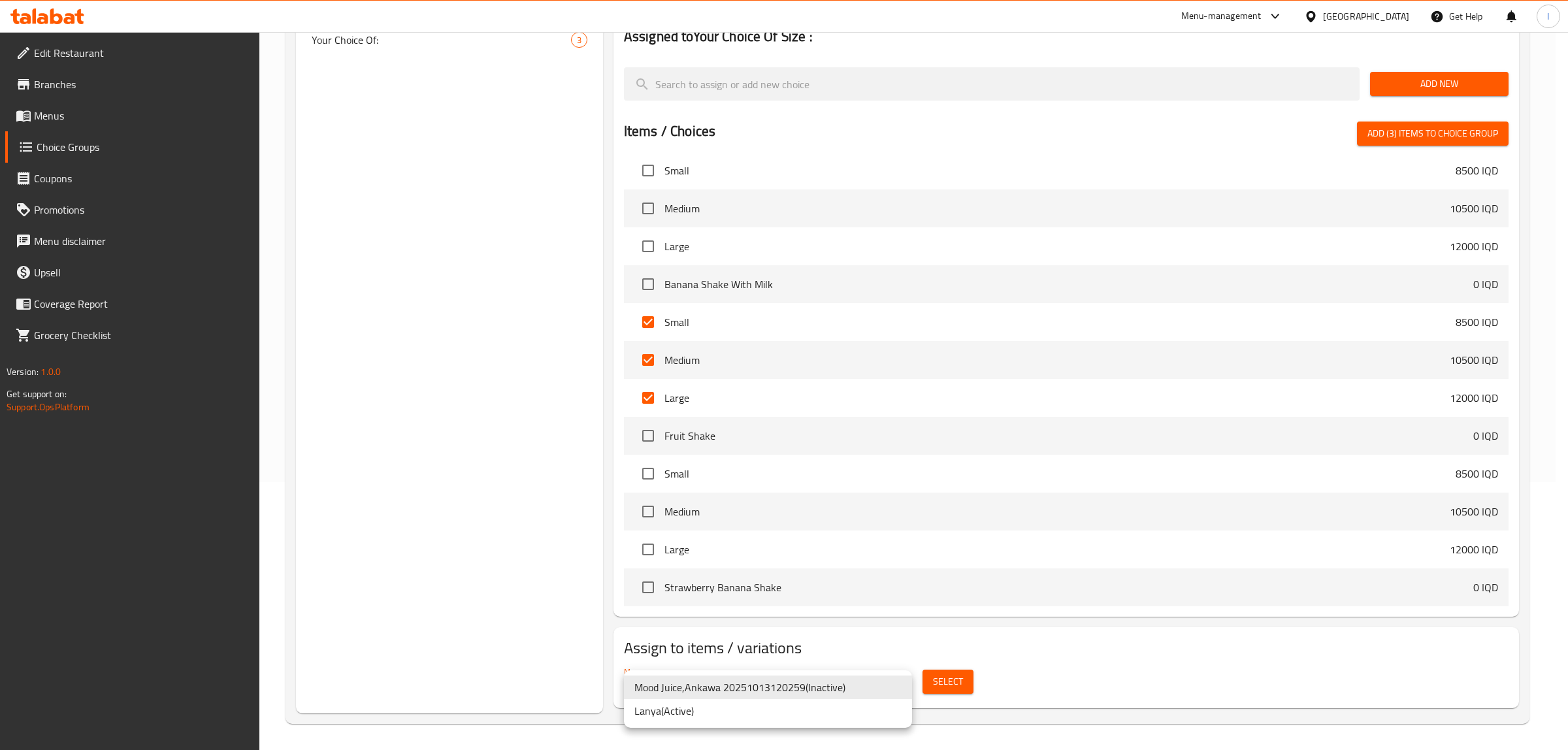
click at [779, 708] on li "Lanya ( Active )" at bounding box center [768, 710] width 288 height 24
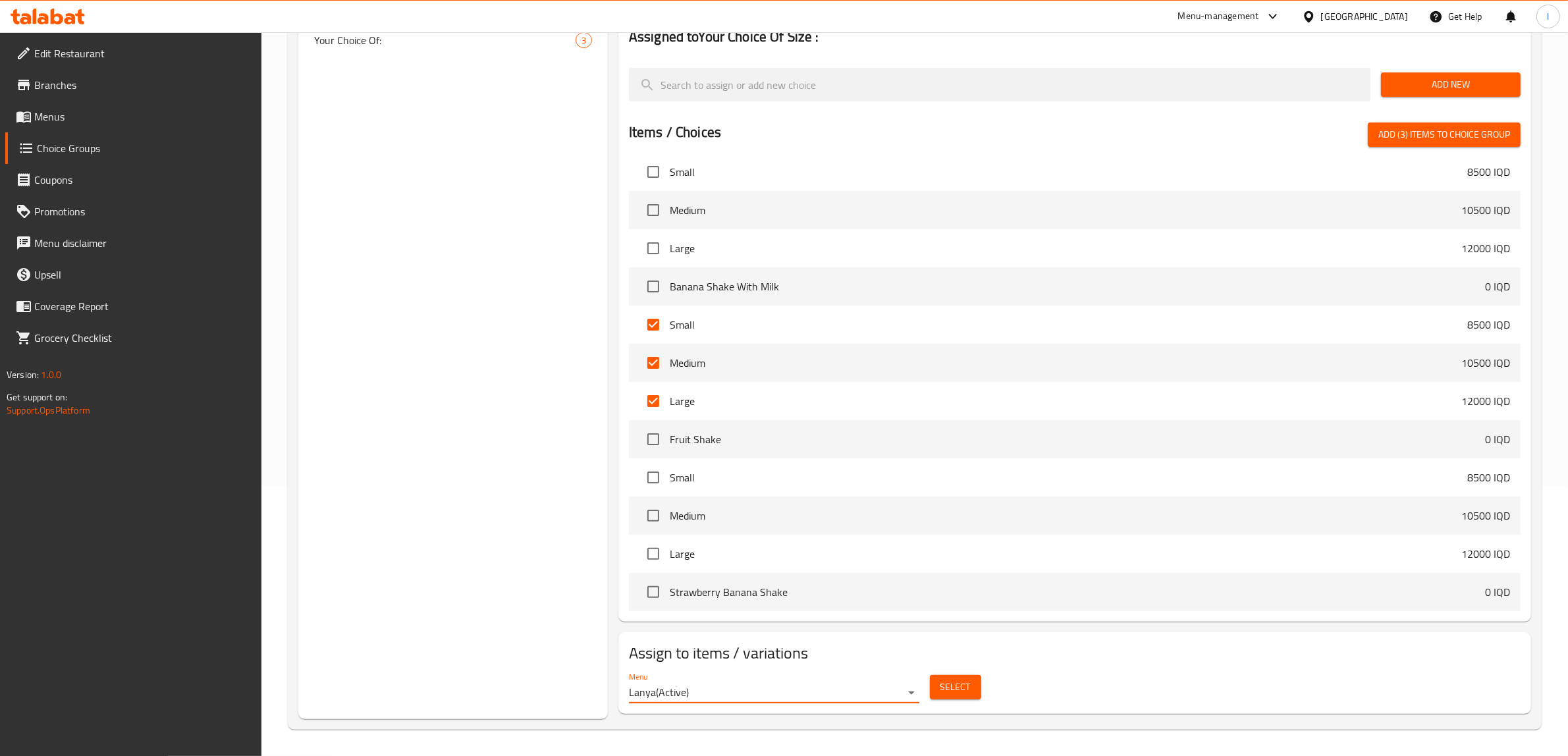
click at [963, 691] on span "Select" at bounding box center [955, 687] width 30 height 16
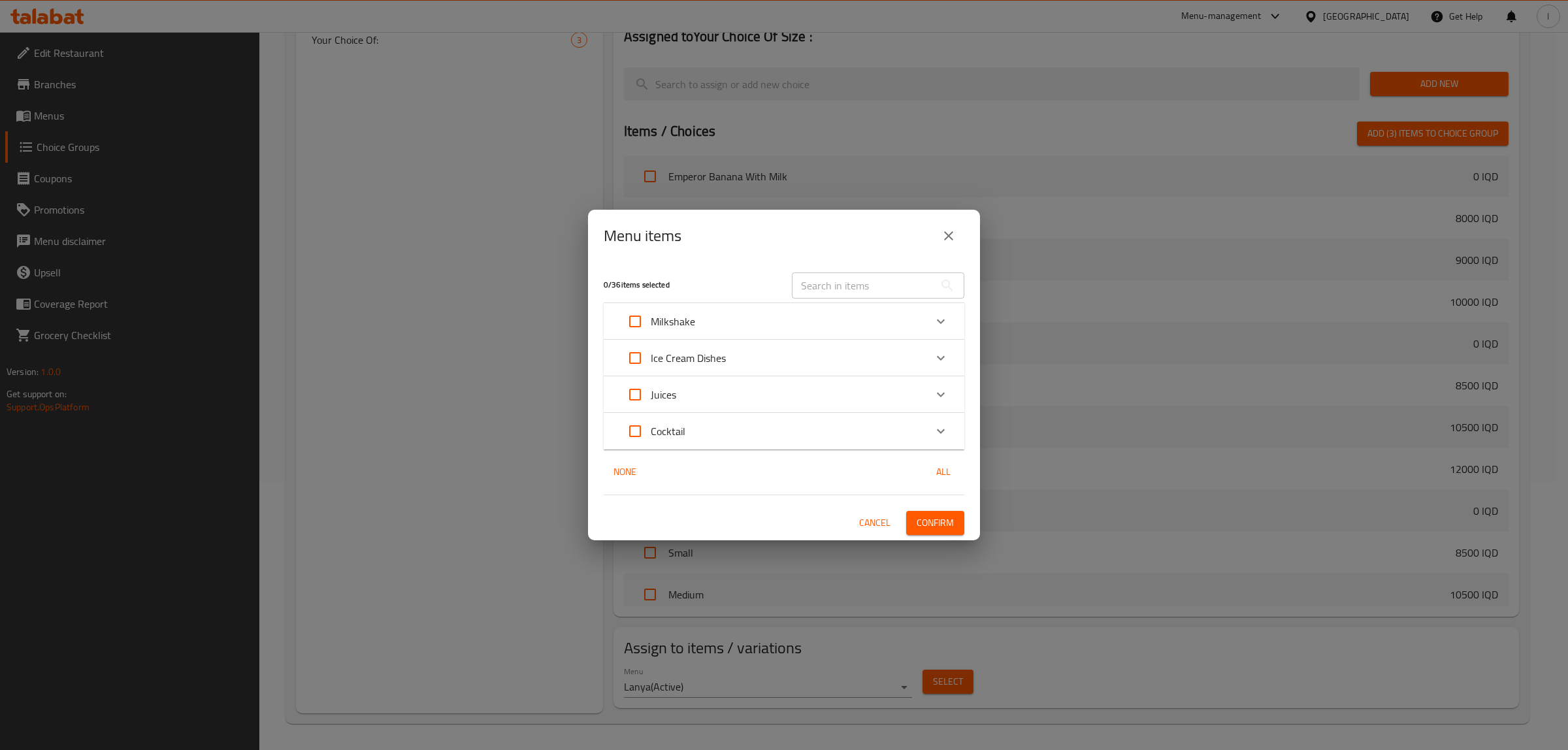
click at [882, 522] on span "Cancel" at bounding box center [874, 523] width 32 height 16
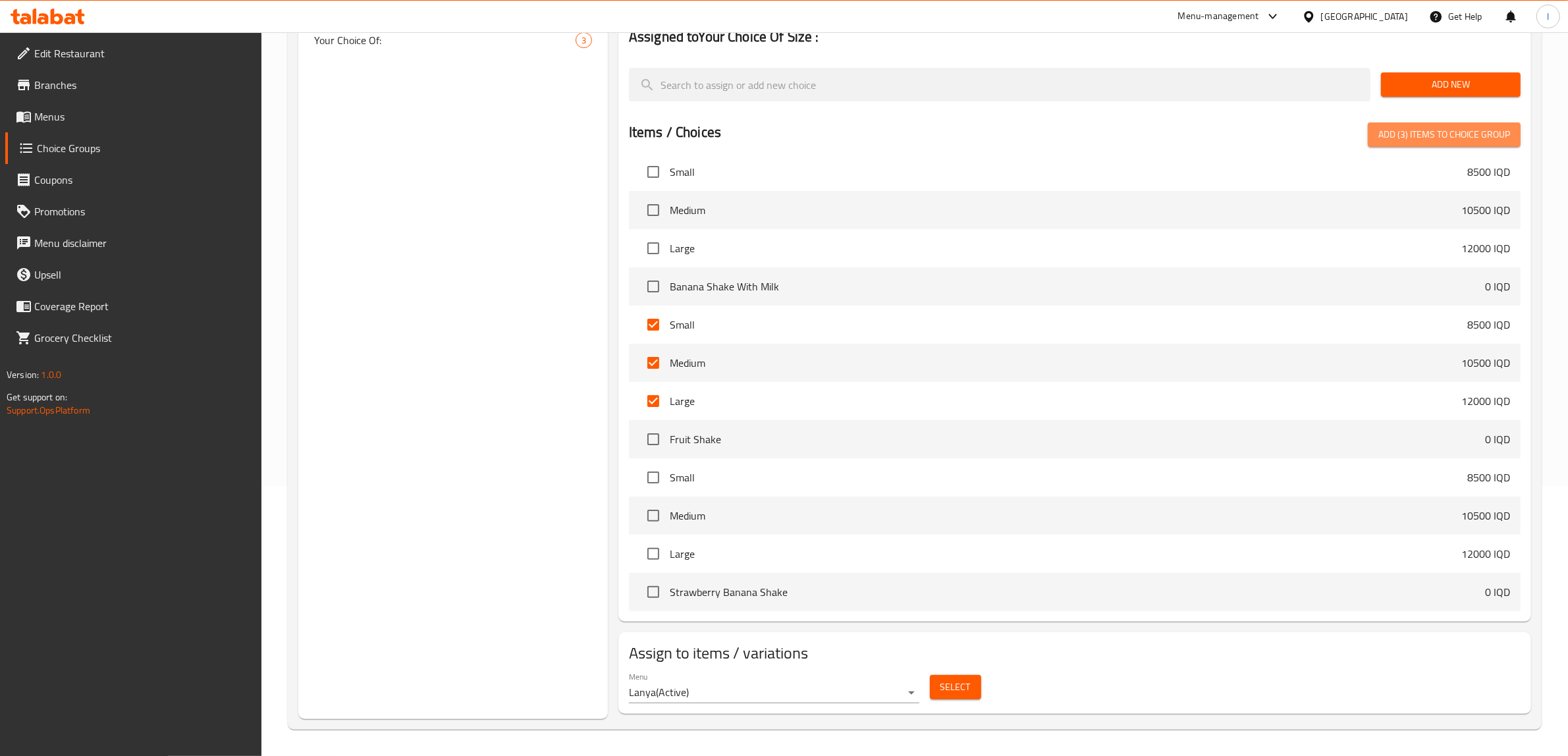
click at [1403, 141] on span "Add (3) items to choice group" at bounding box center [1444, 135] width 132 height 16
checkbox input "false"
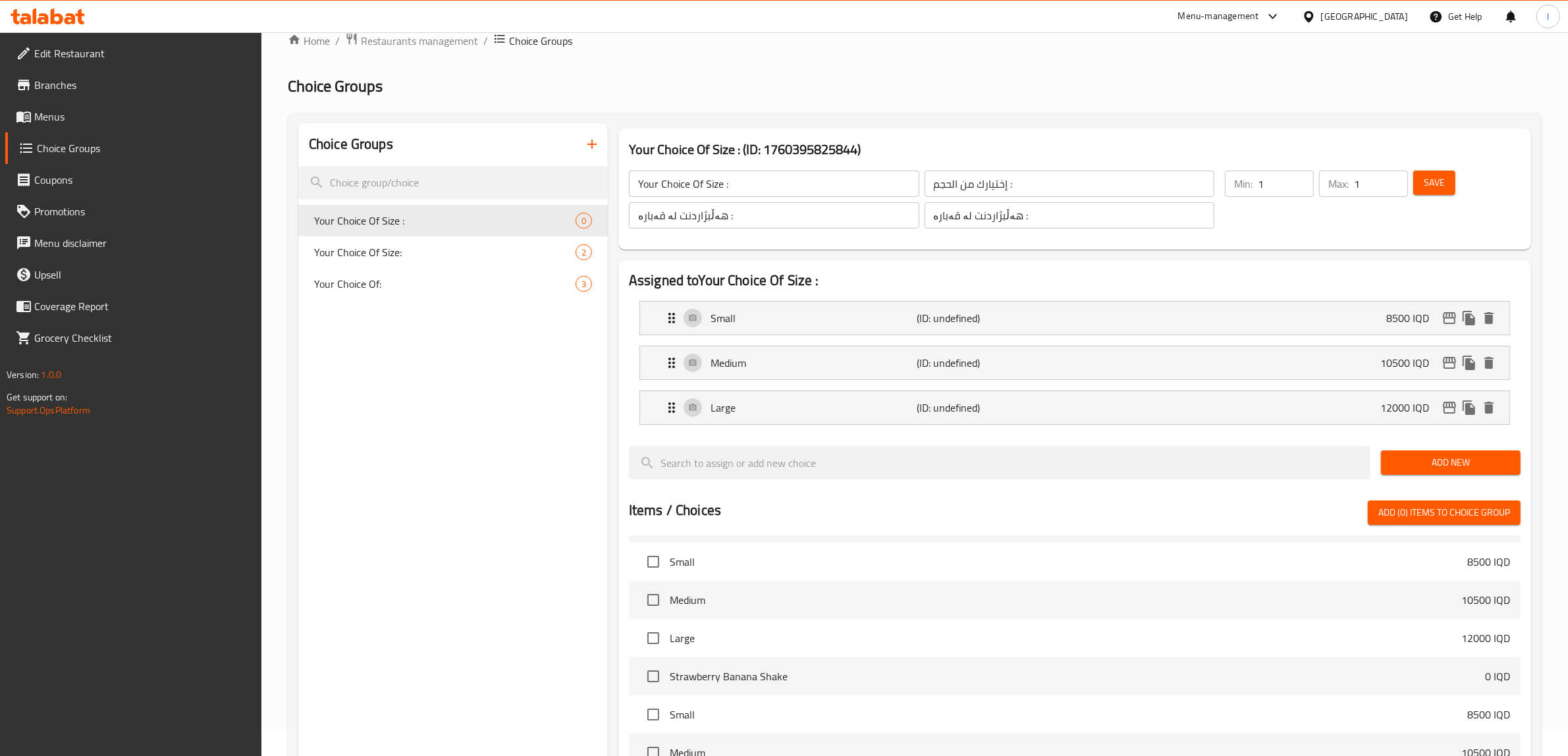
scroll to position [23, 0]
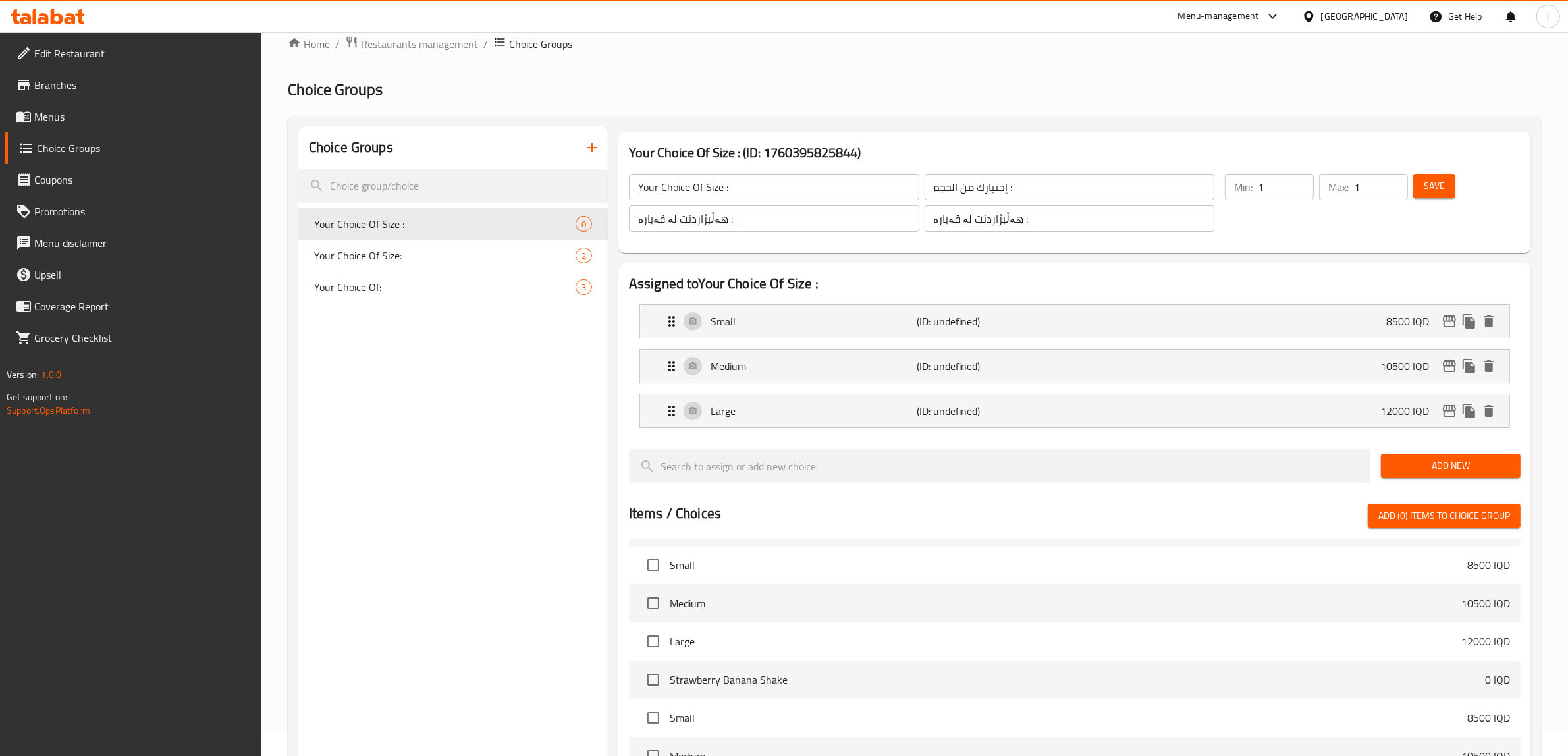
click at [1430, 184] on span "Save" at bounding box center [1434, 186] width 21 height 16
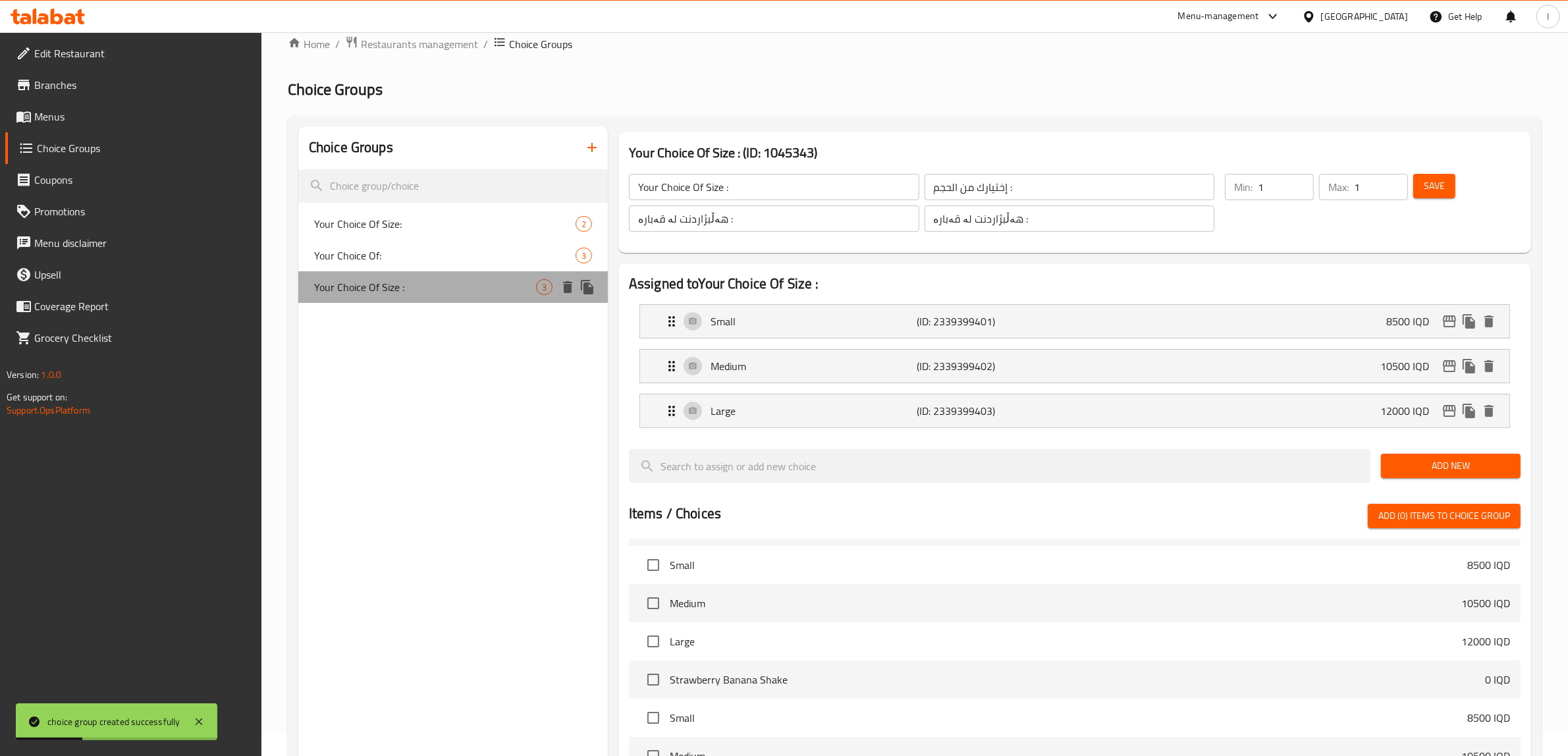
click at [438, 288] on span "Your Choice Of Size :" at bounding box center [425, 286] width 222 height 16
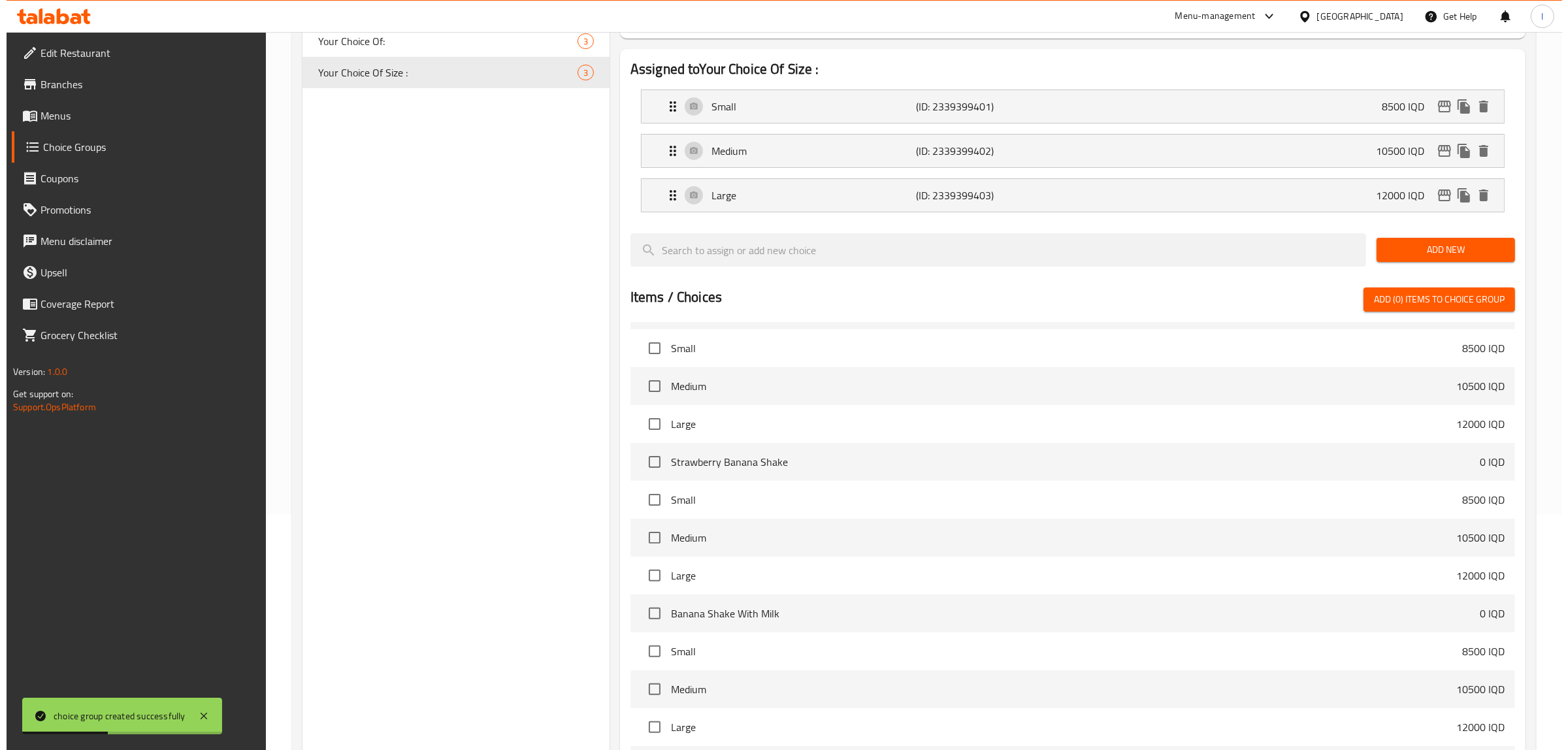
scroll to position [402, 0]
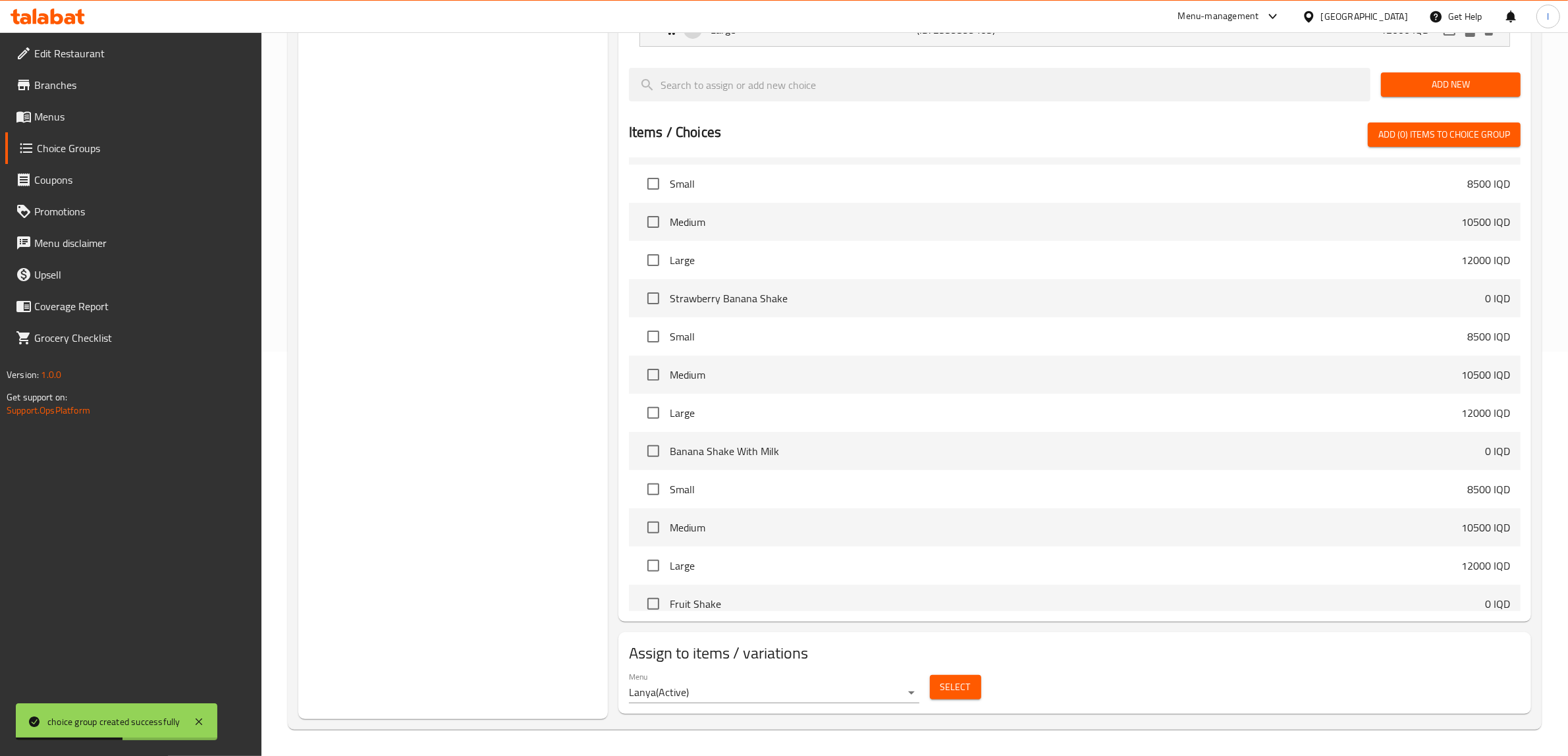
click at [963, 689] on span "Select" at bounding box center [955, 687] width 30 height 16
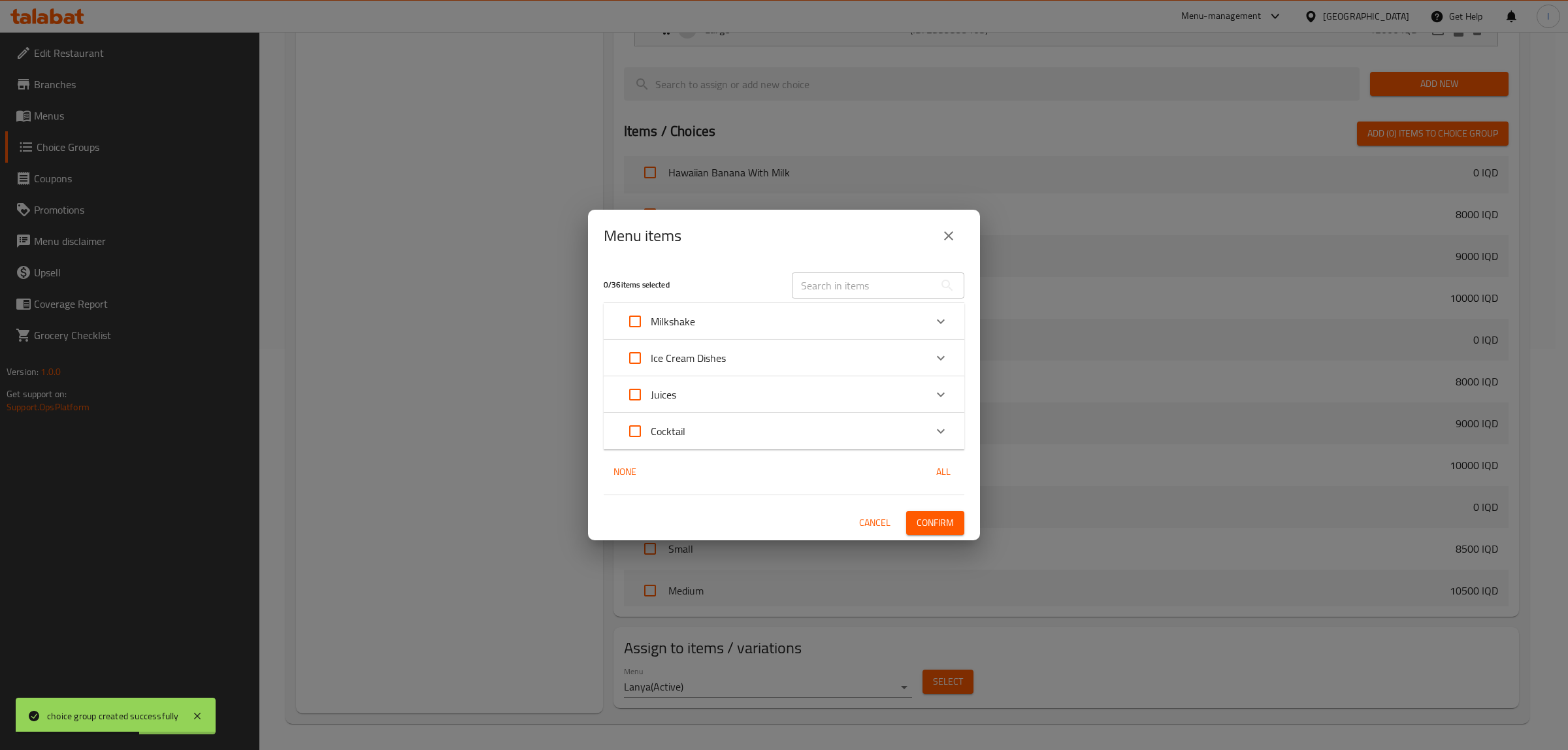
scroll to position [3883, 0]
click at [680, 433] on p "Cocktail" at bounding box center [668, 430] width 35 height 15
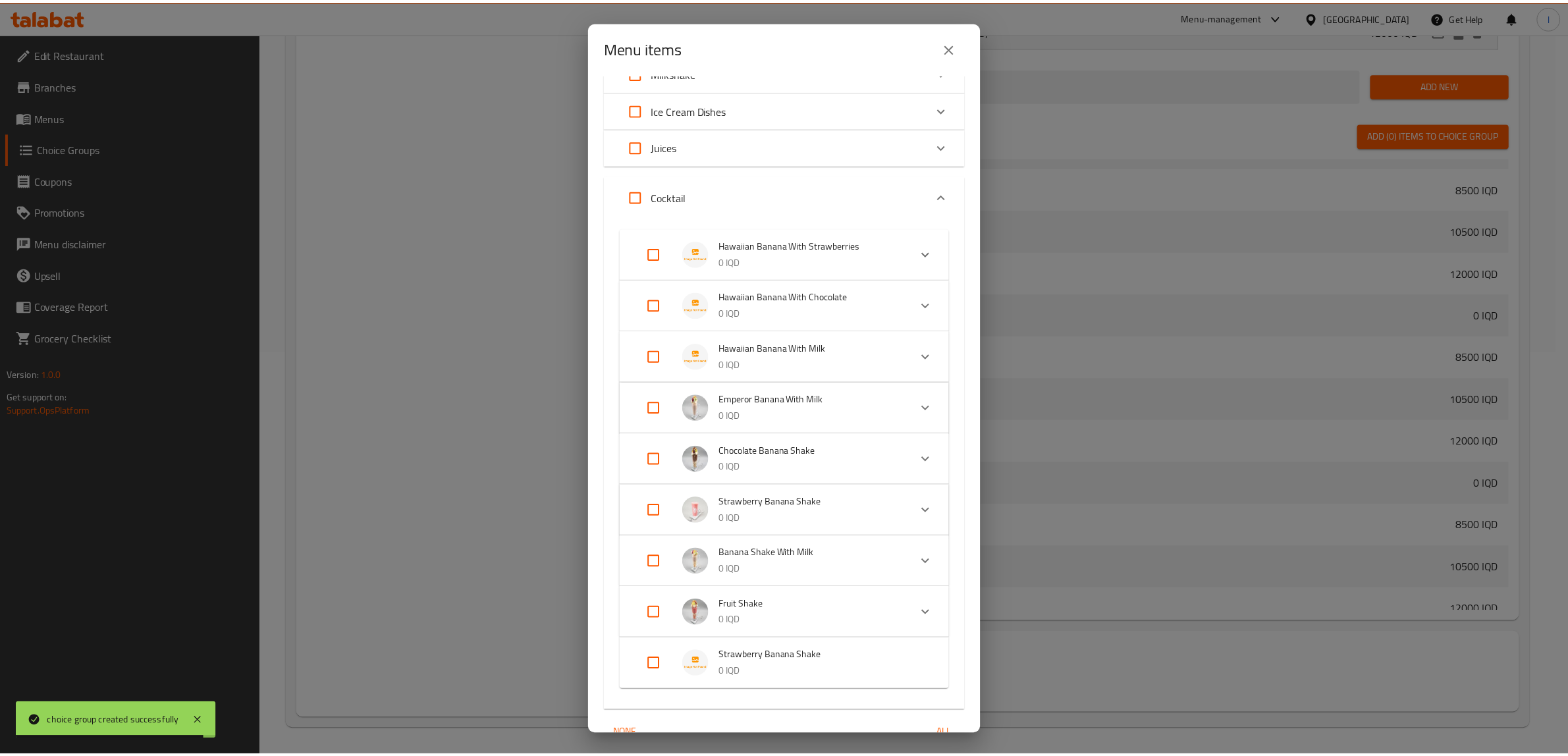
scroll to position [127, 0]
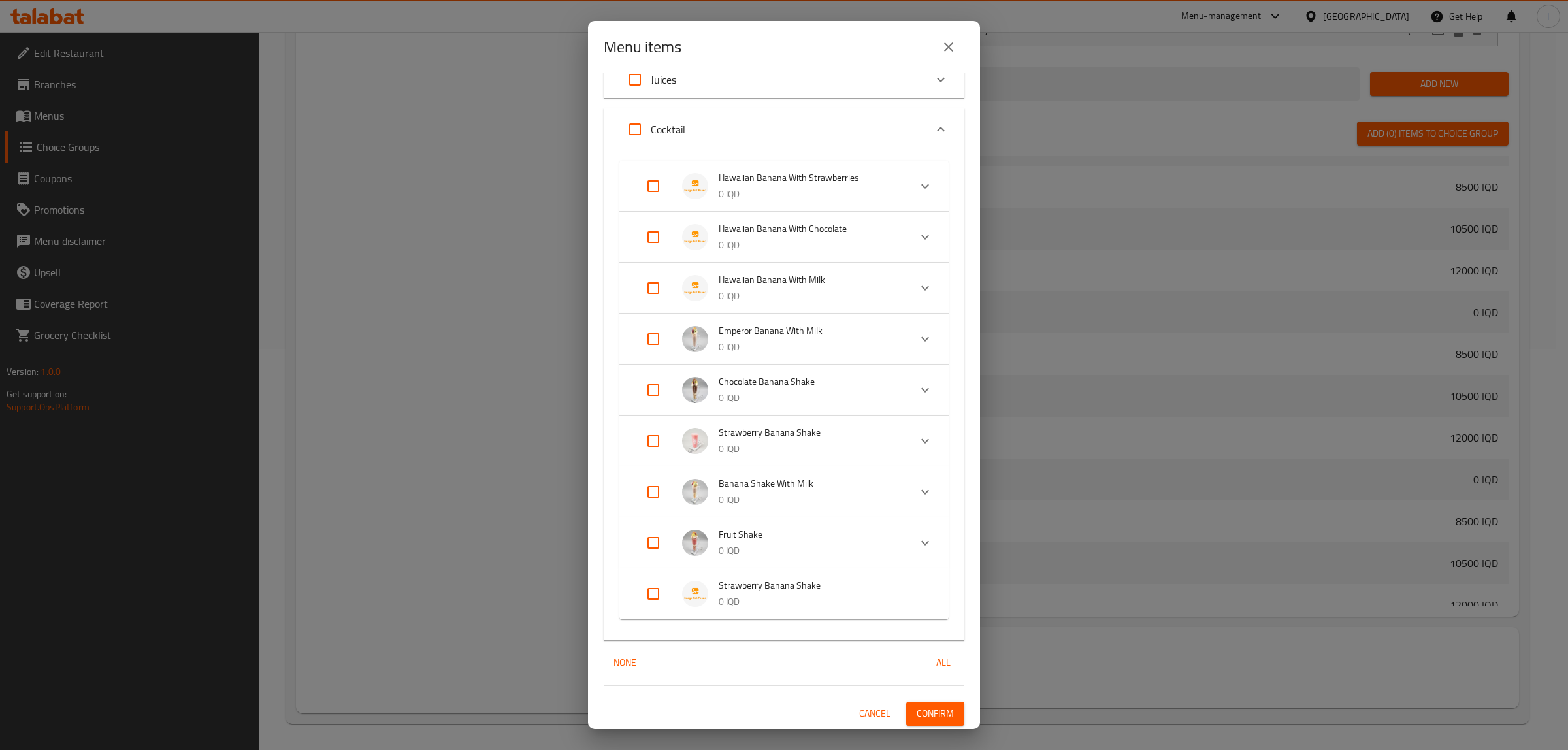
click at [649, 592] on input "Expand" at bounding box center [653, 594] width 32 height 32
checkbox input "true"
click at [928, 720] on span "Confirm" at bounding box center [935, 724] width 37 height 16
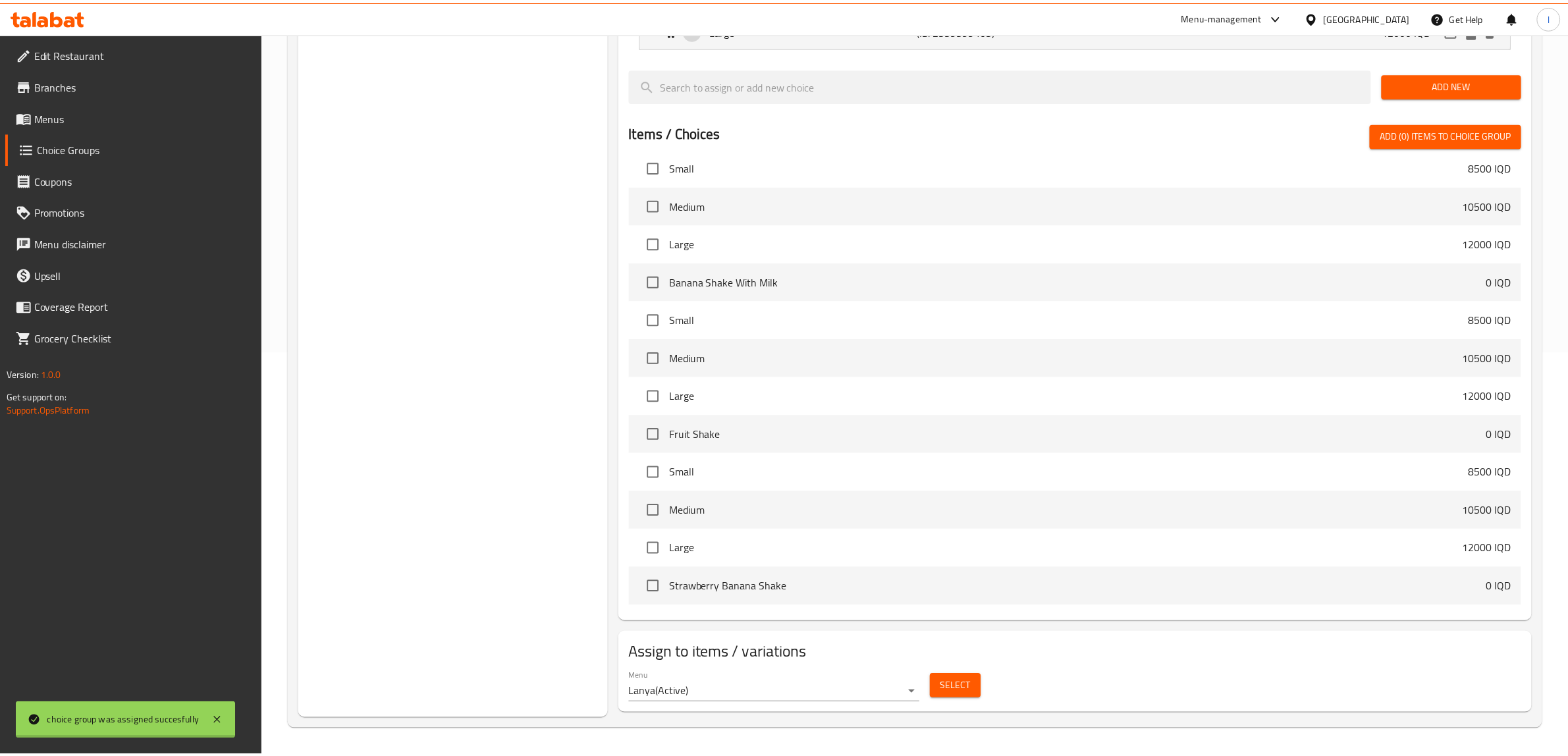
scroll to position [3549, 0]
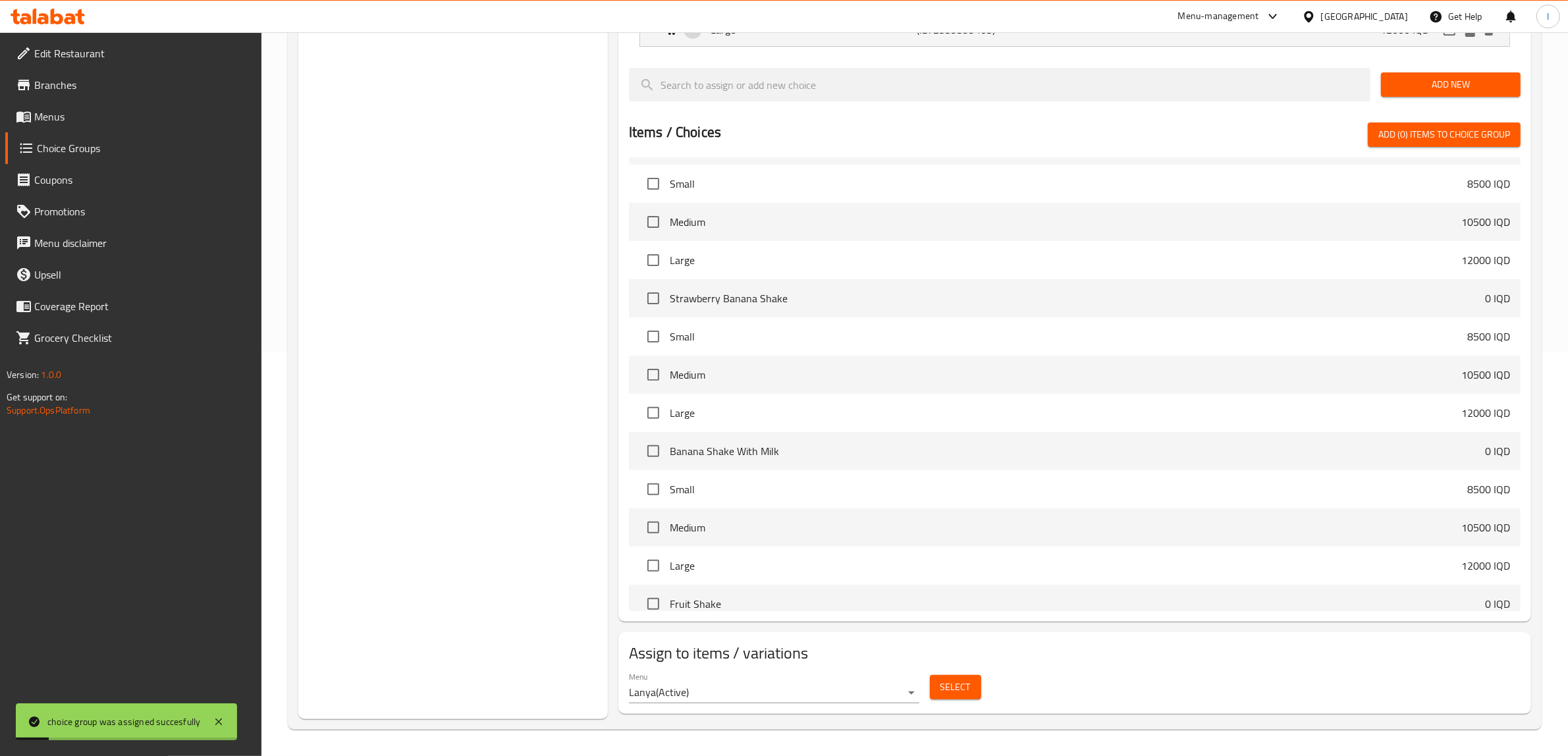
click at [53, 110] on span "Menus" at bounding box center [143, 116] width 217 height 16
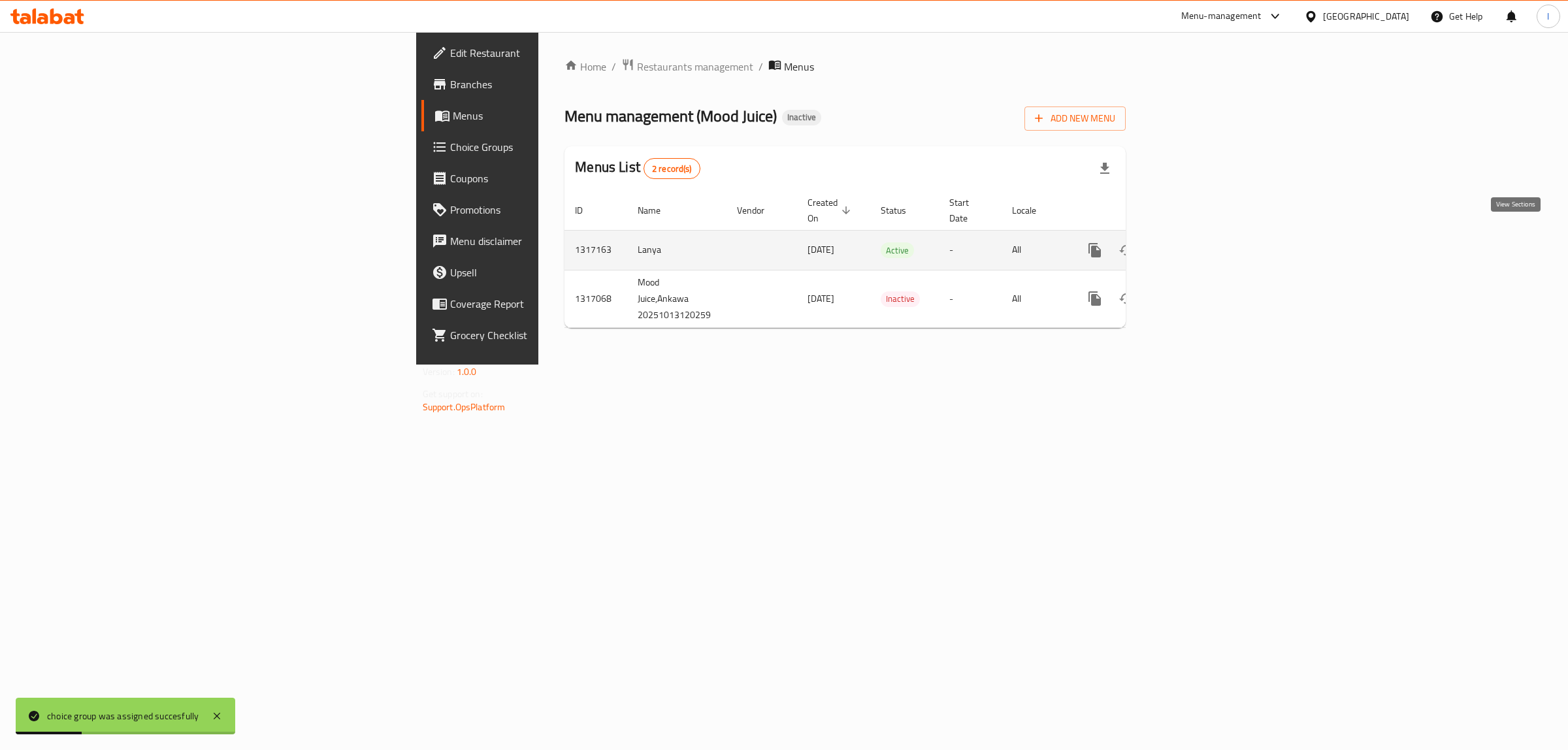
click at [1195, 244] on icon "enhanced table" at bounding box center [1189, 250] width 12 height 12
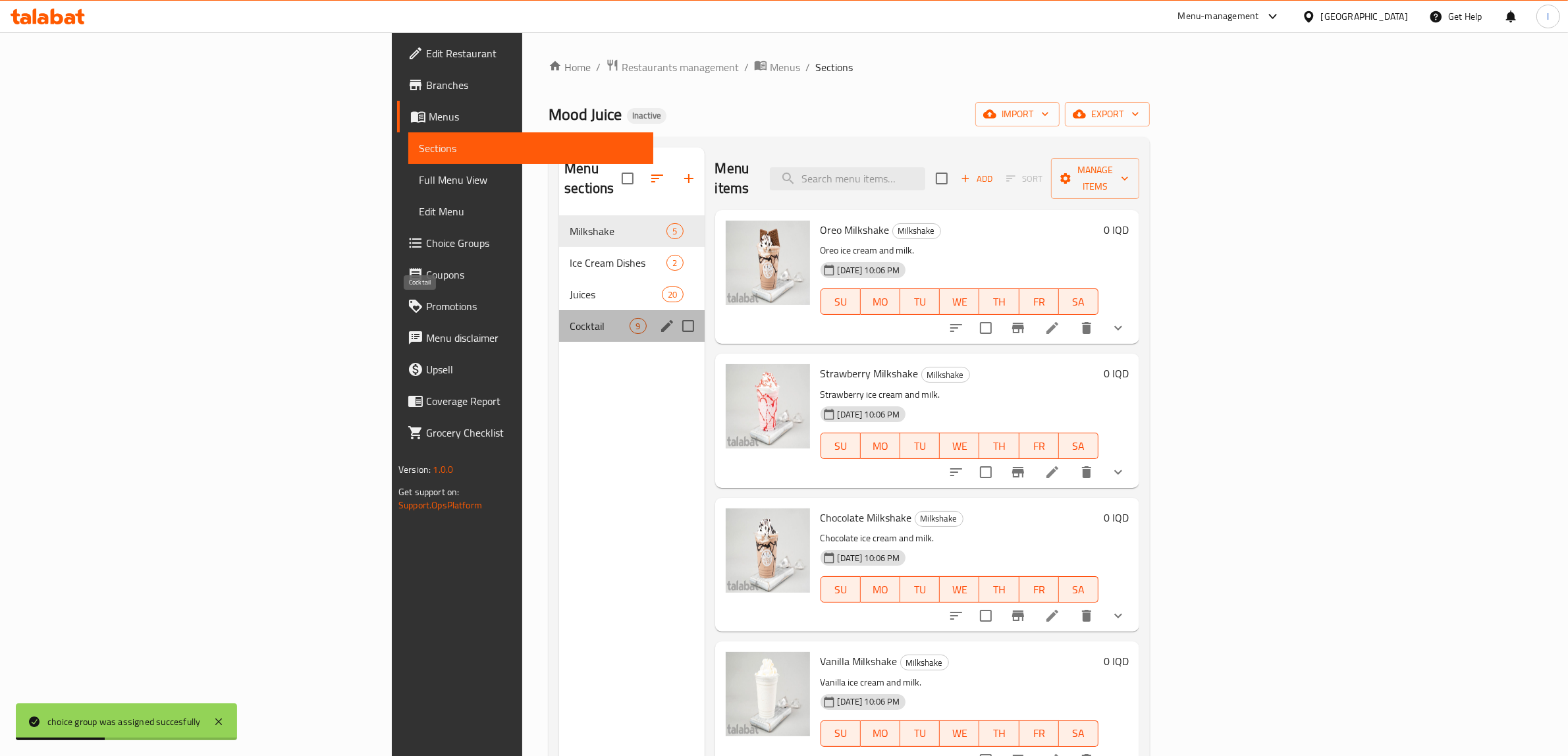
click at [569, 318] on span "Cocktail" at bounding box center [599, 326] width 60 height 16
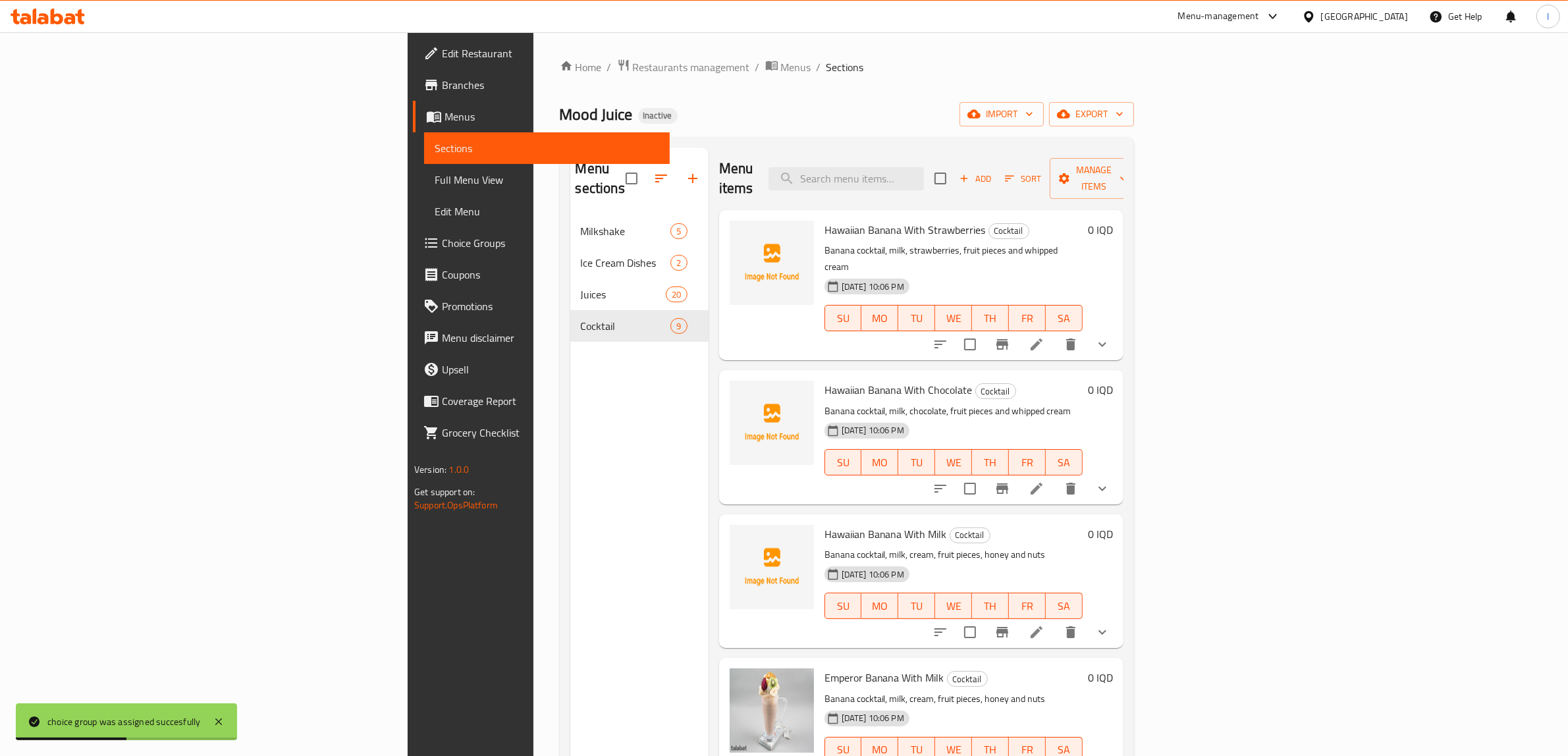
click at [435, 184] on span "Full Menu View" at bounding box center [547, 179] width 225 height 16
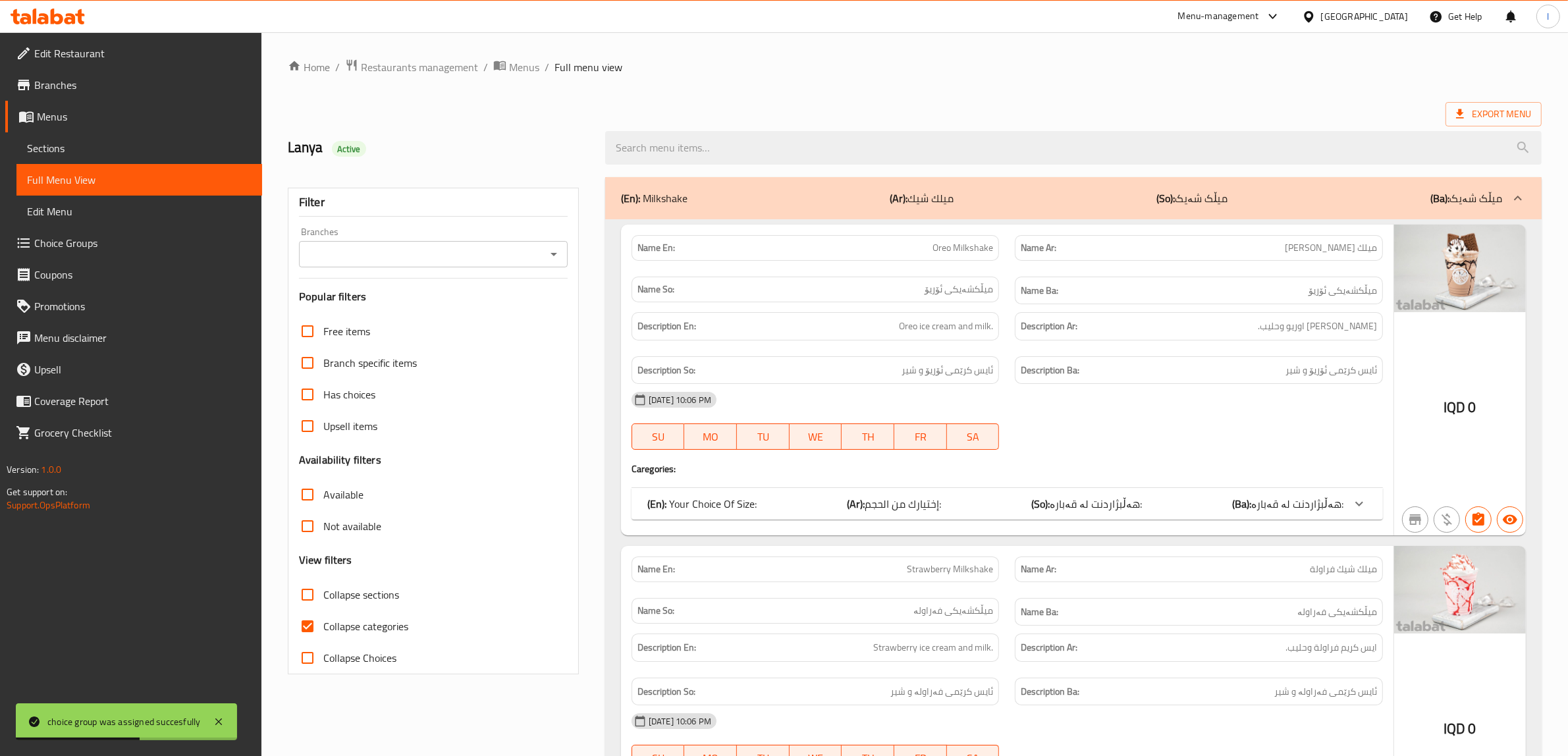
click at [511, 263] on input "Branches" at bounding box center [422, 254] width 239 height 18
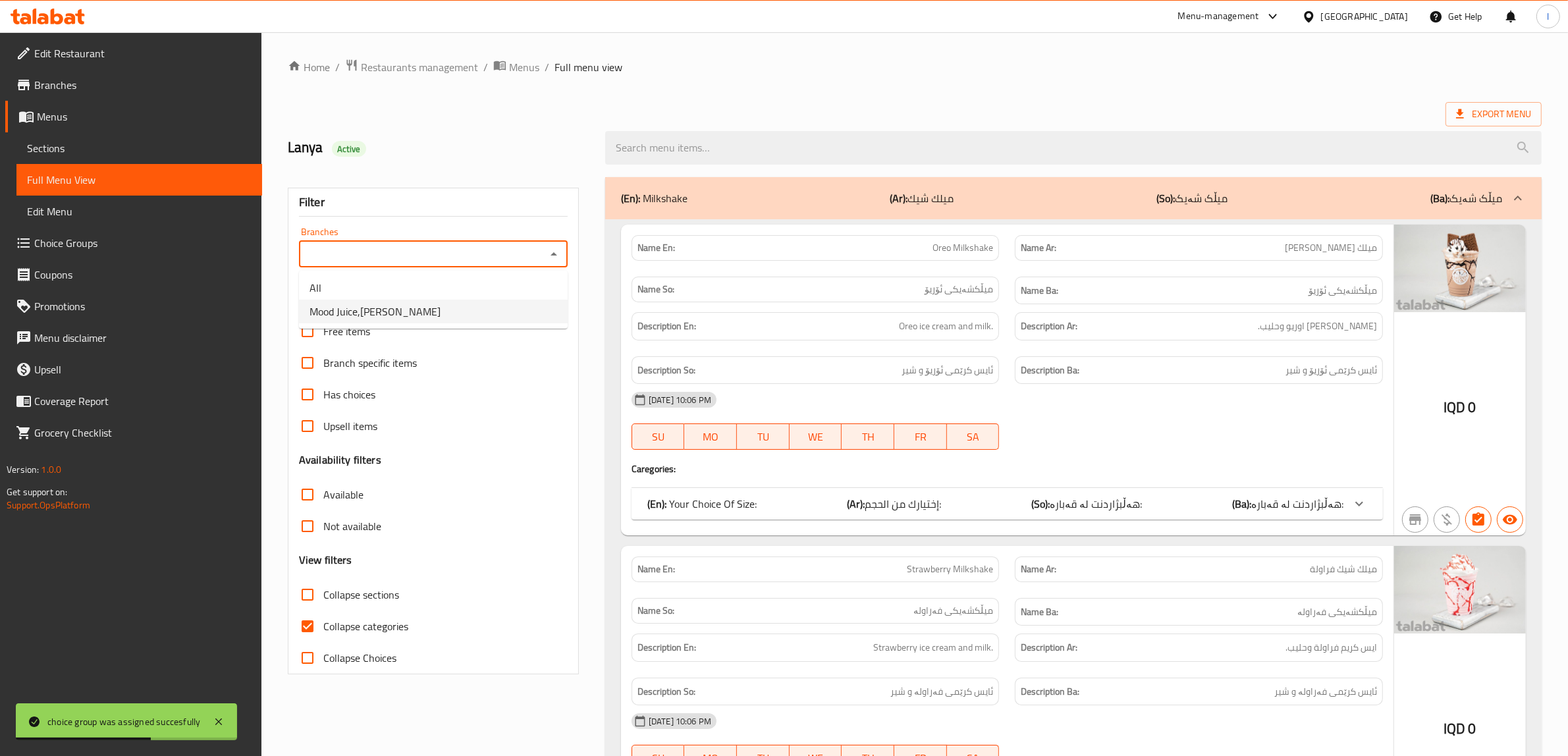
click at [433, 310] on li "Mood Juice,Ankawa" at bounding box center [433, 311] width 269 height 24
type input "Mood Juice,Ankawa"
click at [309, 603] on input "Collapse sections" at bounding box center [307, 594] width 32 height 32
checkbox input "true"
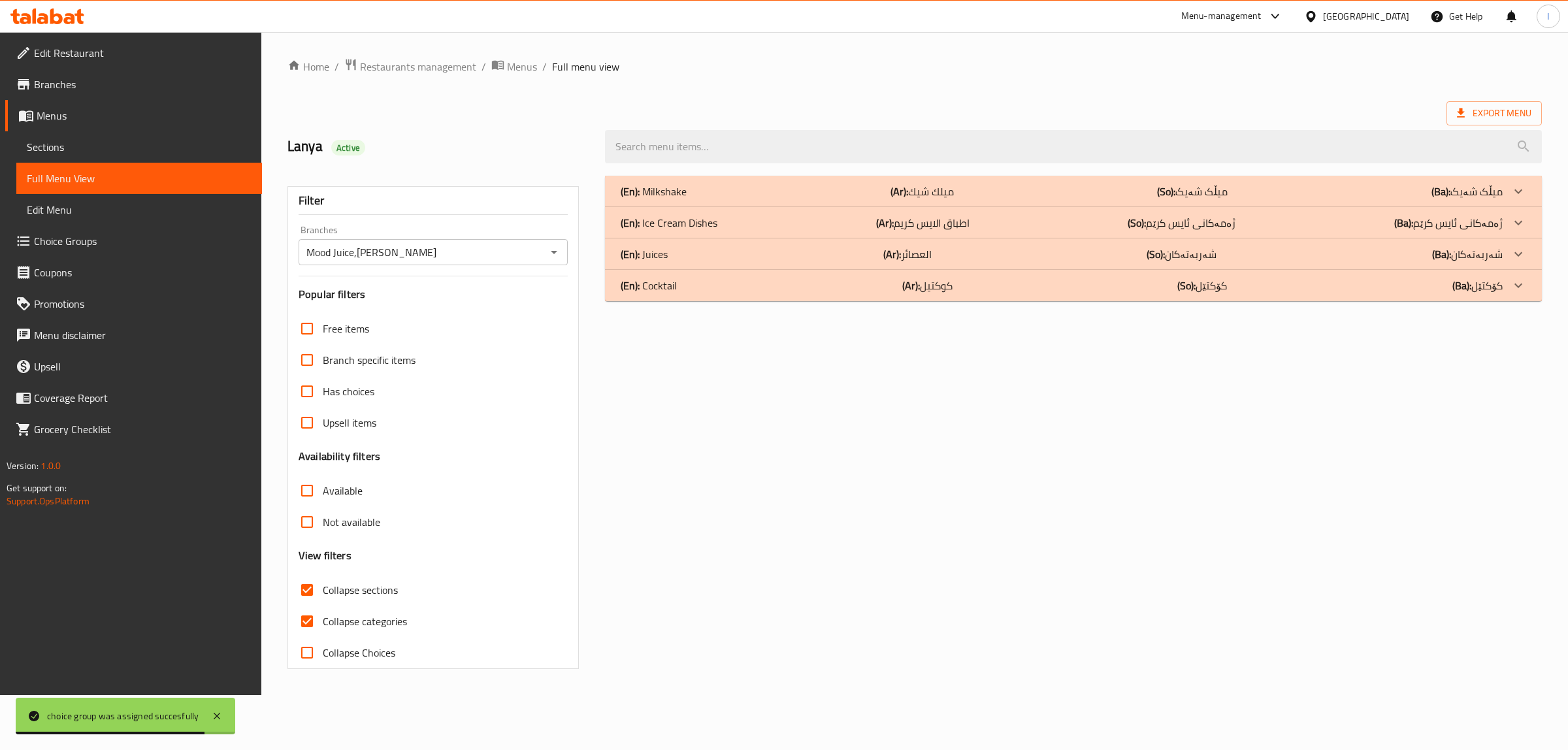
click at [688, 289] on div "(En): Cocktail (Ar): كوكتيل (So): كۆكتێل (Ba): كۆكتێل" at bounding box center [1061, 285] width 882 height 15
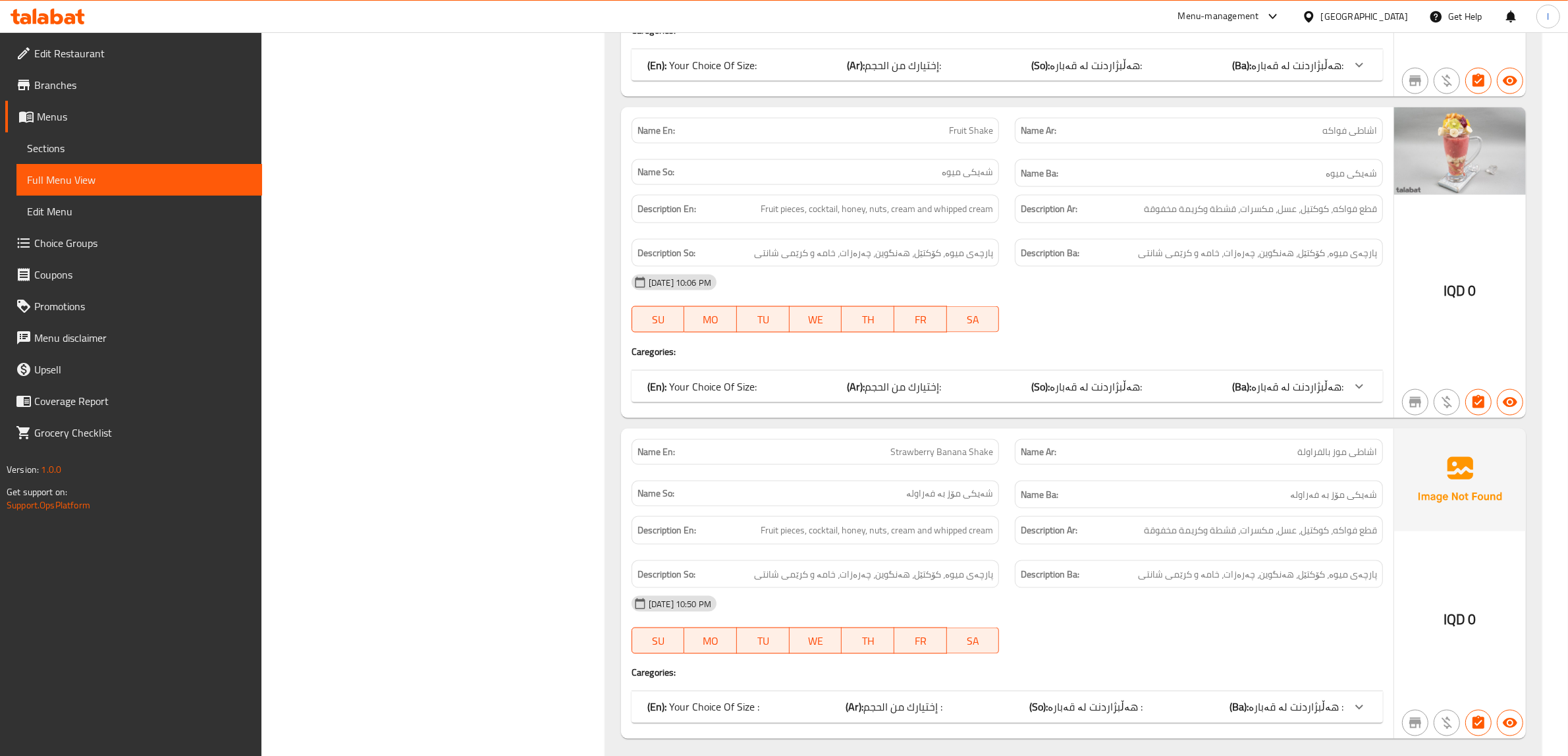
scroll to position [2516, 0]
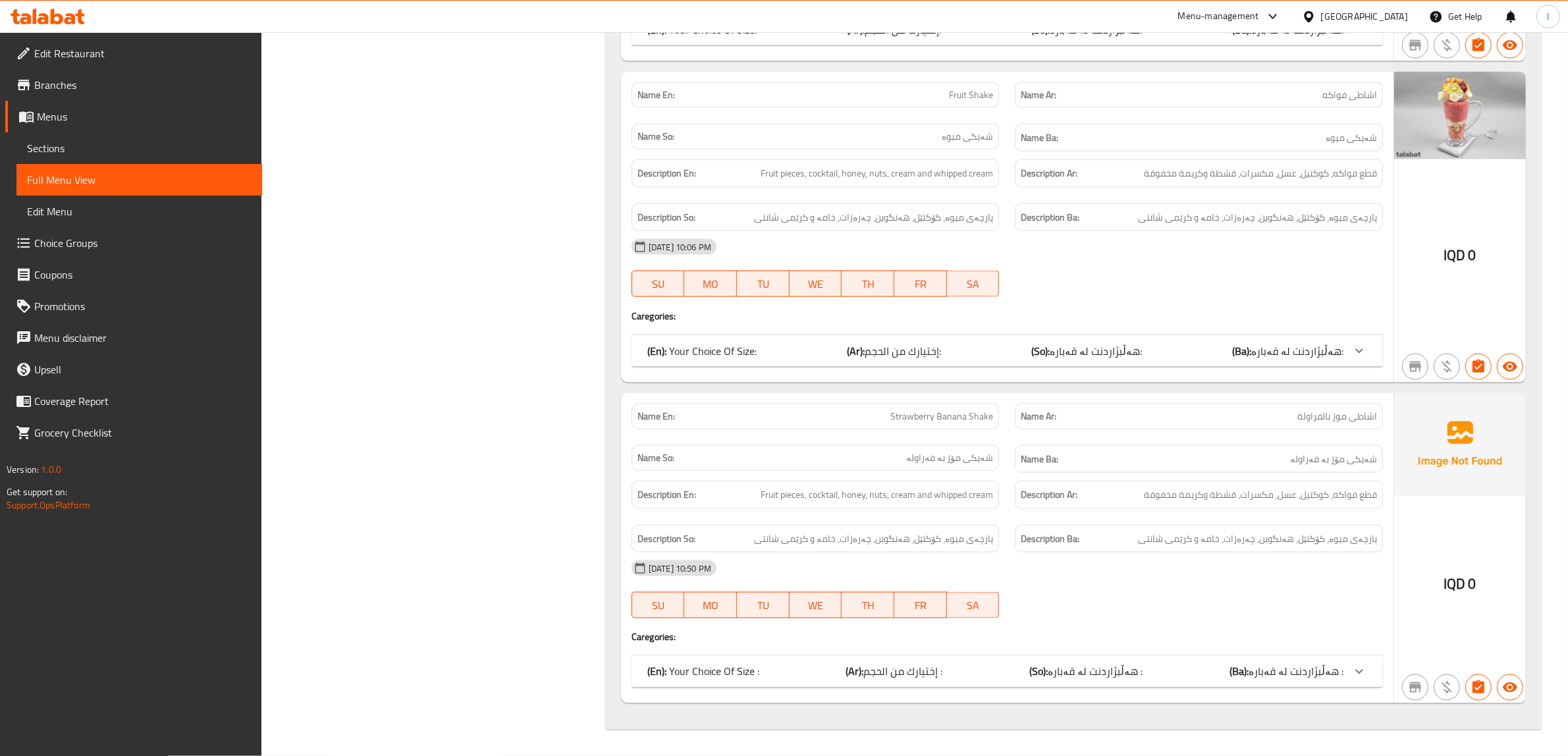
click at [1349, 673] on div at bounding box center [1359, 671] width 32 height 32
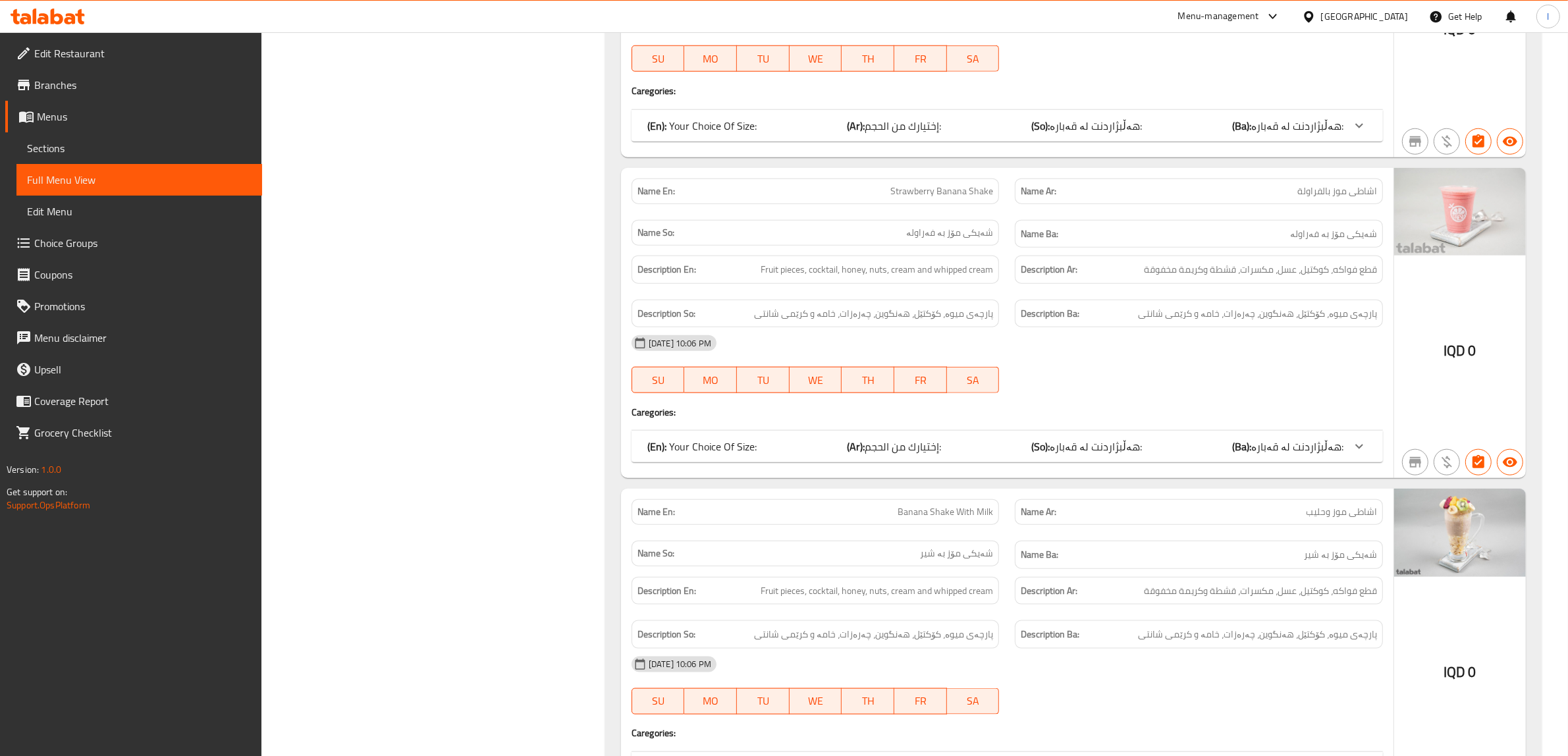
scroll to position [1763, 0]
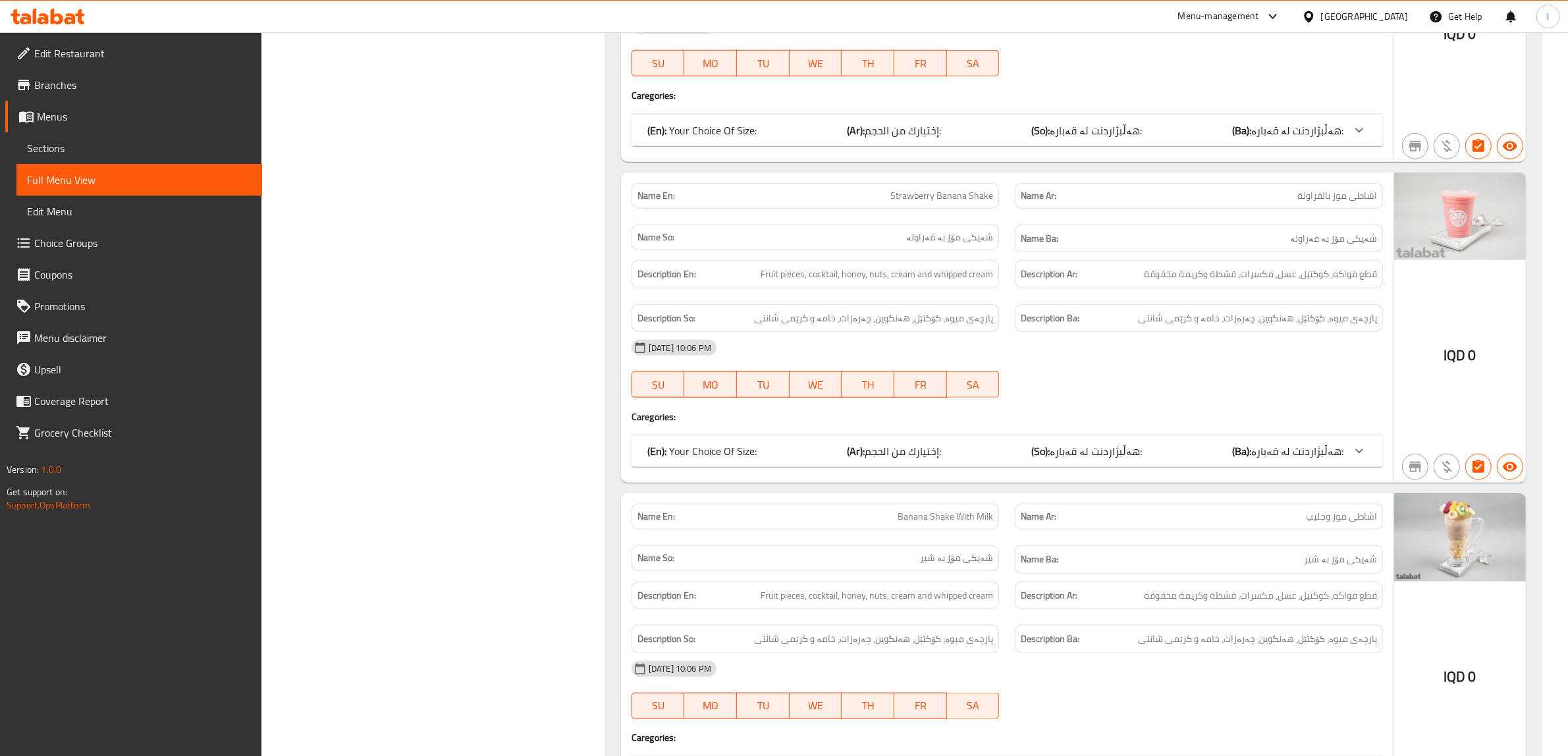
click at [1342, 459] on span "هەڵبژاردنت لە قەبارە:" at bounding box center [1297, 451] width 92 height 20
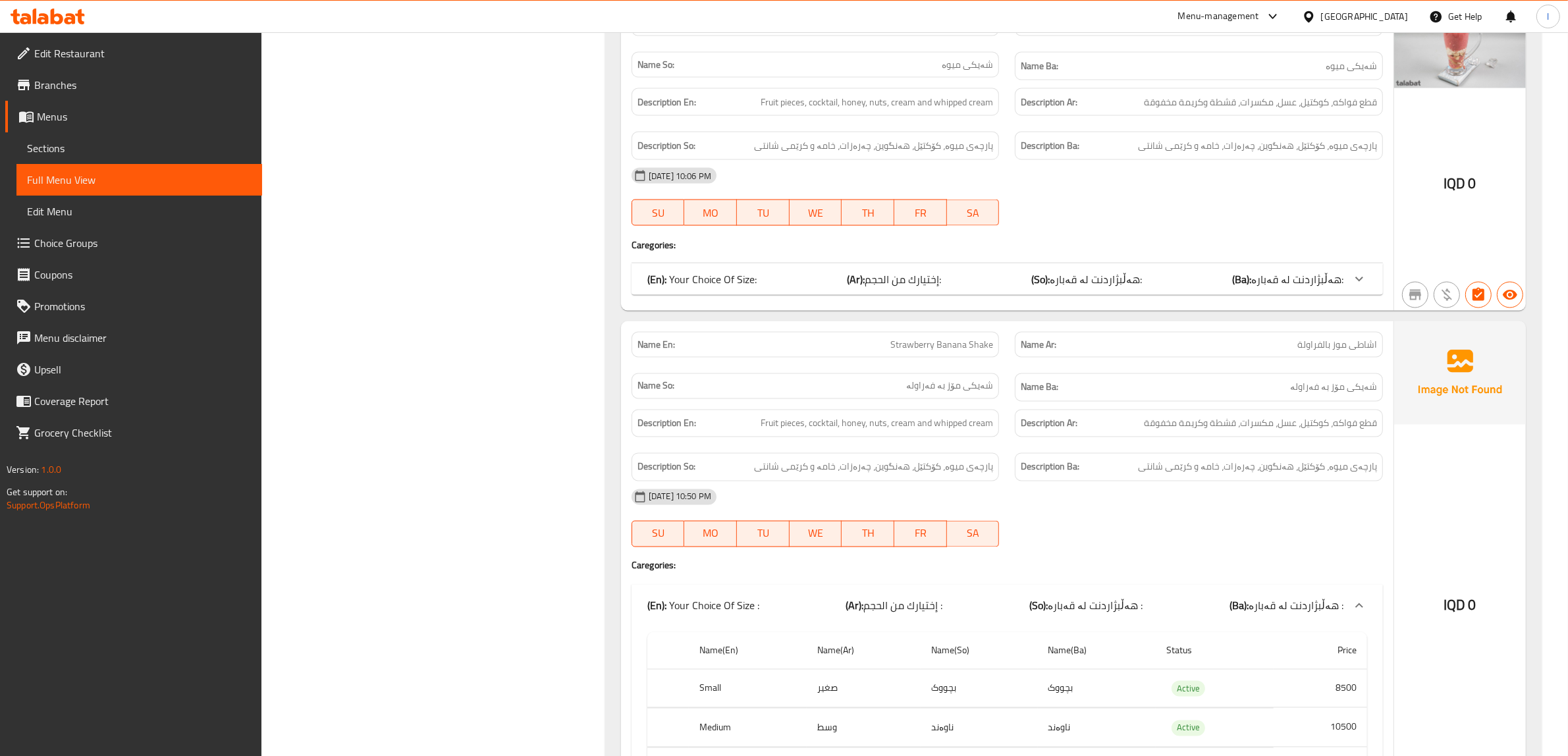
scroll to position [2894, 0]
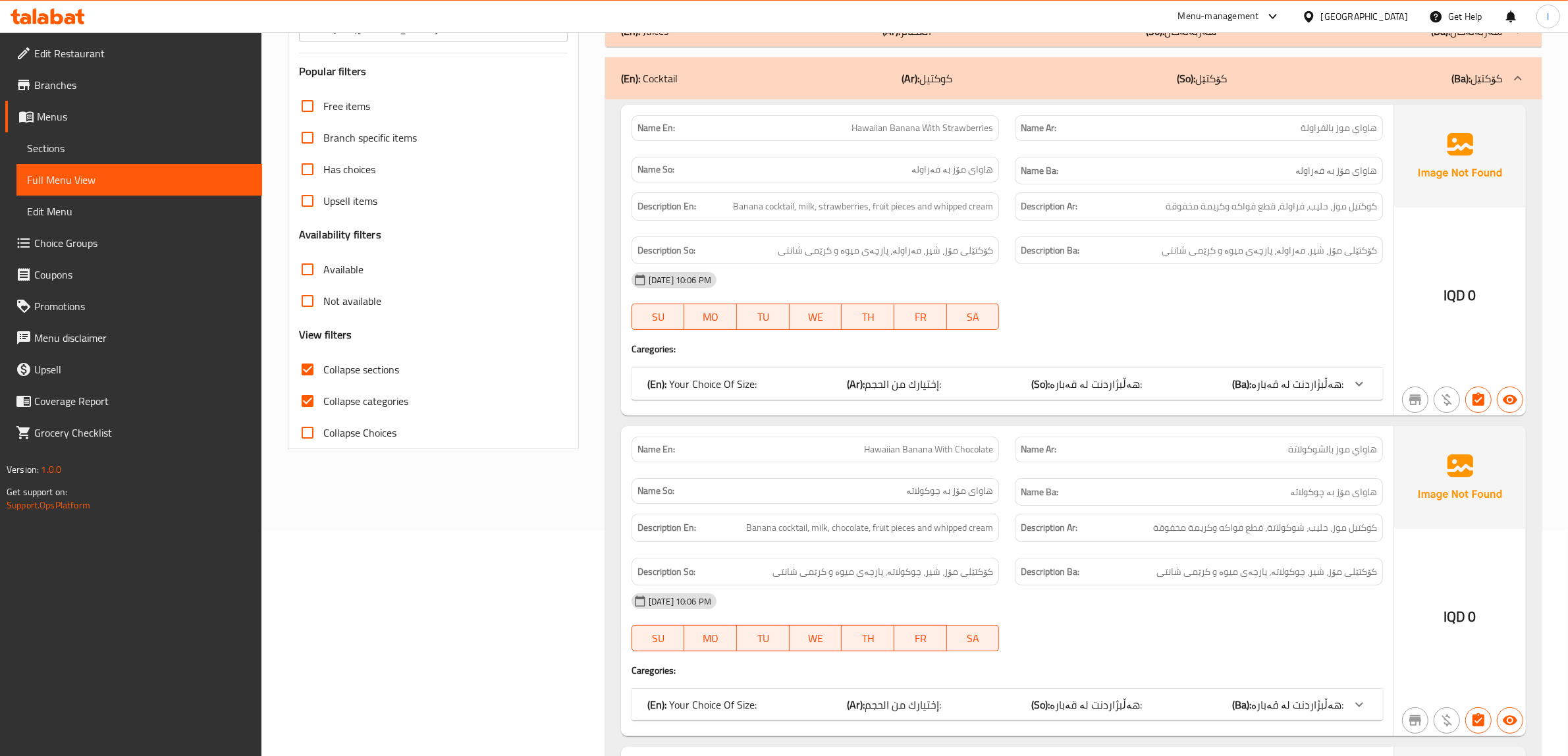
click at [74, 147] on span "Sections" at bounding box center [139, 148] width 225 height 16
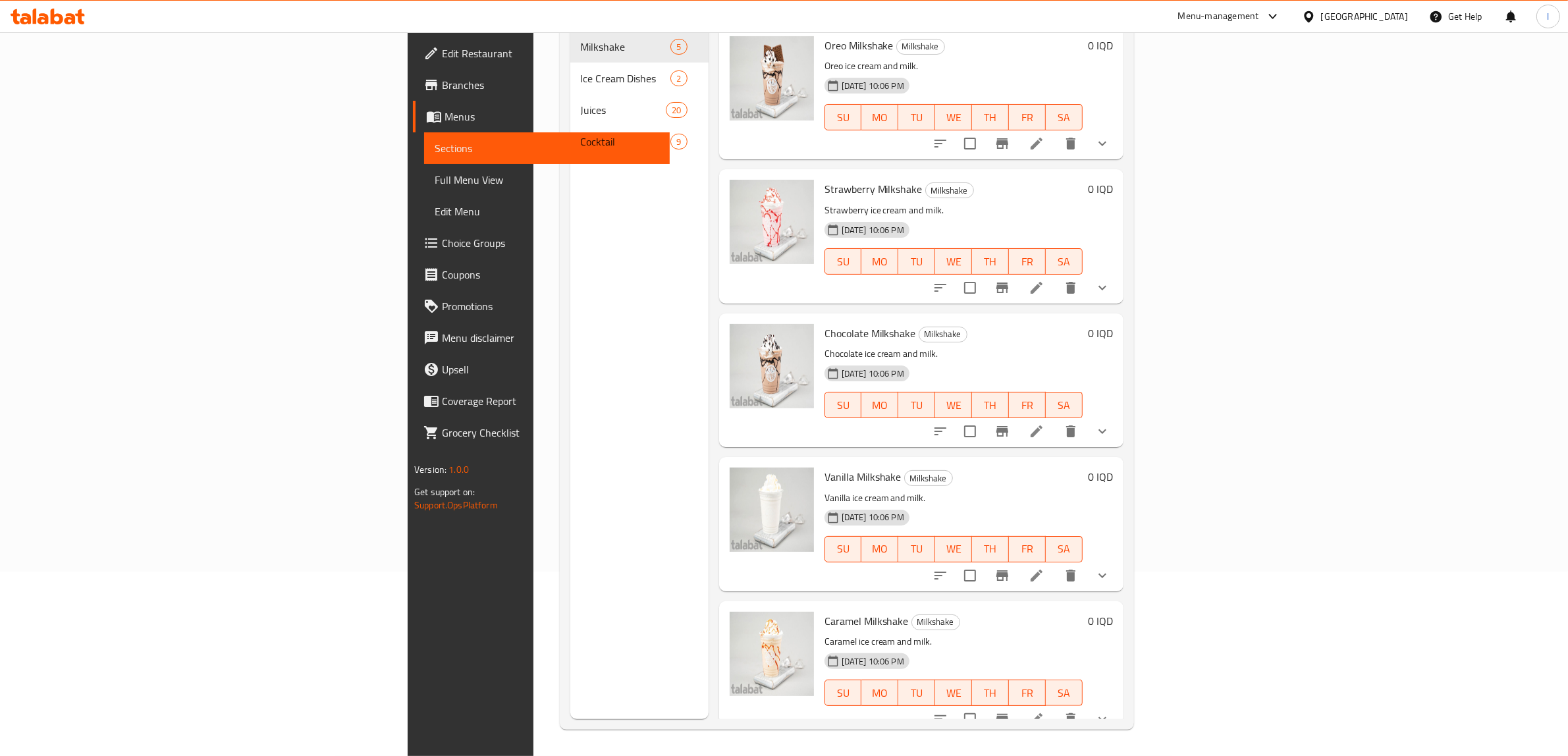
scroll to position [185, 0]
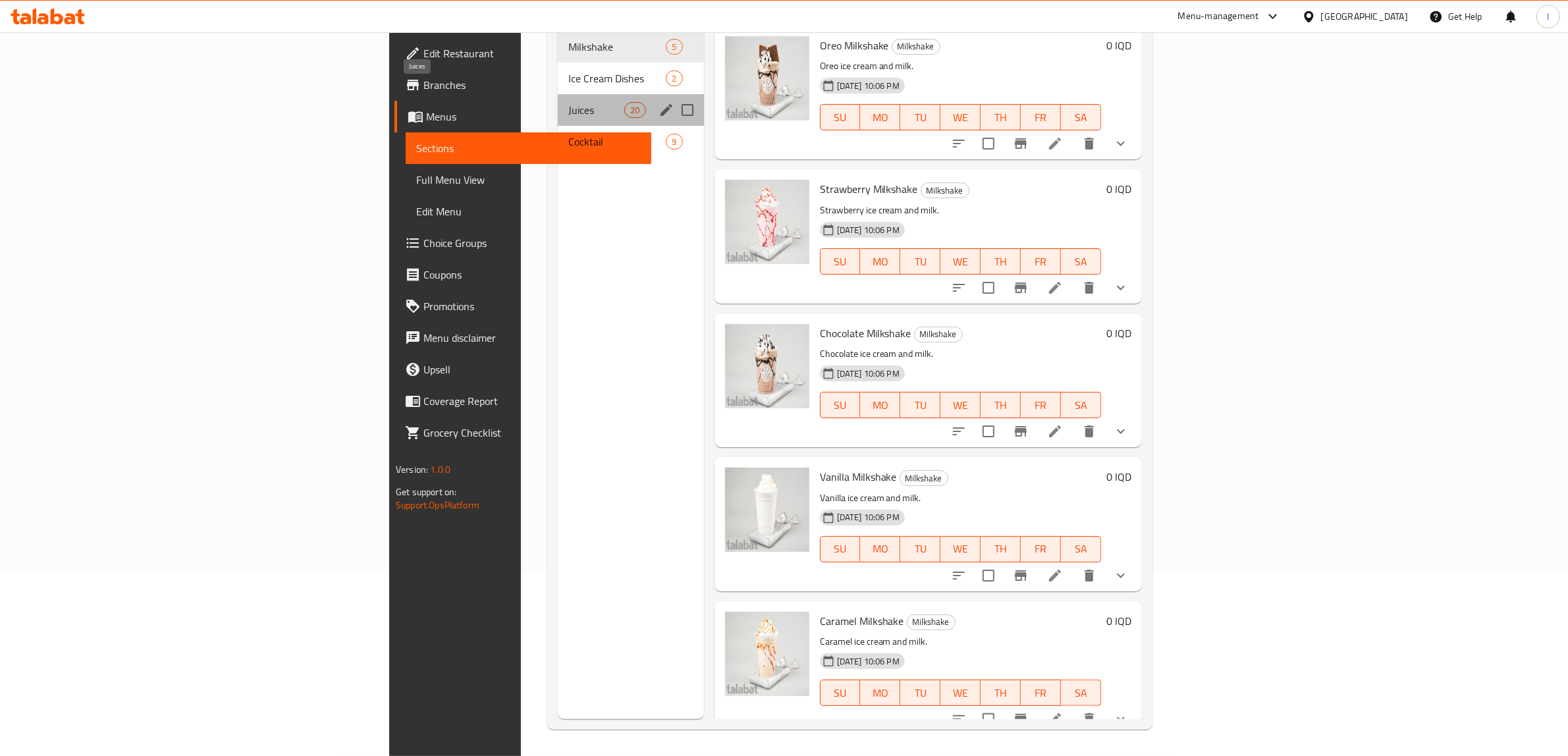
click at [568, 102] on span "Juices" at bounding box center [596, 110] width 56 height 16
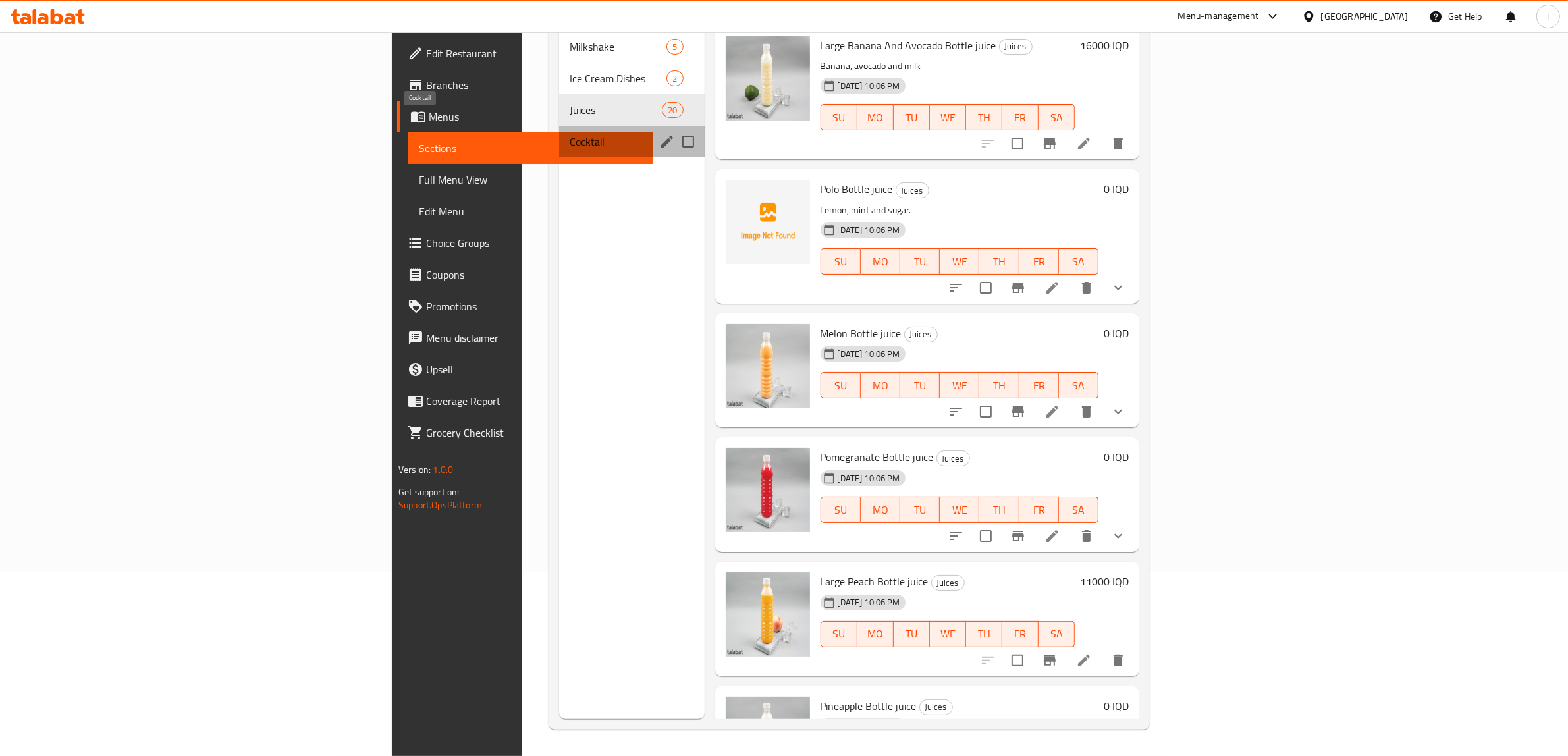
click at [569, 133] on span "Cocktail" at bounding box center [599, 141] width 60 height 16
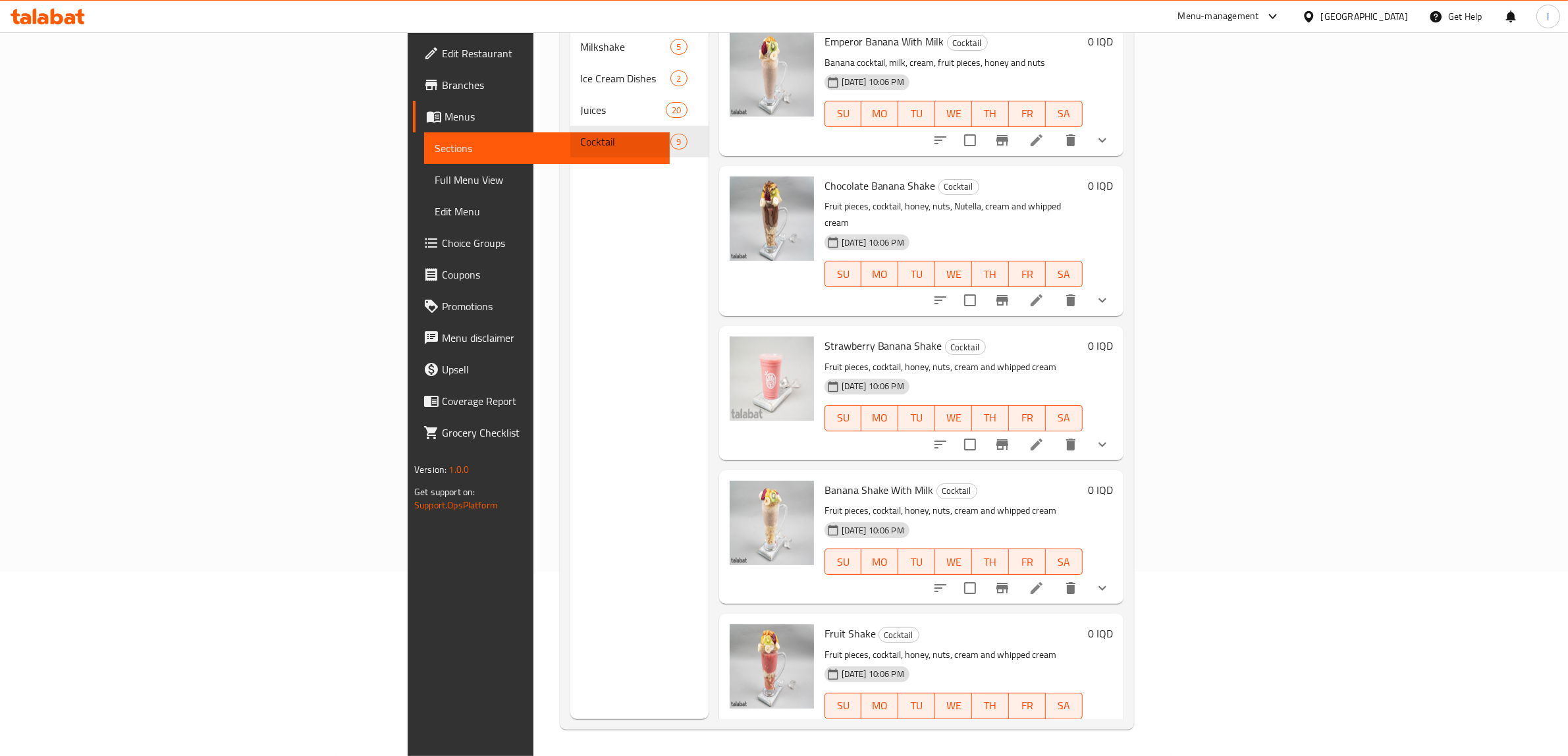
scroll to position [570, 0]
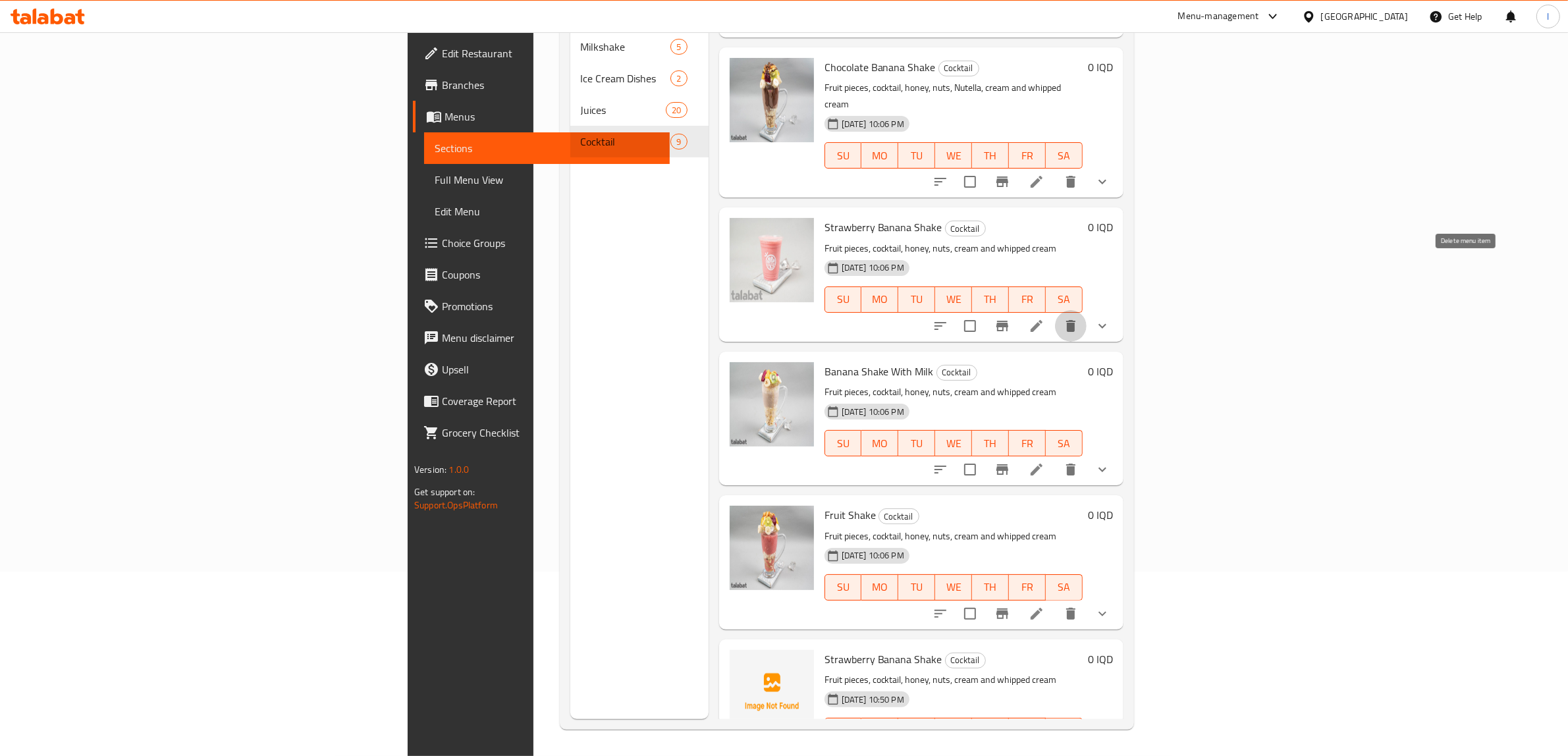
click at [1075, 320] on icon "delete" at bounding box center [1071, 326] width 9 height 12
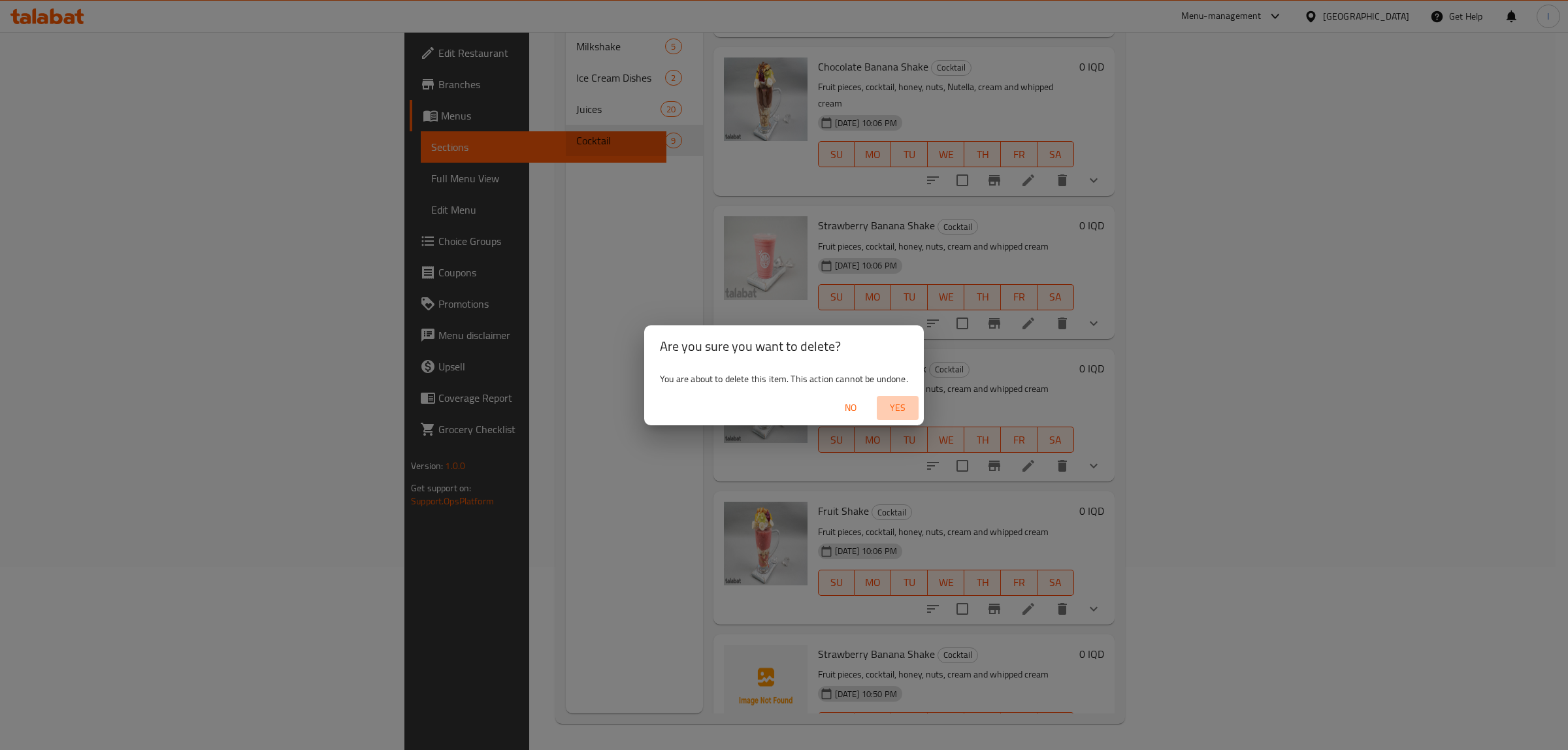
click at [897, 410] on span "Yes" at bounding box center [897, 408] width 32 height 16
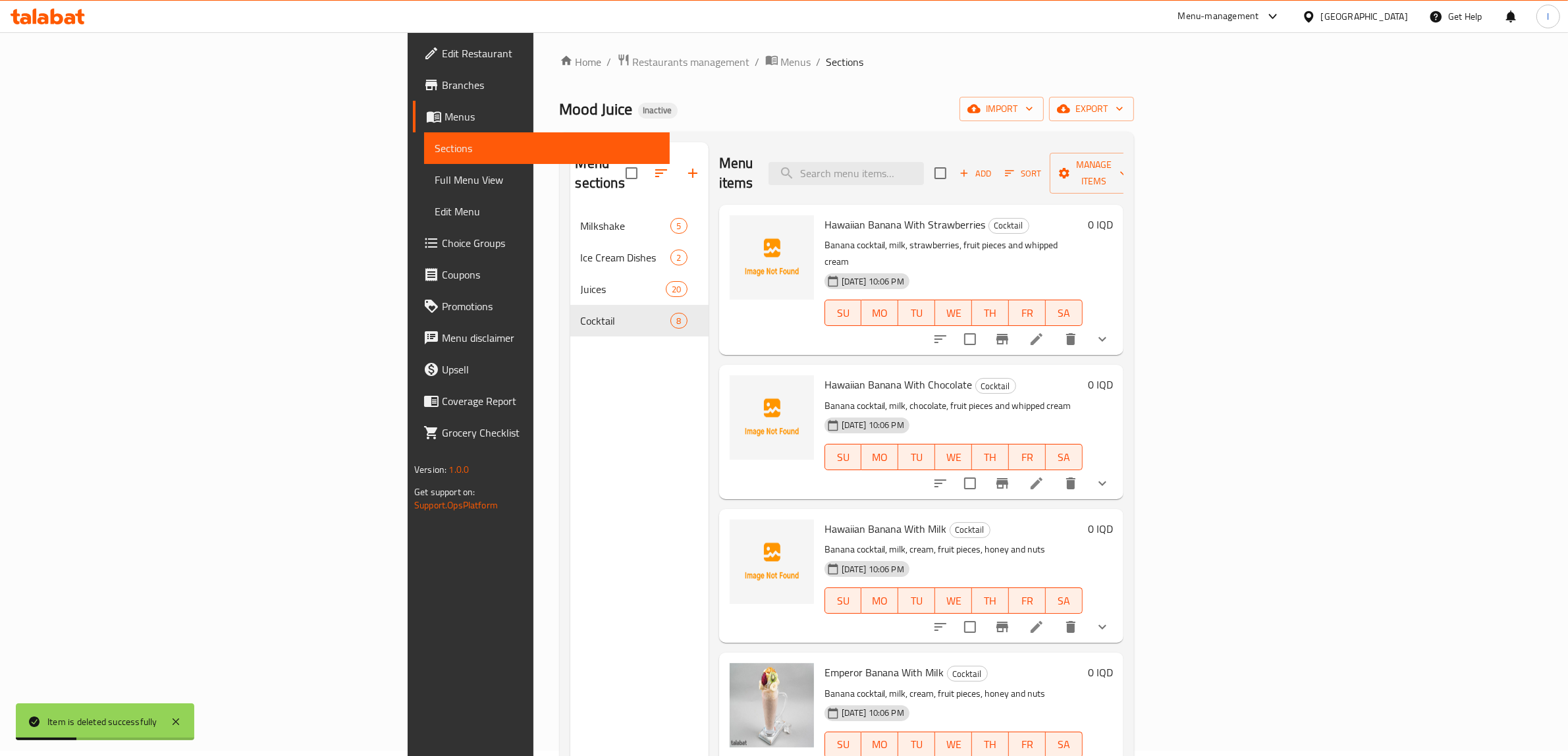
scroll to position [0, 0]
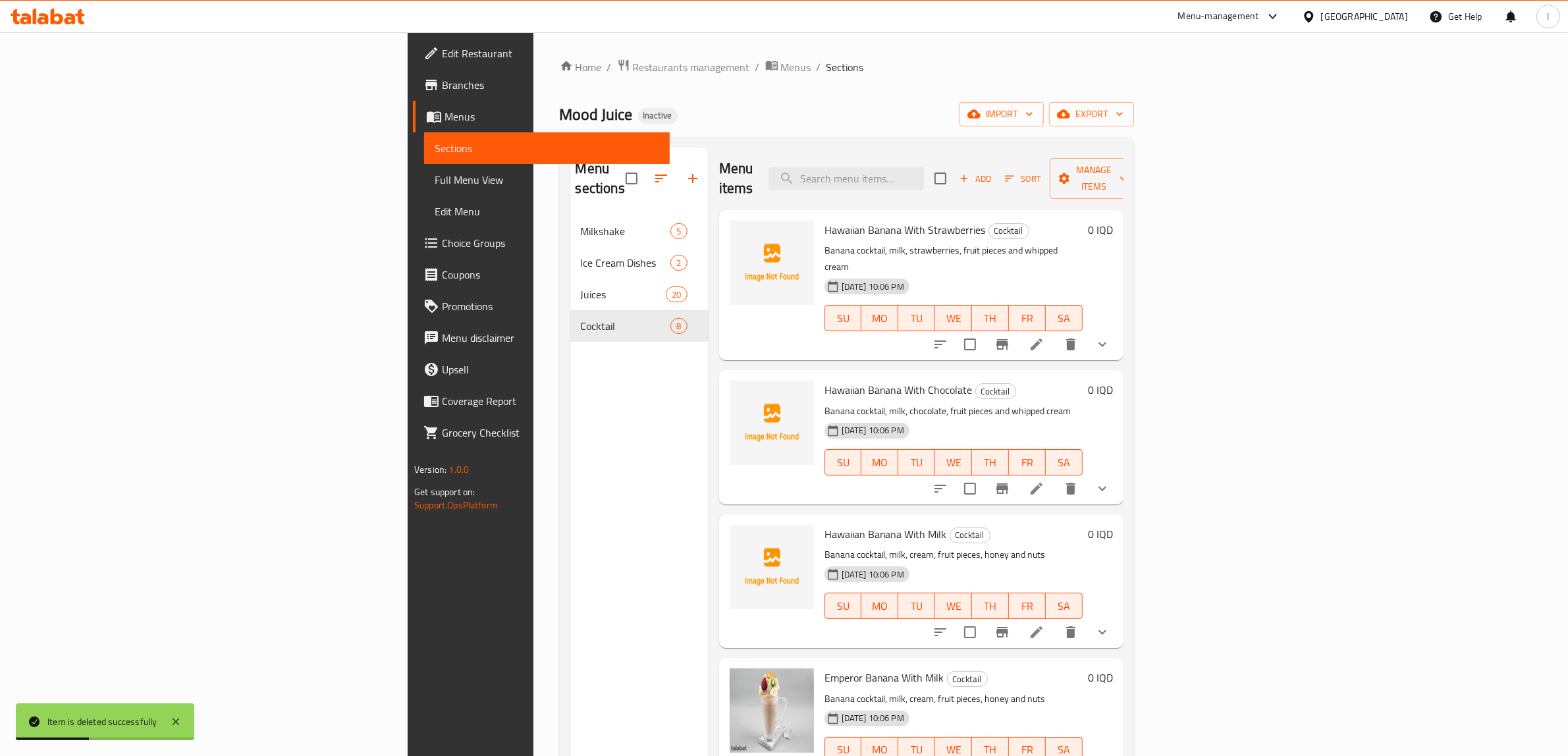
click at [993, 171] on span "Add" at bounding box center [975, 179] width 36 height 15
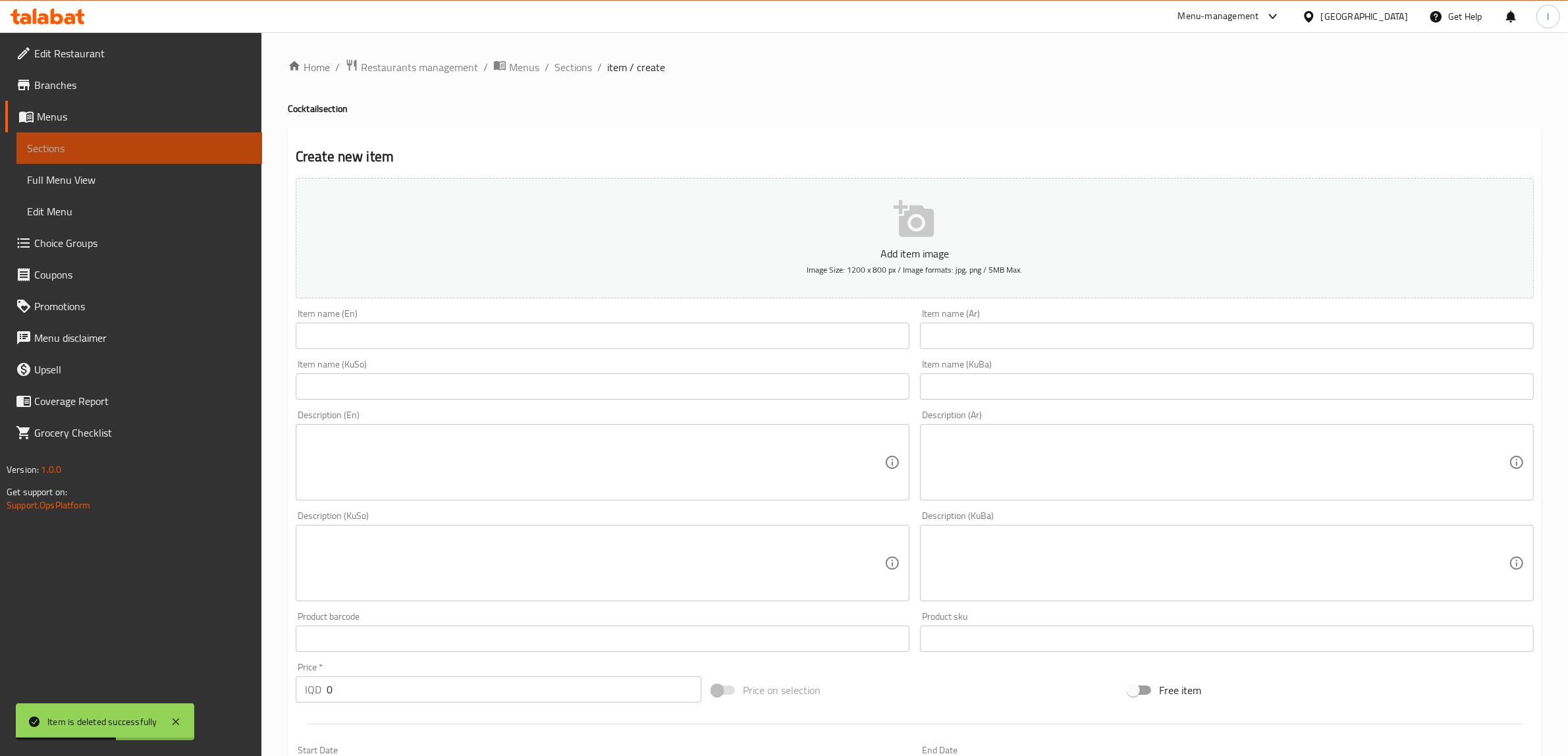
click at [152, 150] on span "Sections" at bounding box center [139, 148] width 225 height 16
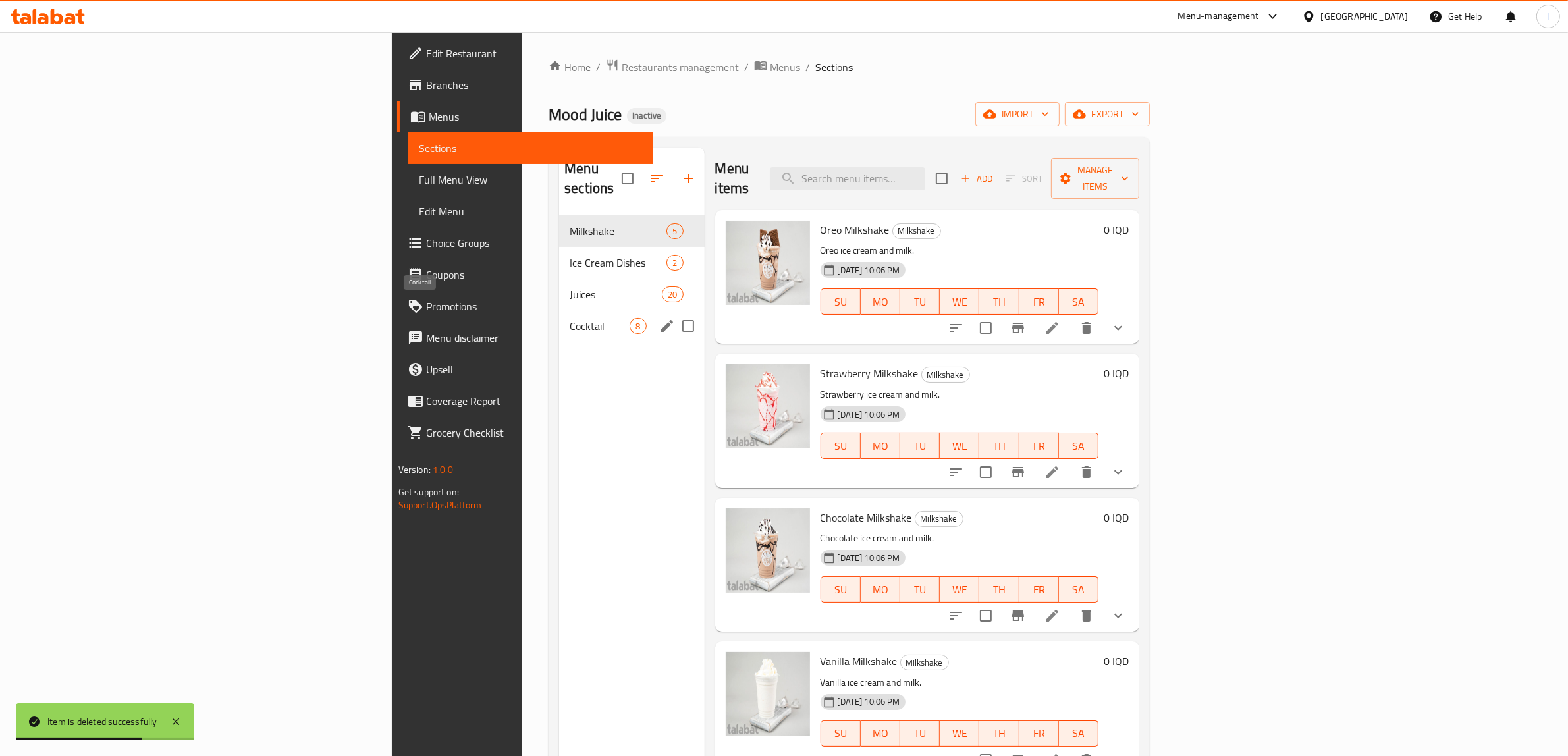
click at [569, 318] on span "Cocktail" at bounding box center [599, 326] width 60 height 16
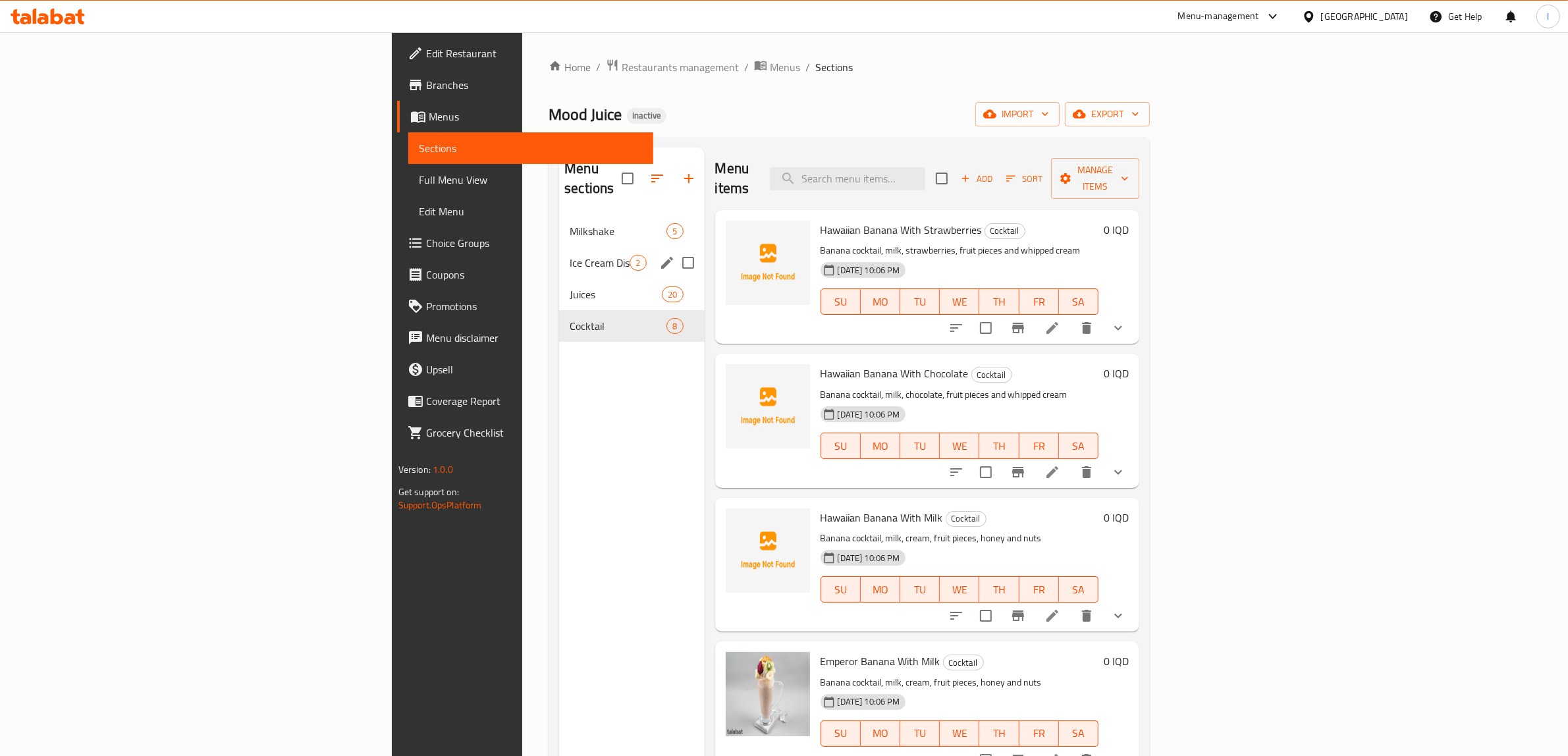
click at [559, 247] on div "Ice Cream Dishes 2" at bounding box center [632, 263] width 145 height 32
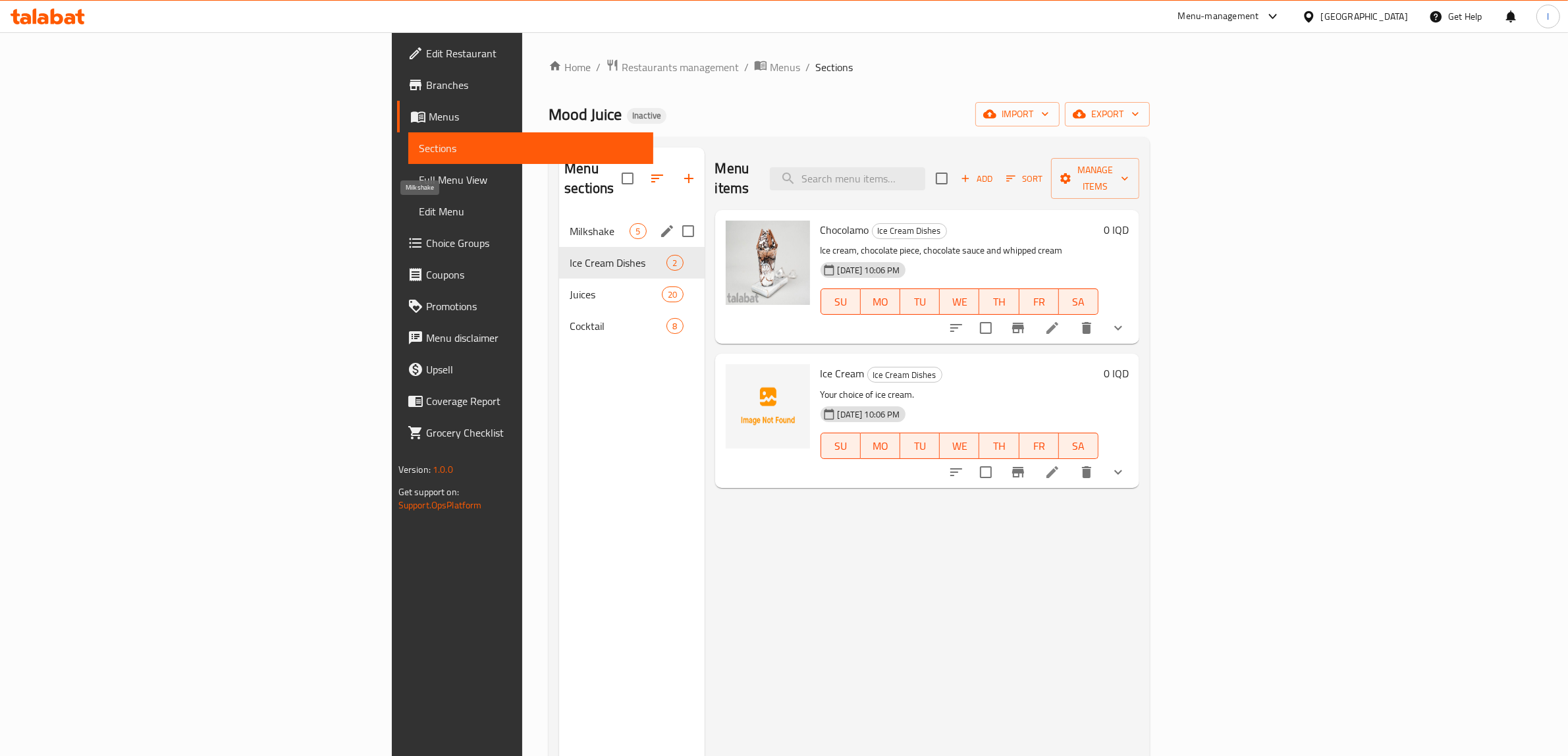
click at [569, 223] on span "Milkshake" at bounding box center [599, 231] width 60 height 16
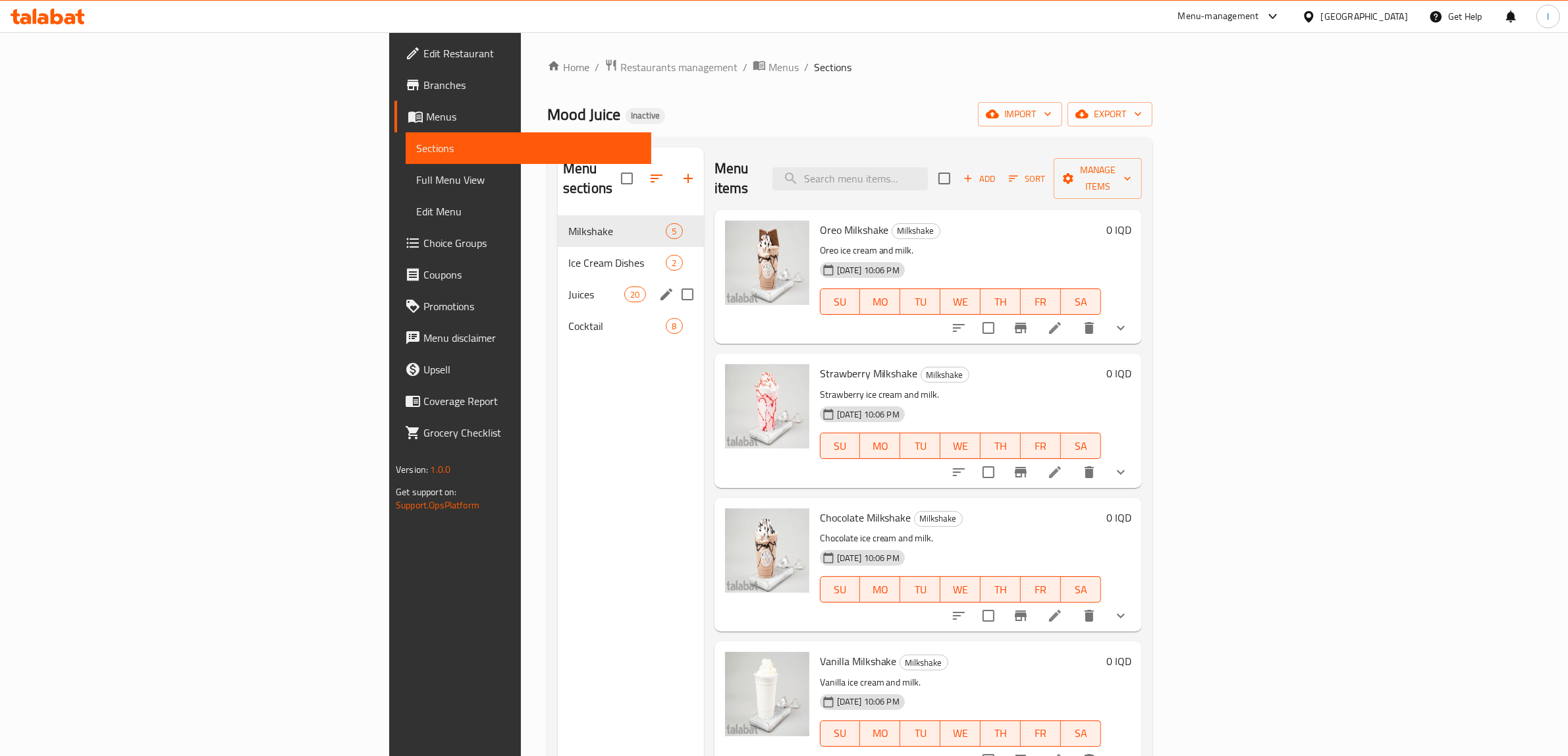
click at [568, 254] on span "Ice Cream Dishes" at bounding box center [617, 262] width 98 height 16
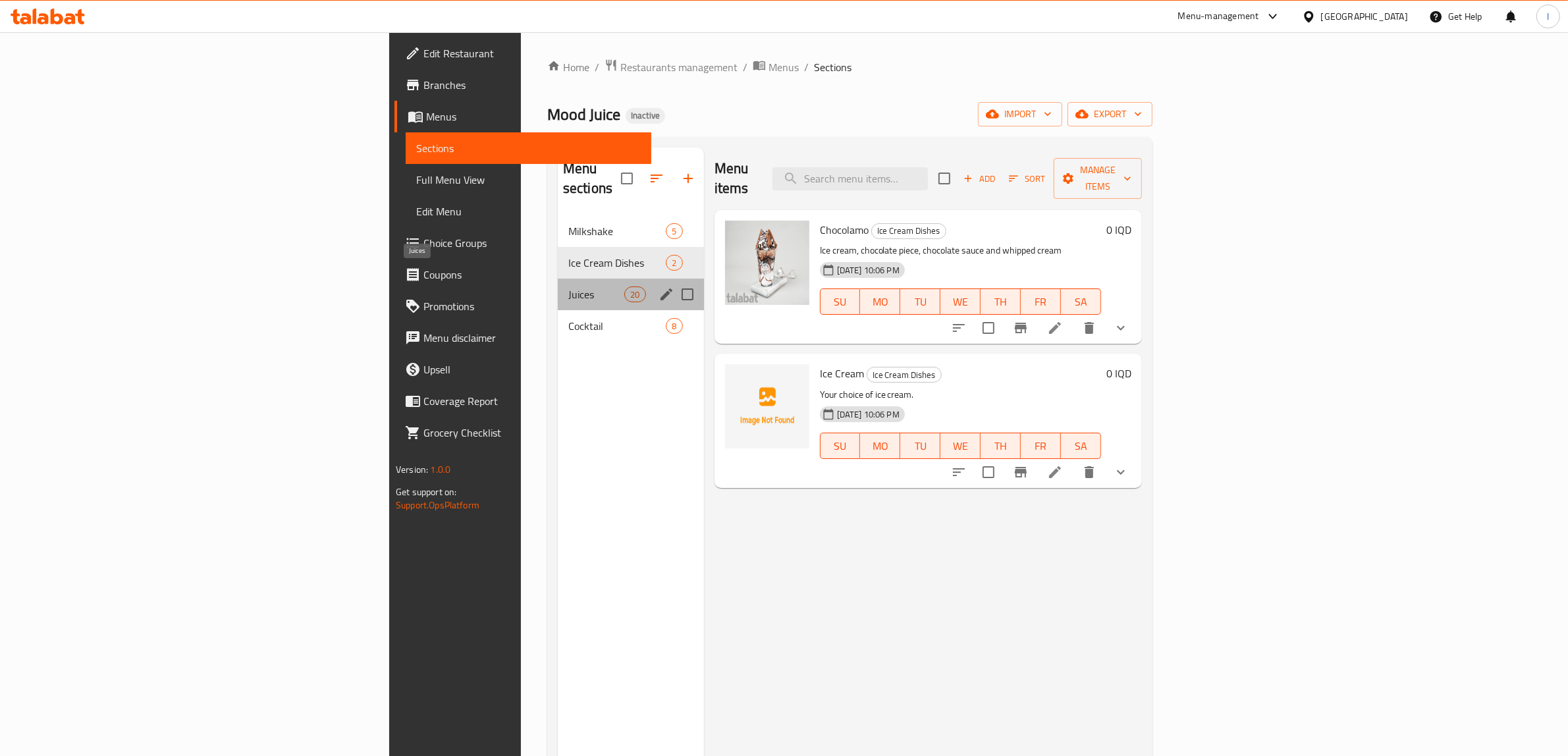
click at [568, 286] on span "Juices" at bounding box center [596, 294] width 56 height 16
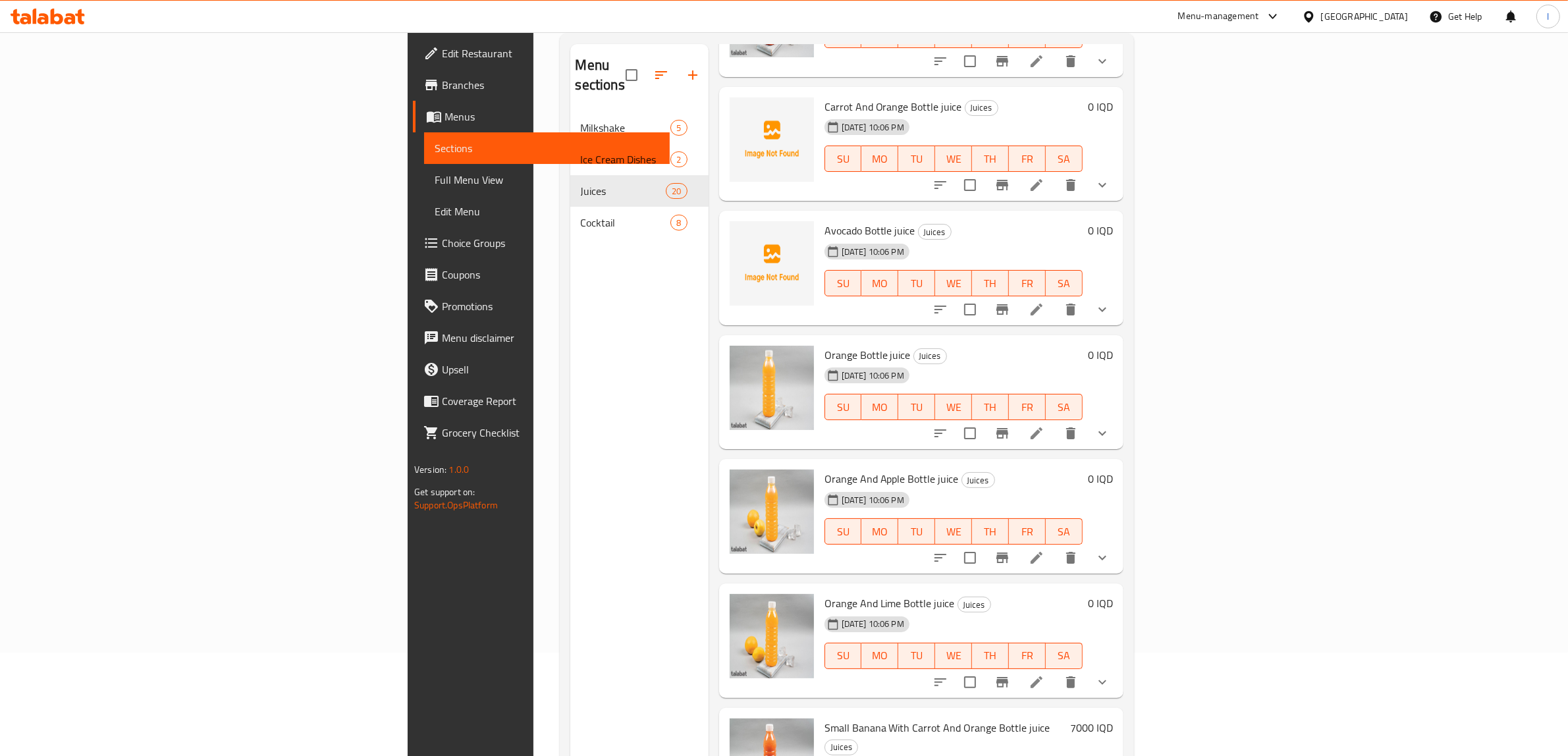
scroll to position [185, 0]
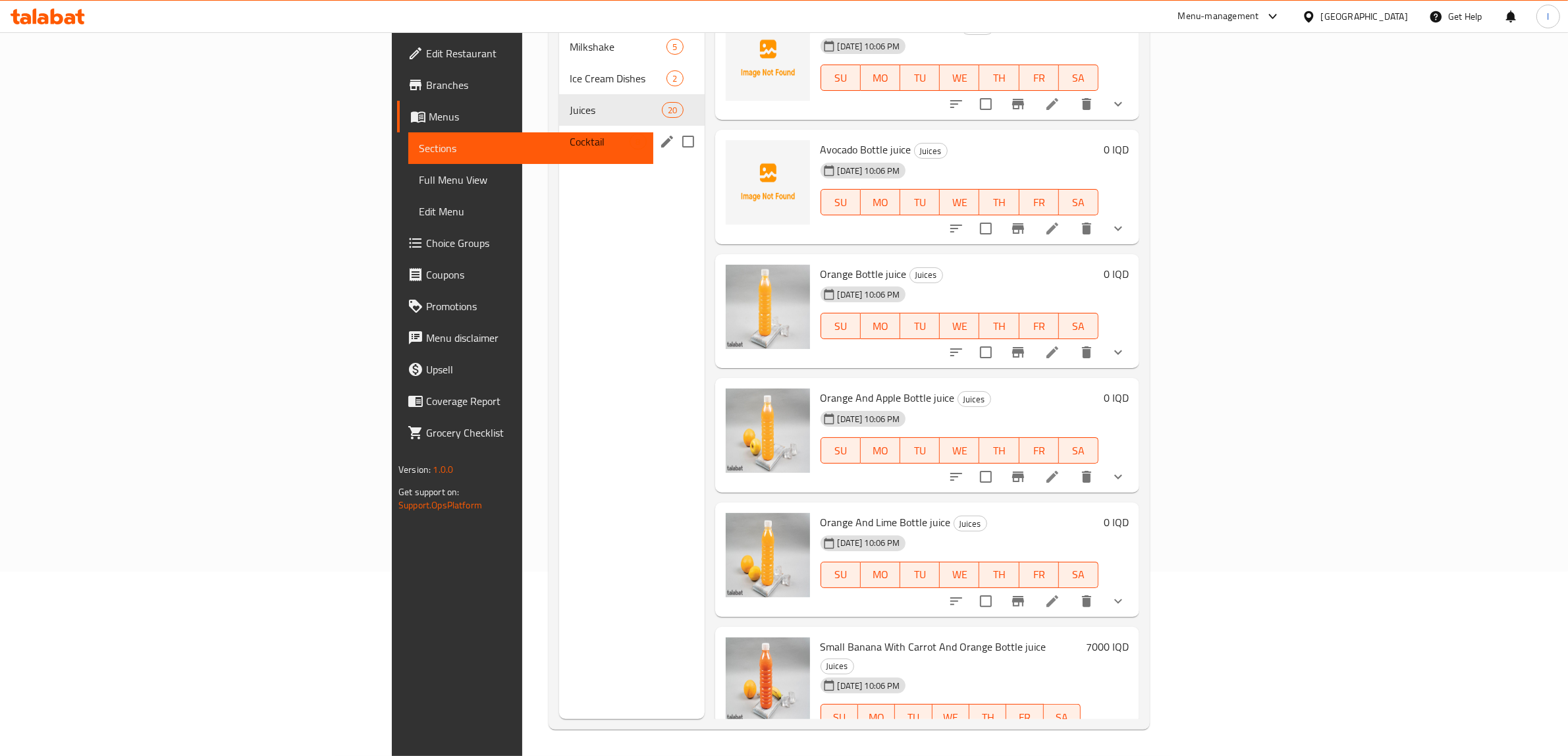
click at [559, 126] on div "Cocktail 8" at bounding box center [632, 141] width 145 height 32
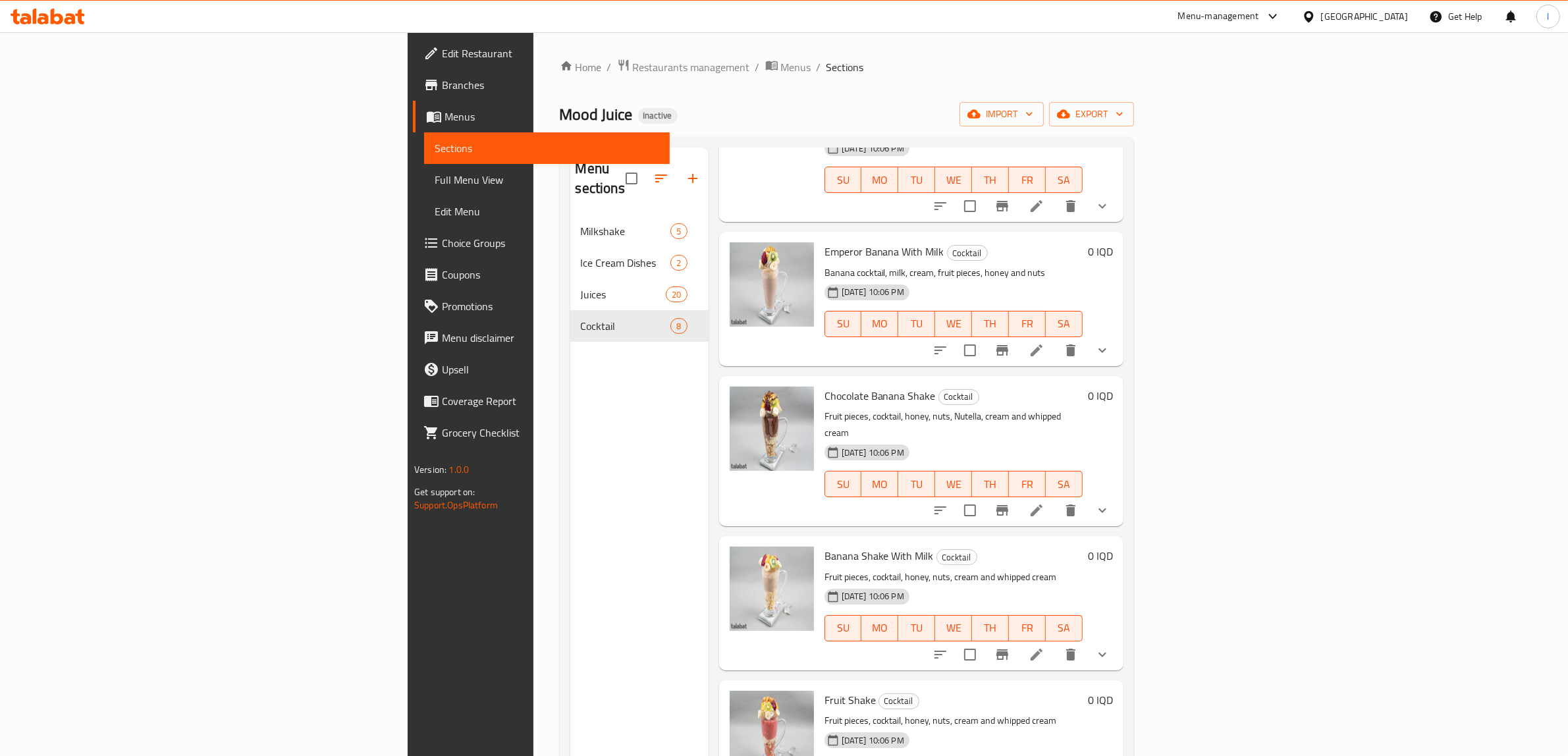
scroll to position [185, 0]
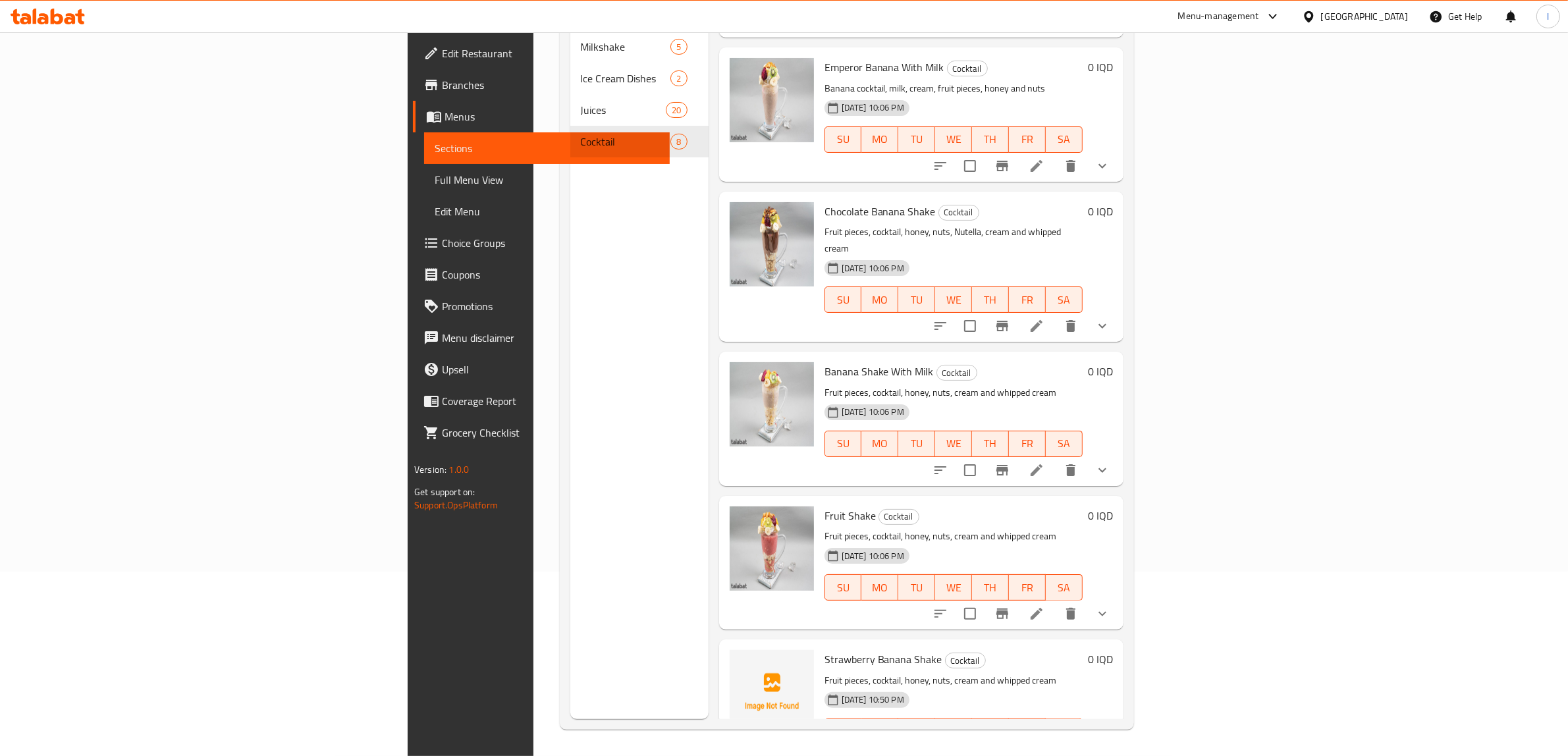
click at [570, 688] on div "Menu sections Milkshake 5 Ice Cream Dishes 2 Juices 20 Cocktail 8" at bounding box center [639, 341] width 138 height 756
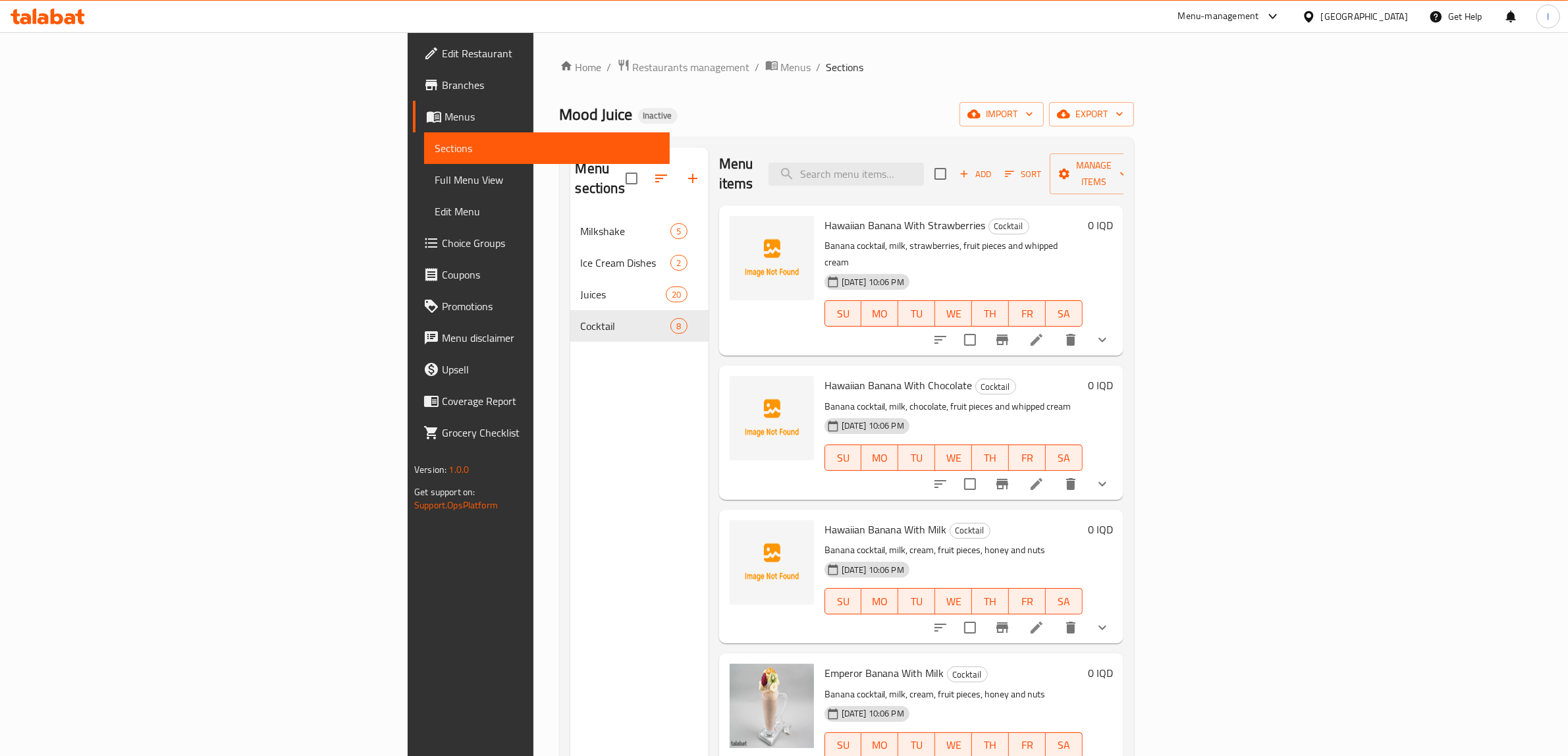
scroll to position [0, 0]
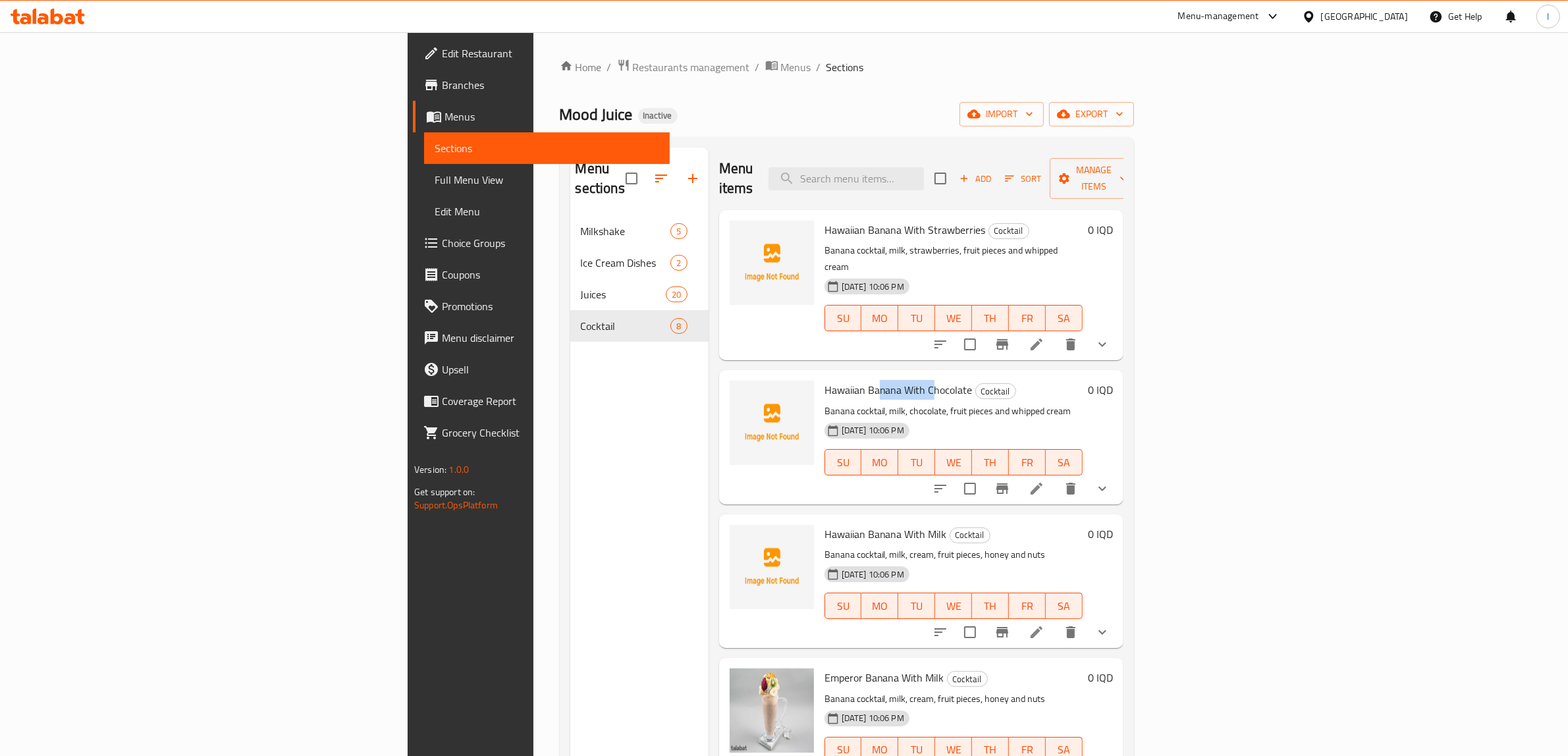
drag, startPoint x: 778, startPoint y: 352, endPoint x: 835, endPoint y: 354, distance: 57.0
click at [834, 380] on span "Hawaiian Banana With Chocolate" at bounding box center [898, 389] width 148 height 20
click at [844, 380] on span "Hawaiian Banana With Chocolate" at bounding box center [898, 389] width 148 height 20
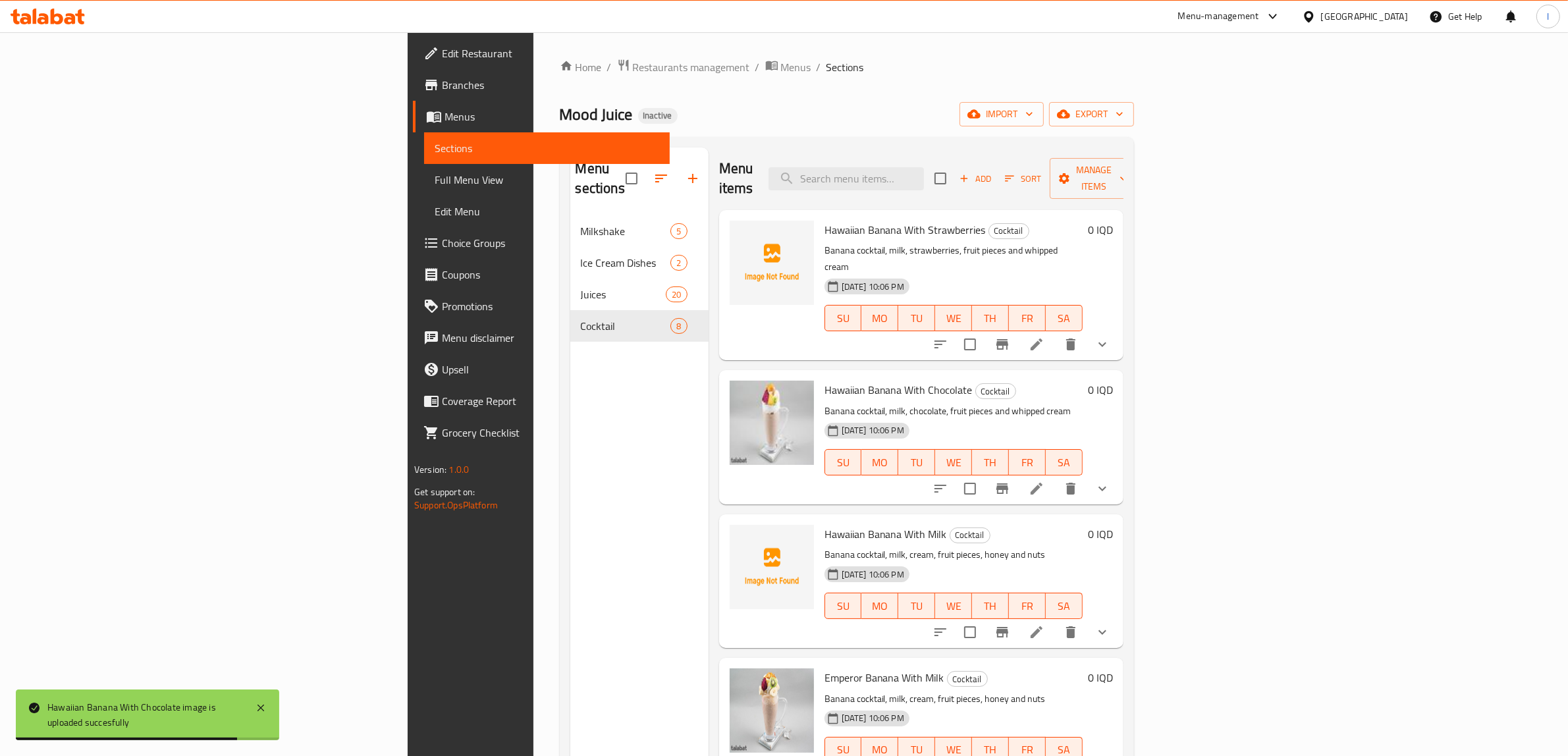
click at [570, 693] on div "Menu sections Milkshake 5 Ice Cream Dishes 2 Juices 20 Cocktail 8" at bounding box center [639, 525] width 138 height 756
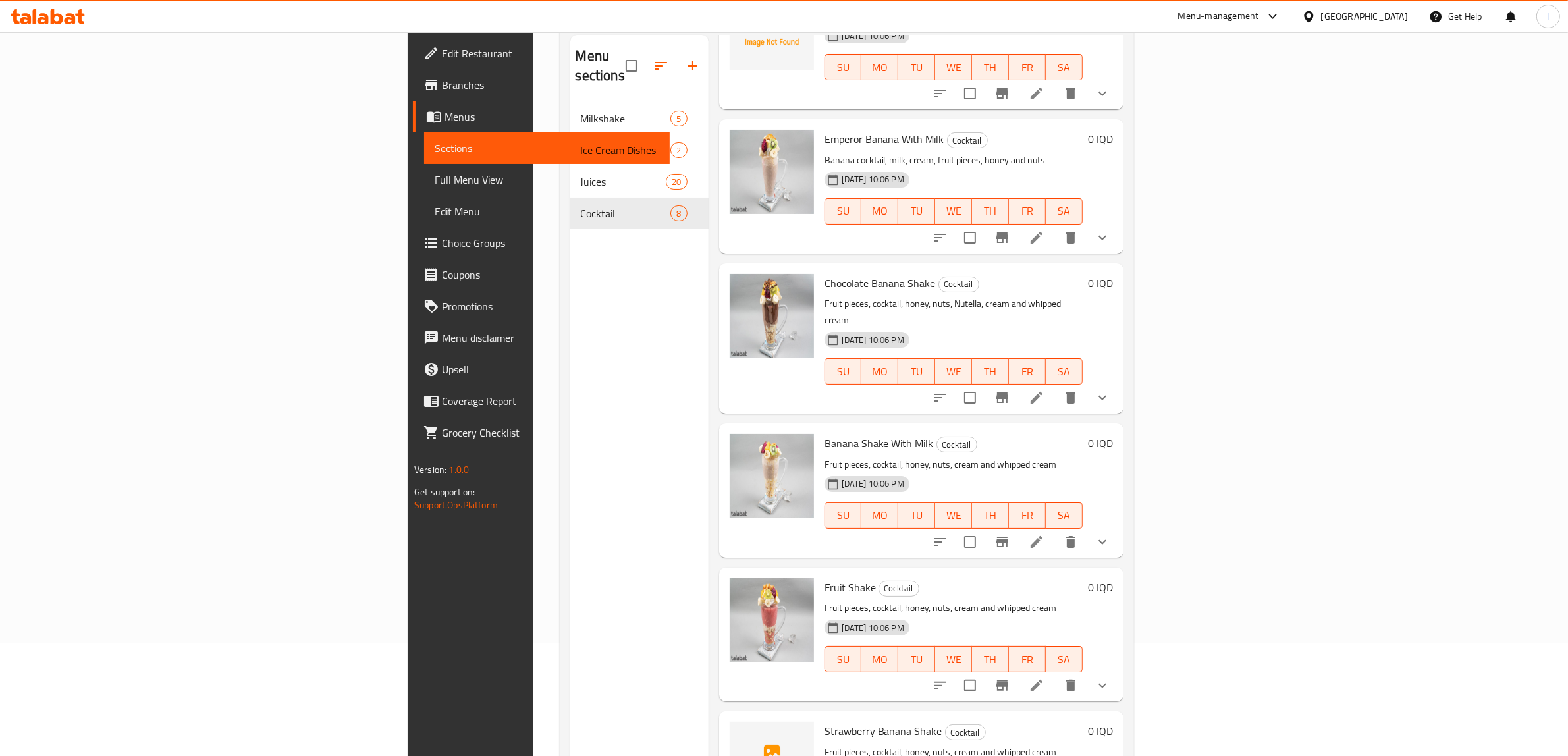
scroll to position [185, 0]
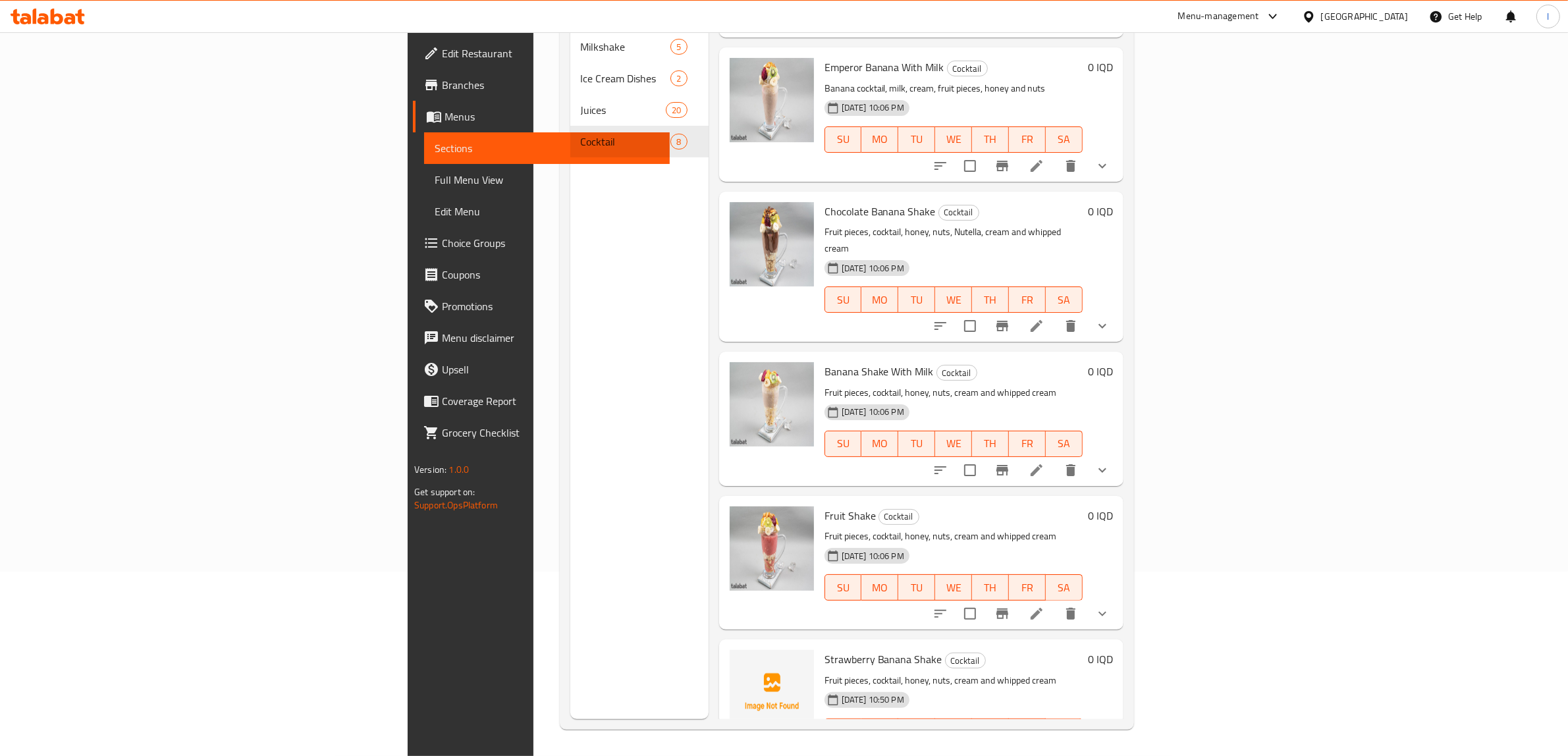
click at [1045, 606] on icon at bounding box center [1036, 613] width 16 height 16
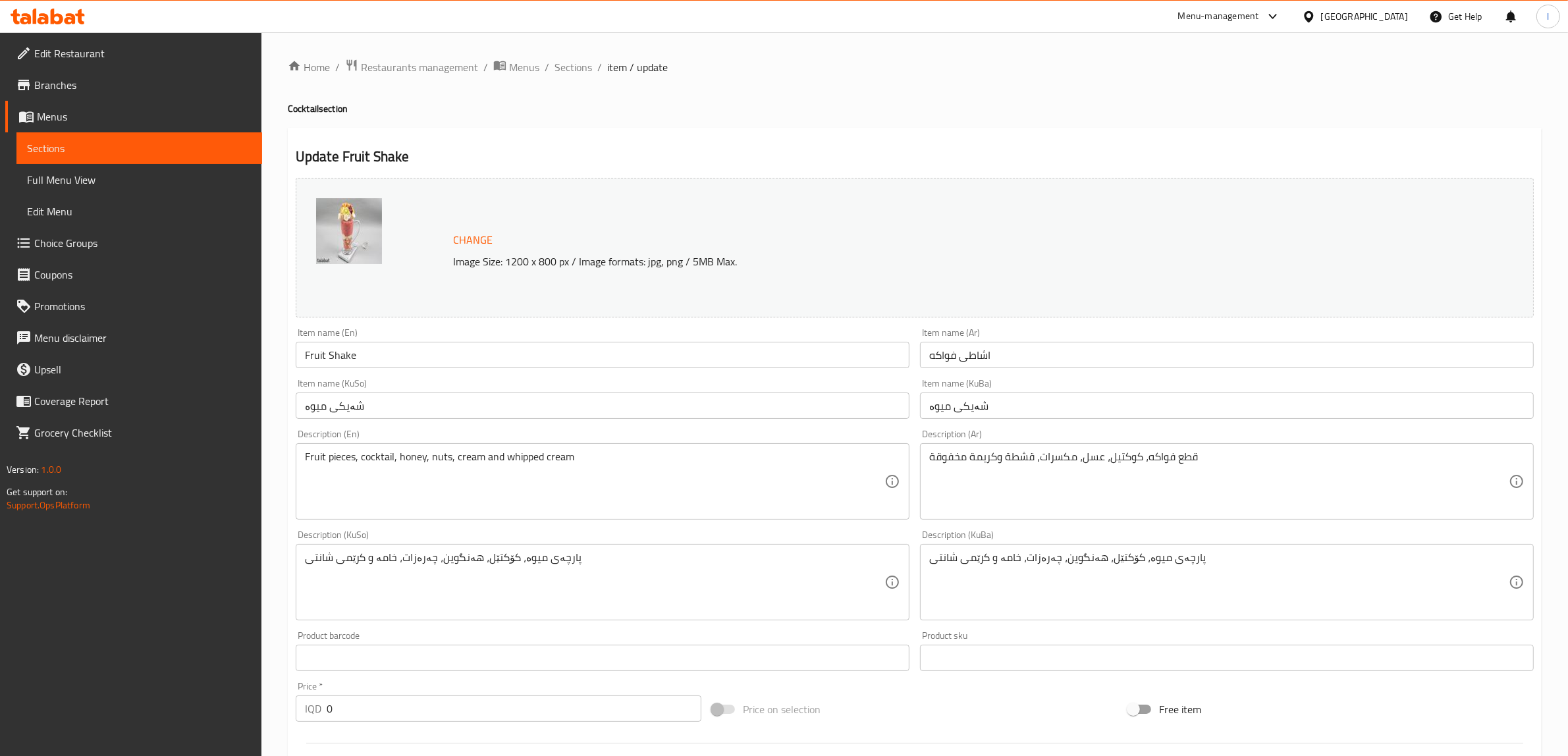
click at [979, 359] on input "اشاطى فواكه" at bounding box center [1227, 355] width 614 height 26
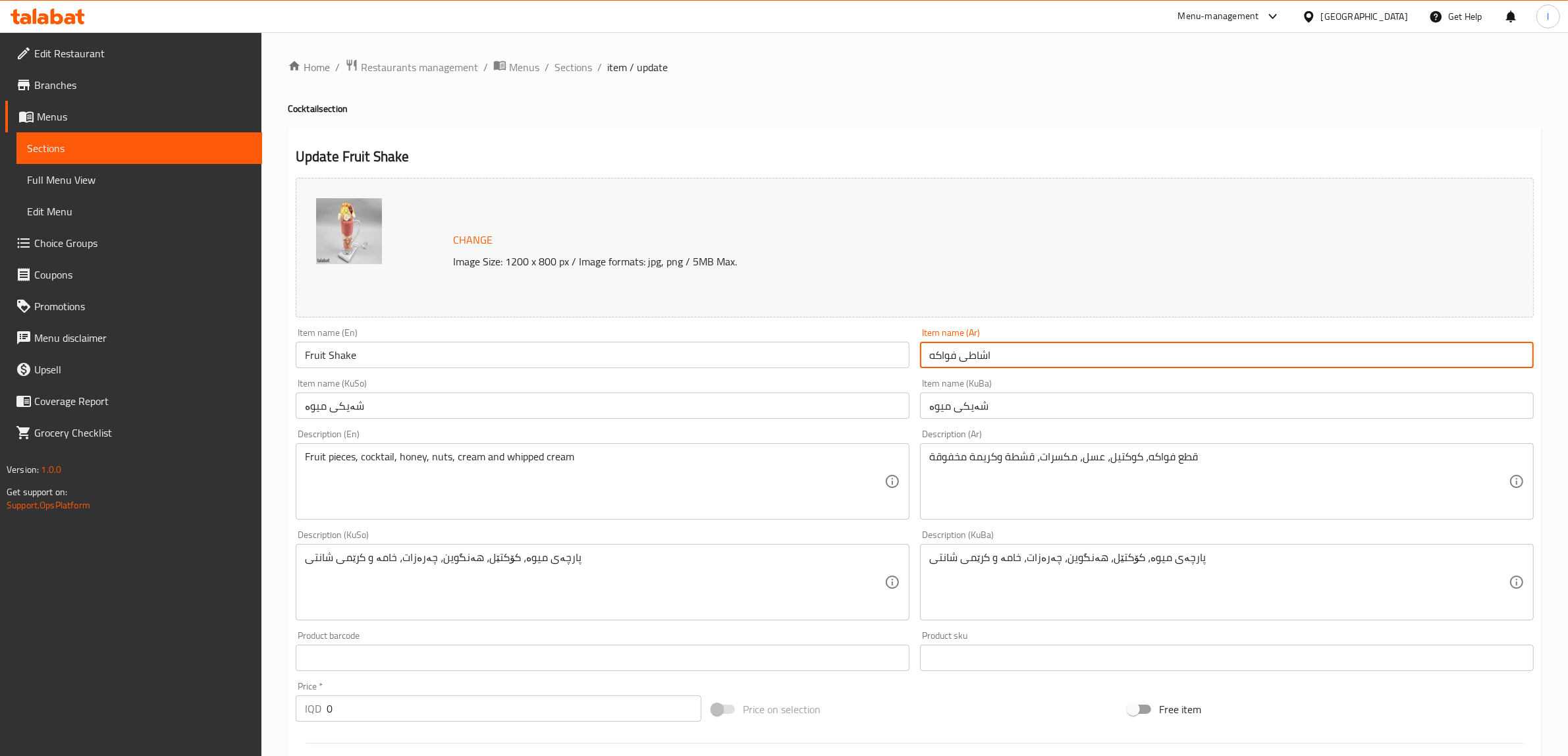
click at [979, 359] on input "اشاطى فواكه" at bounding box center [1227, 355] width 614 height 26
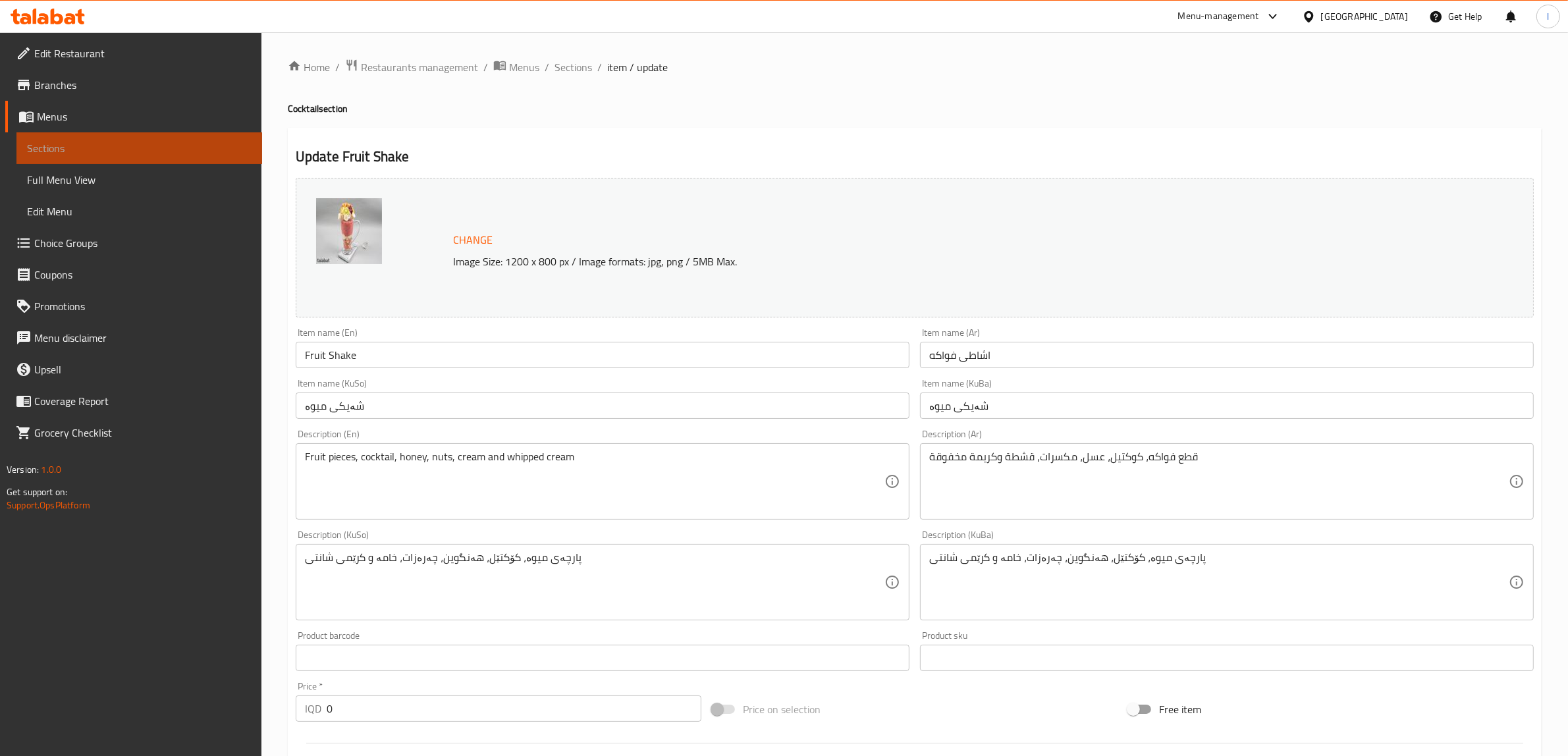
click at [85, 145] on span "Sections" at bounding box center [139, 148] width 225 height 16
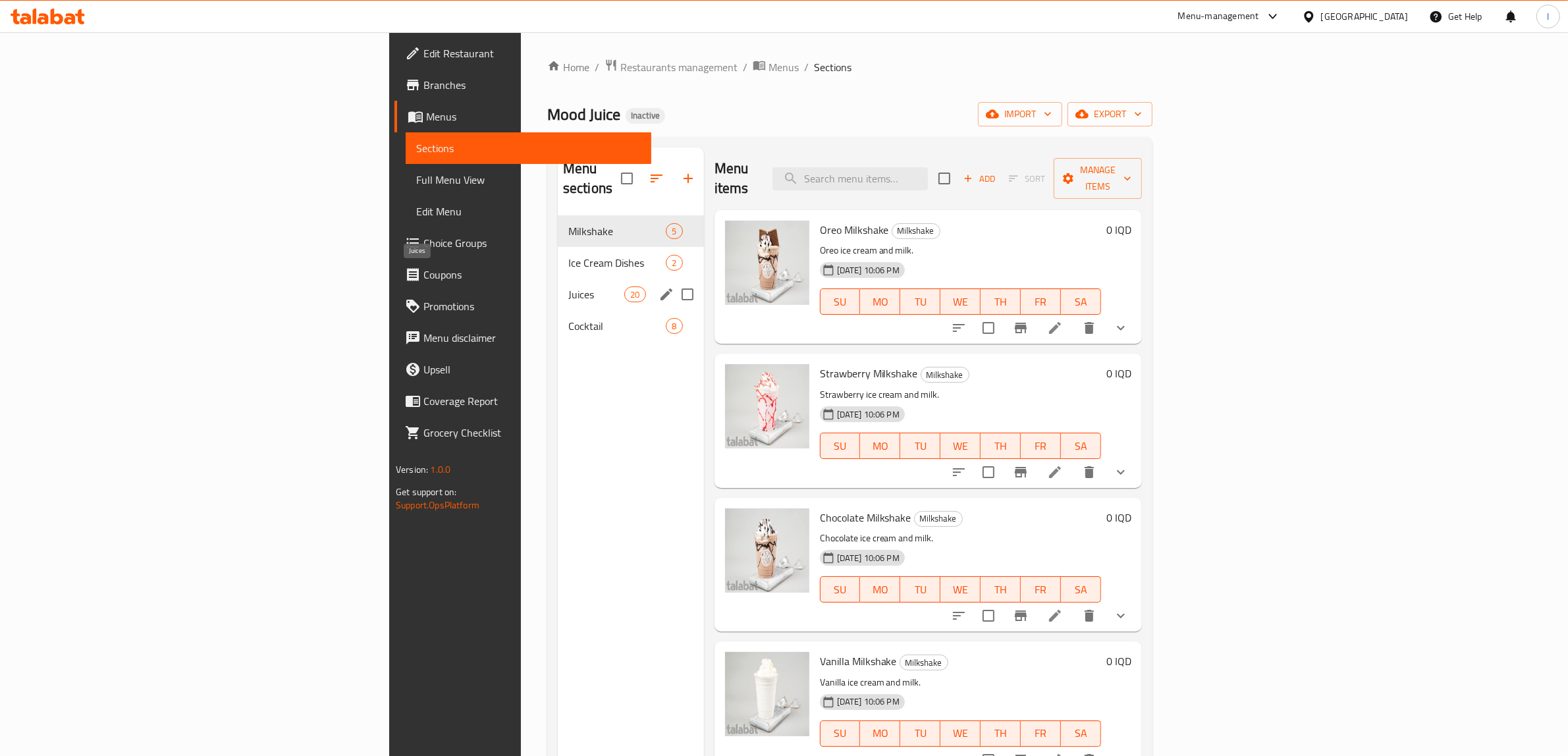
click at [568, 318] on span "Cocktail" at bounding box center [617, 326] width 98 height 16
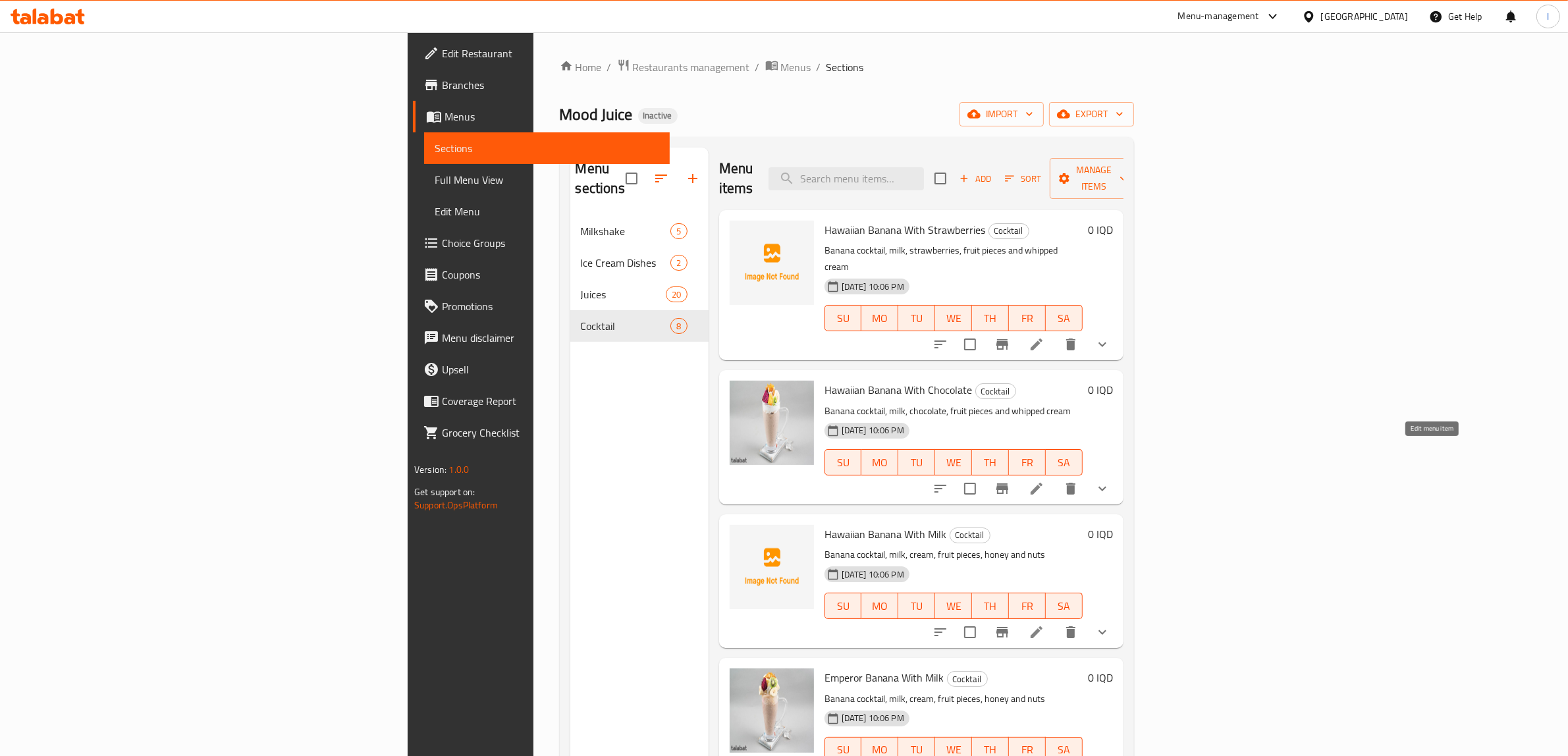
click at [1043, 483] on icon at bounding box center [1037, 489] width 12 height 12
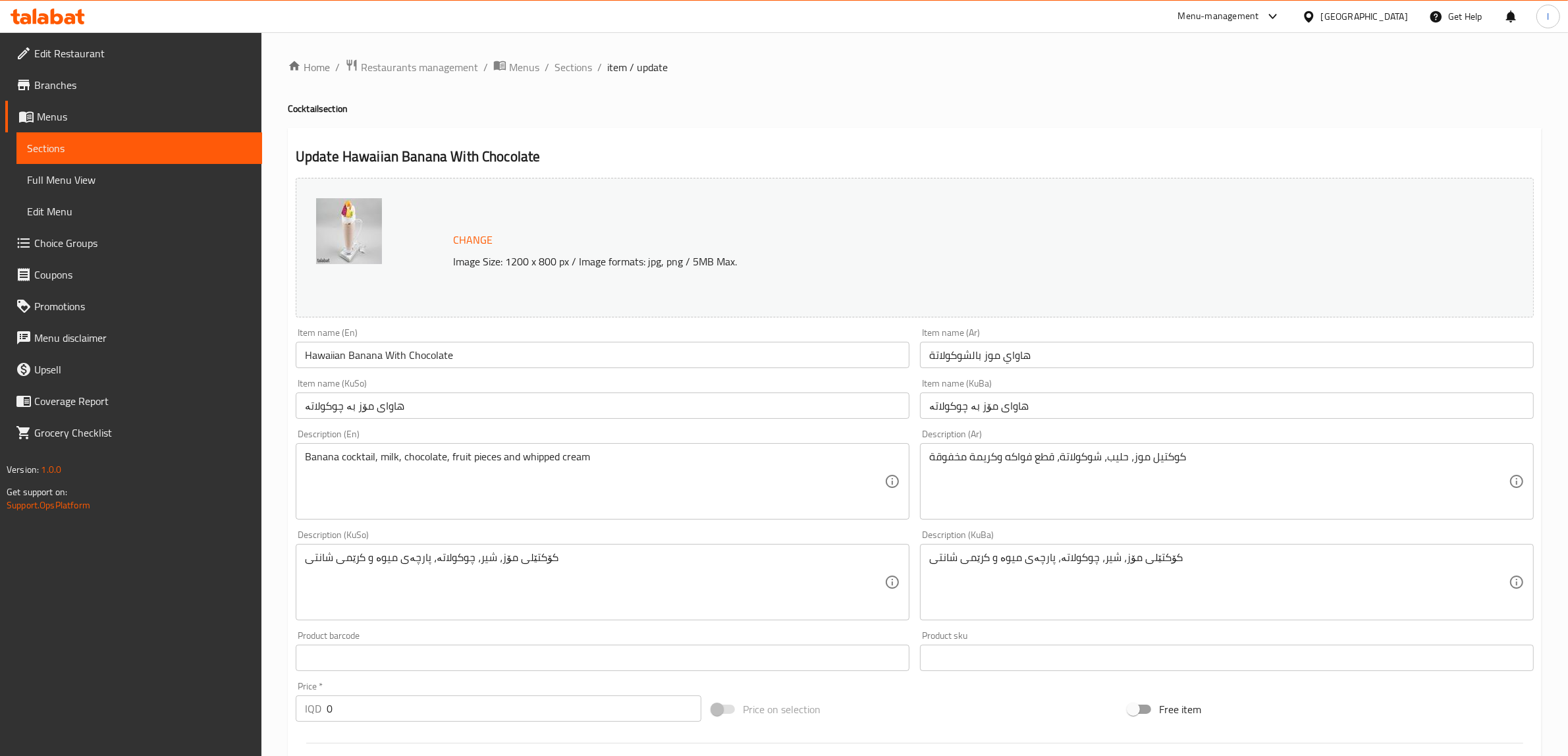
click at [1014, 405] on input "هاوای مۆز بە چوکولاتە" at bounding box center [1227, 405] width 614 height 26
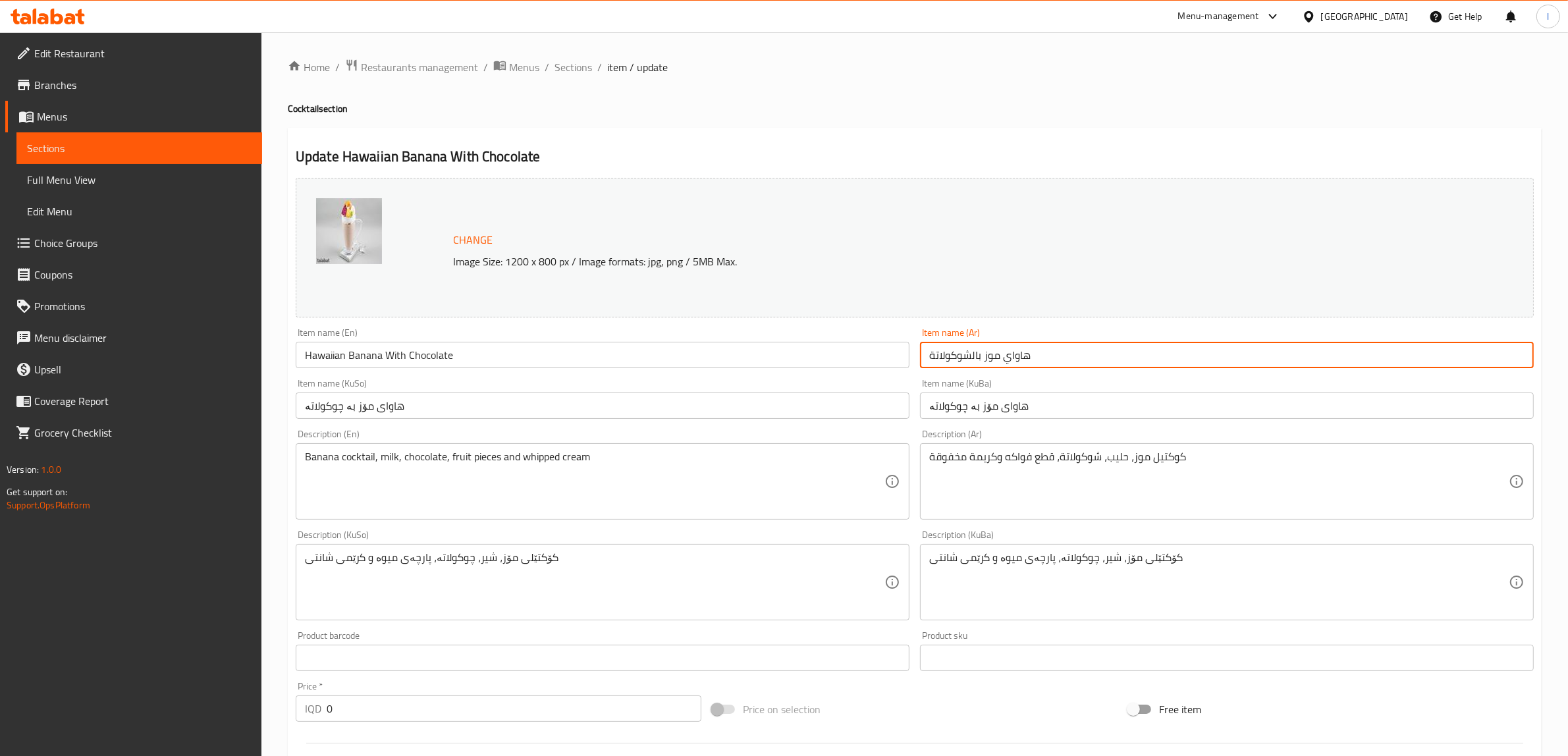
click at [1009, 347] on input "هاواي موز بالشوكولاتة" at bounding box center [1227, 355] width 614 height 26
click at [1016, 353] on input "هاواي موز بالشوكولاتة" at bounding box center [1227, 355] width 614 height 26
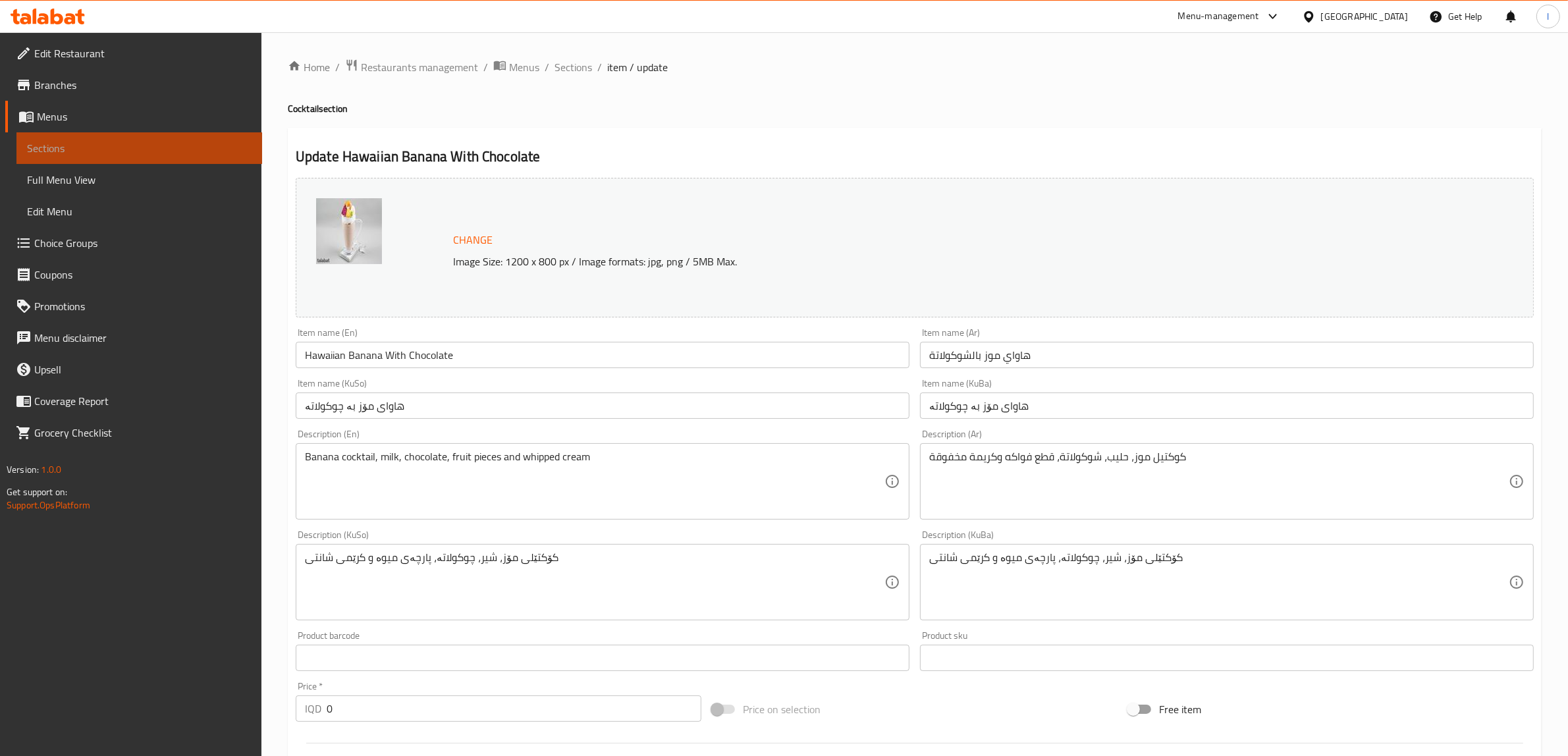
click at [79, 157] on link "Sections" at bounding box center [139, 148] width 246 height 32
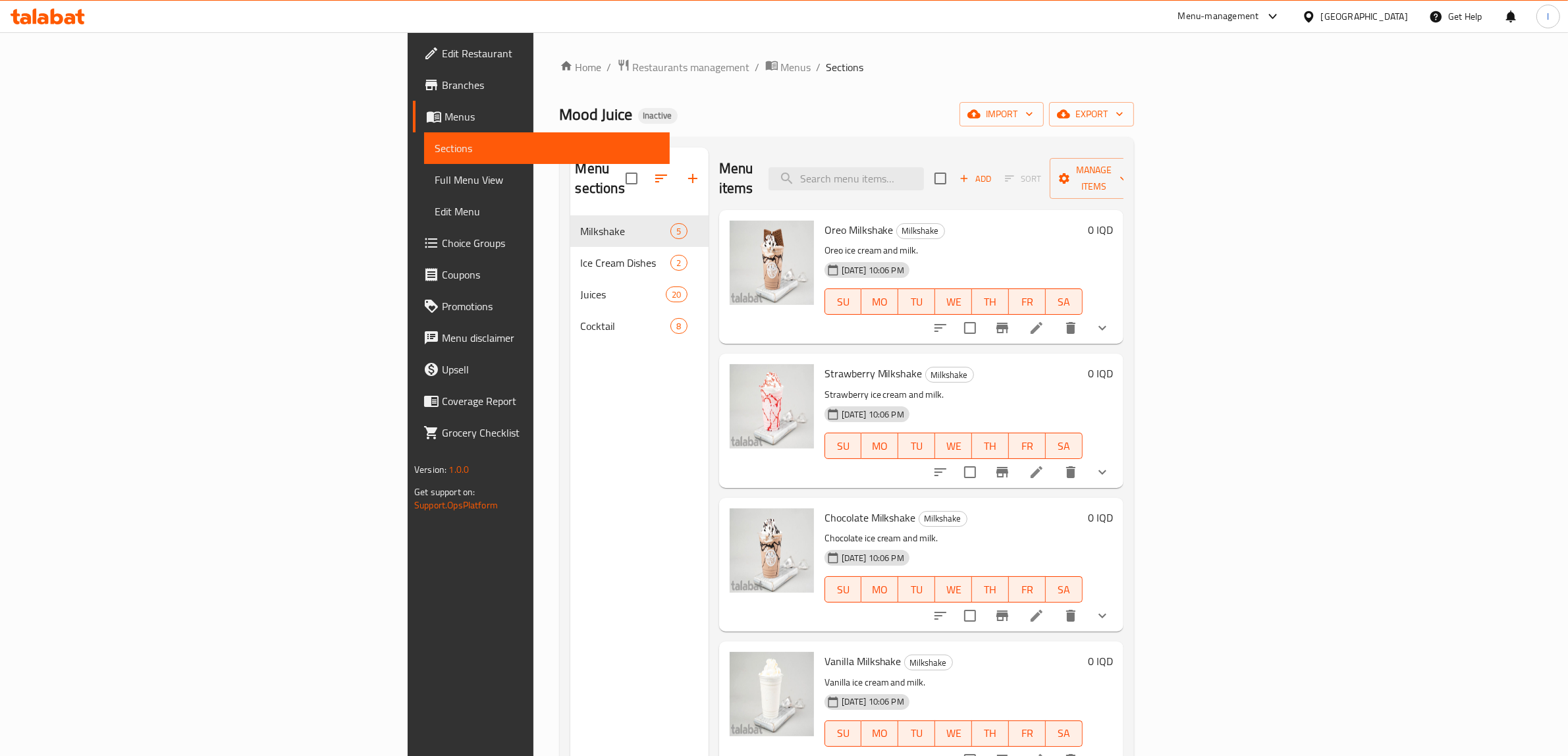
click at [570, 673] on div "Menu sections Milkshake 5 Ice Cream Dishes 2 Juices 20 Cocktail 8" at bounding box center [639, 525] width 138 height 756
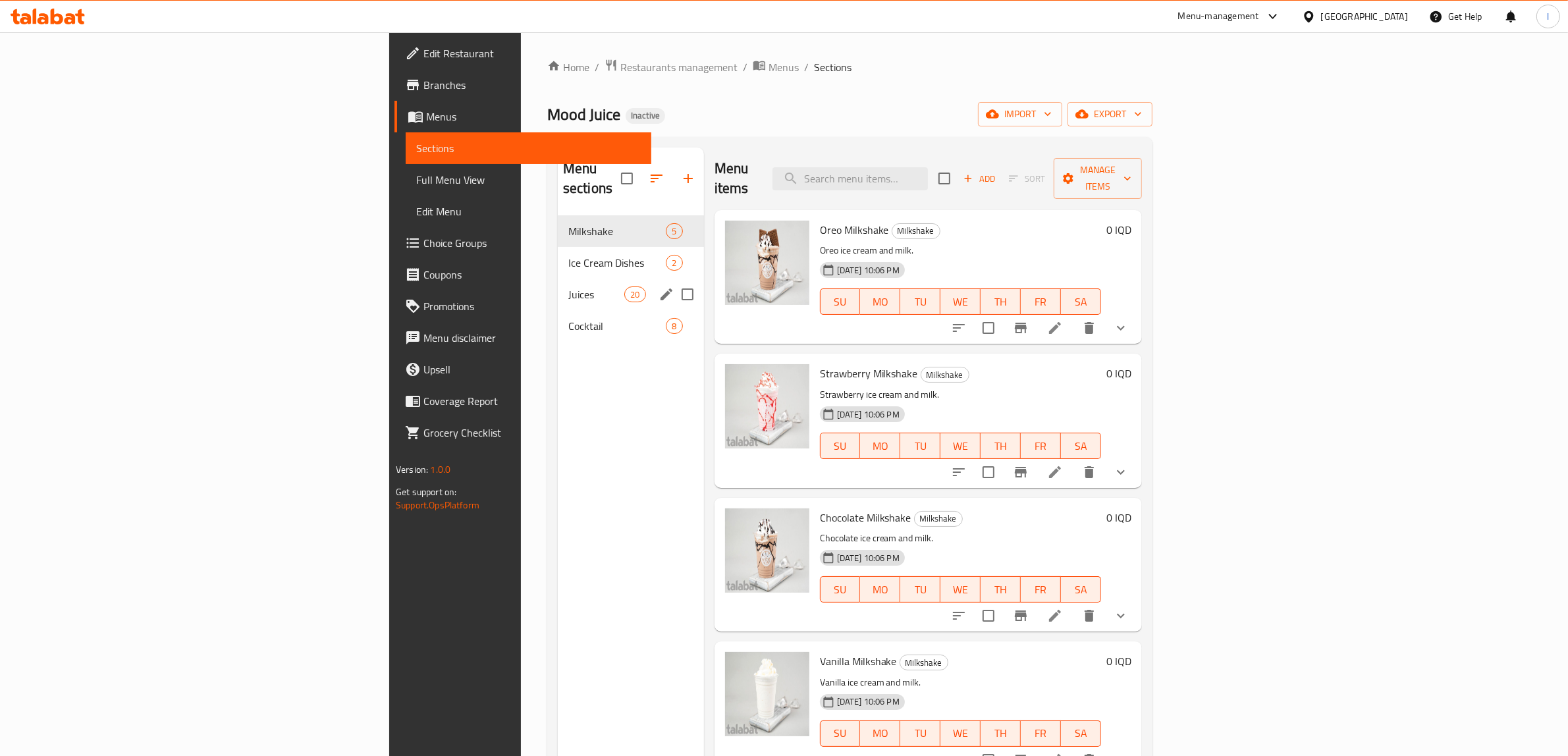
click at [558, 290] on div "Juices 20" at bounding box center [631, 294] width 146 height 32
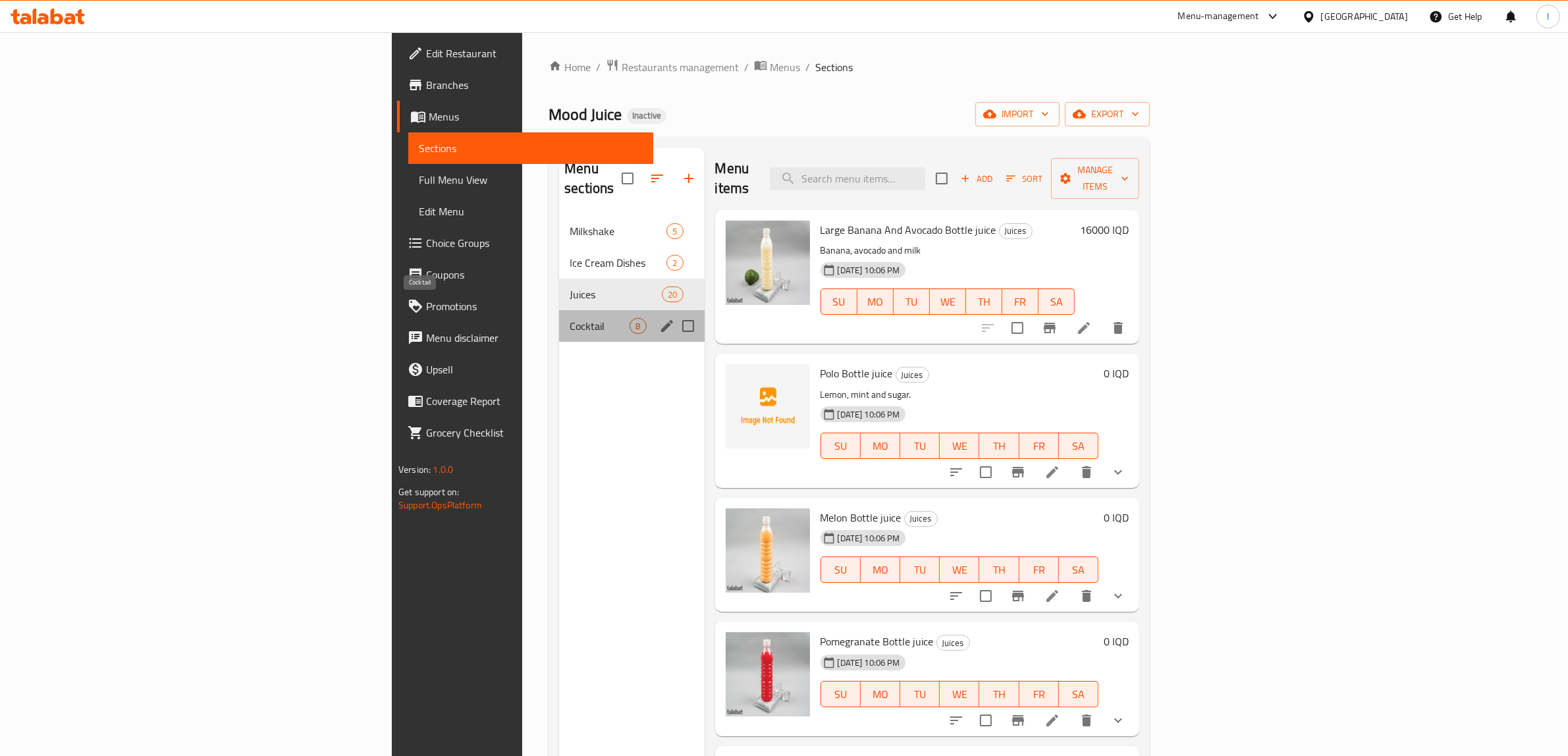
click at [569, 318] on span "Cocktail" at bounding box center [599, 326] width 60 height 16
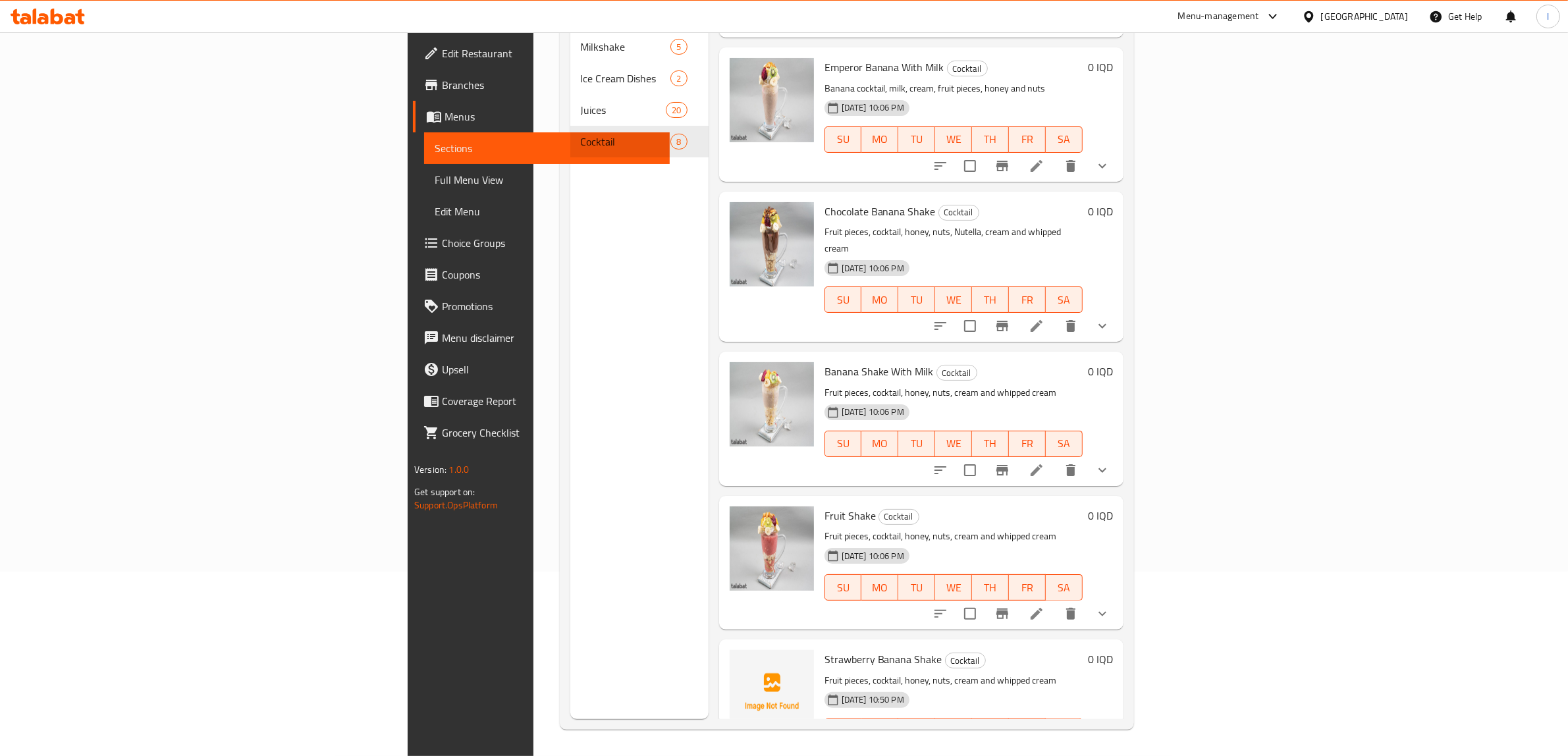
scroll to position [185, 0]
click at [424, 169] on link "Full Menu View" at bounding box center [546, 179] width 246 height 32
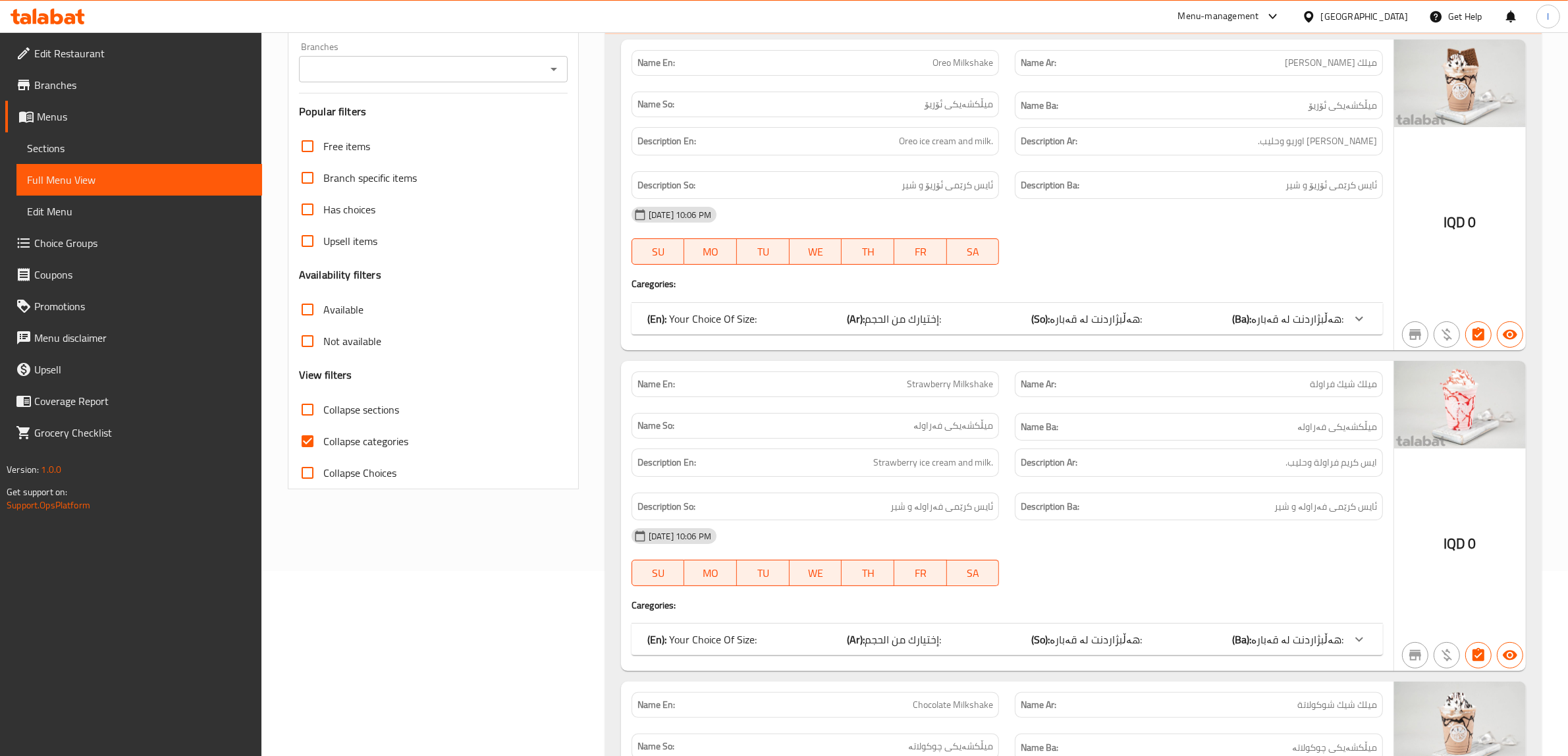
click at [461, 63] on input "Branches" at bounding box center [422, 69] width 239 height 18
click at [424, 137] on li "Mood Juice,Ankawa" at bounding box center [433, 126] width 269 height 24
type input "Mood Juice,Ankawa"
click at [351, 441] on span "Collapse categories" at bounding box center [366, 441] width 85 height 16
click at [324, 441] on input "Collapse categories" at bounding box center [307, 441] width 32 height 32
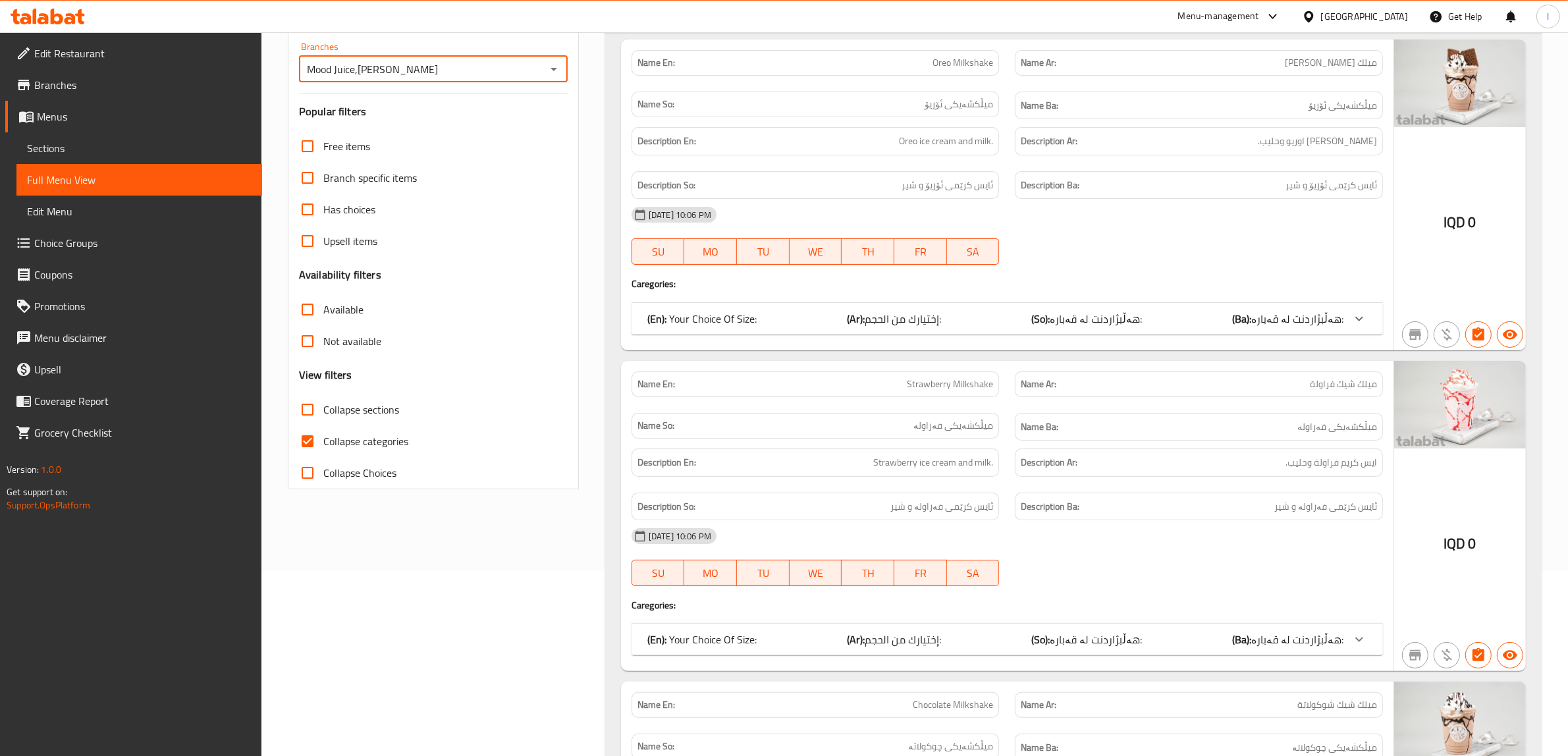
checkbox input "false"
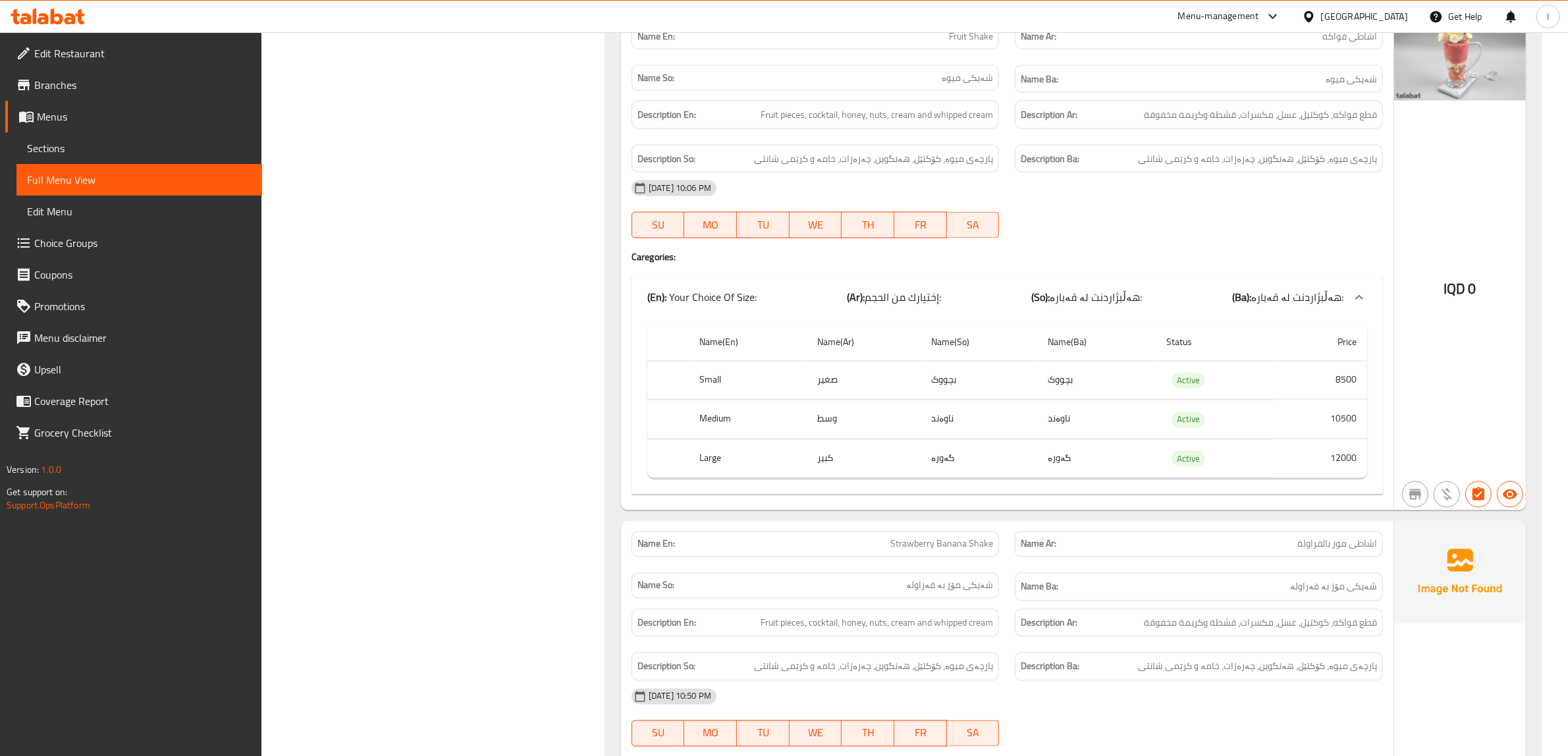
scroll to position [15516, 0]
drag, startPoint x: 66, startPoint y: 139, endPoint x: 85, endPoint y: 146, distance: 20.2
click at [66, 139] on link "Sections" at bounding box center [139, 148] width 246 height 32
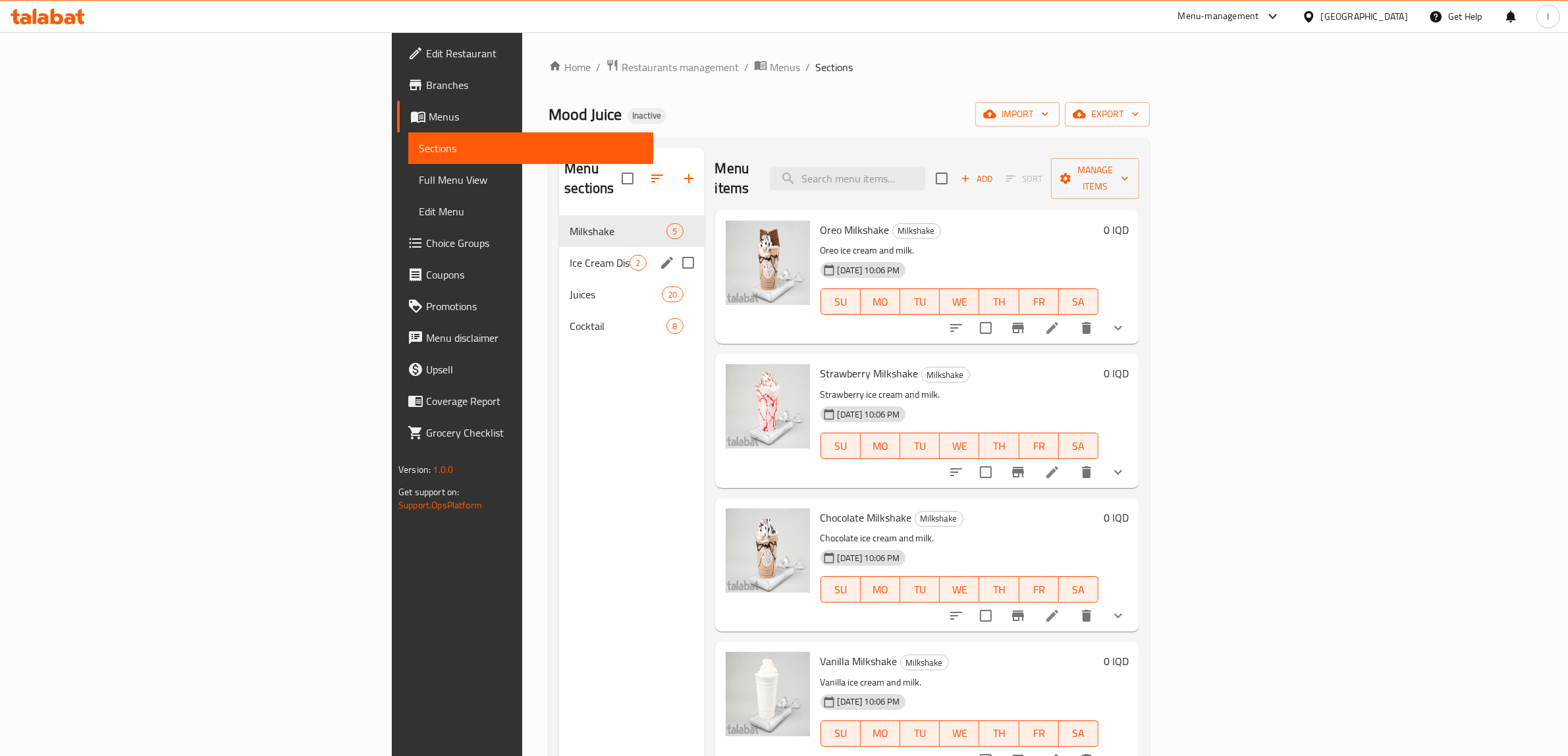
click at [569, 254] on span "Ice Cream Dishes" at bounding box center [599, 262] width 60 height 16
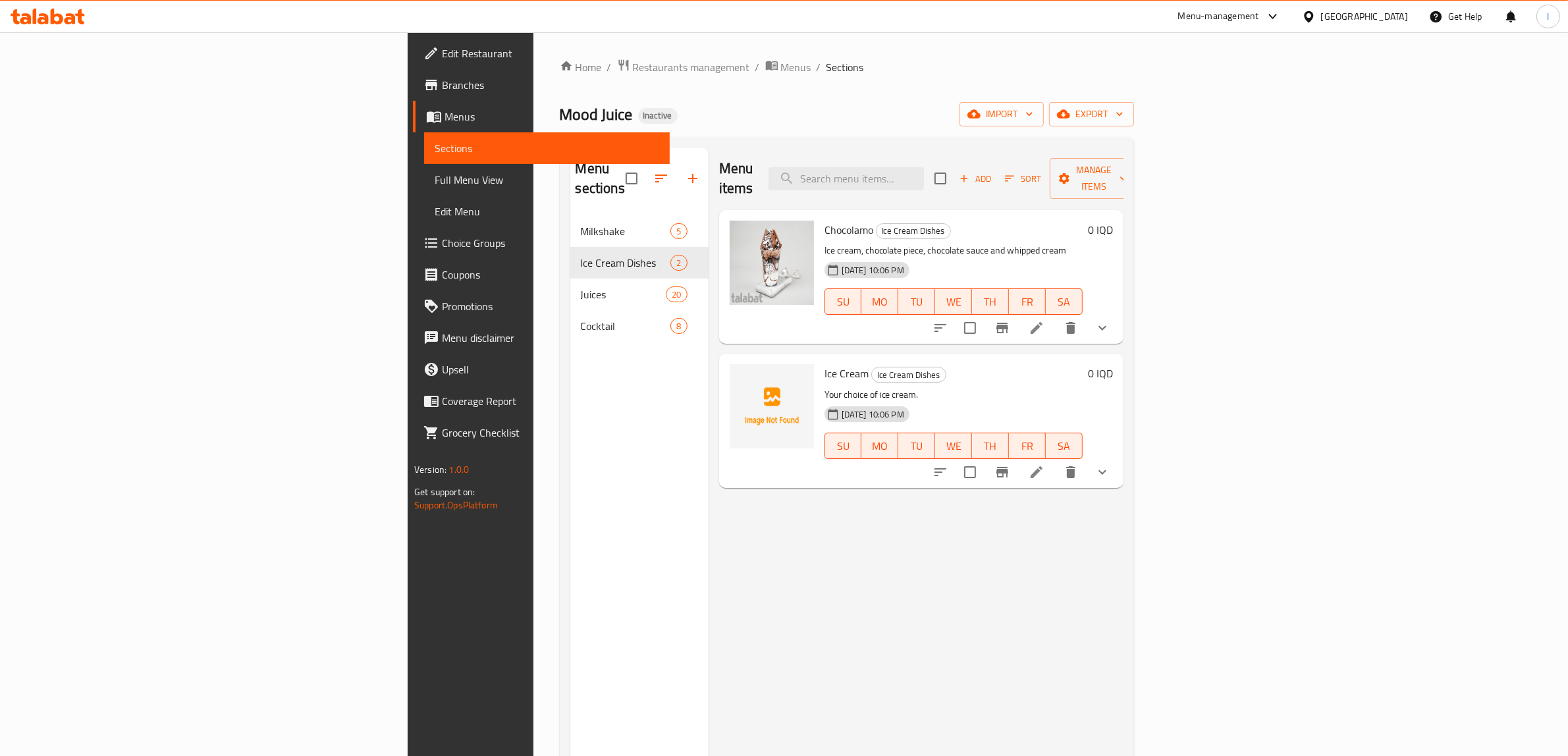
click at [825, 363] on span "Ice Cream" at bounding box center [846, 373] width 44 height 20
copy h6 "Ice Cream"
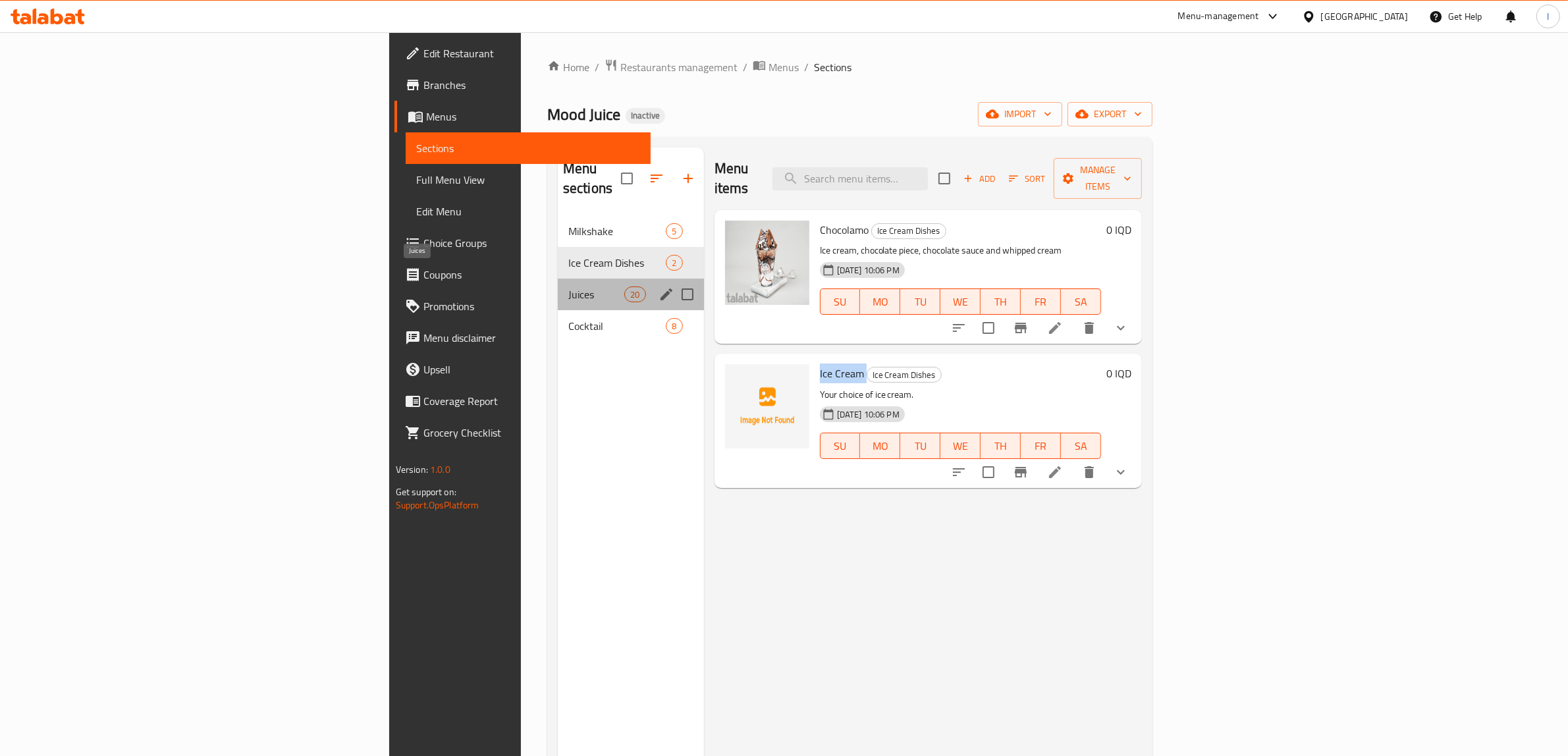
click at [568, 286] on span "Juices" at bounding box center [596, 294] width 56 height 16
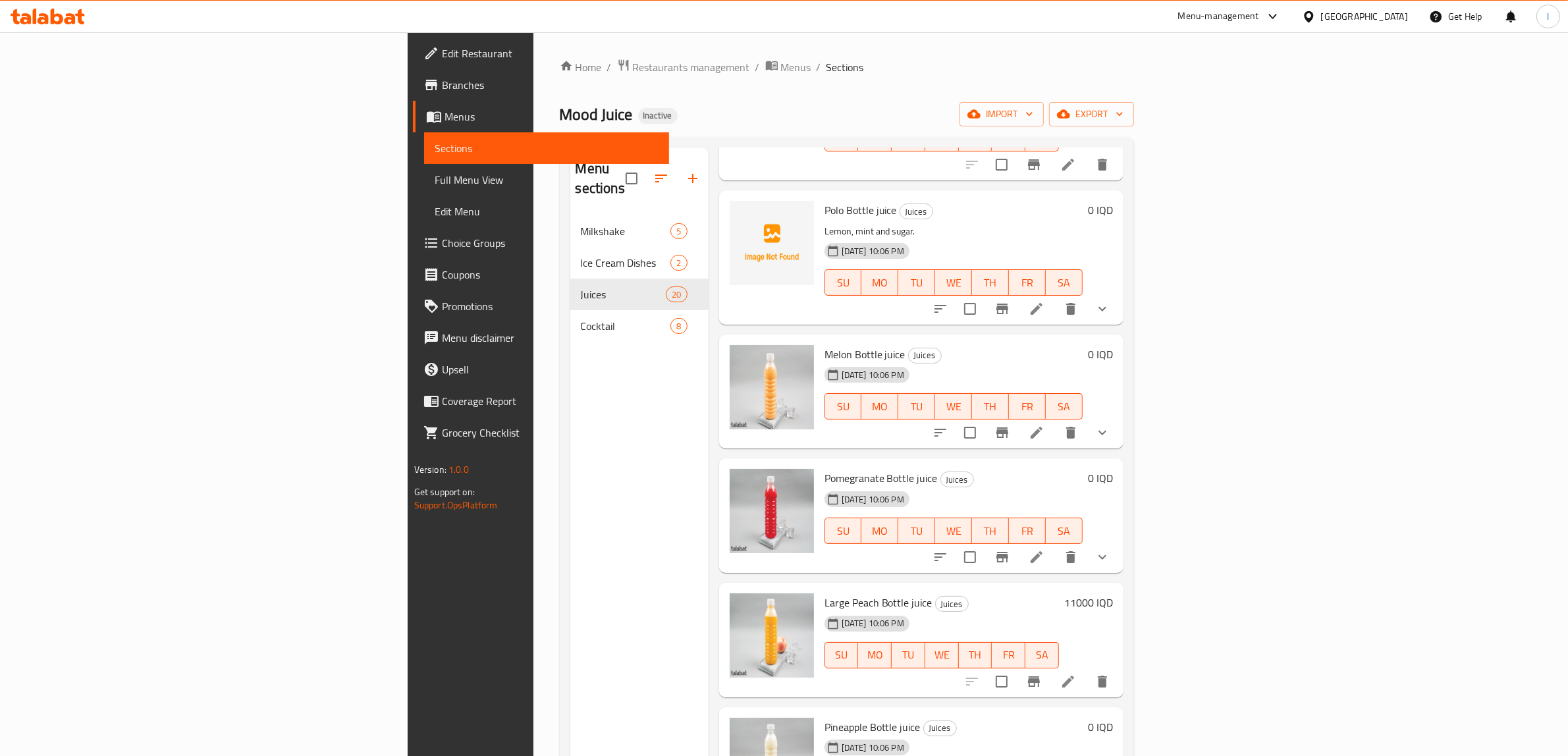
scroll to position [164, 0]
click at [825, 199] on span "Polo Bottle juice" at bounding box center [861, 208] width 72 height 20
copy h6 "Polo Bottle juice"
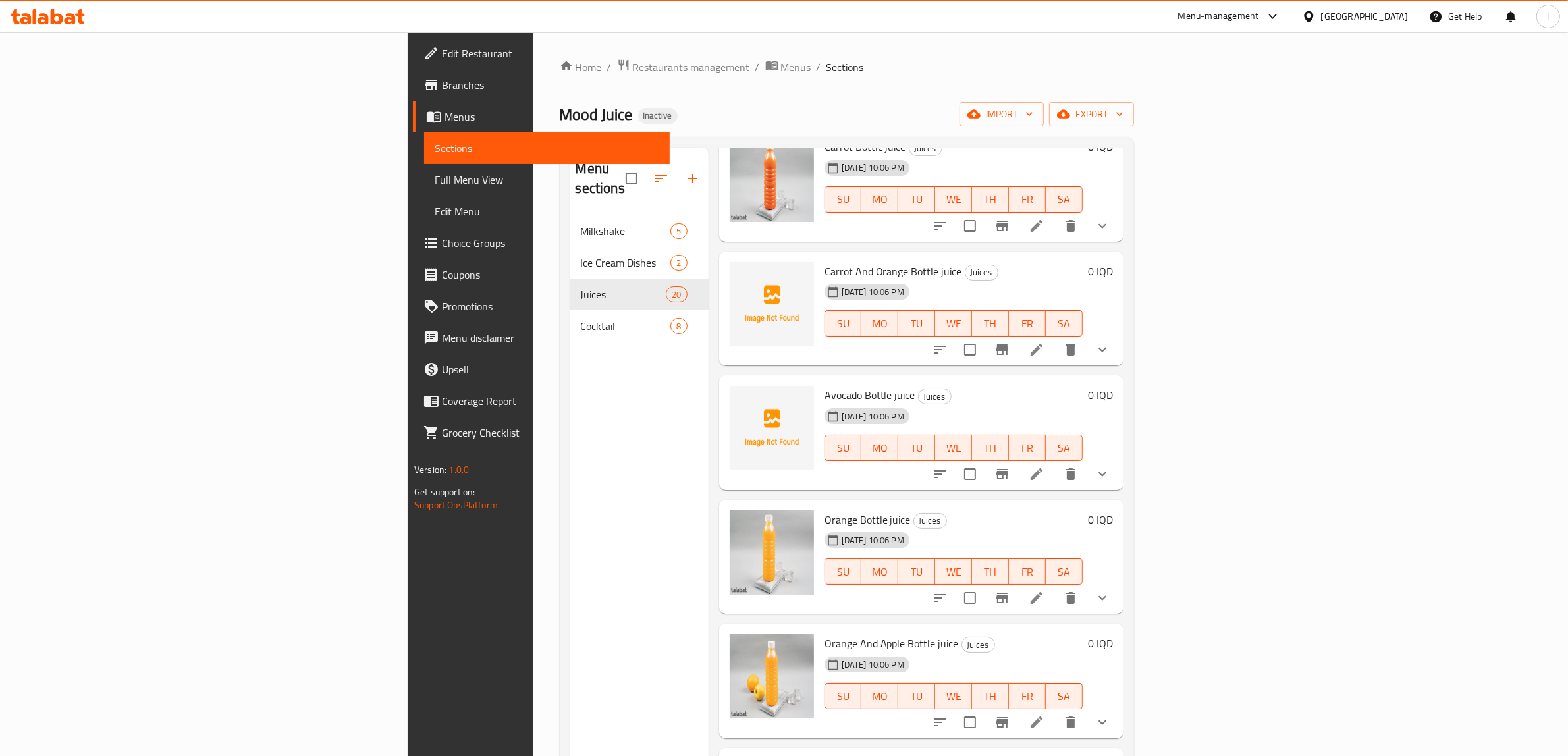
scroll to position [1810, 0]
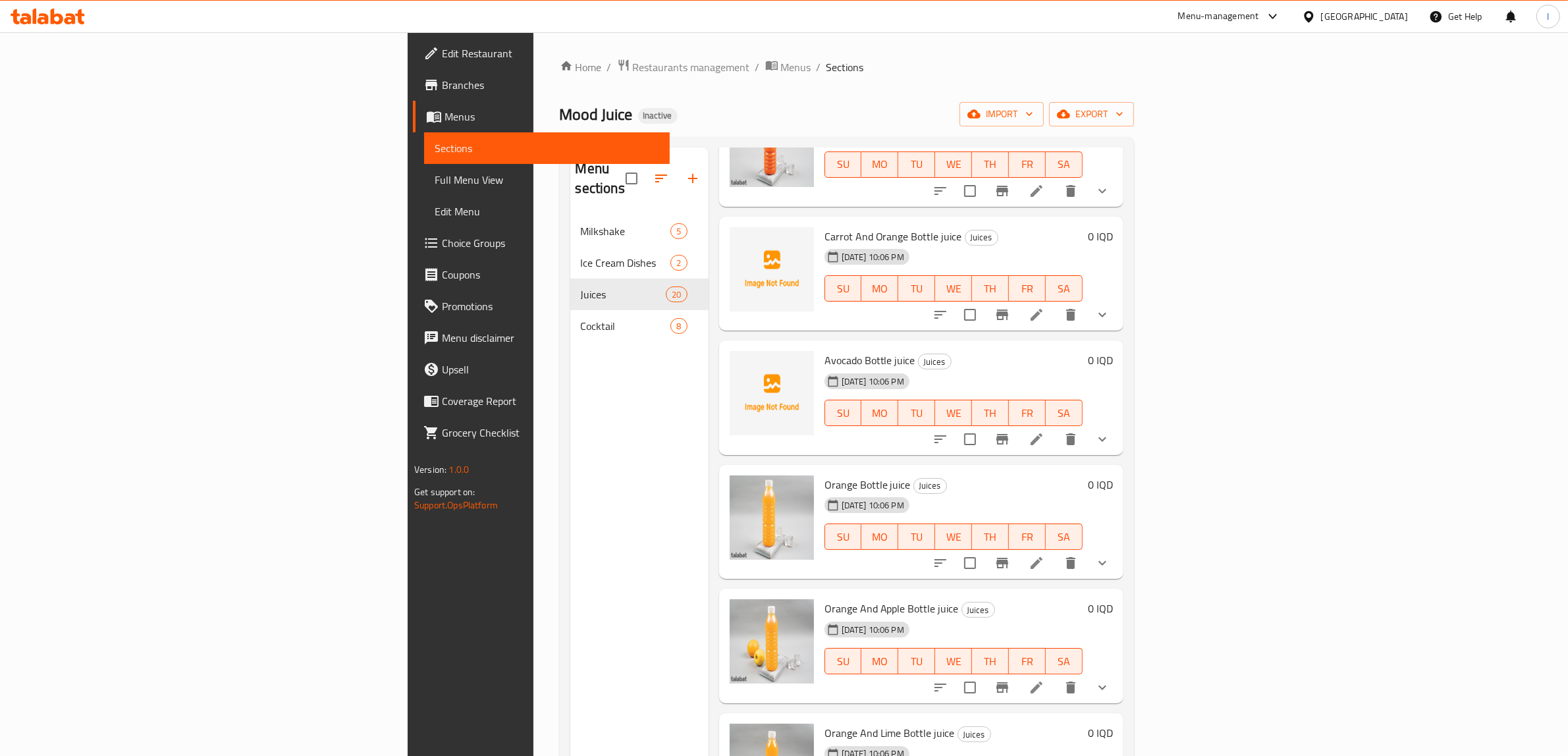
click at [825, 227] on span "Carrot And Orange Bottle juice" at bounding box center [893, 236] width 137 height 20
copy h6 "Carrot And Orange Bottle juice"
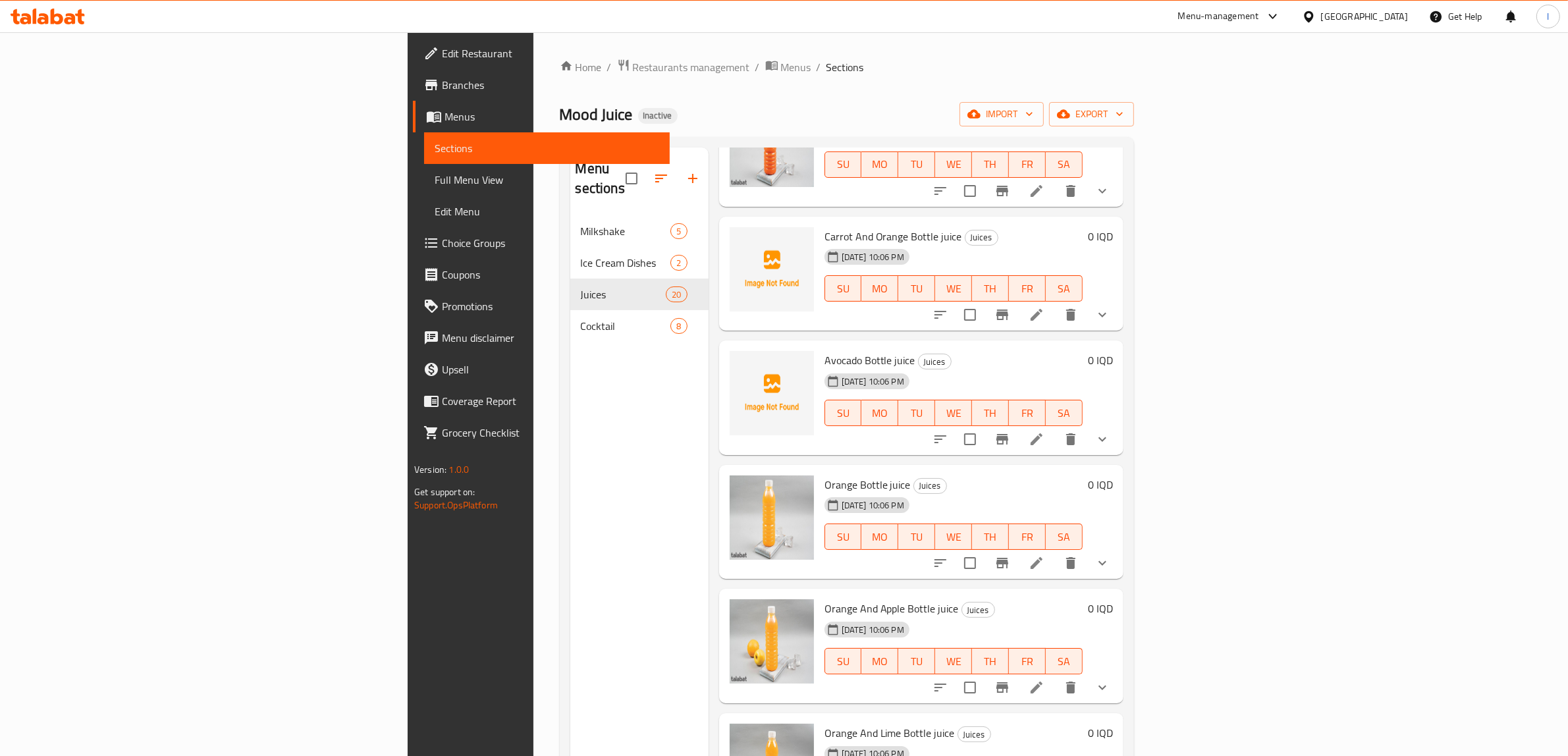
click at [825, 351] on span "Avocado Bottle juice" at bounding box center [870, 360] width 91 height 20
copy h6 "Avocado Bottle juice"
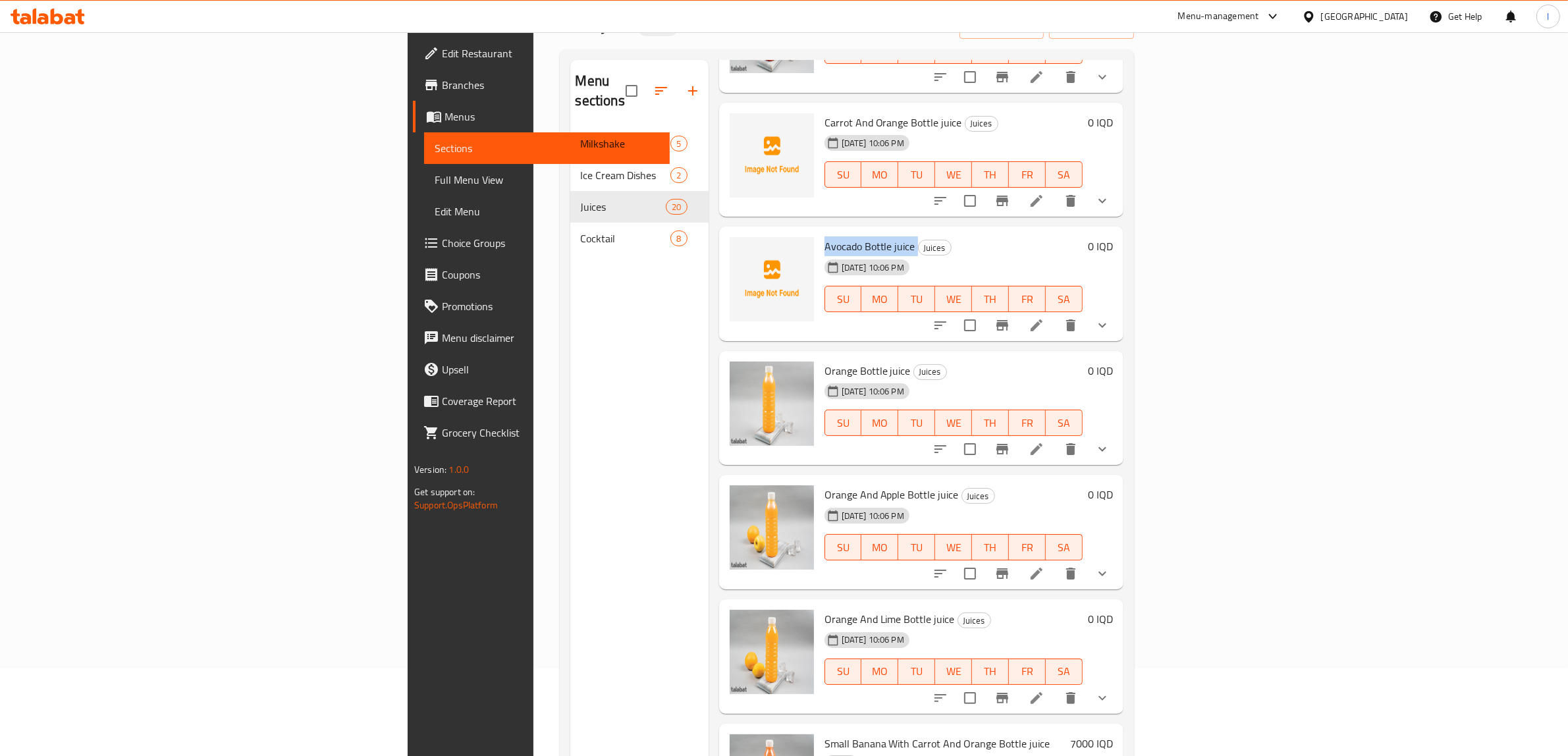
scroll to position [185, 0]
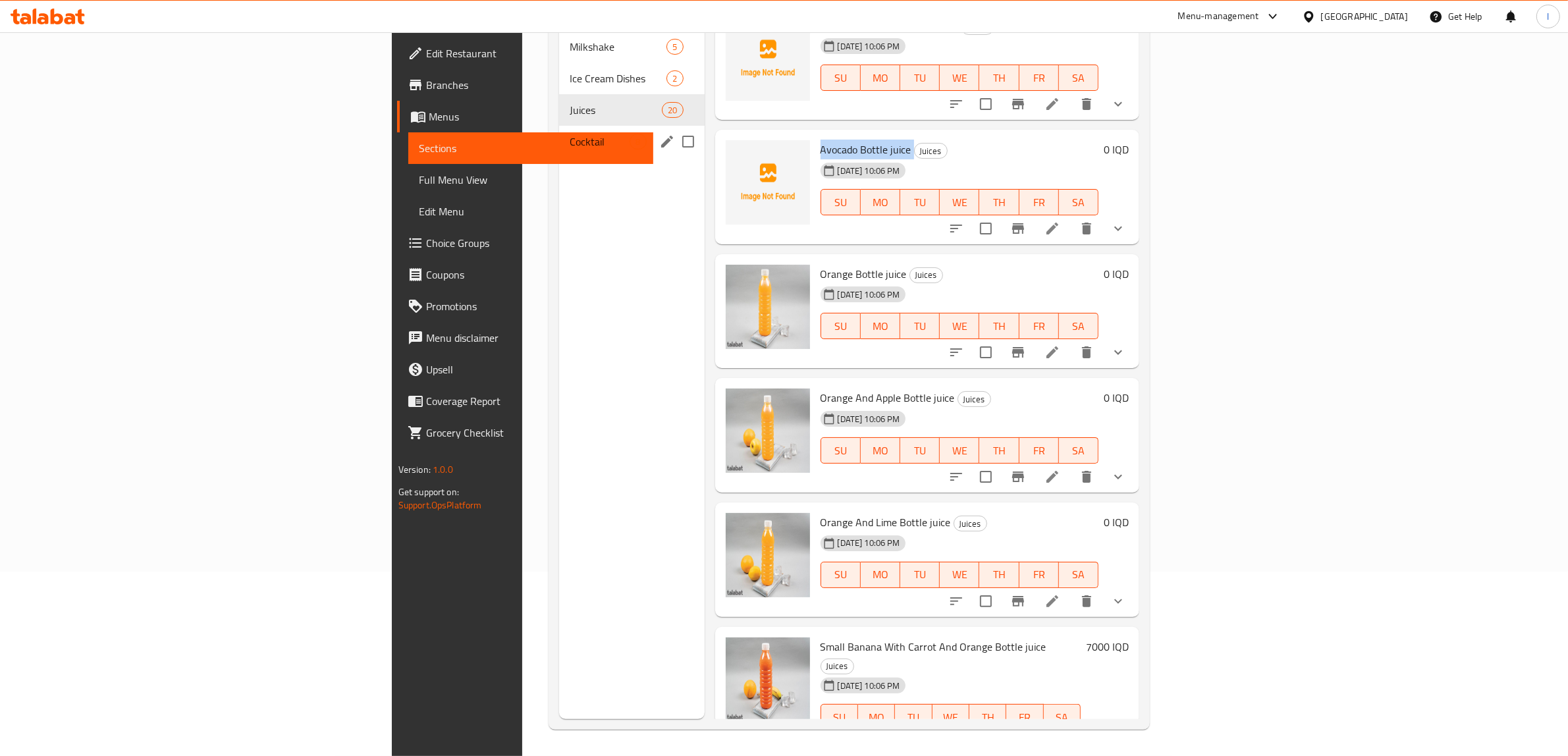
click at [559, 131] on div "Cocktail 8" at bounding box center [632, 141] width 145 height 32
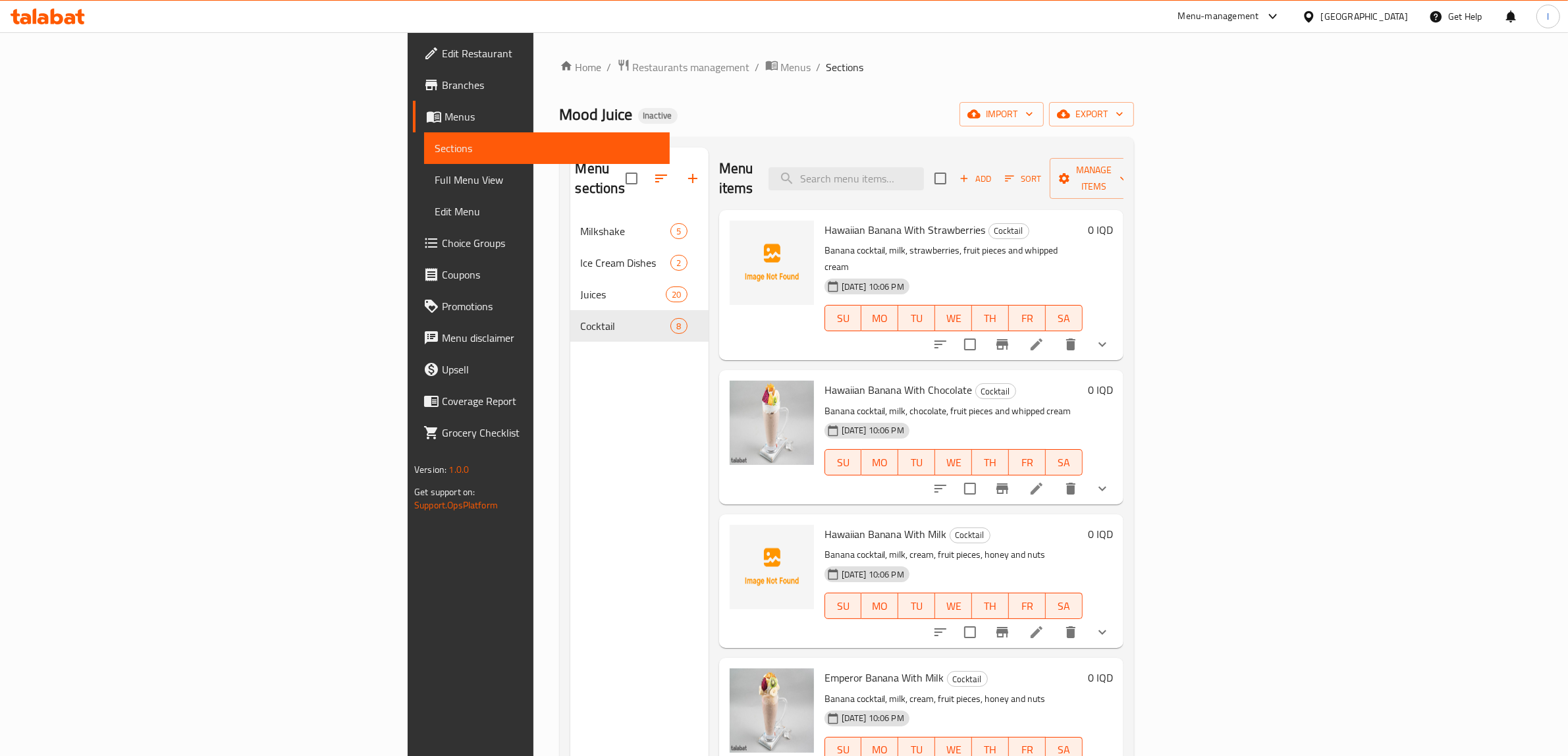
click at [825, 220] on span "Hawaiian Banana With Strawberries" at bounding box center [905, 229] width 161 height 20
copy h6 "Hawaiian Banana With Strawberries"
click at [825, 524] on span "Hawaiian Banana With Milk" at bounding box center [886, 533] width 123 height 20
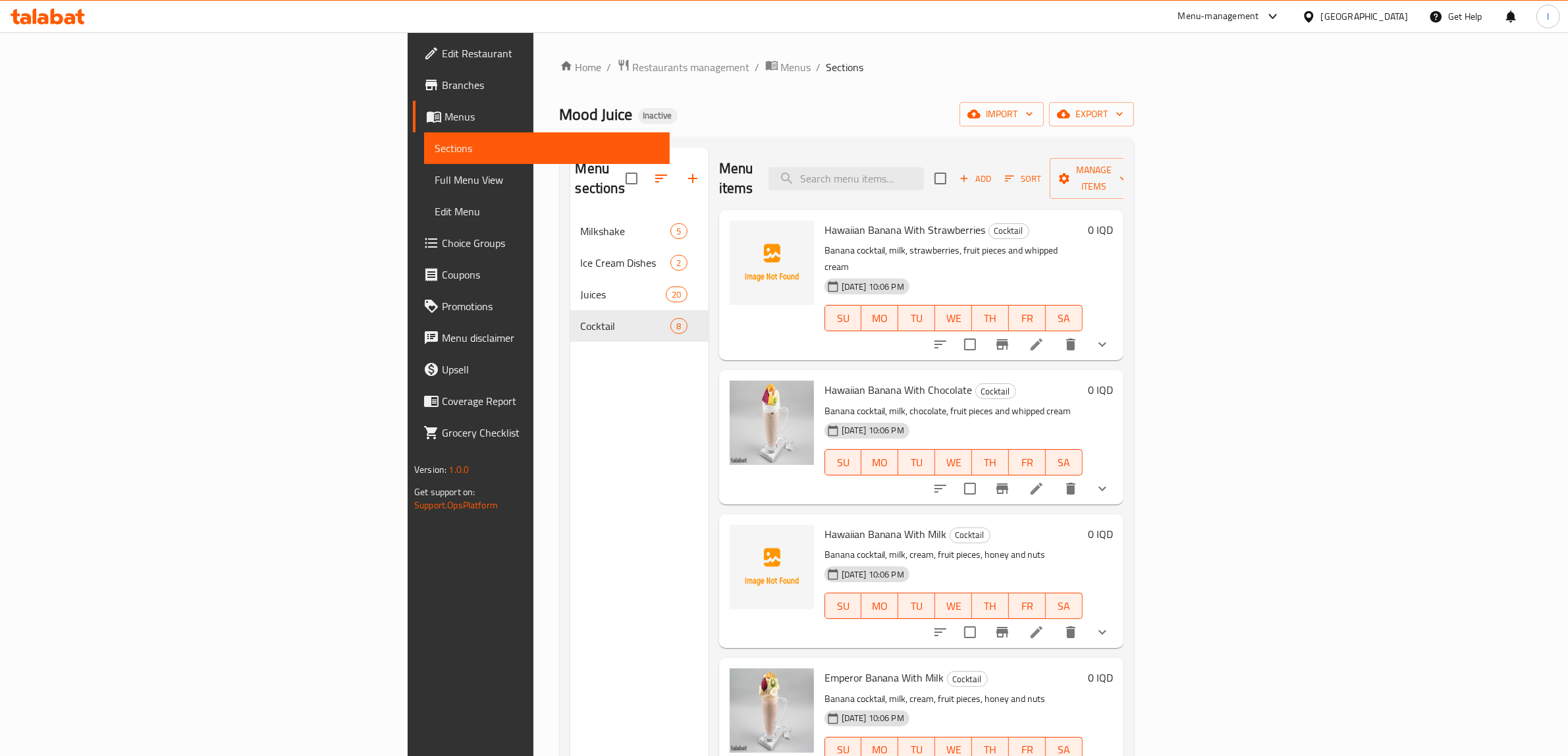
click at [825, 524] on span "Hawaiian Banana With Milk" at bounding box center [886, 533] width 123 height 20
copy h6 "Hawaiian Banana With Milk"
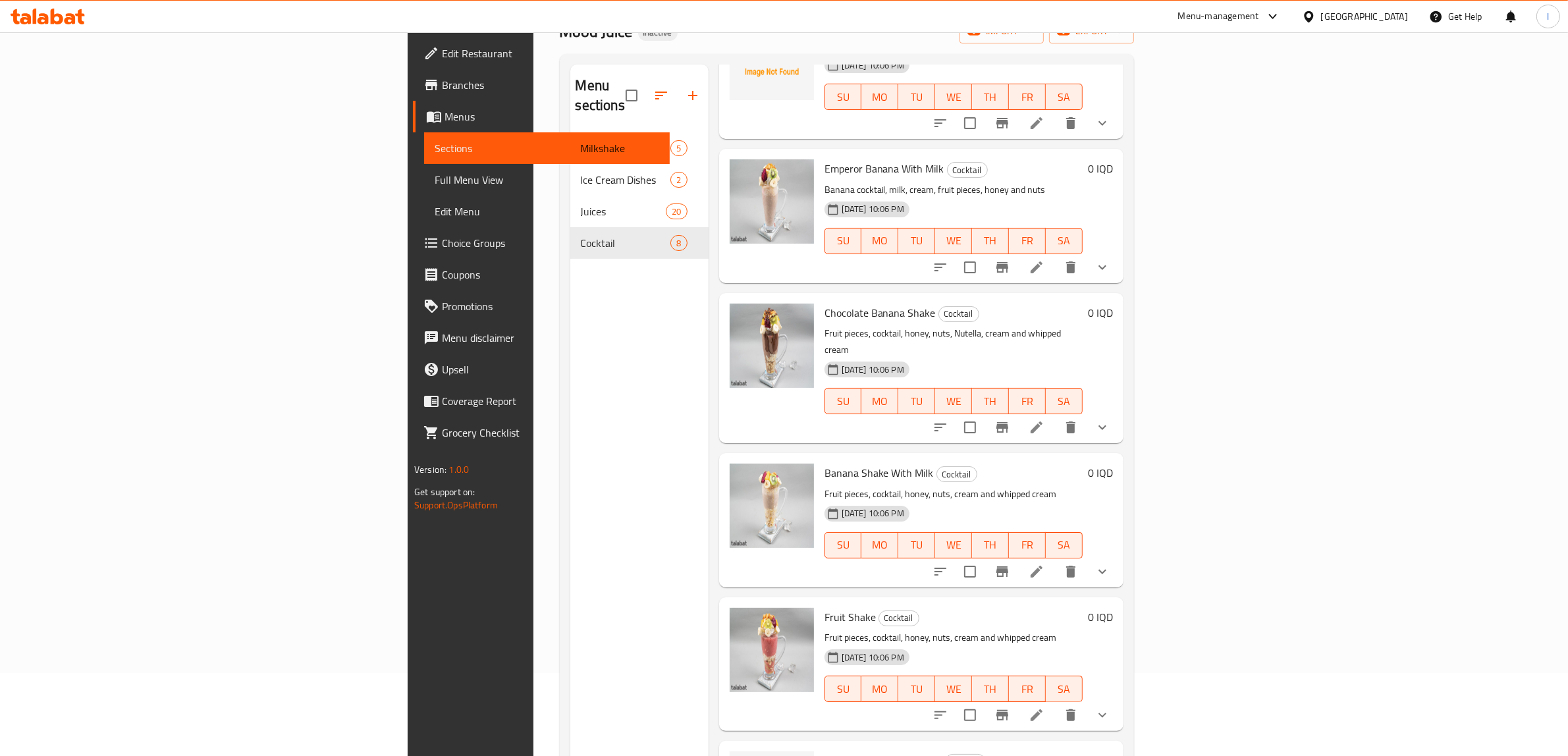
scroll to position [185, 0]
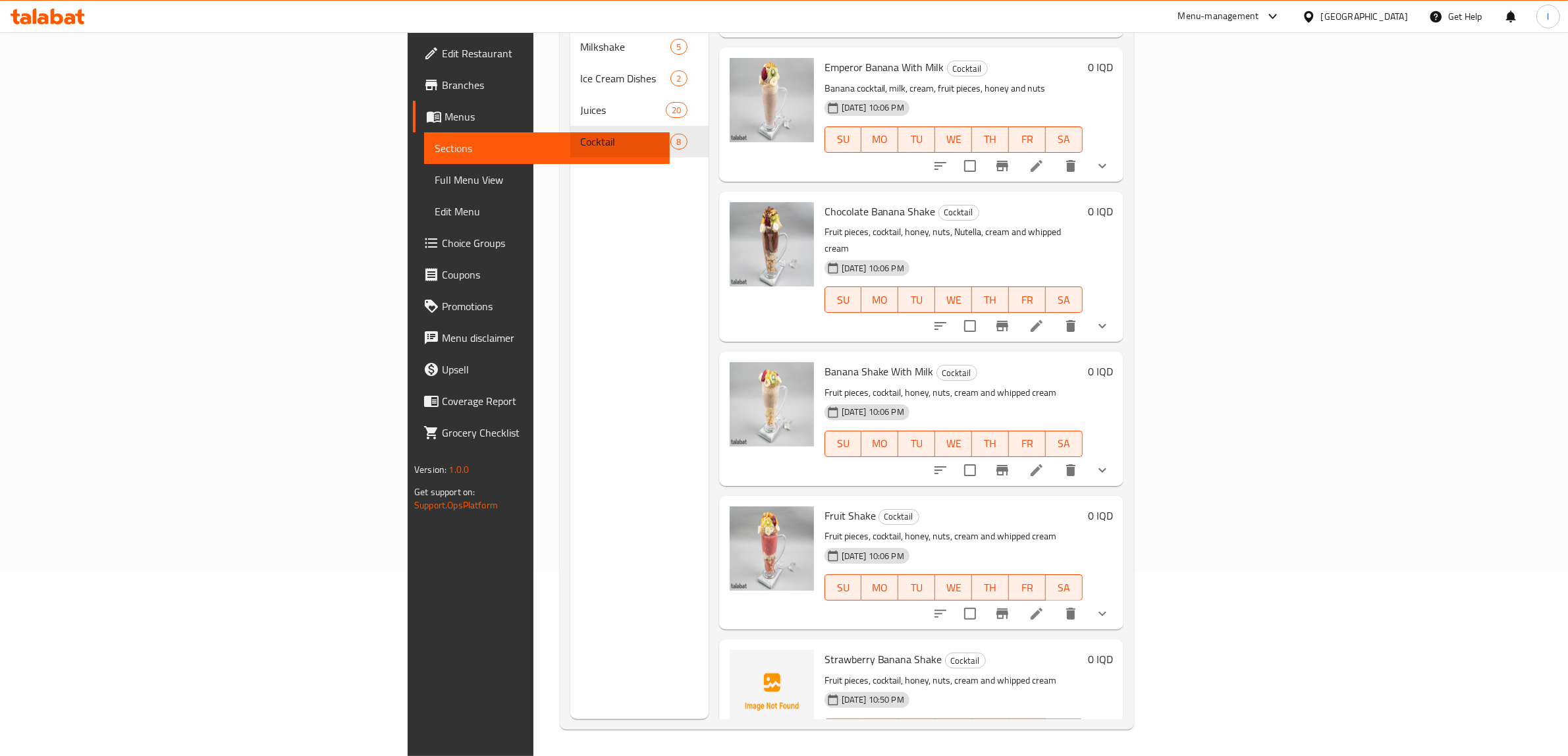
click at [825, 649] on span "Strawberry Banana Shake" at bounding box center [884, 659] width 118 height 20
copy h6 "Strawberry Banana Shake"
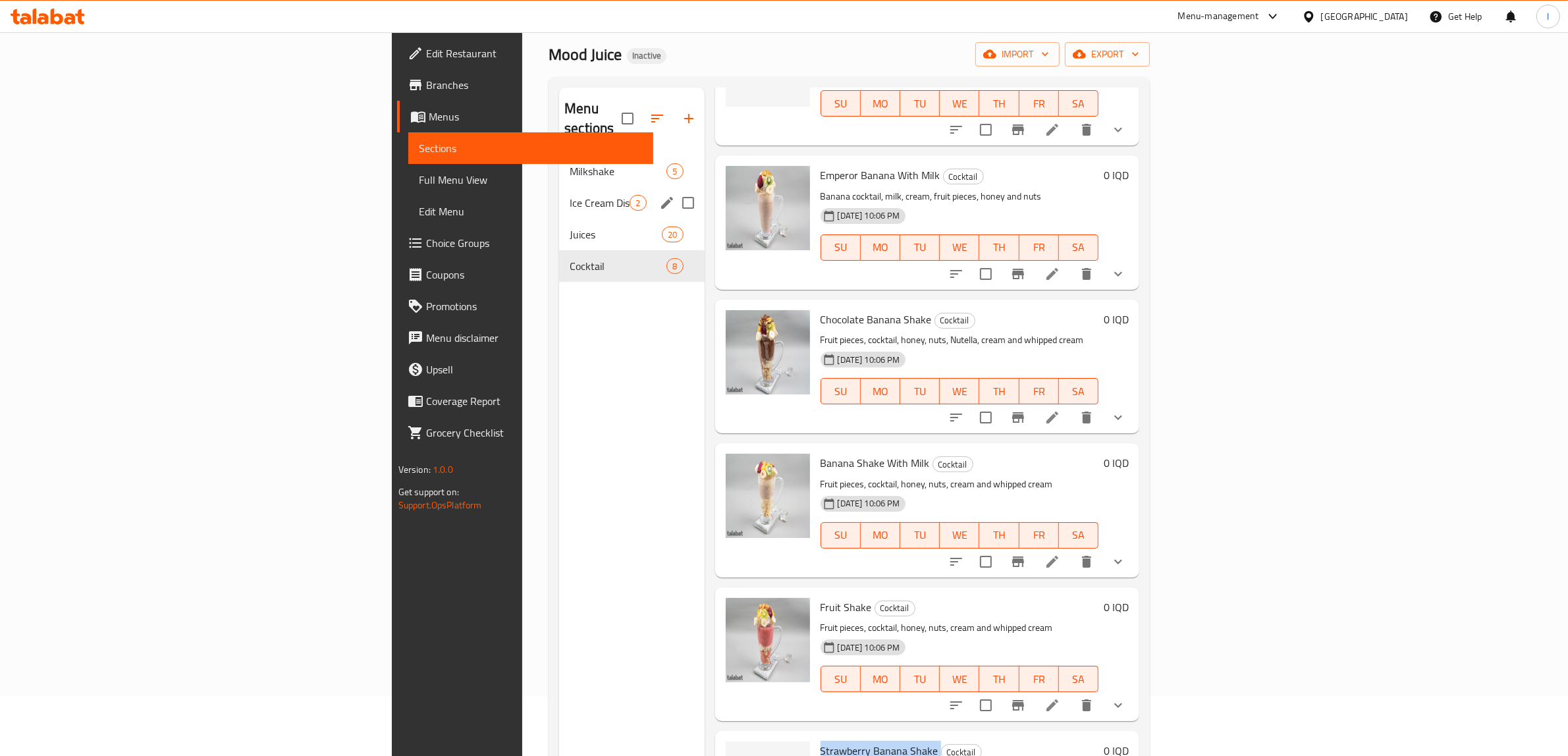
scroll to position [0, 0]
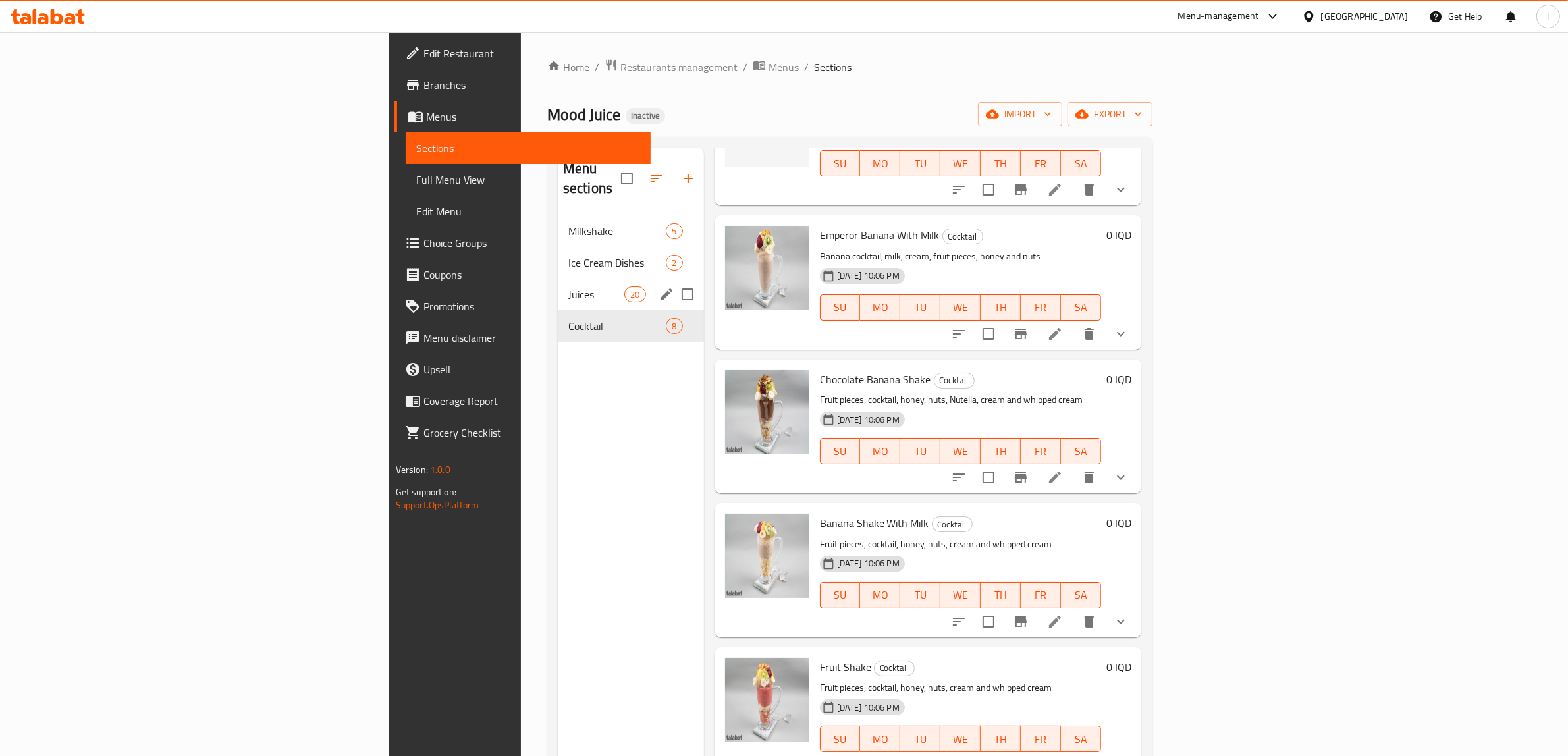
click at [558, 284] on div "Juices 20" at bounding box center [631, 294] width 146 height 32
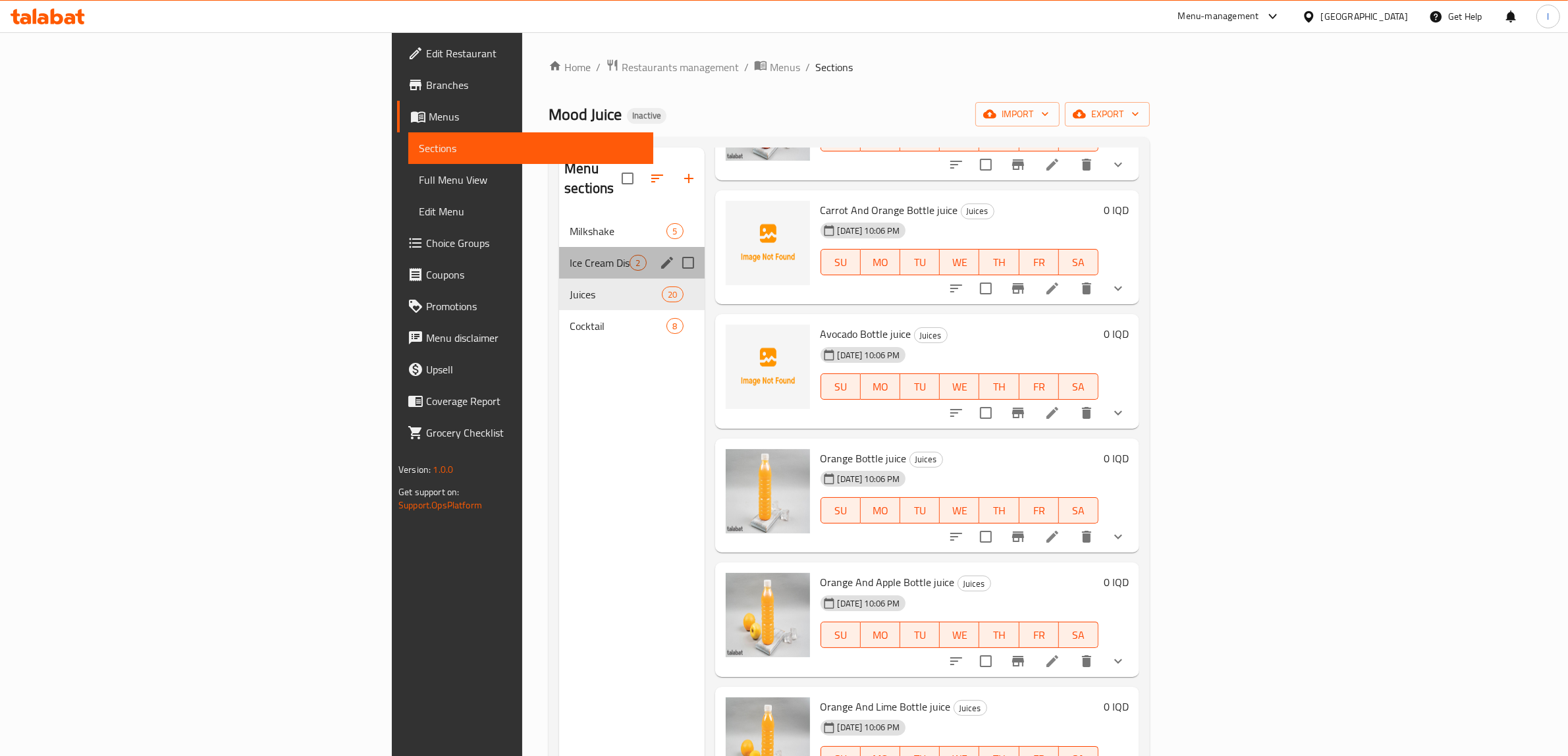
click at [569, 254] on span "Ice Cream Dishes" at bounding box center [599, 262] width 60 height 16
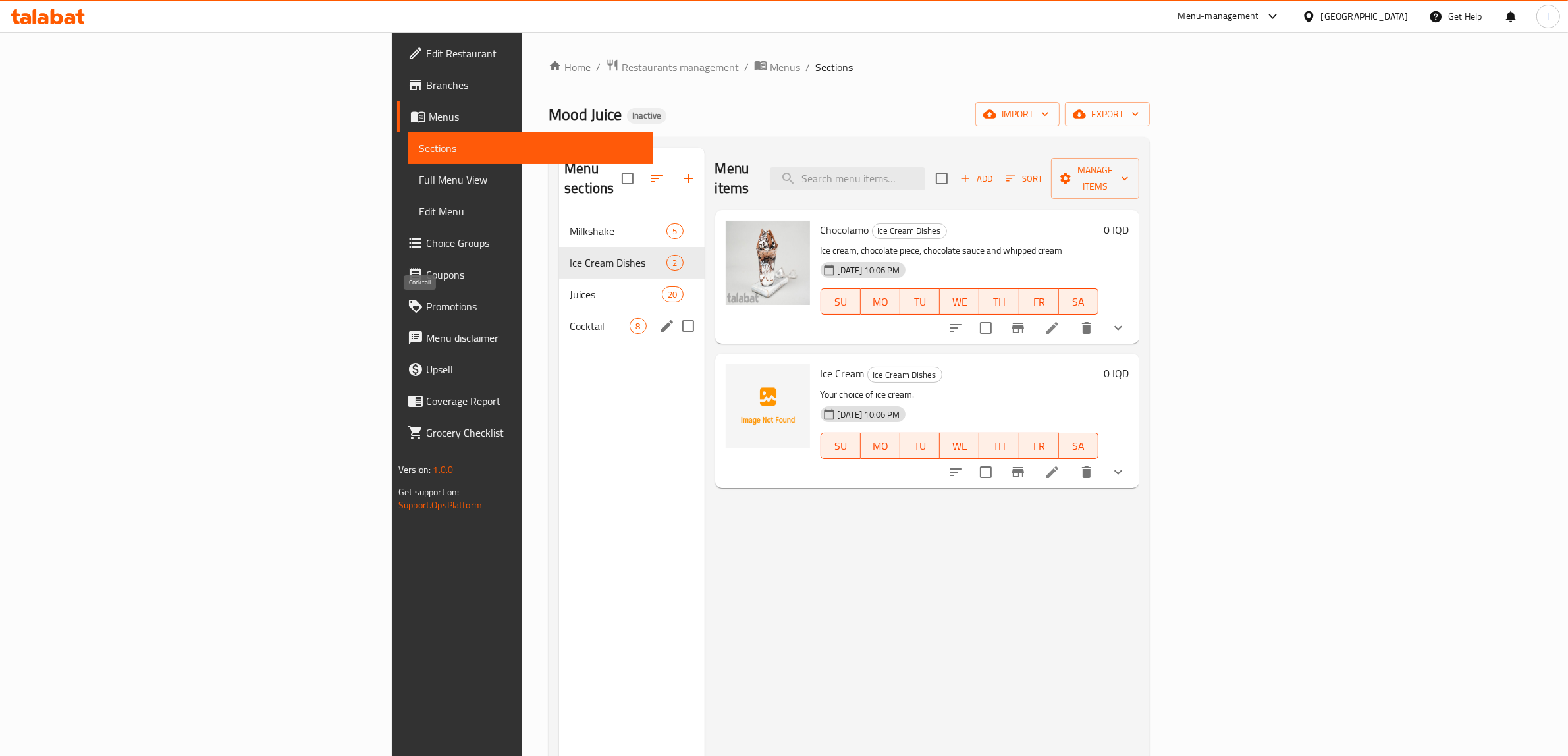
click at [569, 318] on span "Cocktail" at bounding box center [599, 326] width 60 height 16
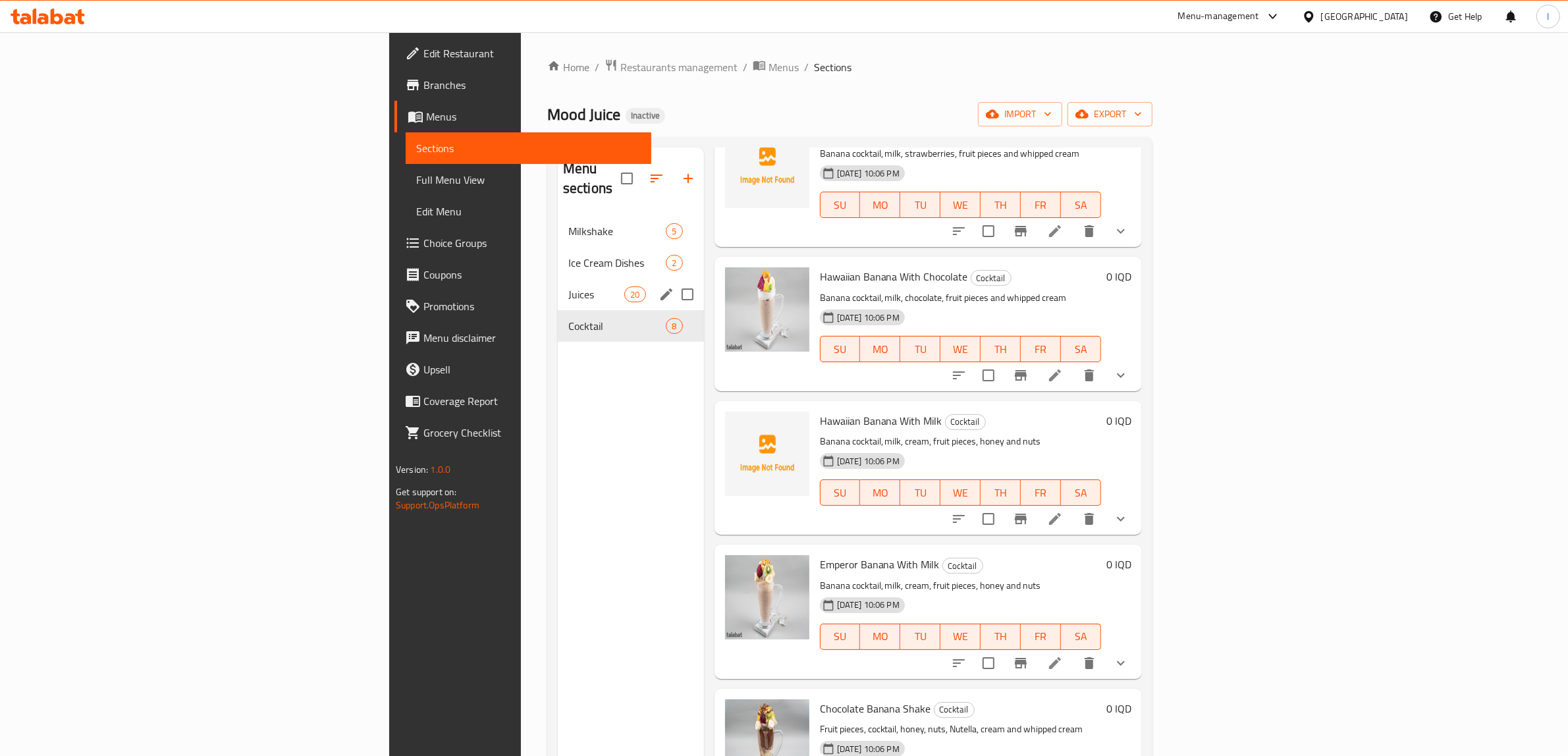
click at [568, 286] on span "Juices" at bounding box center [596, 294] width 56 height 16
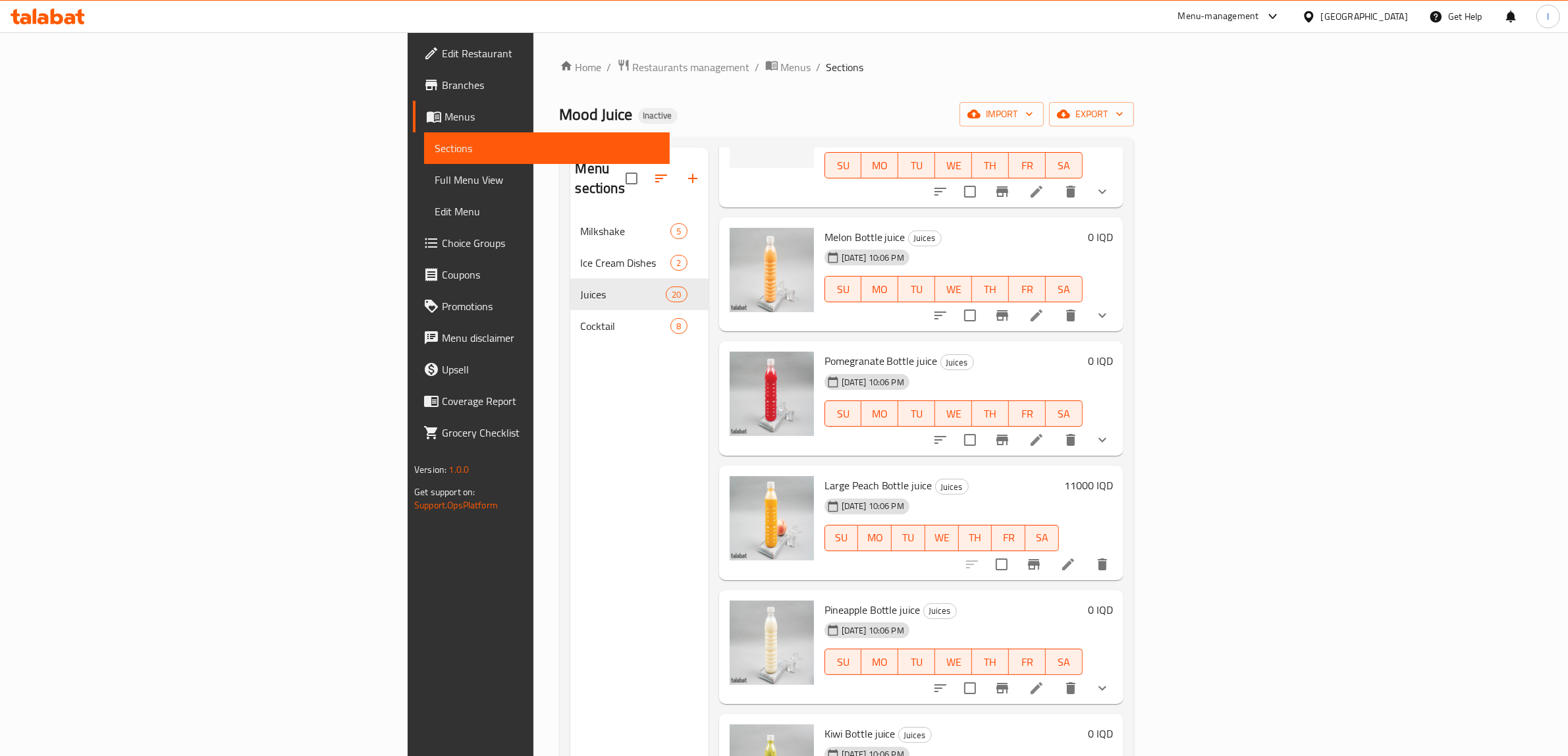
scroll to position [426, 0]
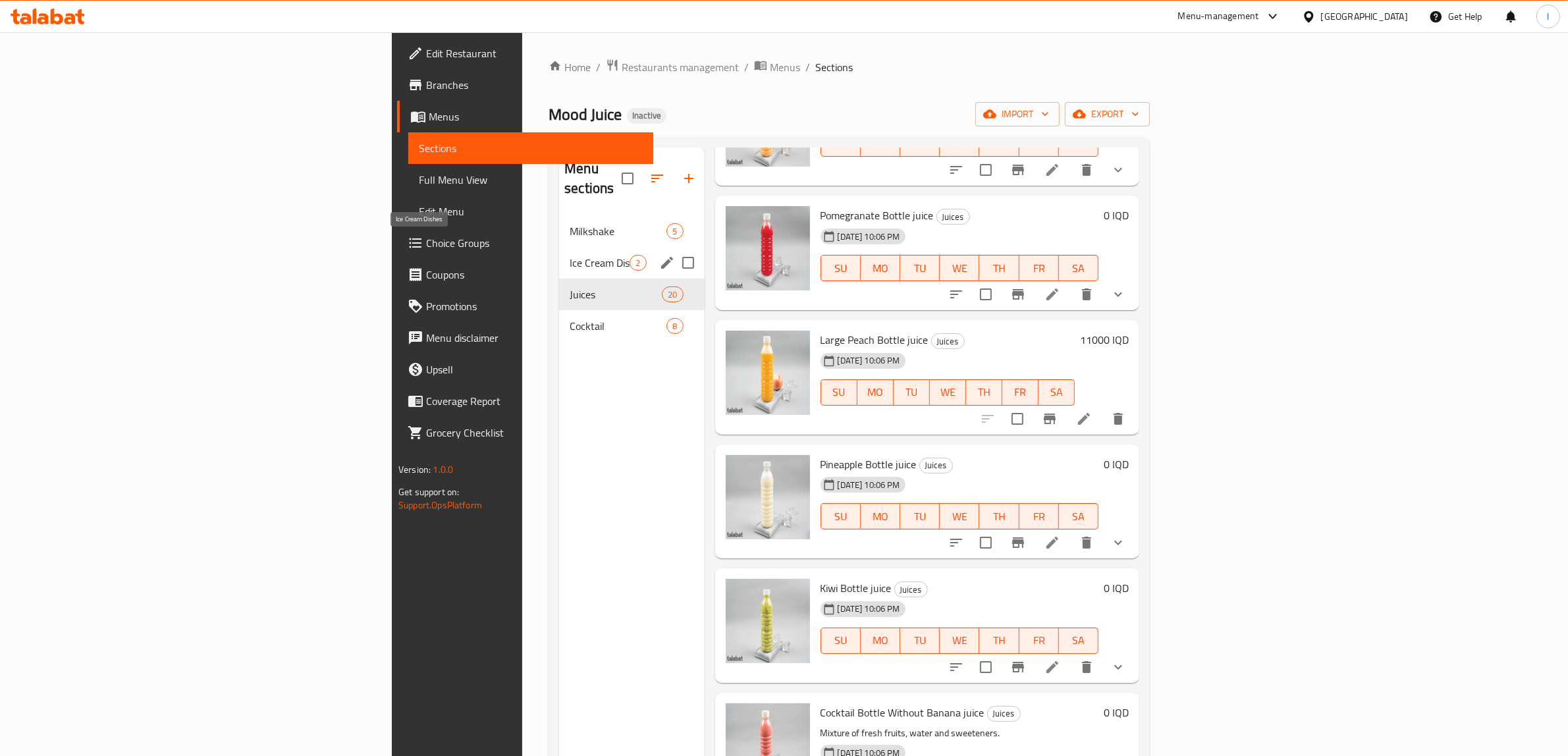
click at [569, 254] on span "Ice Cream Dishes" at bounding box center [599, 262] width 60 height 16
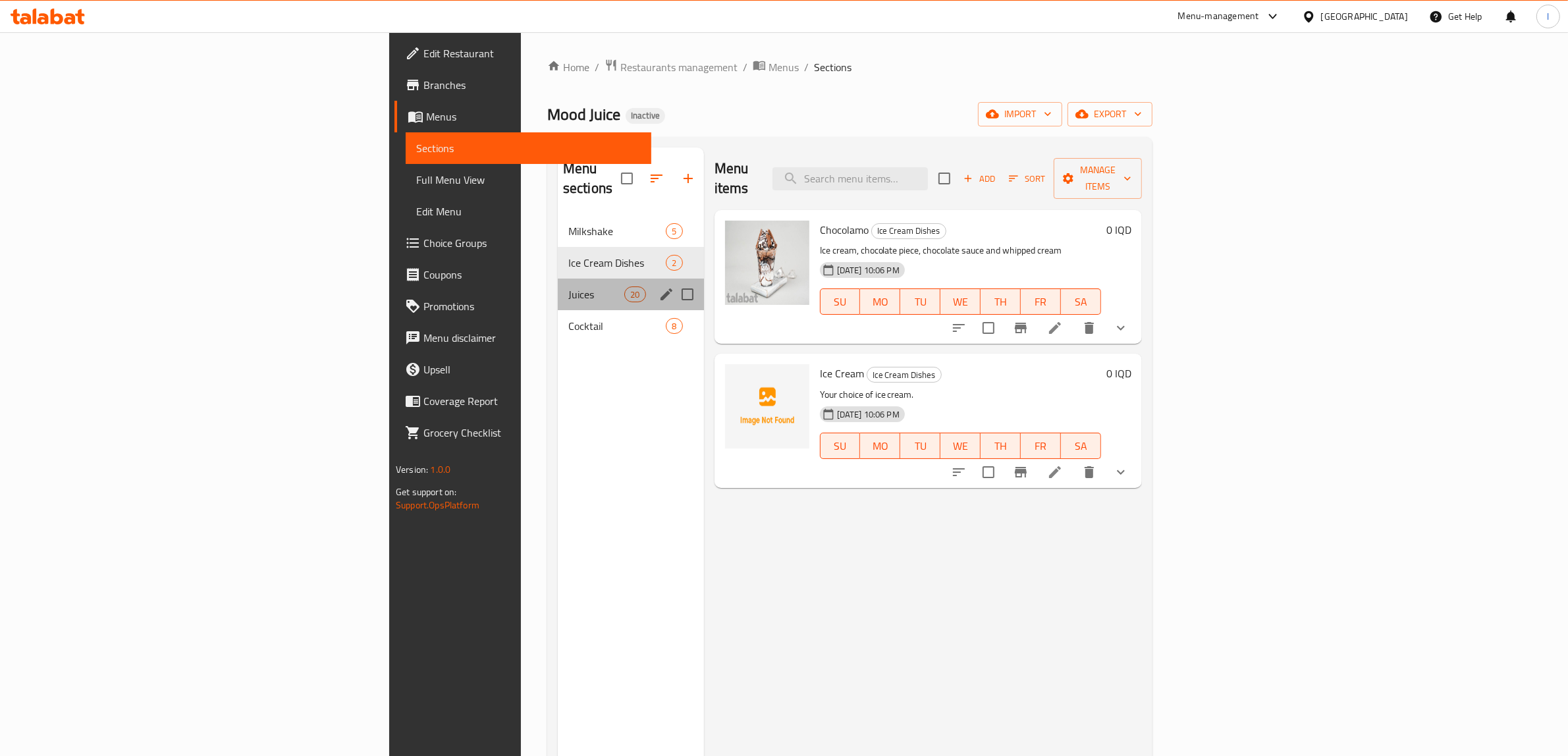
click at [558, 288] on div "Juices 20" at bounding box center [631, 294] width 146 height 32
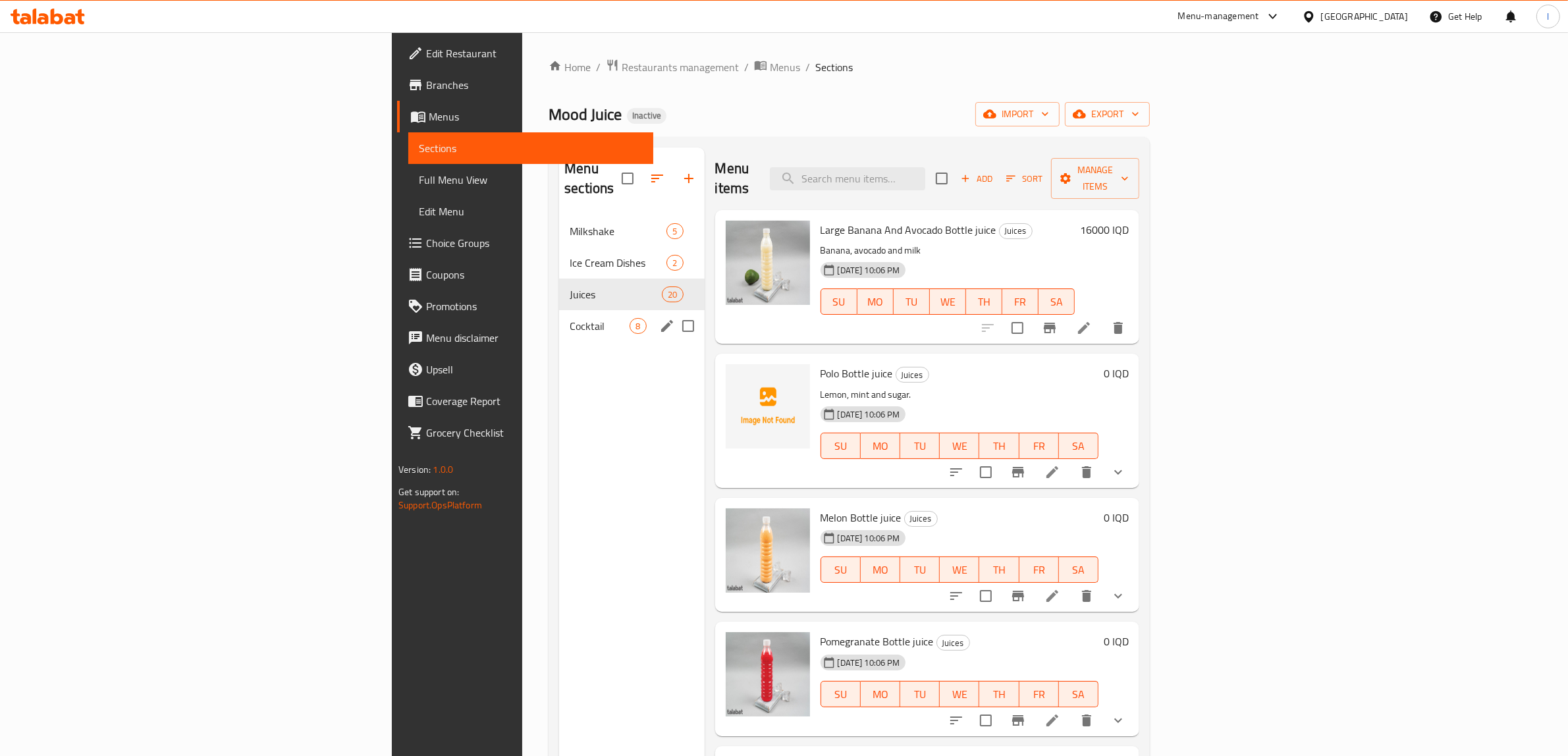
click at [569, 318] on span "Cocktail" at bounding box center [599, 326] width 60 height 16
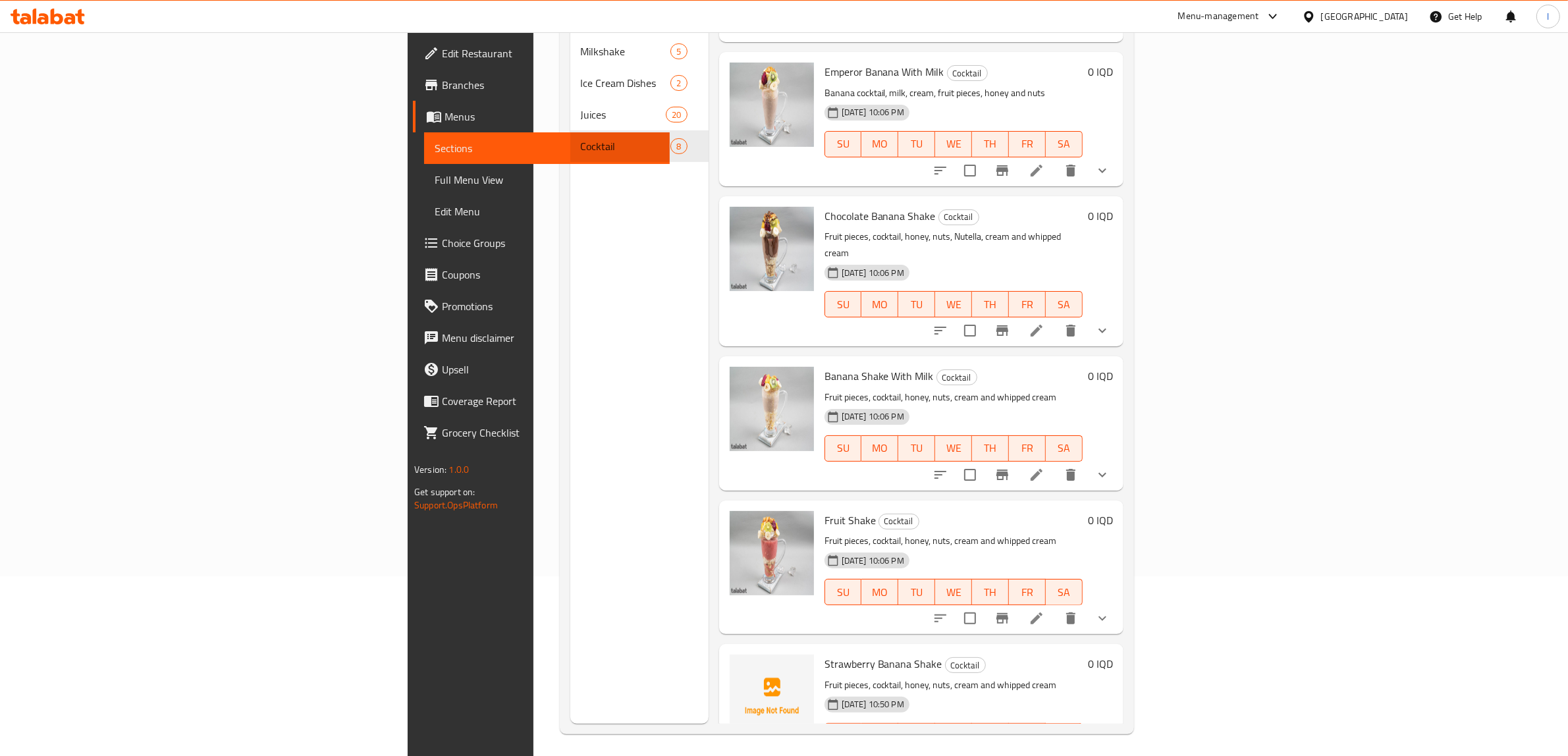
scroll to position [185, 0]
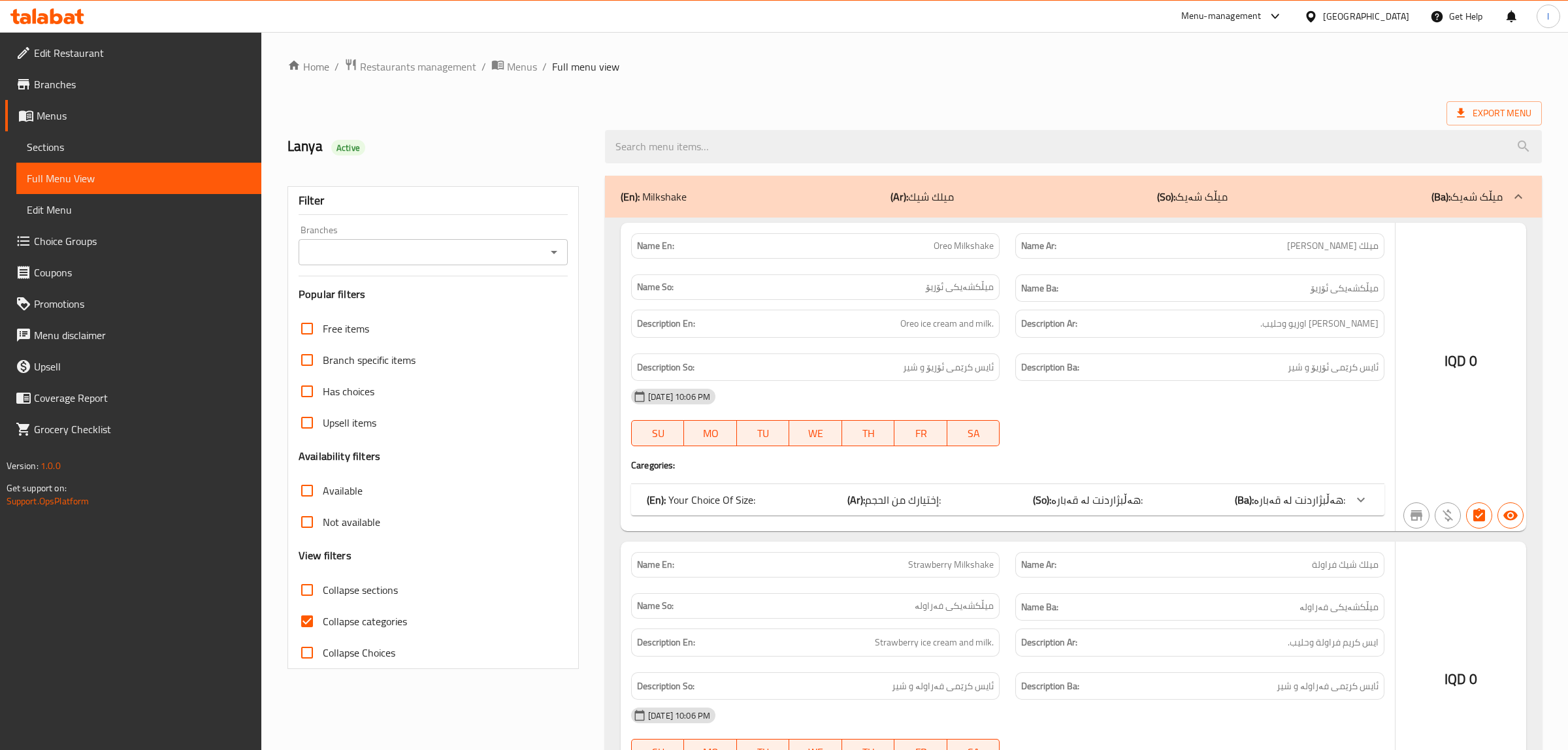
click at [73, 151] on div at bounding box center [784, 375] width 1568 height 750
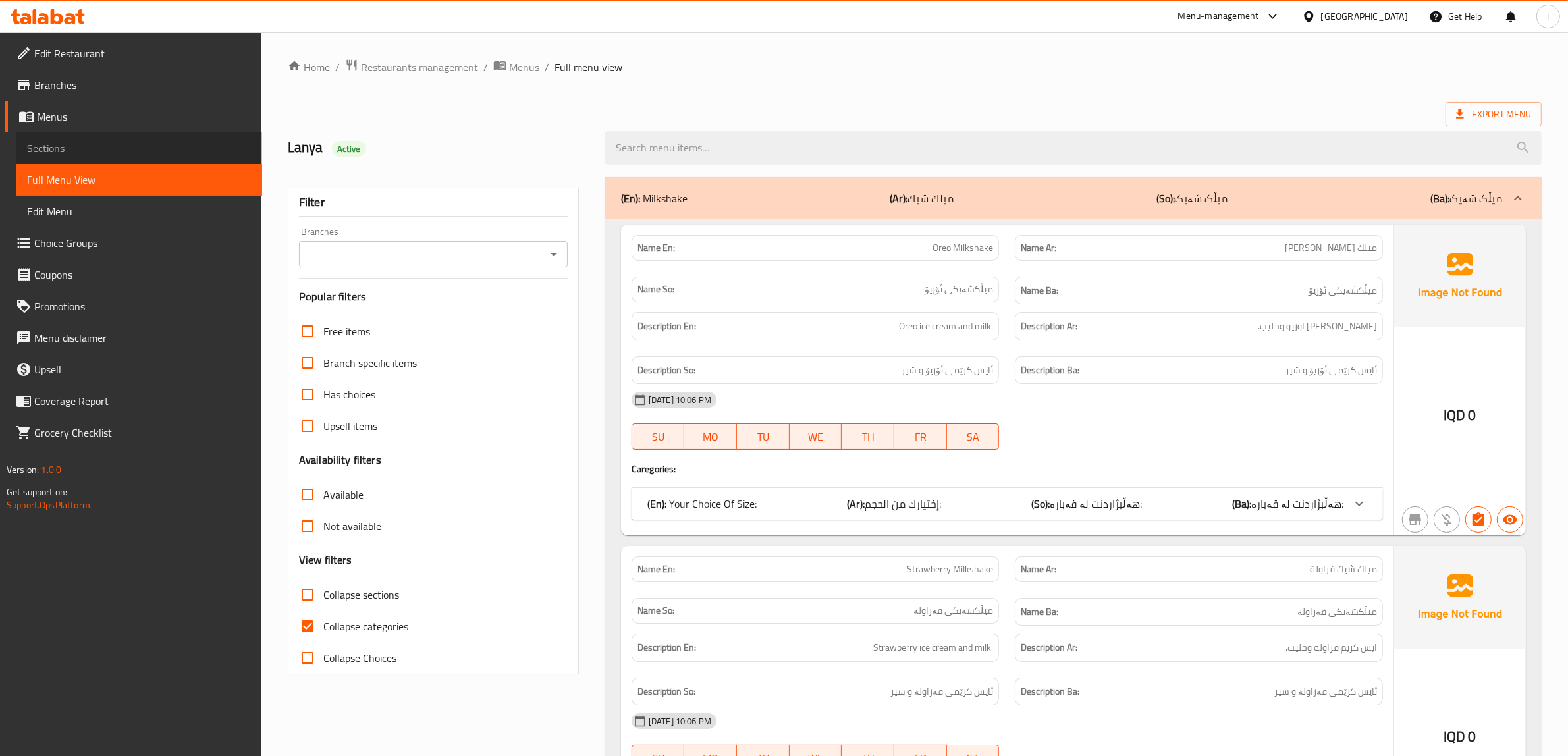
click at [73, 152] on span "Sections" at bounding box center [139, 148] width 225 height 16
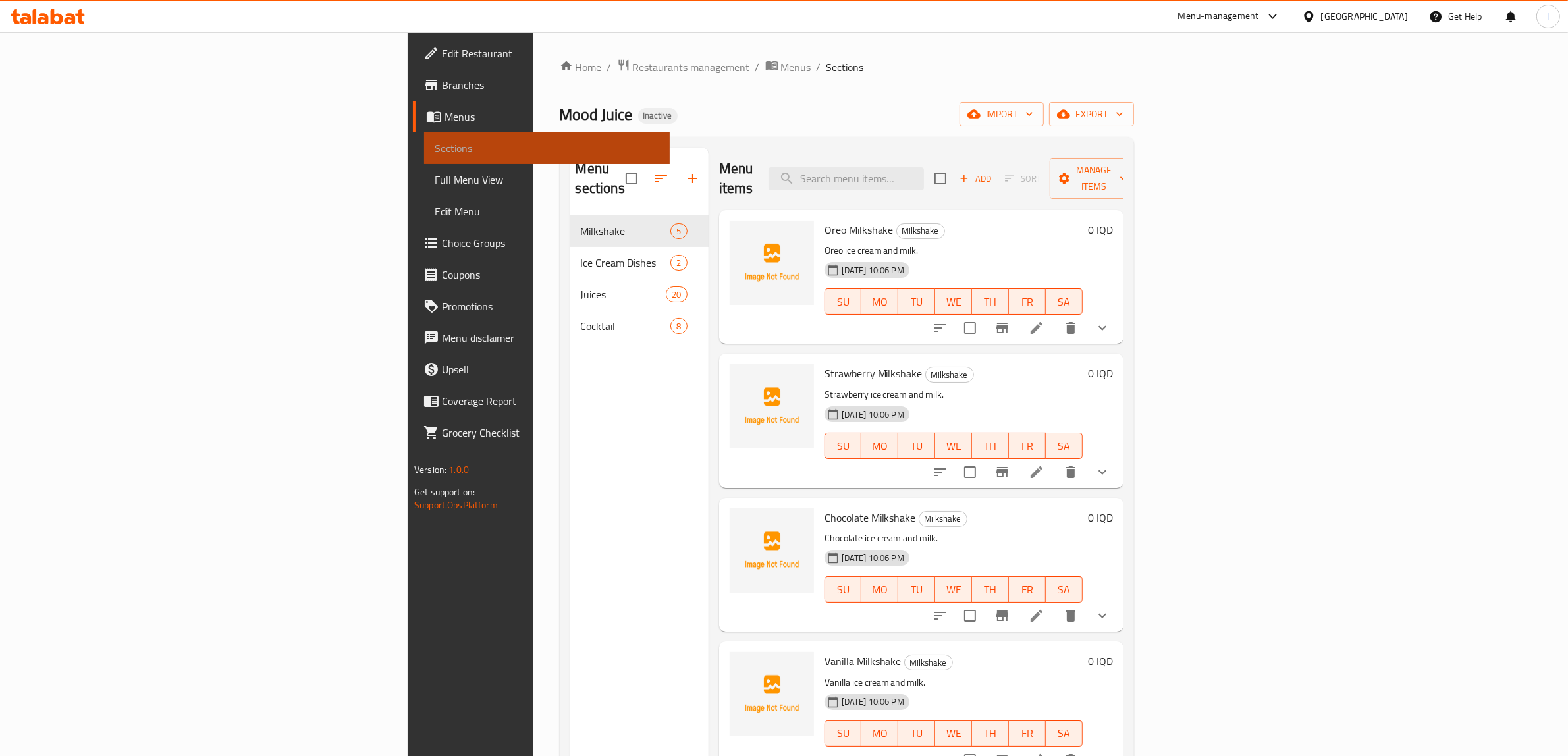
click at [435, 152] on span "Sections" at bounding box center [547, 148] width 225 height 16
click at [924, 170] on input "search" at bounding box center [846, 179] width 156 height 23
paste input "Watermelon Bottle juice"
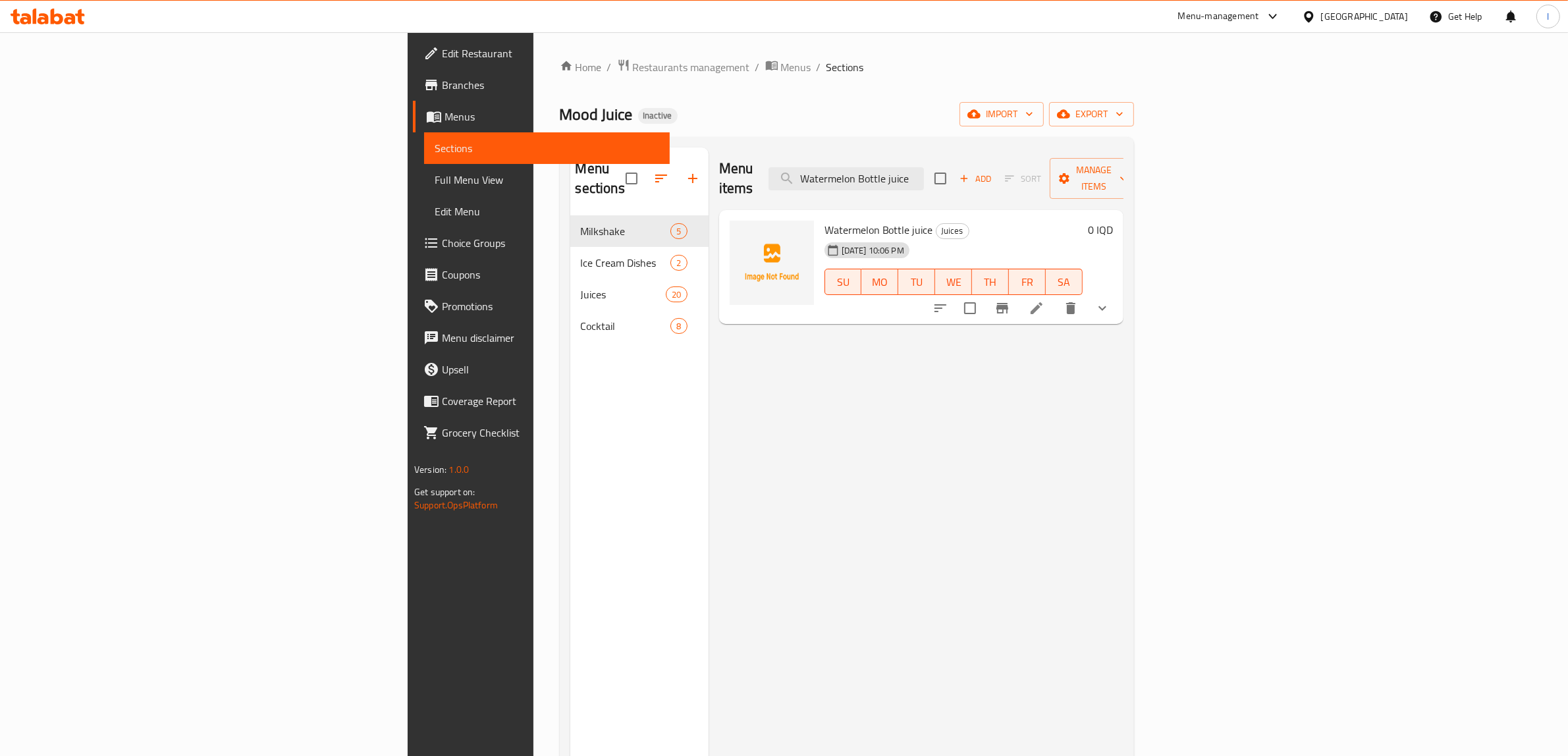
type input "Watermelon Bottle juice"
click at [1045, 301] on icon at bounding box center [1036, 308] width 16 height 16
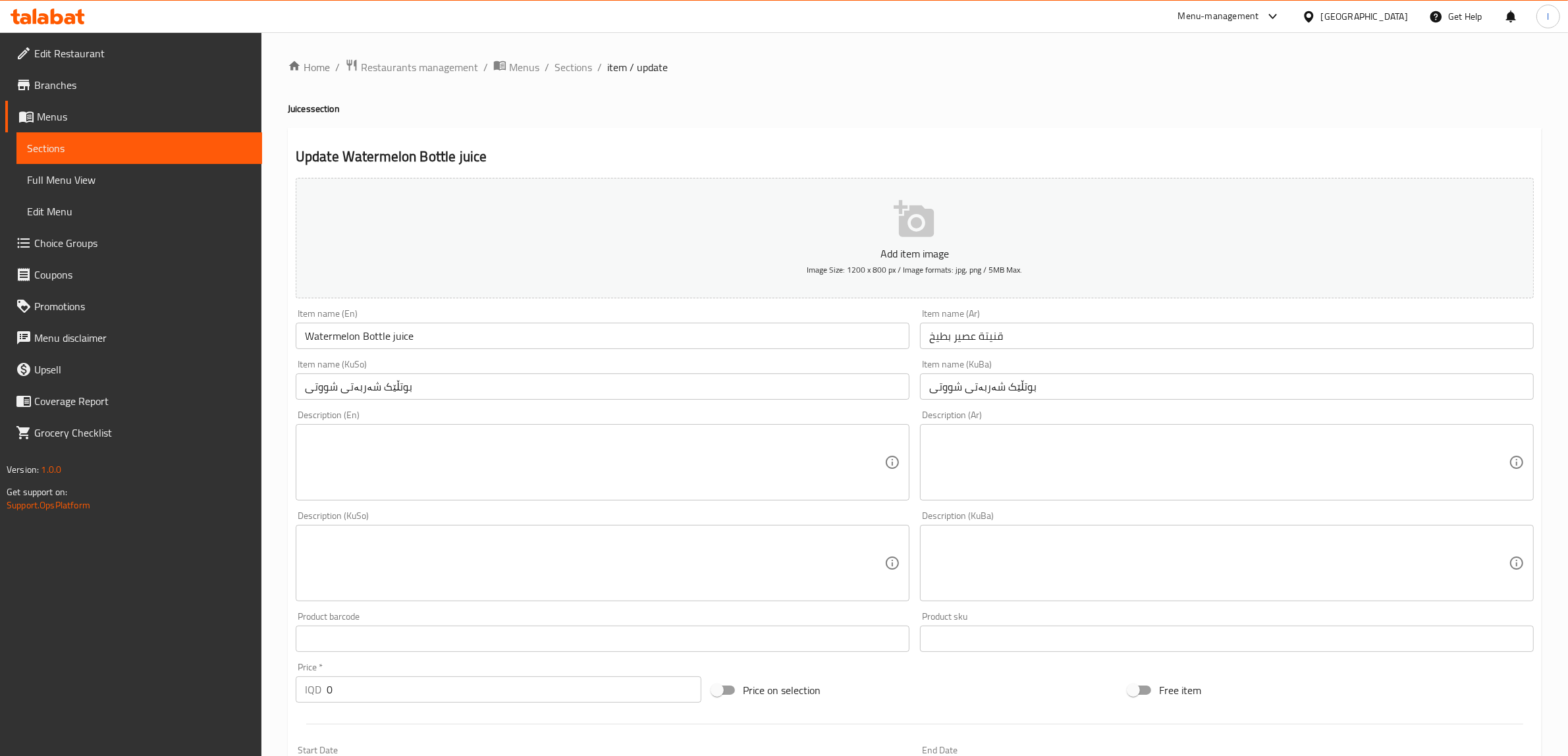
click at [949, 343] on input "قنيتة عصير بطيخ" at bounding box center [1227, 336] width 614 height 26
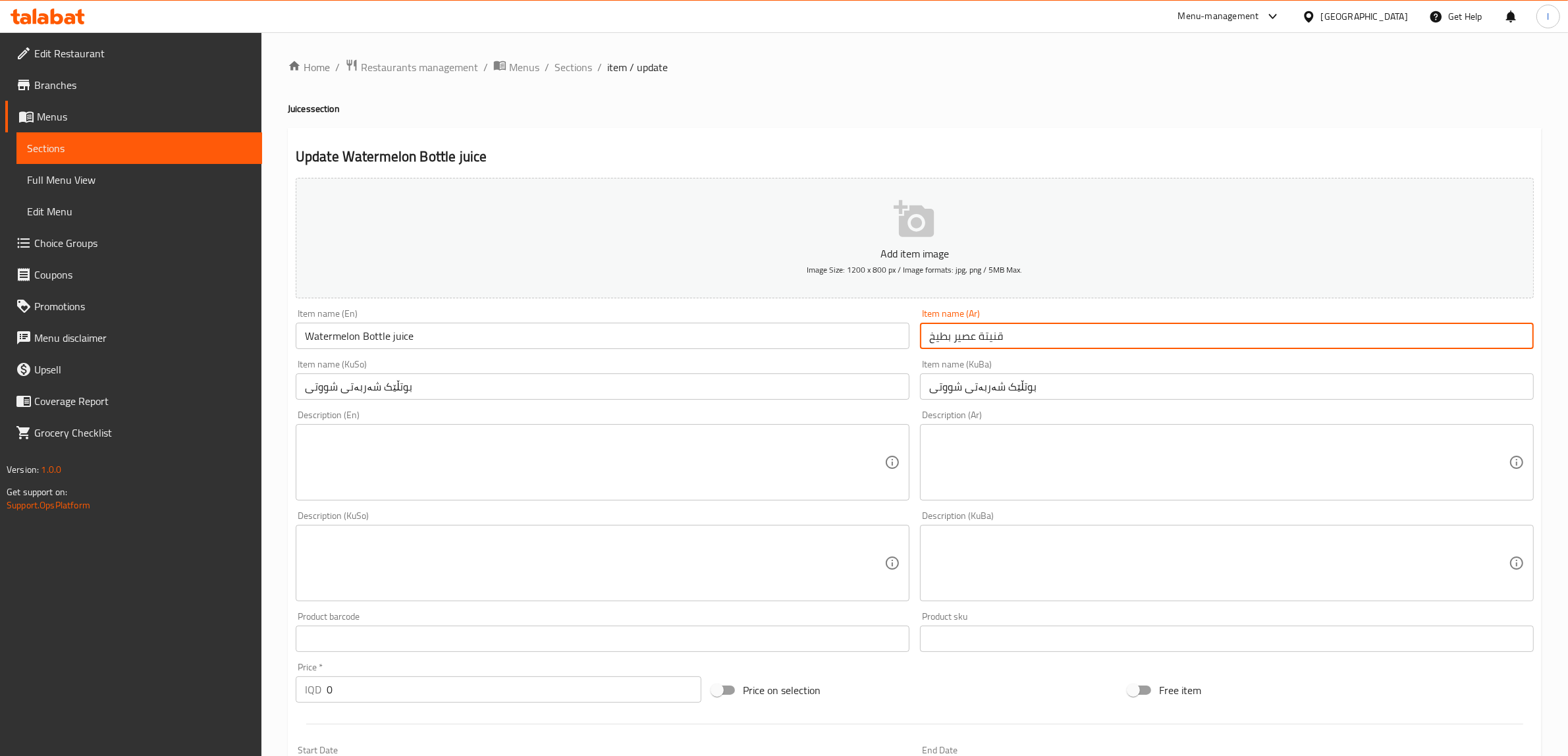
click at [949, 343] on input "قنيتة عصير بطيخ" at bounding box center [1227, 336] width 614 height 26
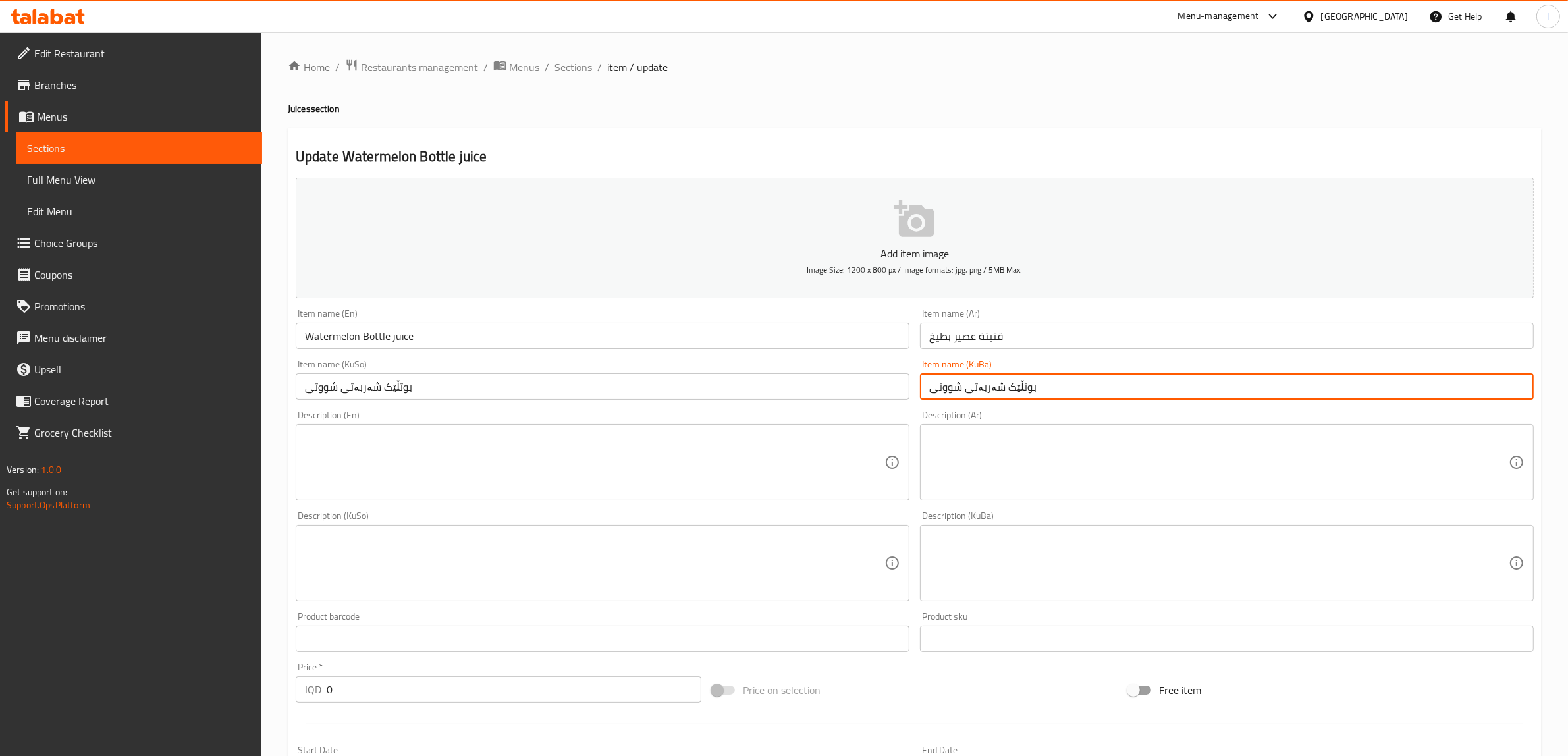
click at [951, 383] on input "بوتڵێک شەربەتی شووتی" at bounding box center [1227, 386] width 614 height 26
paste input "کاڵەک"
drag, startPoint x: 940, startPoint y: 370, endPoint x: 842, endPoint y: 374, distance: 98.1
click at [855, 376] on div "Add item image Image Size: 1200 x 800 px / Image formats: jpg, png / 5MB Max. I…" at bounding box center [915, 532] width 1248 height 719
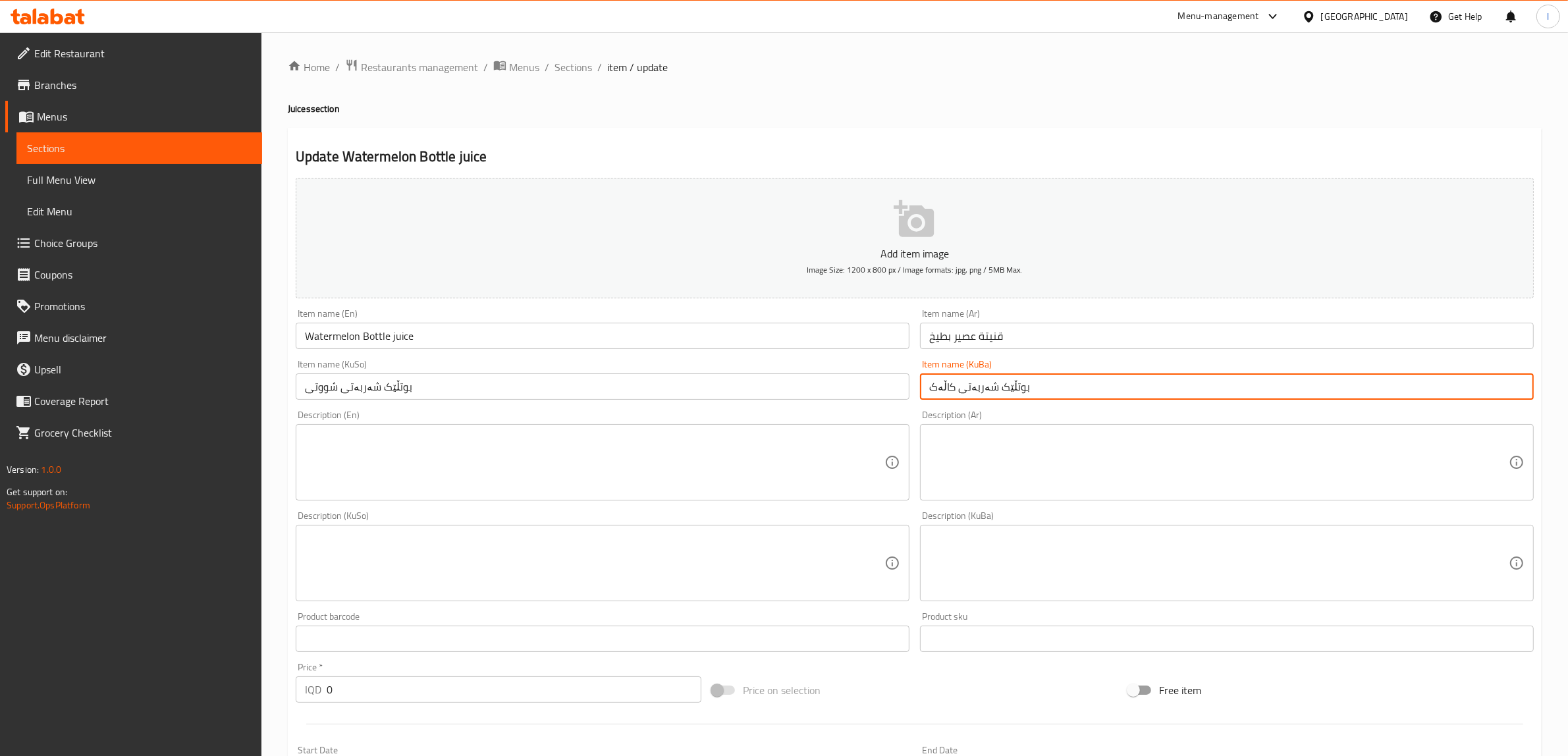
type input "بوتڵێک شەربەتی کاڵەک"
drag, startPoint x: 475, startPoint y: 397, endPoint x: 130, endPoint y: 378, distance: 345.5
click at [136, 386] on div "Edit Restaurant Branches Menus Sections Full Menu View Edit Menu Choice Groups …" at bounding box center [784, 572] width 1568 height 1079
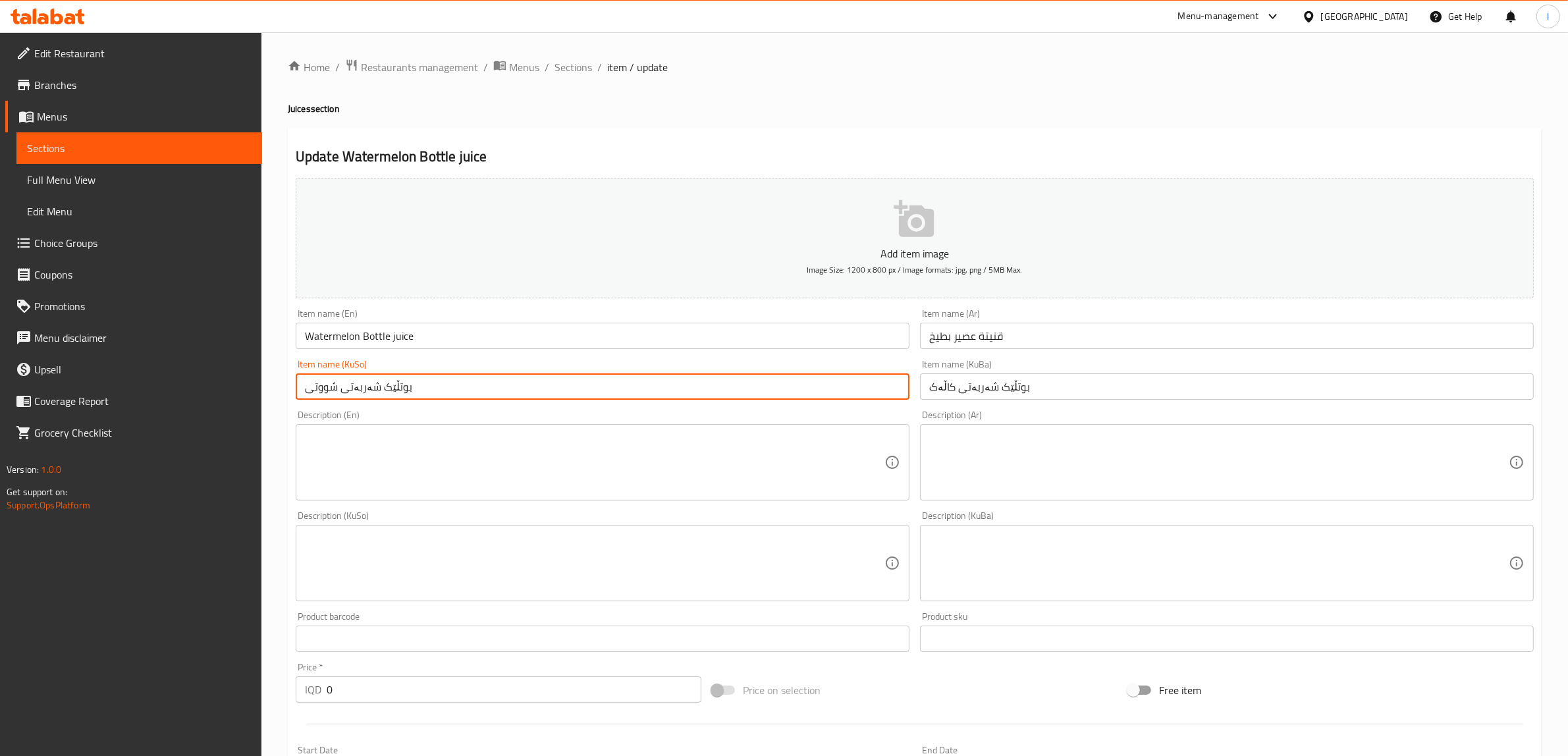
paste input "کاڵەک"
type input "بوتڵێک شەربەتی کاڵەک"
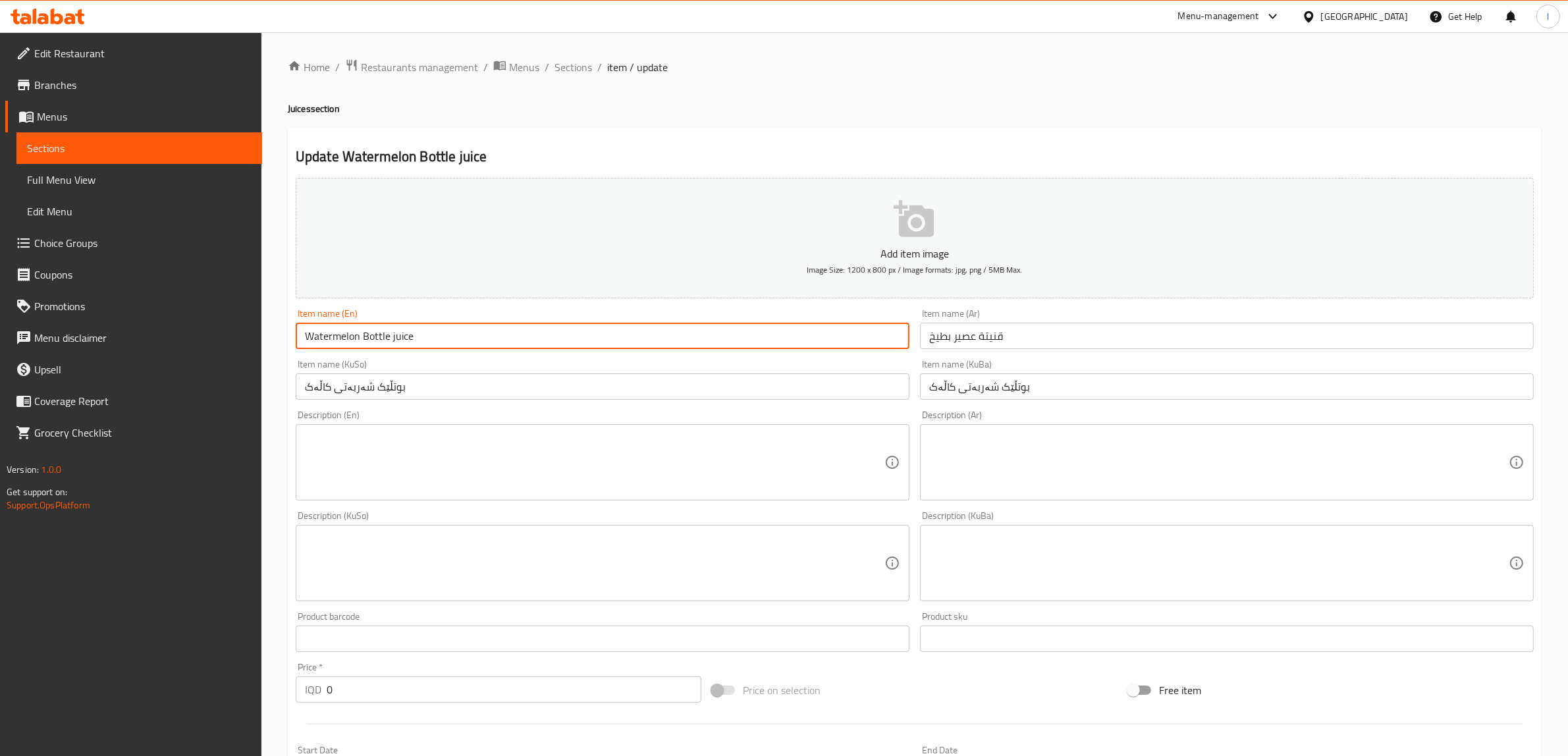
drag, startPoint x: 359, startPoint y: 337, endPoint x: 115, endPoint y: 355, distance: 244.7
click at [126, 353] on div "Edit Restaurant Branches Menus Sections Full Menu View Edit Menu Choice Groups …" at bounding box center [784, 572] width 1568 height 1079
paste input "Melon"
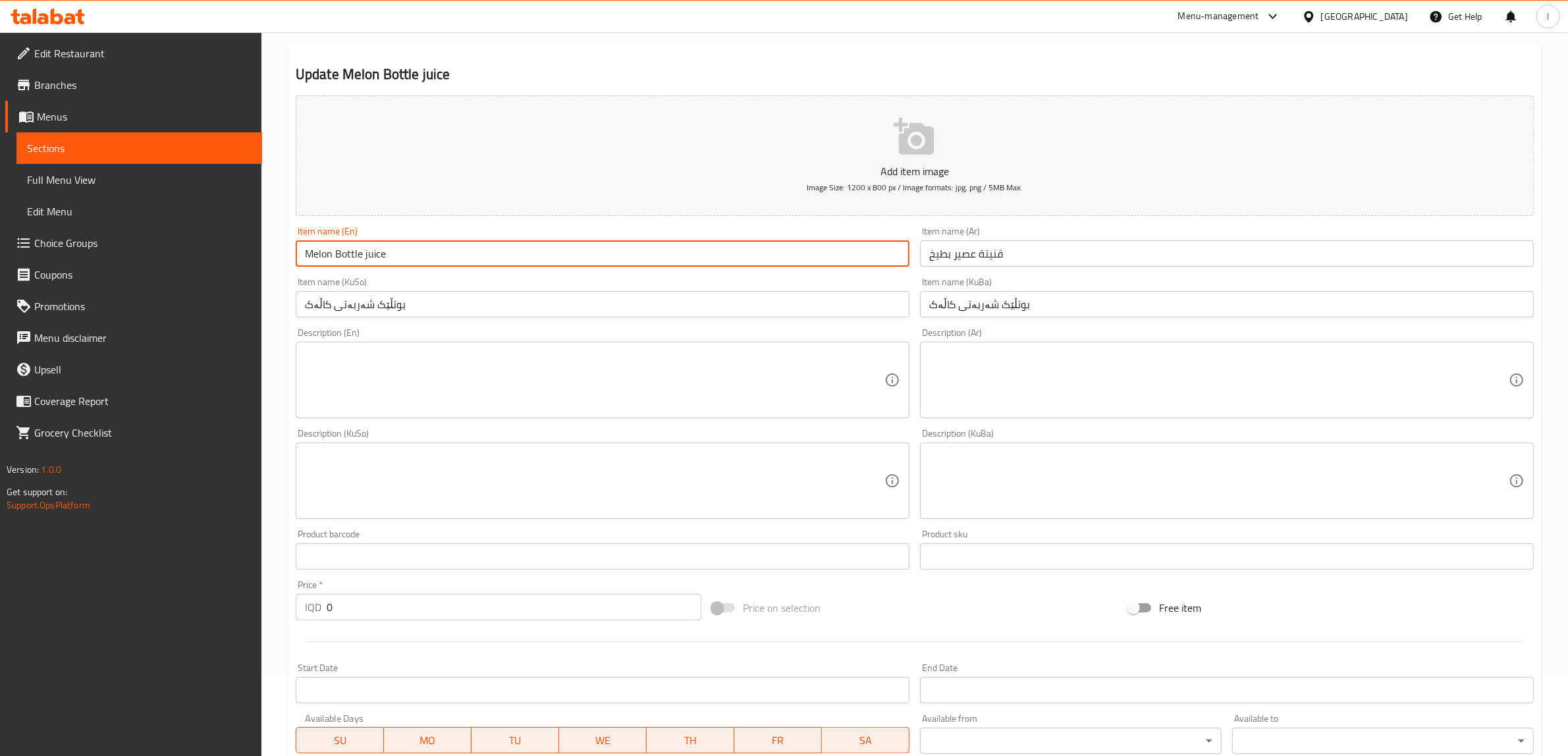
type input "Melon Bottle juice"
click at [496, 301] on input "بوتڵێک شەربەتی کاڵەک" at bounding box center [603, 304] width 614 height 26
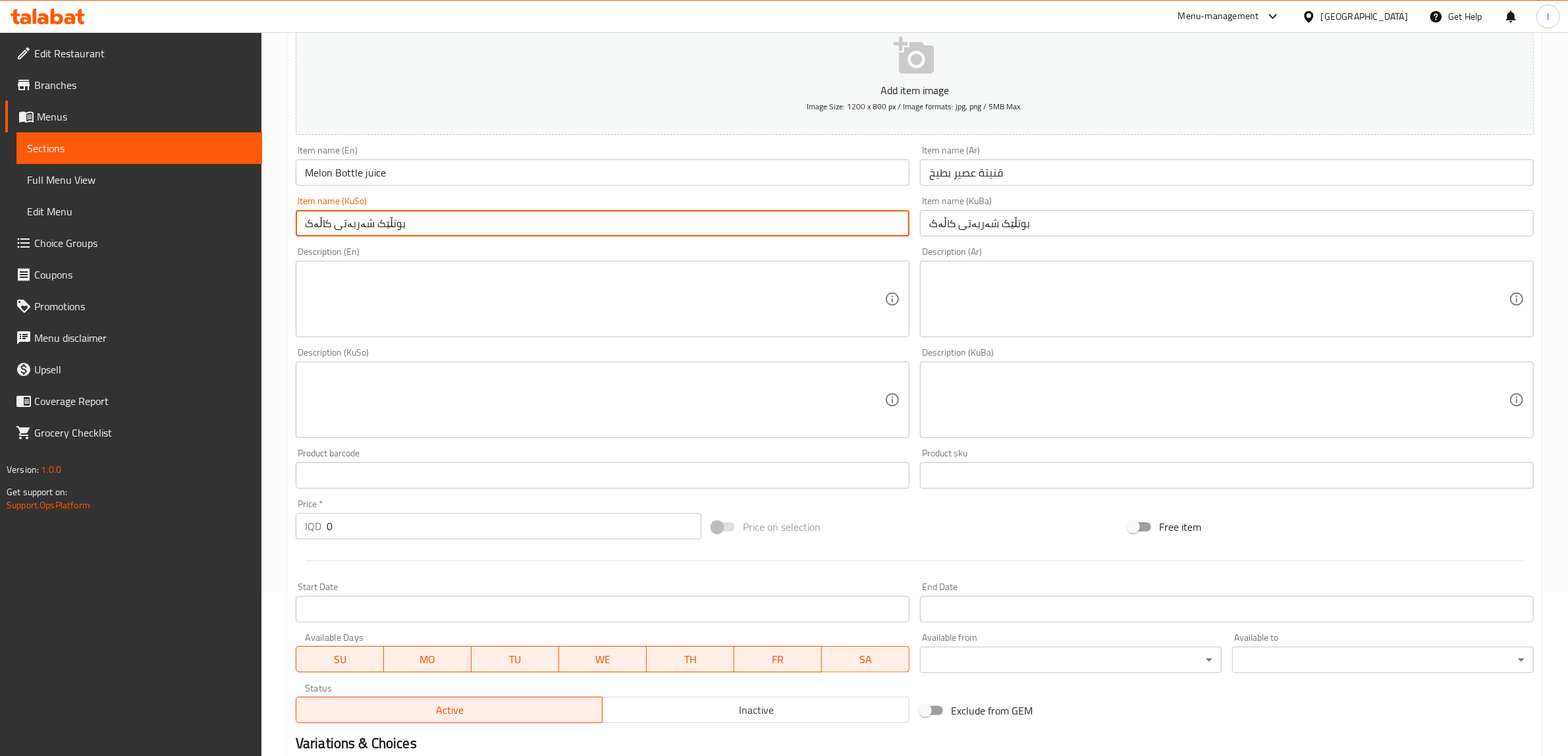
scroll to position [355, 0]
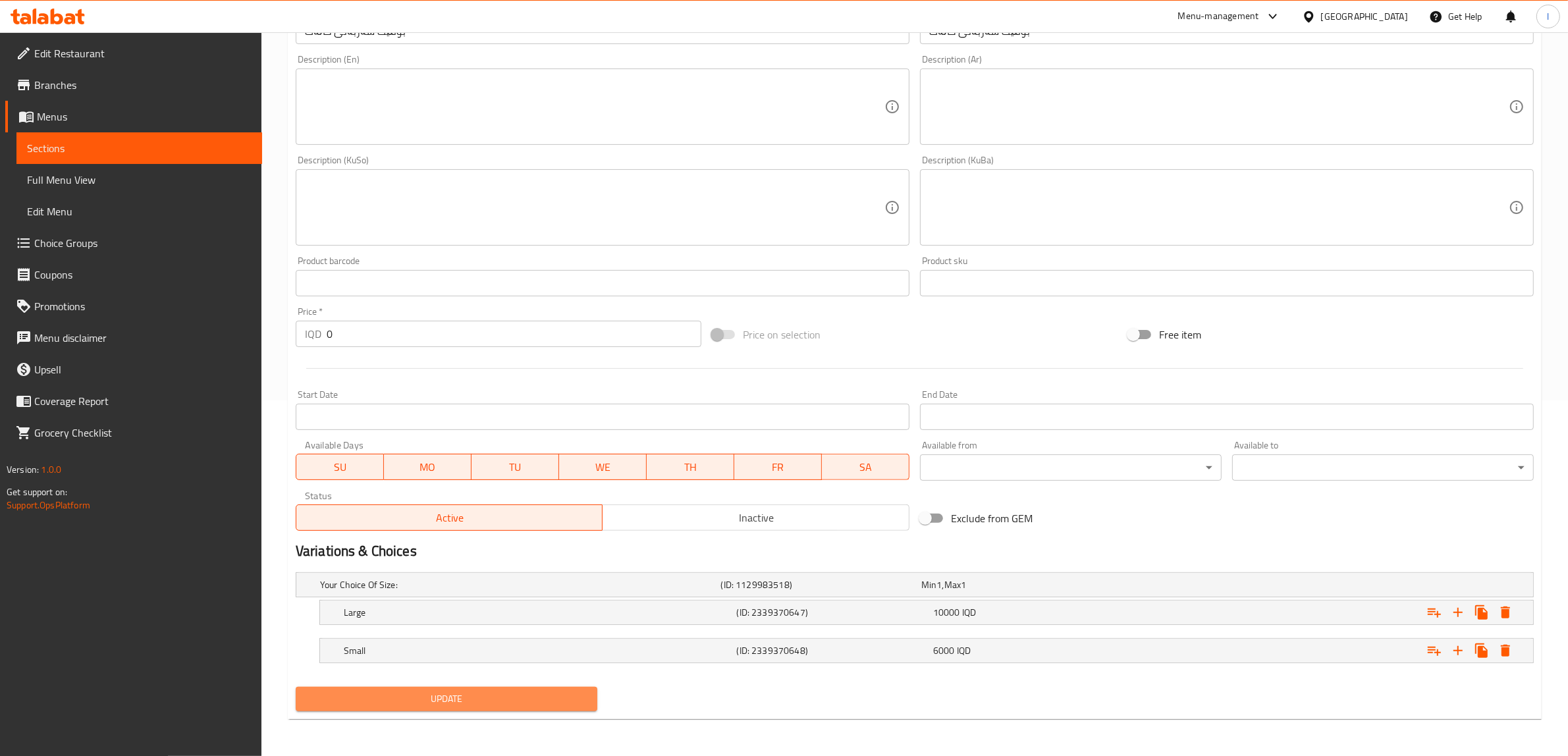
click at [471, 694] on span "Update" at bounding box center [446, 698] width 280 height 16
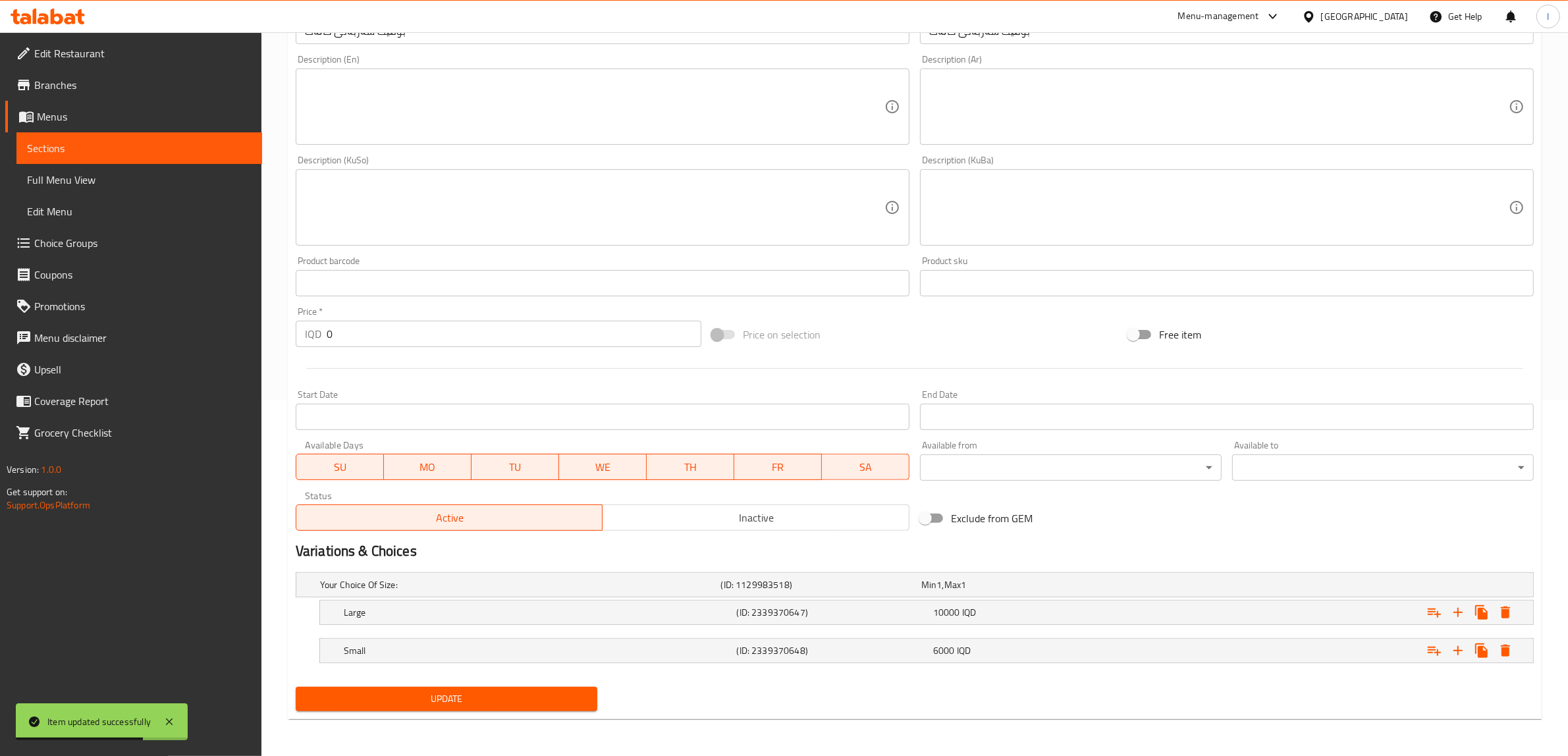
click at [129, 150] on span "Sections" at bounding box center [139, 148] width 225 height 16
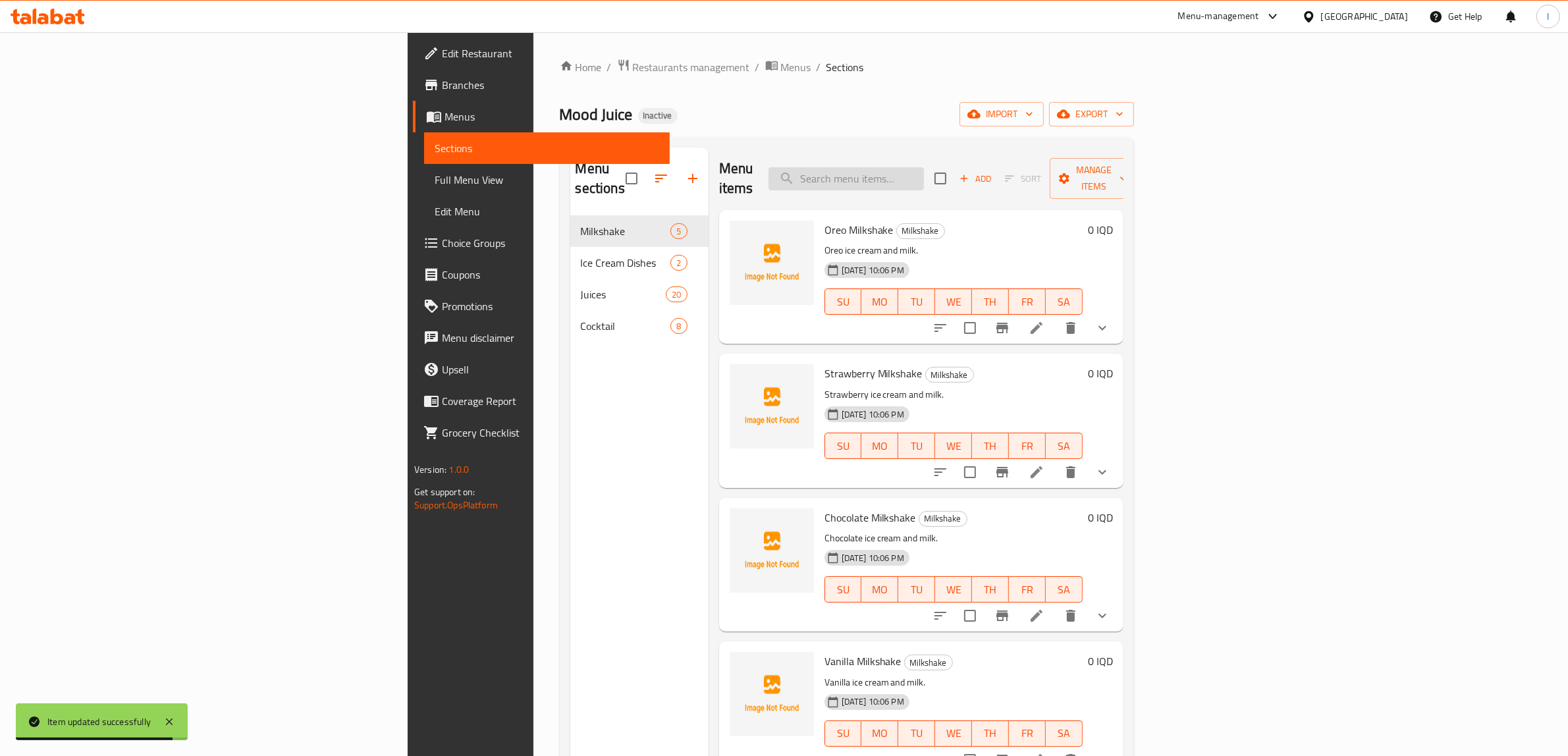
click at [924, 167] on input "search" at bounding box center [846, 179] width 156 height 23
paste input "Small Banana With Carrot And Orange Bottle juice"
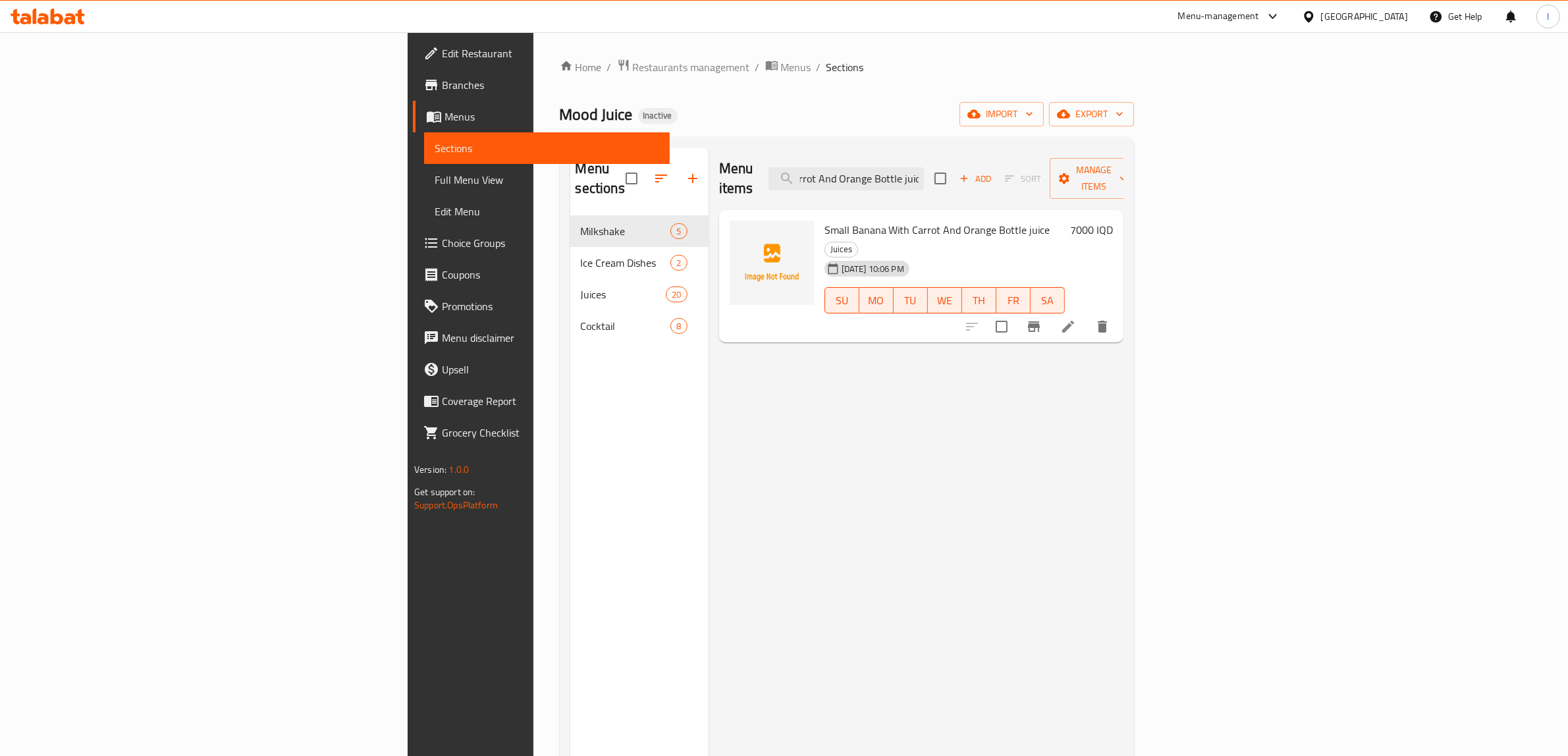
type input "Small Banana With Carrot And Orange Bottle juice"
click at [1087, 315] on li at bounding box center [1068, 326] width 37 height 24
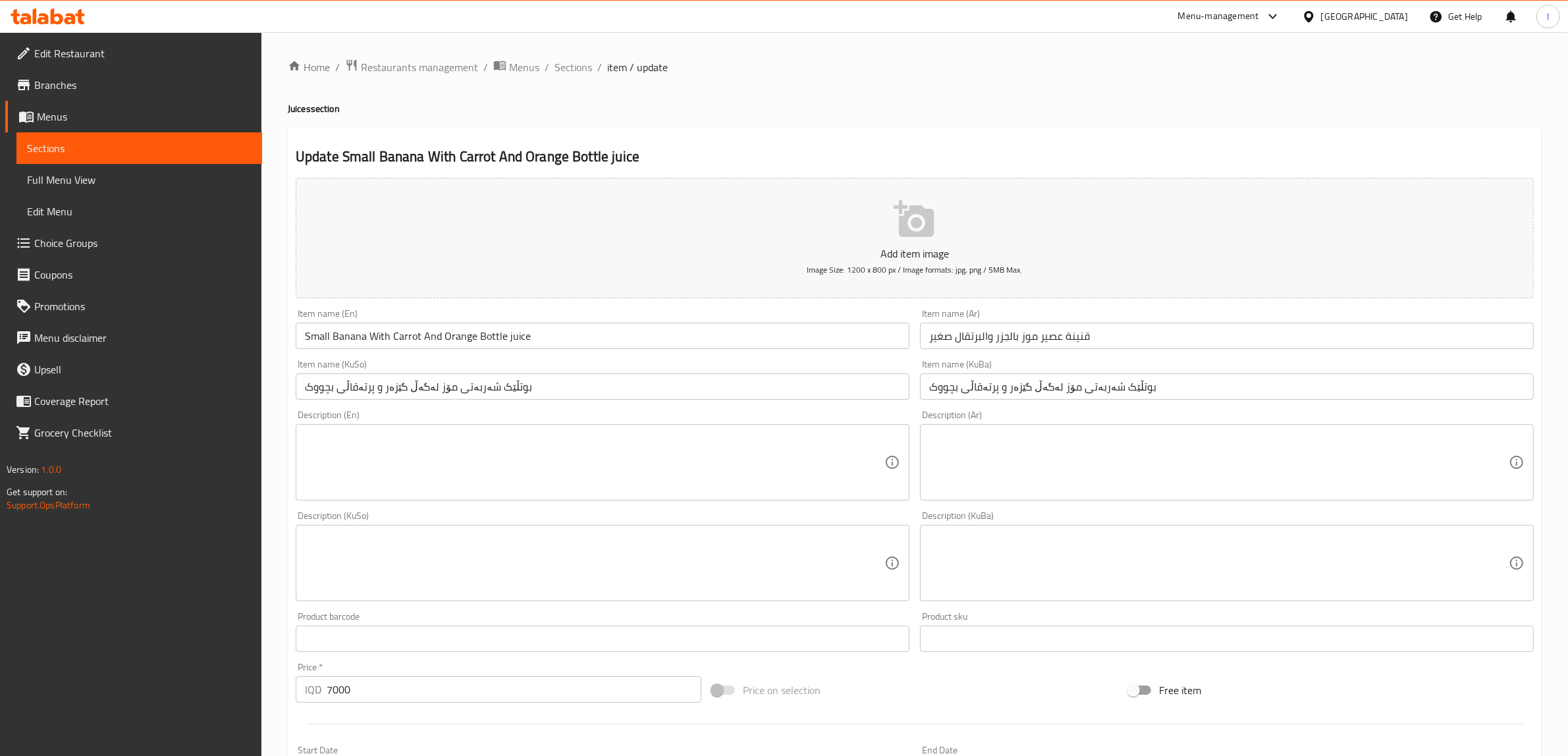
click at [963, 392] on input "بوتڵێک شەربەتی مۆز لەگەڵ گێزەر و پرتەقاڵی بچووک" at bounding box center [1227, 386] width 614 height 26
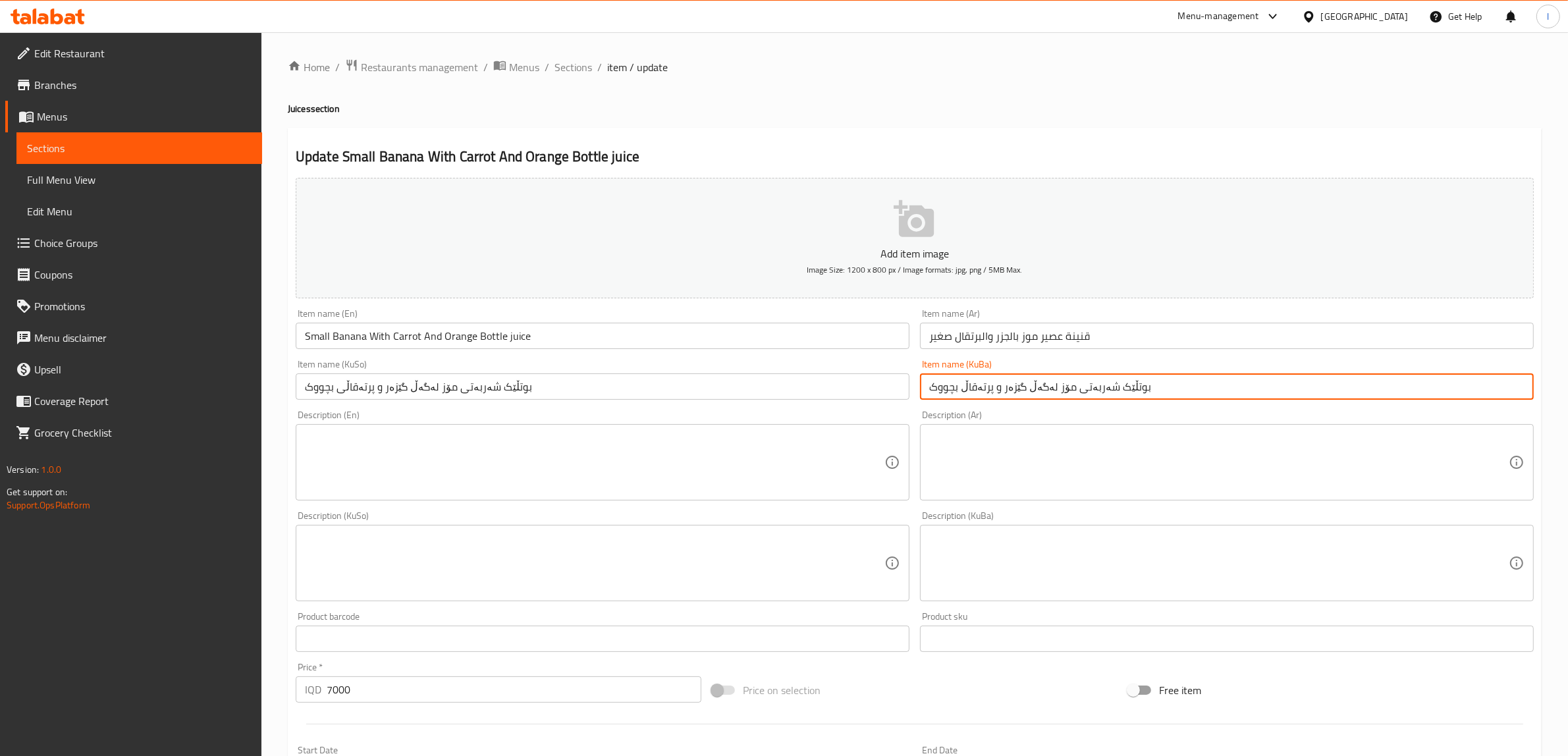
click at [1077, 382] on input "بوتڵێک شەربەتی مۆز لەگەڵ گێزەر و پرتەقاڵ بچووک" at bounding box center [1227, 386] width 614 height 26
type input "بوتڵێک شەربەتی مۆز لەگەڵ گێزەر و پرتەقاڵ بچووک"
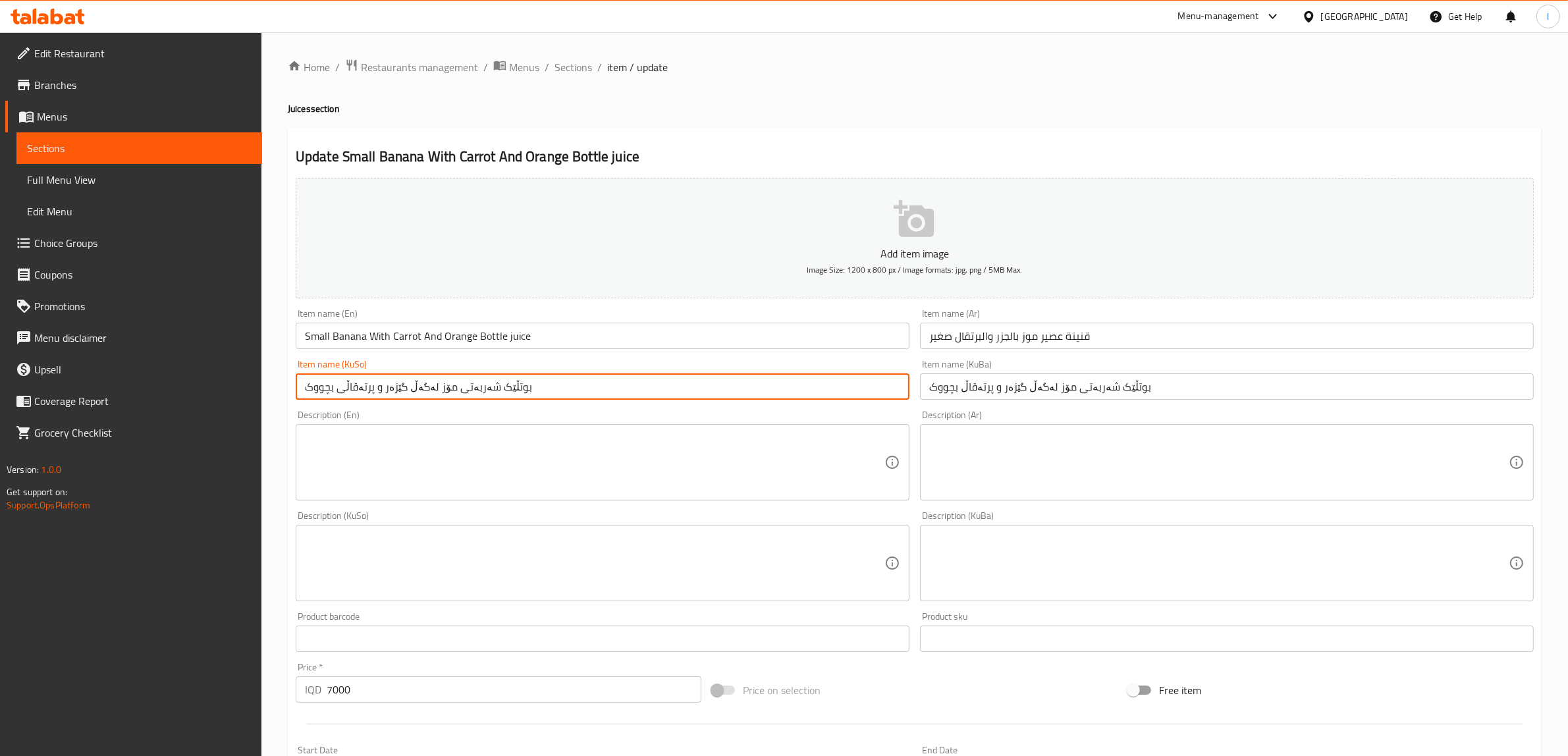
drag, startPoint x: 559, startPoint y: 392, endPoint x: 74, endPoint y: 371, distance: 485.5
click at [74, 371] on div "Edit Restaurant Branches Menus Sections Full Menu View Edit Menu Choice Groups …" at bounding box center [784, 557] width 1568 height 1050
paste input "text"
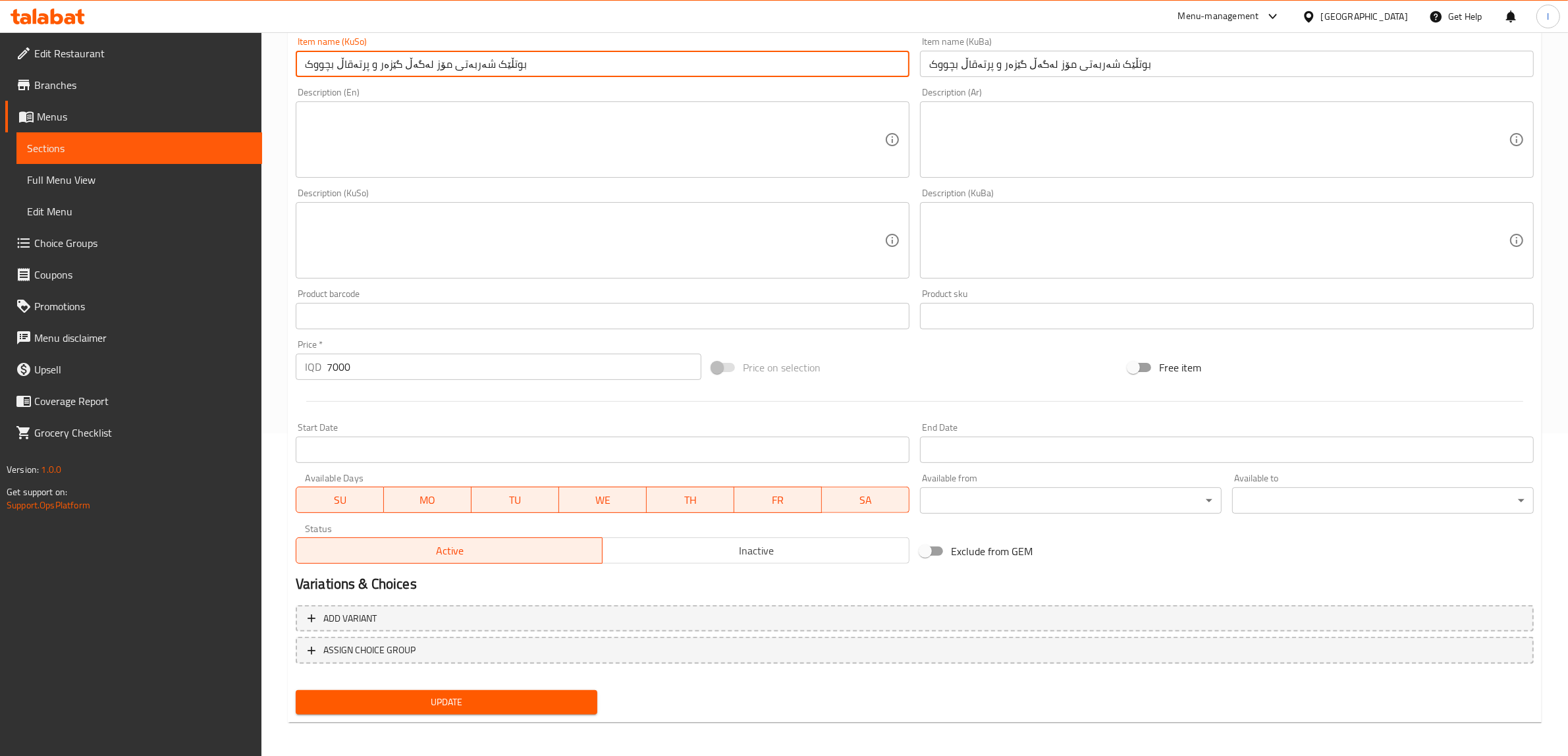
scroll to position [324, 0]
type input "بوتڵێک شەربەتی مۆز لەگەڵ گێزەر و پرتەقاڵ بچووک"
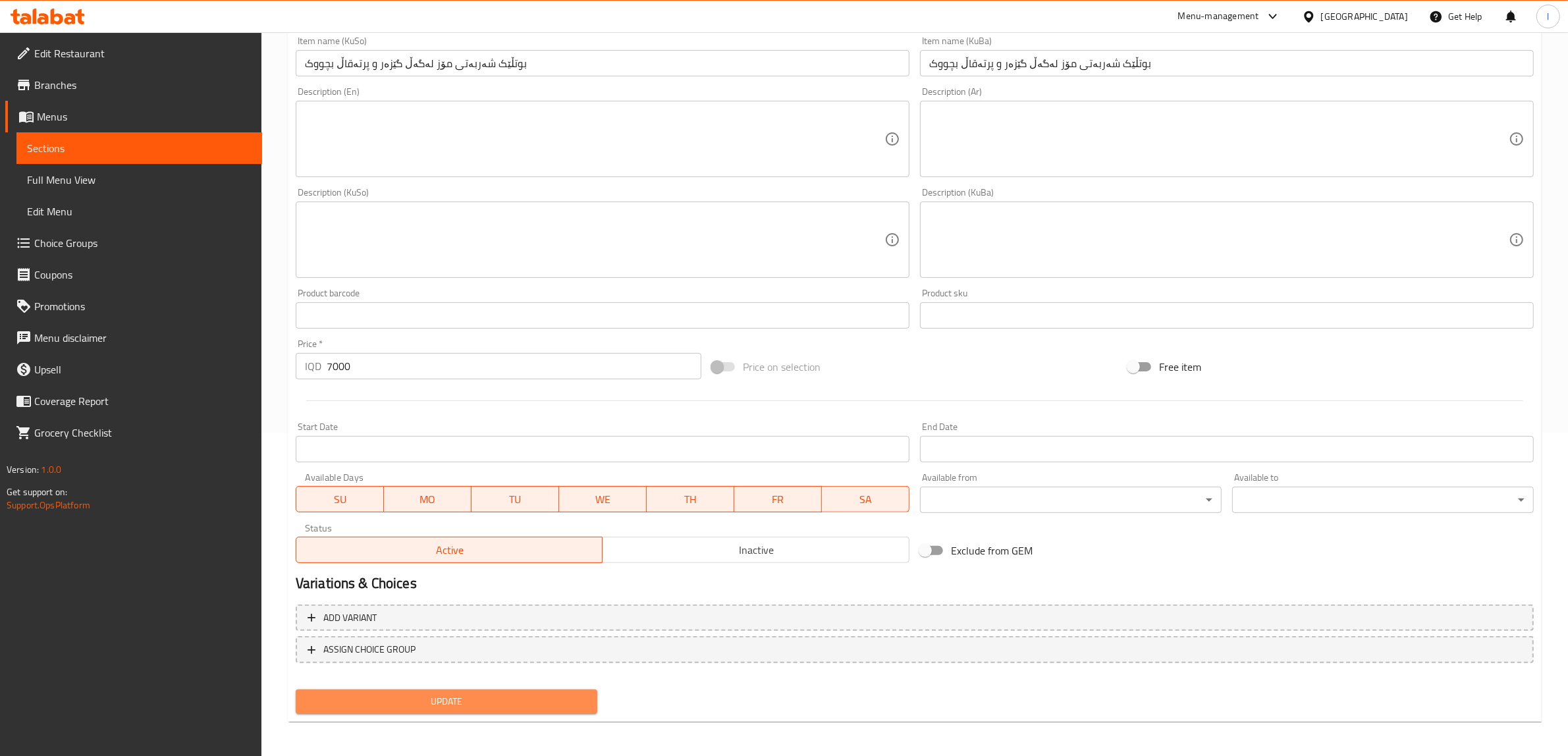
click at [489, 707] on span "Update" at bounding box center [446, 701] width 280 height 16
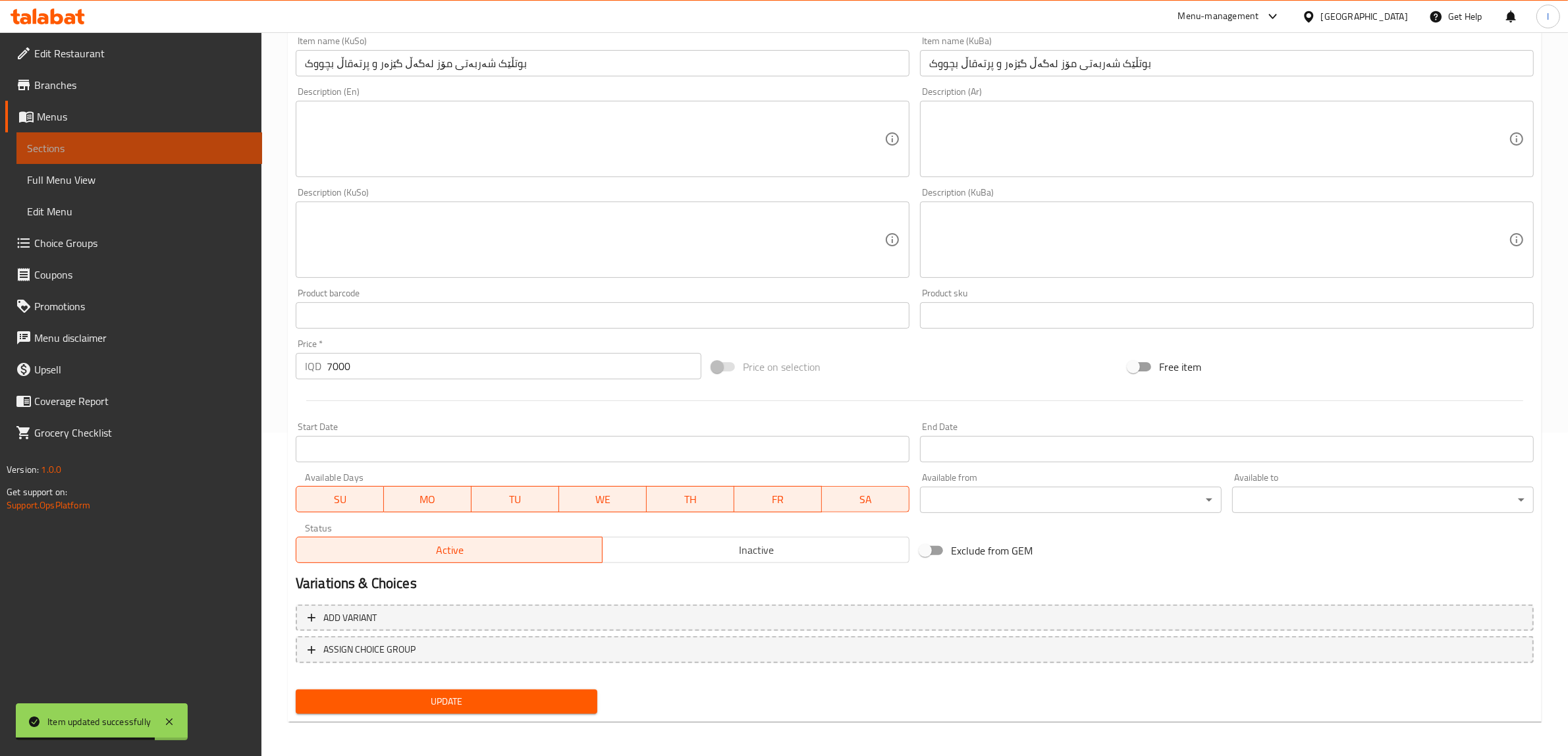
click at [118, 149] on span "Sections" at bounding box center [139, 148] width 225 height 16
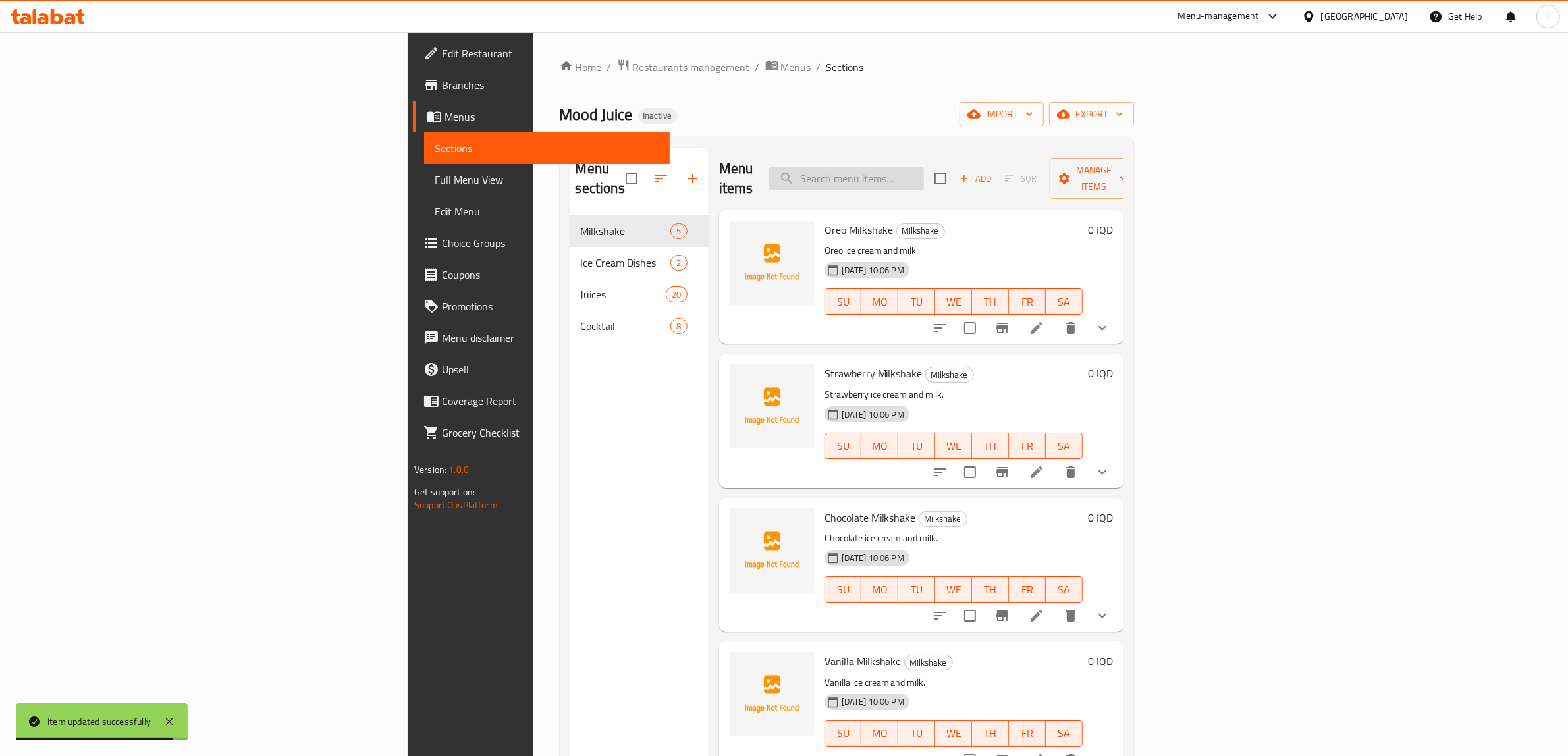
click at [924, 175] on input "search" at bounding box center [846, 179] width 156 height 23
paste input "Chocolate Banana Shake"
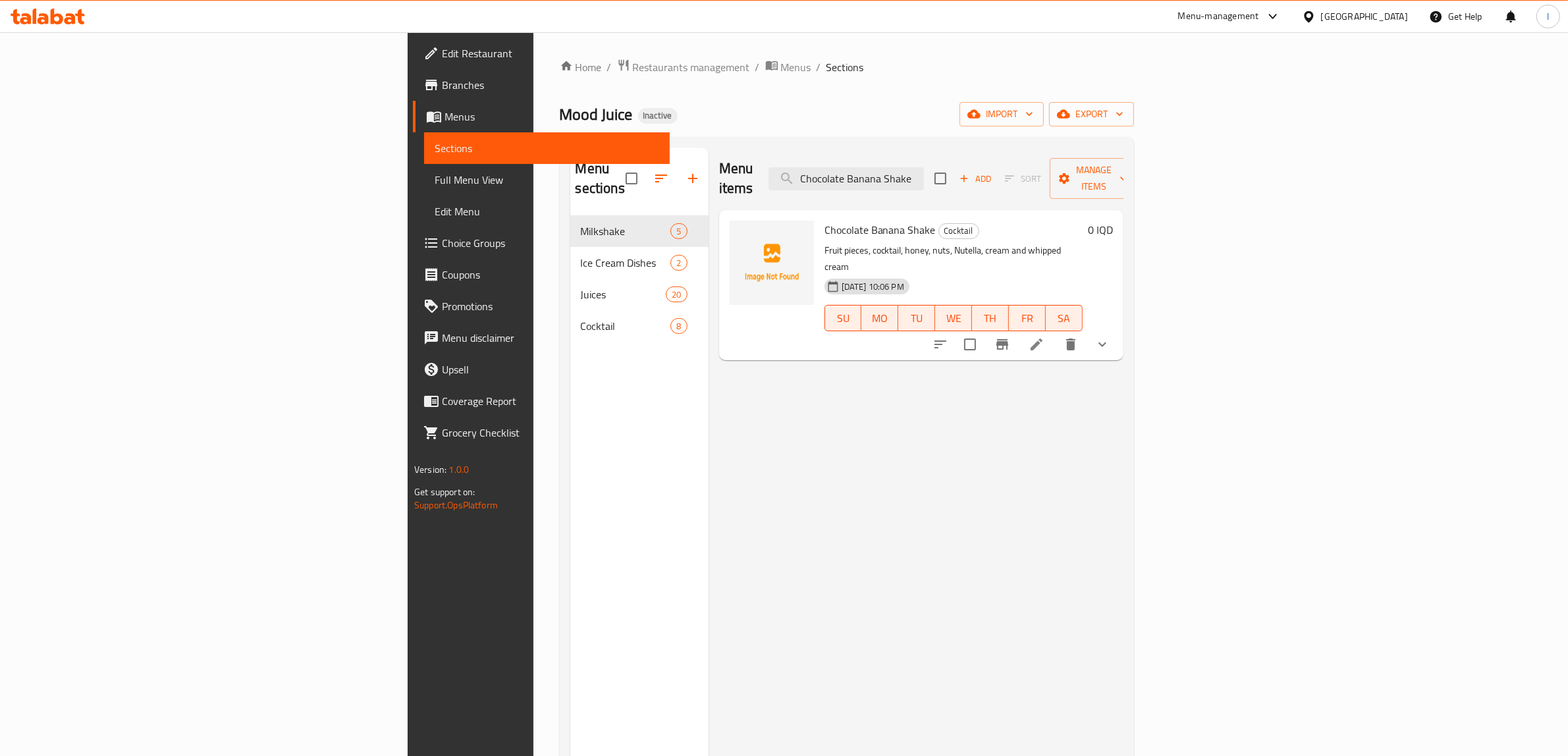
type input "Chocolate Banana Shake"
click at [1045, 336] on icon at bounding box center [1036, 344] width 16 height 16
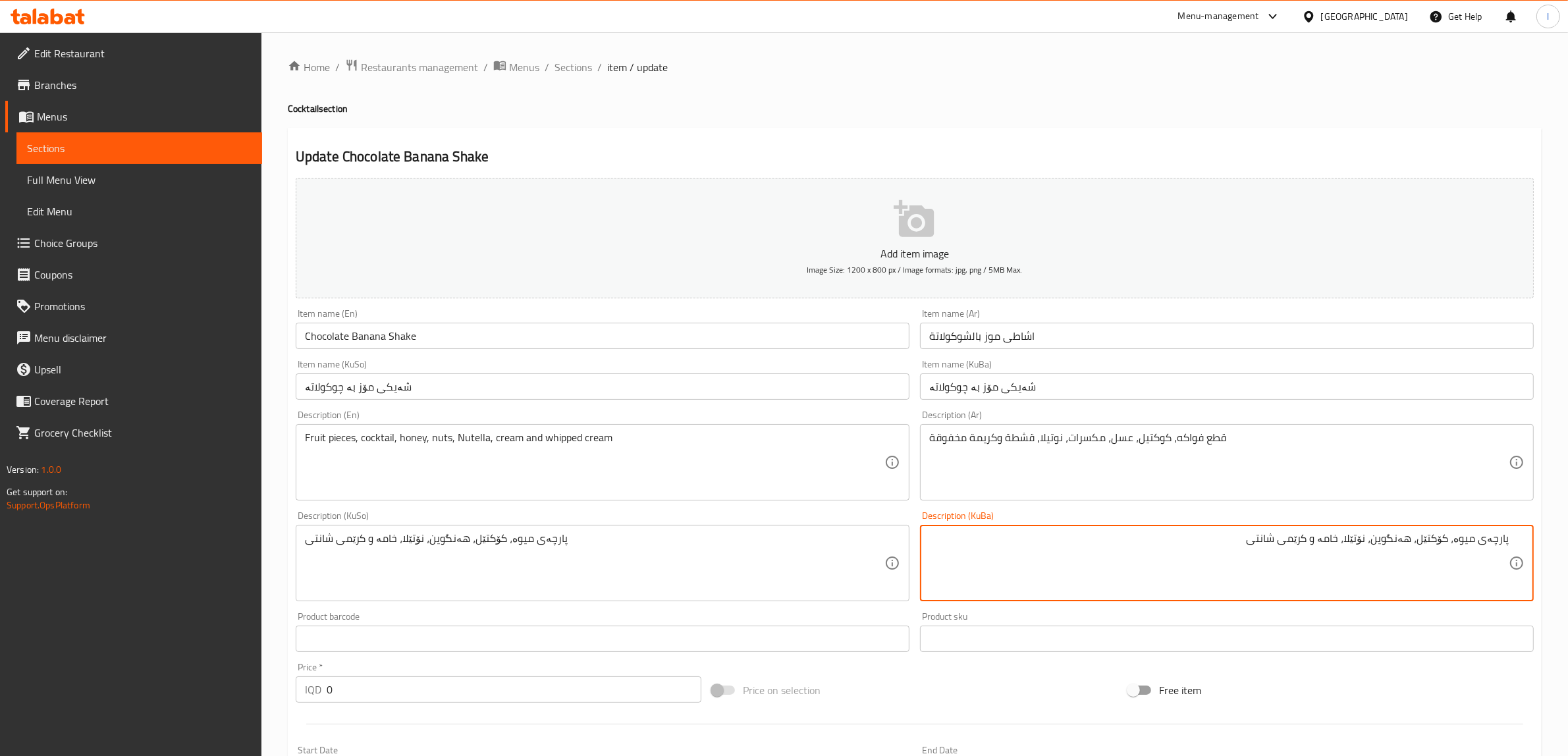
click at [1375, 541] on textarea "پارچەی میوە، کۆکتێل، هەنگوین، نۆتێلا، خامە و کرێمی شانتی" at bounding box center [1219, 563] width 580 height 62
drag, startPoint x: 1153, startPoint y: 555, endPoint x: 1580, endPoint y: 537, distance: 427.4
click at [1568, 537] on html "​ Menu-management Iraq Get Help l Edit Restaurant Branches Menus Sections Full …" at bounding box center [784, 378] width 1568 height 756
type textarea "پارچەی میوە، کۆکتێل، هەنگوین، چەرەزات، نۆتێلا، خامە و کرێمی شانتی"
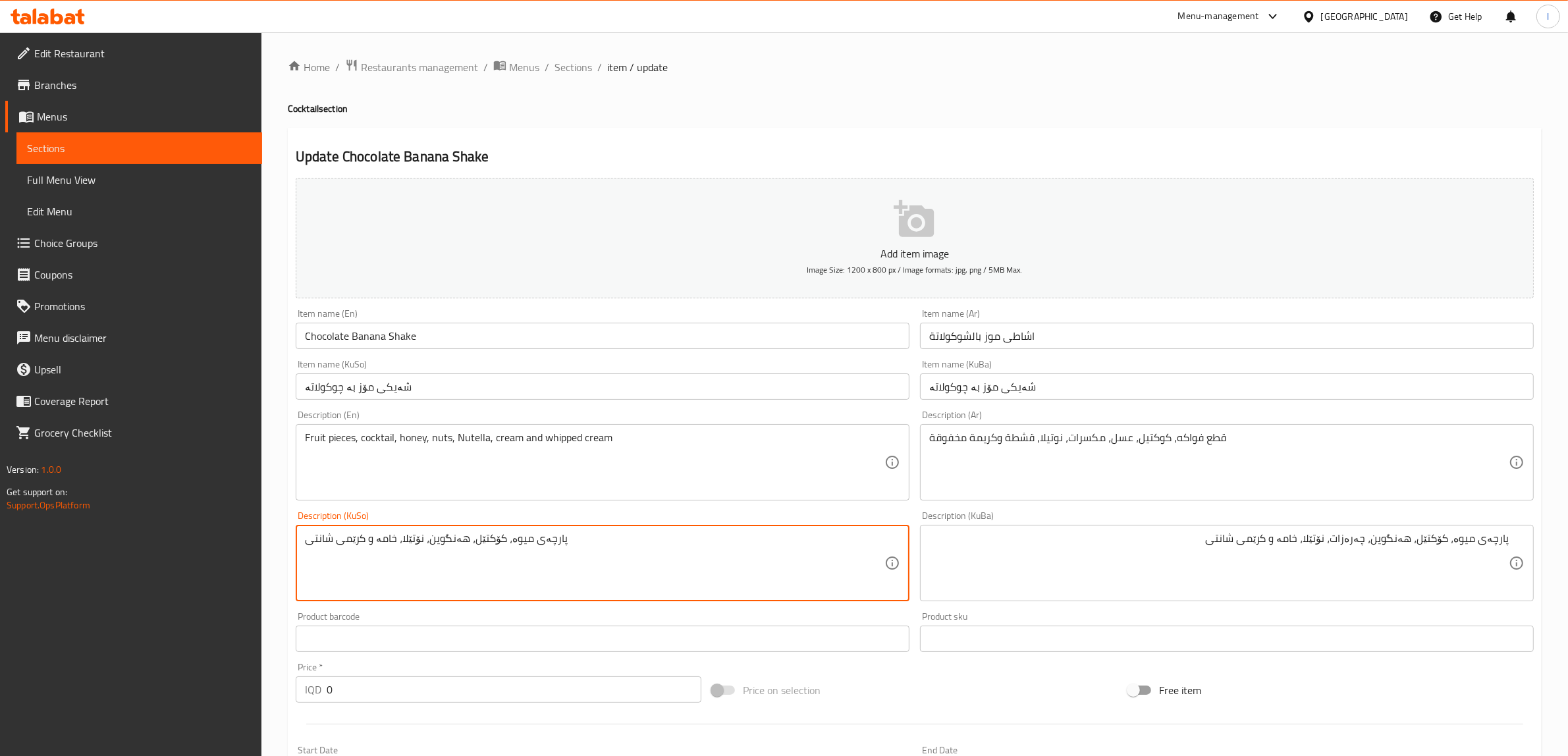
drag, startPoint x: 667, startPoint y: 564, endPoint x: 139, endPoint y: 538, distance: 528.6
paste textarea "چەرەزات،"
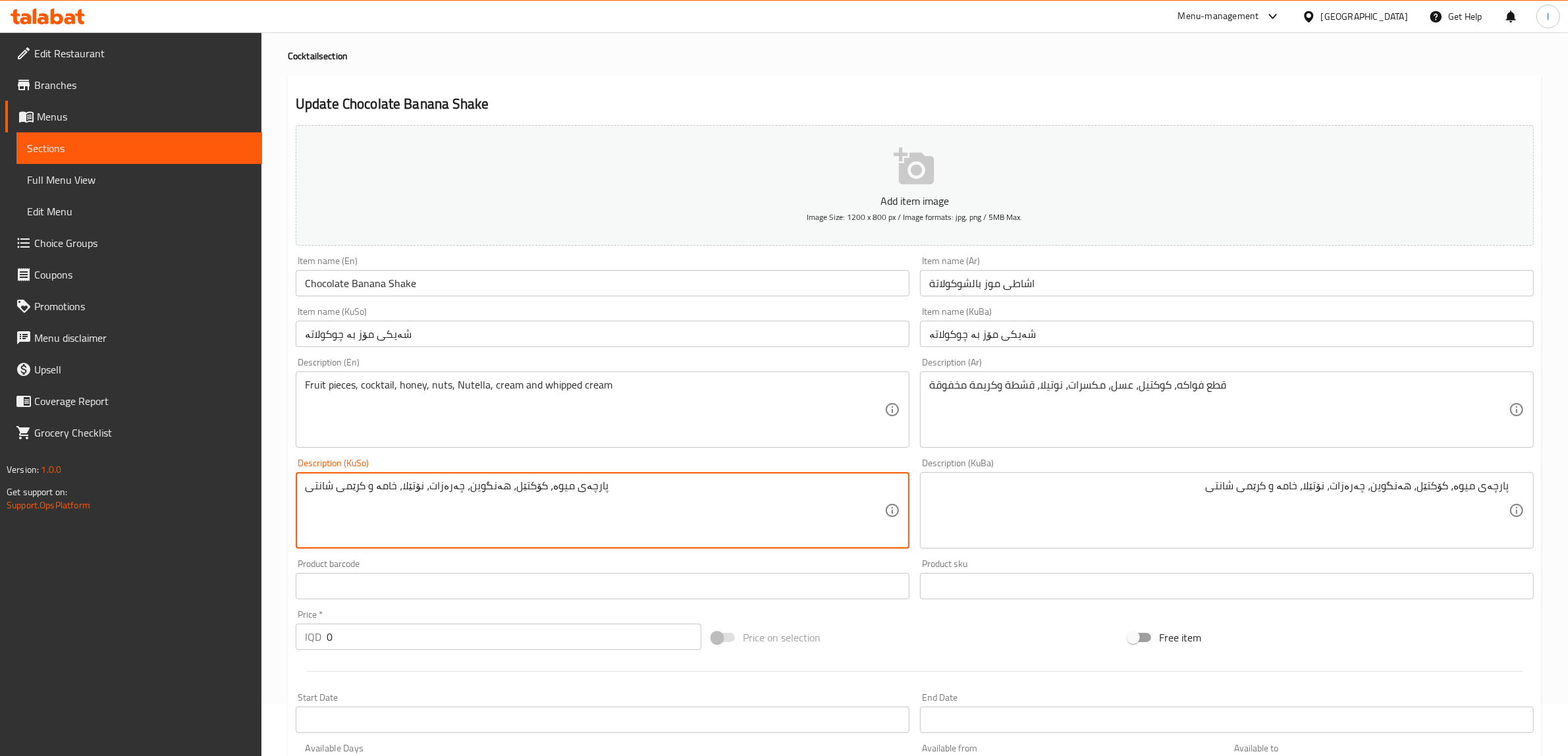
scroll to position [83, 0]
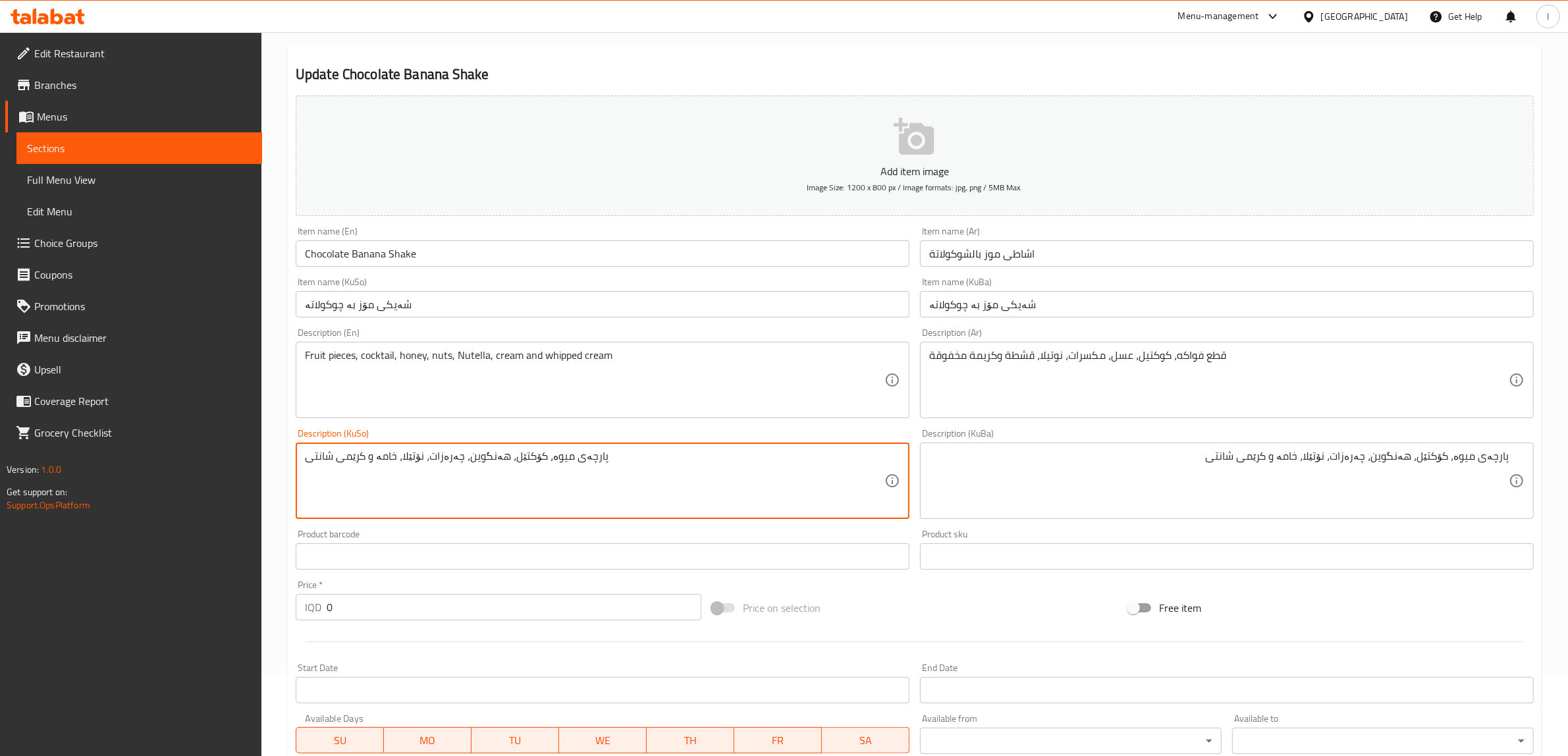
type textarea "پارچەی میوە، کۆکتێل، هەنگوین، چەرەزات، نۆتێلا، خامە و کرێمی شانتی"
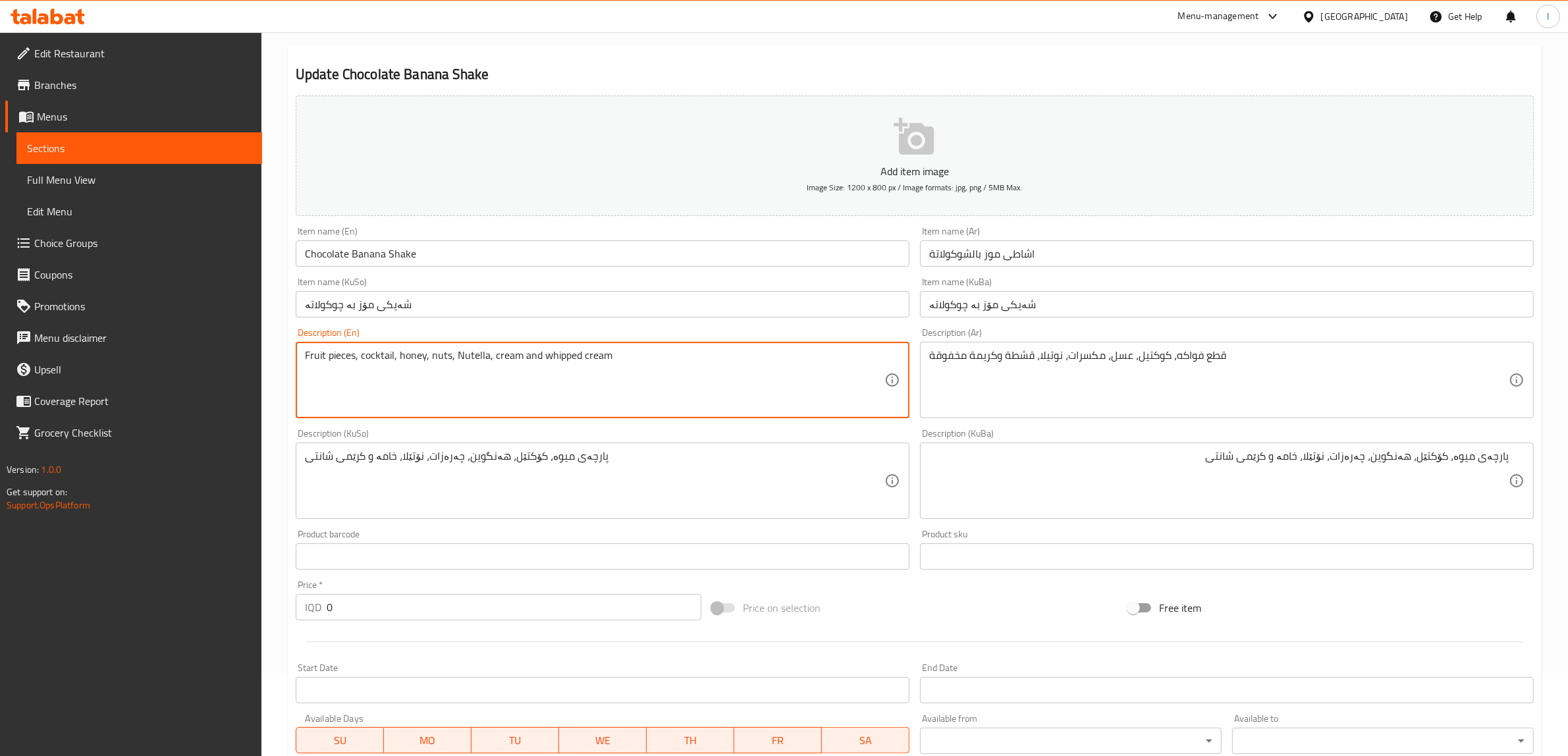
click at [399, 357] on textarea "Fruit pieces, cocktail, honey, nuts, Nutella, cream and whipped cream" at bounding box center [594, 380] width 580 height 62
click at [441, 356] on textarea "Fruit pieces, cocktail, honey, nuts, Nutella, cream and whipped cream" at bounding box center [594, 380] width 580 height 62
click at [471, 357] on textarea "Fruit pieces, cocktail, honey, nuts, Nutella, cream and whipped cream" at bounding box center [594, 380] width 580 height 62
click at [515, 353] on textarea "Fruit pieces, cocktail, honey, nuts, Nutella, cream and whipped cream" at bounding box center [594, 380] width 580 height 62
click at [548, 393] on textarea "Fruit pieces, cocktail, honey, nuts, Nutella, cream and whipped cream" at bounding box center [594, 380] width 580 height 62
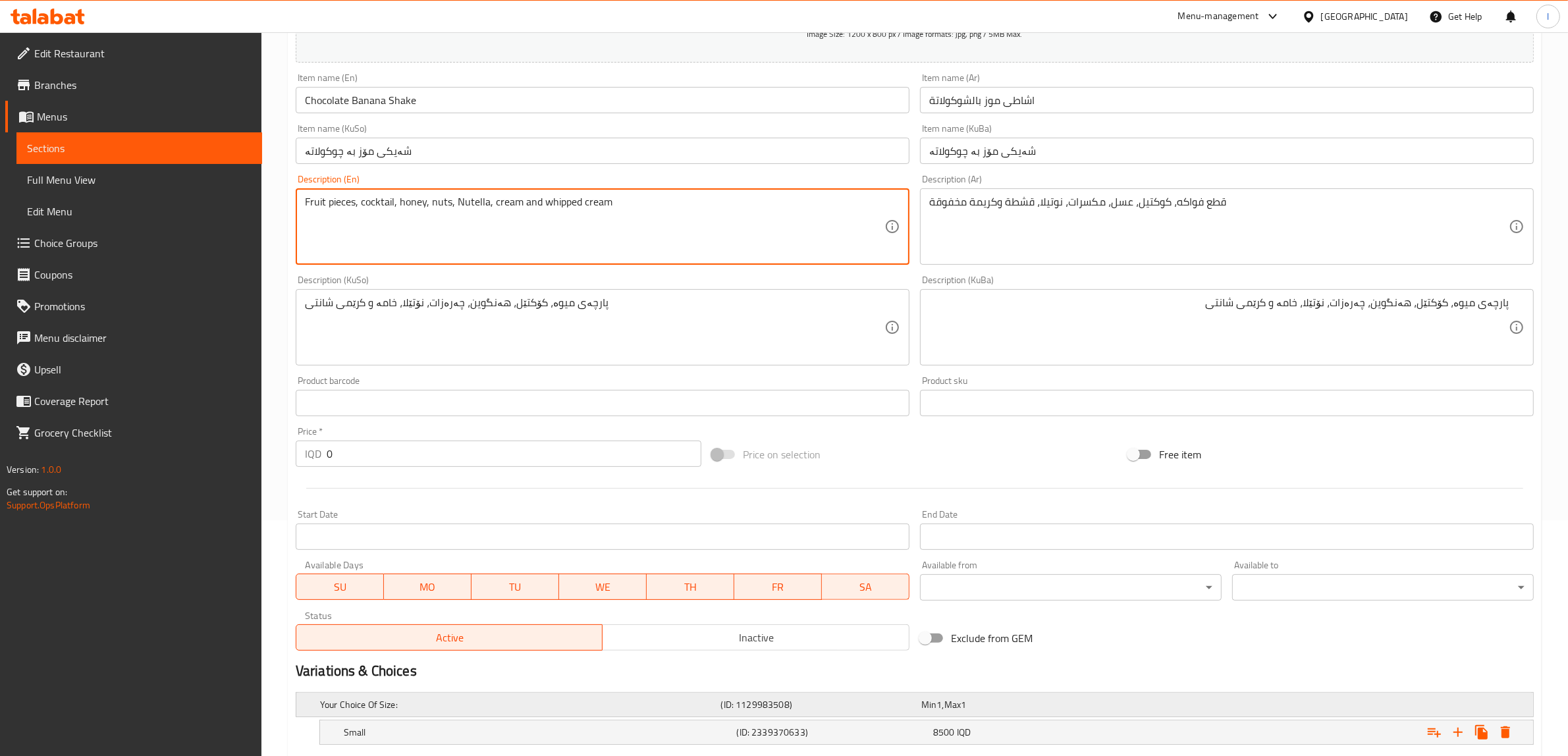
scroll to position [394, 0]
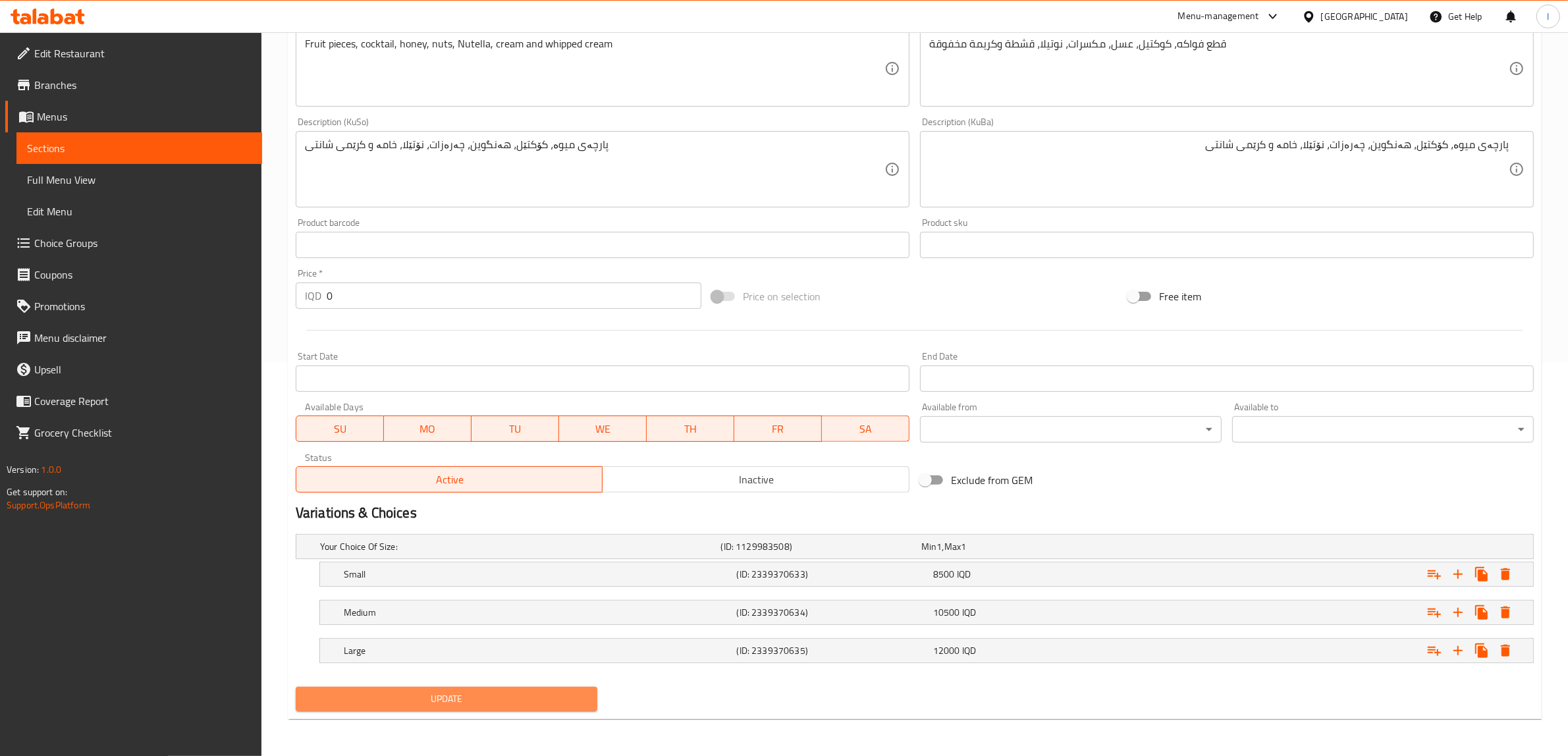
click at [495, 690] on span "Update" at bounding box center [446, 698] width 280 height 16
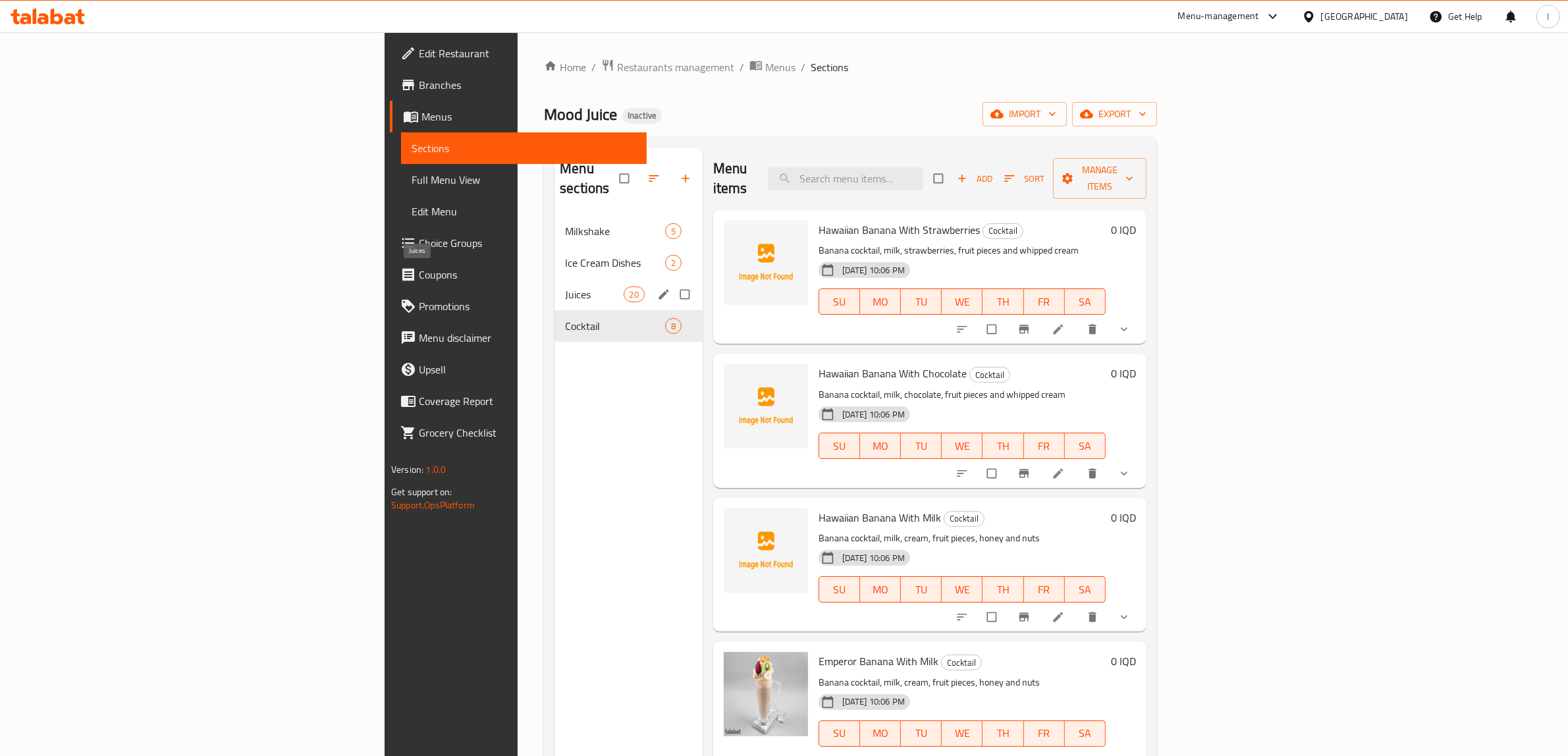
drag, startPoint x: 395, startPoint y: 270, endPoint x: 391, endPoint y: 284, distance: 14.6
click at [565, 286] on span "Juices" at bounding box center [594, 294] width 58 height 16
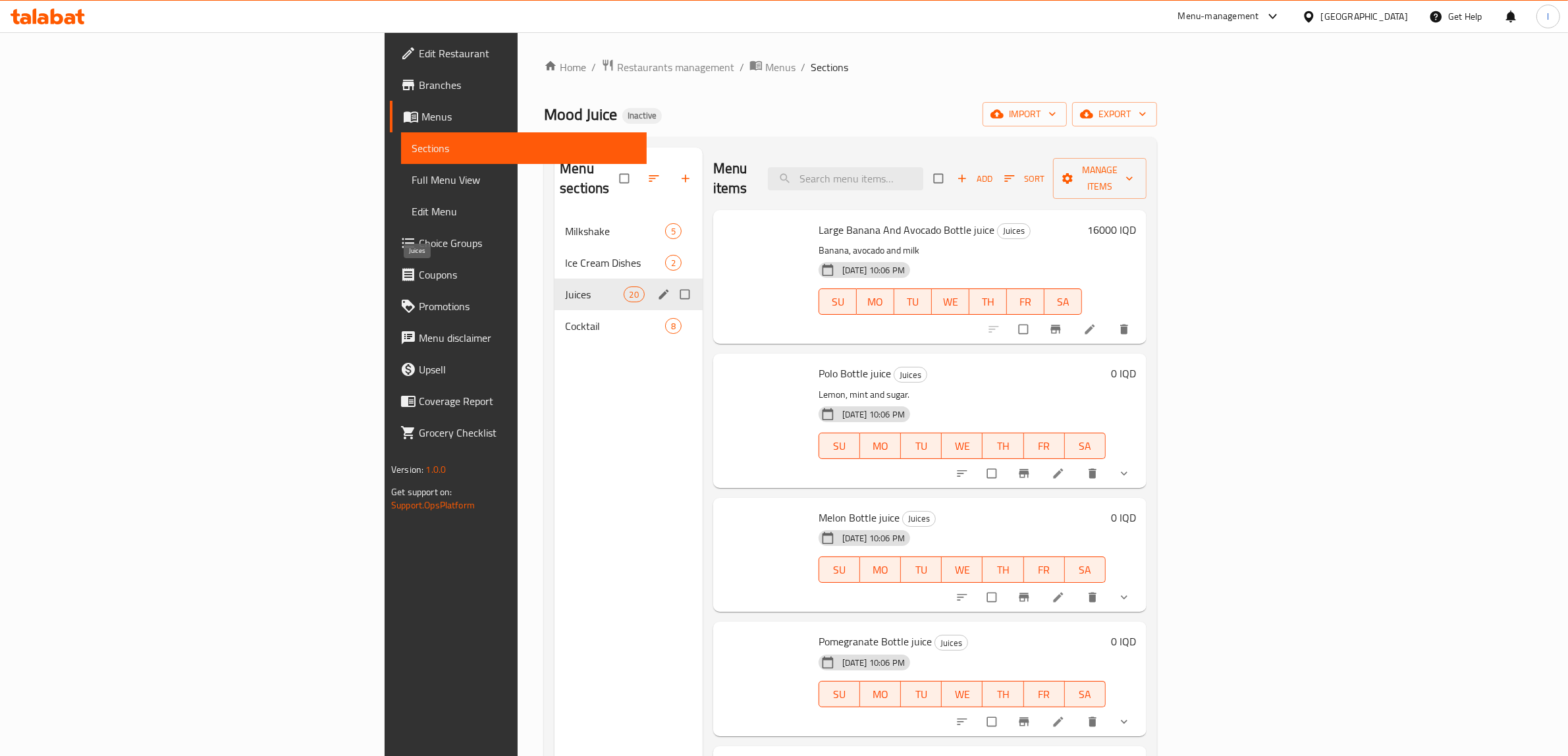
click at [554, 285] on div "Juices 20" at bounding box center [628, 294] width 148 height 32
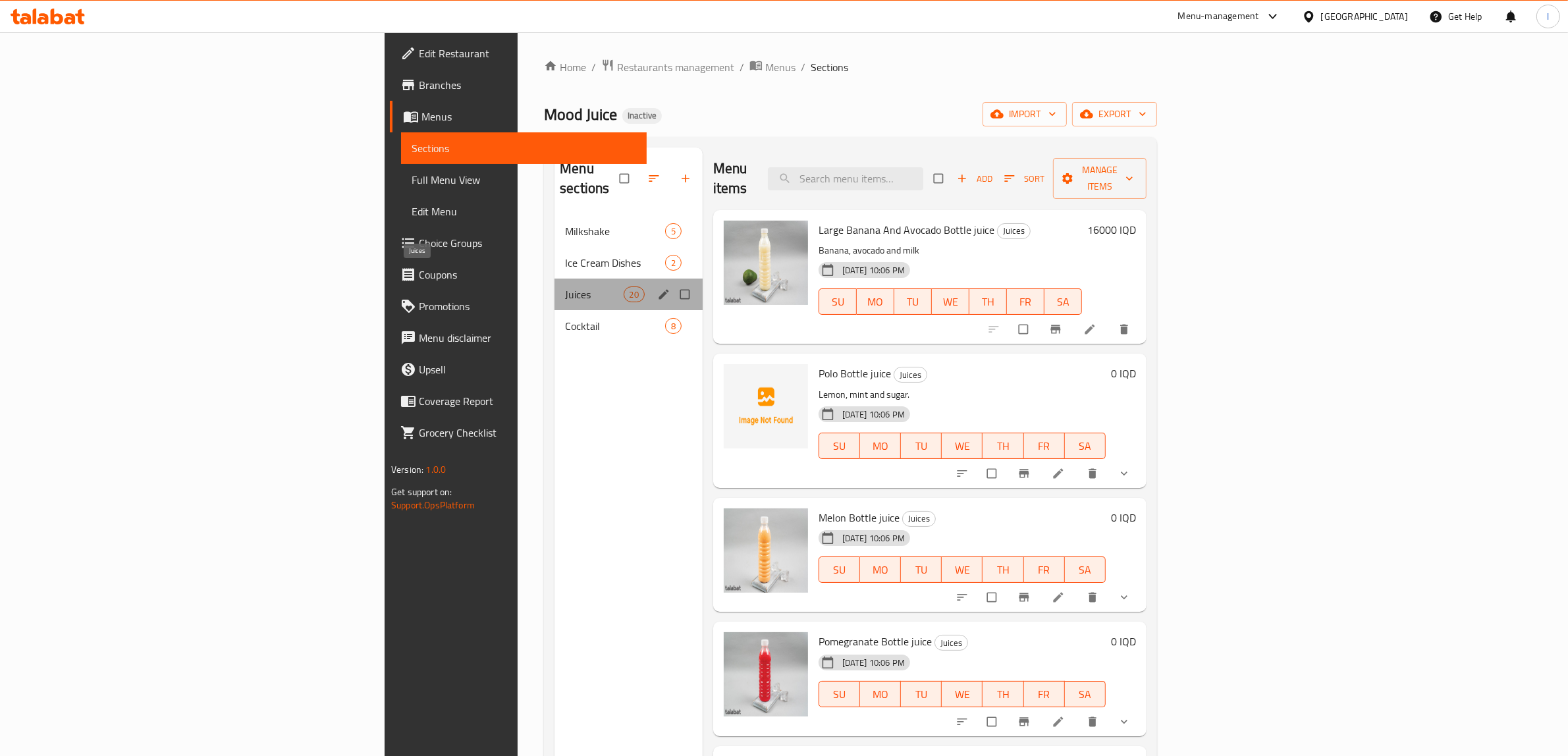
click at [565, 286] on span "Juices" at bounding box center [594, 294] width 58 height 16
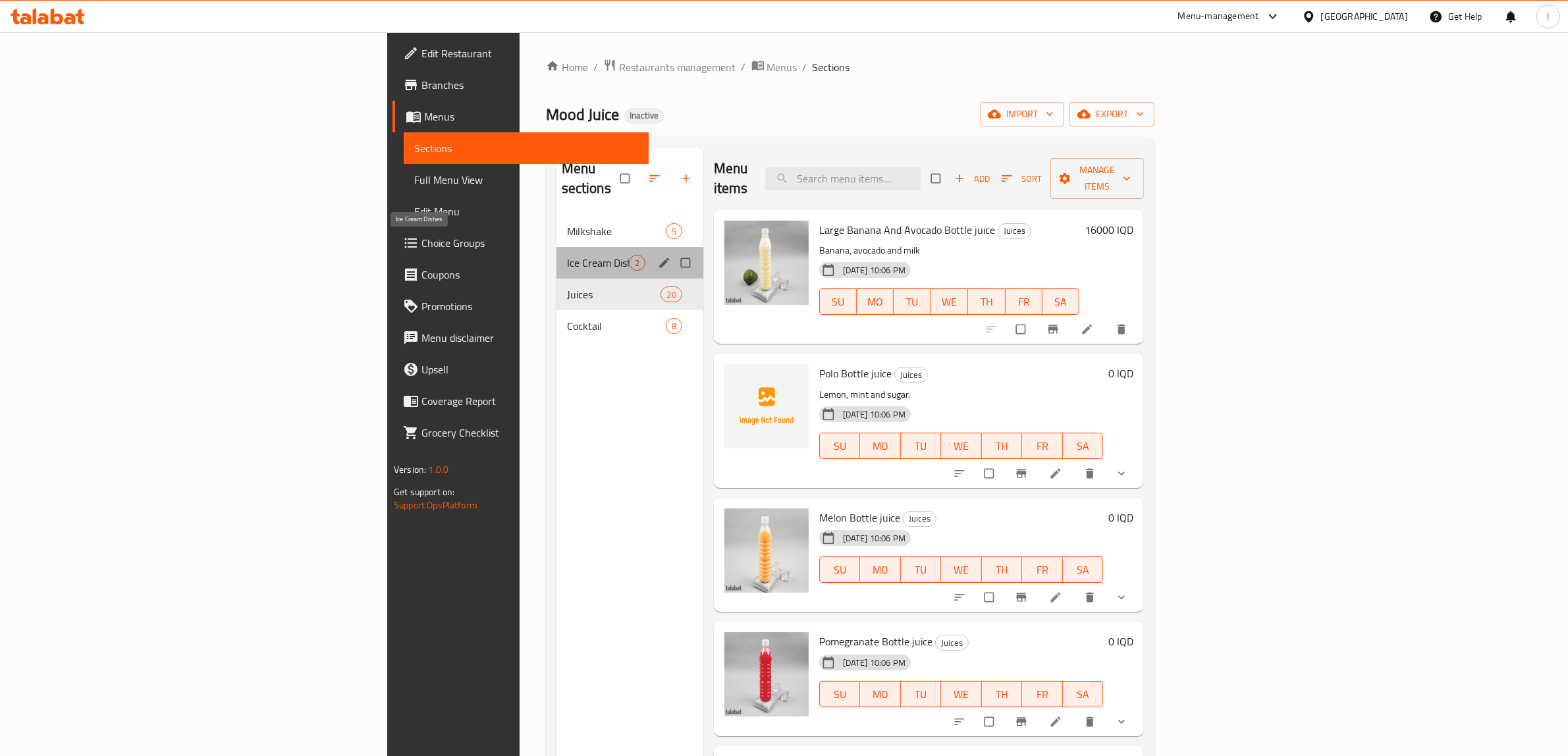
click at [567, 254] on span "Ice Cream Dishes" at bounding box center [598, 262] width 62 height 16
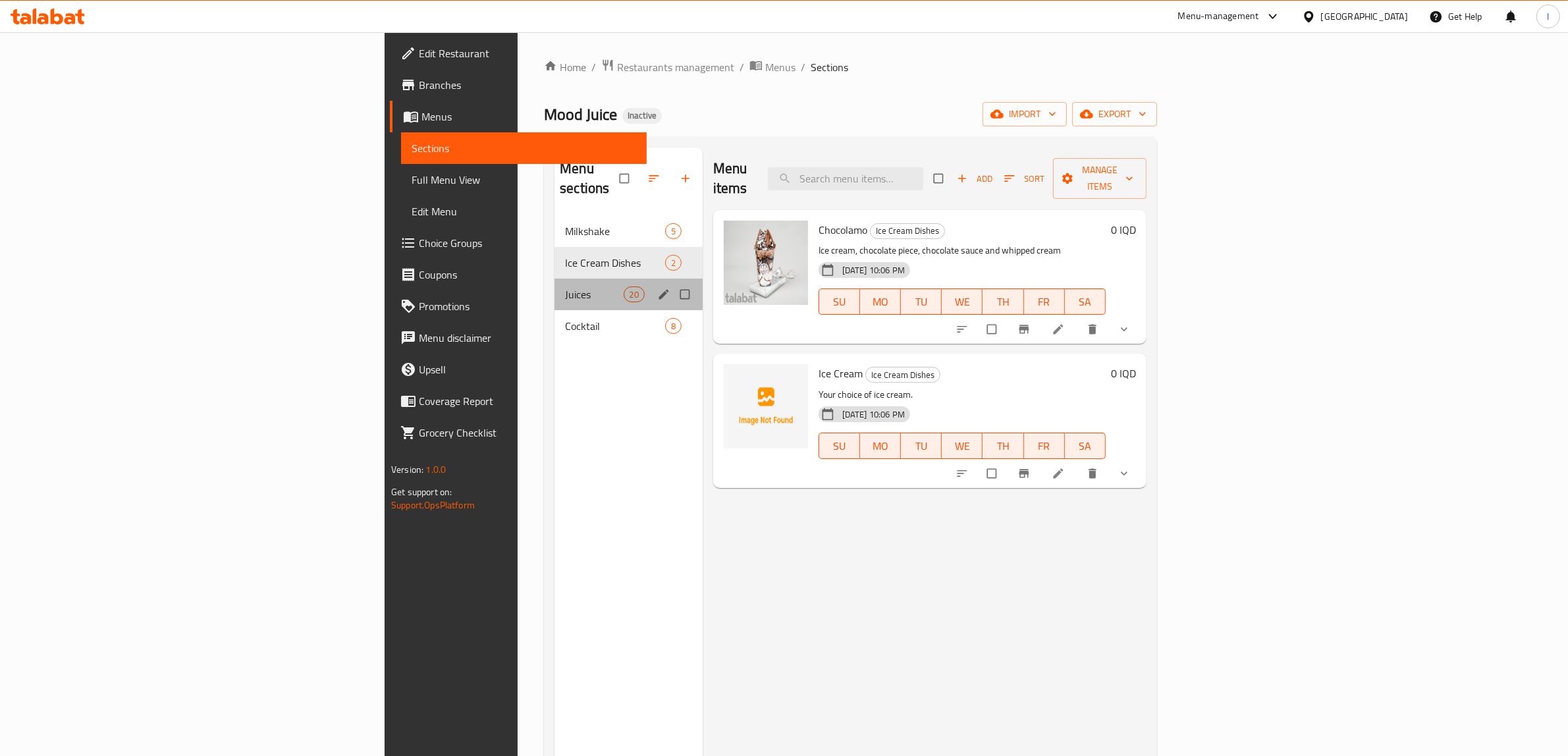
click at [554, 286] on div "Juices 20" at bounding box center [628, 294] width 148 height 32
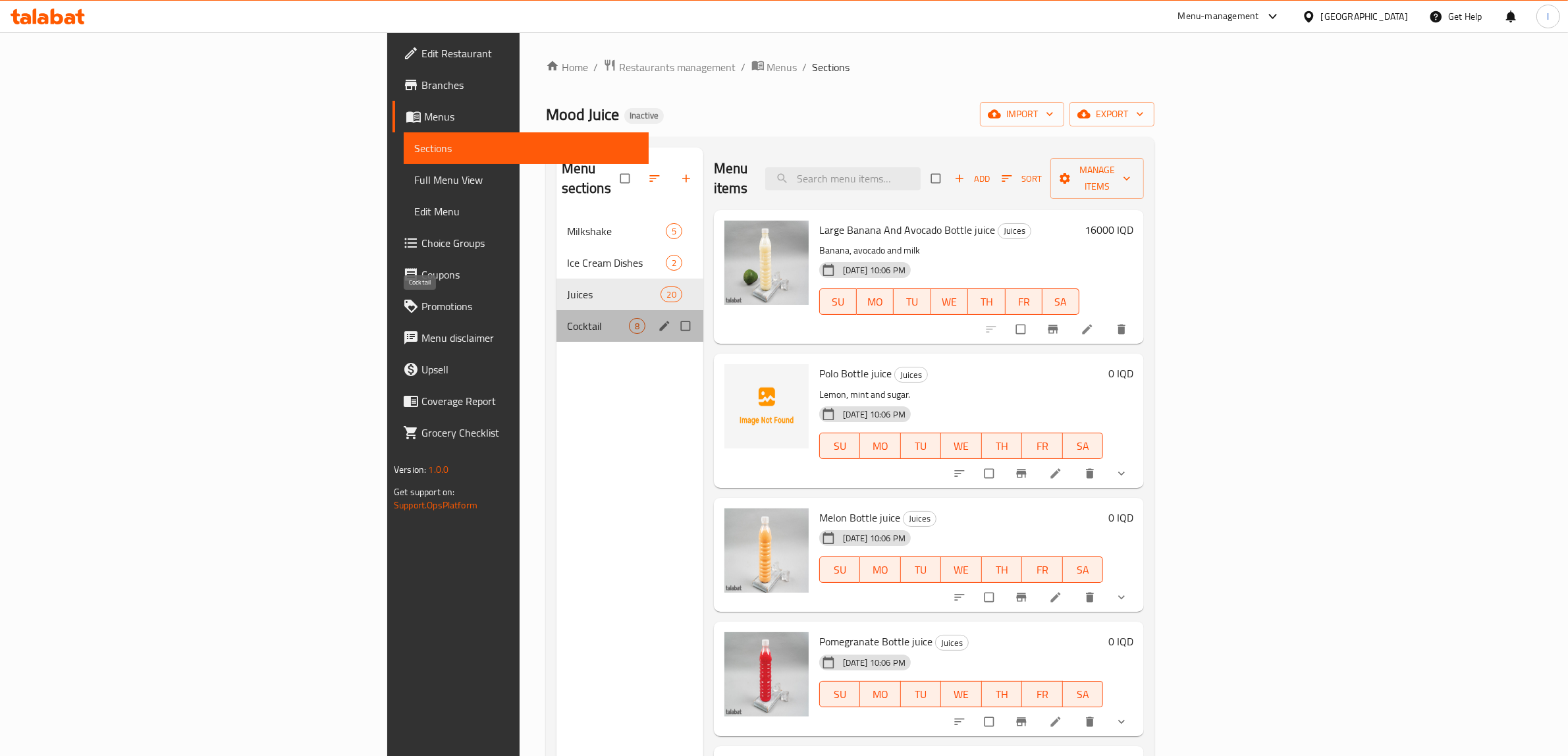
click at [567, 318] on span "Cocktail" at bounding box center [598, 326] width 62 height 16
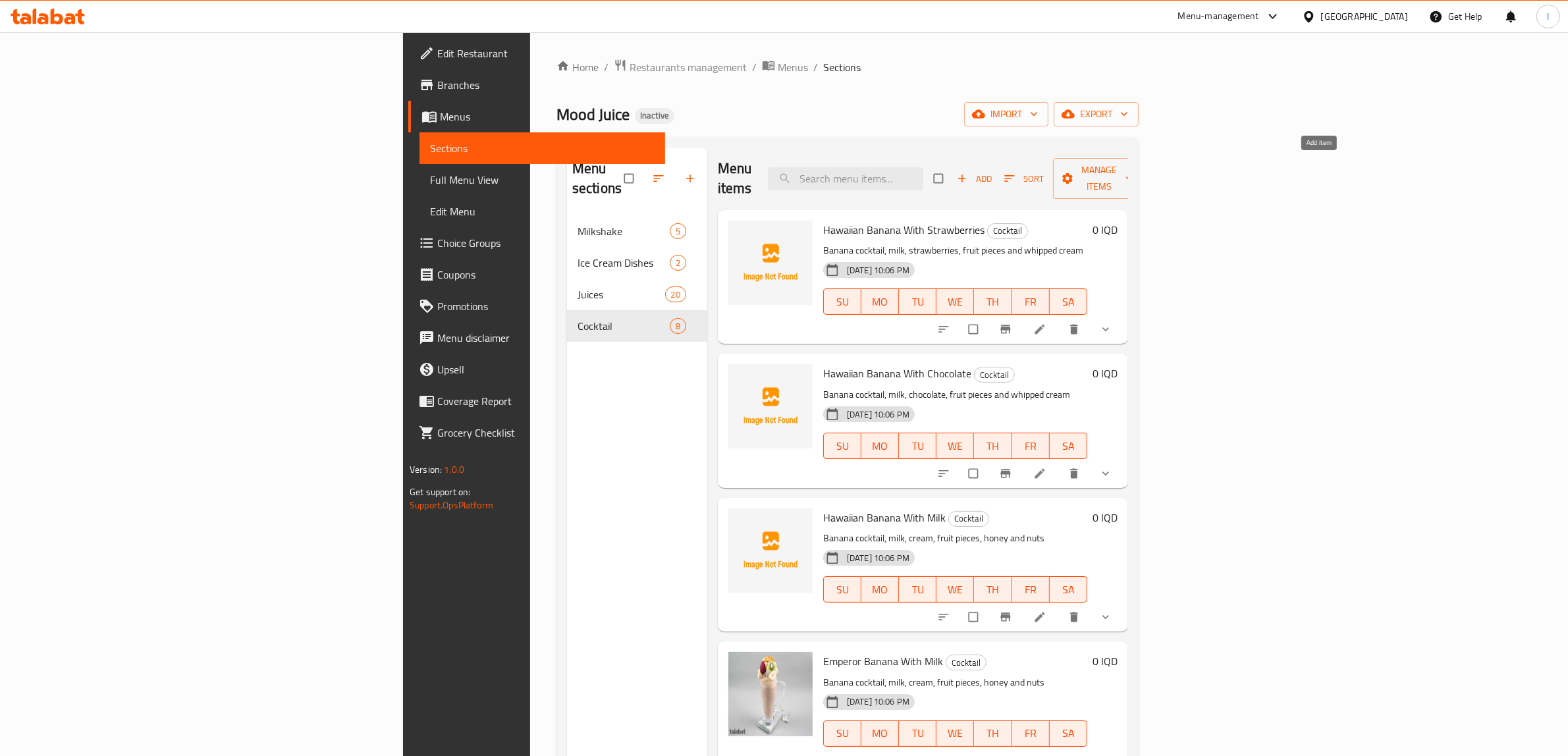
click at [972, 172] on span "button" at bounding box center [963, 178] width 16 height 13
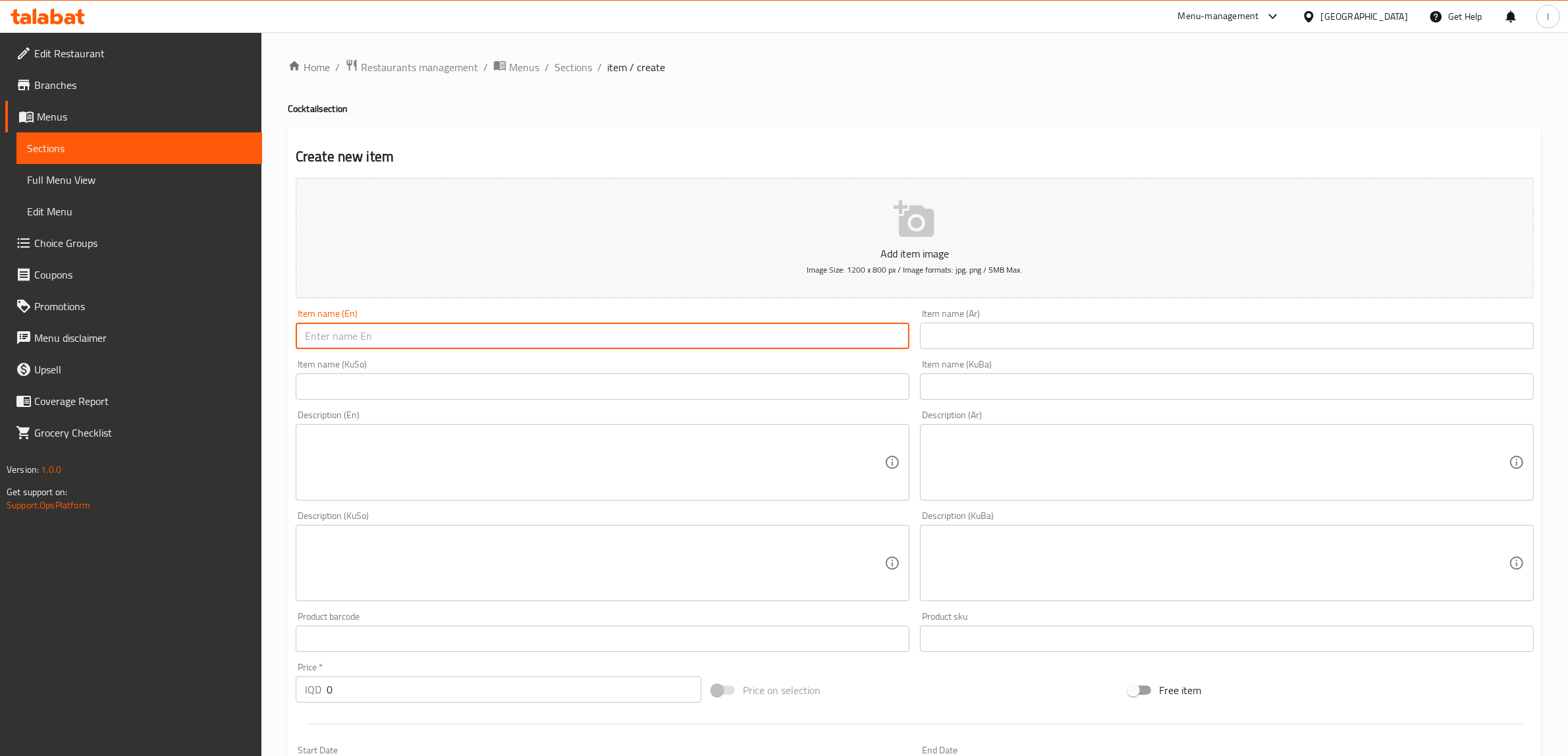
click at [440, 336] on input "text" at bounding box center [603, 336] width 614 height 26
paste input "Strawberry Banana Shake"
type input "Strawberry Banana Shake"
click at [990, 328] on input "text" at bounding box center [1227, 336] width 614 height 26
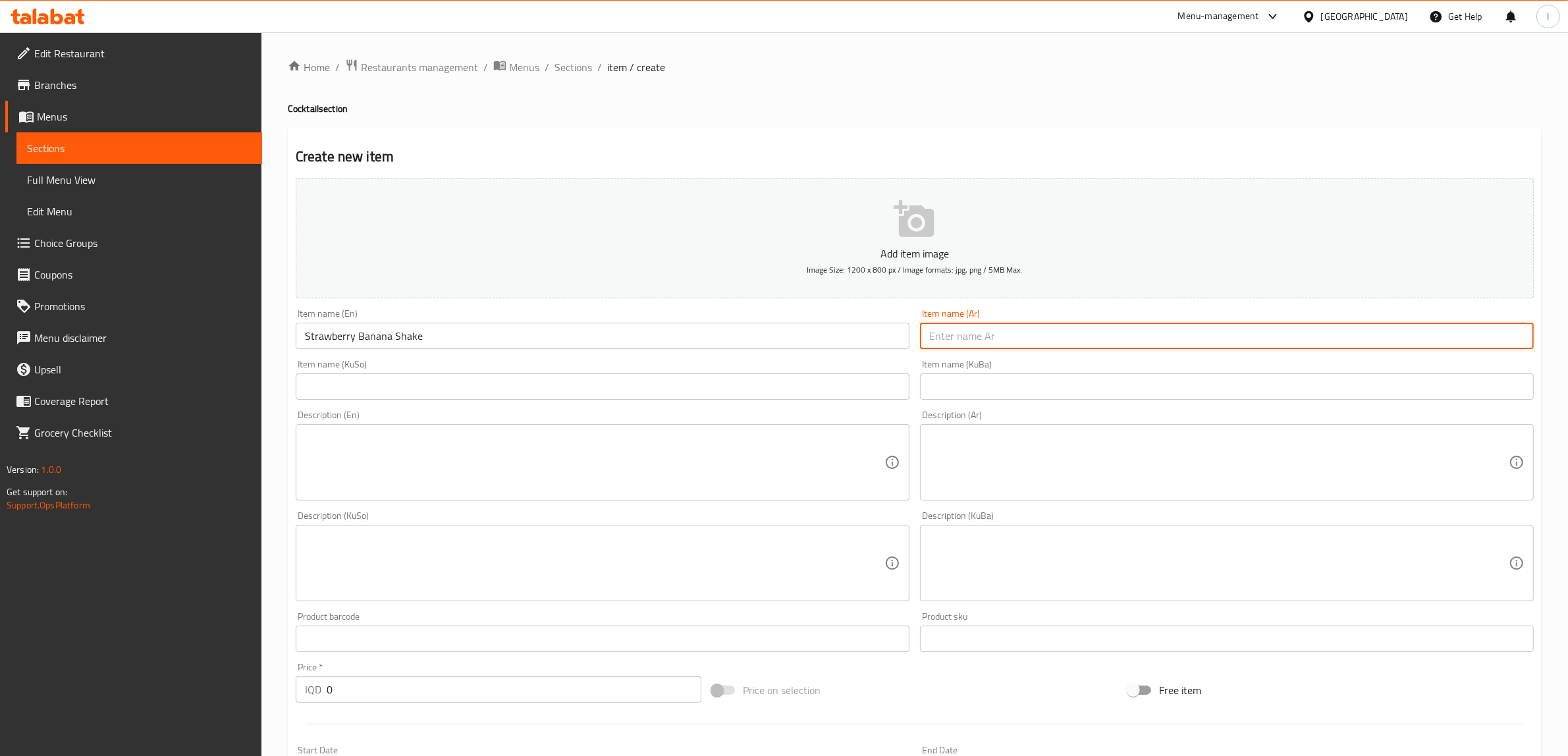
paste input "اشاطى موز بالفراولة"
type input "اشاطى موز بالفراولة"
click at [423, 388] on input "text" at bounding box center [603, 386] width 614 height 26
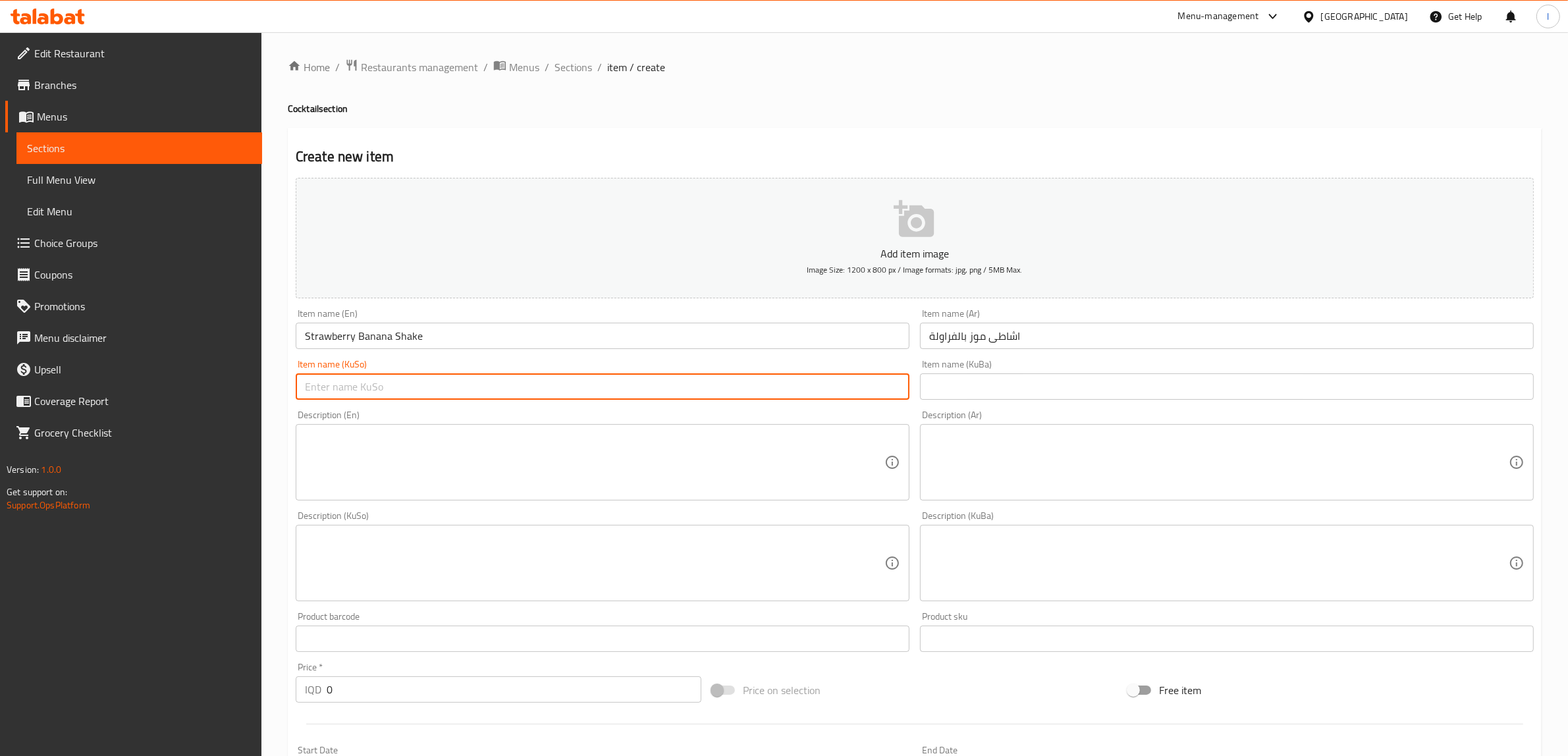
paste input "شەیکی مۆز بە فەراولە"
type input "شەیکی مۆز بە فەراولە"
click at [982, 397] on input "text" at bounding box center [1227, 386] width 614 height 26
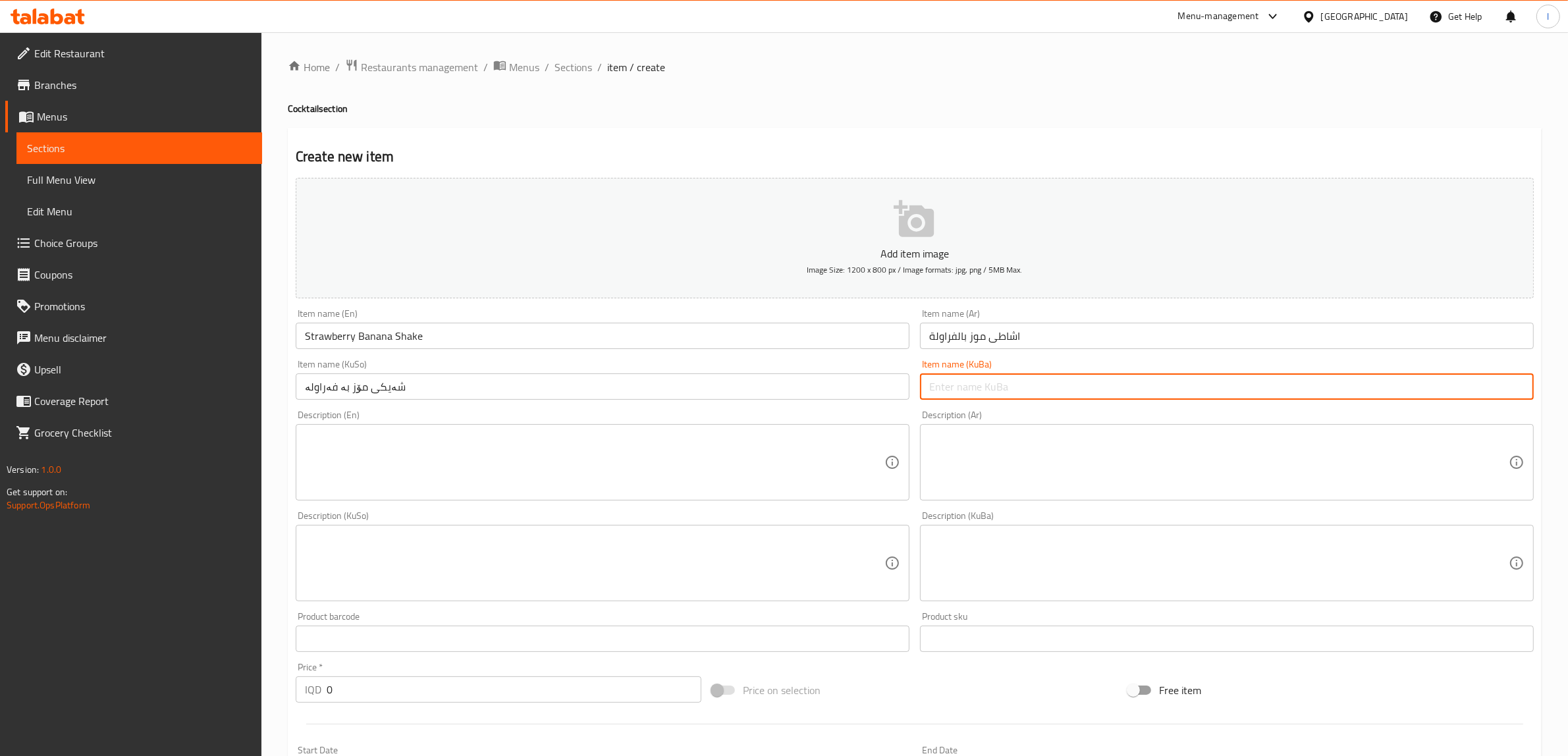
paste input "شەیکی مۆز بە فەراولە"
type input "شەیکی مۆز بە فەراولە"
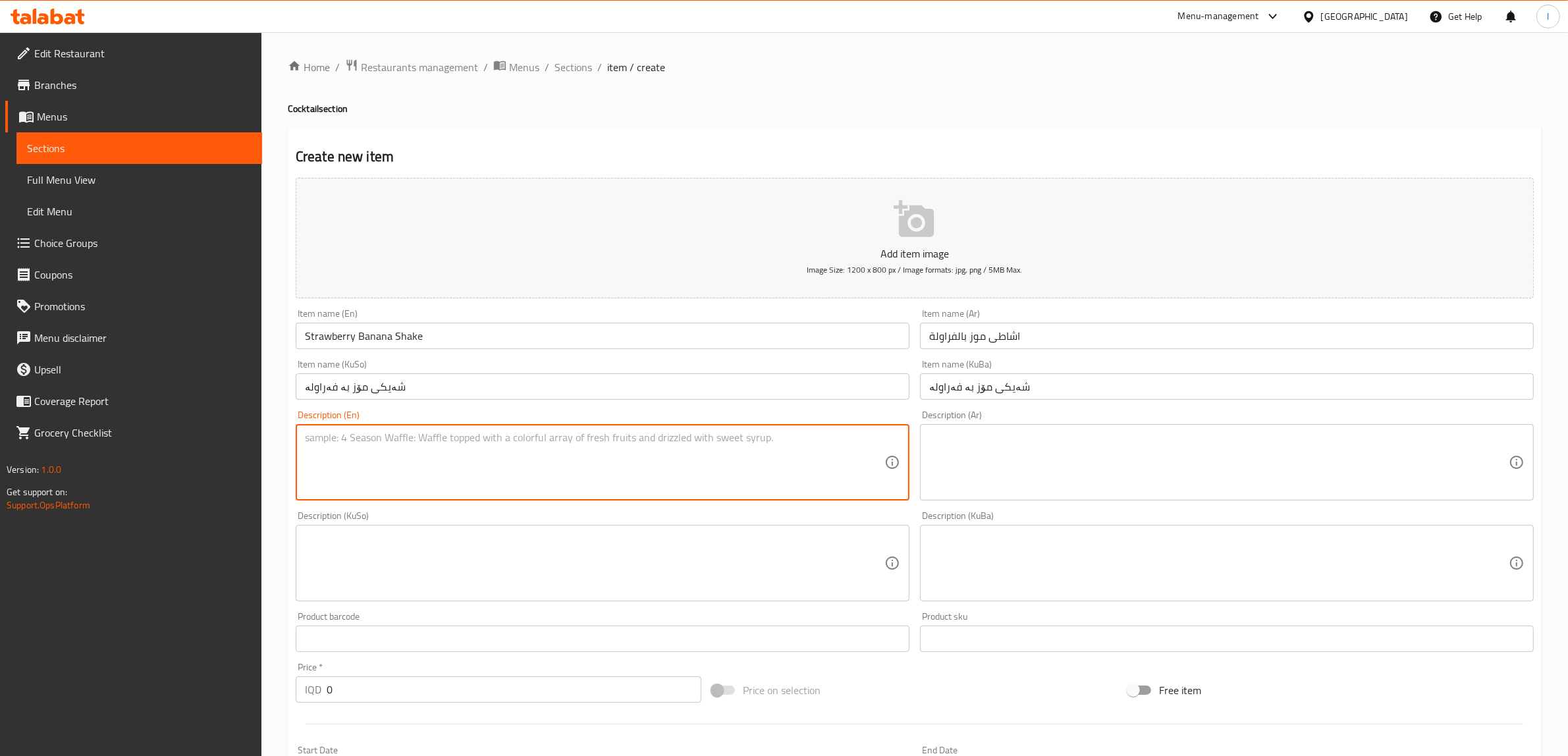
click at [455, 475] on textarea at bounding box center [594, 462] width 580 height 62
paste textarea "Fruit pieces, cocktail, honey, nuts, cream and whipped cream"
type textarea "Fruit pieces, cocktail, honey, nuts, cream and whipped cream"
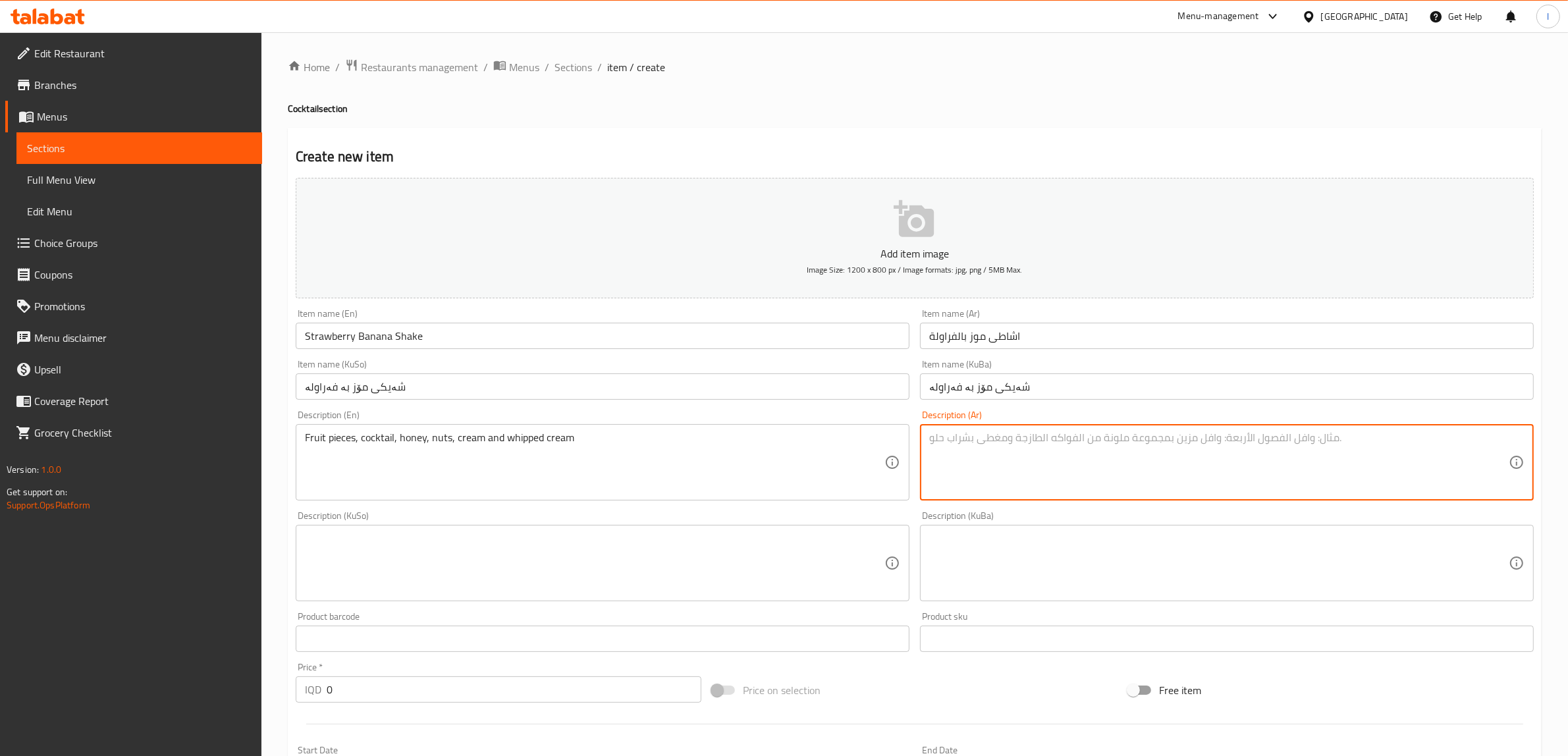
click at [1035, 472] on textarea at bounding box center [1219, 462] width 580 height 62
paste textarea "قطع فواكه، كوكتيل، عسل، مكسرات، قشطة وكريمة مخفوقة"
type textarea "قطع فواكه، كوكتيل، عسل، مكسرات، قشطة وكريمة مخفوقة"
click at [493, 569] on textarea at bounding box center [594, 563] width 580 height 62
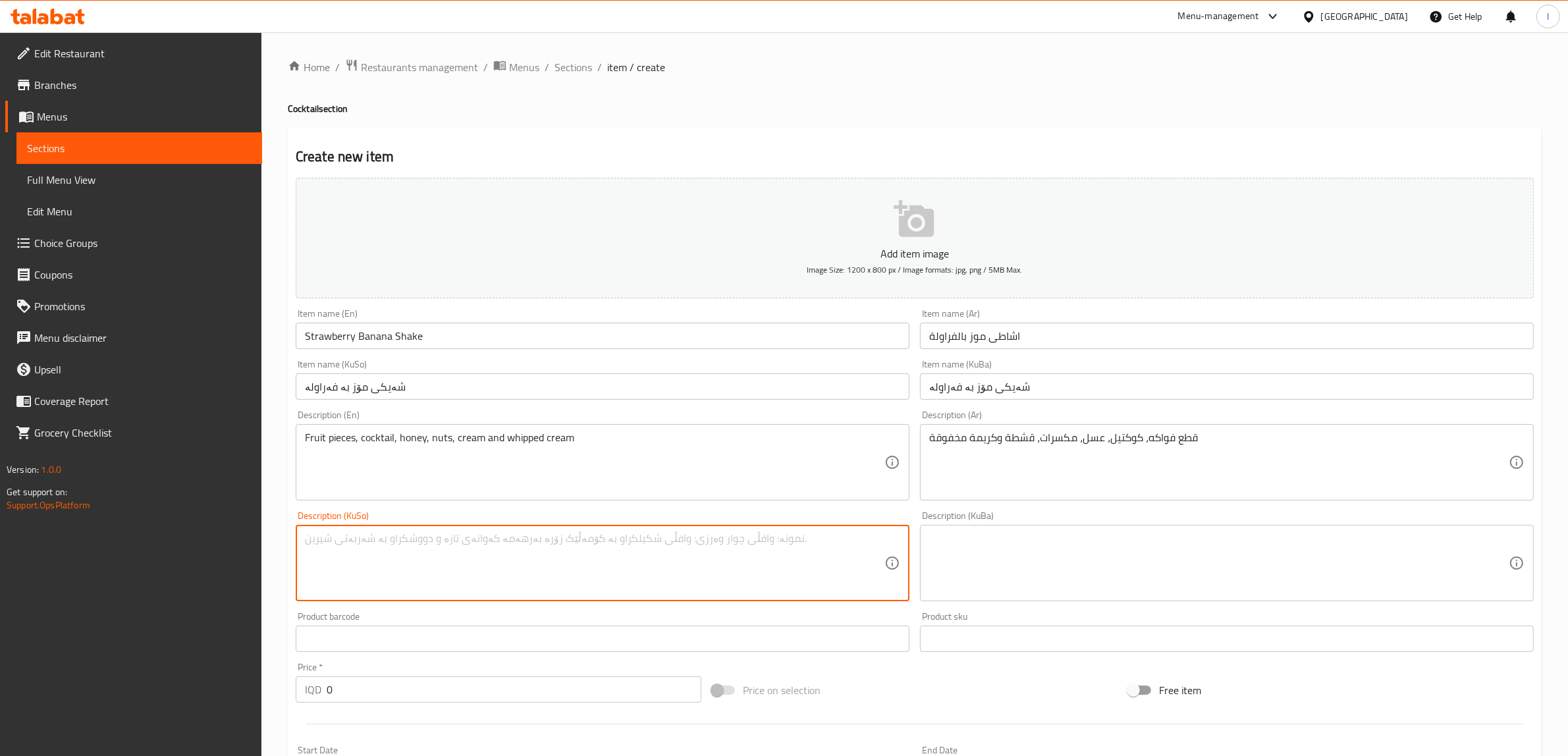
paste textarea "پارچەی میوە، کۆکتێل، هەنگوین، چەرەزات، خامە و کرێمی شانتی"
type textarea "پارچەی میوە، کۆکتێل، هەنگوین، چەرەزات، خامە و کرێمی شانتی"
click at [1031, 556] on textarea at bounding box center [1219, 563] width 580 height 62
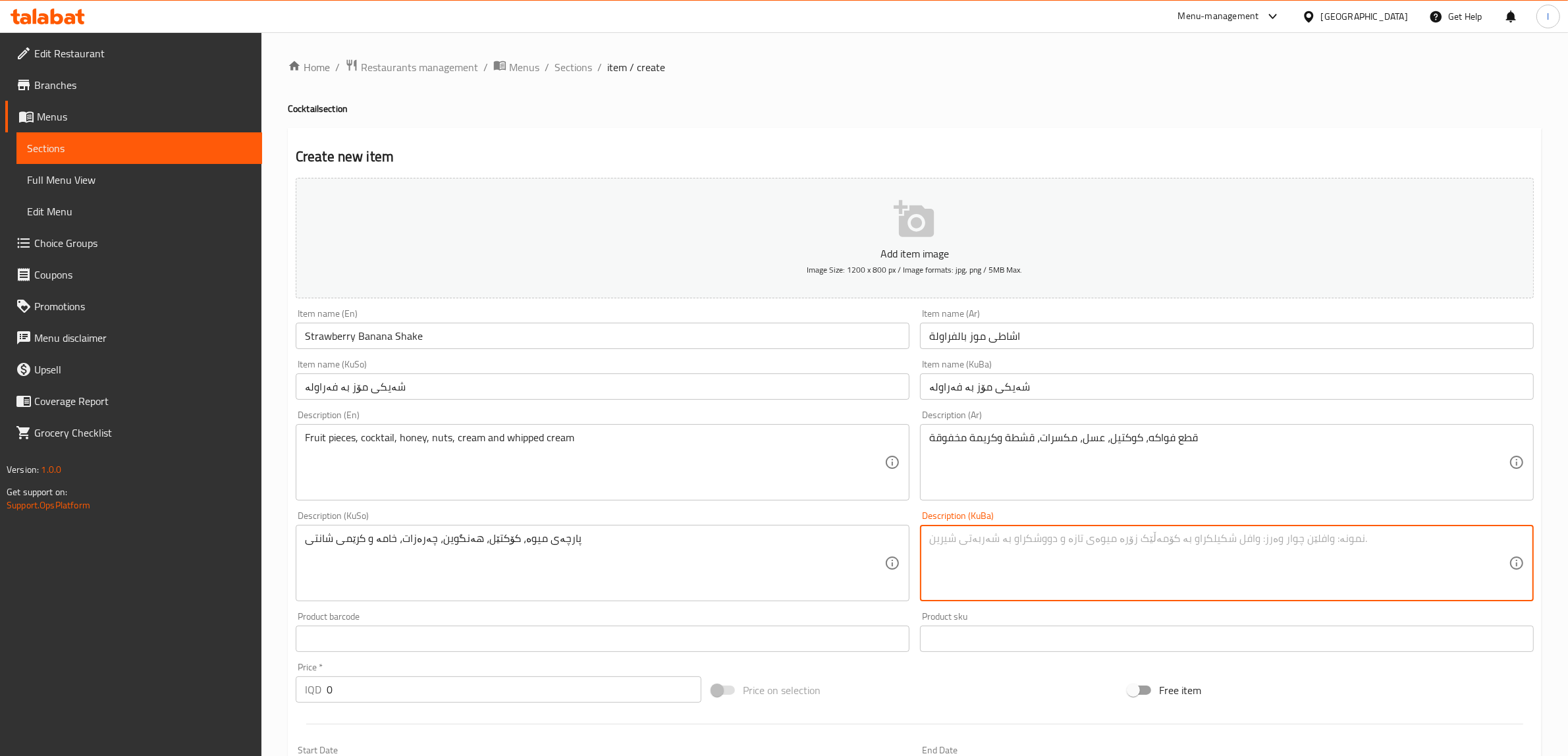
paste textarea "پارچەی میوە، کۆکتێل، هەنگوین، چەرەزات، خامە و کرێمی شانتی"
type textarea "پارچەی میوە، کۆکتێل، هەنگوین، چەرەزات، خامە و کرێمی شانتی"
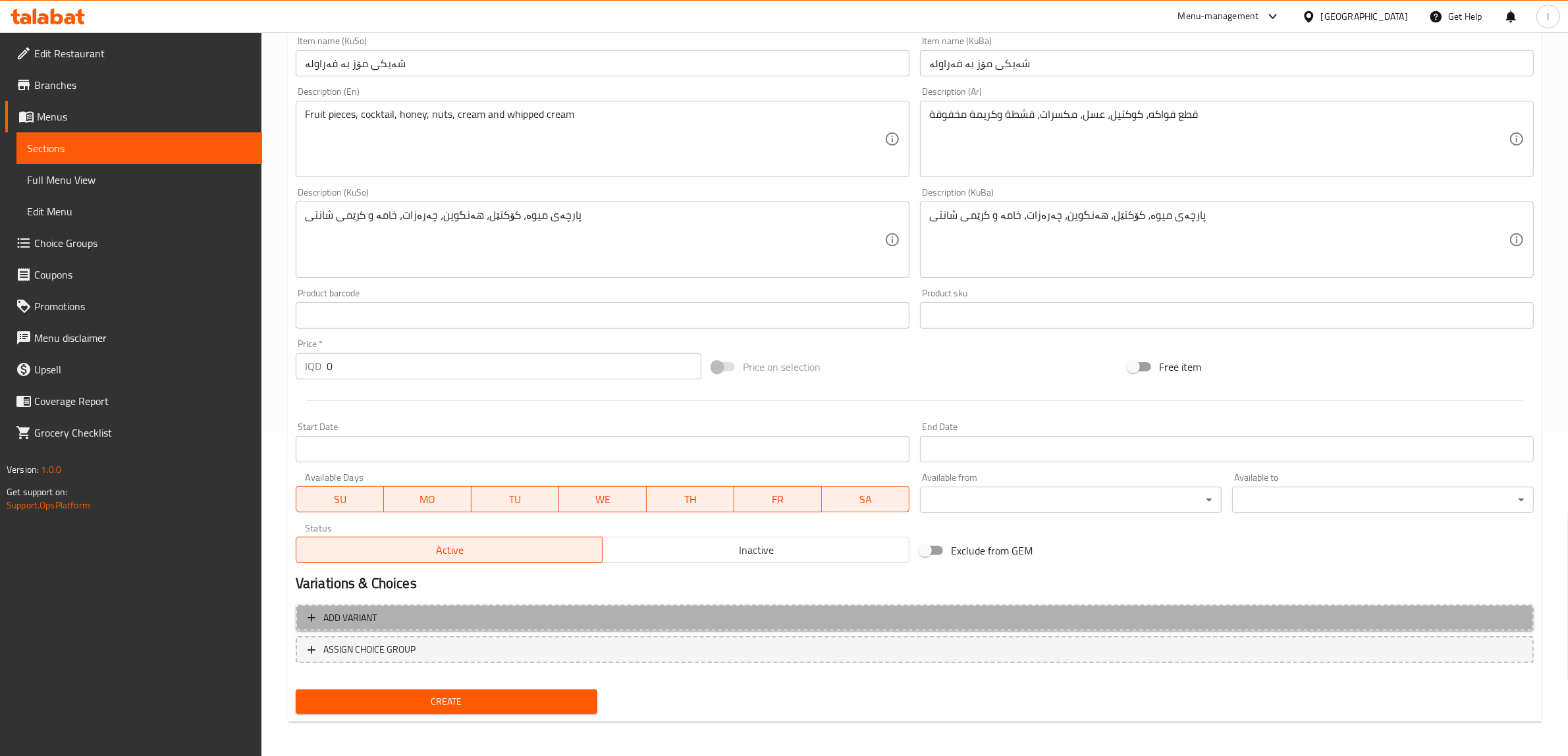
click at [559, 610] on span "Add variant" at bounding box center [915, 618] width 1215 height 16
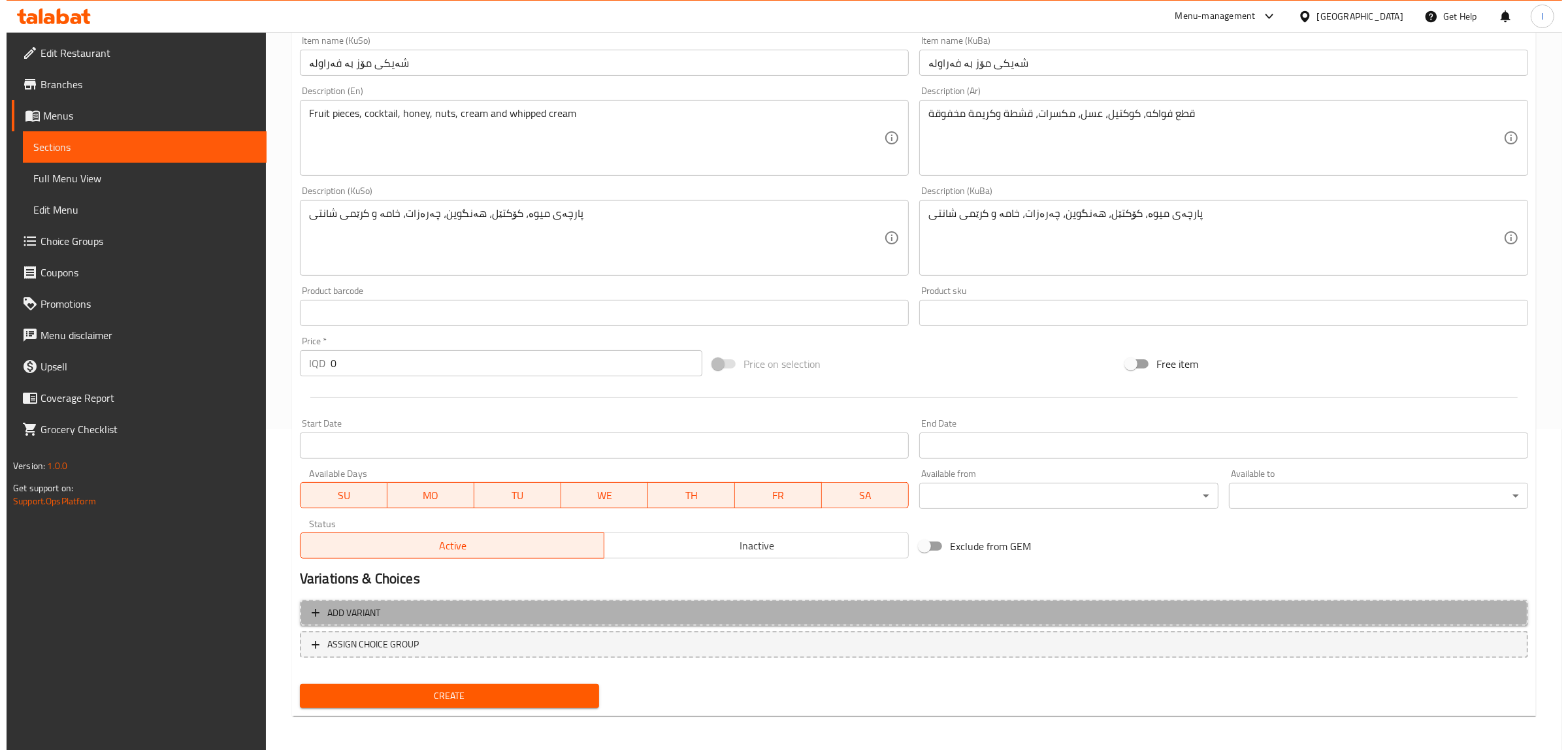
scroll to position [314, 0]
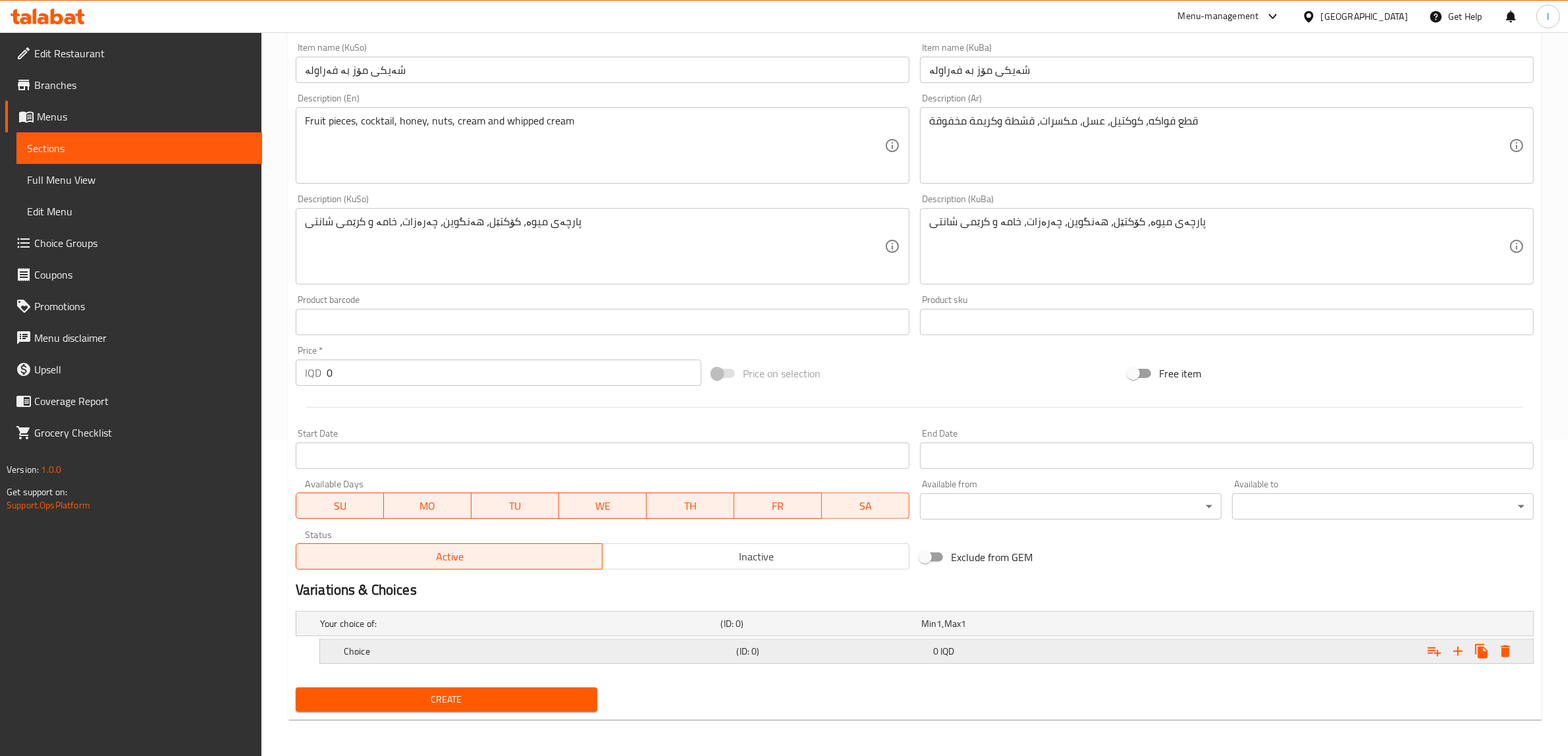
click at [1506, 652] on icon "Expand" at bounding box center [1506, 651] width 9 height 12
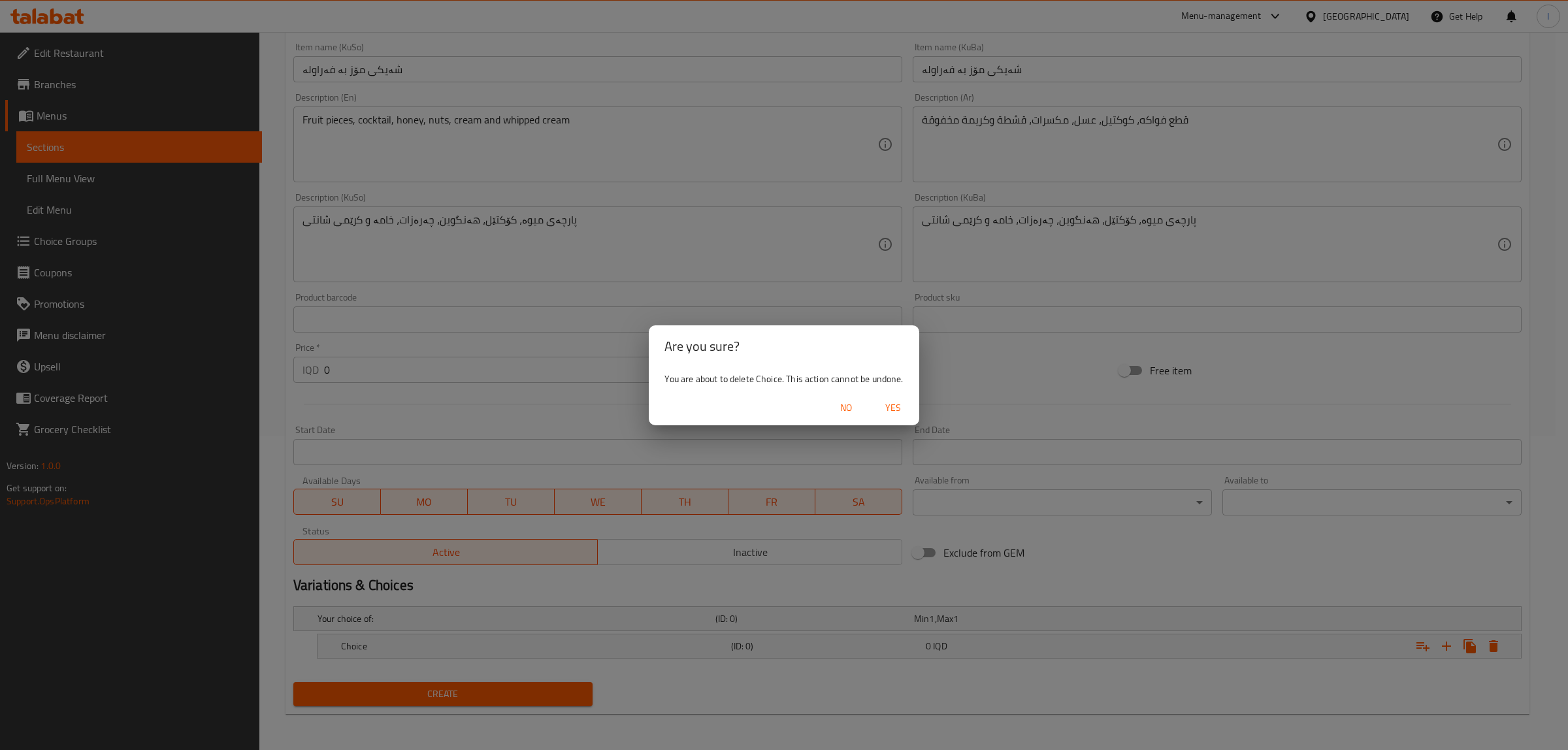
click at [909, 407] on button "Yes" at bounding box center [893, 408] width 42 height 24
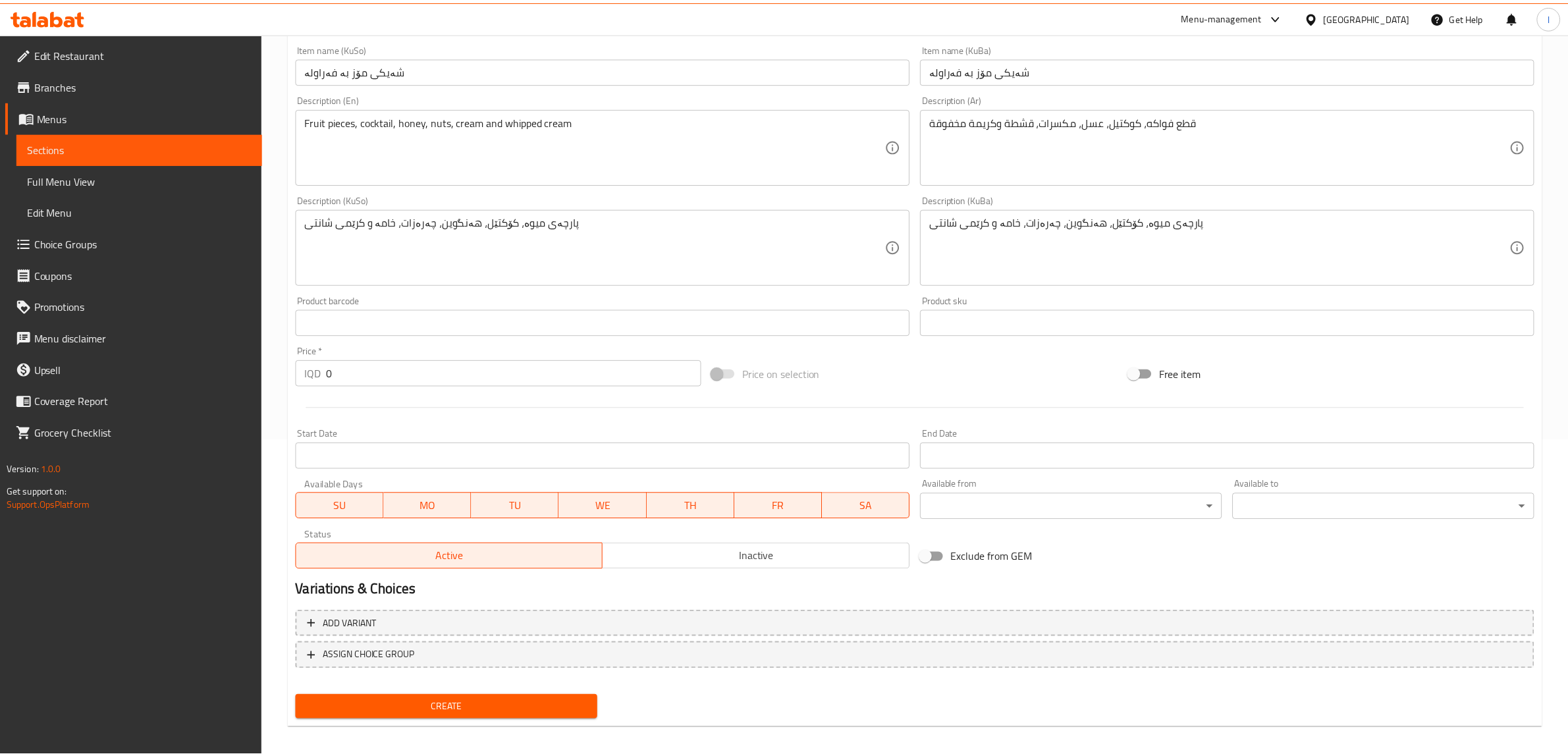
scroll to position [313, 0]
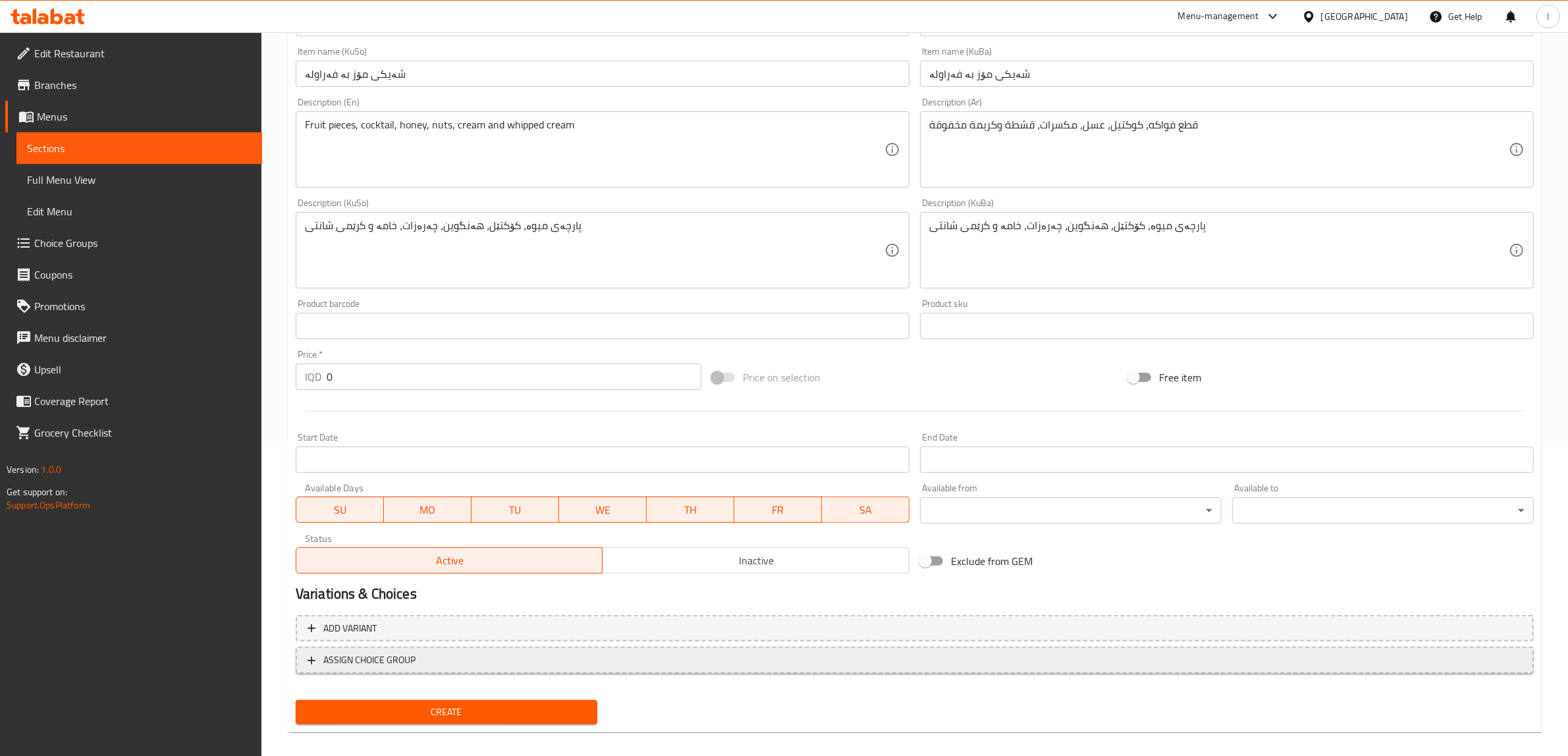
click at [630, 653] on span "ASSIGN CHOICE GROUP" at bounding box center [915, 660] width 1215 height 16
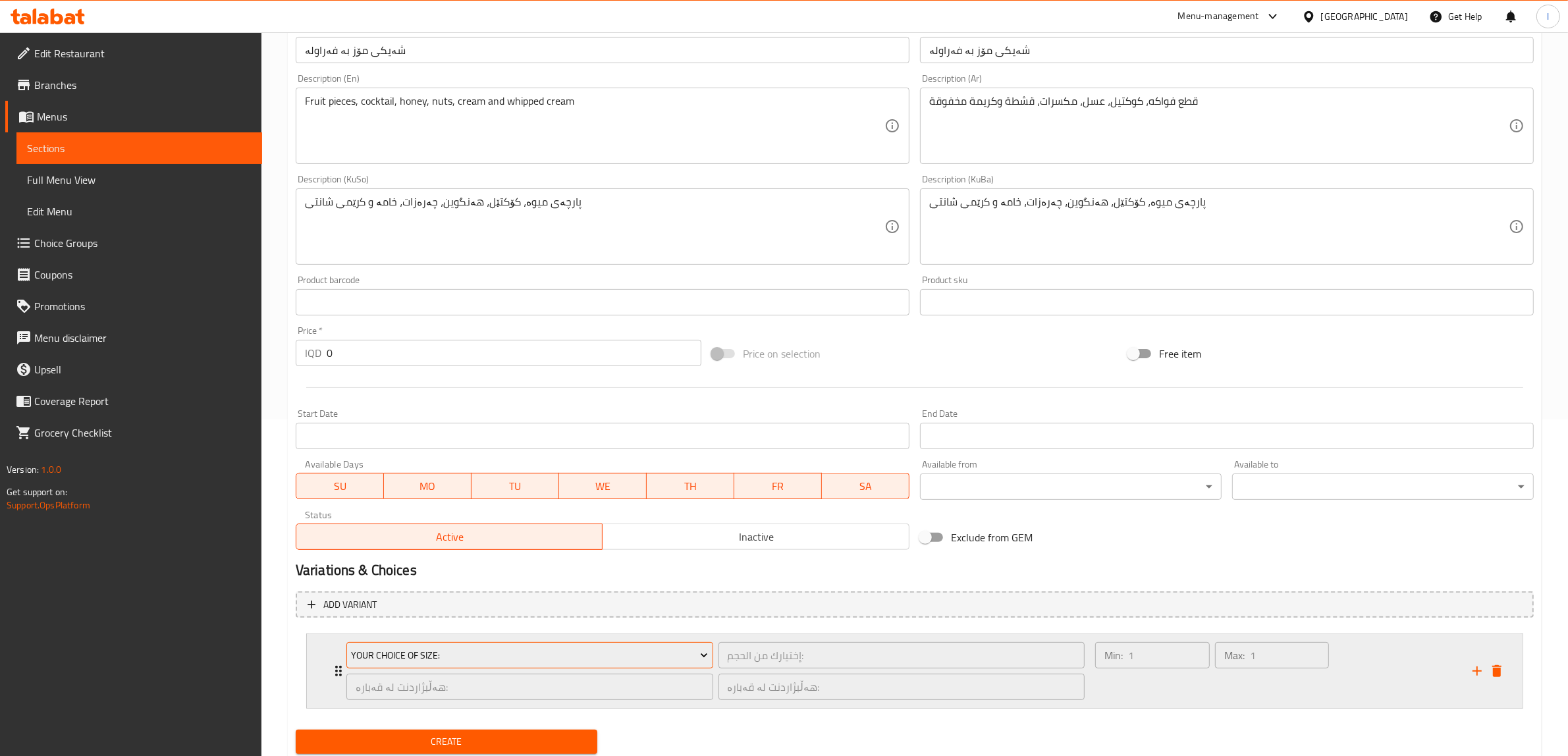
scroll to position [378, 0]
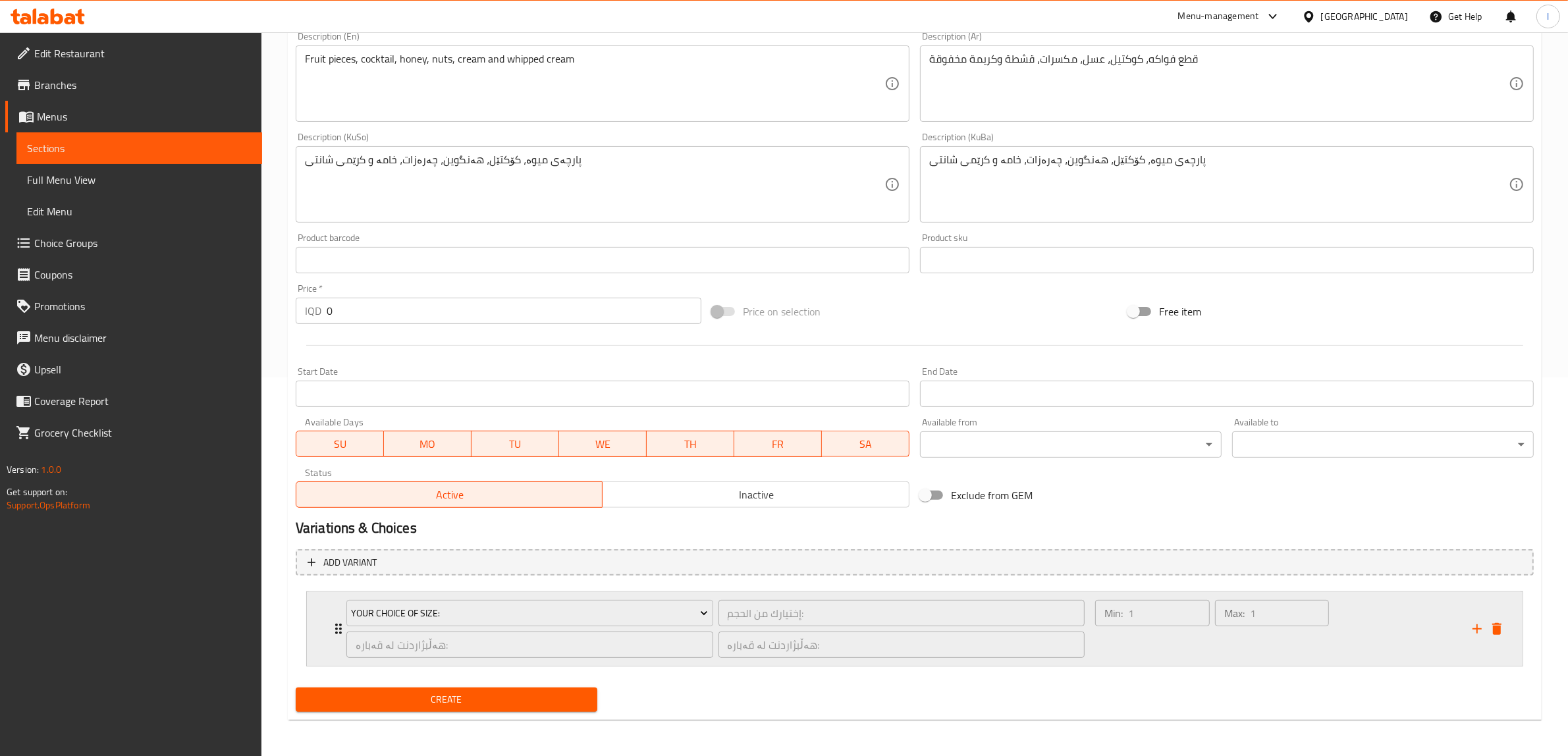
click at [1252, 640] on div "Max: 1 ​" at bounding box center [1272, 628] width 120 height 63
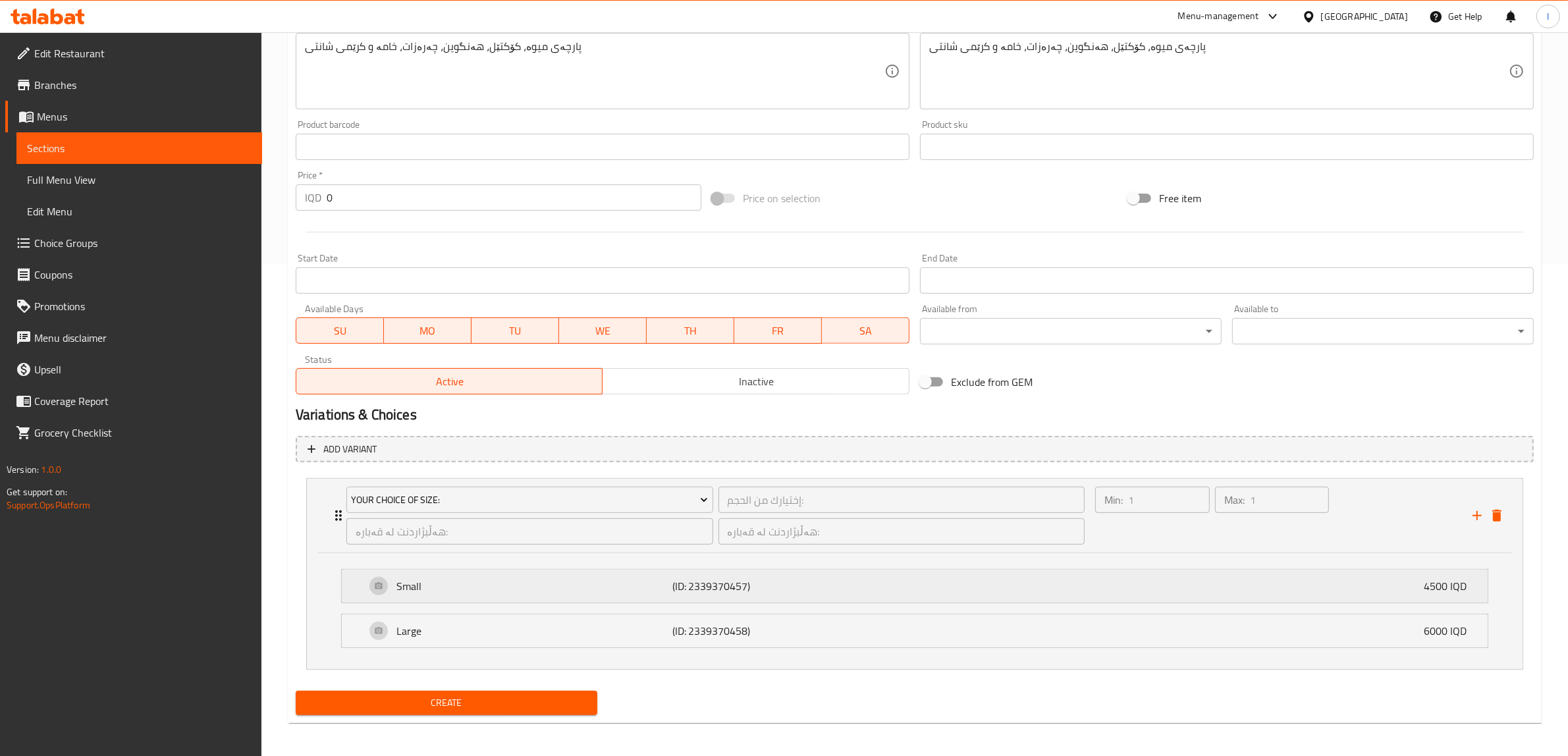
scroll to position [495, 0]
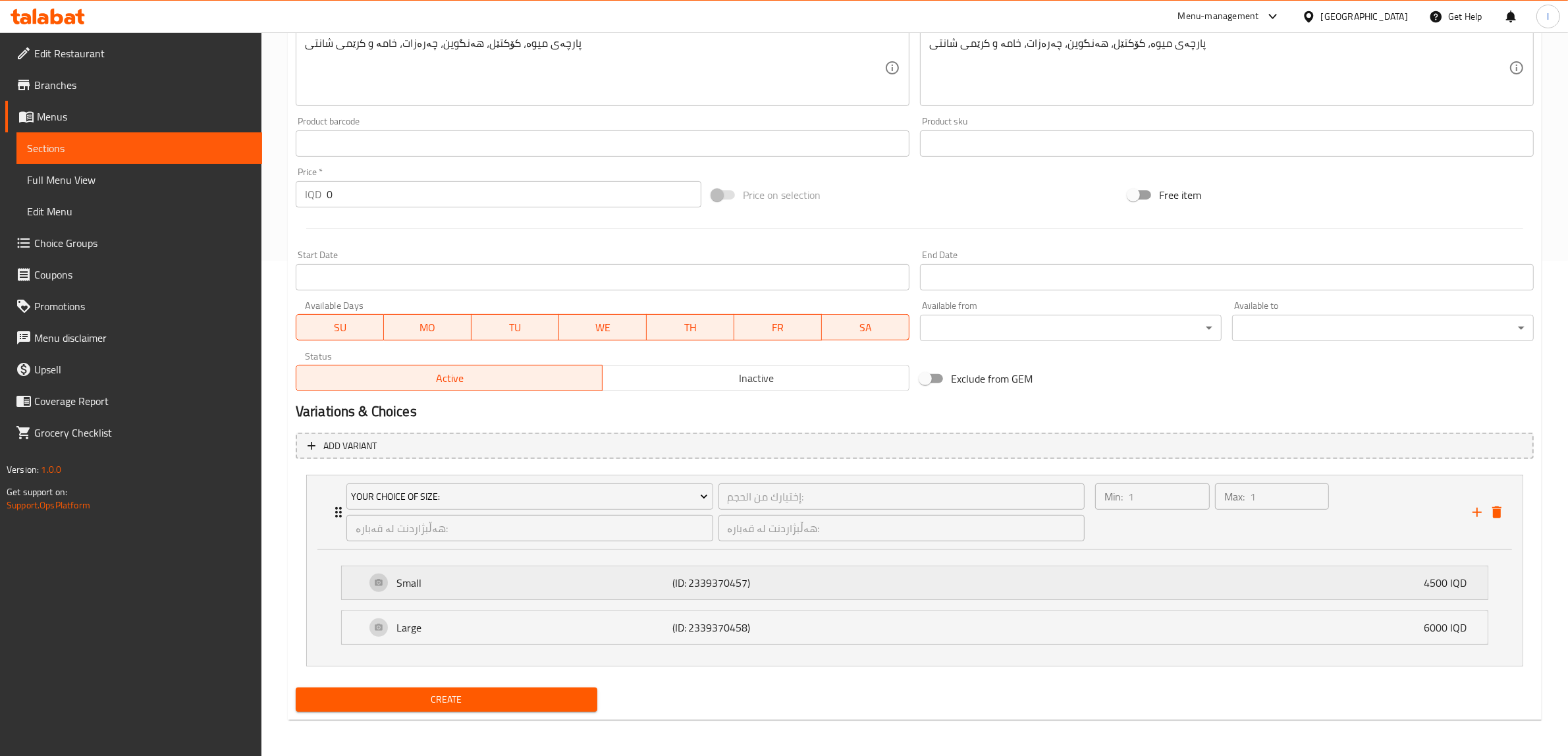
click at [617, 594] on div "Small (ID: 2339370457) 4500 IQD" at bounding box center [919, 583] width 1106 height 33
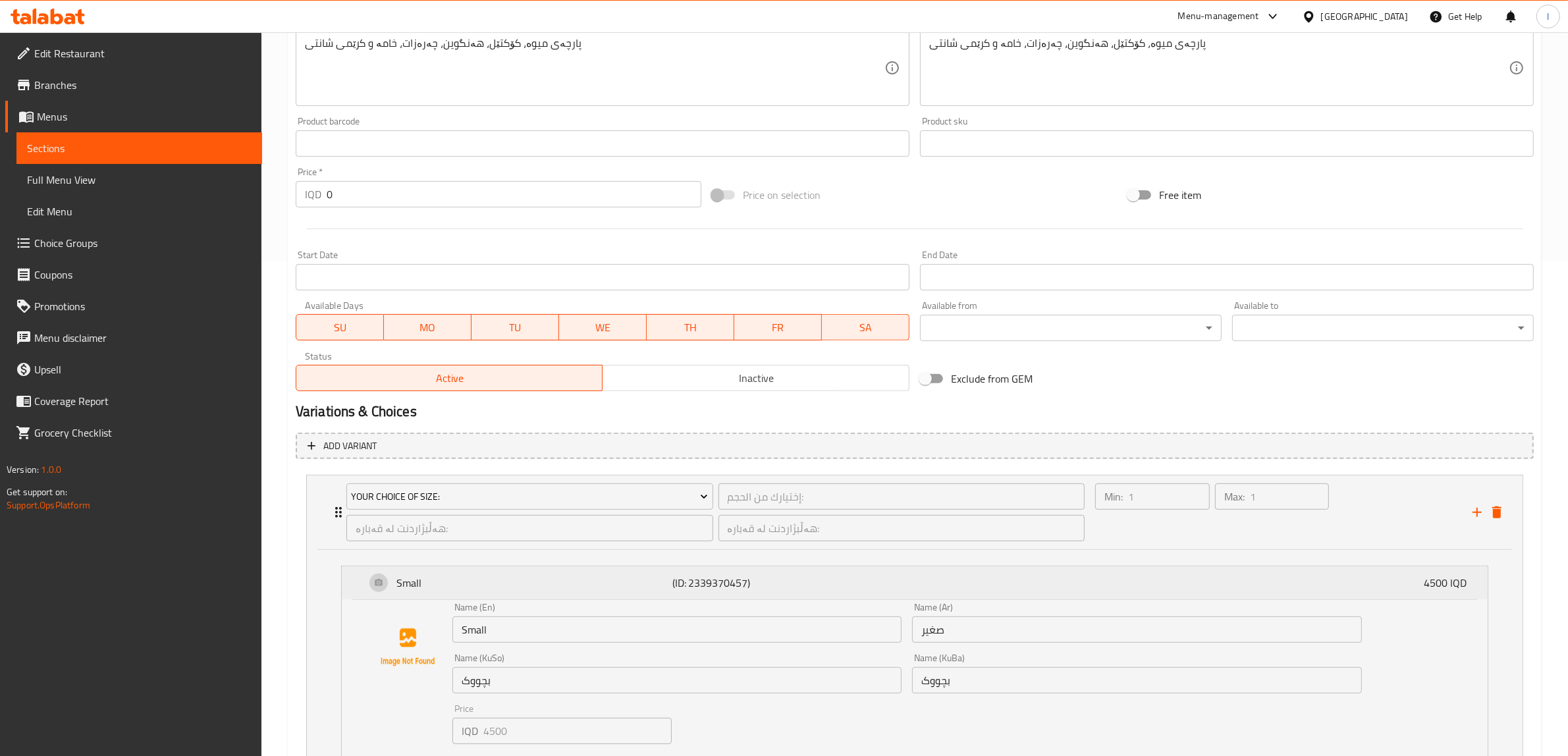
click at [623, 575] on p "Small" at bounding box center [535, 582] width 276 height 16
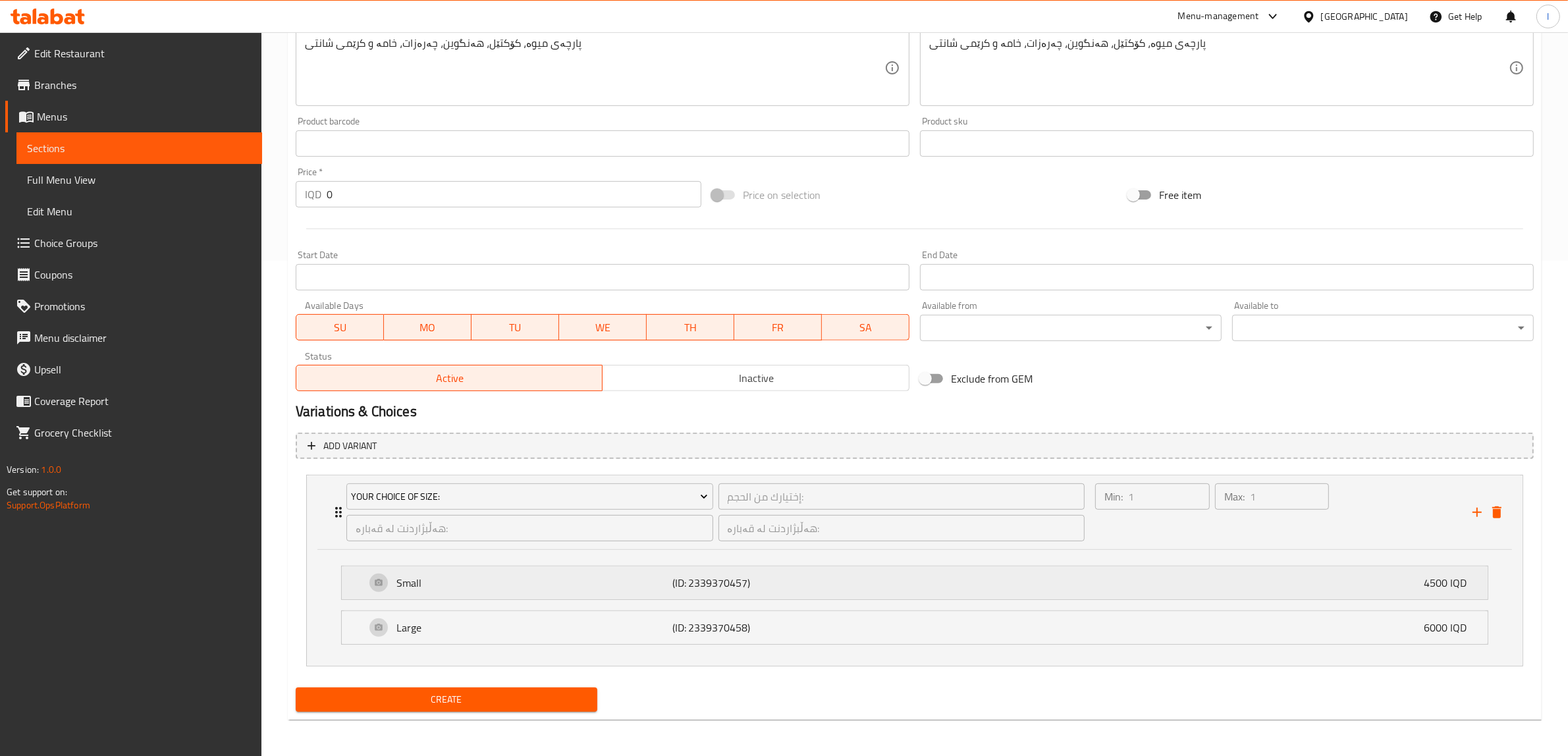
click at [619, 577] on p "Small" at bounding box center [535, 582] width 276 height 16
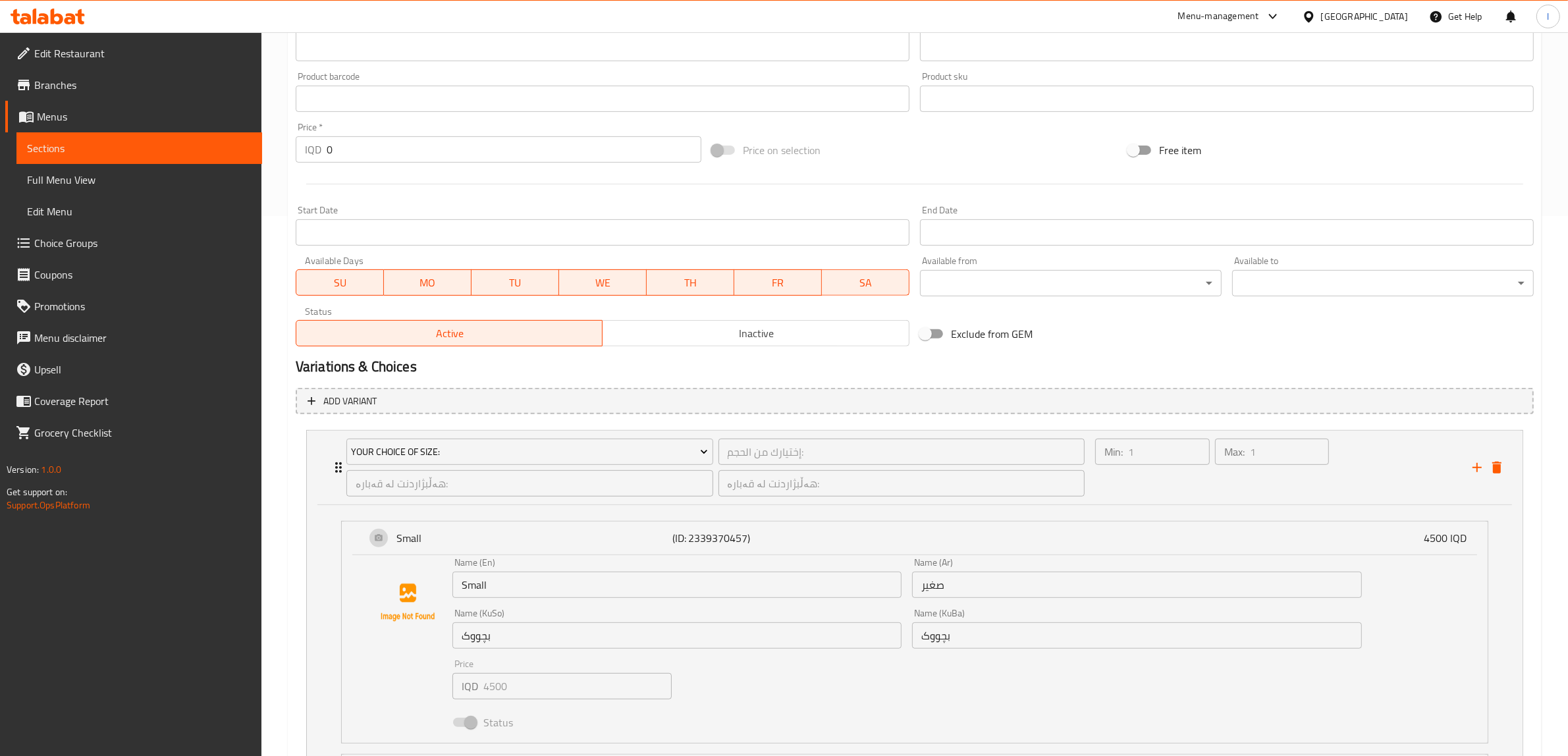
scroll to position [684, 0]
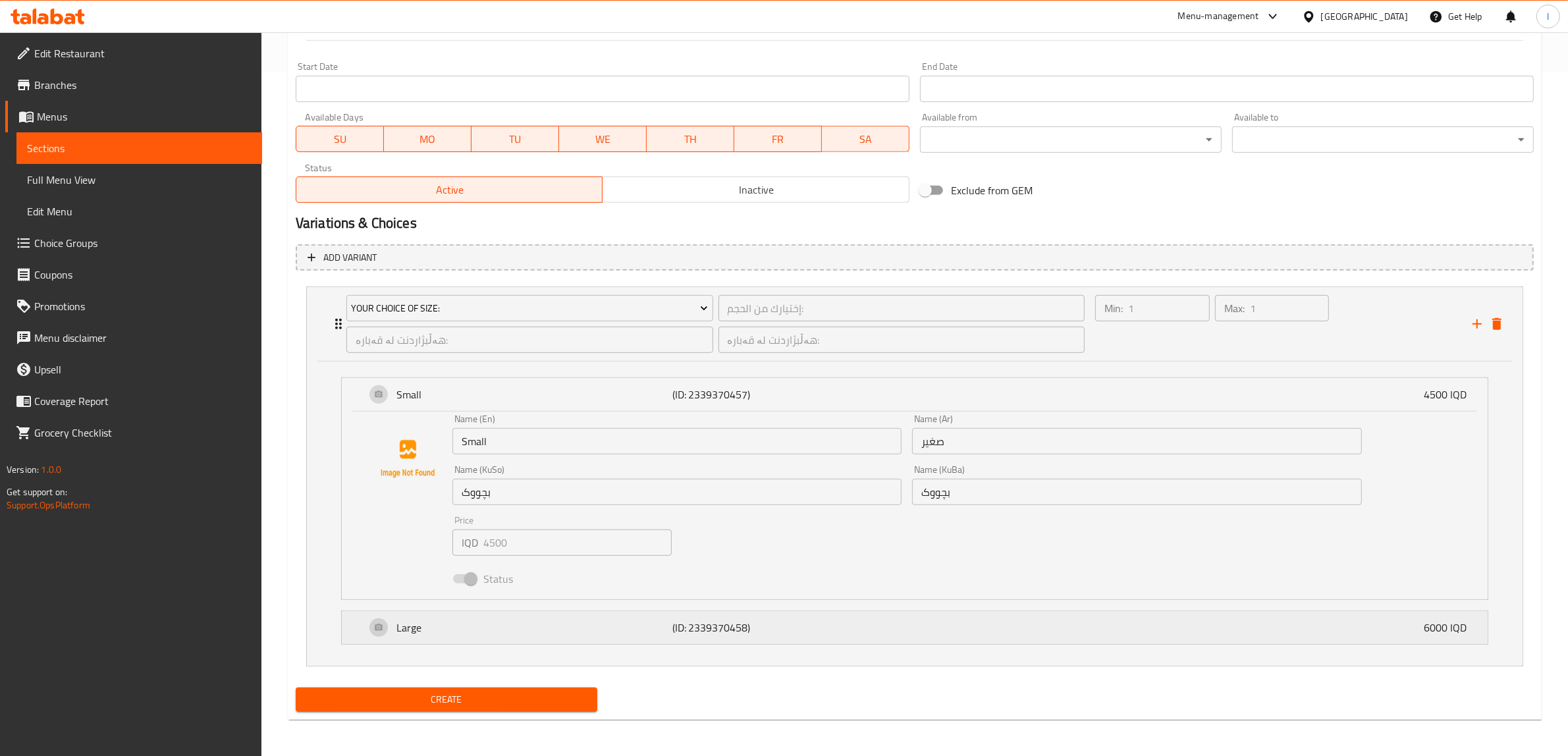
click at [633, 631] on p "Large" at bounding box center [535, 627] width 276 height 16
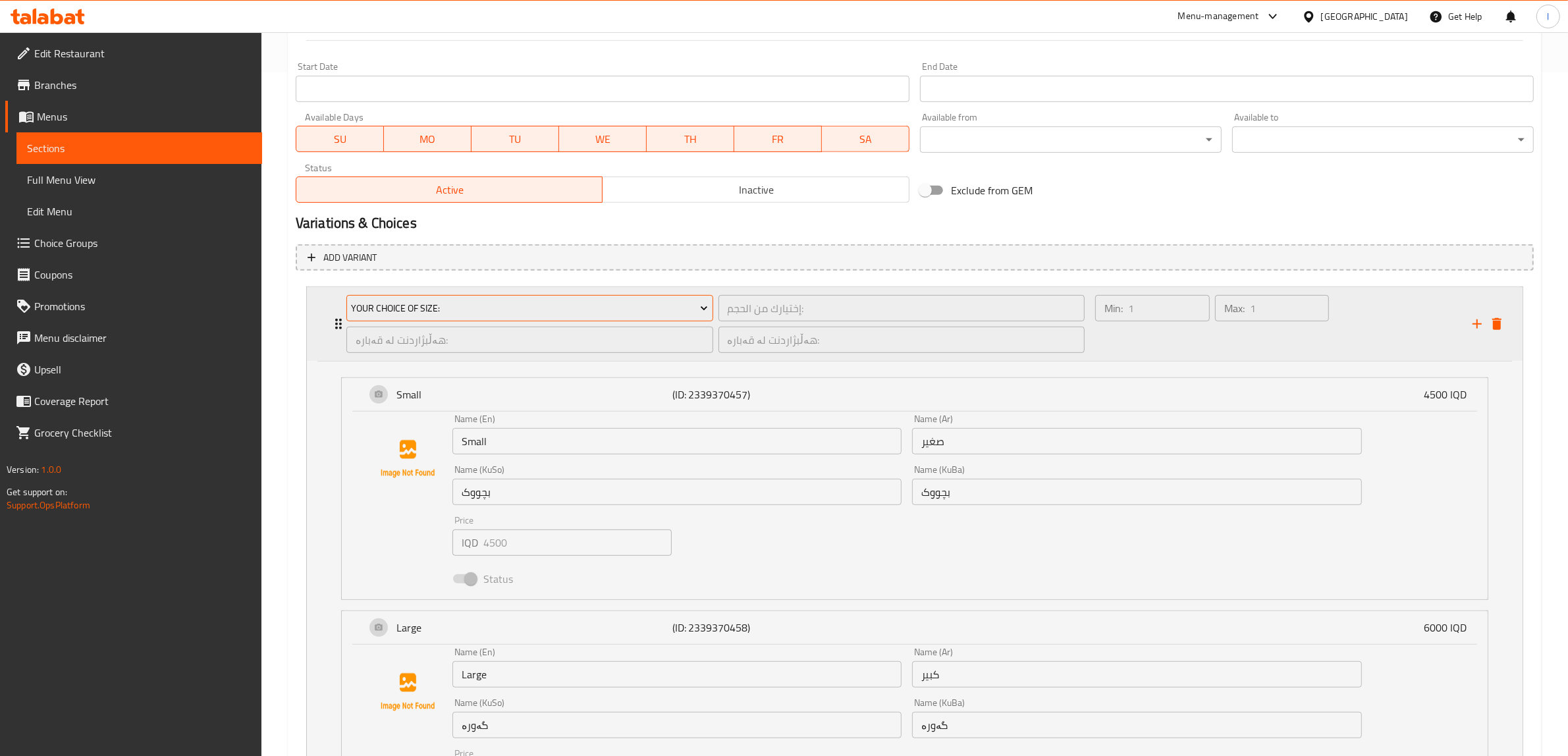
click at [686, 304] on span "Your Choice Of Size:" at bounding box center [529, 309] width 357 height 16
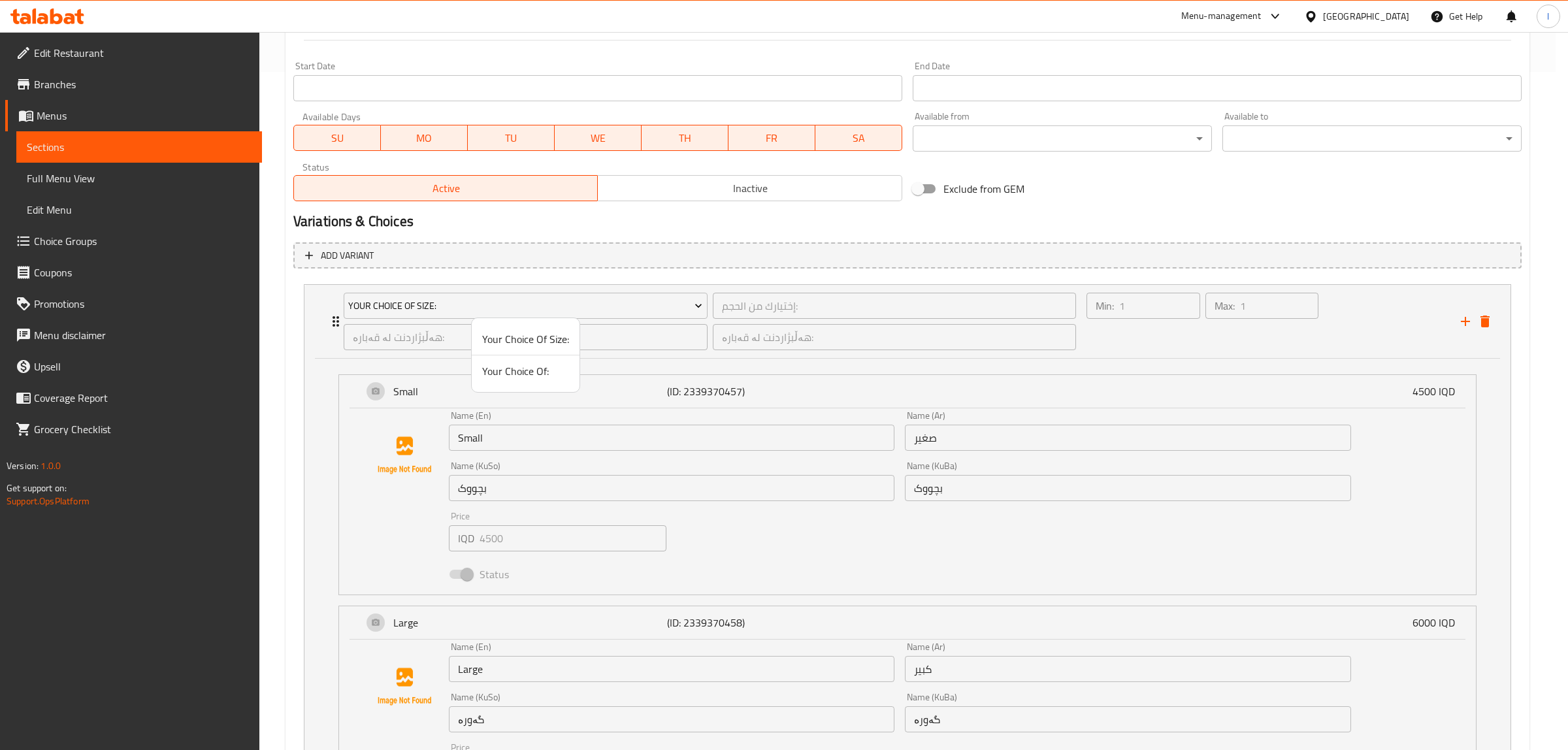
click at [539, 340] on span "Your Choice Of Size:" at bounding box center [525, 338] width 87 height 15
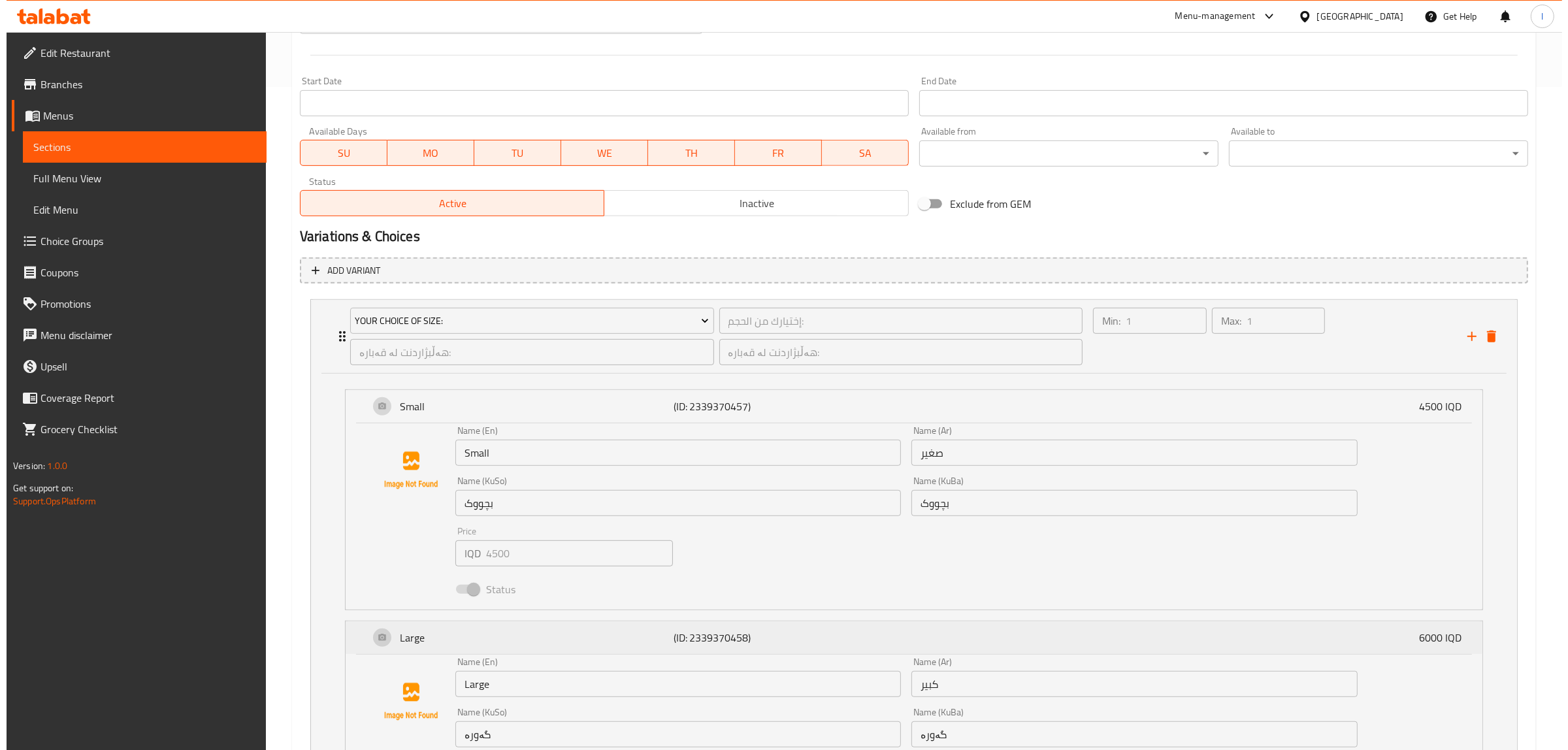
scroll to position [619, 0]
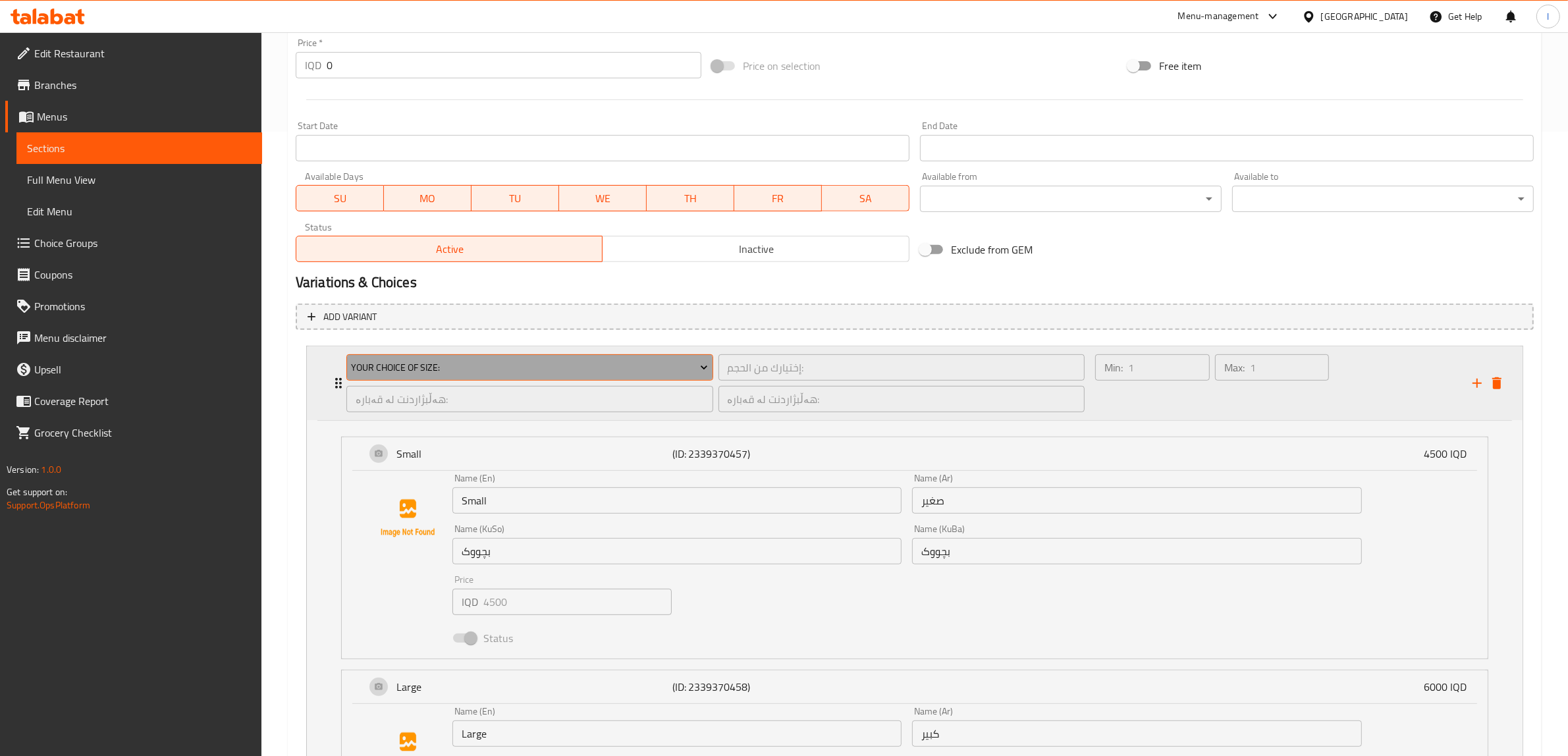
click at [691, 368] on span "Your Choice Of Size:" at bounding box center [529, 368] width 357 height 16
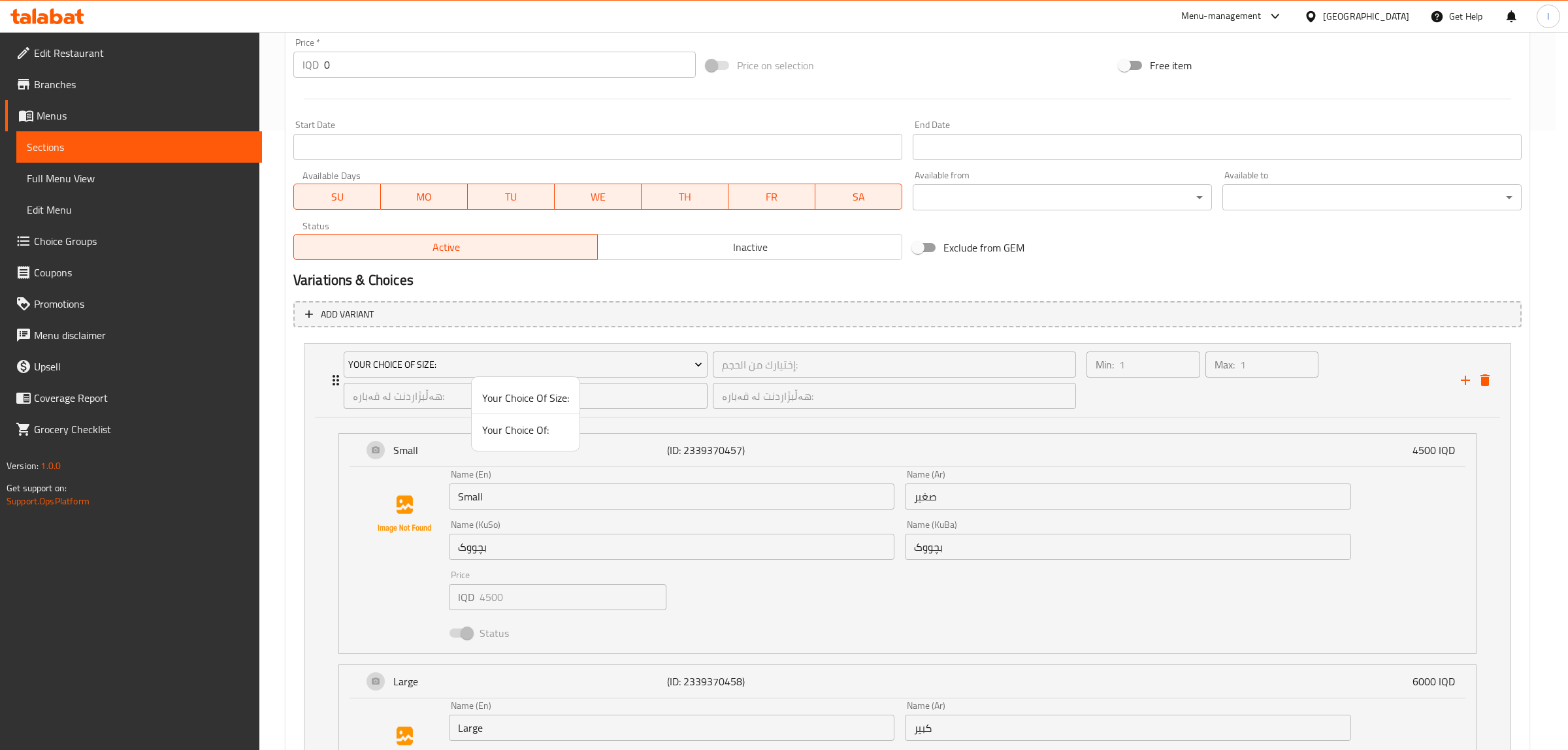
click at [529, 393] on span "Your Choice Of Size:" at bounding box center [525, 397] width 87 height 15
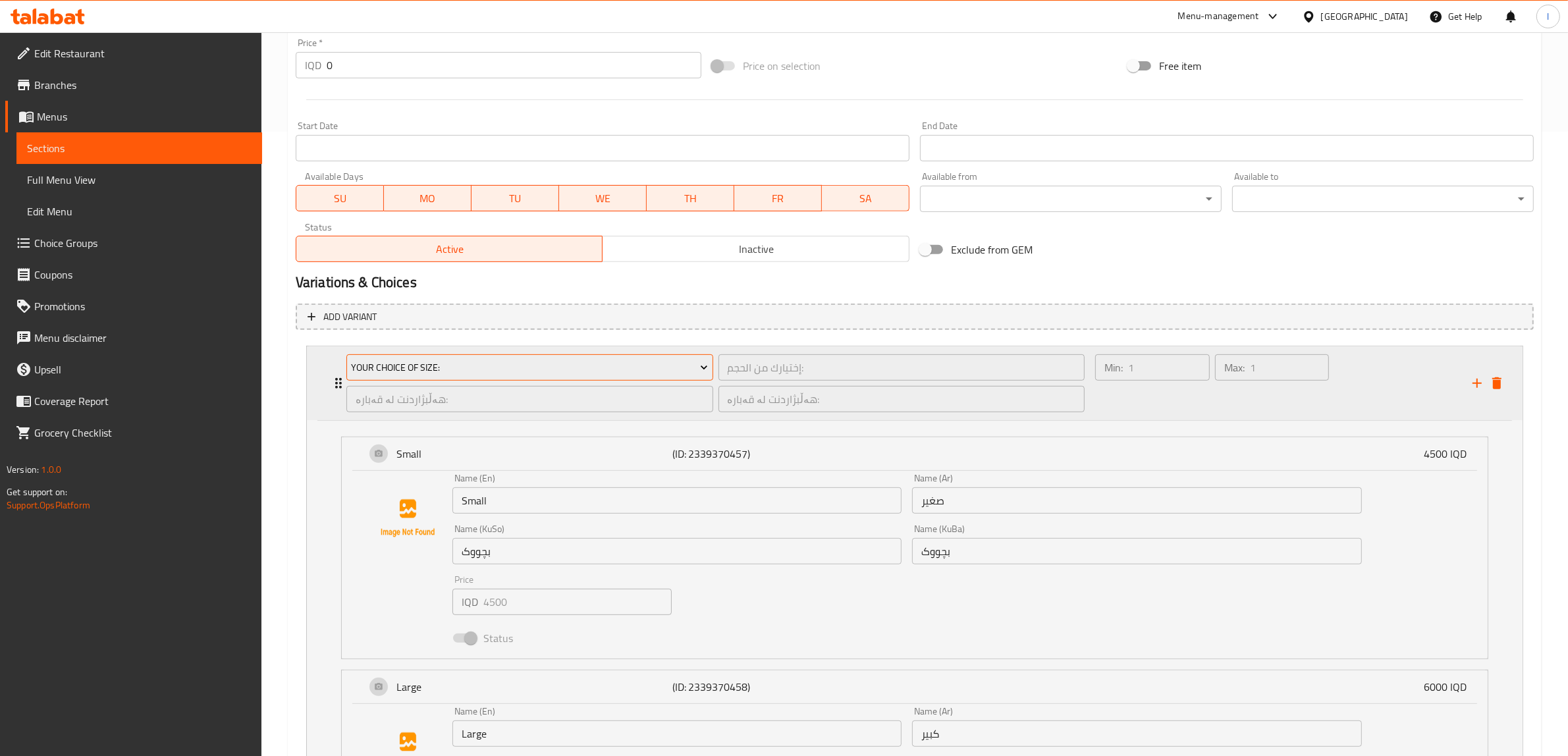
click at [546, 373] on span "Your Choice Of Size:" at bounding box center [529, 368] width 357 height 16
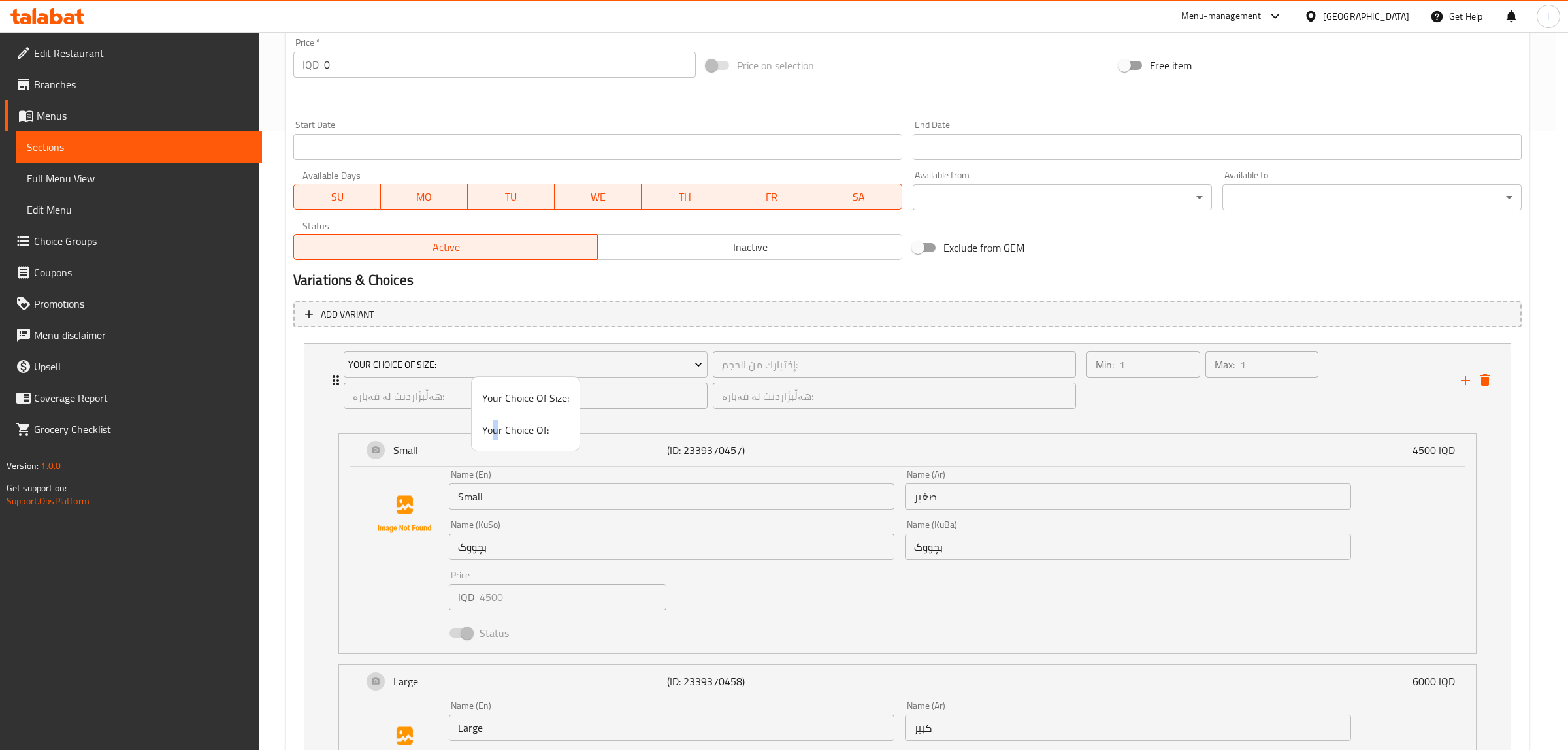
click at [495, 435] on span "Your Choice Of:" at bounding box center [525, 429] width 87 height 15
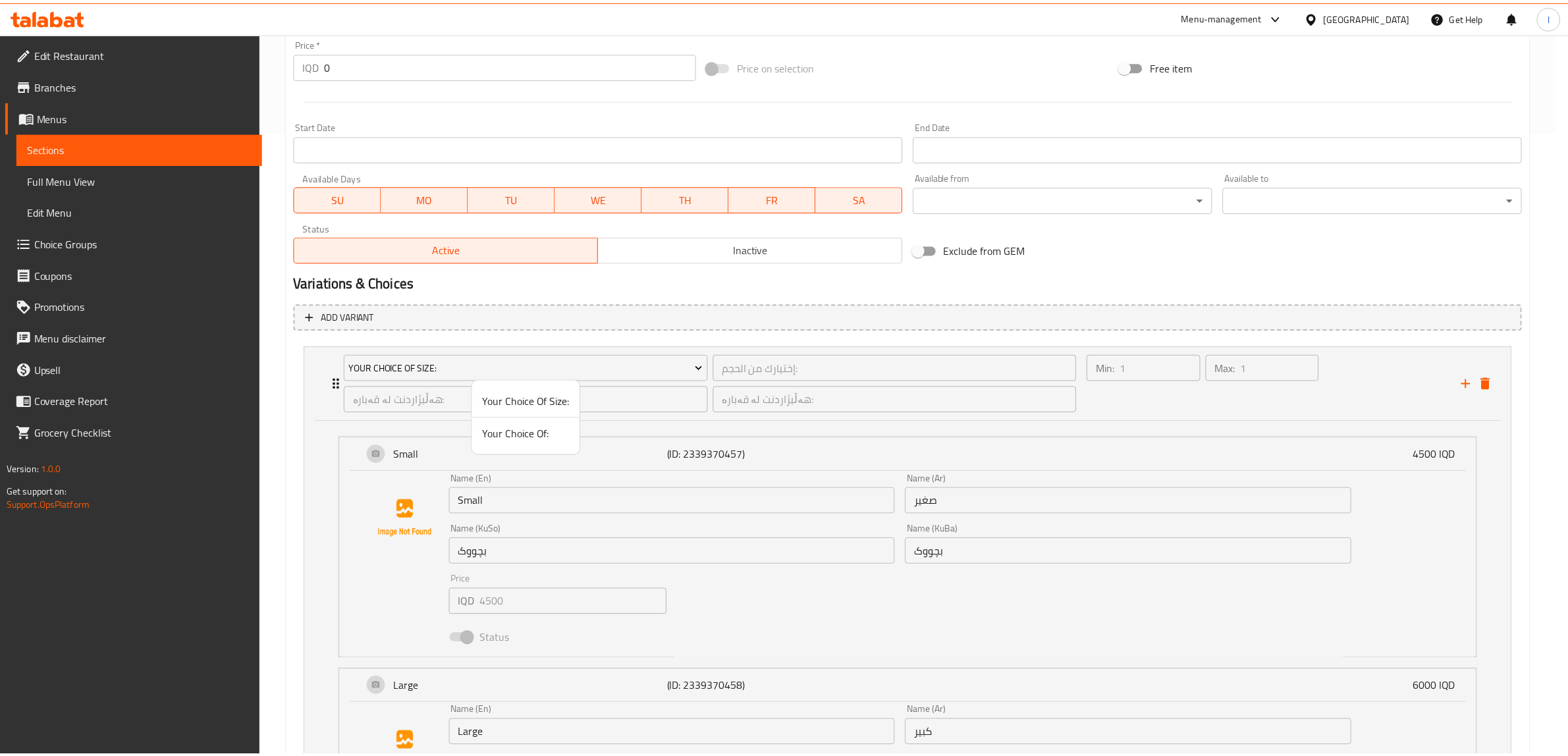
scroll to position [378, 0]
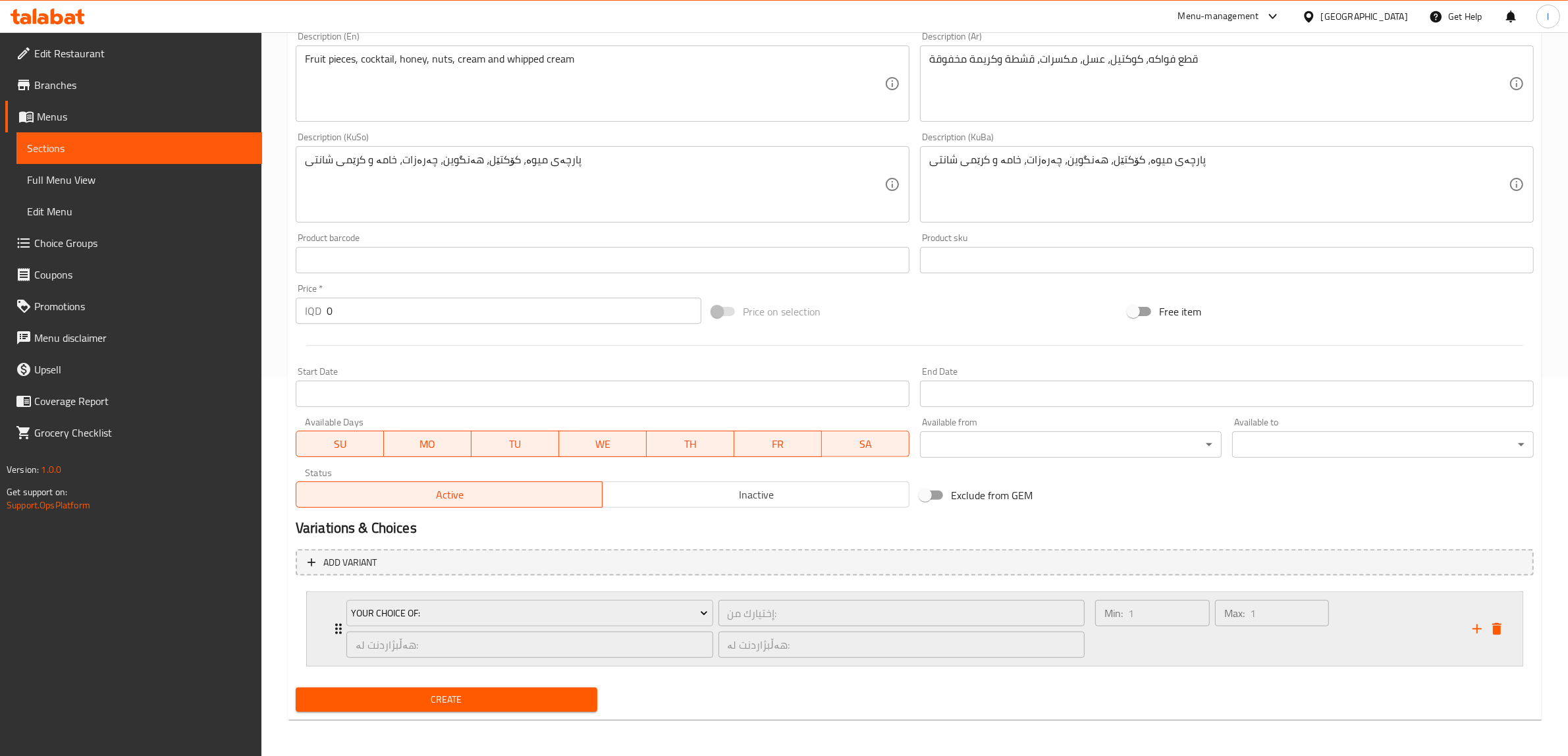
click at [1255, 645] on div "Max: 1 ​" at bounding box center [1272, 628] width 120 height 63
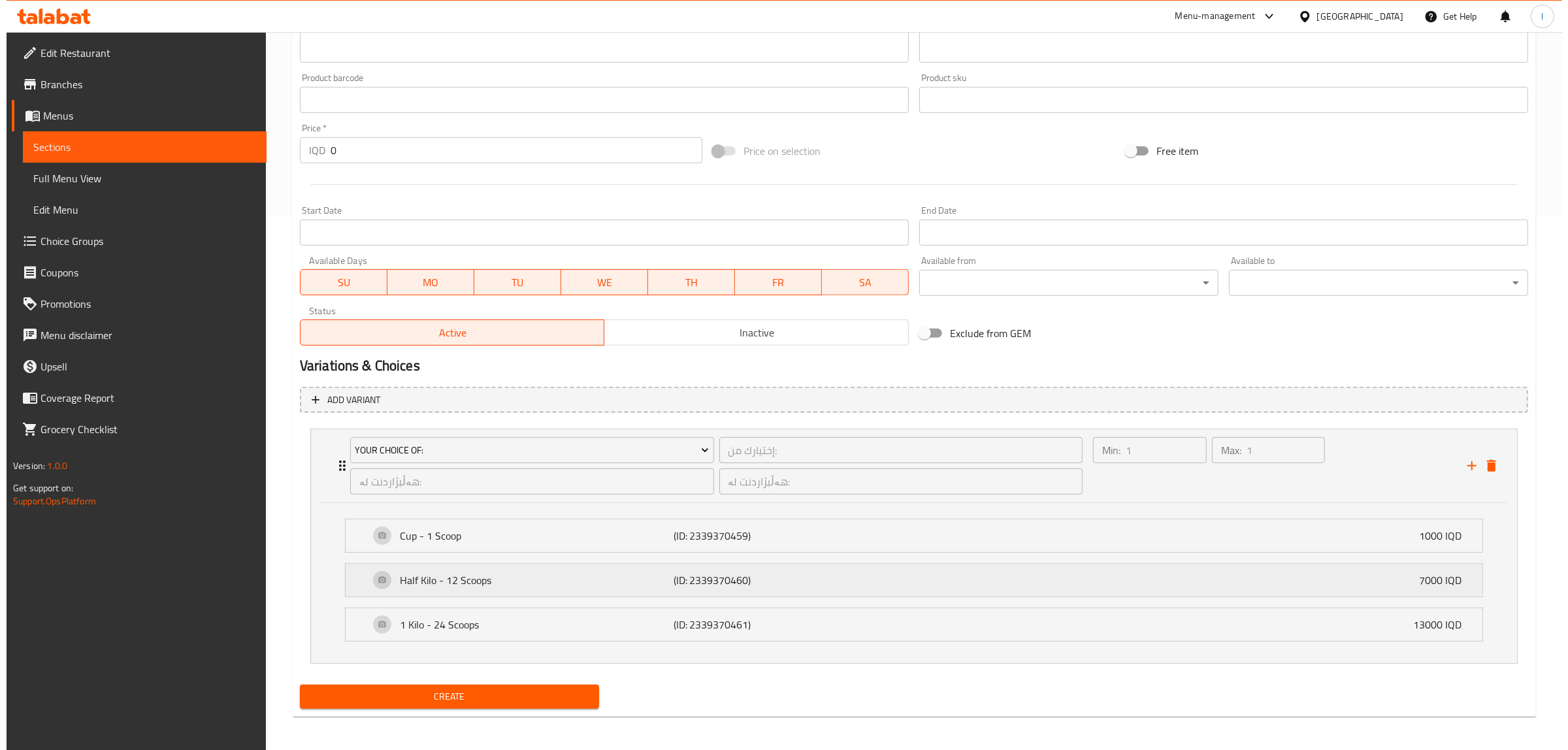
scroll to position [536, 0]
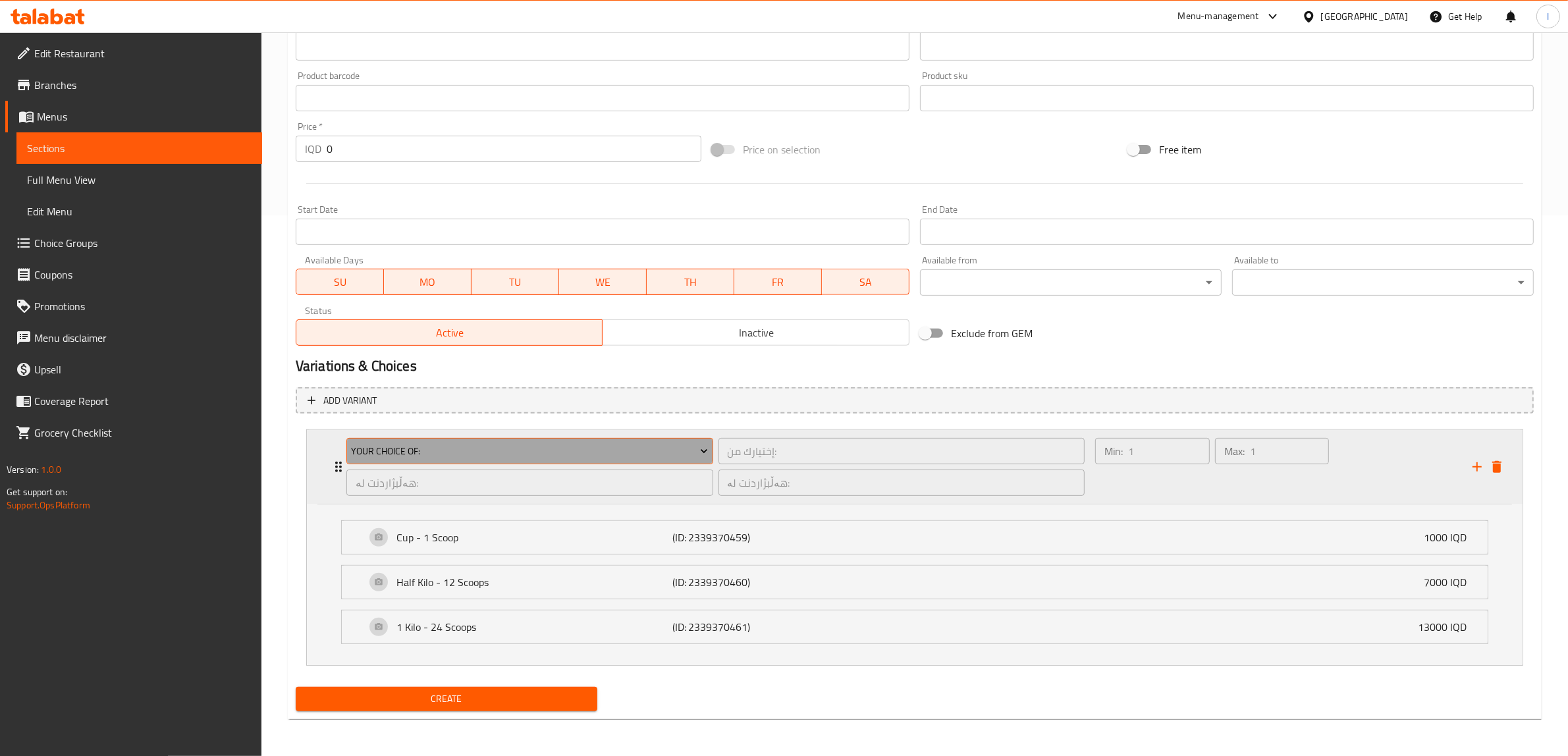
click at [420, 445] on span "Your Choice Of:" at bounding box center [529, 451] width 357 height 16
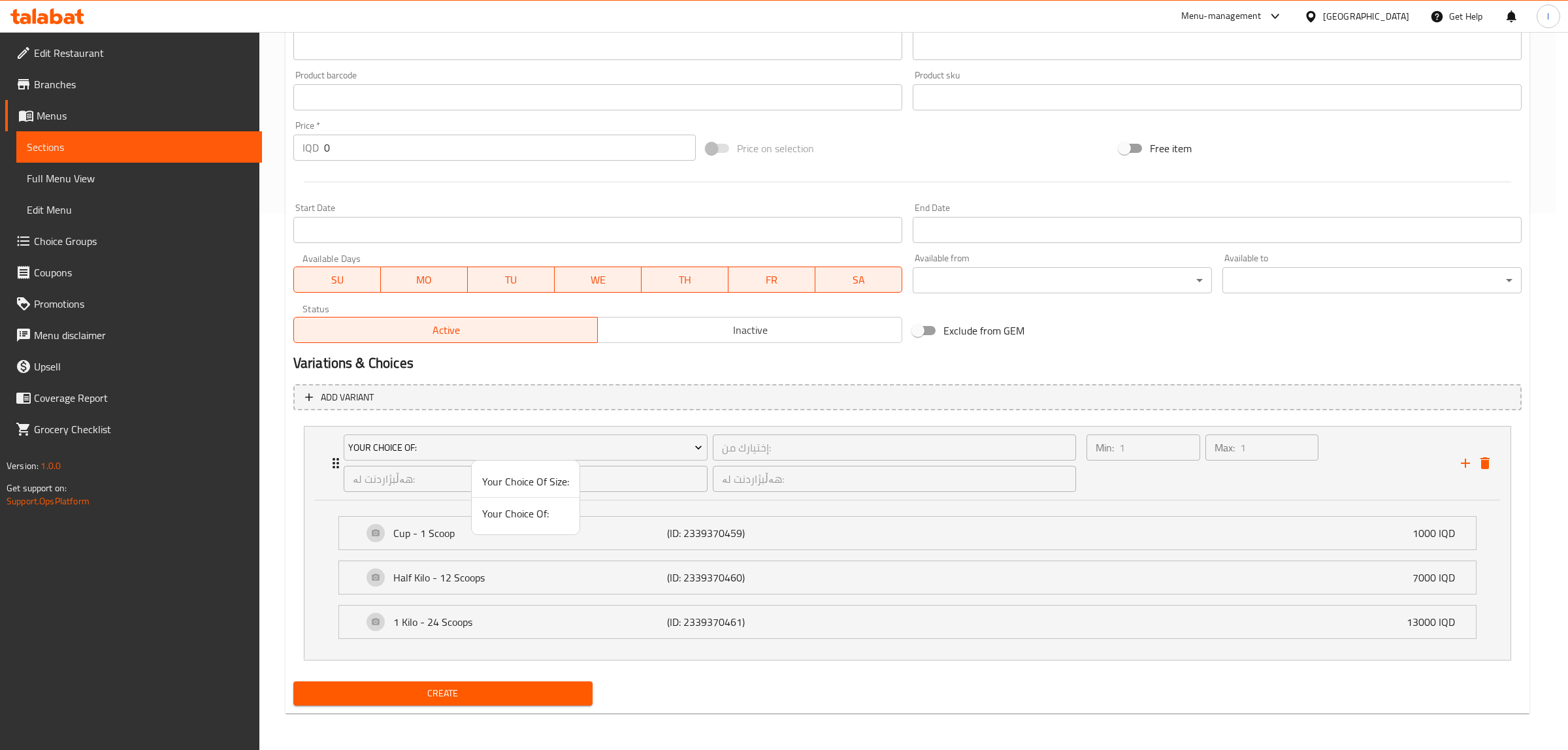
click at [508, 485] on span "Your Choice Of Size:" at bounding box center [525, 481] width 87 height 15
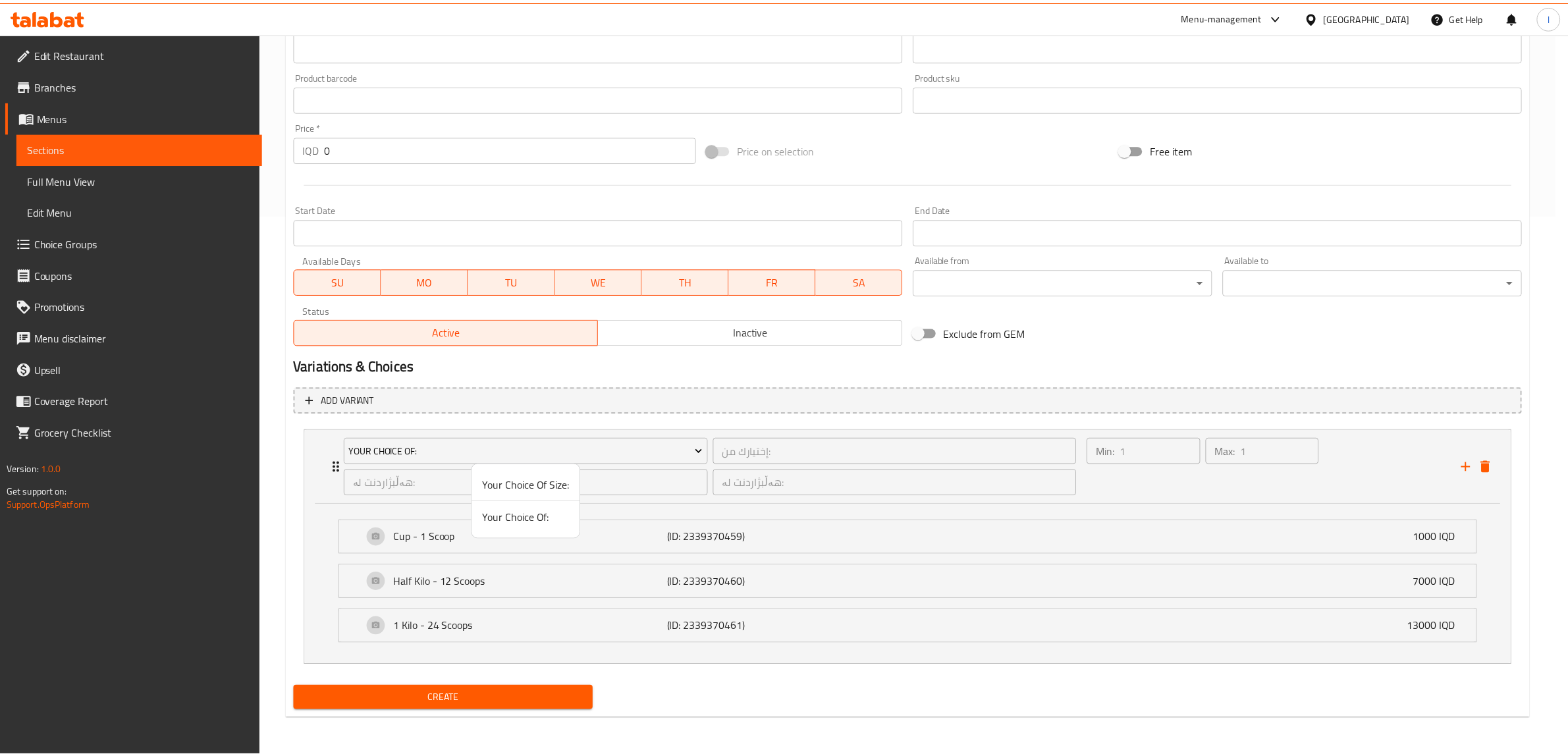
scroll to position [378, 0]
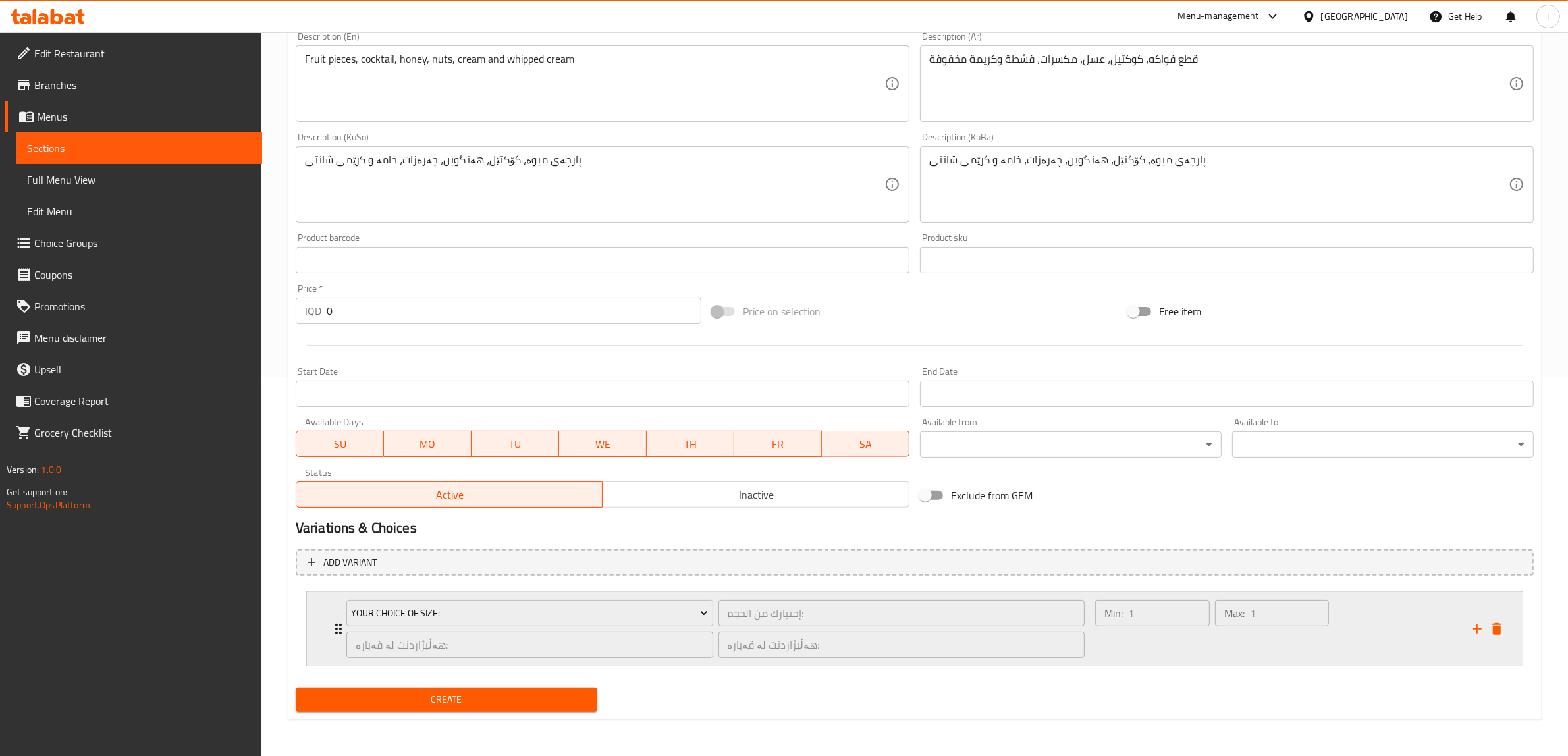
click at [339, 629] on div "Your Choice Of Size: إختيارك من الحجم: ​ هەڵبژاردنت لە قەبارە: ​ هەڵبژاردنت لە …" at bounding box center [716, 629] width 754 height 74
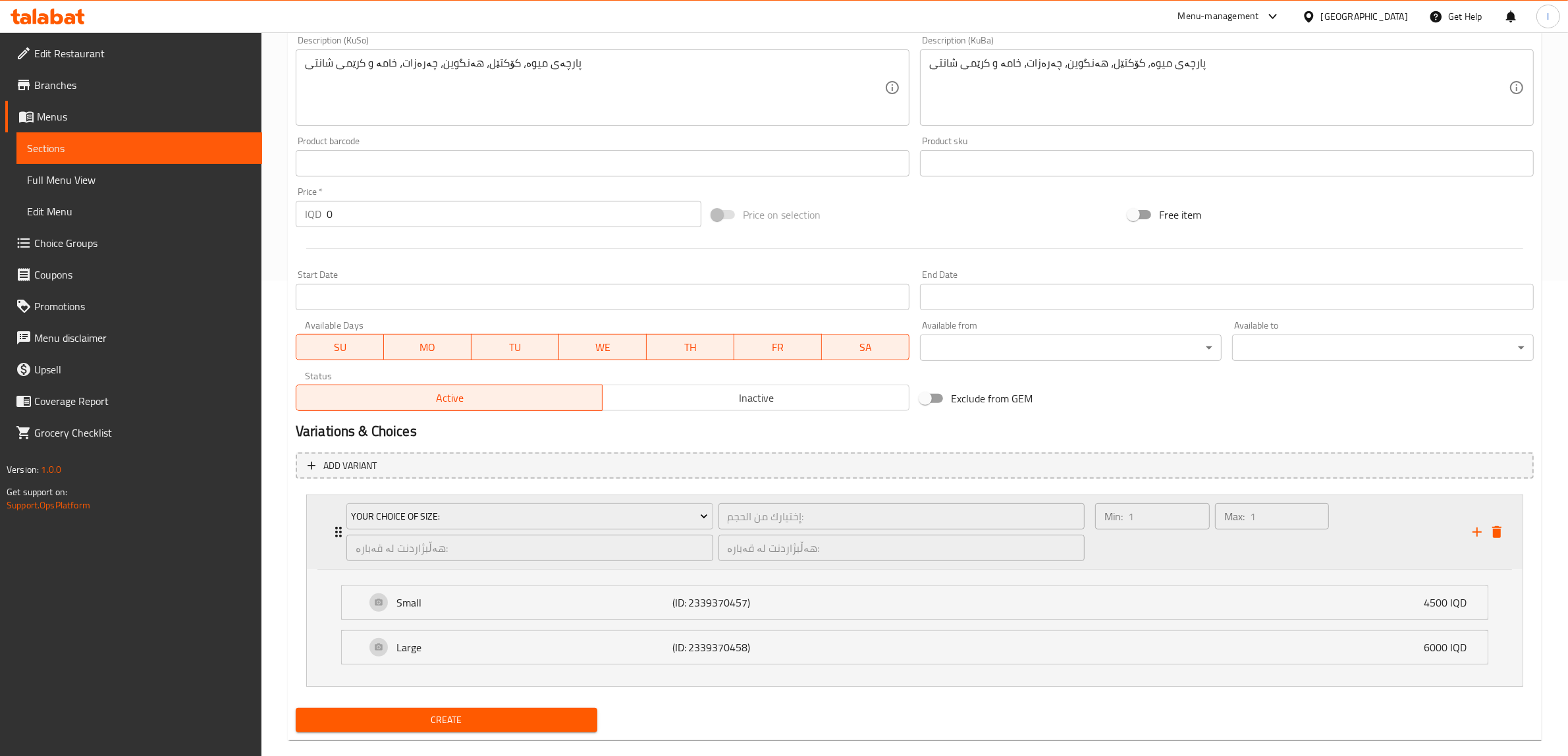
scroll to position [495, 0]
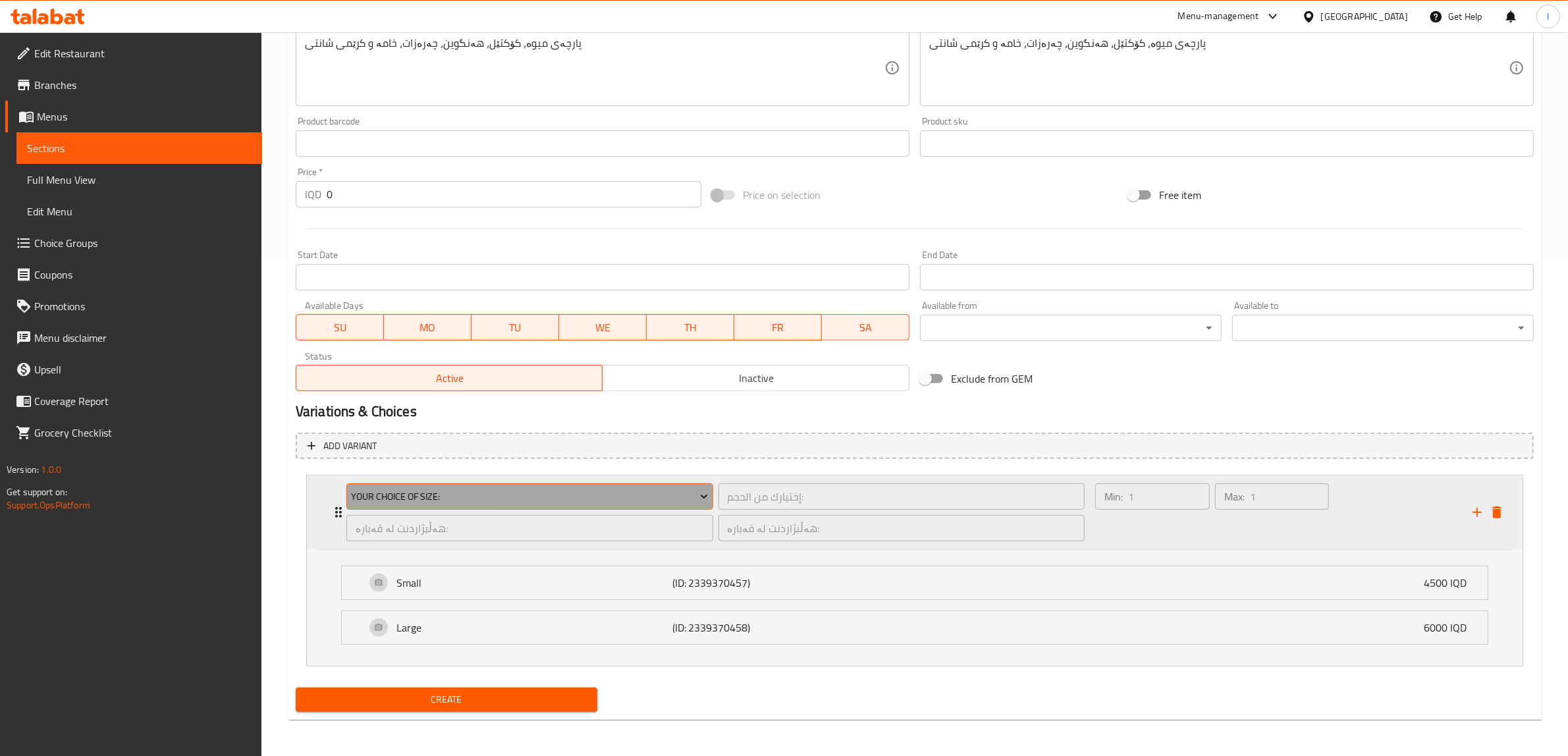
click at [687, 495] on span "Your Choice Of Size:" at bounding box center [529, 497] width 357 height 16
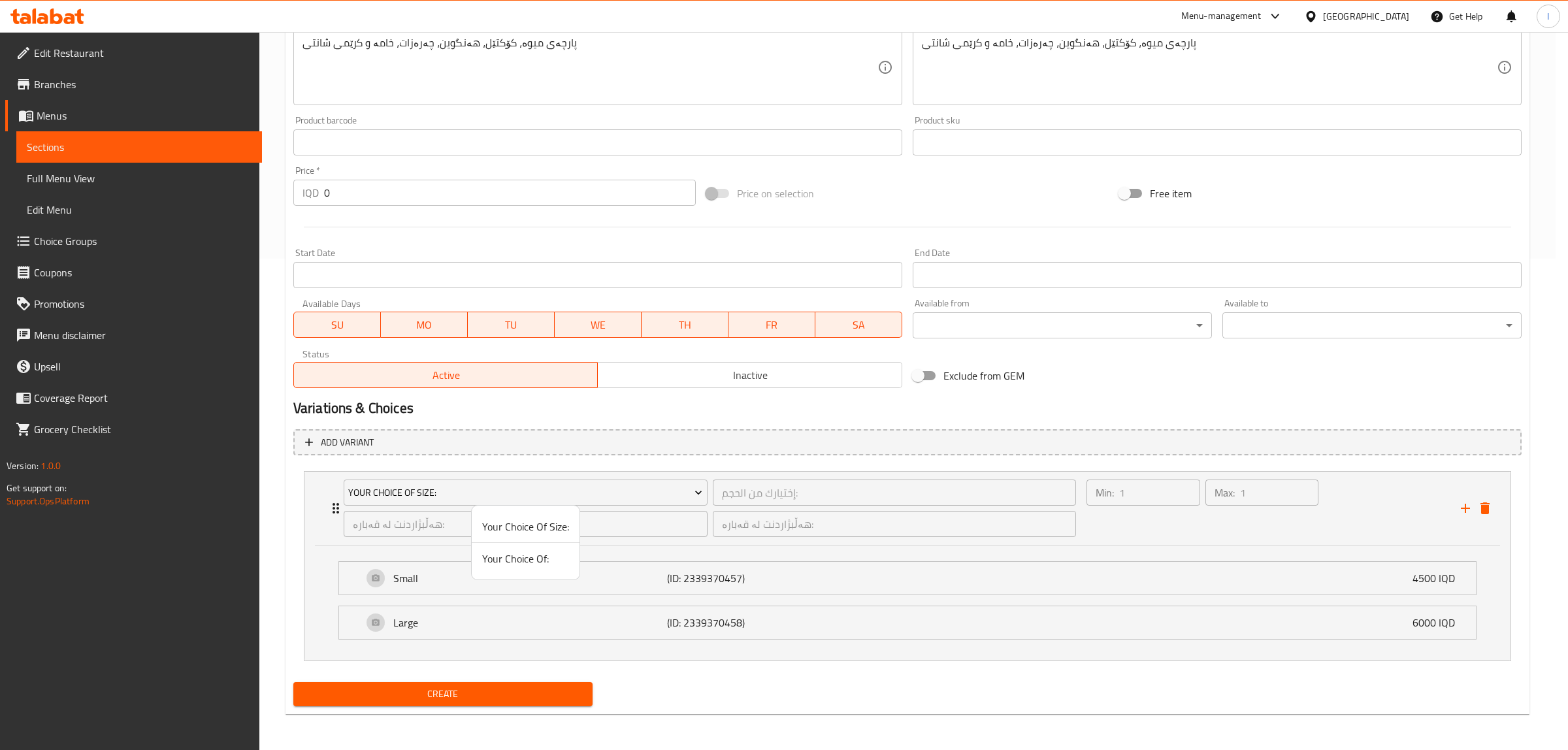
click at [563, 520] on span "Your Choice Of Size:" at bounding box center [525, 526] width 87 height 15
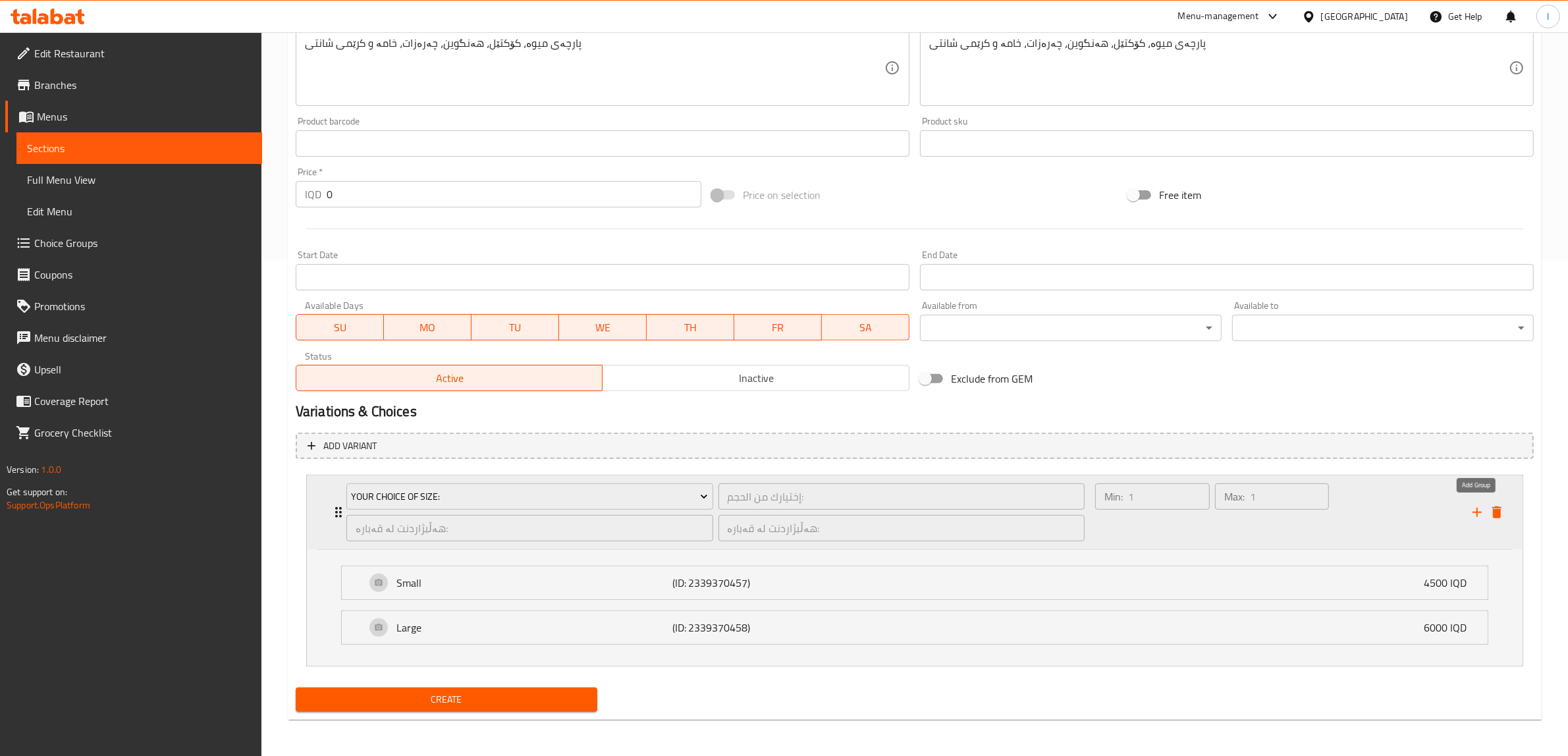
click at [1475, 512] on icon "add" at bounding box center [1477, 512] width 16 height 16
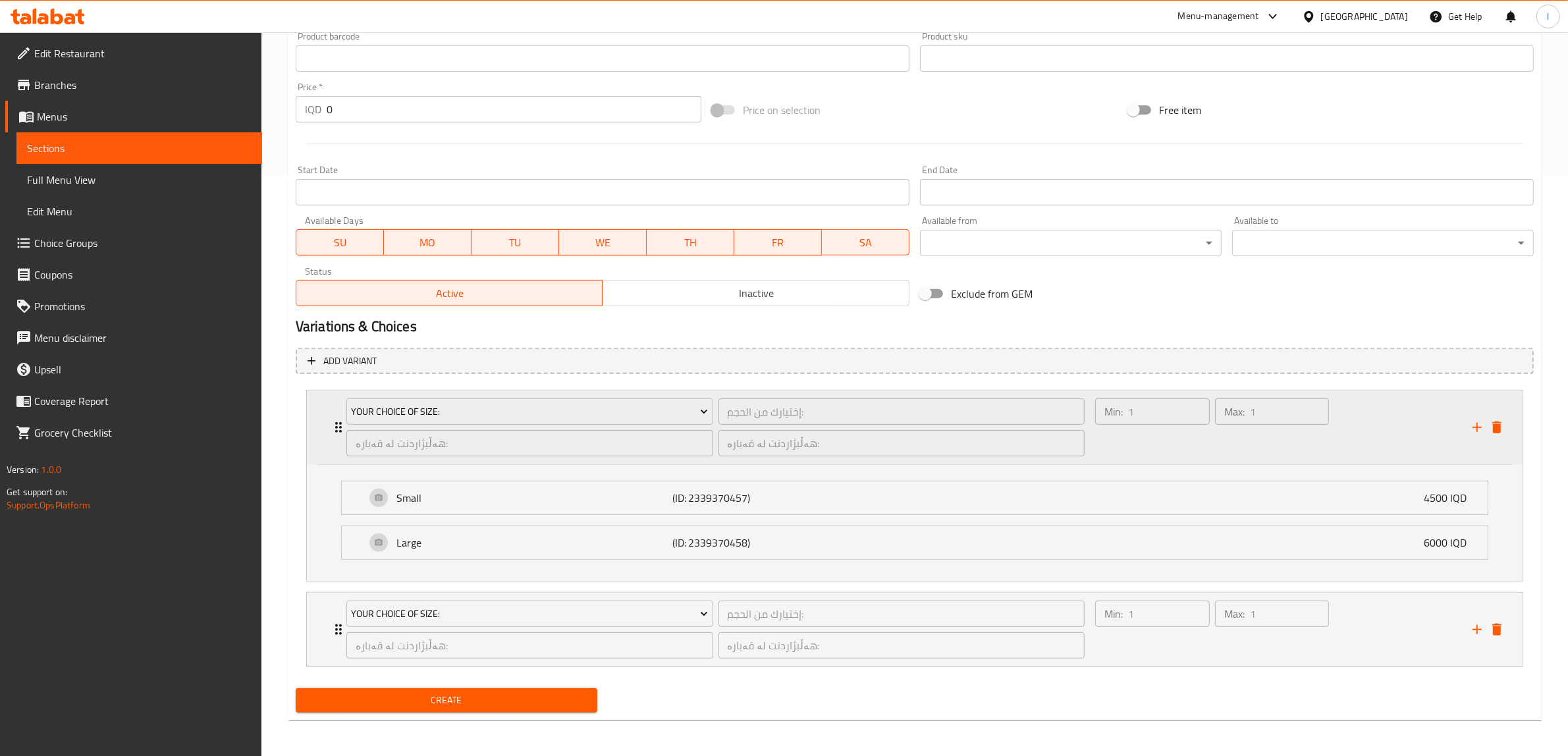
scroll to position [581, 0]
click at [1500, 438] on div "Your Choice Of Size: إختيارك من الحجم: ​ هەڵبژاردنت لە قەبارە: ​ هەڵبژاردنت لە …" at bounding box center [918, 426] width 1176 height 74
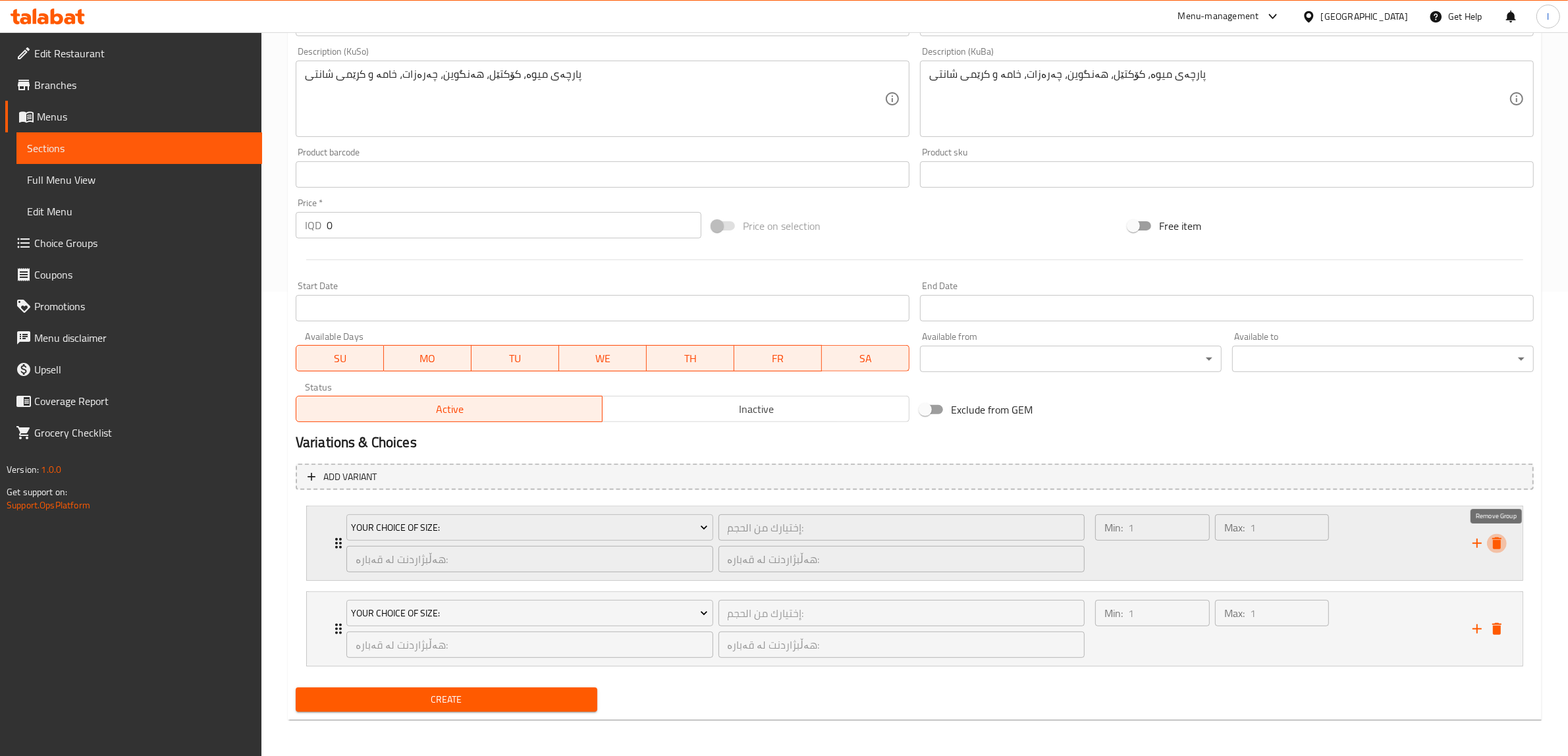
click at [1500, 543] on icon "delete" at bounding box center [1497, 543] width 9 height 12
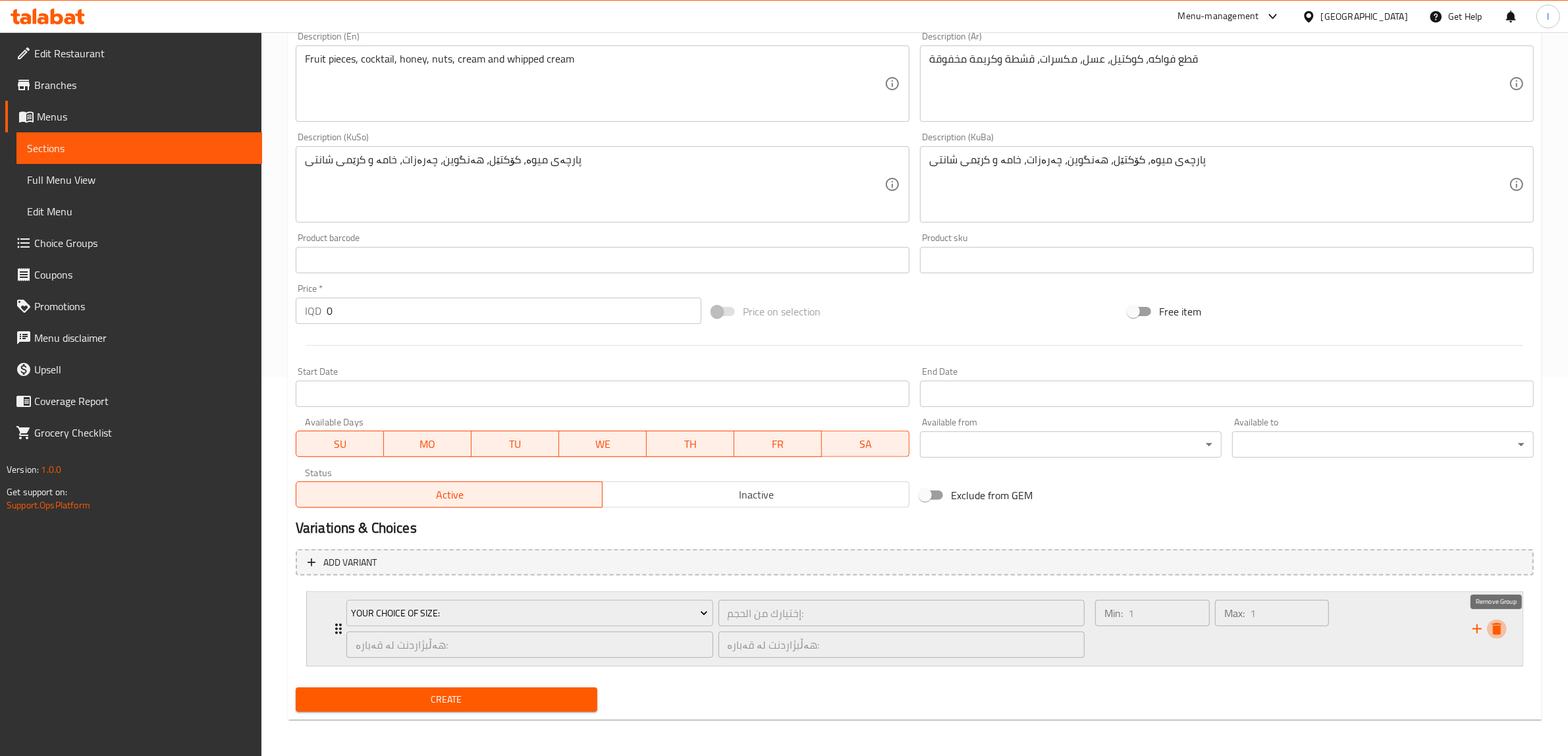
click at [1502, 627] on icon "delete" at bounding box center [1496, 628] width 16 height 16
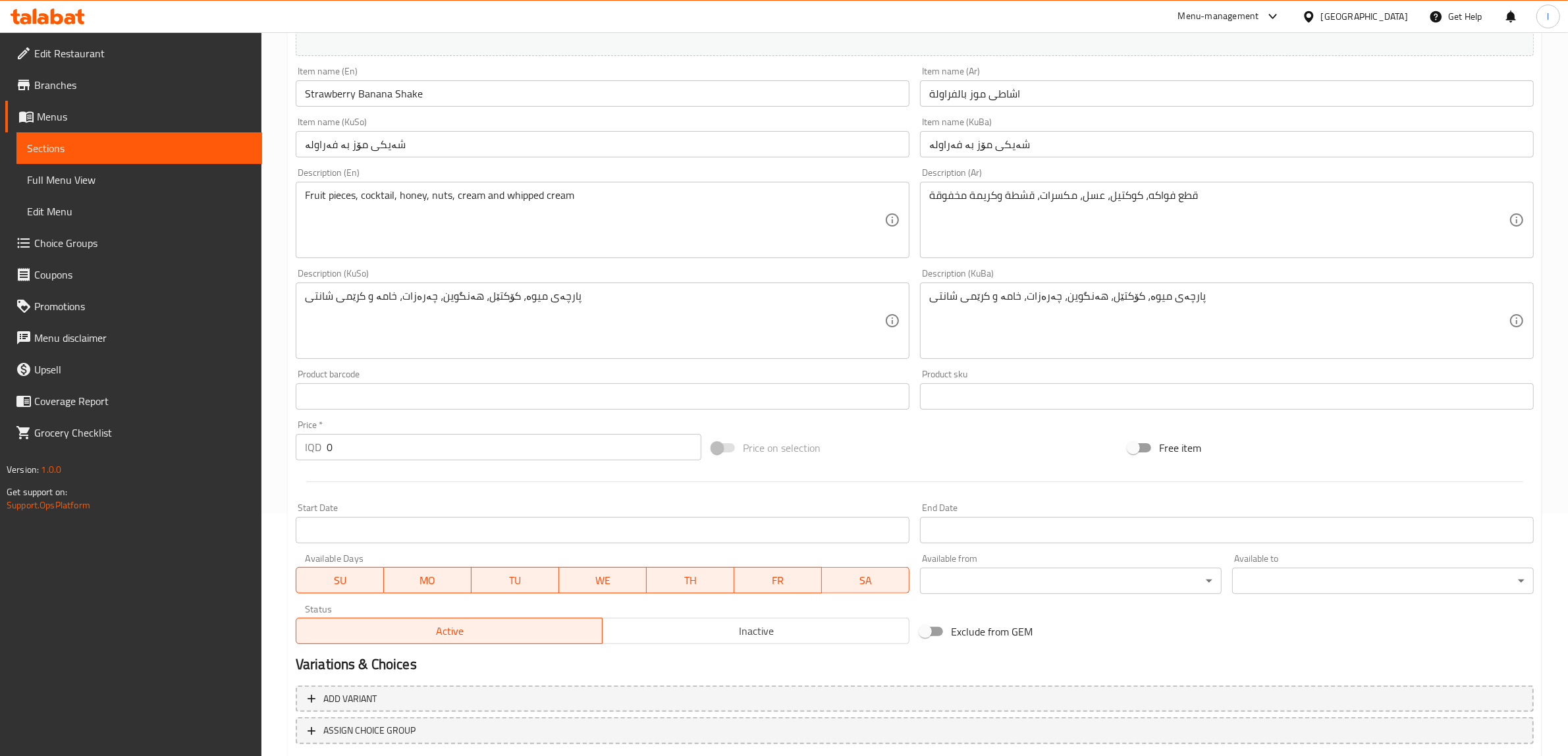
scroll to position [324, 0]
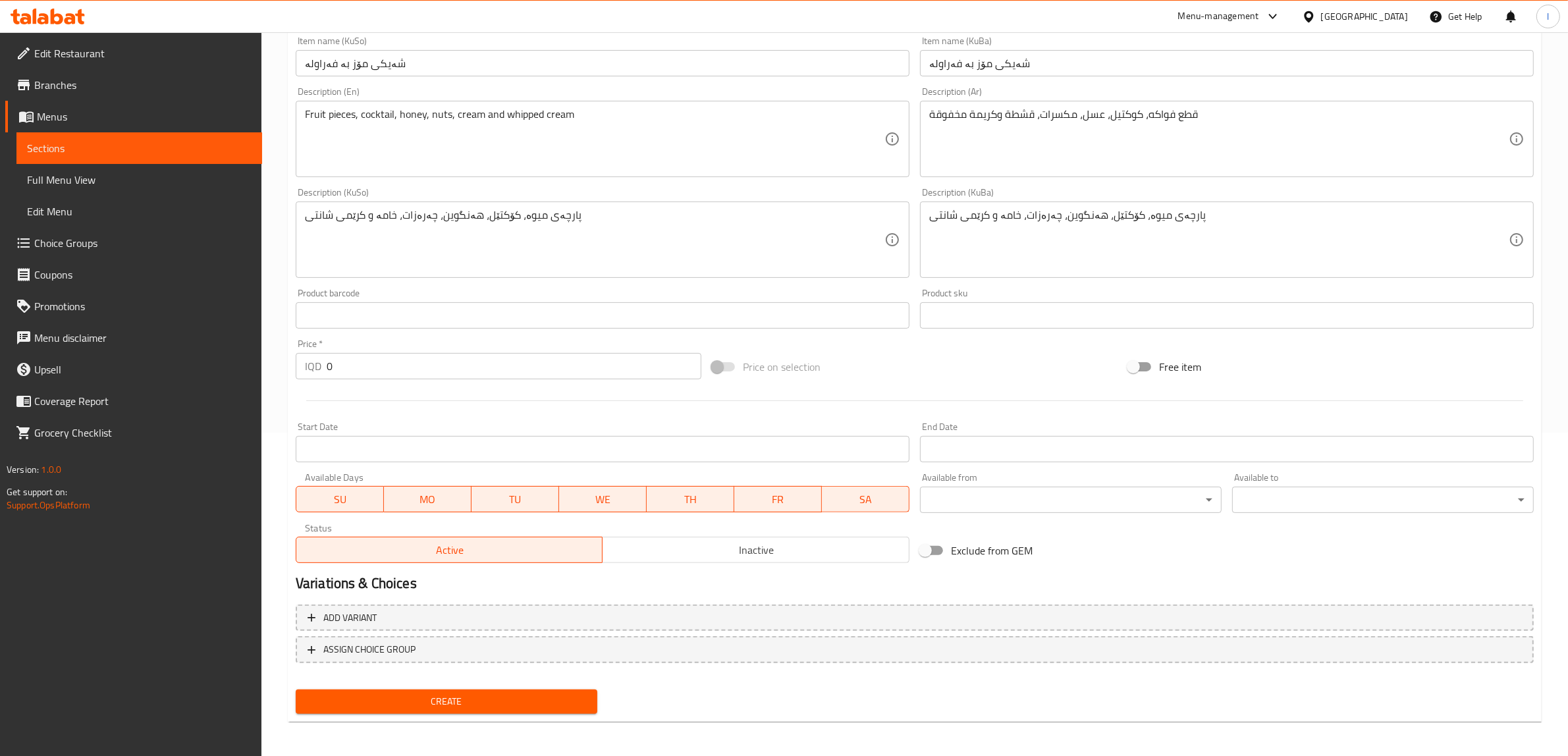
click at [445, 712] on div "Create" at bounding box center [446, 702] width 312 height 35
click at [449, 700] on span "Create" at bounding box center [446, 701] width 280 height 16
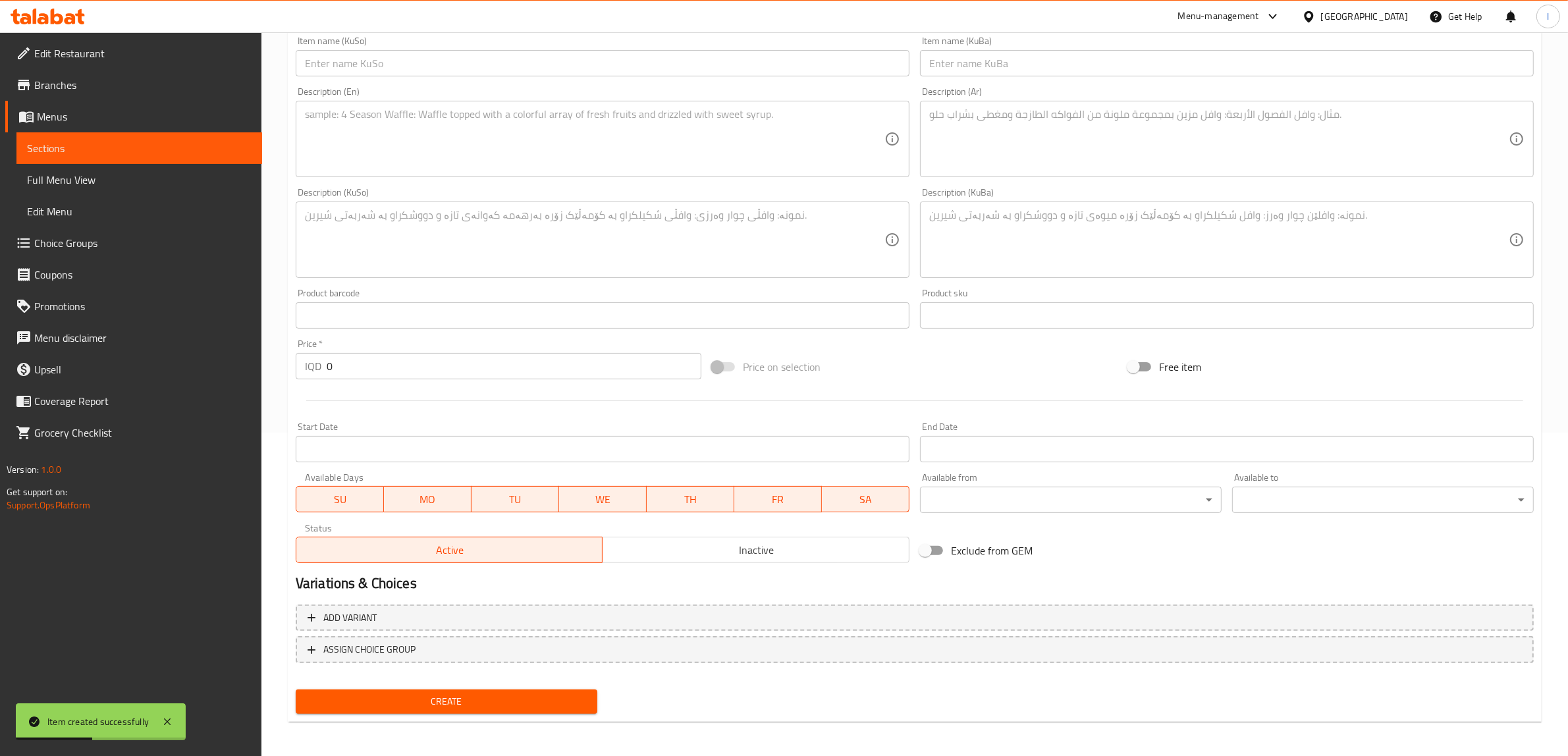
click at [132, 149] on span "Sections" at bounding box center [139, 148] width 225 height 16
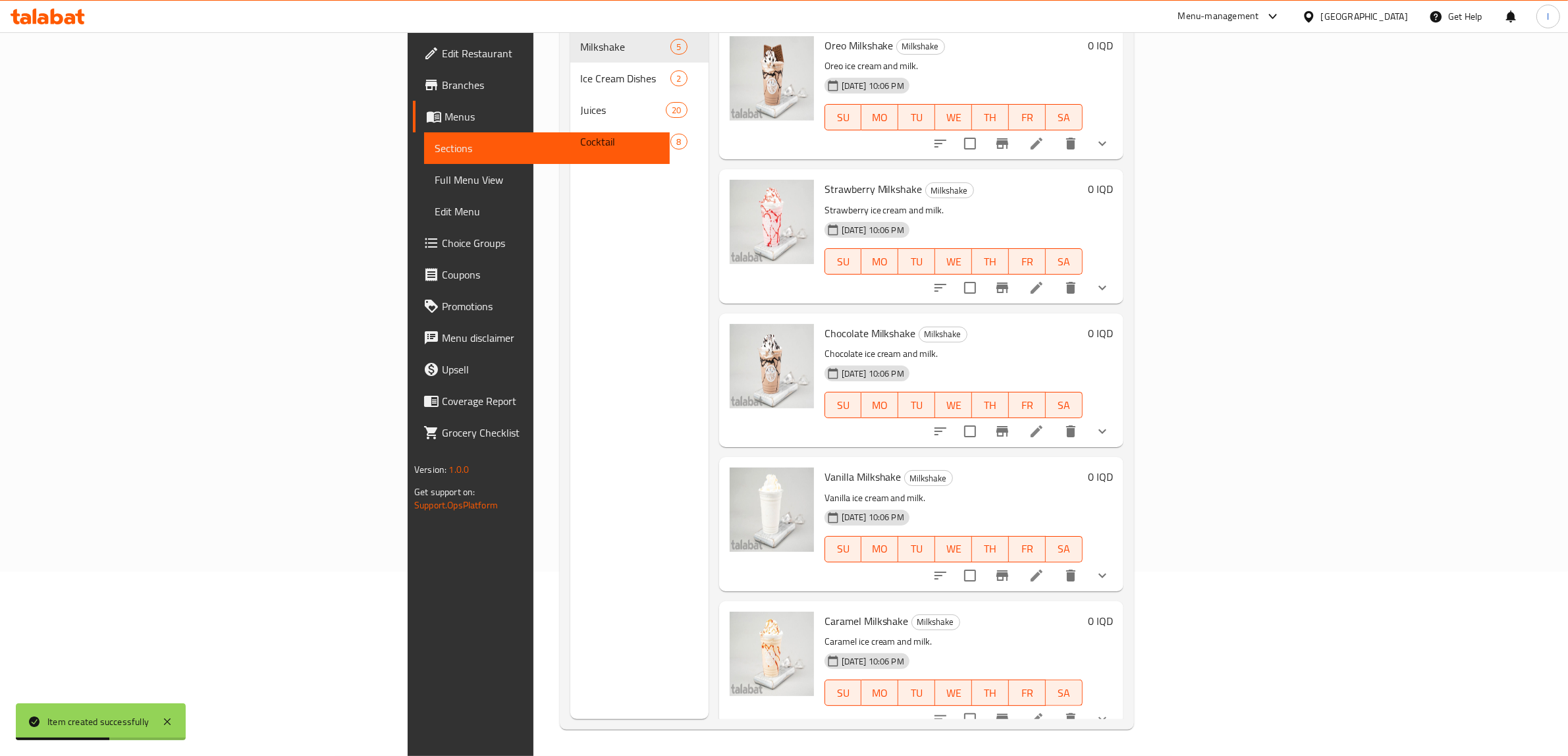
scroll to position [20, 0]
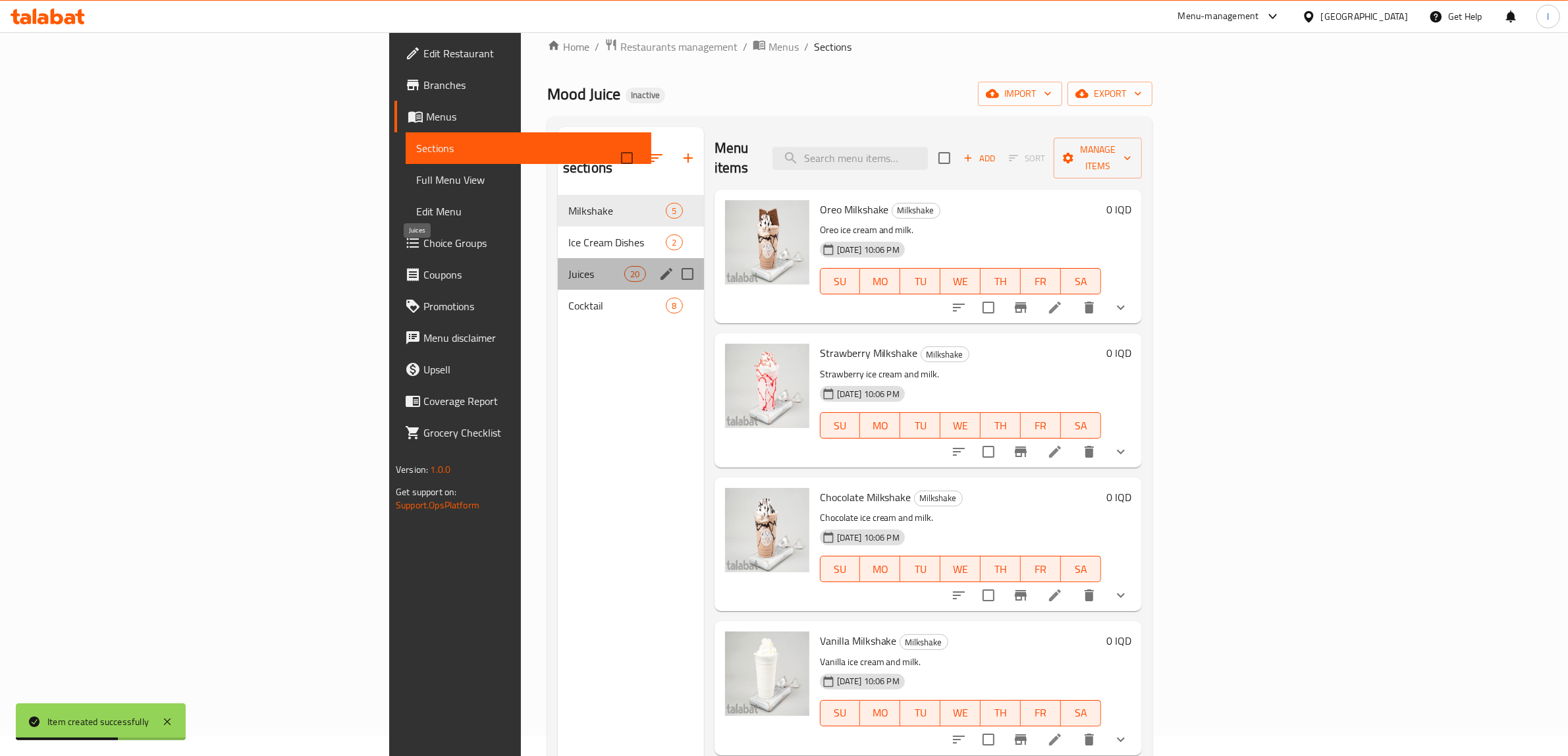
click at [568, 266] on span "Juices" at bounding box center [596, 273] width 56 height 16
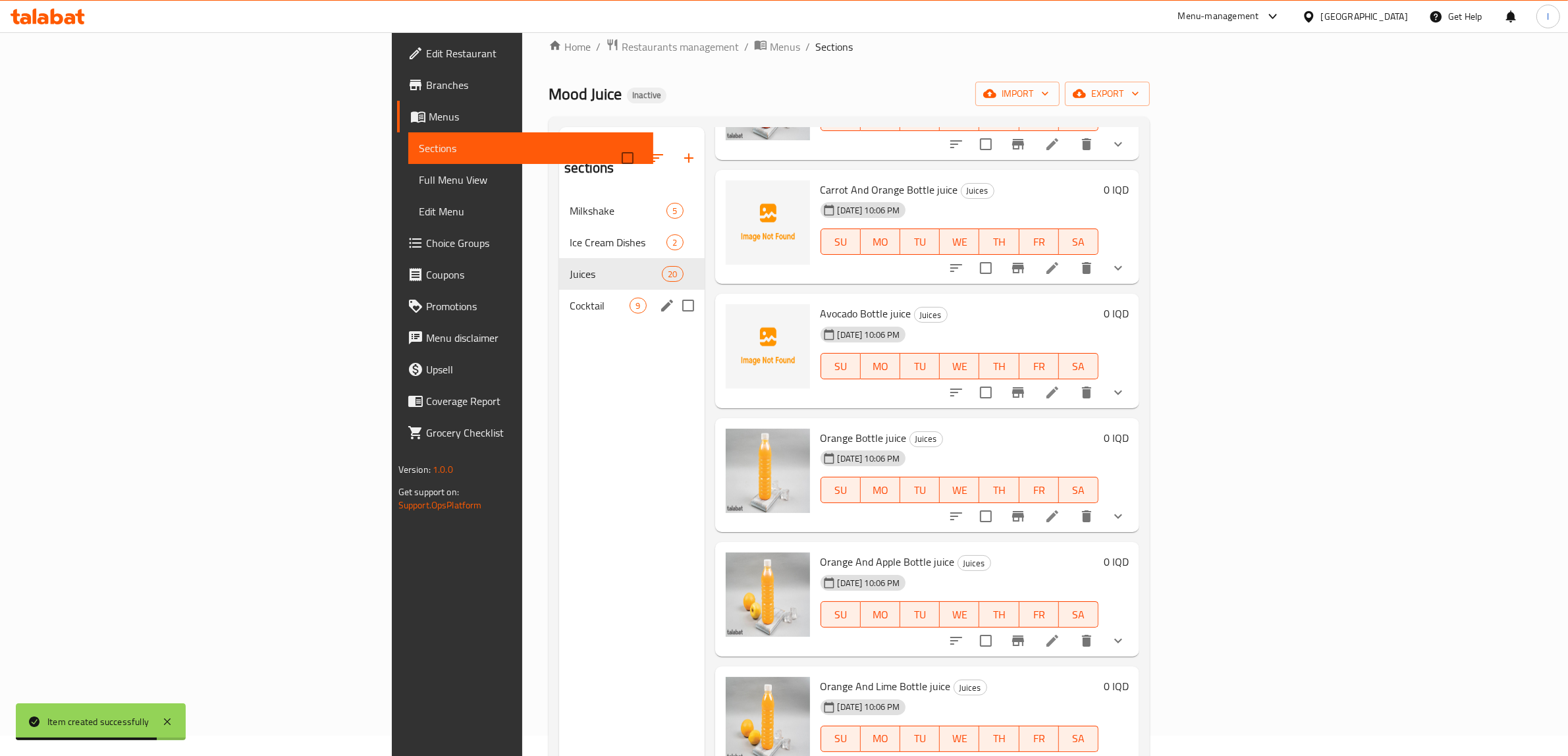
click at [569, 298] on span "Cocktail" at bounding box center [599, 305] width 60 height 16
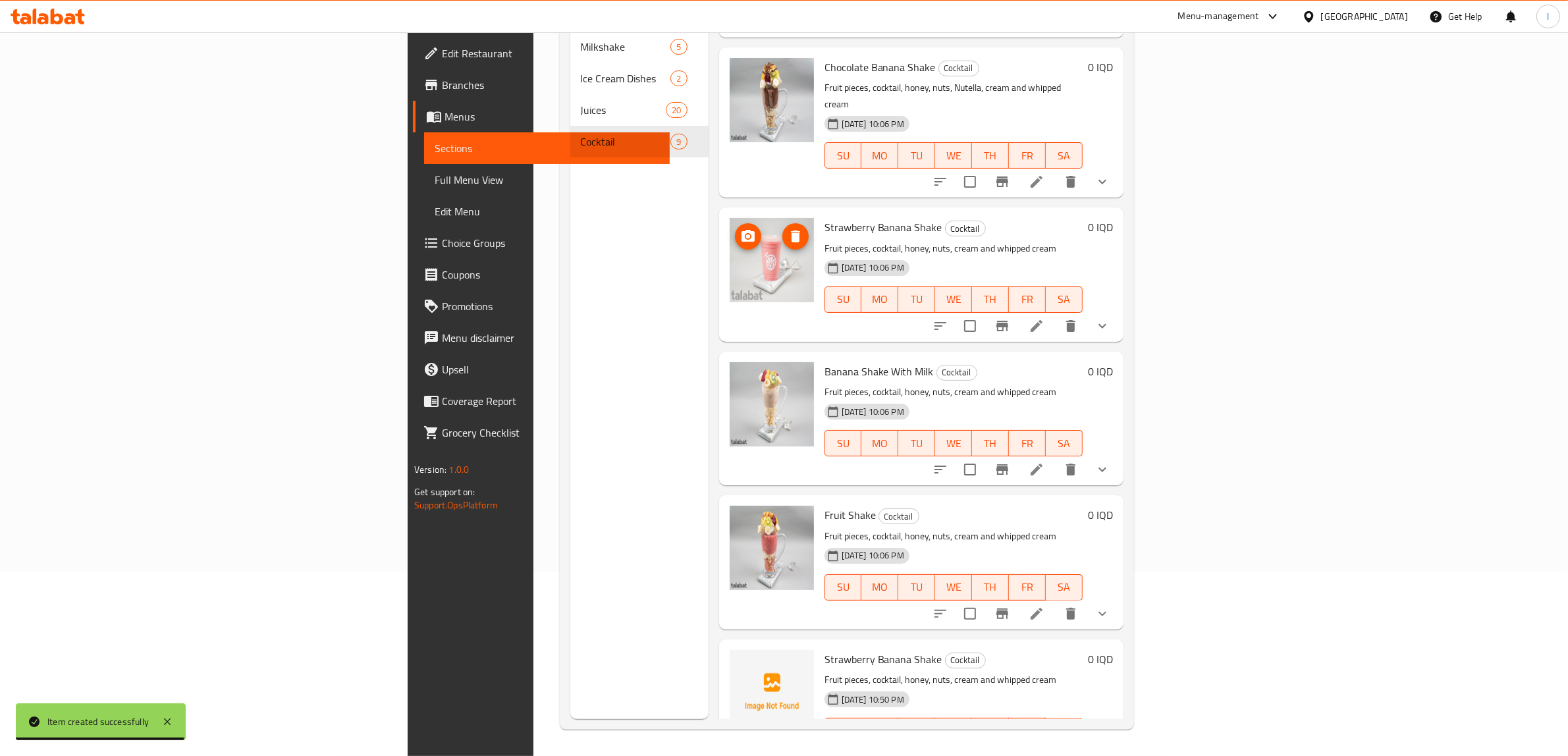
scroll to position [488, 0]
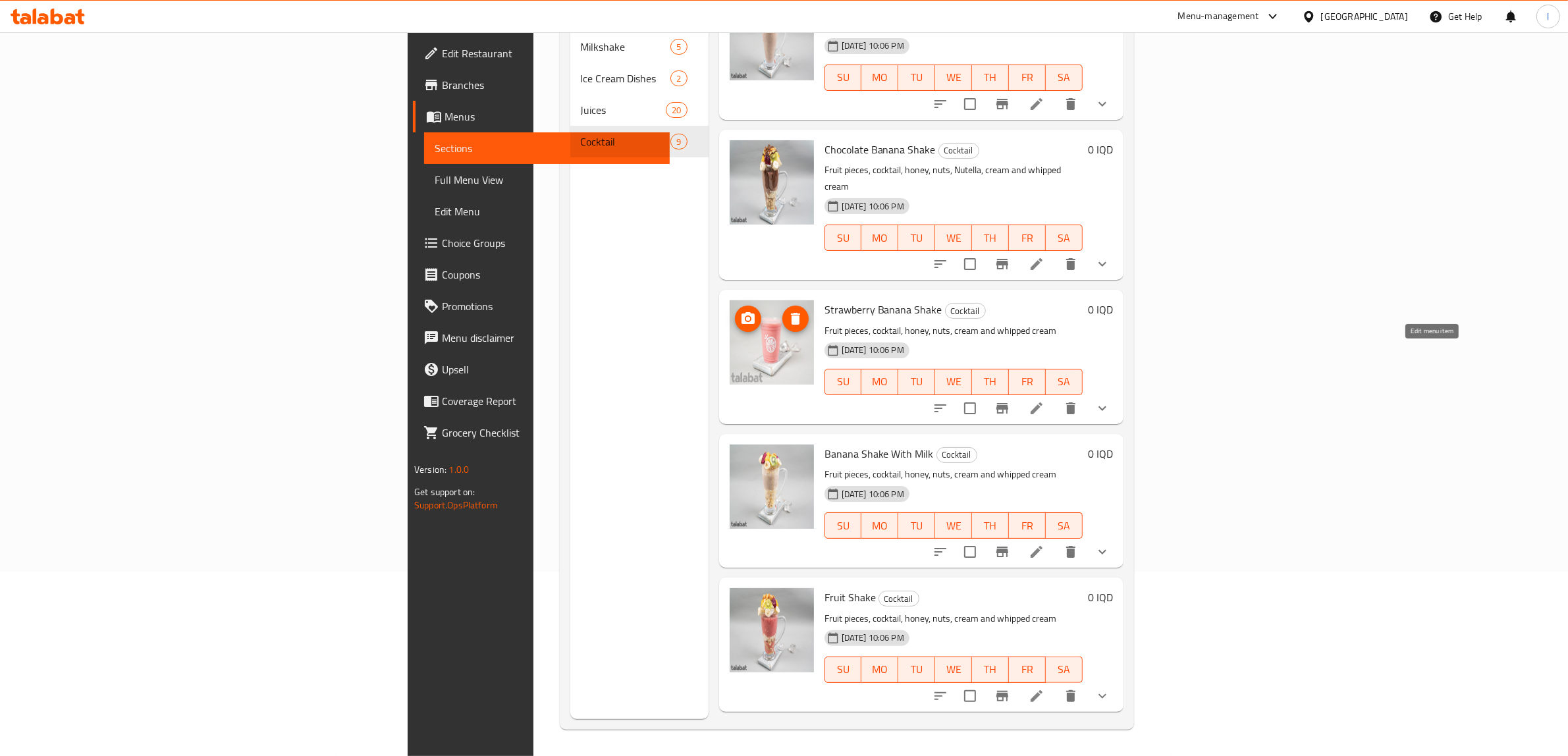
click at [1045, 400] on icon at bounding box center [1036, 407] width 16 height 16
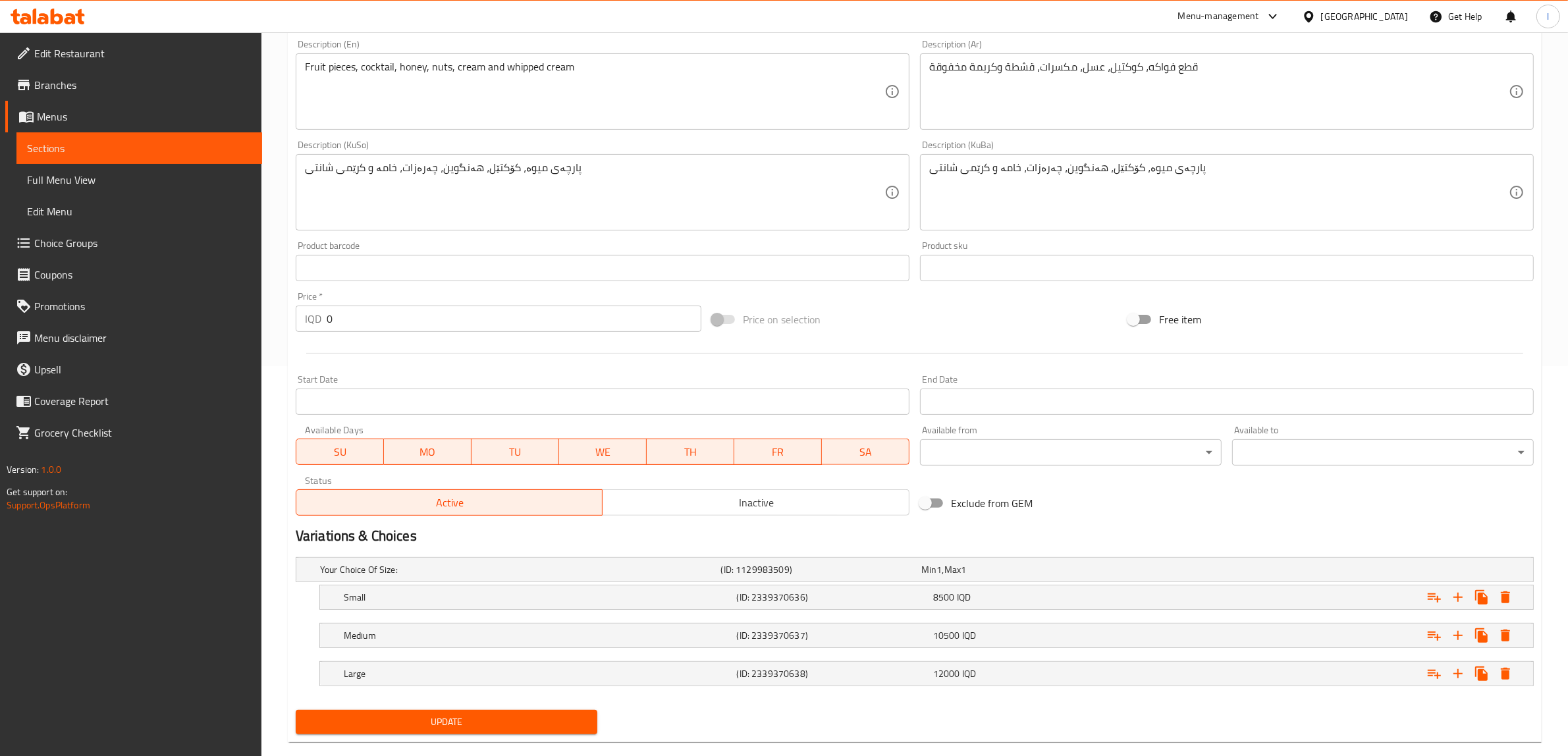
scroll to position [413, 0]
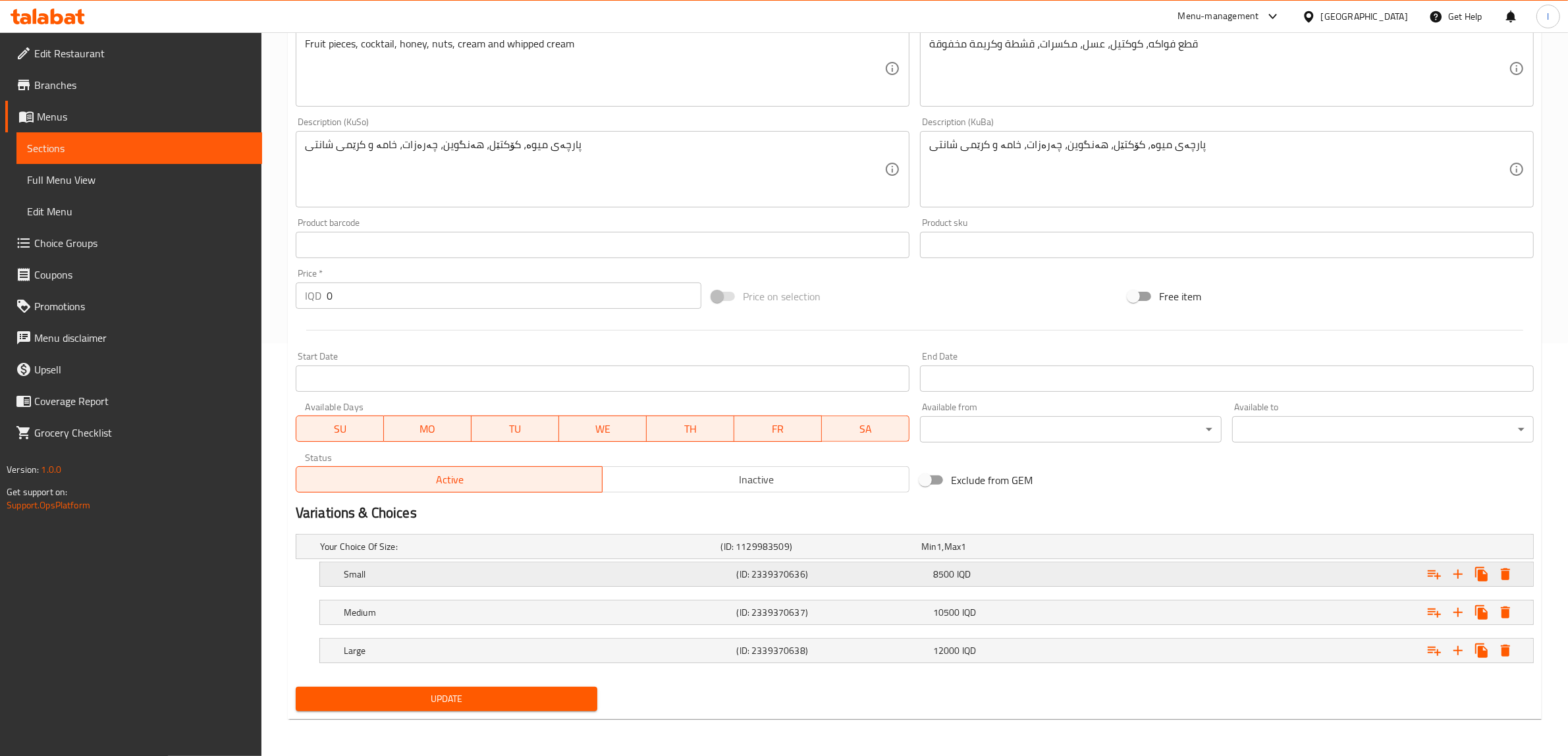
click at [577, 571] on h5 "Small" at bounding box center [538, 574] width 388 height 13
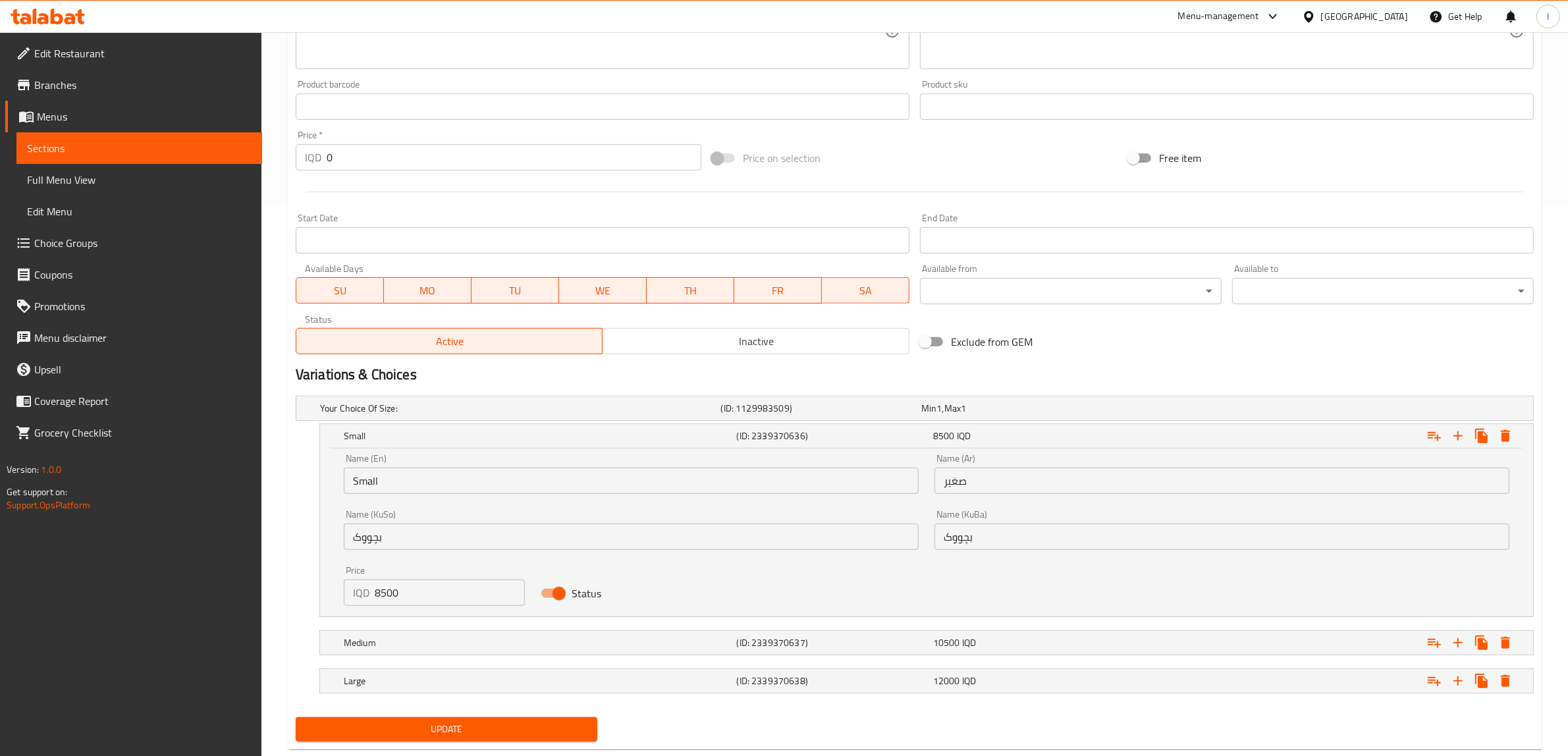
scroll to position [581, 0]
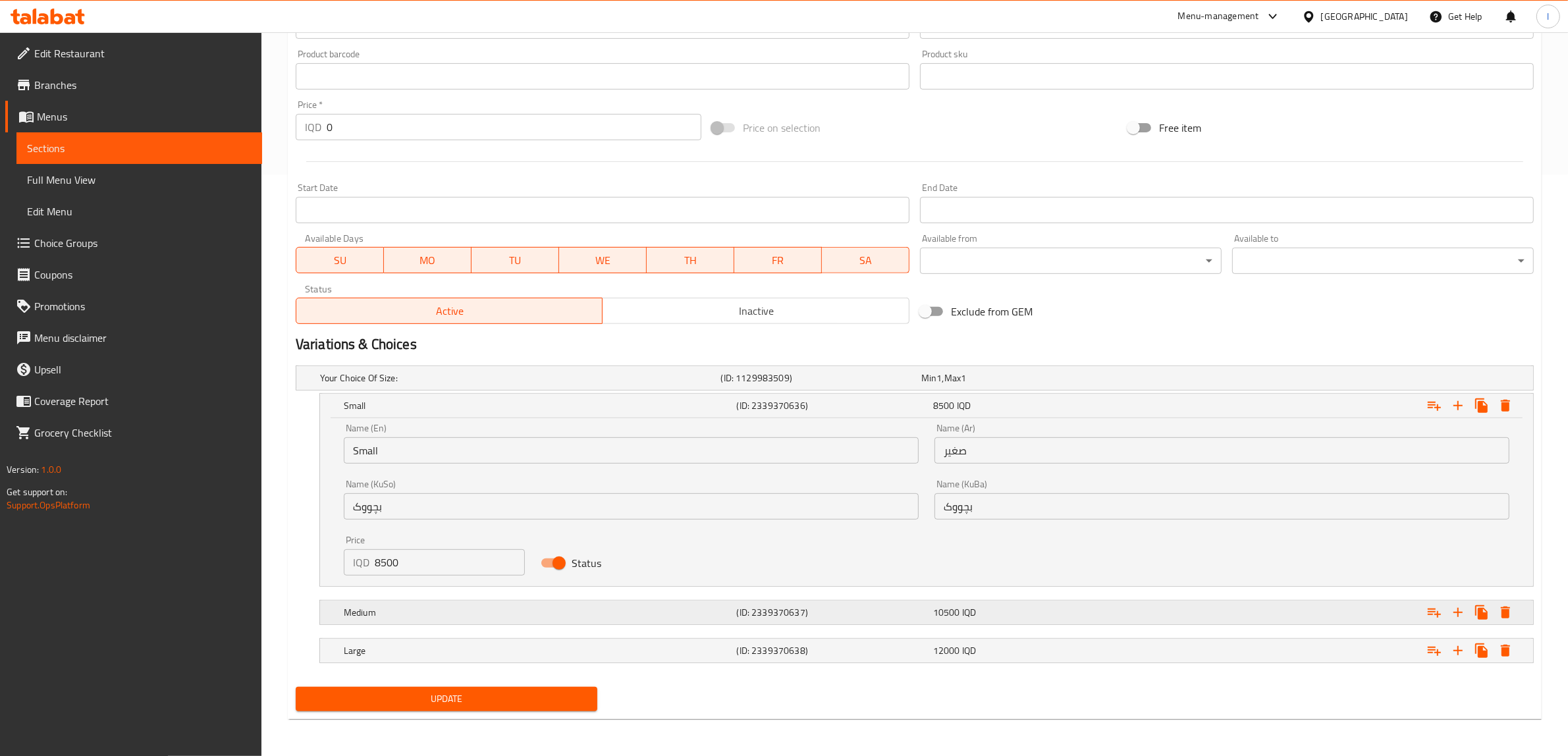
click at [633, 608] on h5 "Medium" at bounding box center [538, 612] width 388 height 13
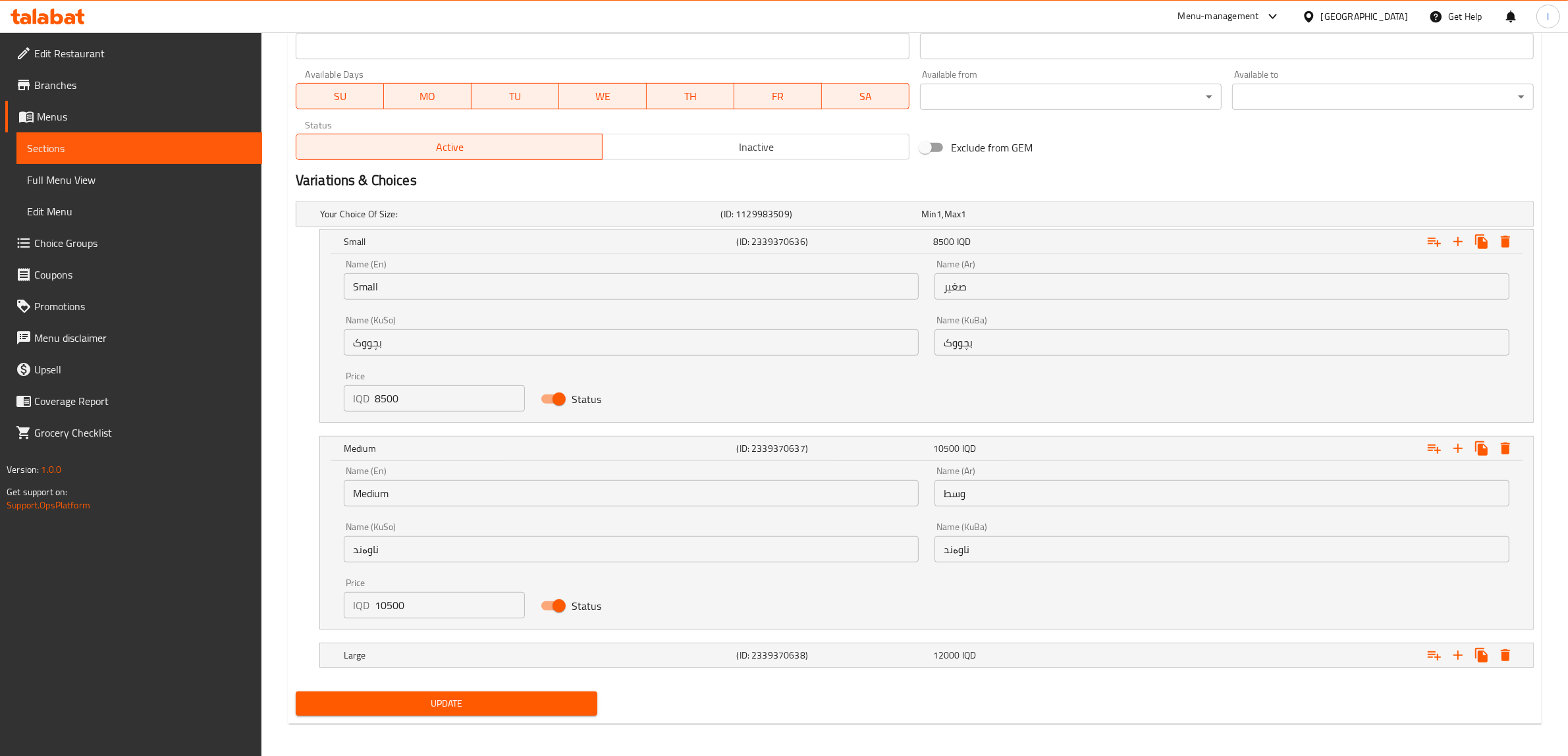
scroll to position [749, 0]
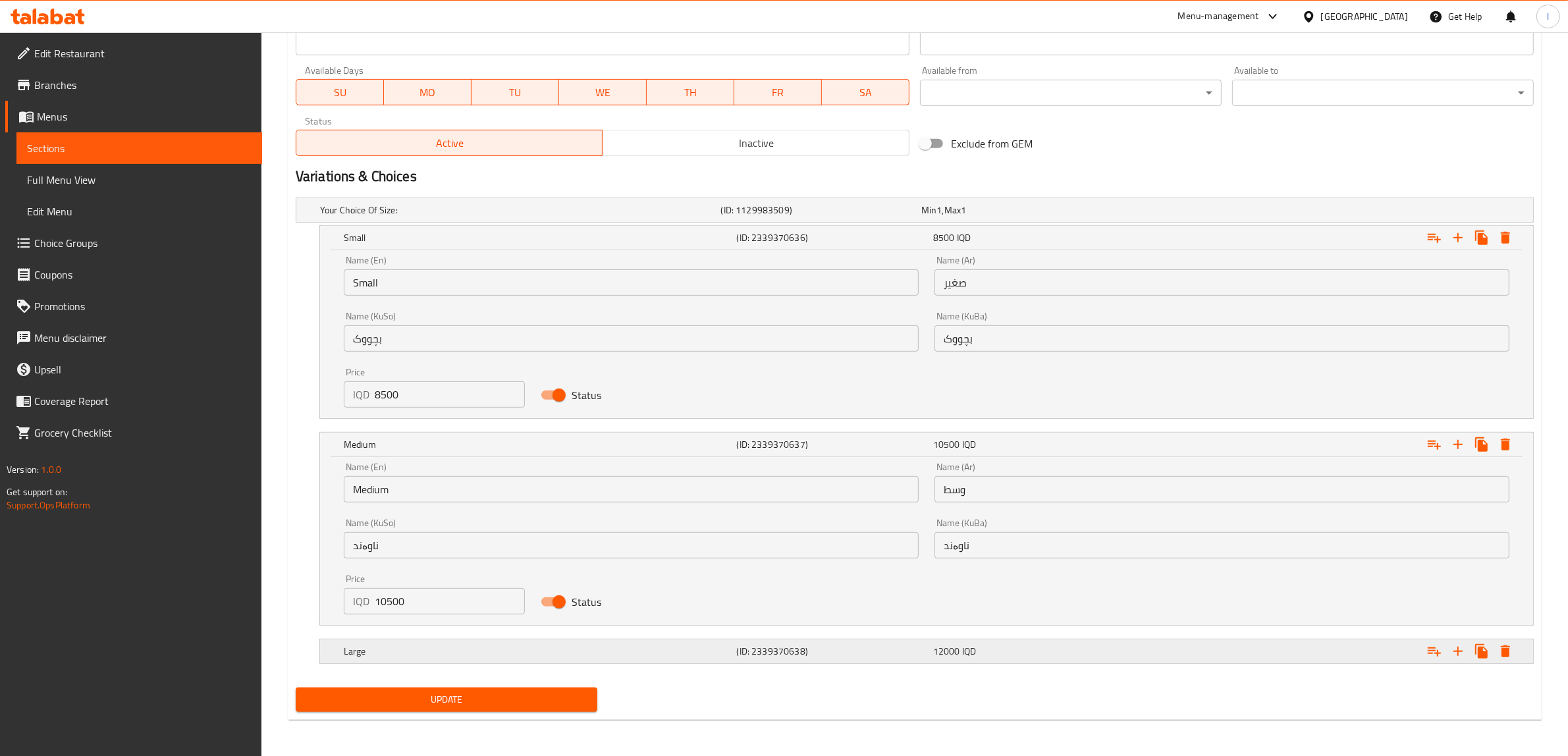
click at [637, 652] on h5 "Large" at bounding box center [538, 650] width 388 height 13
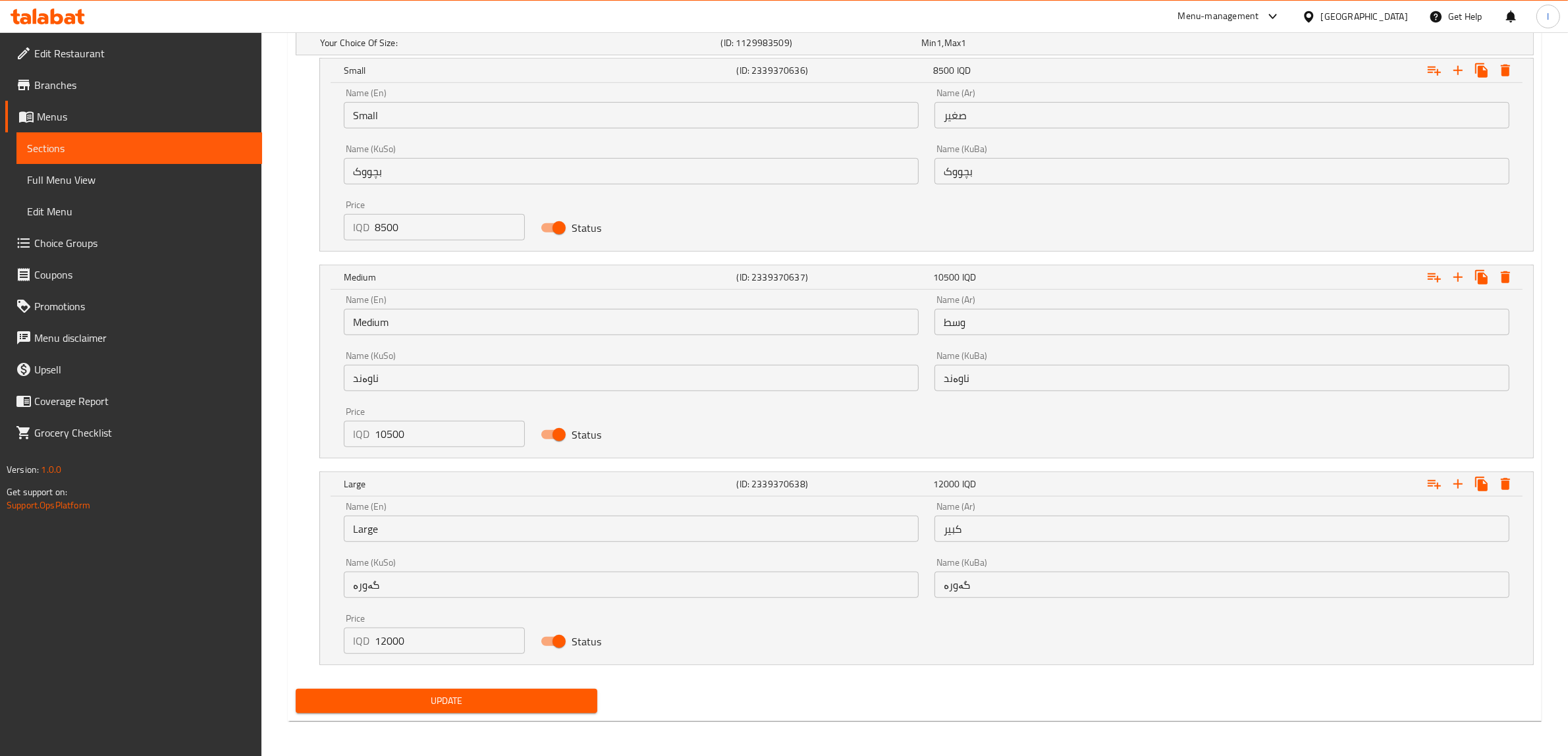
scroll to position [918, 0]
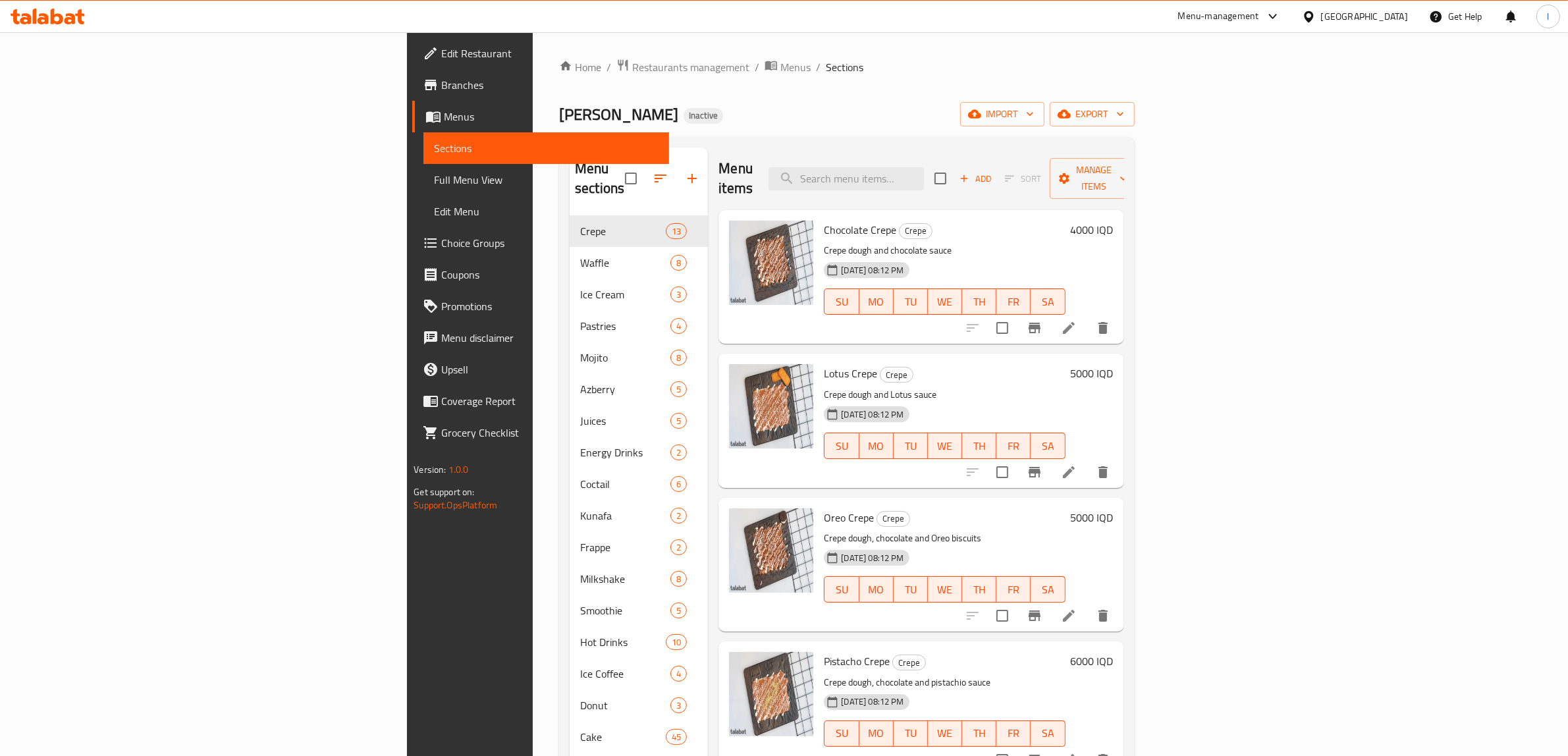
click at [412, 126] on link "Menus" at bounding box center [540, 116] width 257 height 32
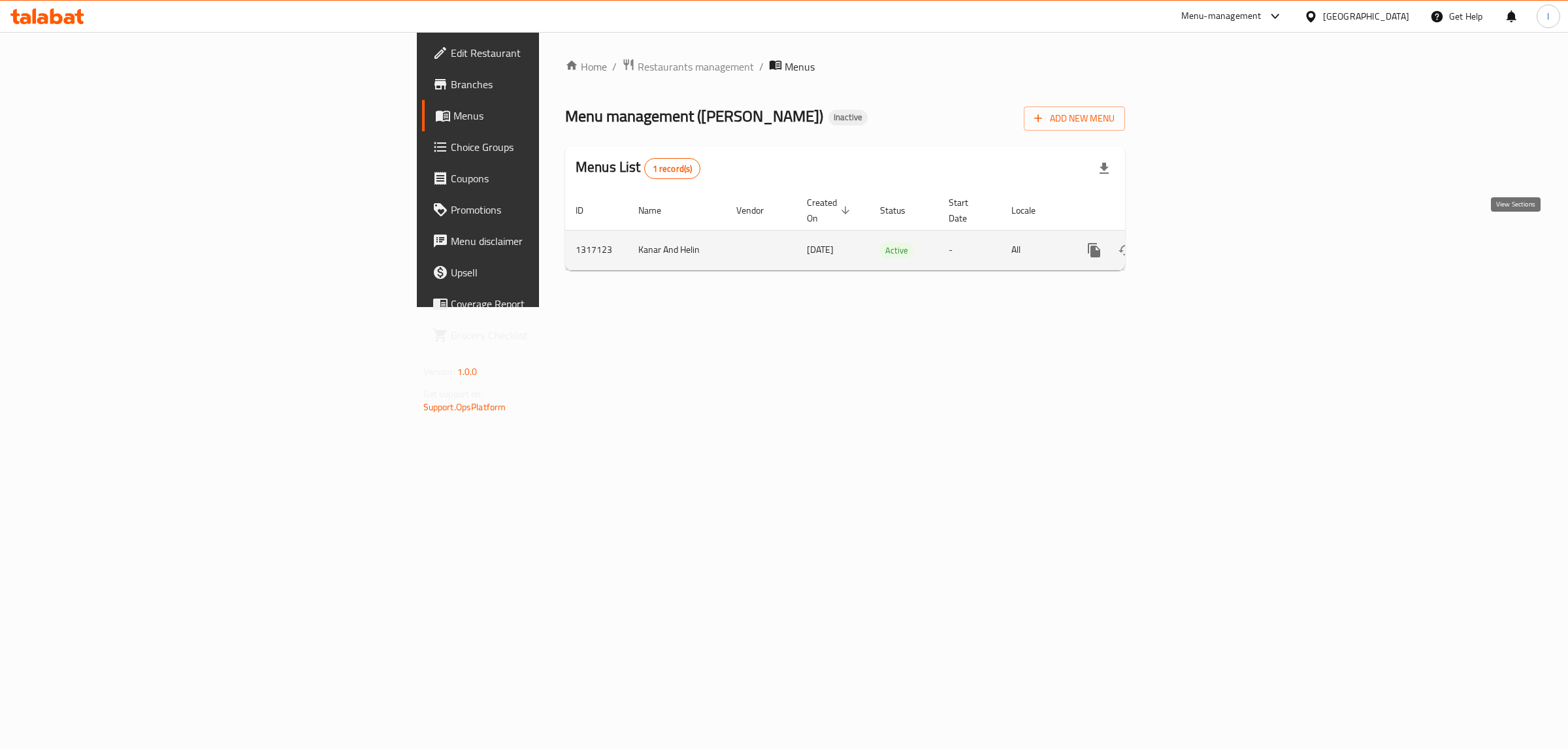
click at [1204, 236] on link "enhanced table" at bounding box center [1188, 250] width 32 height 32
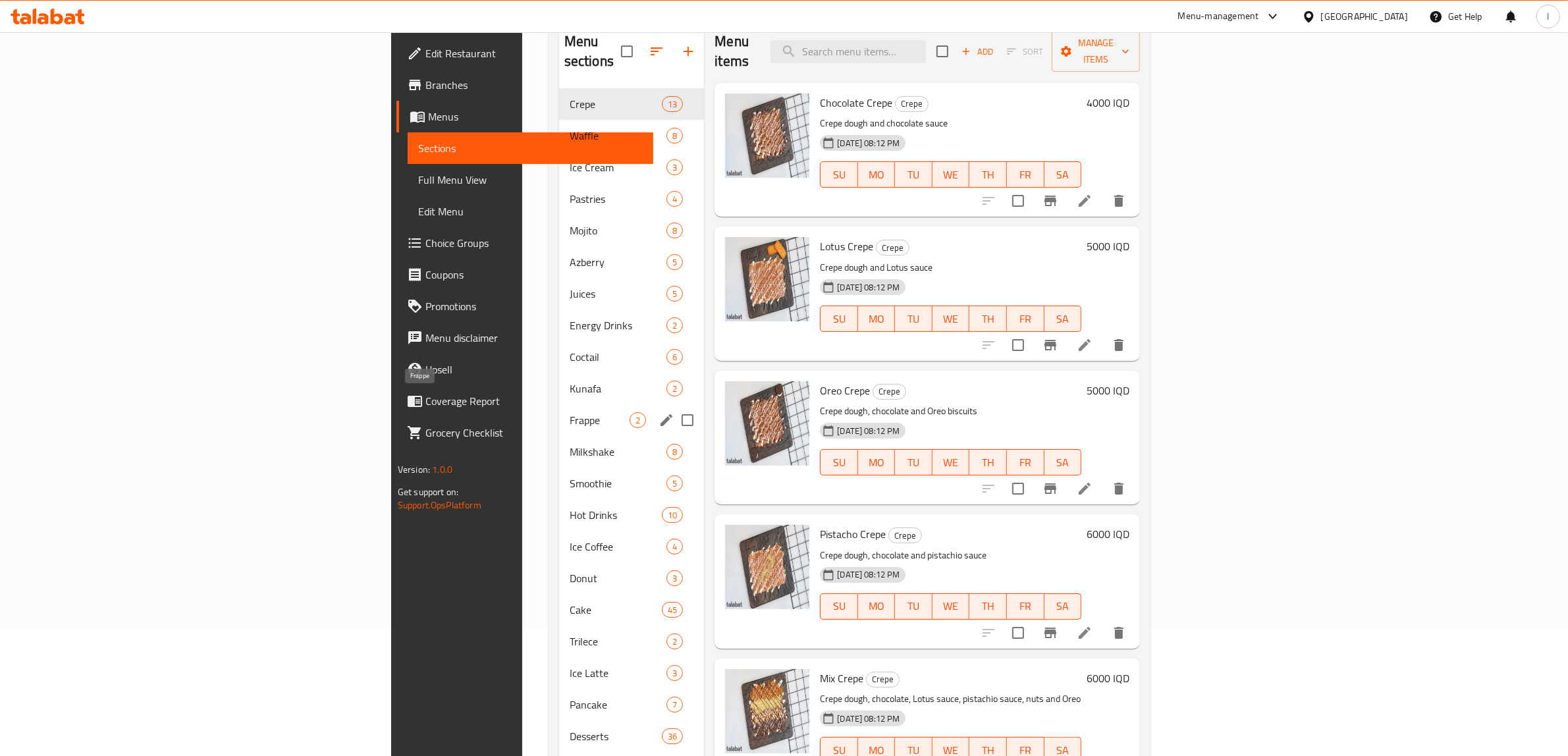
scroll to position [207, 0]
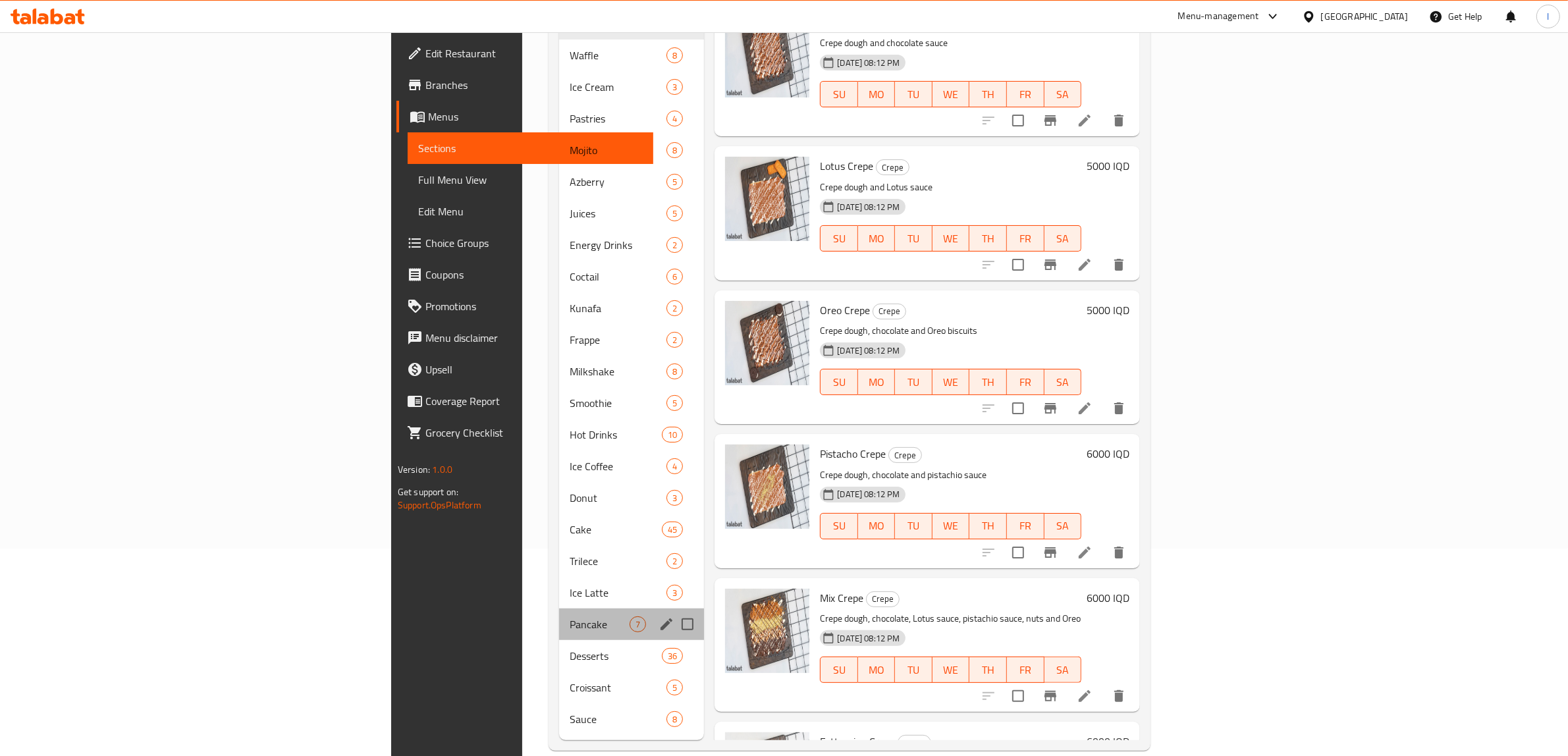
click at [559, 608] on div "Pancake 7" at bounding box center [632, 624] width 146 height 32
